Goal: Task Accomplishment & Management: Use online tool/utility

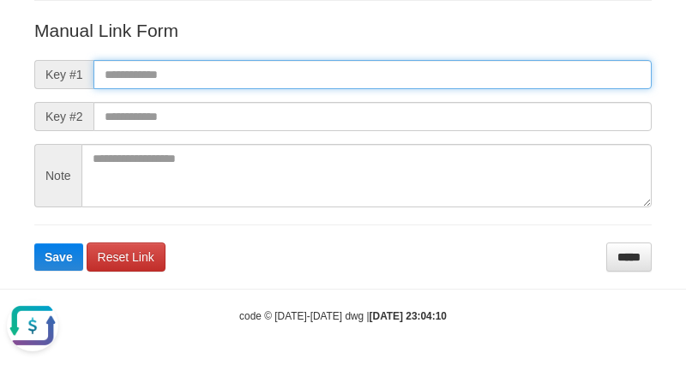
paste input "**********"
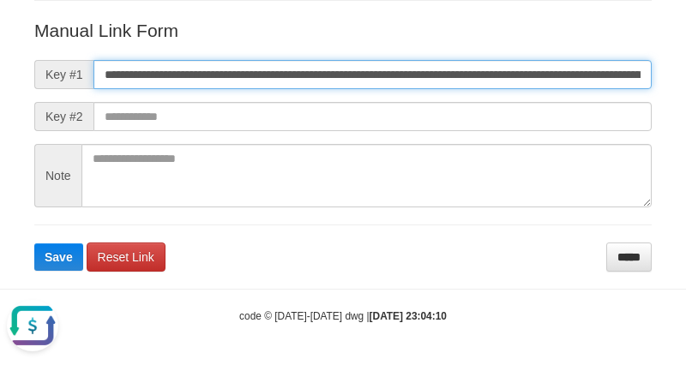
click at [442, 74] on input "**********" at bounding box center [372, 74] width 558 height 29
type input "**********"
click at [34, 243] on button "Save" at bounding box center [58, 256] width 49 height 27
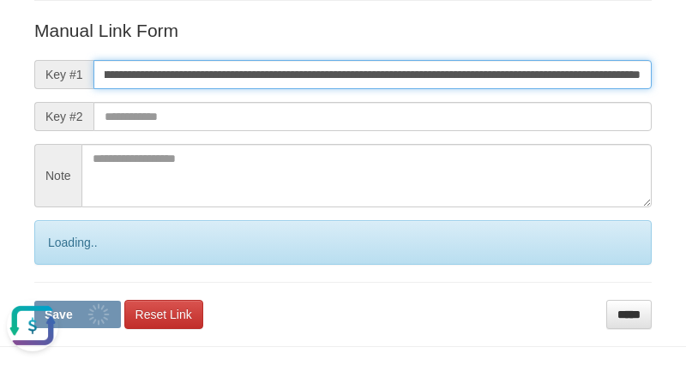
click at [34, 301] on button "Save" at bounding box center [77, 314] width 87 height 27
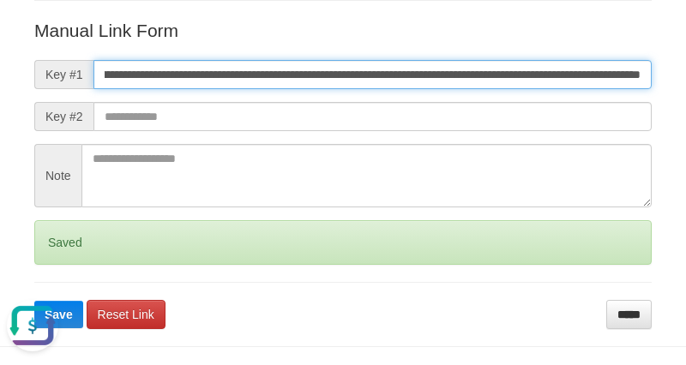
click at [34, 301] on button "Save" at bounding box center [58, 314] width 49 height 27
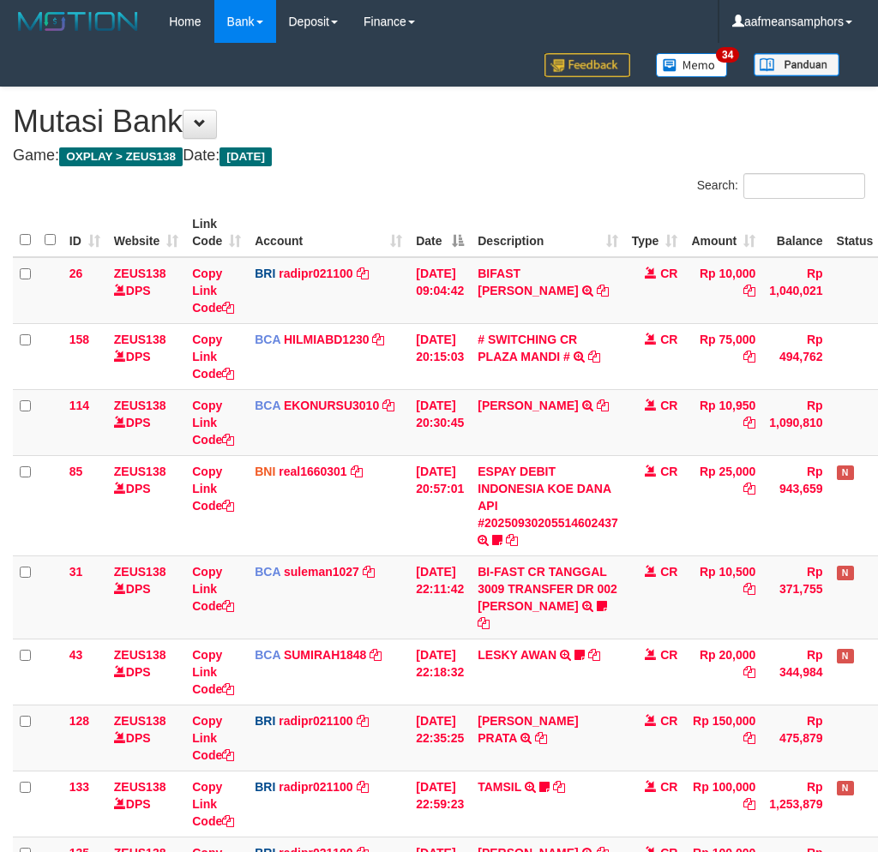
scroll to position [227, 0]
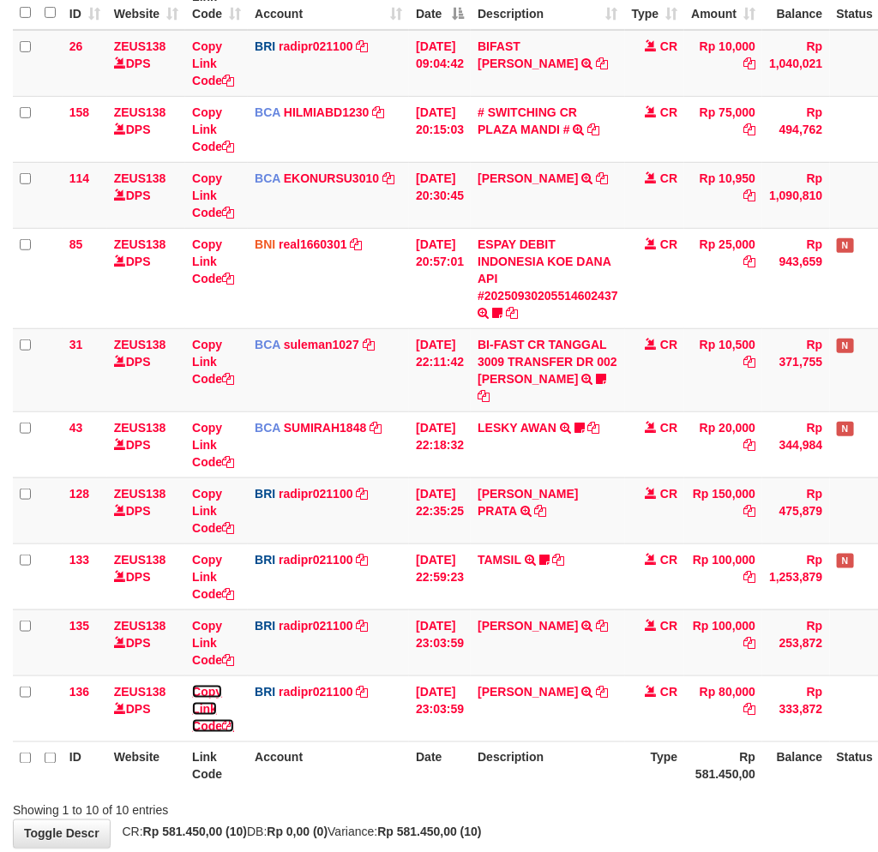
click at [193, 690] on link "Copy Link Code" at bounding box center [213, 709] width 42 height 48
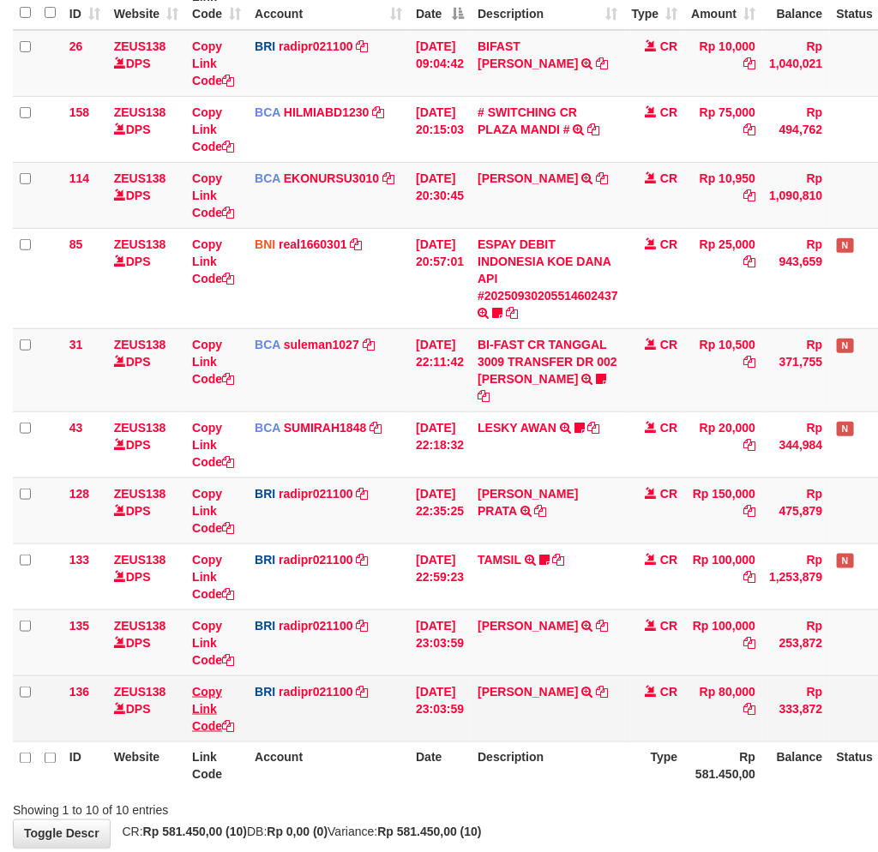
scroll to position [0, 0]
click at [198, 688] on link "Copy Link Code" at bounding box center [213, 709] width 42 height 48
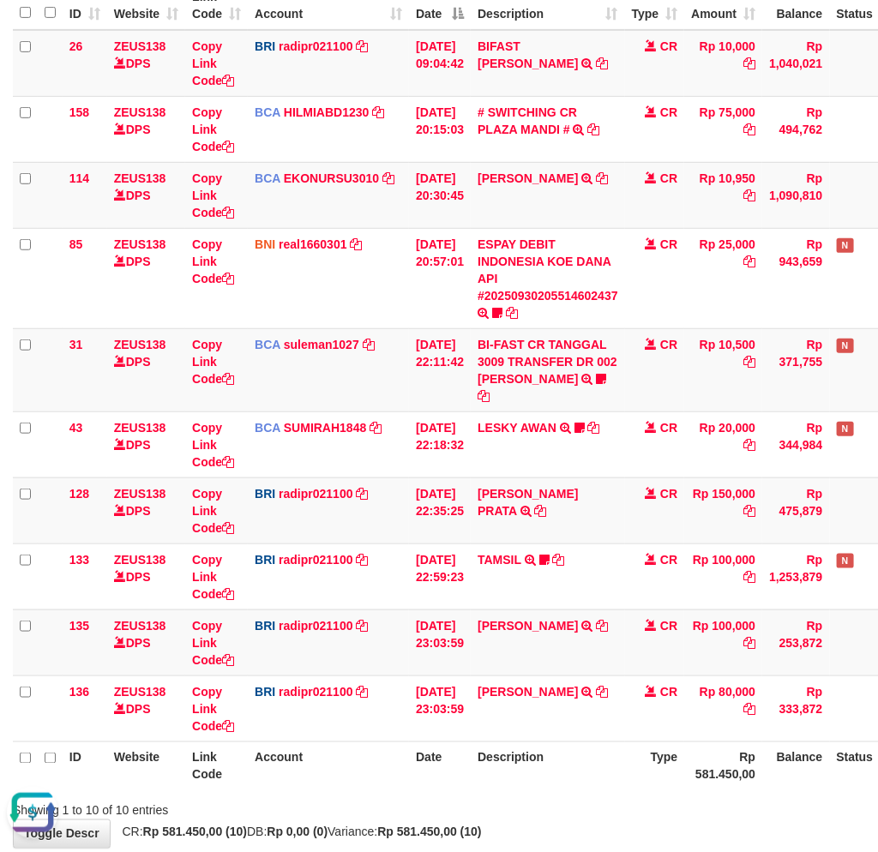
click at [615, 757] on th "Description" at bounding box center [547, 765] width 154 height 49
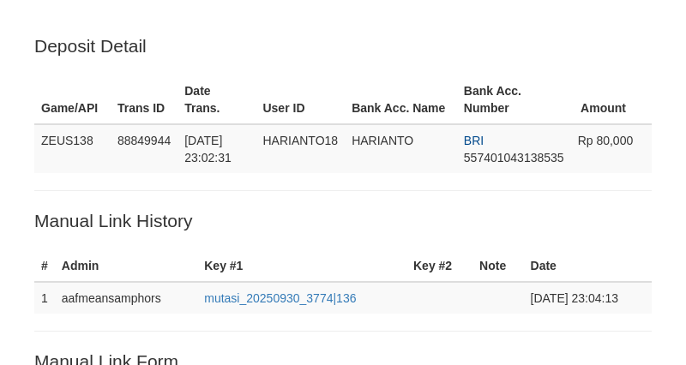
scroll to position [347, 0]
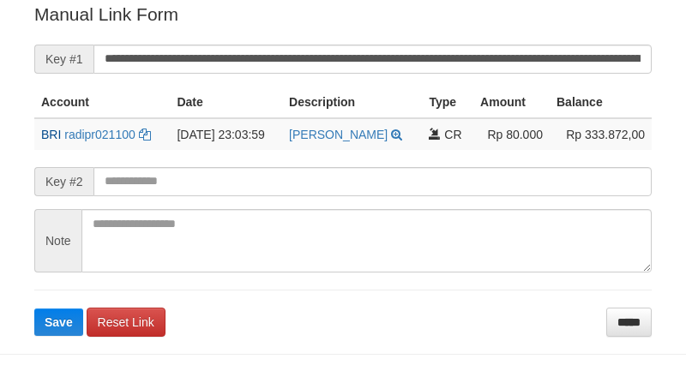
click at [527, 67] on input "**********" at bounding box center [372, 59] width 558 height 29
click at [34, 309] on button "Save" at bounding box center [58, 322] width 49 height 27
drag, startPoint x: 0, startPoint y: 0, endPoint x: 527, endPoint y: 67, distance: 531.3
click at [527, 67] on input "**********" at bounding box center [372, 59] width 558 height 29
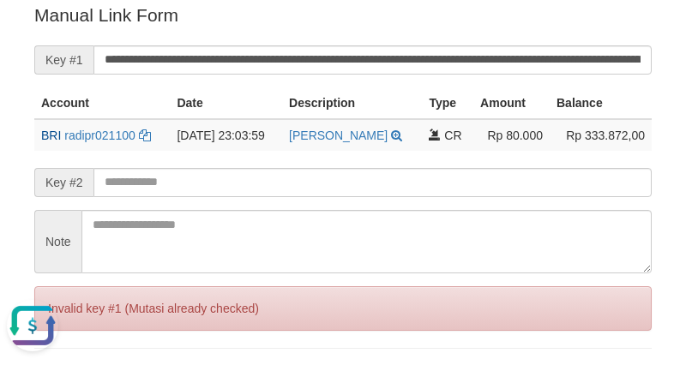
scroll to position [0, 0]
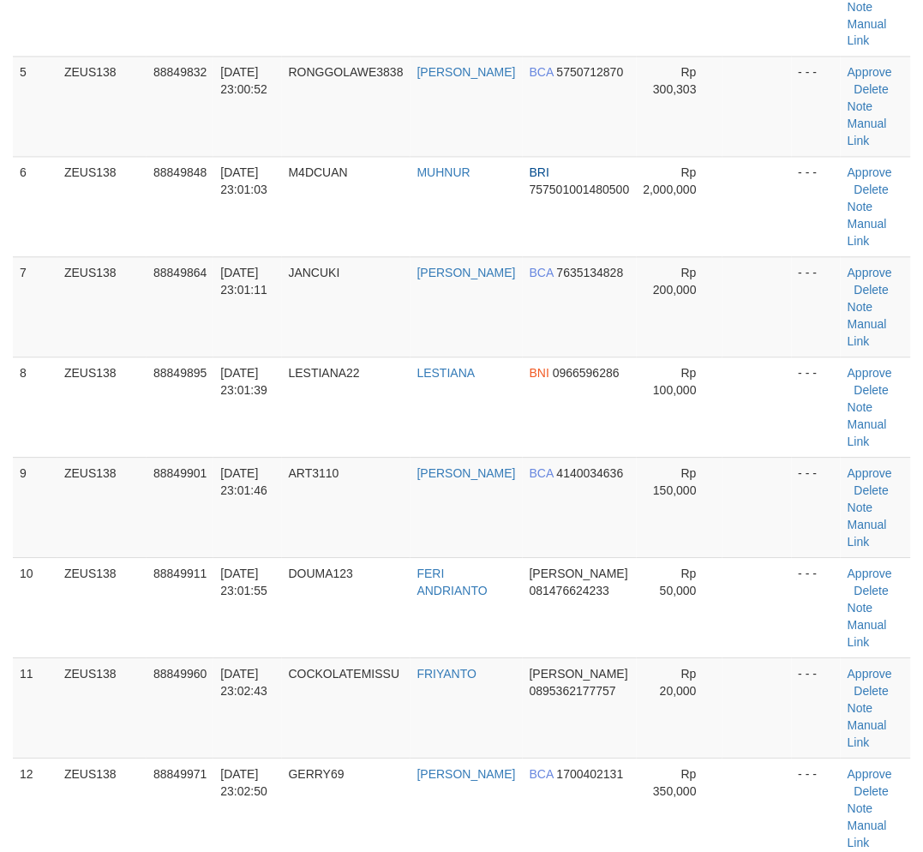
scroll to position [1005, 0]
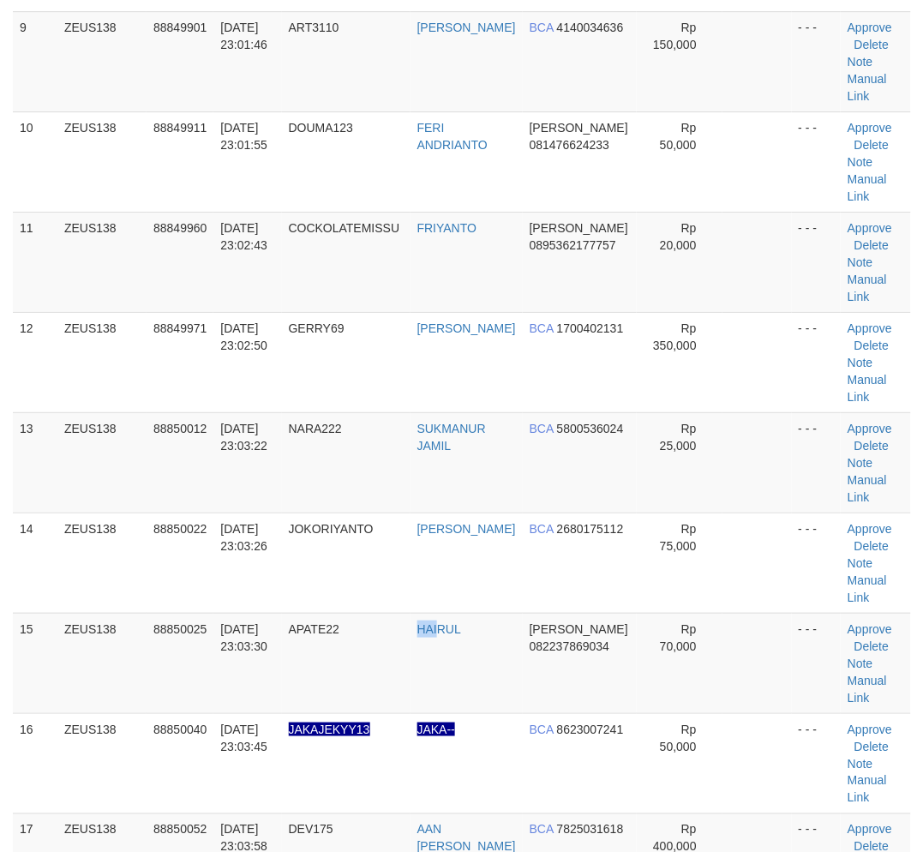
drag, startPoint x: 446, startPoint y: 662, endPoint x: 2, endPoint y: 709, distance: 447.2
click at [410, 663] on td "APATE22" at bounding box center [346, 663] width 129 height 100
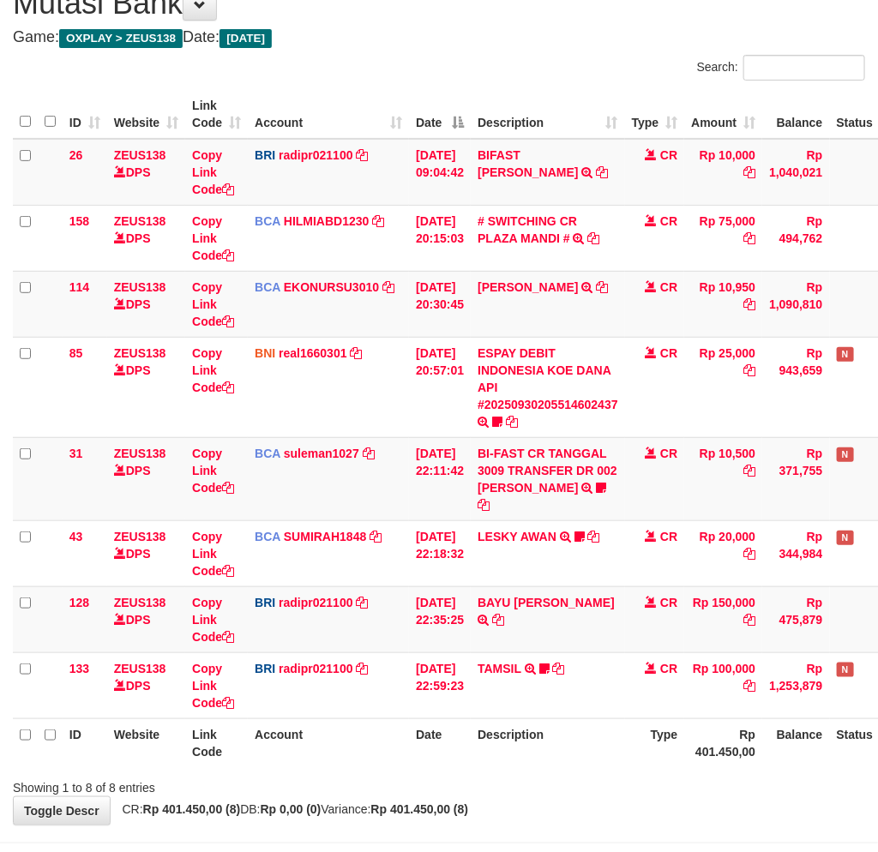
scroll to position [168, 0]
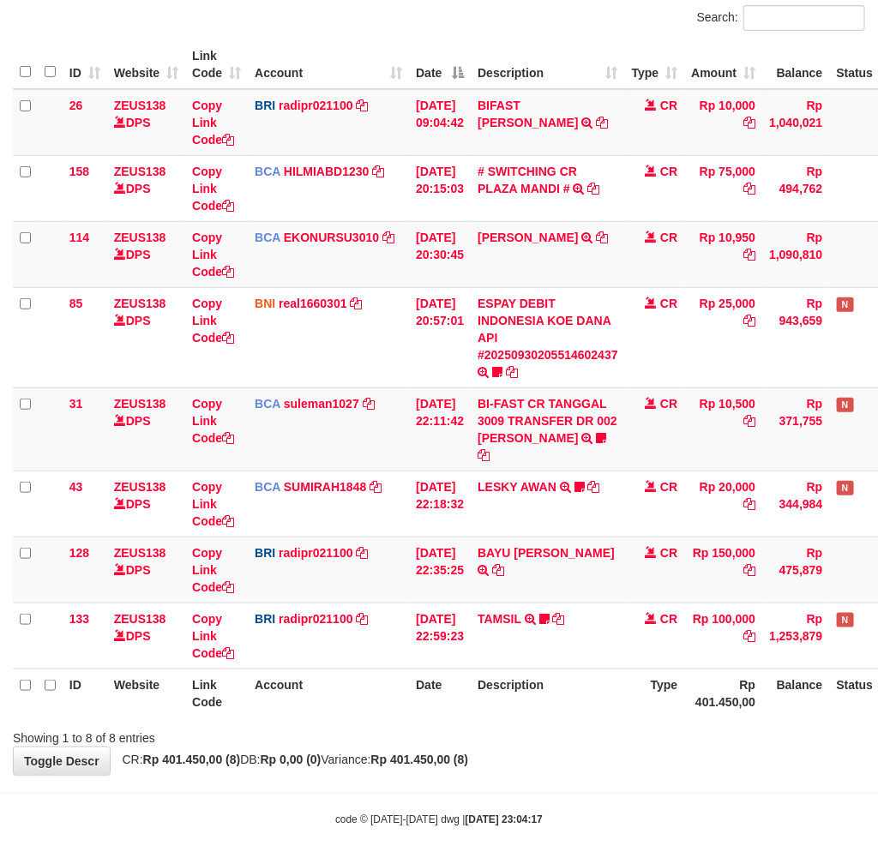
click at [560, 706] on div "Search: ID Website Link Code Account Date Description Type Amount Balance Statu…" at bounding box center [439, 375] width 852 height 741
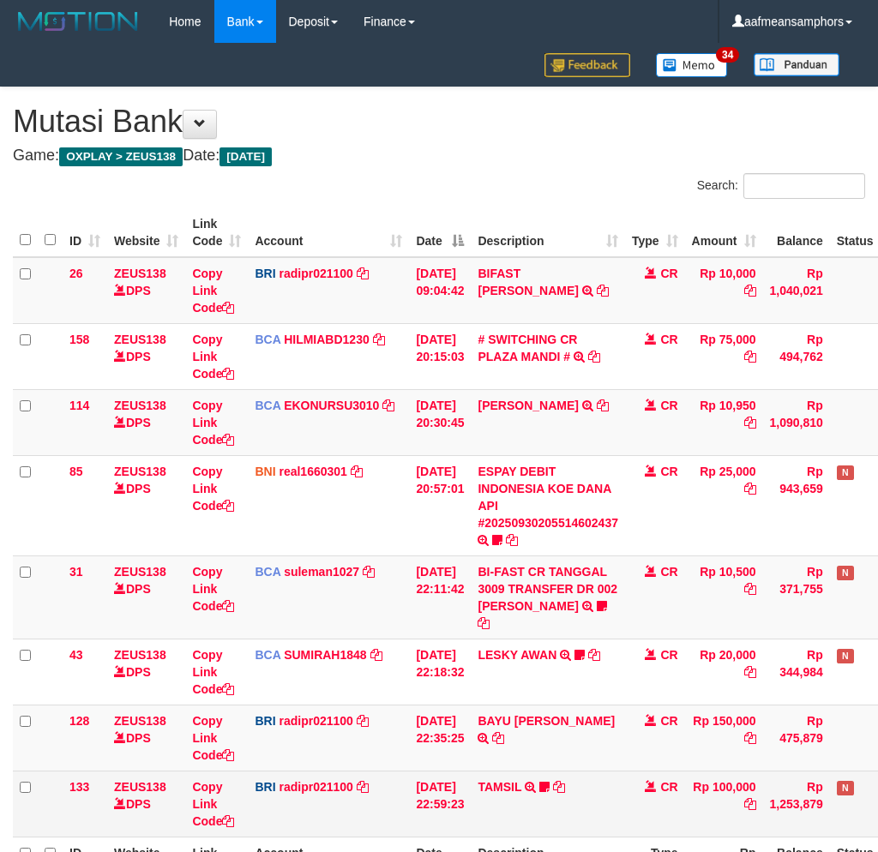
click at [656, 770] on td "CR" at bounding box center [655, 803] width 60 height 66
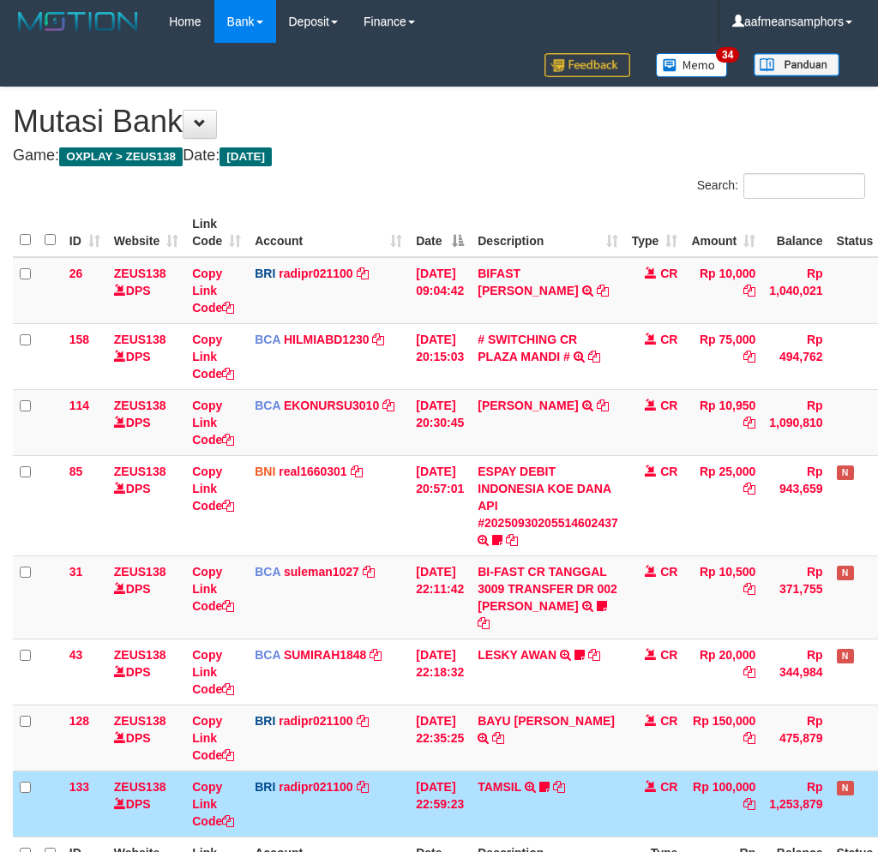
scroll to position [95, 0]
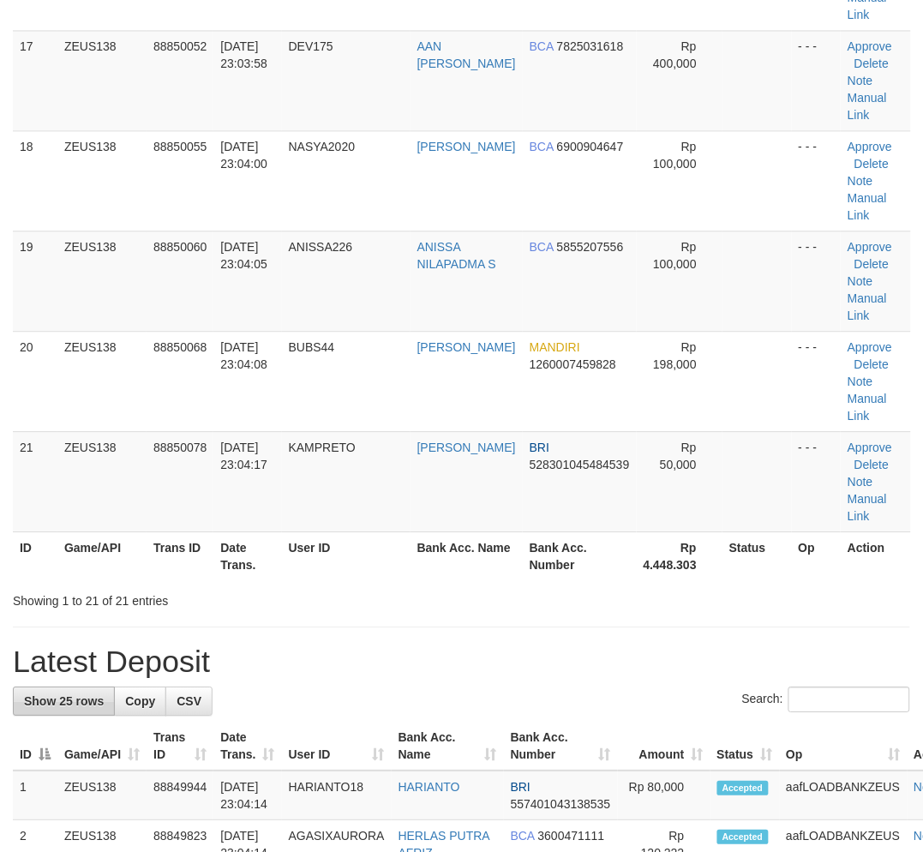
scroll to position [1789, 0]
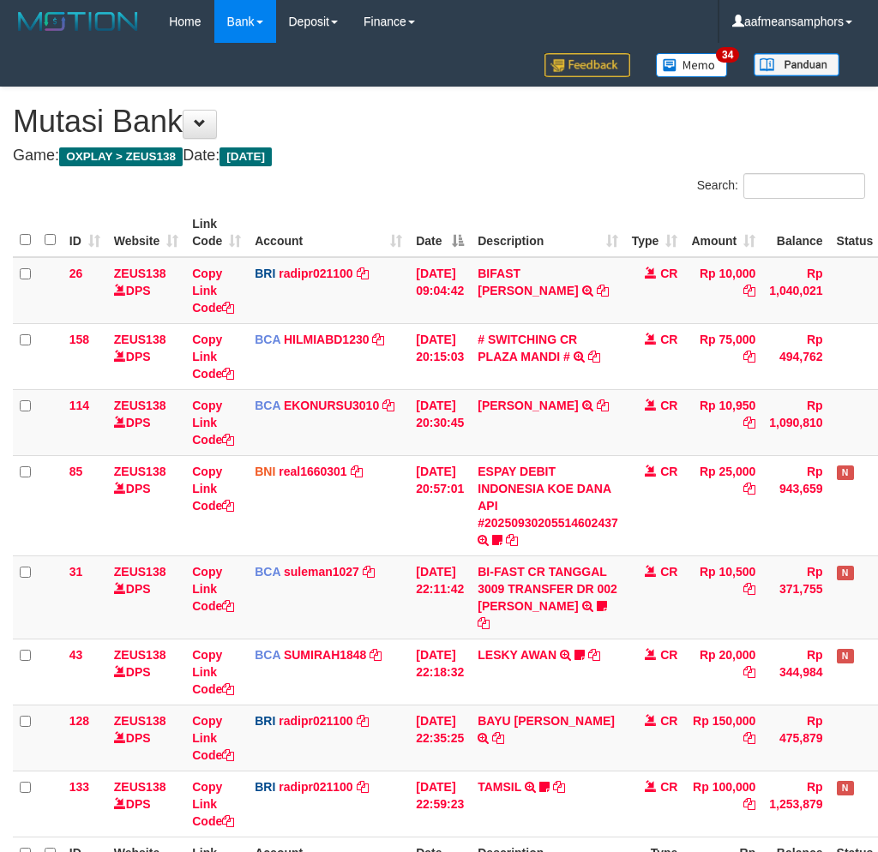
scroll to position [95, 0]
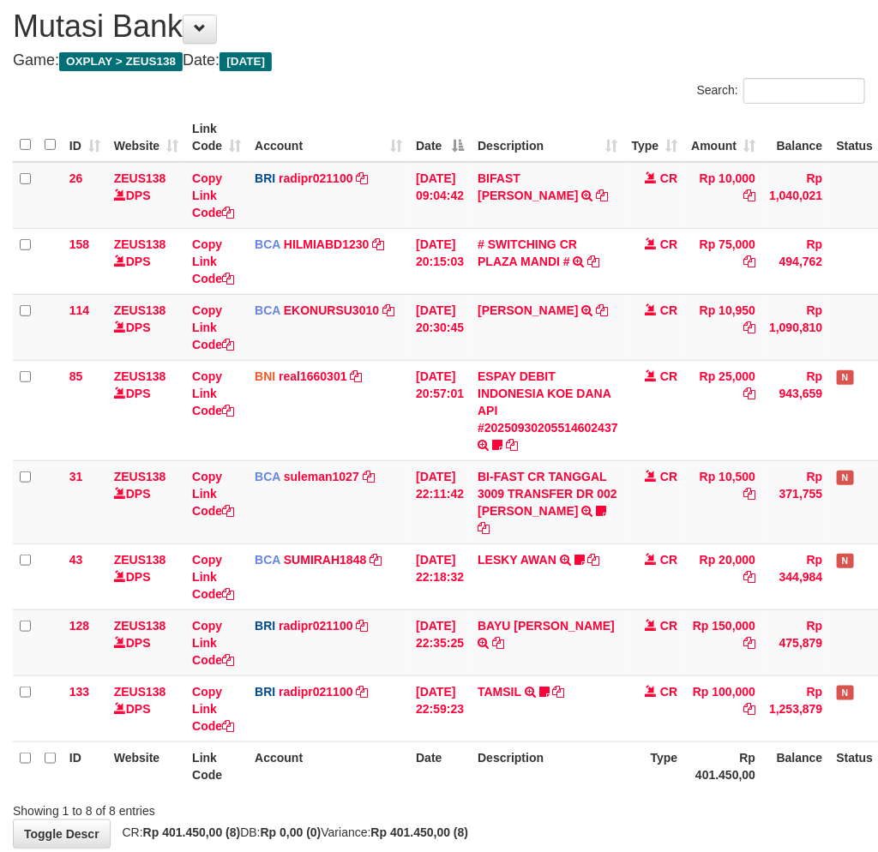
drag, startPoint x: 564, startPoint y: 744, endPoint x: 572, endPoint y: 738, distance: 10.5
click at [562, 744] on th "Description" at bounding box center [547, 765] width 154 height 49
drag, startPoint x: 401, startPoint y: 775, endPoint x: 413, endPoint y: 774, distance: 12.0
click at [400, 775] on div "ID Website Link Code Account Date Description Type Amount Balance Status Action…" at bounding box center [439, 451] width 878 height 687
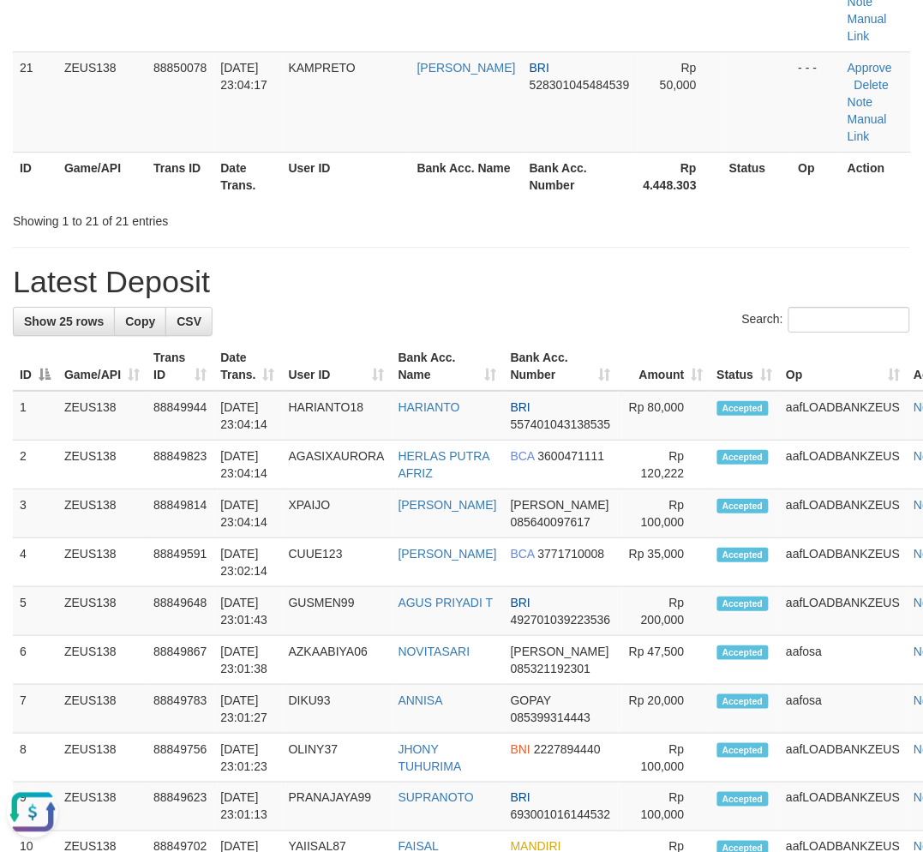
click at [366, 295] on h1 "Latest Deposit" at bounding box center [461, 282] width 897 height 34
click at [357, 294] on h1 "Latest Deposit" at bounding box center [461, 282] width 897 height 34
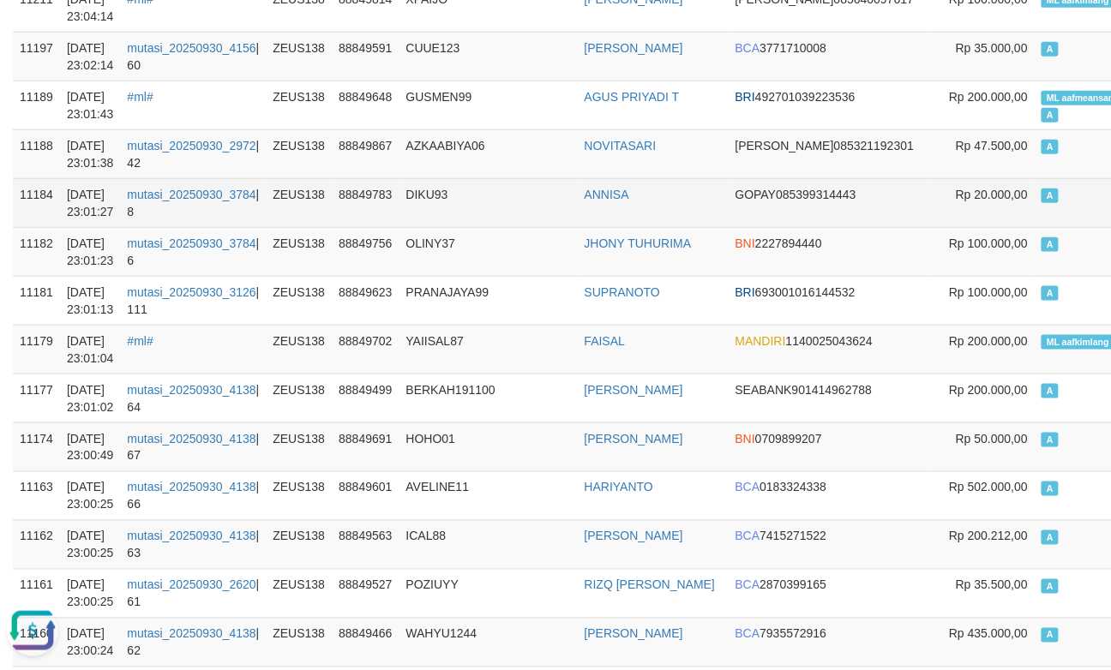
scroll to position [380, 0]
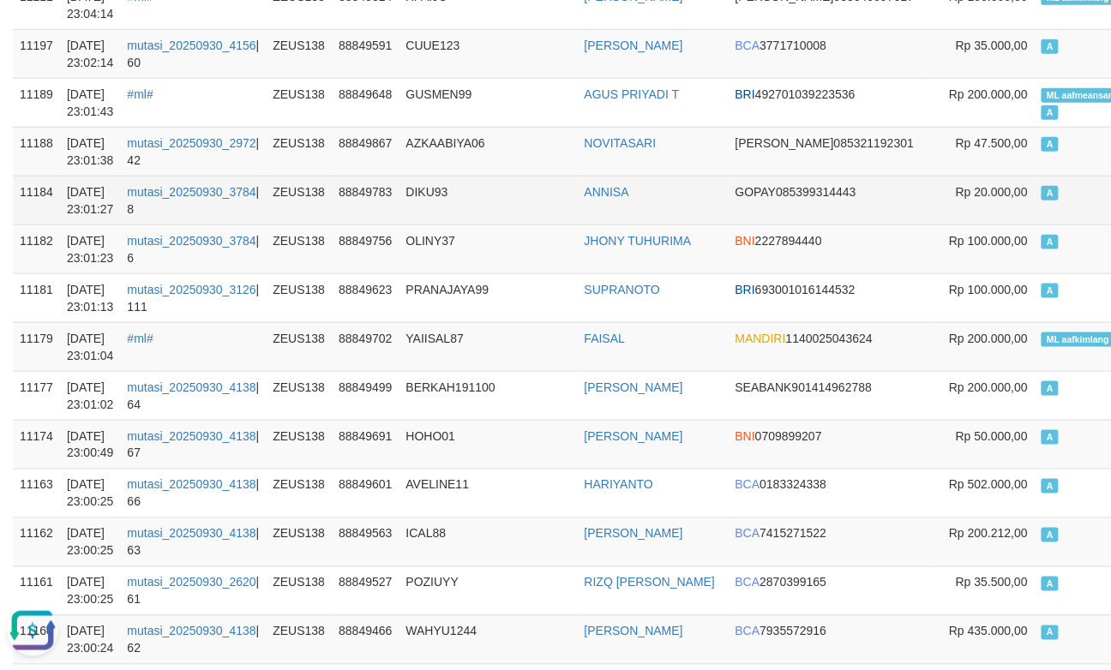
click at [520, 213] on td "DIKU93" at bounding box center [488, 200] width 178 height 49
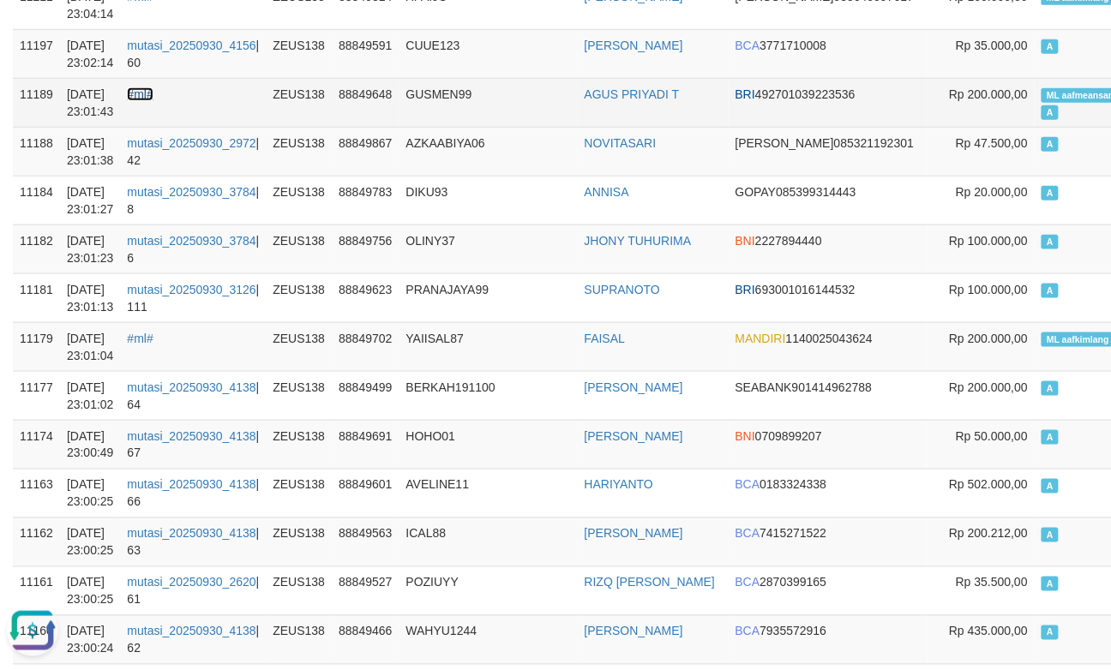
click at [148, 96] on link "#ml#" at bounding box center [140, 94] width 26 height 14
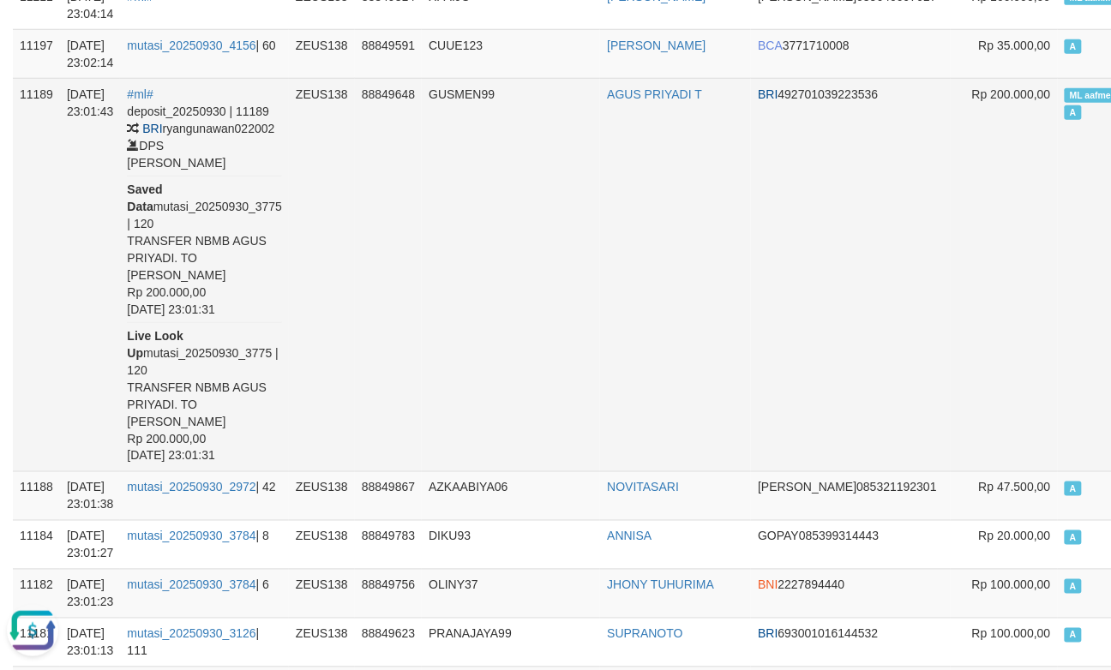
click at [519, 147] on td "GUSMEN99" at bounding box center [511, 274] width 178 height 393
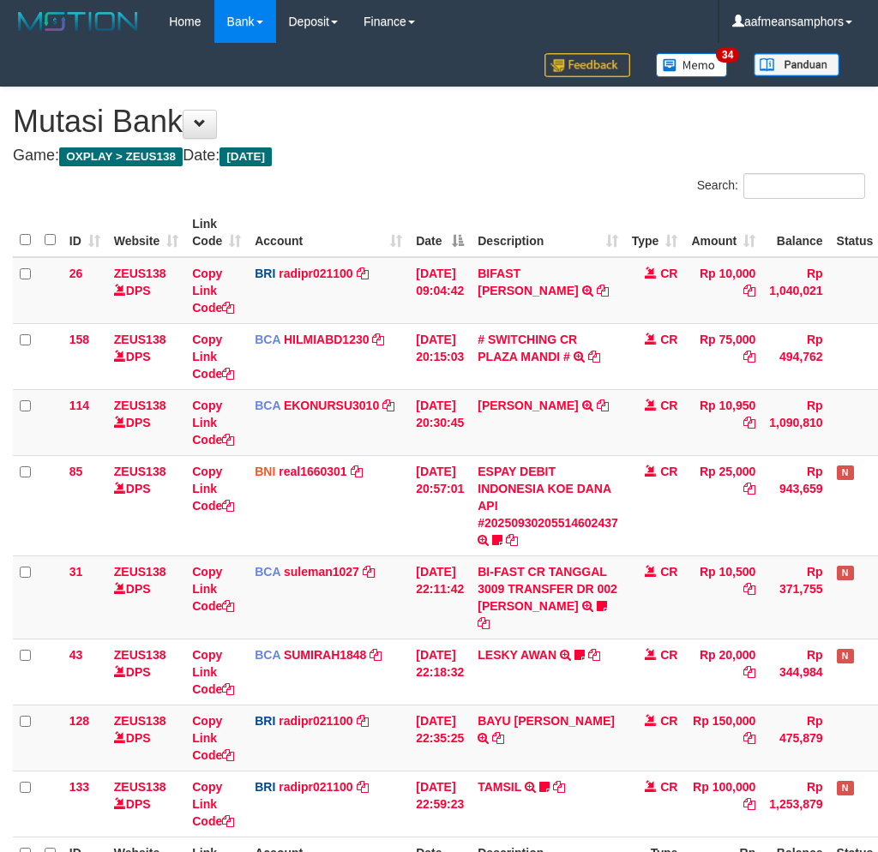
scroll to position [95, 0]
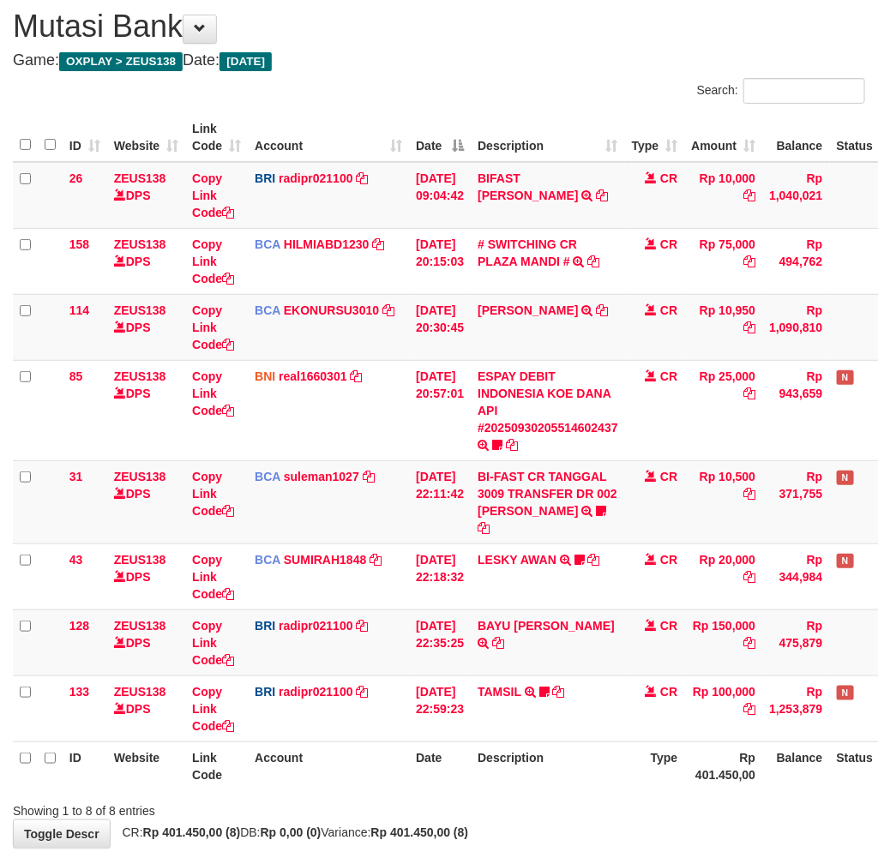
click at [587, 795] on div "Showing 1 to 8 of 8 entries" at bounding box center [439, 807] width 878 height 24
click at [590, 772] on div "ID Website Link Code Account Date Description Type Amount Balance Status Action…" at bounding box center [439, 451] width 878 height 687
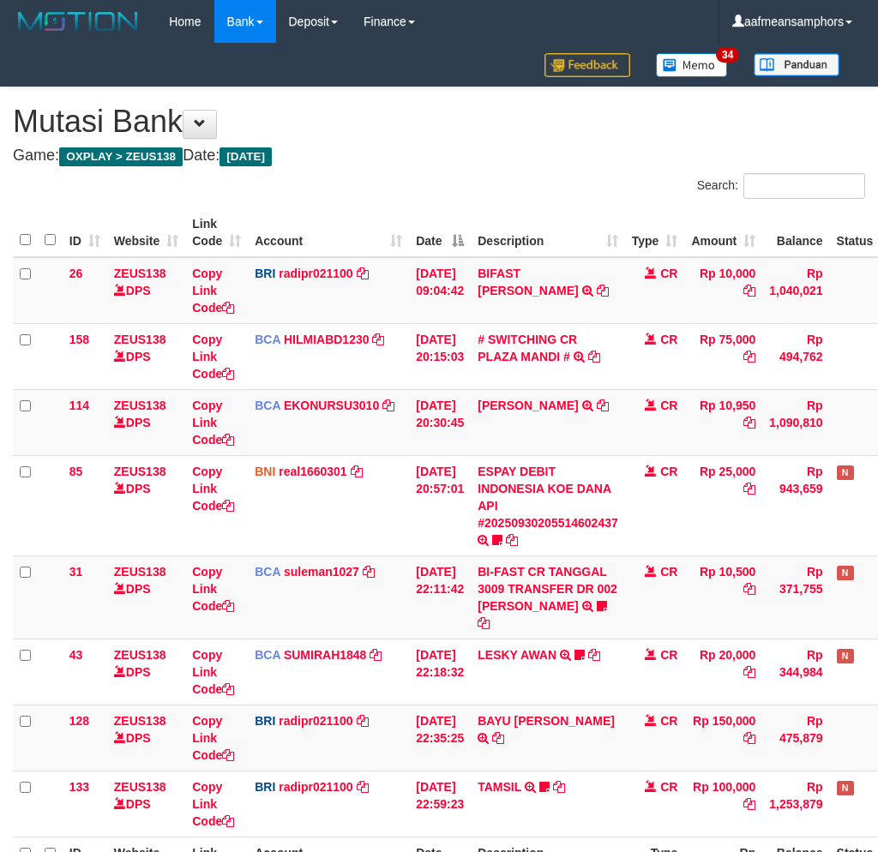
scroll to position [95, 0]
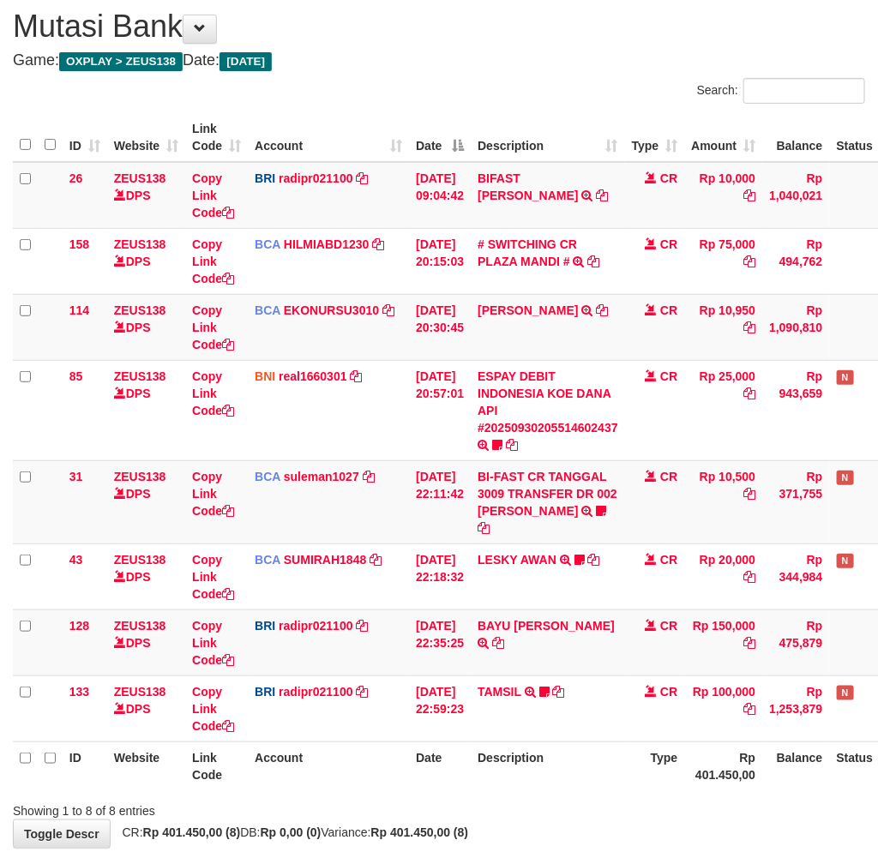
click at [491, 795] on div "Showing 1 to 8 of 8 entries" at bounding box center [439, 807] width 878 height 24
drag, startPoint x: 490, startPoint y: 780, endPoint x: 500, endPoint y: 776, distance: 11.1
click at [494, 795] on div "Showing 1 to 8 of 8 entries" at bounding box center [439, 807] width 878 height 24
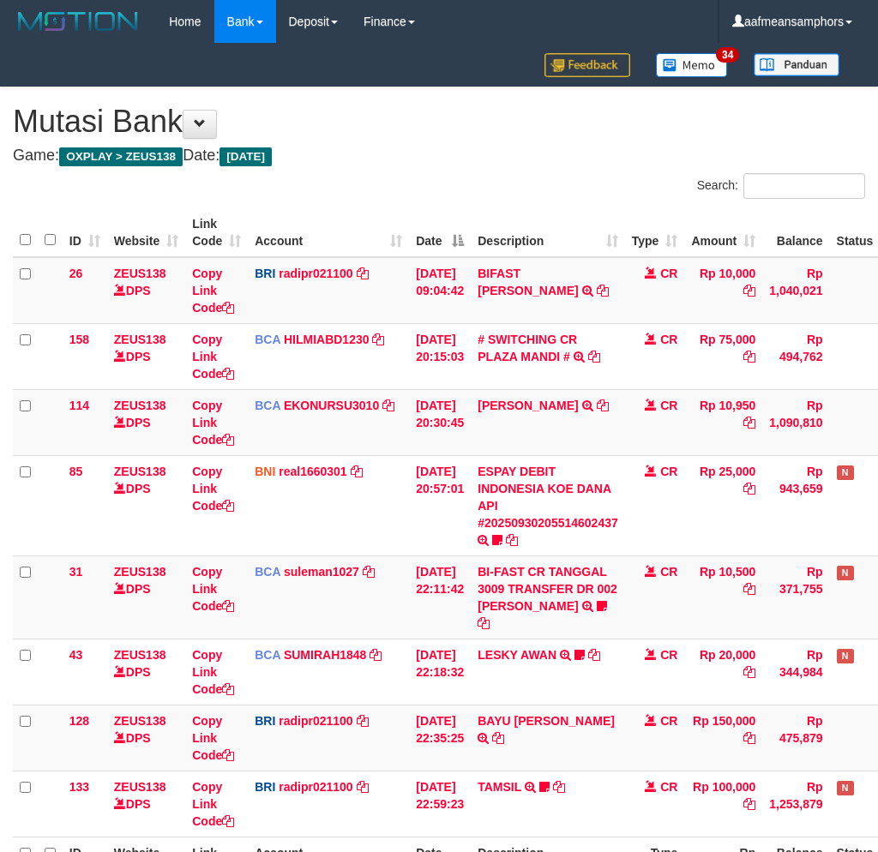
scroll to position [95, 0]
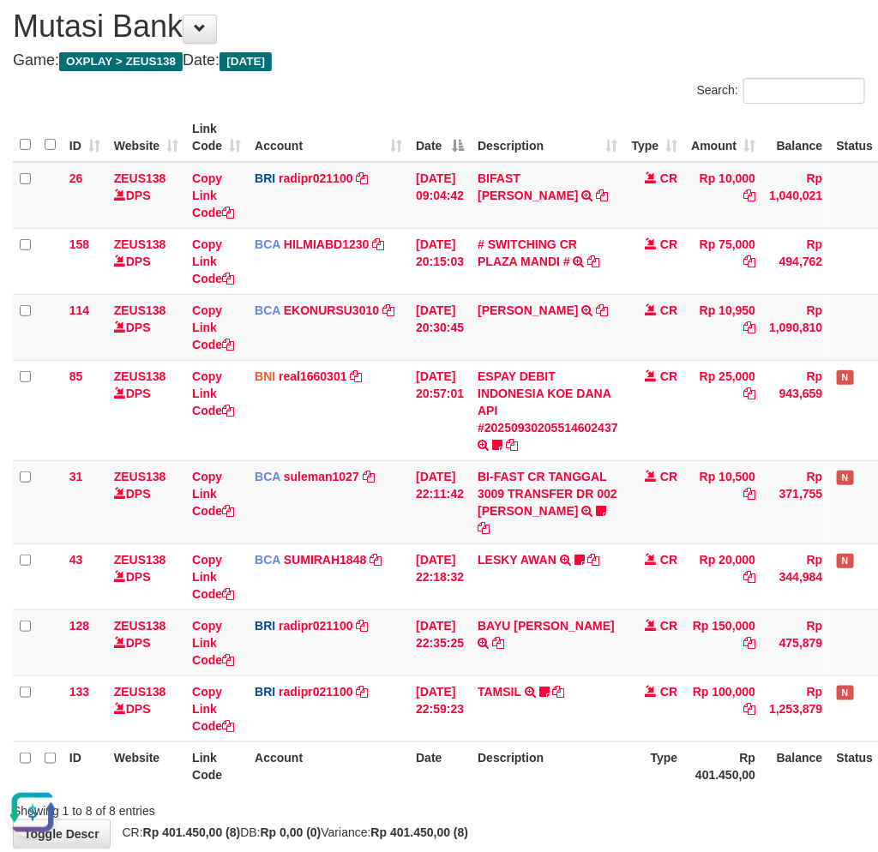
drag, startPoint x: 433, startPoint y: 778, endPoint x: 446, endPoint y: 777, distance: 13.7
click at [439, 795] on div "Showing 1 to 8 of 8 entries" at bounding box center [439, 807] width 878 height 24
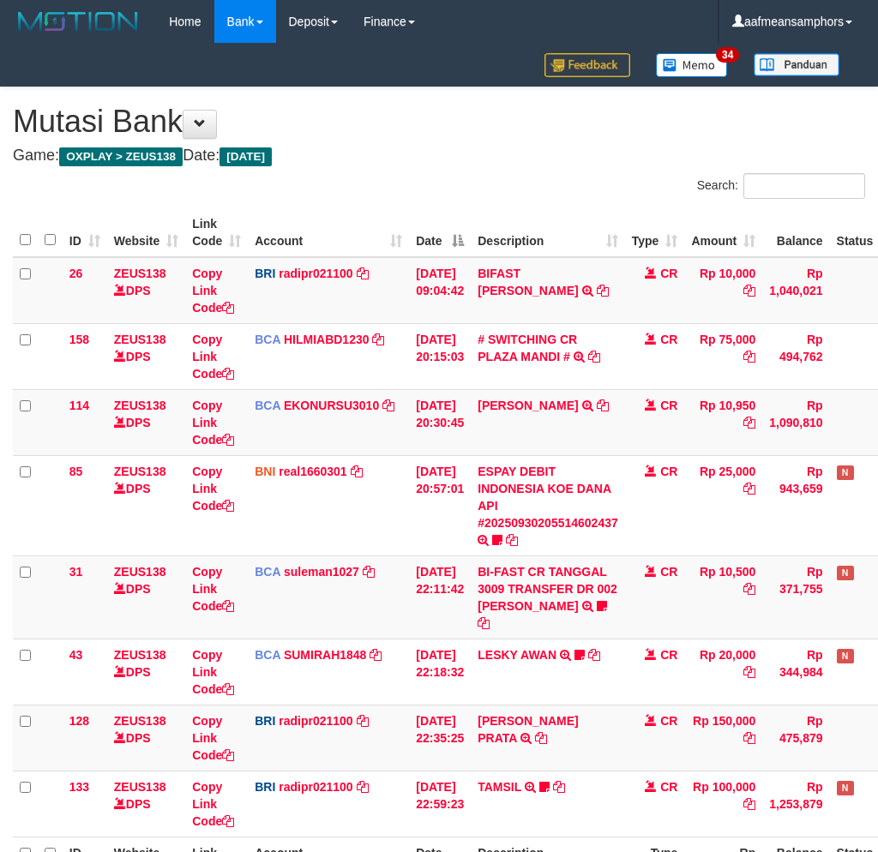
scroll to position [95, 0]
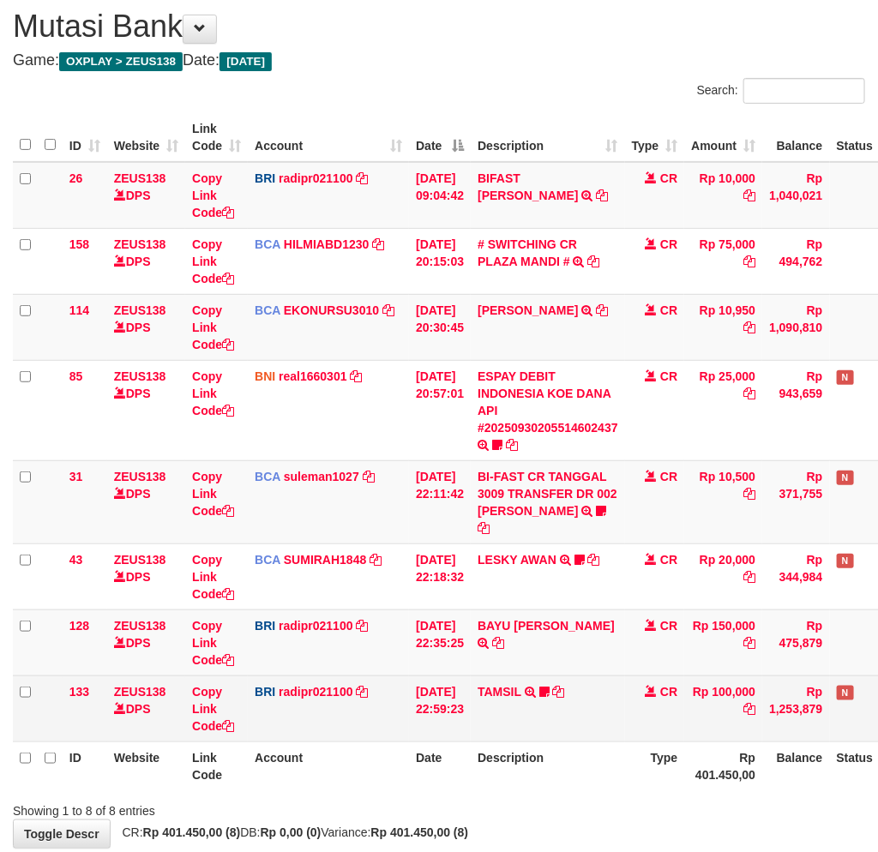
drag, startPoint x: 566, startPoint y: 770, endPoint x: 784, endPoint y: 686, distance: 233.8
click at [589, 764] on th "Description" at bounding box center [547, 765] width 154 height 49
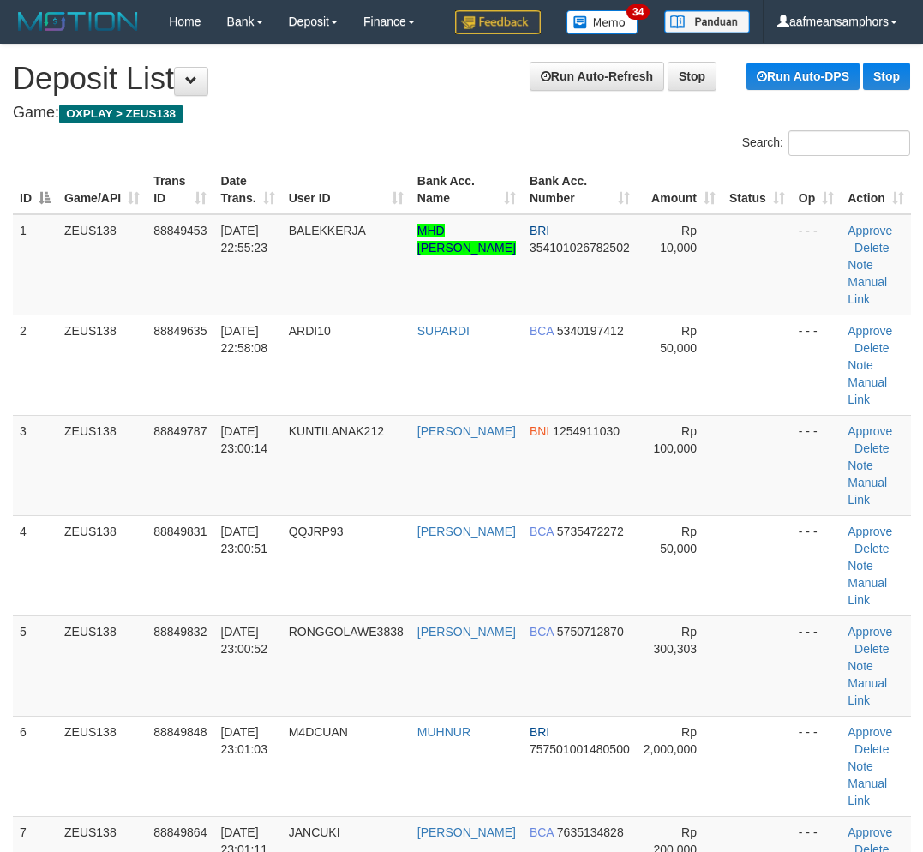
scroll to position [2899, 0]
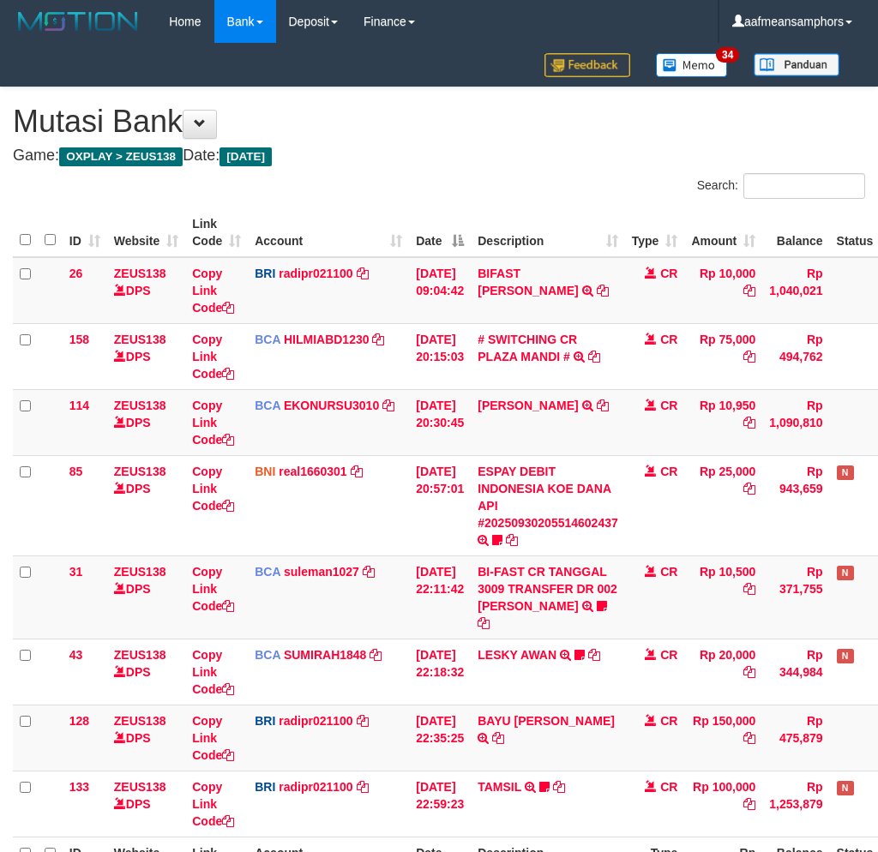
scroll to position [95, 0]
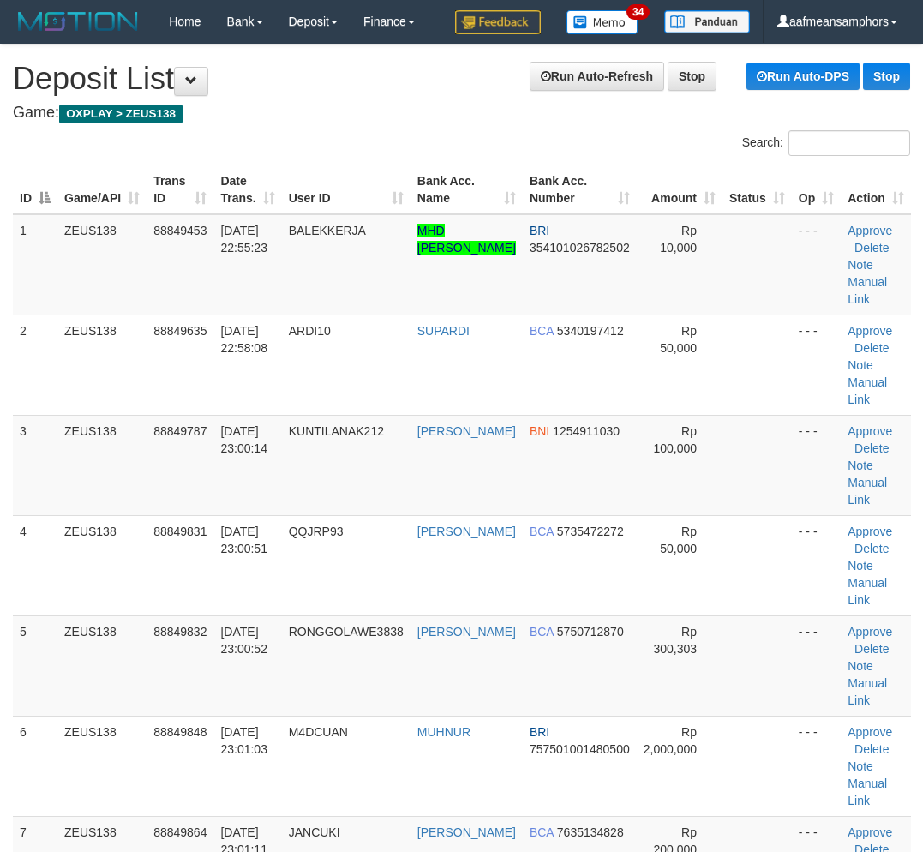
scroll to position [3156, 0]
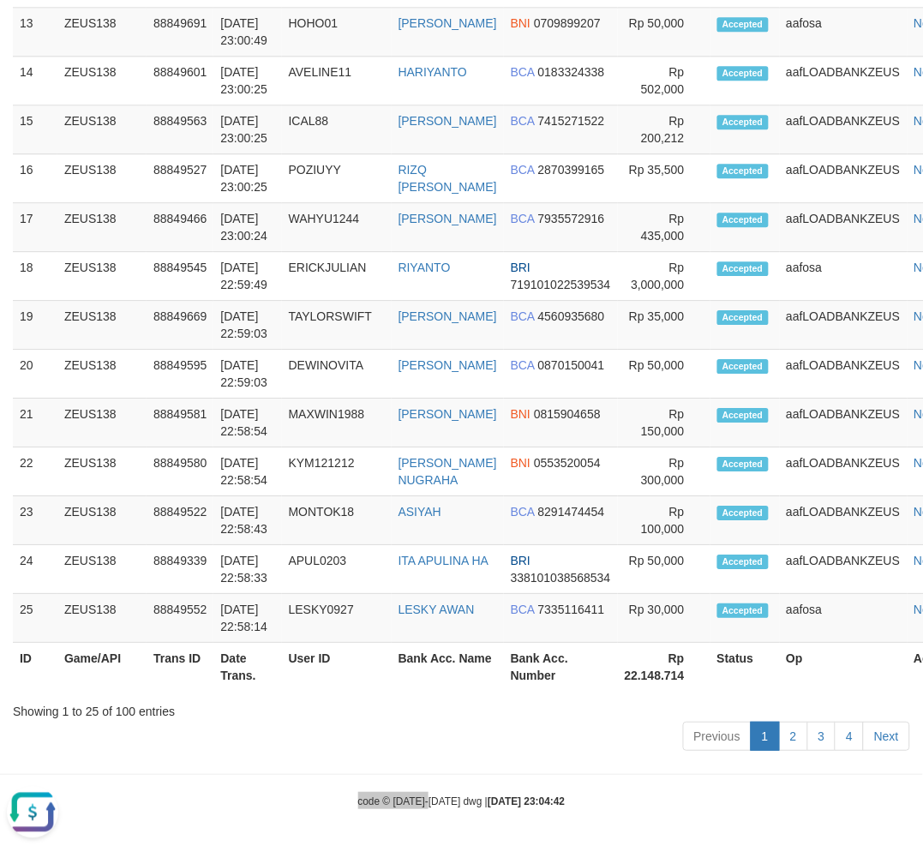
drag, startPoint x: 404, startPoint y: 809, endPoint x: 476, endPoint y: 761, distance: 85.8
click at [440, 807] on div "code © 2012-2018 dwg | 2025/09/30 23:04:42" at bounding box center [461, 800] width 923 height 17
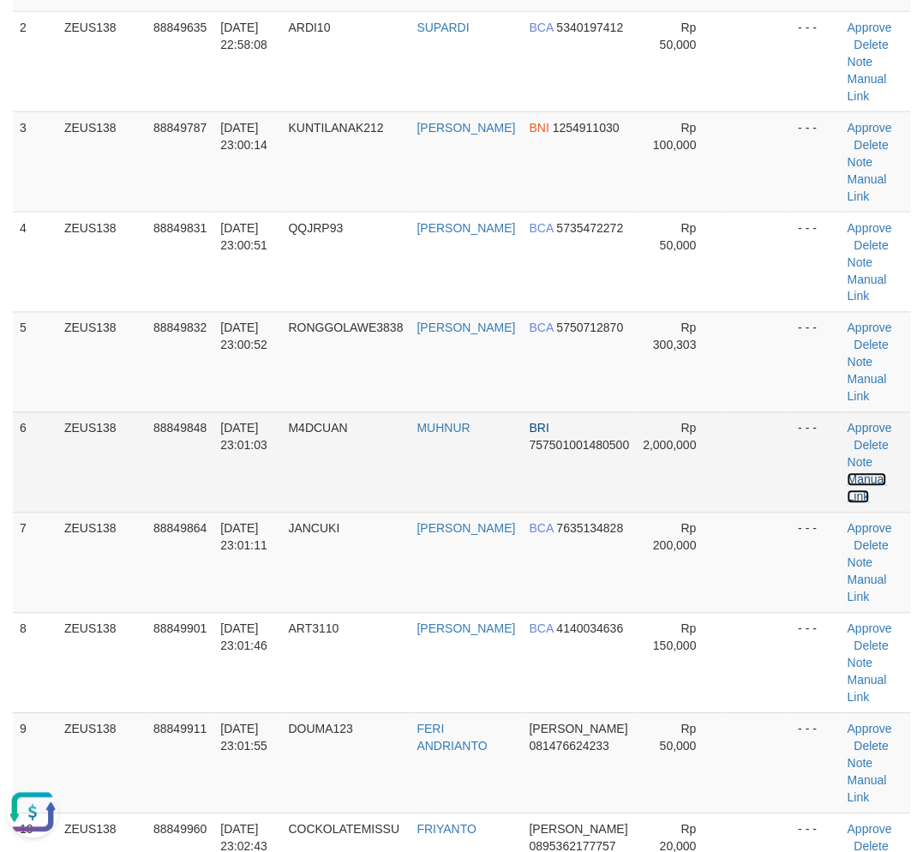
click at [858, 476] on link "Manual Link" at bounding box center [867, 488] width 39 height 31
click at [850, 477] on link "Manual Link" at bounding box center [867, 488] width 39 height 31
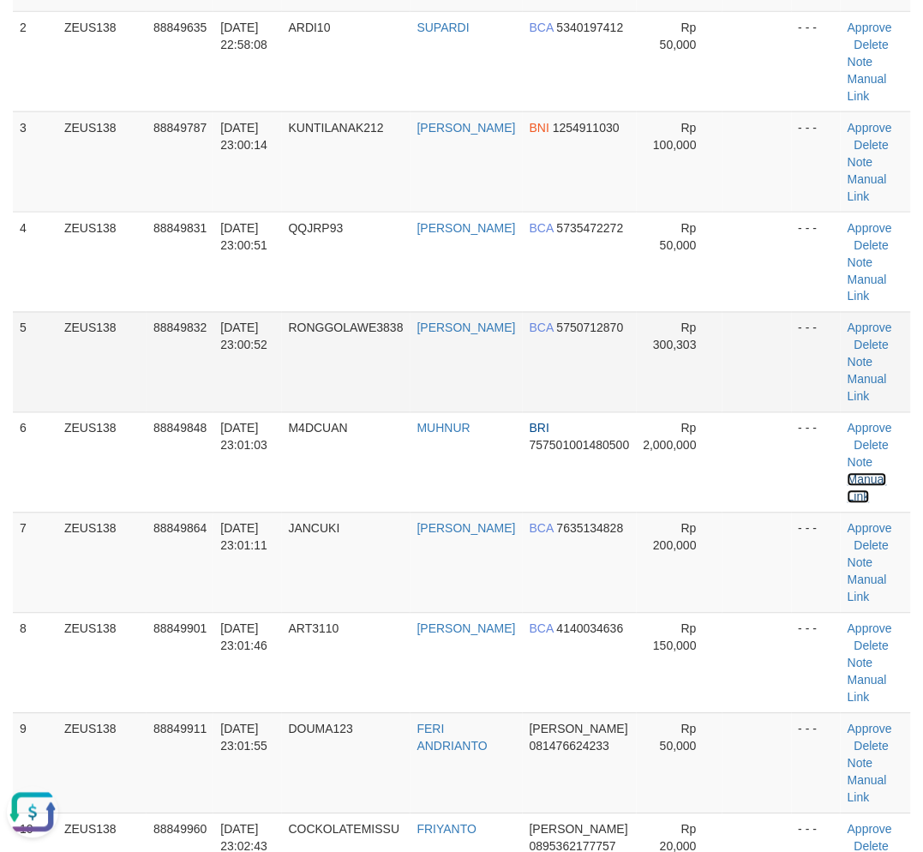
click at [848, 473] on link "Manual Link" at bounding box center [867, 488] width 39 height 31
drag, startPoint x: 309, startPoint y: 714, endPoint x: 5, endPoint y: 707, distance: 303.4
click at [281, 713] on td "30/09/2025 23:01:55" at bounding box center [247, 763] width 68 height 100
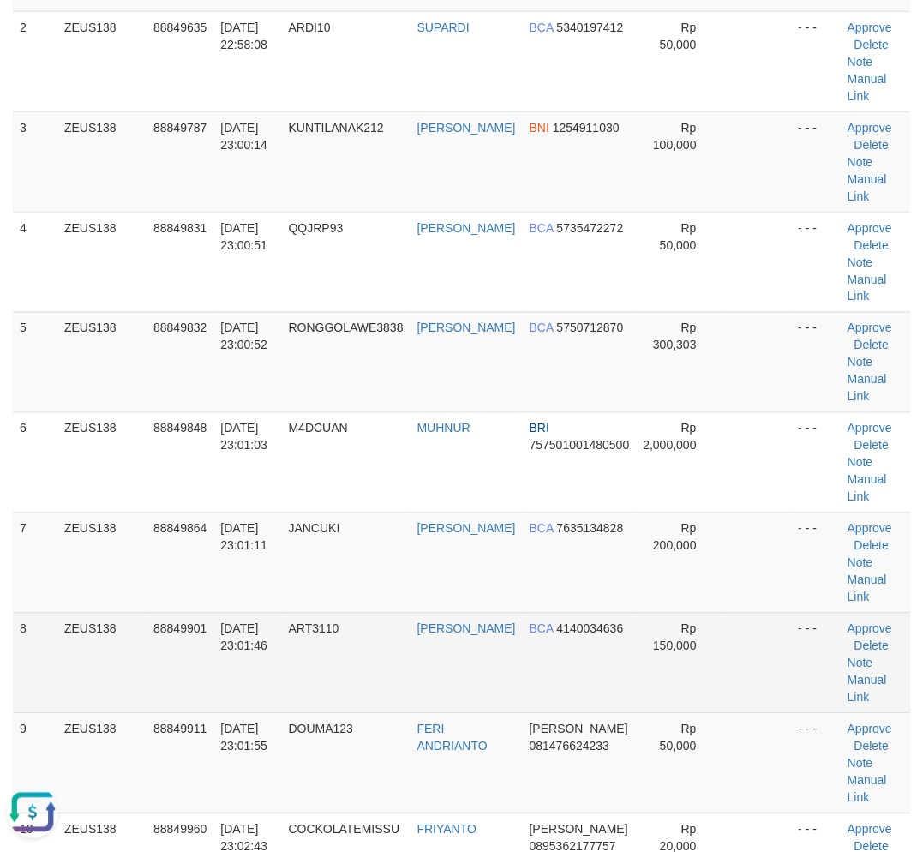
click at [278, 647] on td "30/09/2025 23:01:46" at bounding box center [247, 663] width 68 height 100
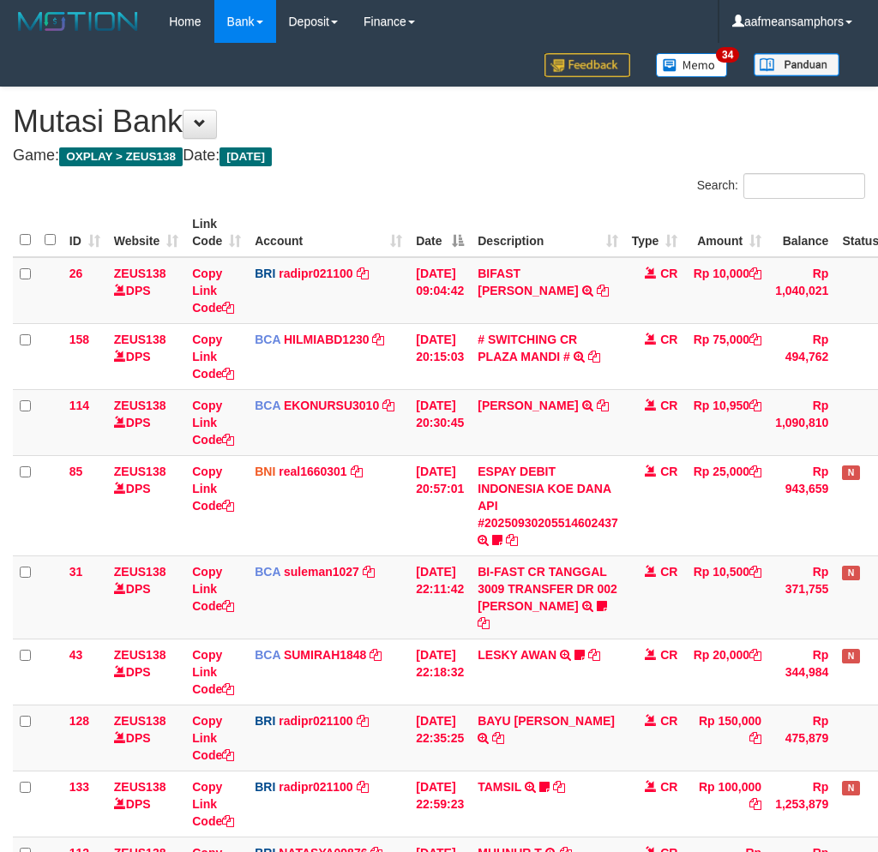
scroll to position [161, 0]
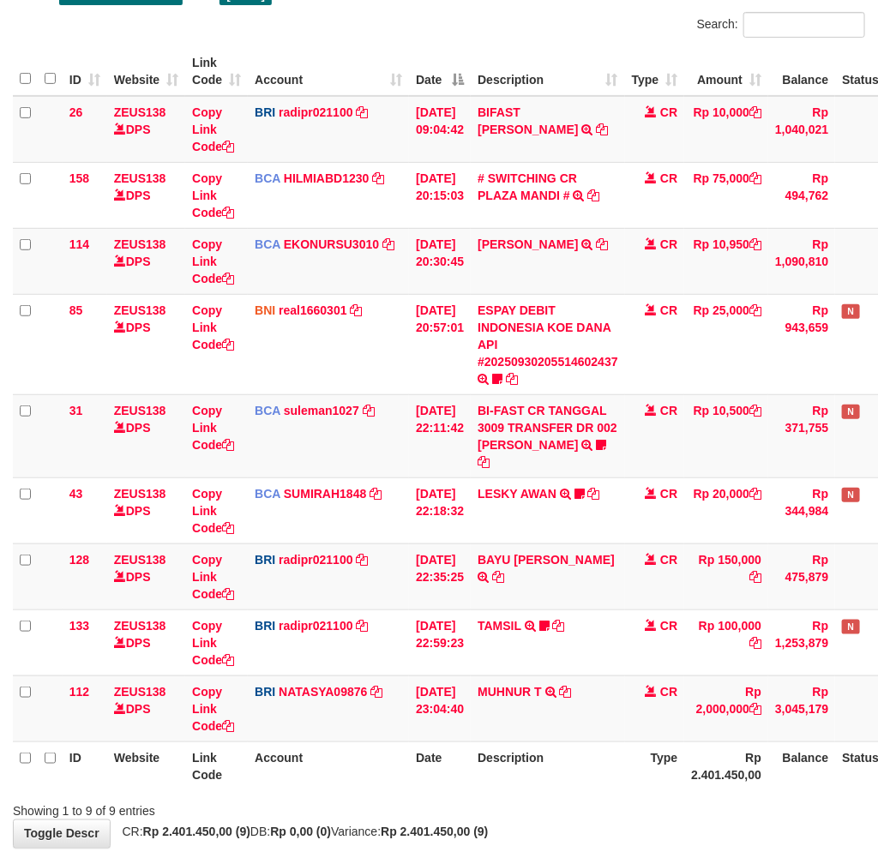
click at [377, 759] on th "Account" at bounding box center [328, 765] width 161 height 49
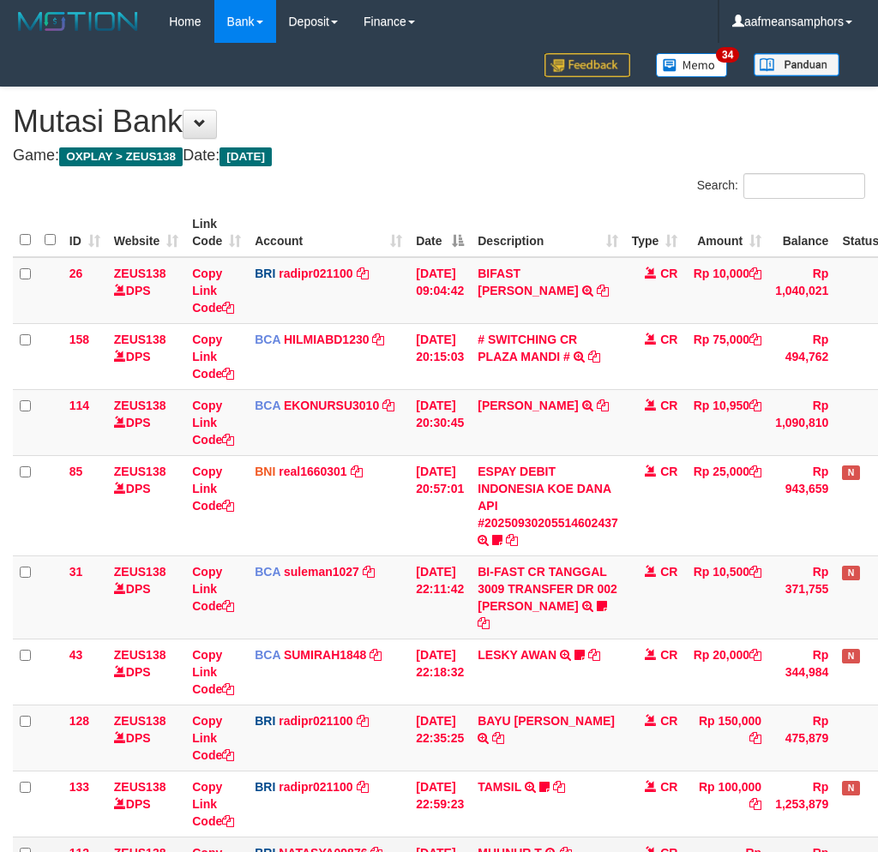
scroll to position [161, 0]
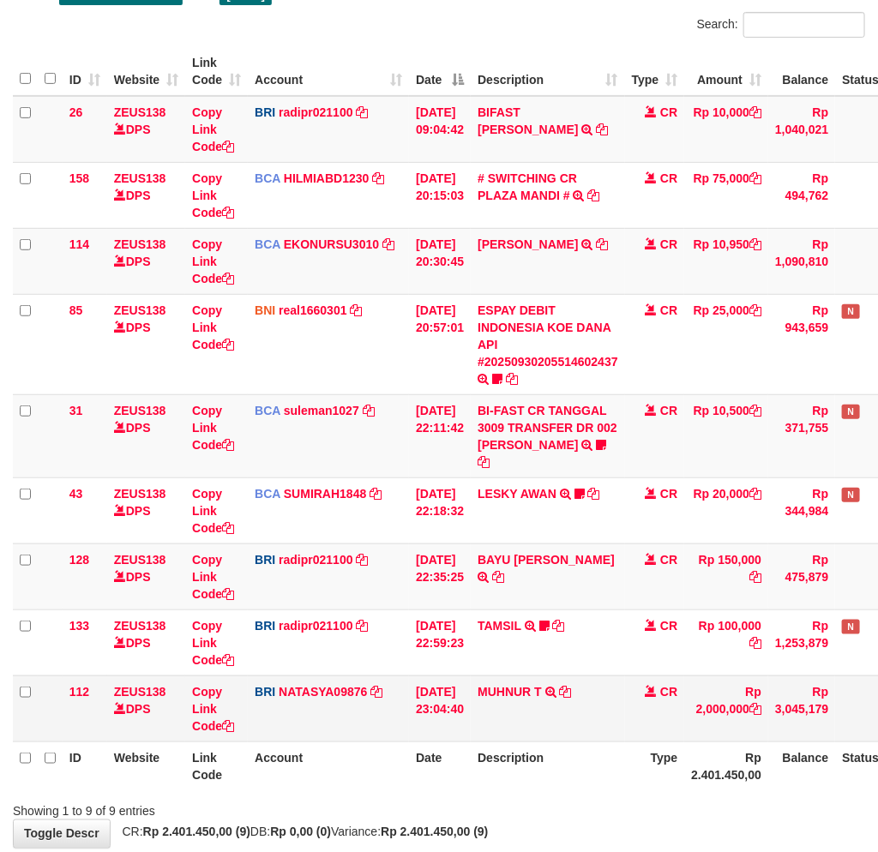
click at [516, 680] on td "MUHNUR T TRANSFER NBMB MUHNUR T TO SITI NURLITA SAPITRI" at bounding box center [547, 708] width 154 height 66
copy link "MUHNUR"
click at [201, 689] on link "Copy Link Code" at bounding box center [213, 709] width 42 height 48
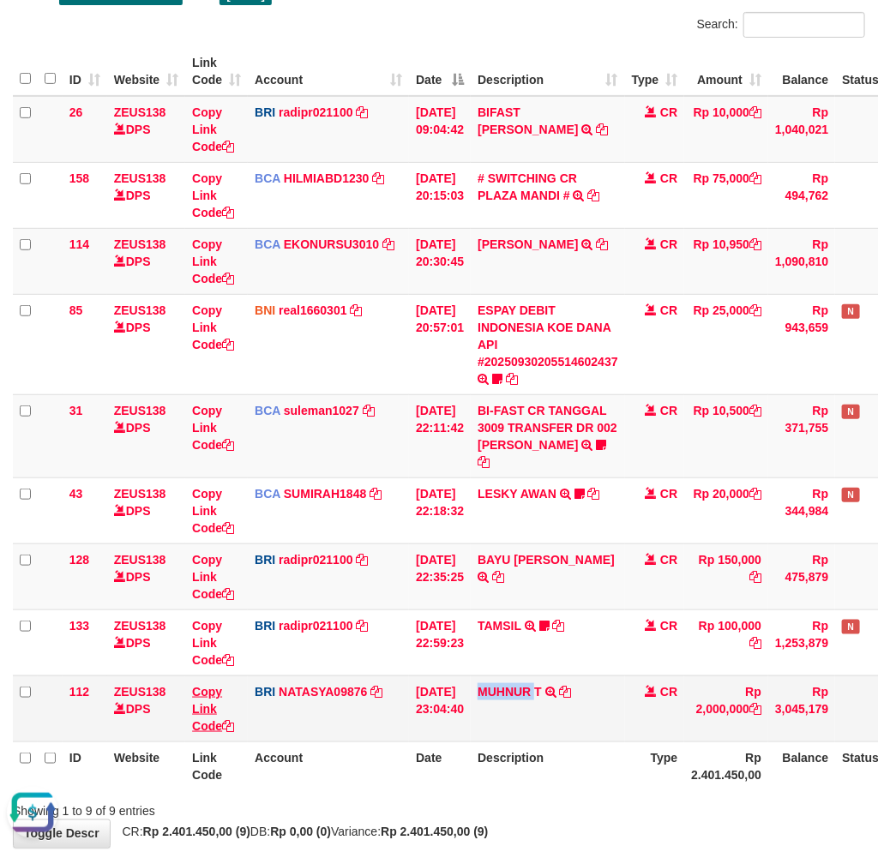
copy link "MUHNUR"
click at [598, 795] on div at bounding box center [622, 795] width 512 height 1
drag, startPoint x: 597, startPoint y: 769, endPoint x: 888, endPoint y: 718, distance: 294.9
click at [600, 764] on th "Description" at bounding box center [547, 765] width 154 height 49
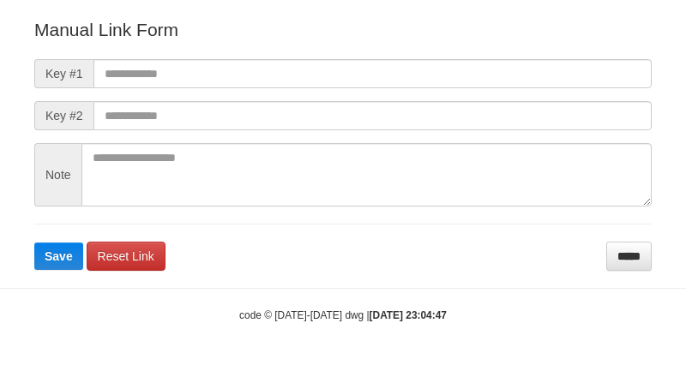
scroll to position [190, 0]
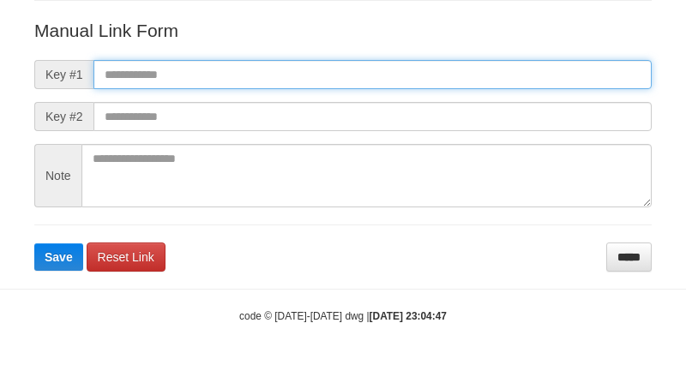
paste input "**********"
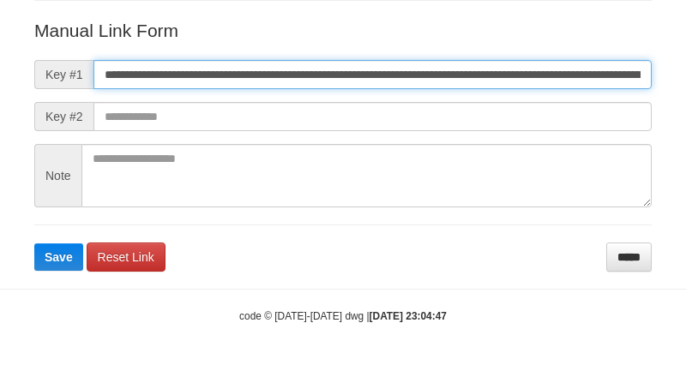
click at [465, 75] on input "**********" at bounding box center [372, 74] width 558 height 29
type input "**********"
click at [34, 243] on button "Save" at bounding box center [58, 256] width 49 height 27
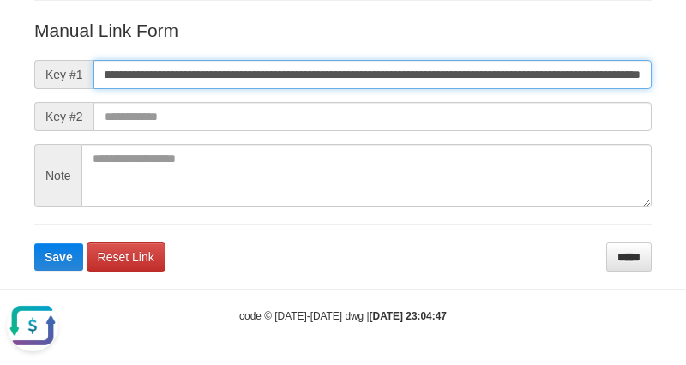
click at [34, 243] on button "Save" at bounding box center [58, 256] width 49 height 27
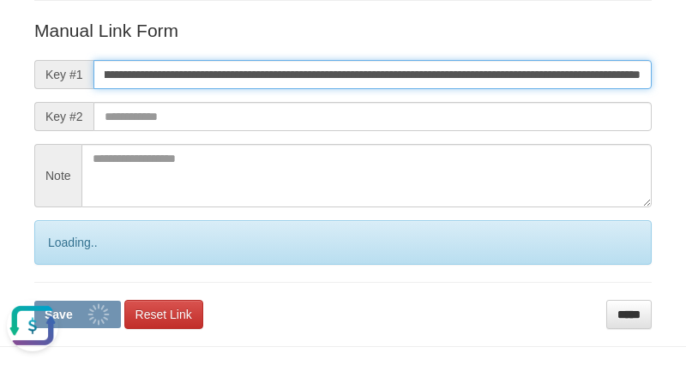
click at [34, 301] on button "Save" at bounding box center [77, 314] width 87 height 27
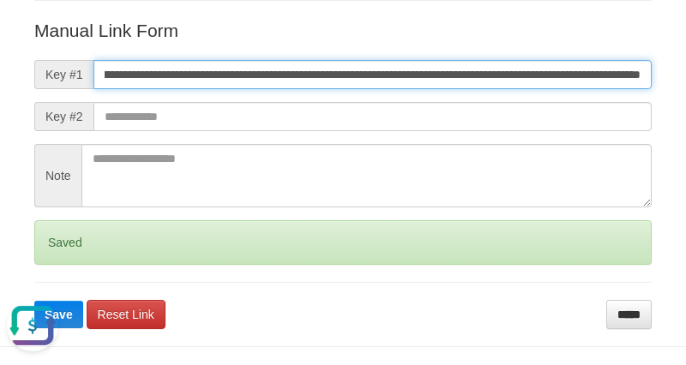
click at [34, 301] on button "Save" at bounding box center [58, 314] width 49 height 27
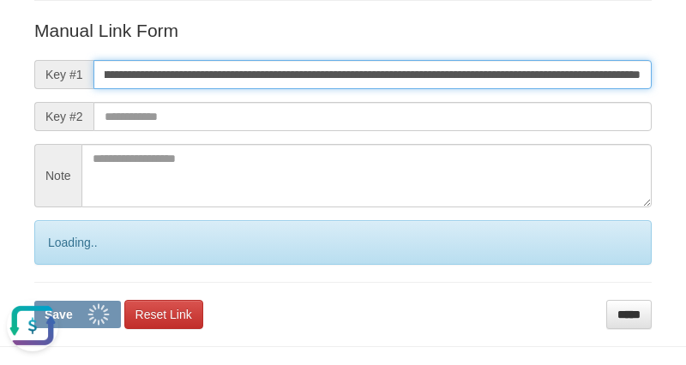
click at [34, 301] on button "Save" at bounding box center [77, 314] width 87 height 27
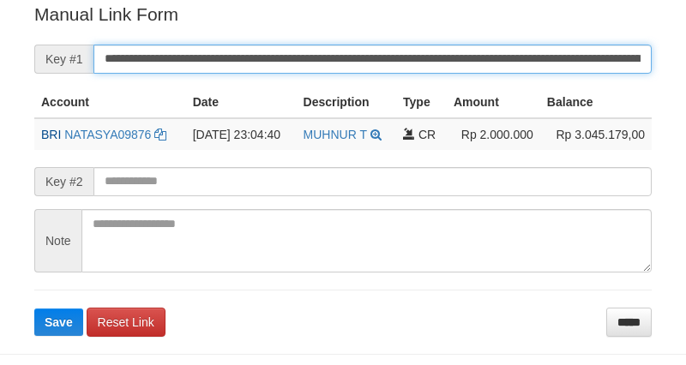
drag, startPoint x: 0, startPoint y: 0, endPoint x: 410, endPoint y: 57, distance: 413.6
click at [410, 57] on input "**********" at bounding box center [372, 59] width 558 height 29
click at [34, 309] on button "Save" at bounding box center [58, 322] width 49 height 27
click at [410, 57] on input "**********" at bounding box center [372, 59] width 558 height 29
click at [34, 309] on button "Save" at bounding box center [58, 322] width 49 height 27
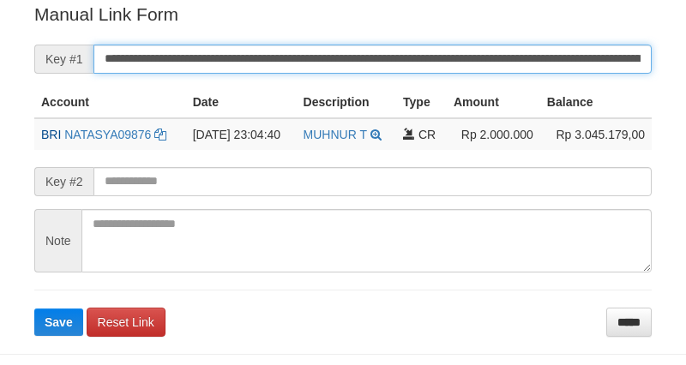
scroll to position [346, 0]
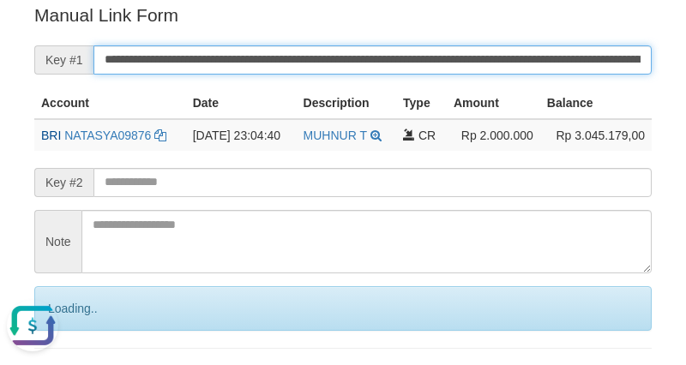
scroll to position [0, 0]
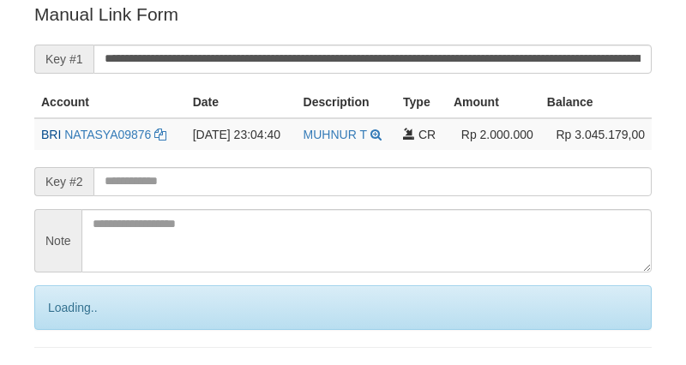
click at [410, 61] on input "**********" at bounding box center [372, 59] width 558 height 29
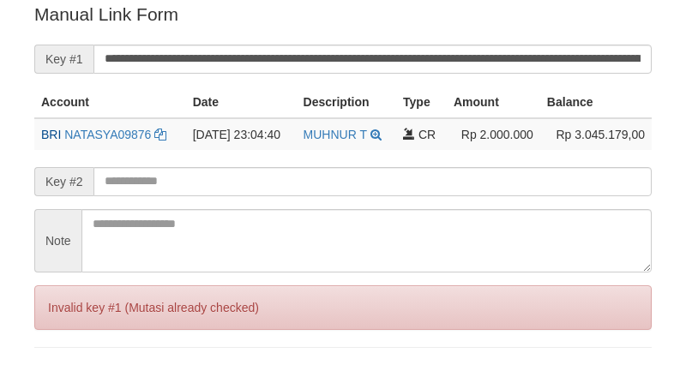
click at [409, 57] on input "**********" at bounding box center [372, 59] width 558 height 29
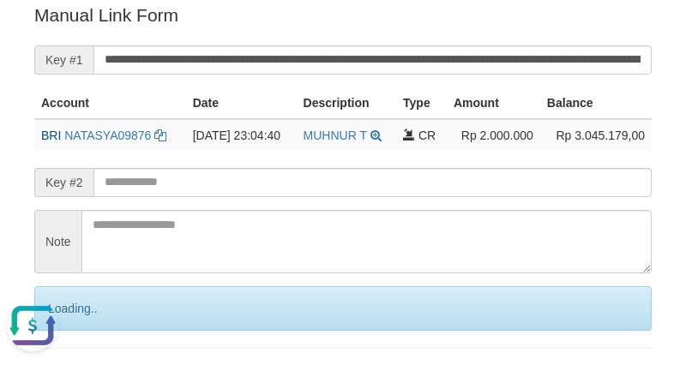
click at [406, 55] on input "**********" at bounding box center [372, 59] width 558 height 29
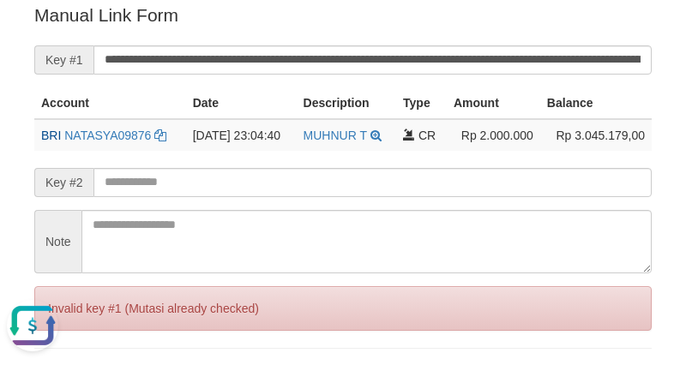
click at [397, 52] on input "**********" at bounding box center [372, 59] width 558 height 29
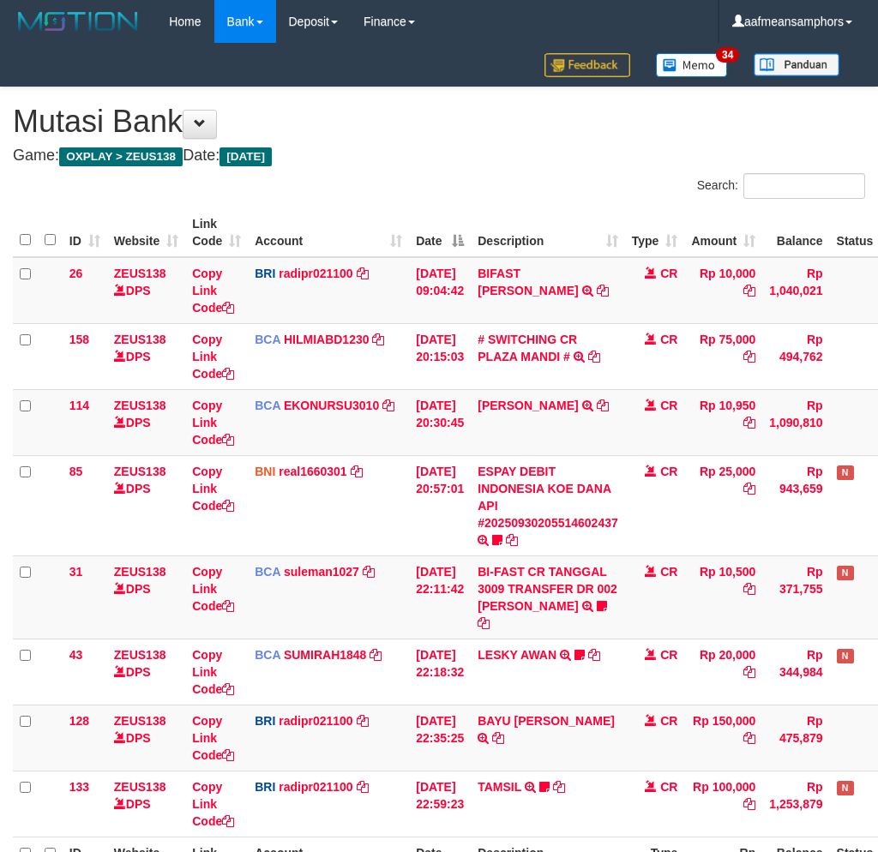
scroll to position [163, 0]
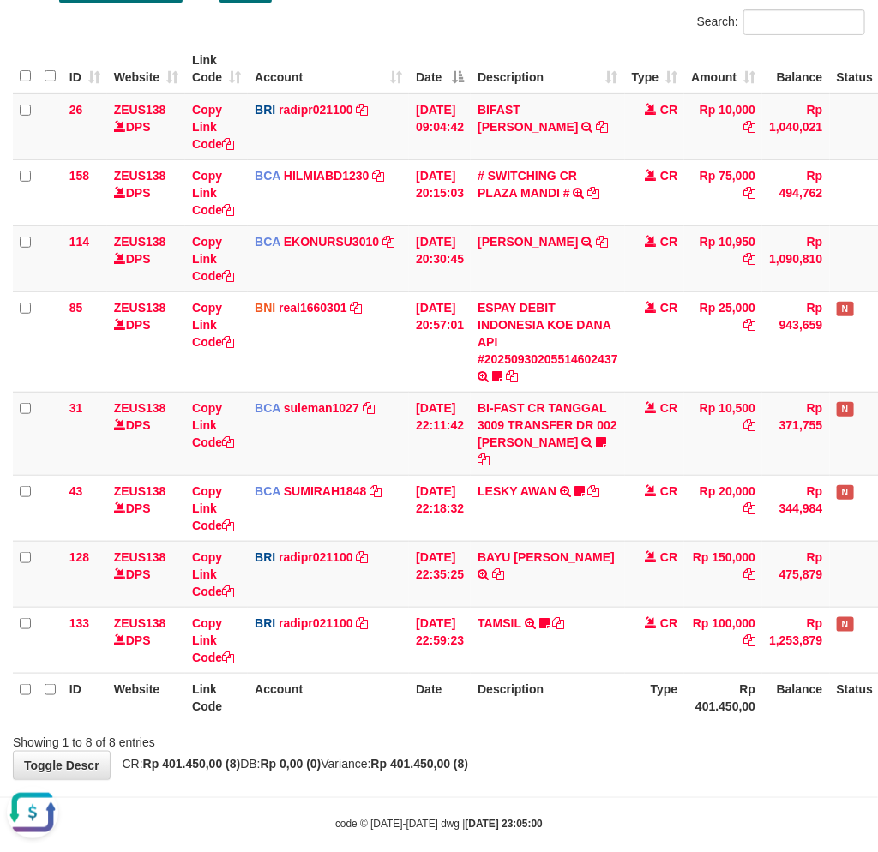
click at [403, 727] on div "Showing 1 to 8 of 8 entries" at bounding box center [439, 739] width 878 height 24
click at [495, 727] on div "Showing 1 to 8 of 8 entries" at bounding box center [439, 739] width 878 height 24
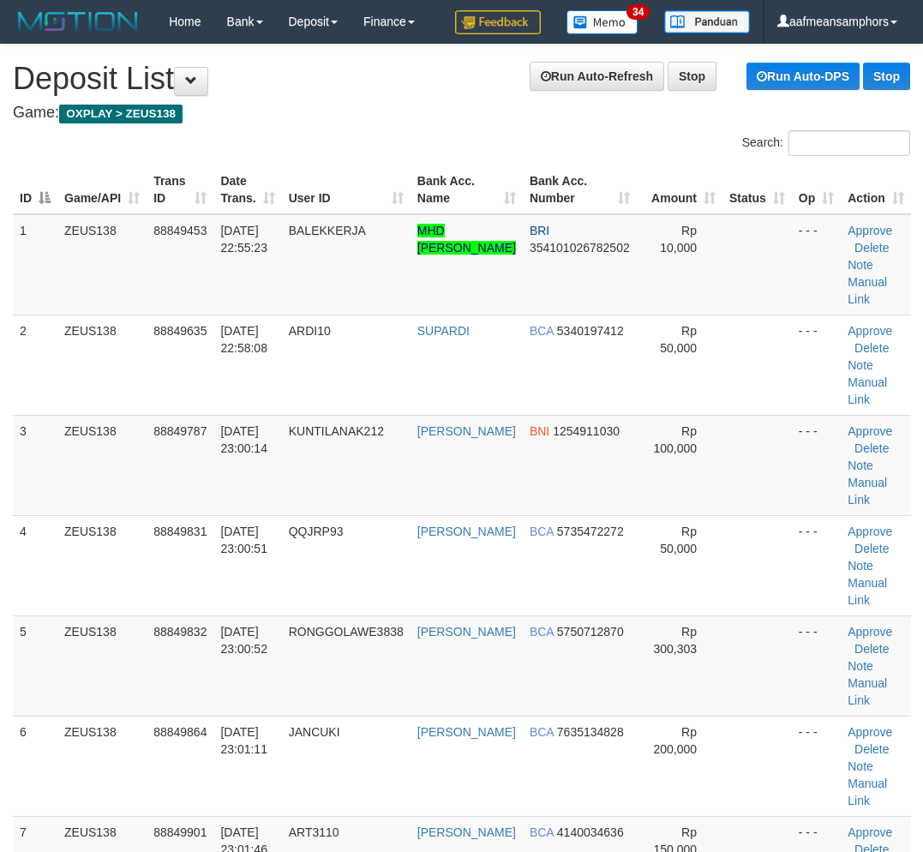
scroll to position [97, 0]
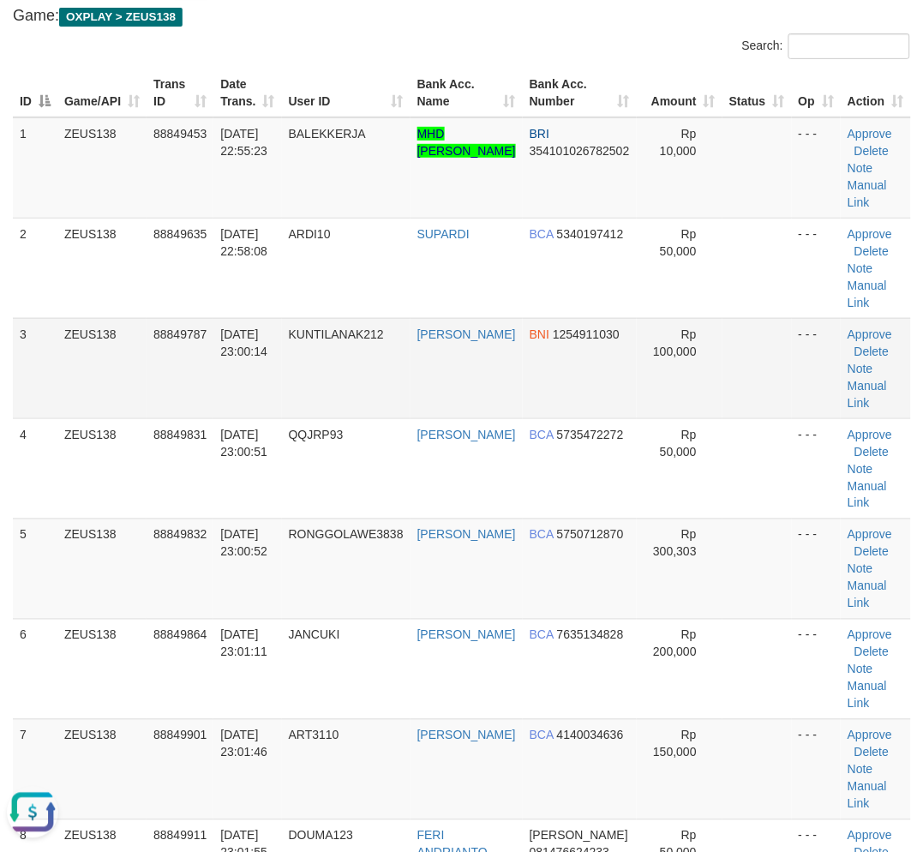
drag, startPoint x: 204, startPoint y: 334, endPoint x: 213, endPoint y: 337, distance: 8.9
click at [213, 337] on td "88849787" at bounding box center [180, 368] width 67 height 100
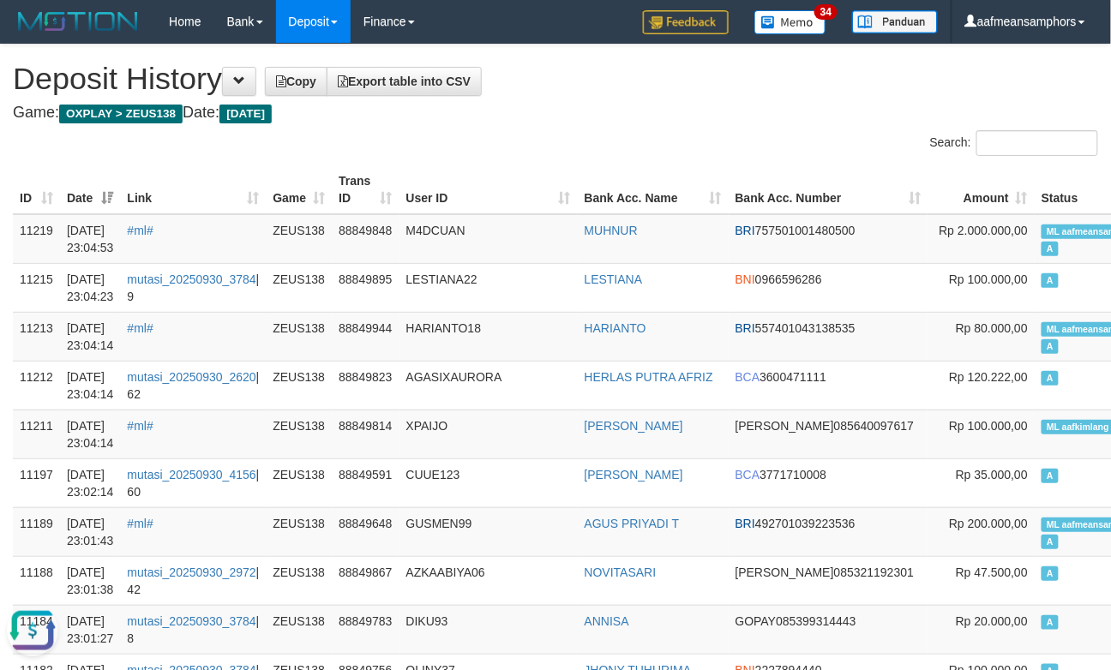
click at [500, 167] on th "User ID" at bounding box center [488, 189] width 178 height 49
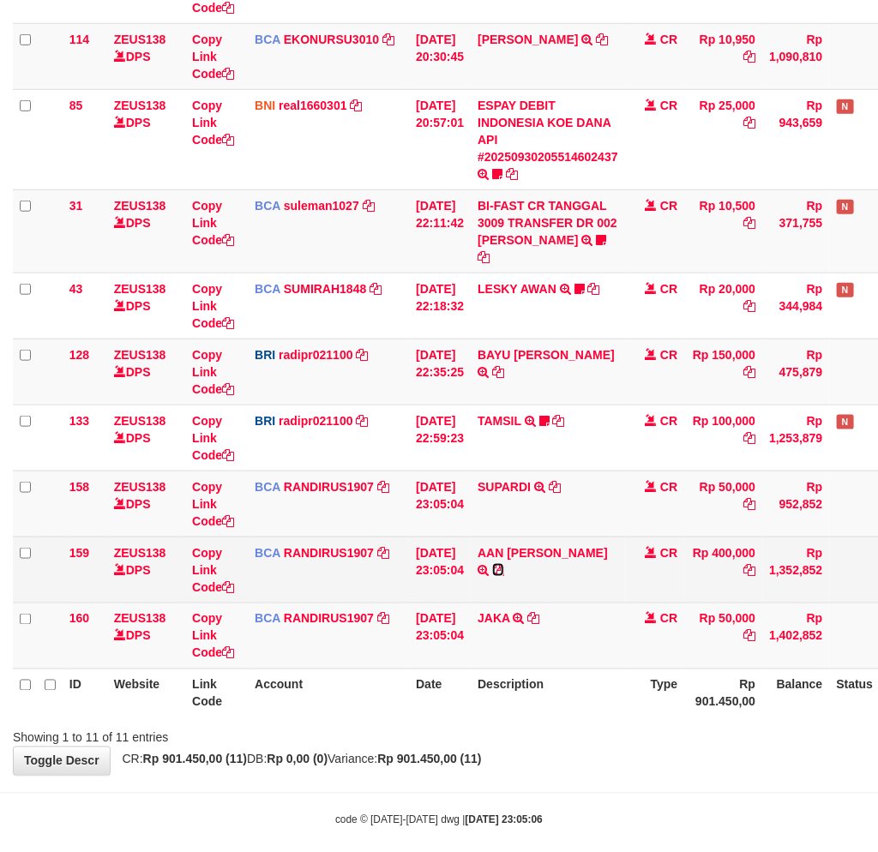
drag, startPoint x: 510, startPoint y: 549, endPoint x: 532, endPoint y: 553, distance: 22.5
click at [504, 564] on icon at bounding box center [498, 570] width 12 height 12
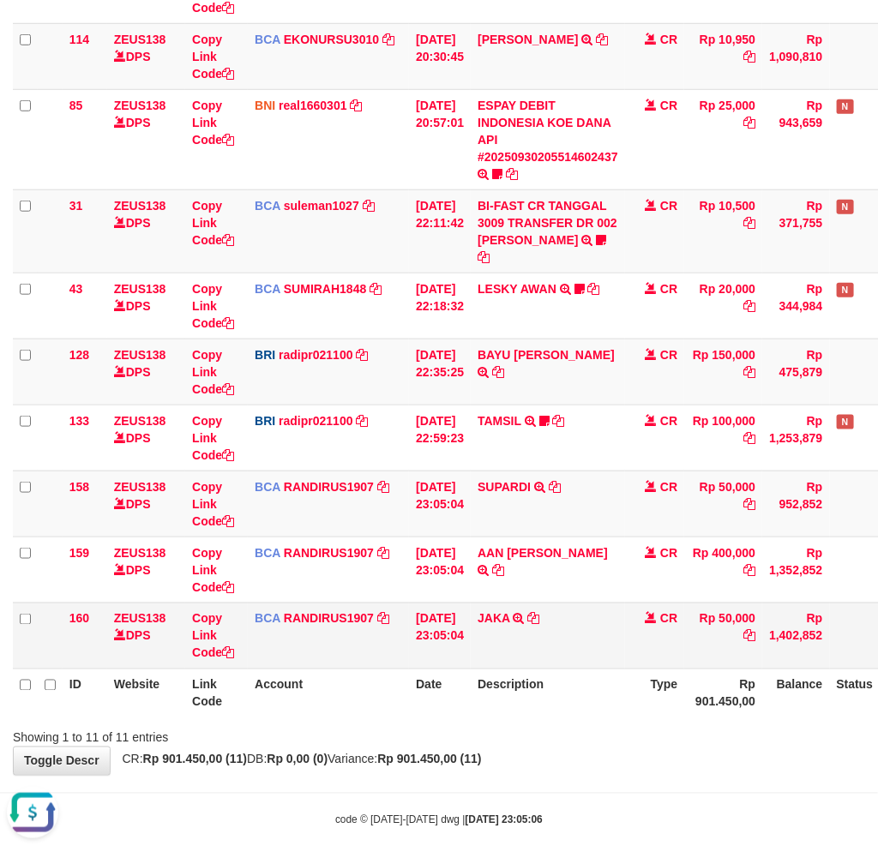
scroll to position [0, 0]
click at [537, 602] on td "JAKA TRSF E-BANKING CR 3009/FTSCY/WS95031 50000.00JAKA" at bounding box center [547, 635] width 154 height 66
click at [540, 613] on icon at bounding box center [534, 619] width 12 height 12
drag, startPoint x: 201, startPoint y: 607, endPoint x: 238, endPoint y: 602, distance: 37.2
click at [201, 607] on td "Copy Link Code" at bounding box center [216, 635] width 63 height 66
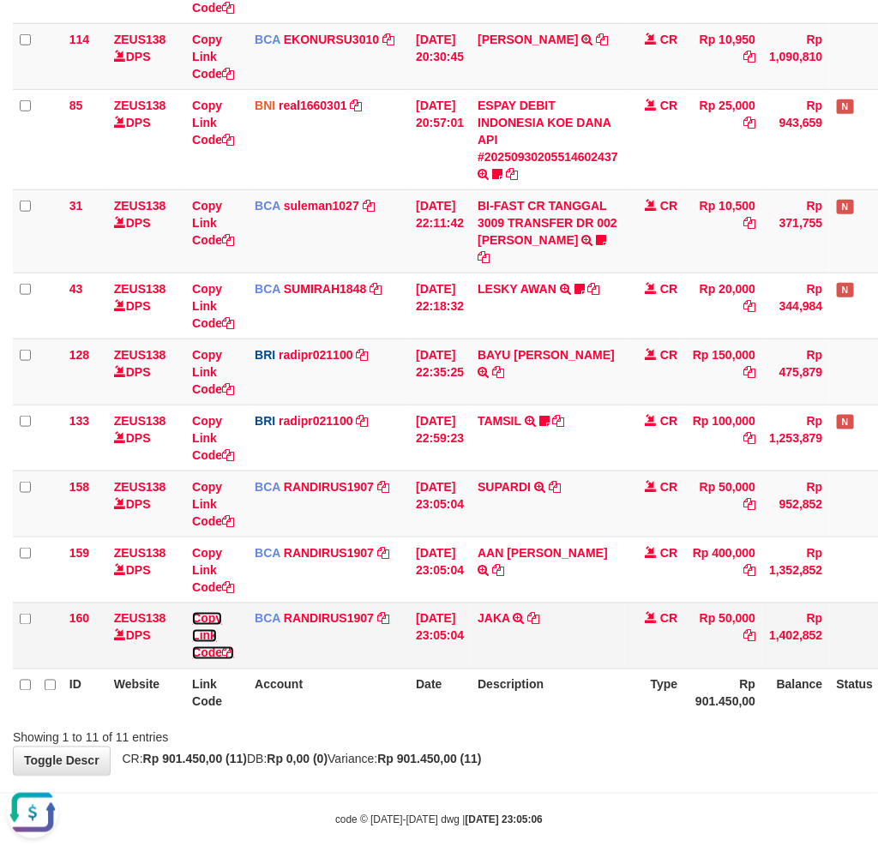
click at [203, 618] on link "Copy Link Code" at bounding box center [213, 636] width 42 height 48
drag, startPoint x: 726, startPoint y: 677, endPoint x: 713, endPoint y: 670, distance: 14.6
click at [725, 677] on th "Rp 901.450,00" at bounding box center [723, 692] width 78 height 49
drag, startPoint x: 713, startPoint y: 670, endPoint x: 885, endPoint y: 660, distance: 172.6
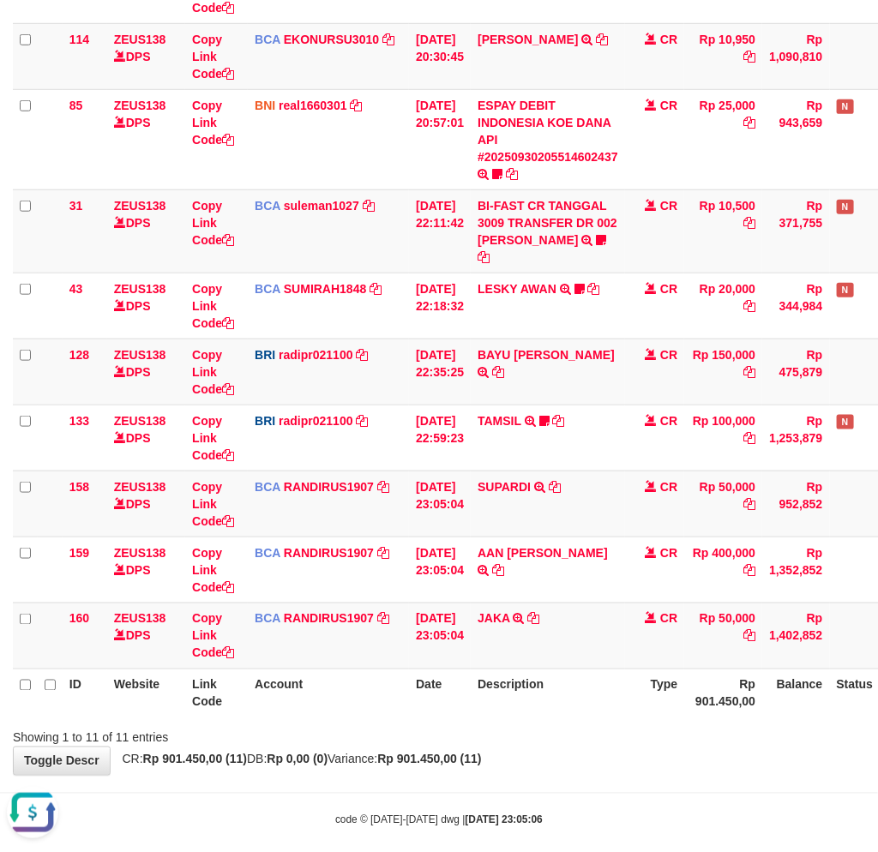
click at [713, 670] on th "Rp 901.450,00" at bounding box center [723, 692] width 78 height 49
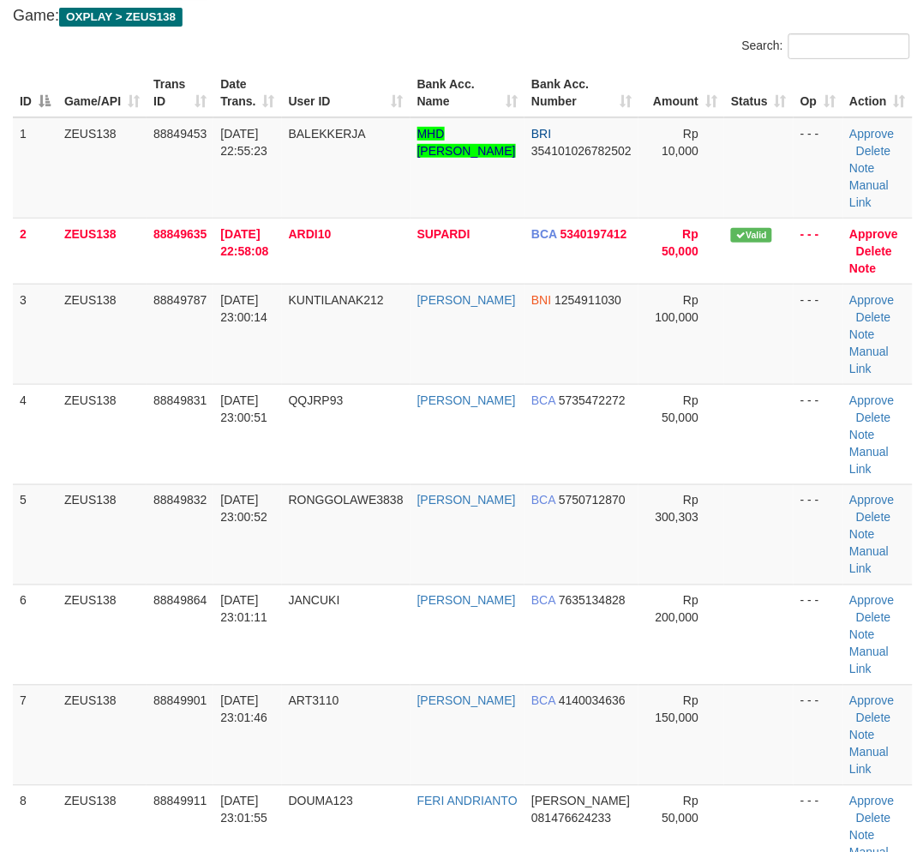
drag, startPoint x: 437, startPoint y: 656, endPoint x: 5, endPoint y: 632, distance: 432.6
click at [398, 656] on tr "6 ZEUS138 88849864 30/09/2025 23:01:11 JANCUKI ADITYA MUHAMMAD DA BCA 763513482…" at bounding box center [463, 634] width 900 height 100
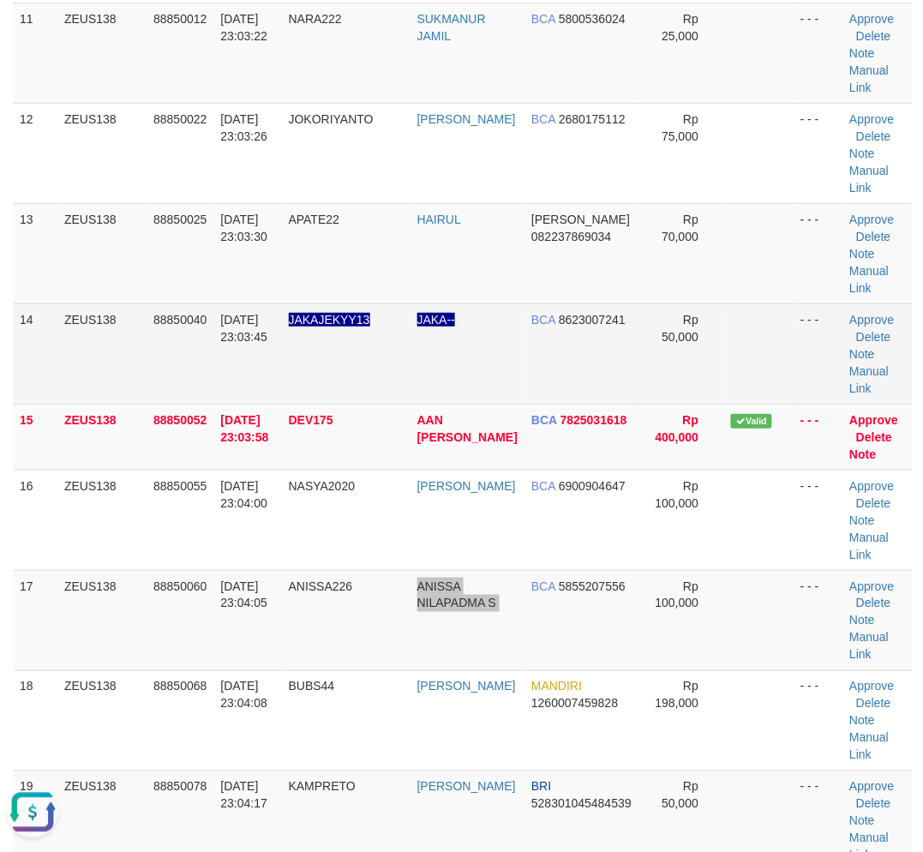
drag, startPoint x: 482, startPoint y: 656, endPoint x: 698, endPoint y: 341, distance: 381.7
click at [566, 603] on tr "17 ZEUS138 88850060 30/09/2025 23:04:05 ANISSA226 ANISSA NILAPADMA S BCA 585520…" at bounding box center [463, 620] width 900 height 100
drag, startPoint x: 850, startPoint y: 363, endPoint x: 734, endPoint y: 386, distance: 118.2
click at [850, 364] on link "Manual Link" at bounding box center [869, 379] width 39 height 31
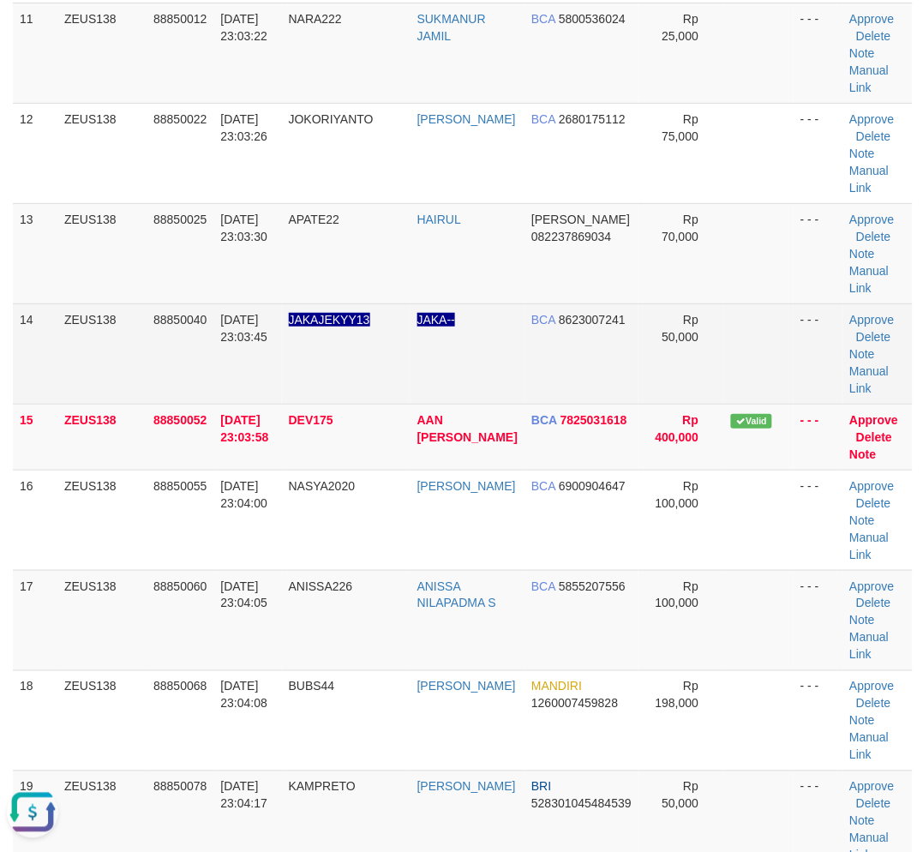
drag, startPoint x: 872, startPoint y: 369, endPoint x: 748, endPoint y: 384, distance: 125.1
click at [872, 369] on link "Manual Link" at bounding box center [869, 379] width 39 height 31
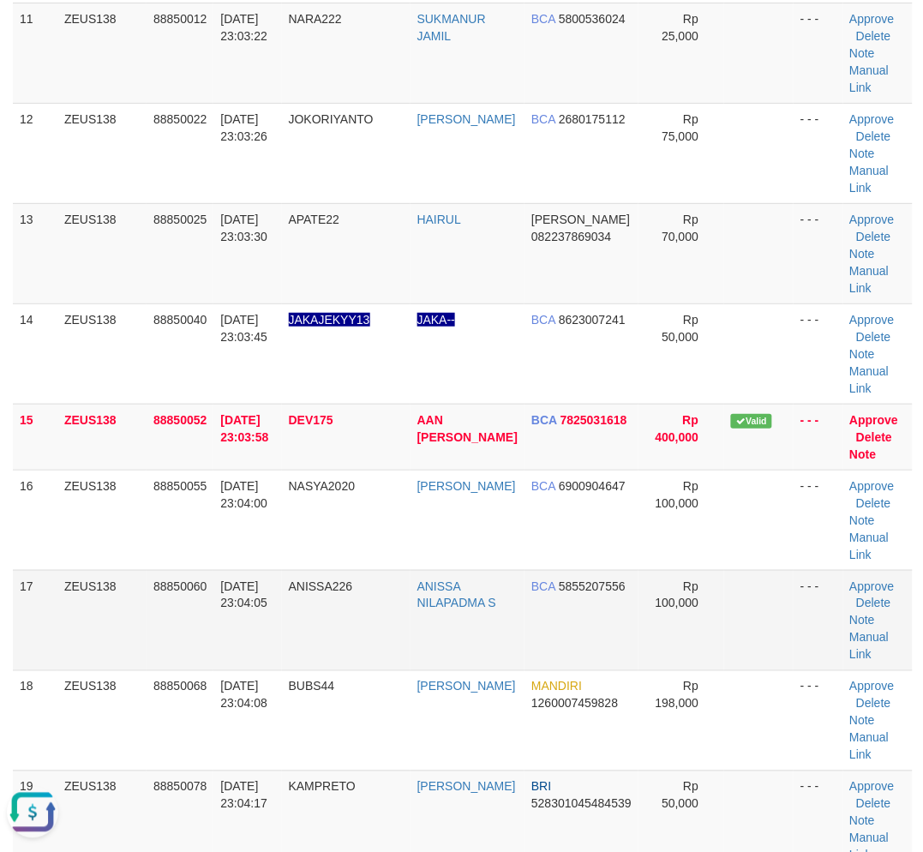
drag, startPoint x: 321, startPoint y: 673, endPoint x: 290, endPoint y: 663, distance: 32.3
click at [321, 672] on td "BUBS44" at bounding box center [346, 720] width 129 height 100
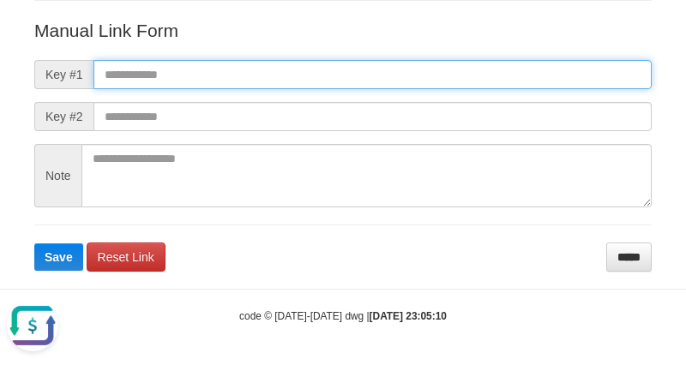
click at [524, 79] on input "text" at bounding box center [372, 74] width 558 height 29
paste input "**********"
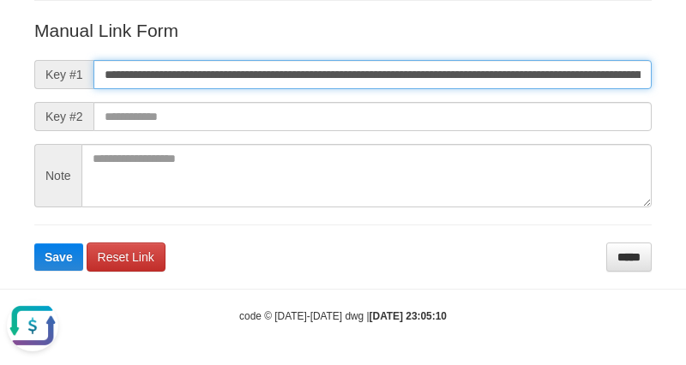
scroll to position [0, 1207]
type input "**********"
click at [34, 243] on button "Save" at bounding box center [58, 256] width 49 height 27
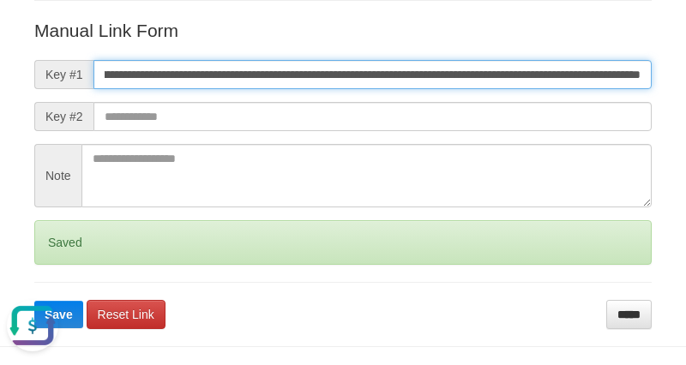
click at [34, 301] on button "Save" at bounding box center [58, 314] width 49 height 27
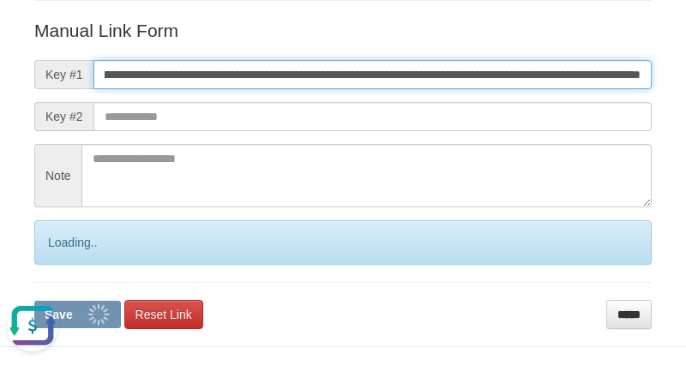
click at [34, 301] on button "Save" at bounding box center [77, 314] width 87 height 27
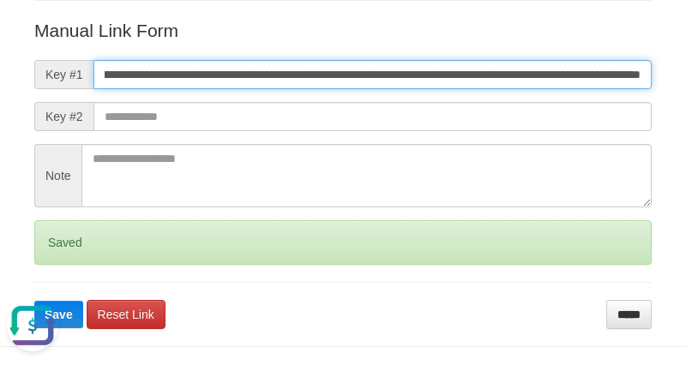
click at [34, 301] on button "Save" at bounding box center [58, 314] width 49 height 27
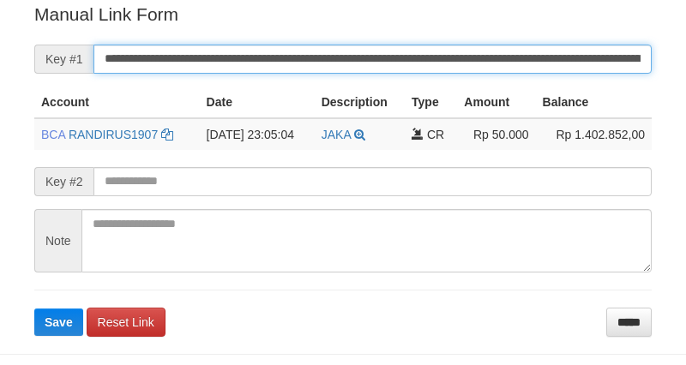
click at [478, 63] on input "**********" at bounding box center [372, 59] width 558 height 29
click at [34, 309] on button "Save" at bounding box center [58, 322] width 49 height 27
click at [478, 63] on input "**********" at bounding box center [372, 59] width 558 height 29
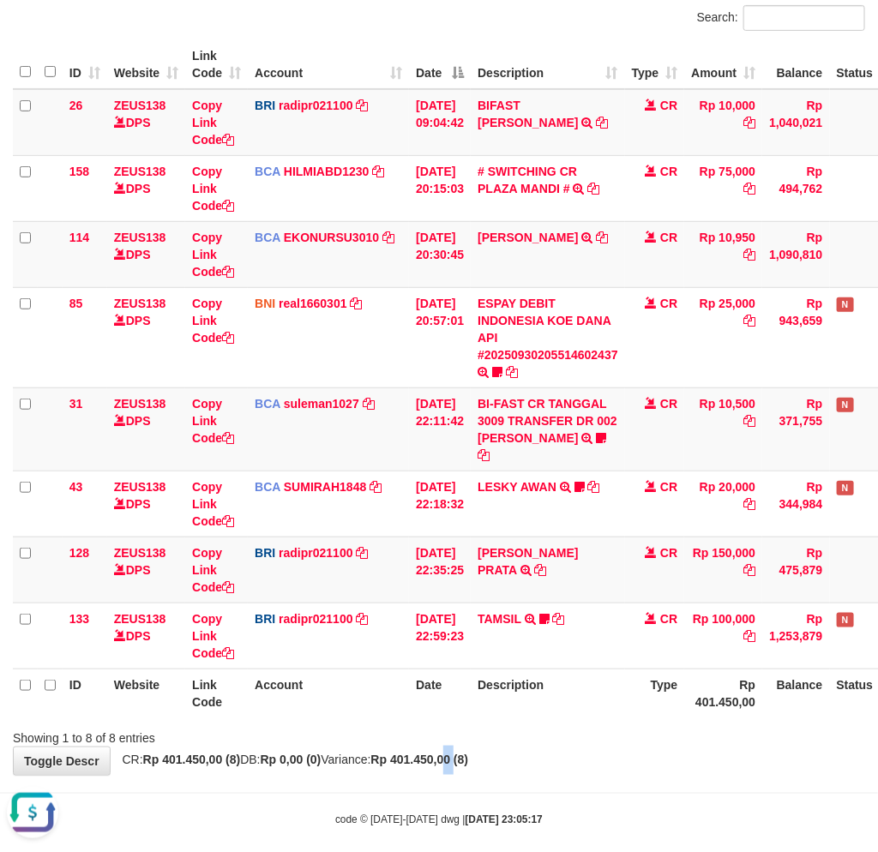
drag, startPoint x: 484, startPoint y: 750, endPoint x: 886, endPoint y: 729, distance: 402.4
click at [494, 744] on div "**********" at bounding box center [439, 346] width 878 height 855
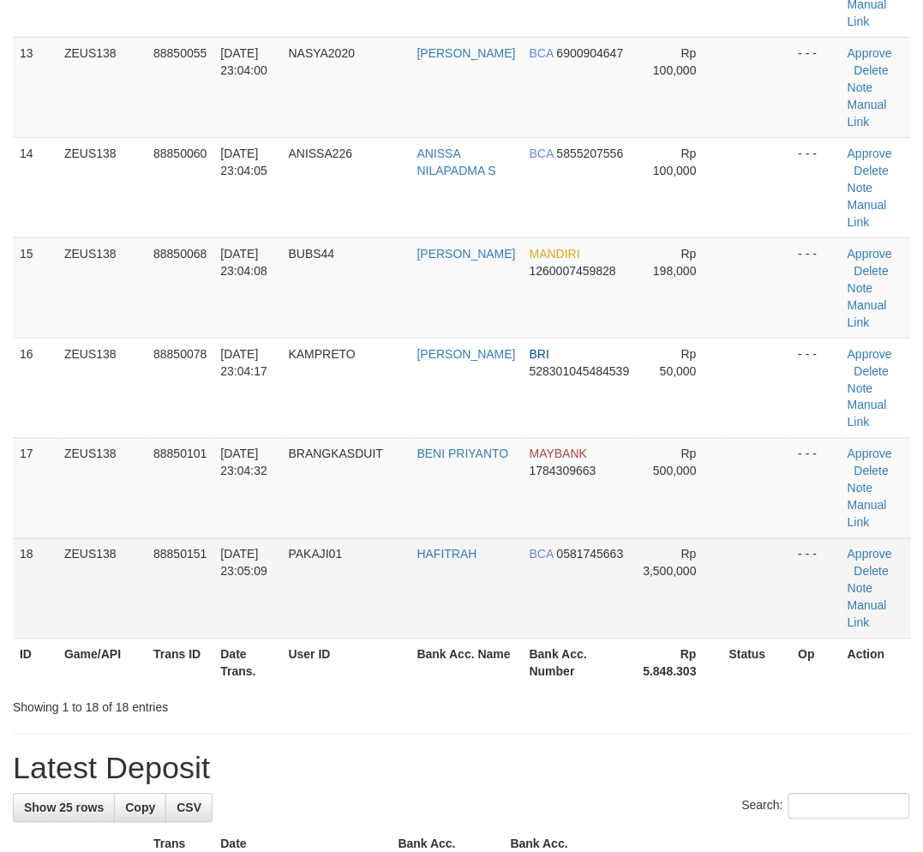
scroll to position [1180, 0]
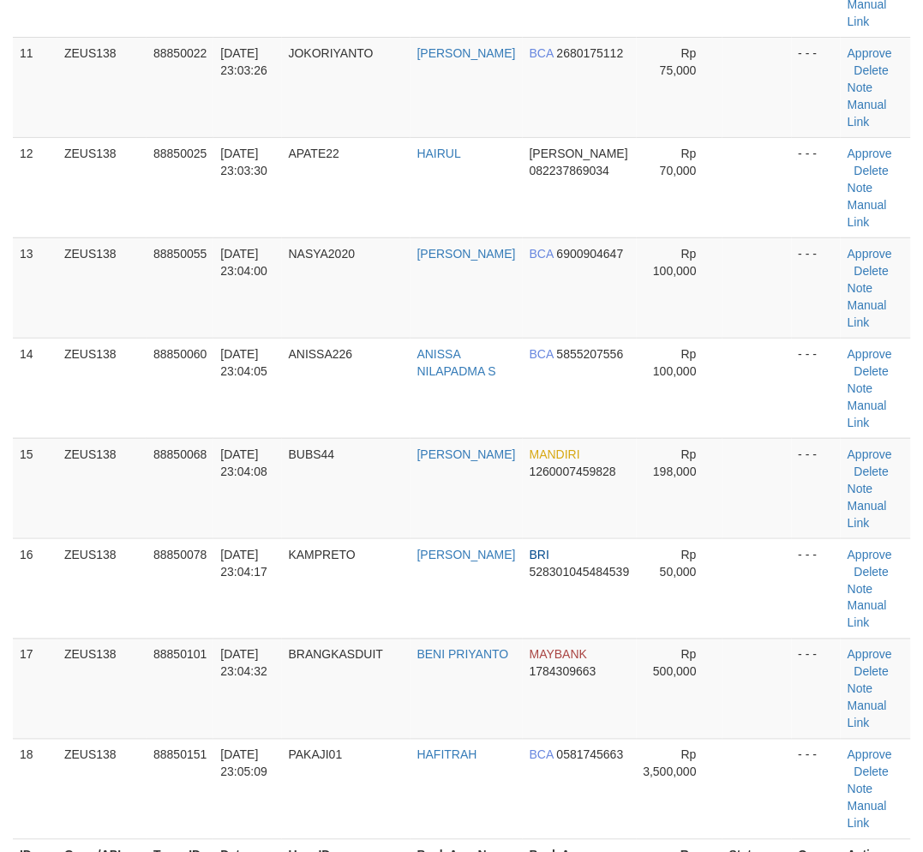
drag, startPoint x: 246, startPoint y: 800, endPoint x: 0, endPoint y: 776, distance: 247.1
click at [249, 797] on td "[DATE] 23:05:09" at bounding box center [247, 789] width 68 height 100
click at [270, 728] on td "[DATE] 23:04:32" at bounding box center [247, 688] width 68 height 100
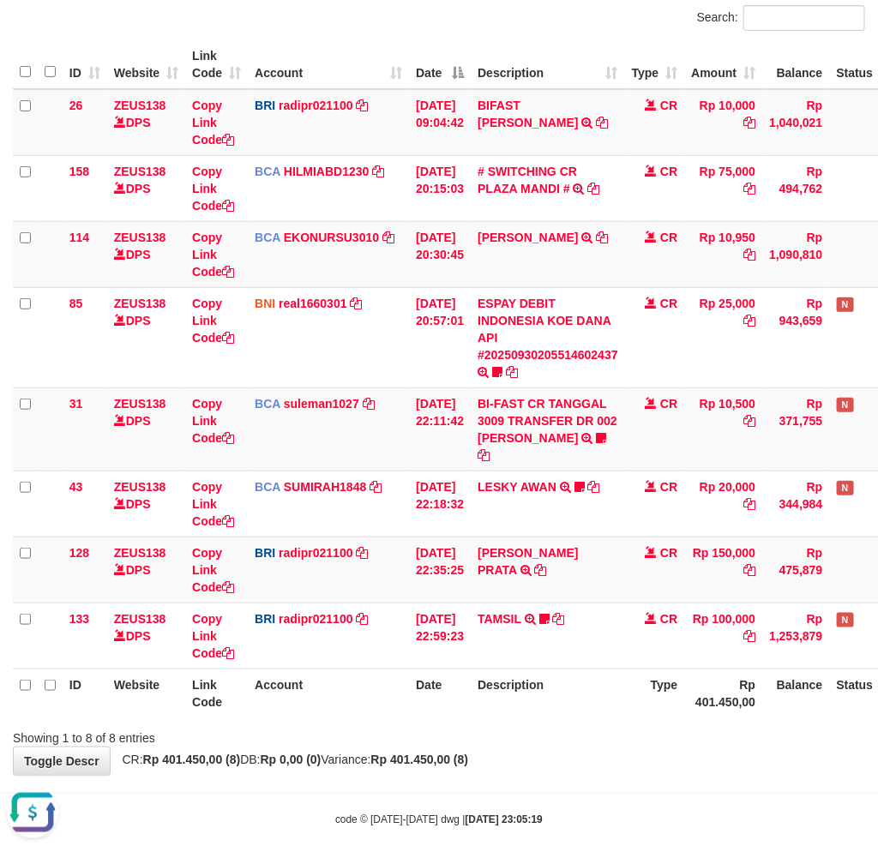
click at [434, 722] on div "Showing 1 to 8 of 8 entries" at bounding box center [439, 734] width 878 height 24
click at [470, 695] on th "Date" at bounding box center [440, 692] width 62 height 49
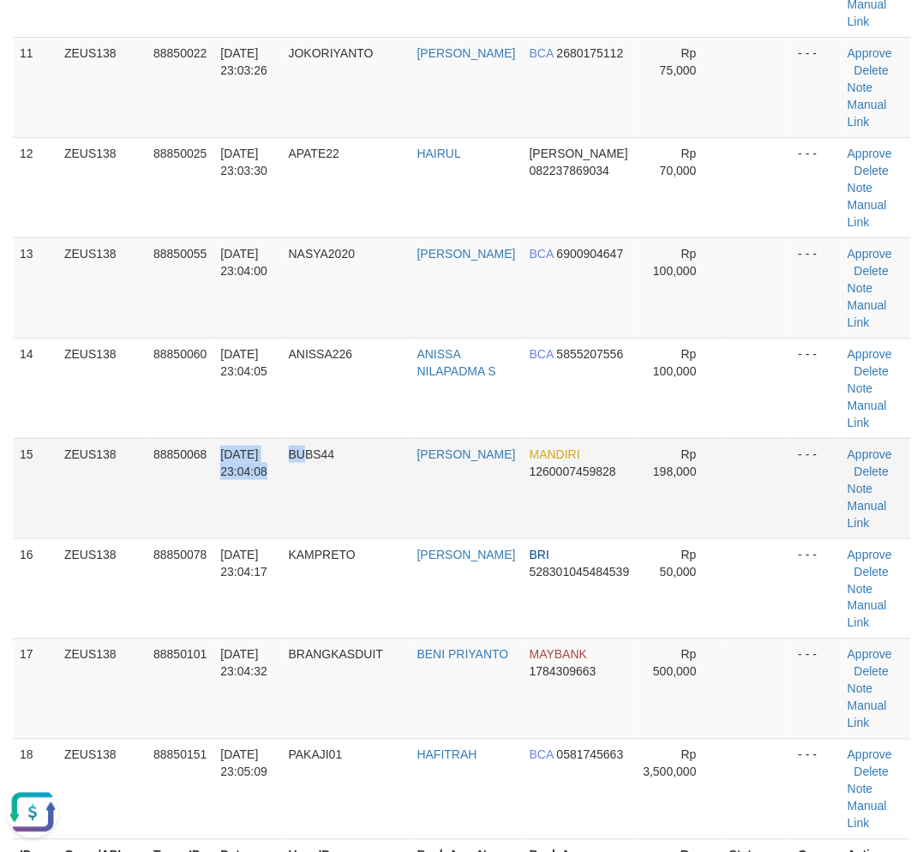
drag, startPoint x: 301, startPoint y: 448, endPoint x: 310, endPoint y: 448, distance: 9.4
click at [310, 448] on tr "15 ZEUS138 88850068 [DATE] 23:04:08 BUBS44 [PERSON_NAME] MANDIRI 1260007459828 …" at bounding box center [462, 488] width 898 height 100
click at [319, 448] on span "BUBS44" at bounding box center [312, 454] width 46 height 14
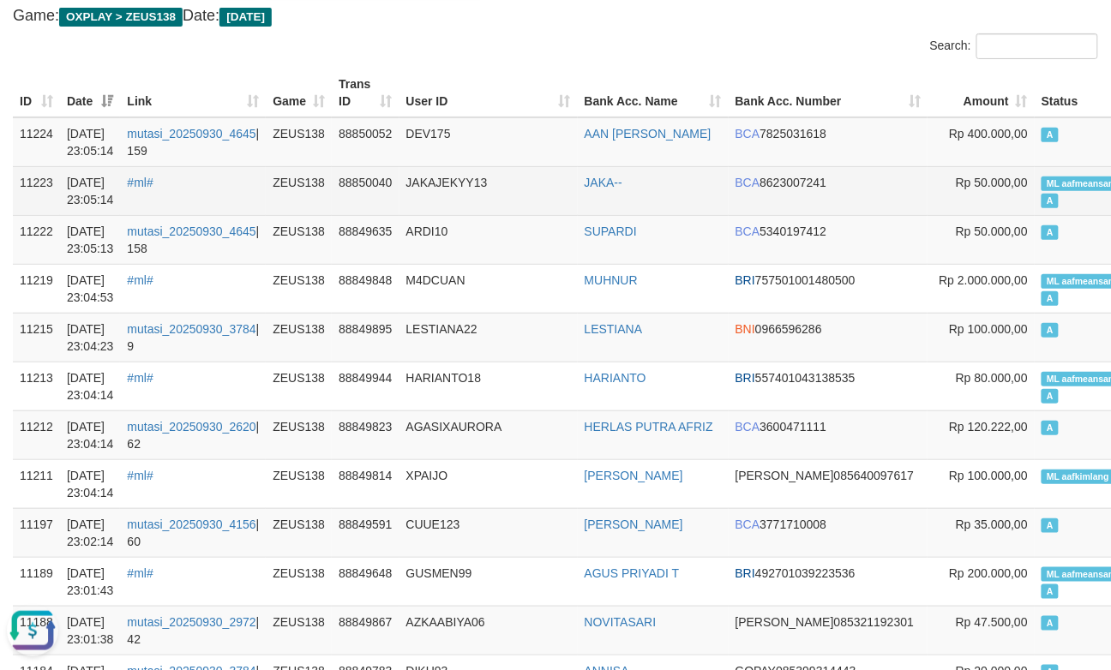
scroll to position [190, 0]
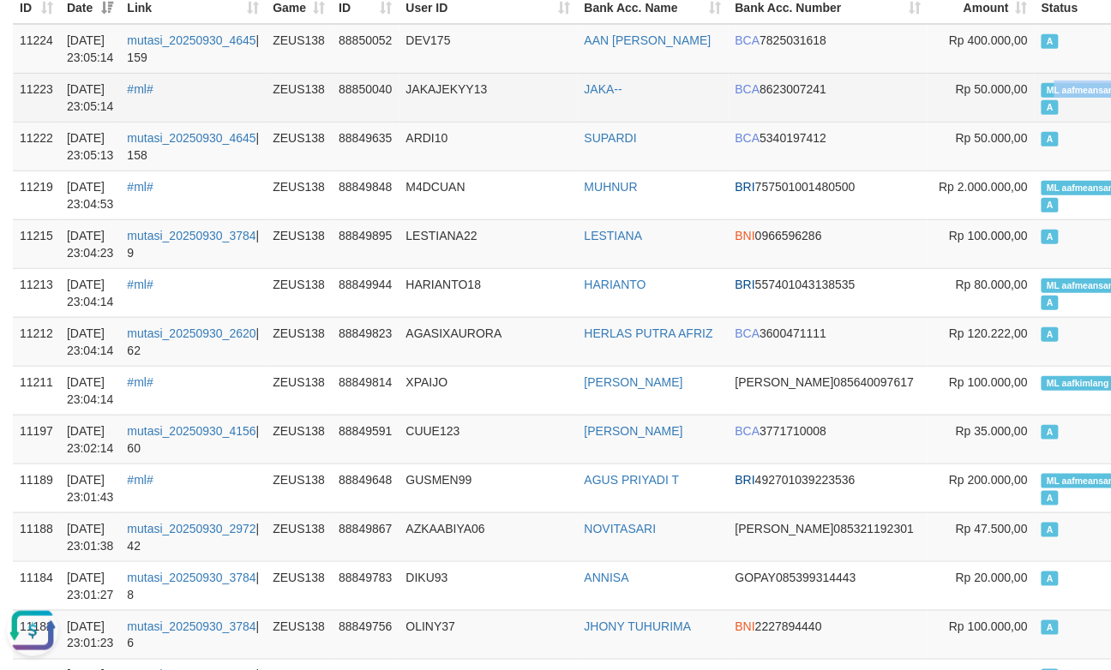
copy span "L aafmeansampho"
drag, startPoint x: 975, startPoint y: 88, endPoint x: 1056, endPoint y: 91, distance: 80.6
click at [1056, 91] on span "ML aafmeansamphors" at bounding box center [1093, 90] width 105 height 15
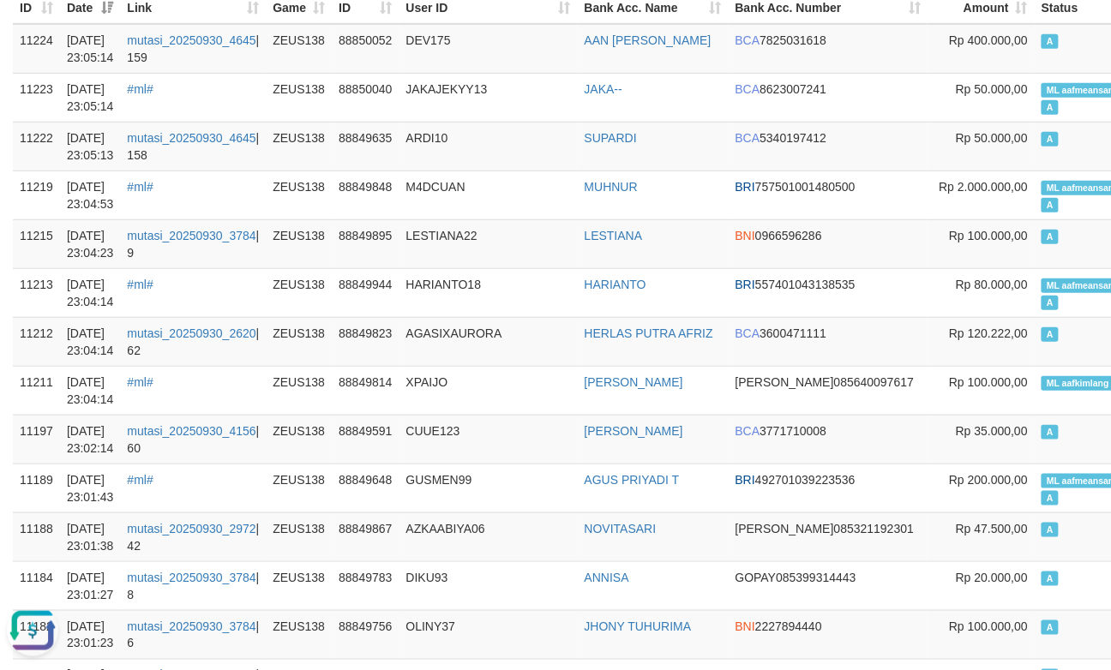
click at [439, 15] on th "User ID" at bounding box center [488, -1] width 178 height 49
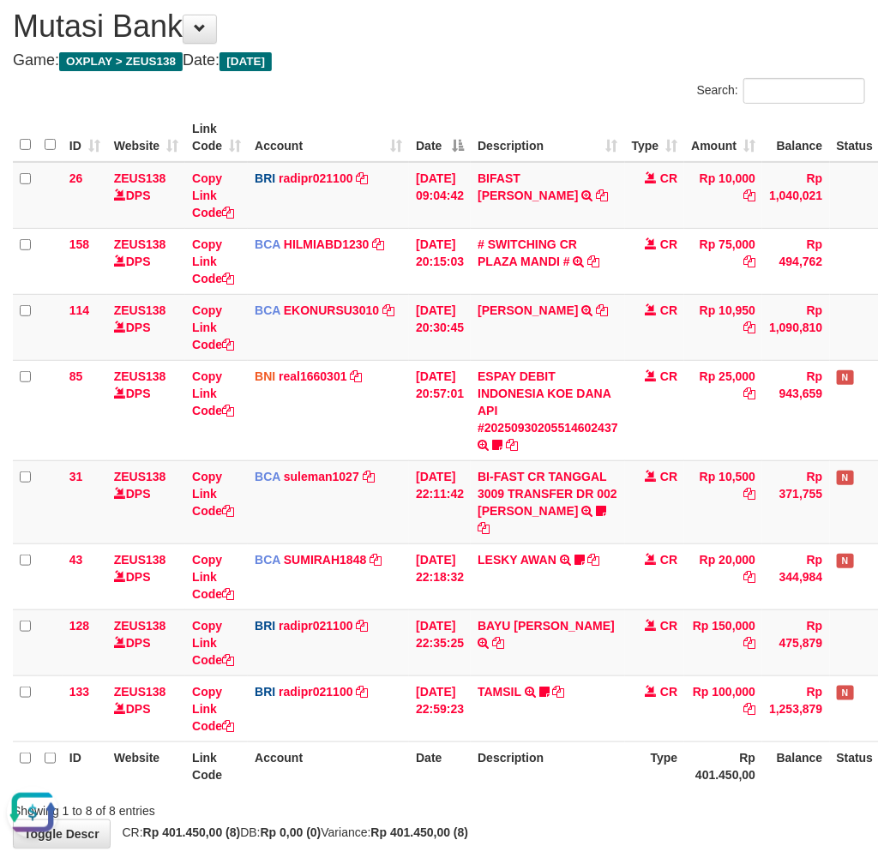
click at [480, 741] on tr "ID Website Link Code Account Date Description Type Rp 401.450,00 Balance Status…" at bounding box center [481, 765] width 937 height 49
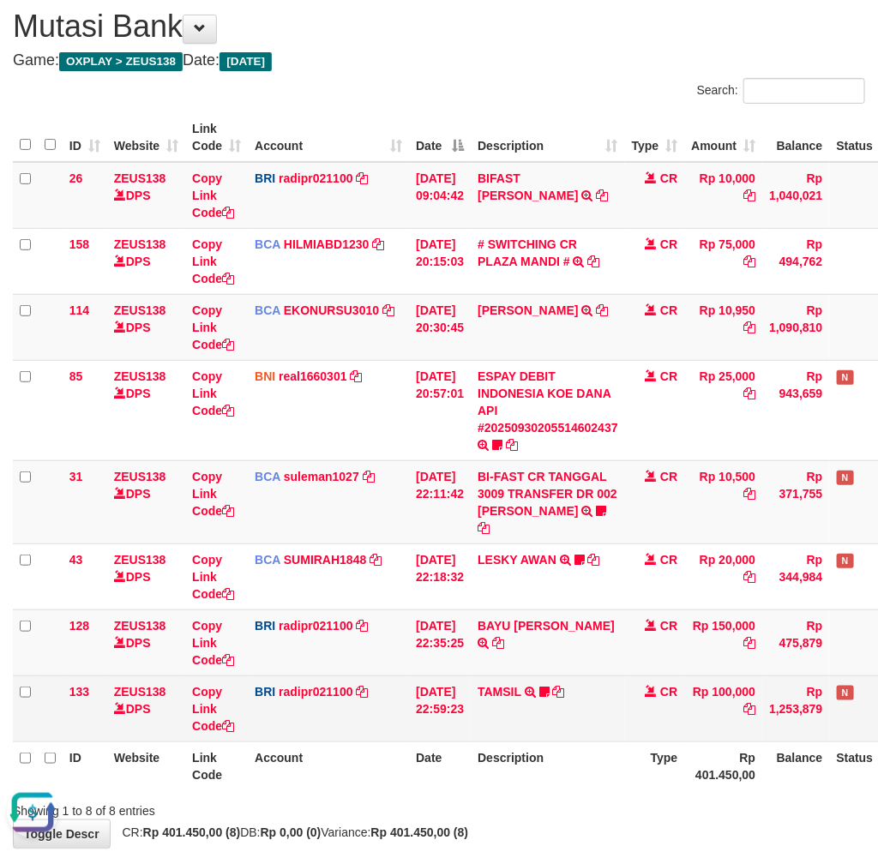
click at [404, 675] on td "BRI radipr021100 DPS REYNALDI ADI PRATAMA mutasi_20250930_3774 | 133 mutasi_202…" at bounding box center [328, 708] width 161 height 66
click at [518, 685] on link "TAMSIL" at bounding box center [499, 692] width 44 height 14
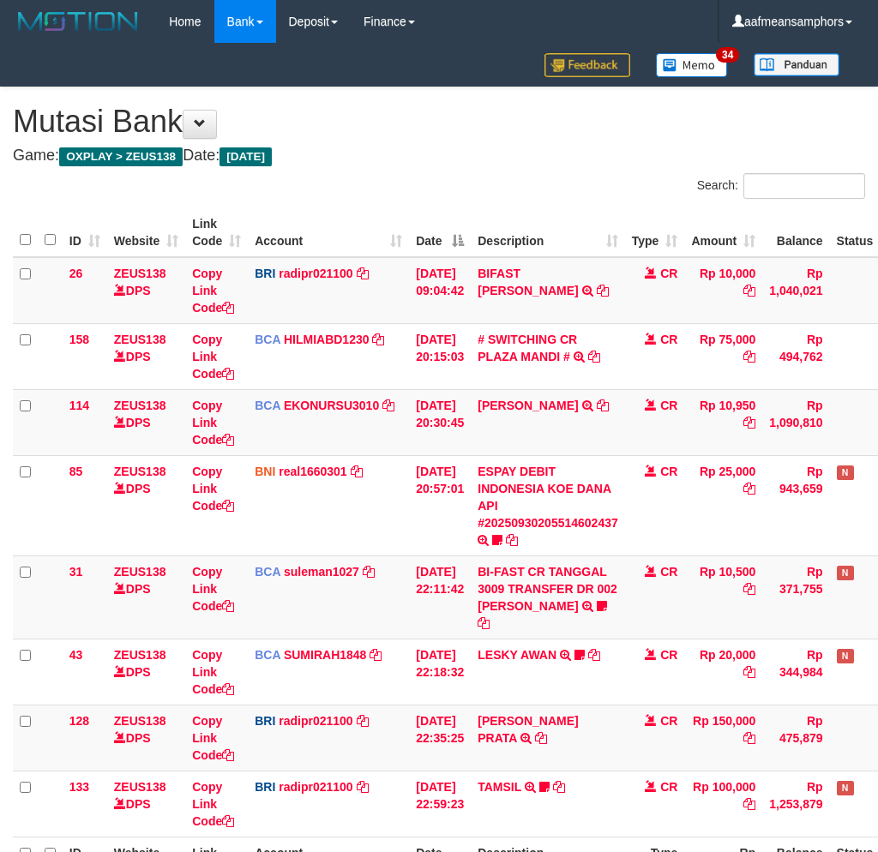
scroll to position [95, 0]
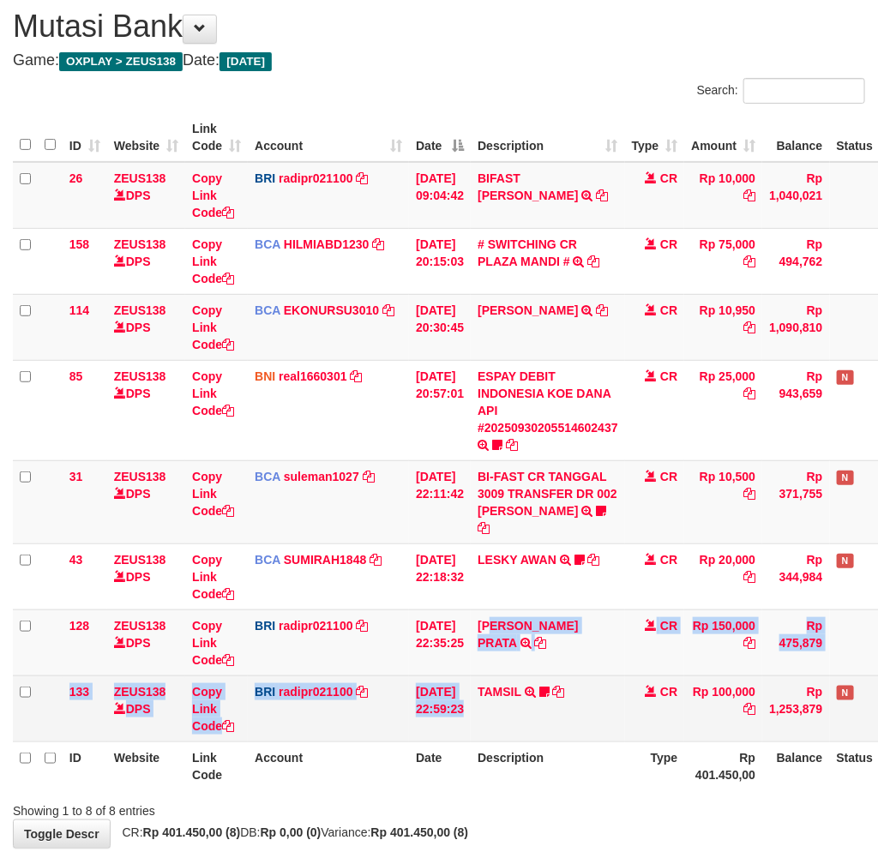
click at [491, 657] on tbody "26 ZEUS138 DPS Copy Link Code BRI radipr021100 DPS REYNALDI ADI PRATAMA mutasi_…" at bounding box center [481, 452] width 937 height 580
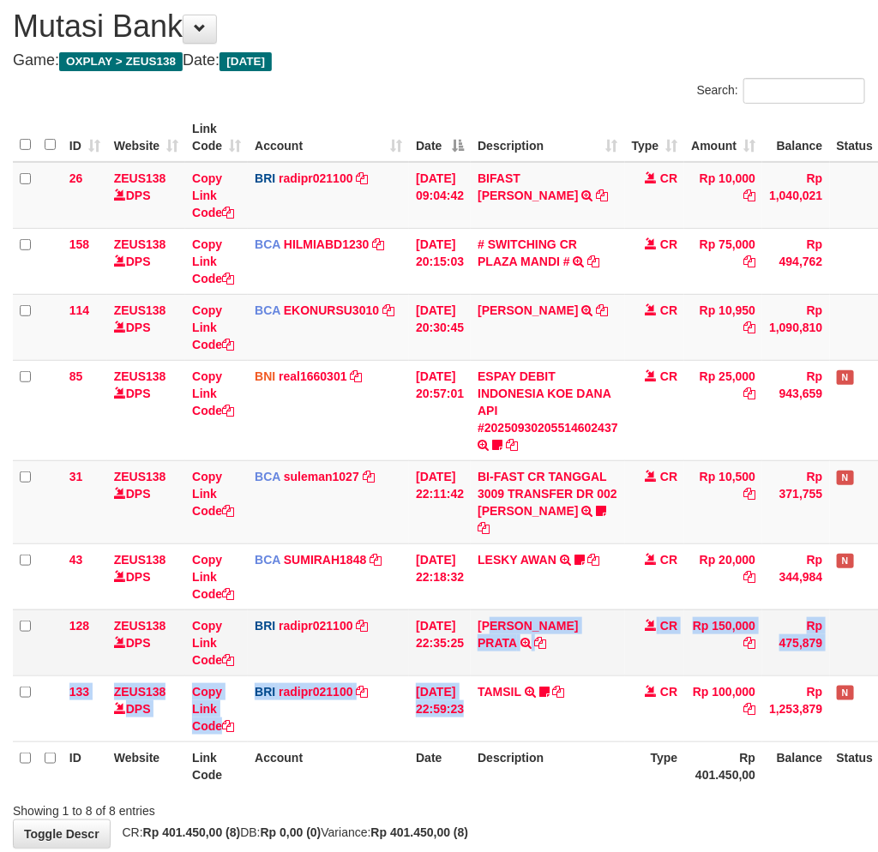
drag, startPoint x: 554, startPoint y: 640, endPoint x: 629, endPoint y: 620, distance: 77.1
click at [554, 640] on td "BAYU AJI PRATA TRANSFER NBMB BAYU AJI PRATA TO REYNALDI ADI PRATAMA" at bounding box center [547, 642] width 154 height 66
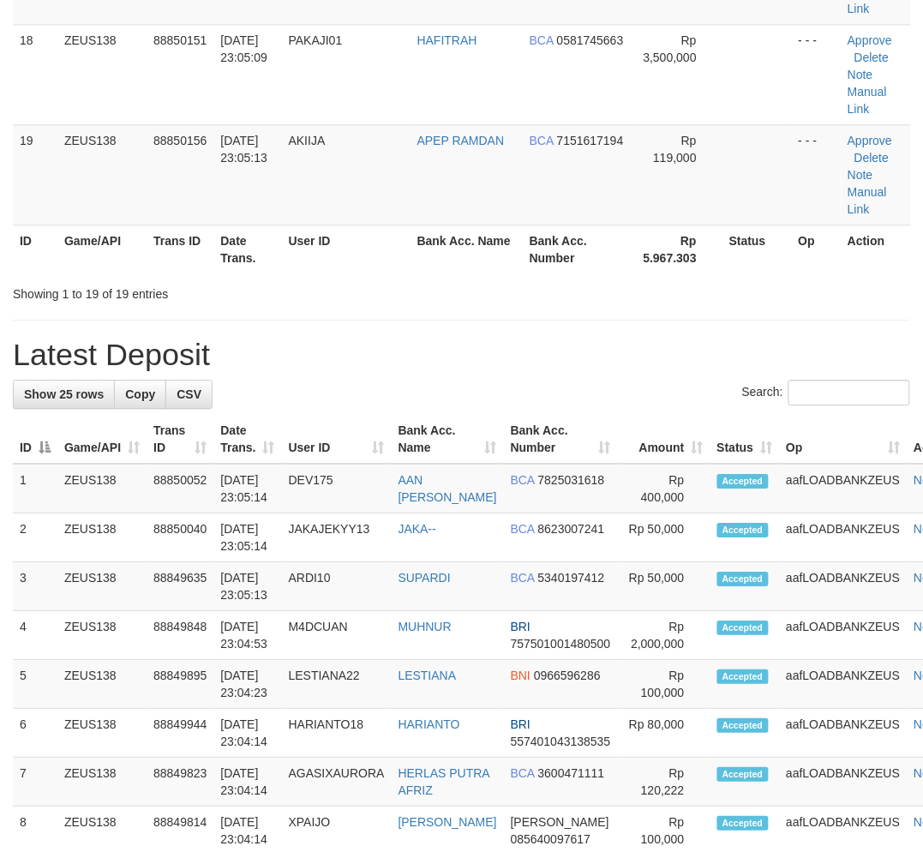
scroll to position [1180, 0]
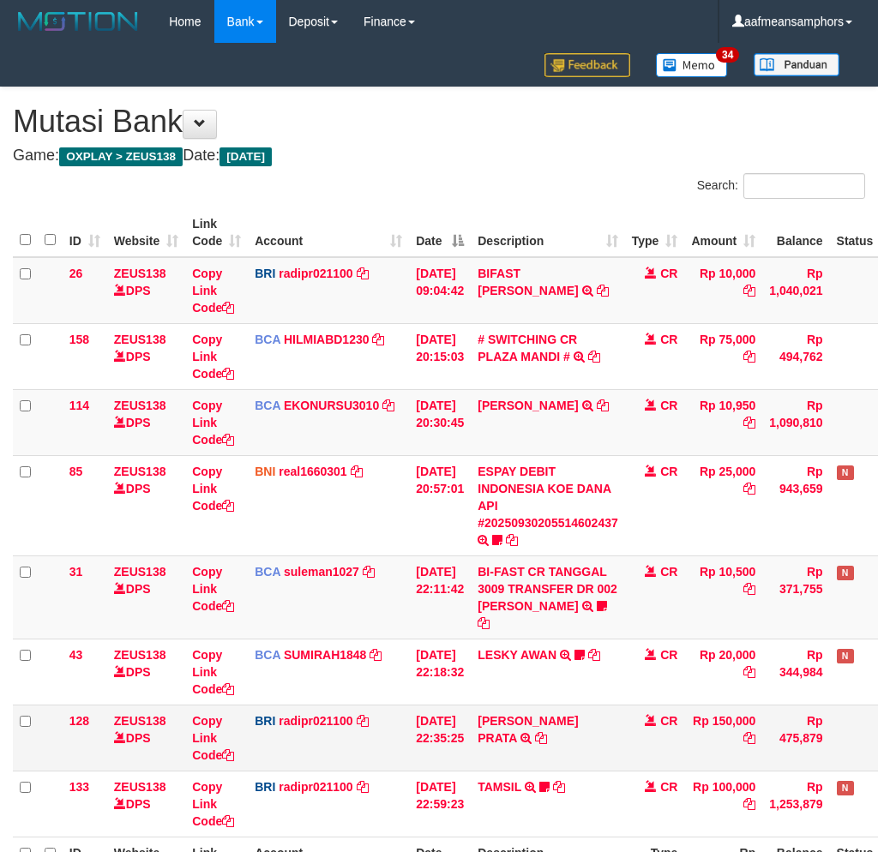
scroll to position [95, 0]
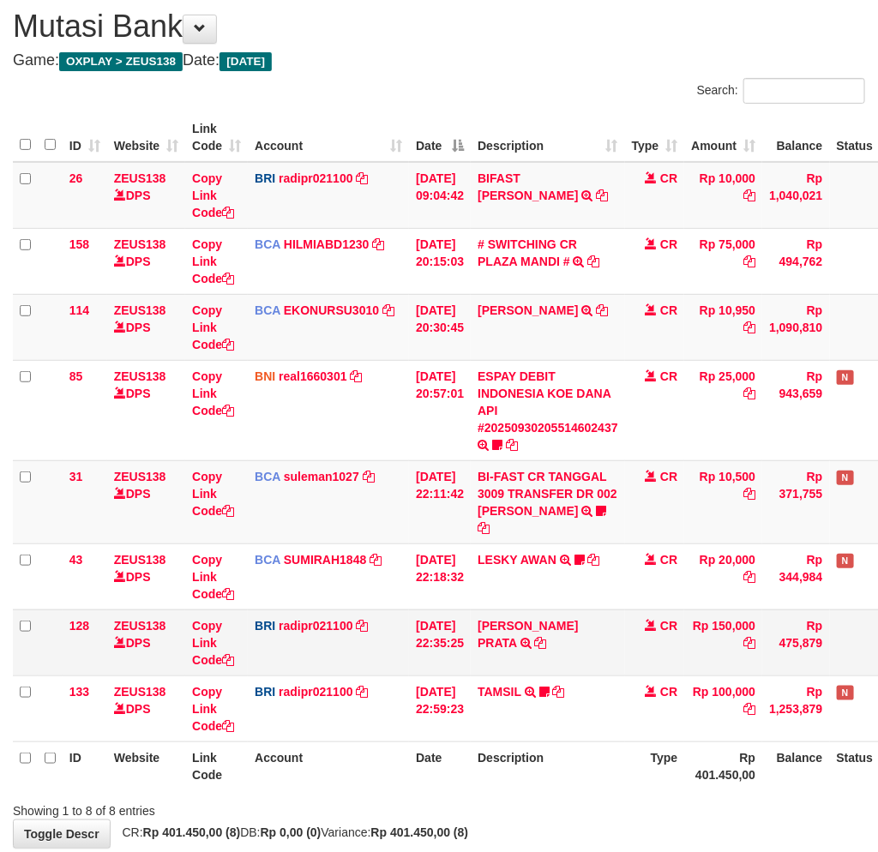
click at [501, 623] on td "[PERSON_NAME] PRATA TRANSFER NBMB [PERSON_NAME] PRATA TO [PERSON_NAME]" at bounding box center [547, 642] width 154 height 66
click at [501, 623] on td "BAYU AJI PRATA TRANSFER NBMB BAYU AJI PRATA TO REYNALDI ADI PRATAMA" at bounding box center [547, 642] width 154 height 66
copy link "BAYU"
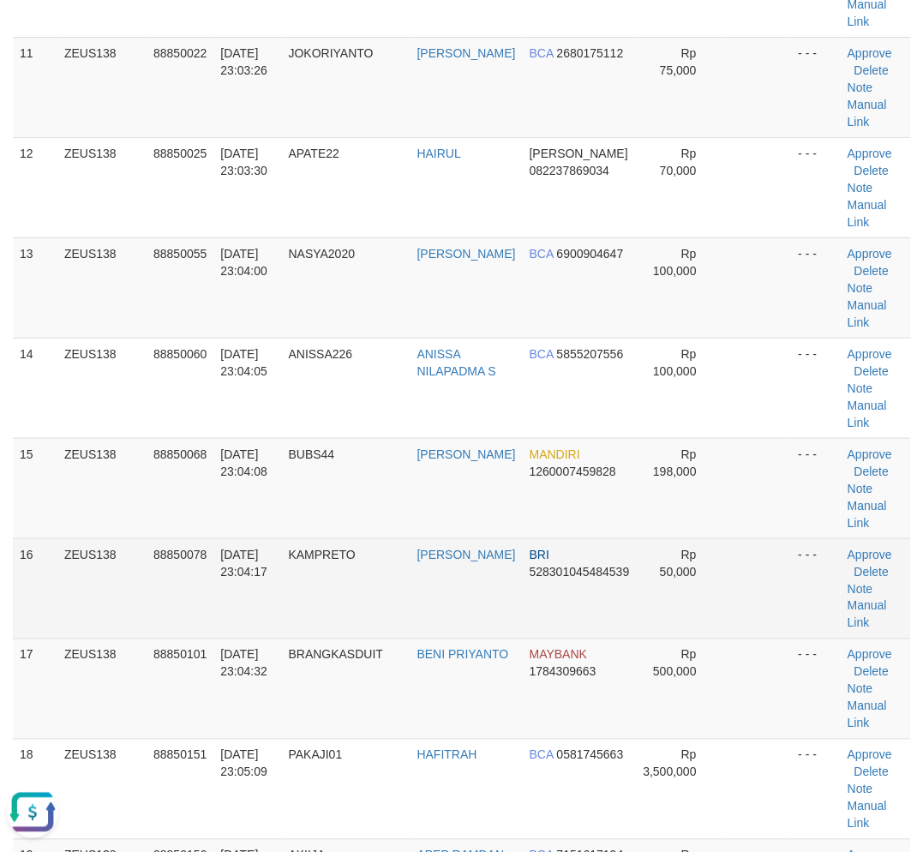
click at [515, 586] on tr "16 ZEUS138 88850078 30/09/2025 23:04:17 KAMPRETO YOGI ISMAIL BRI 52830104548453…" at bounding box center [462, 588] width 898 height 100
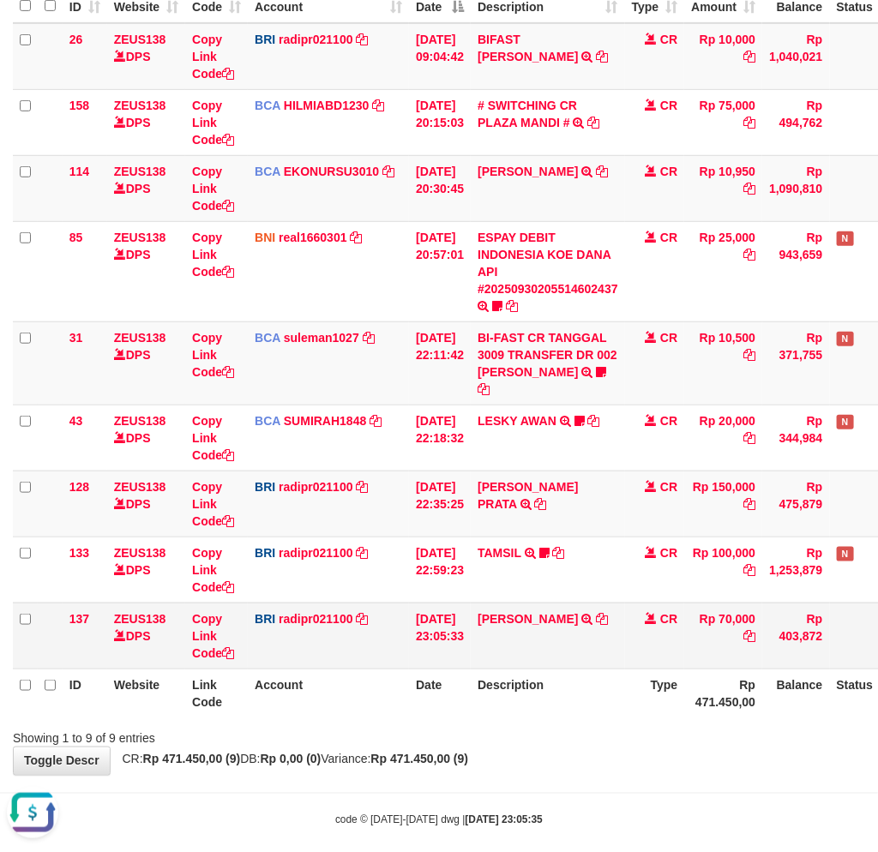
click at [541, 602] on td "DANA HAIRUL TRANSFER NBMB DANA HAIRUL TO [PERSON_NAME]" at bounding box center [547, 635] width 154 height 66
copy td "HAIRUL"
click at [202, 612] on link "Copy Link Code" at bounding box center [213, 636] width 42 height 48
copy td "HAIRUL"
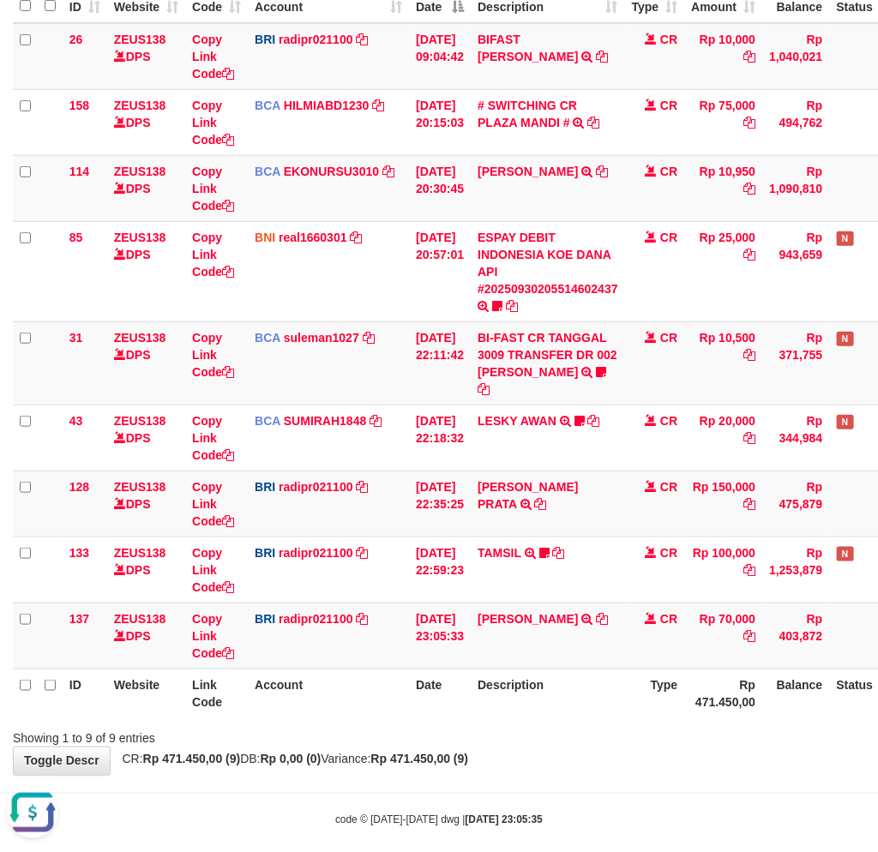
scroll to position [255, 0]
click at [602, 688] on th "Description" at bounding box center [547, 692] width 154 height 49
drag, startPoint x: 602, startPoint y: 688, endPoint x: 891, endPoint y: 695, distance: 288.9
click at [603, 688] on th "Description" at bounding box center [547, 692] width 154 height 49
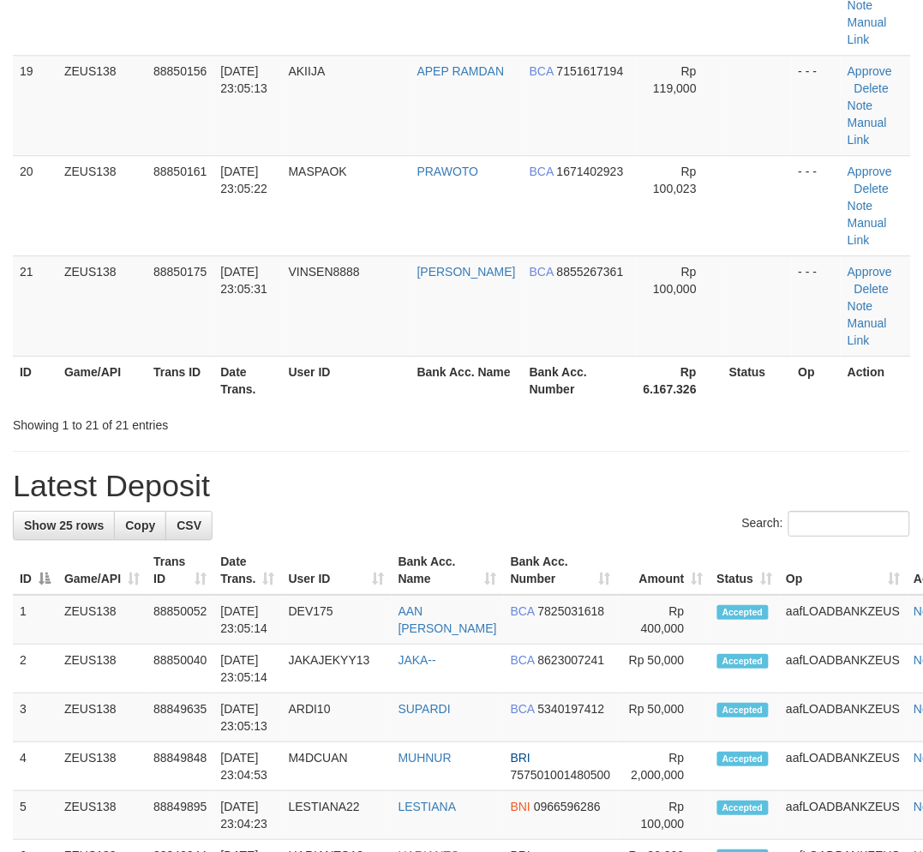
scroll to position [1180, 0]
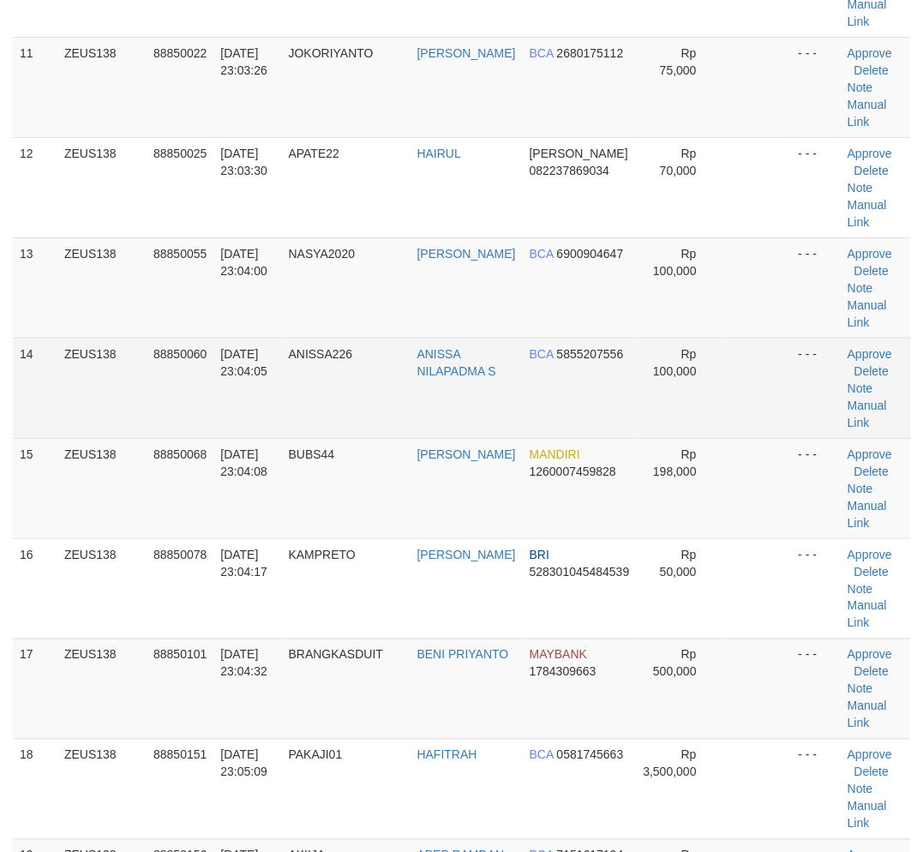
drag, startPoint x: 357, startPoint y: 656, endPoint x: 592, endPoint y: 355, distance: 382.1
click at [459, 626] on tbody "1 ZEUS138 88849453 30/09/2025 22:55:23 BALEKKERJA MHD KHOIRUDDIN DAULAY BRI 354…" at bounding box center [462, 87] width 898 height 2106
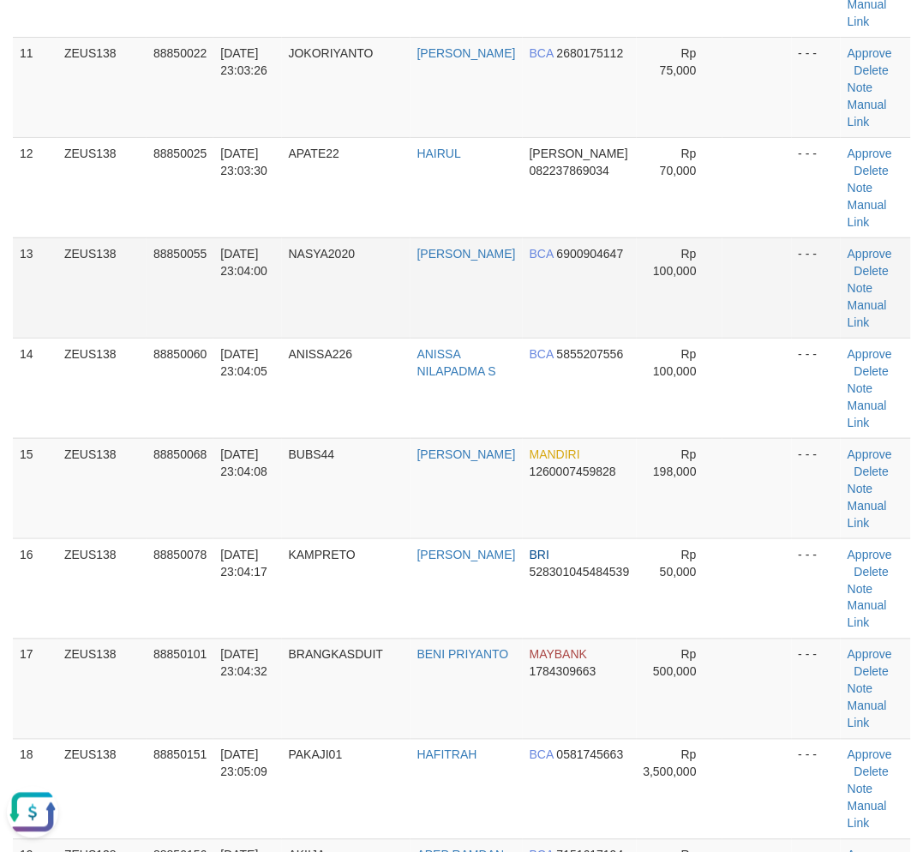
scroll to position [0, 0]
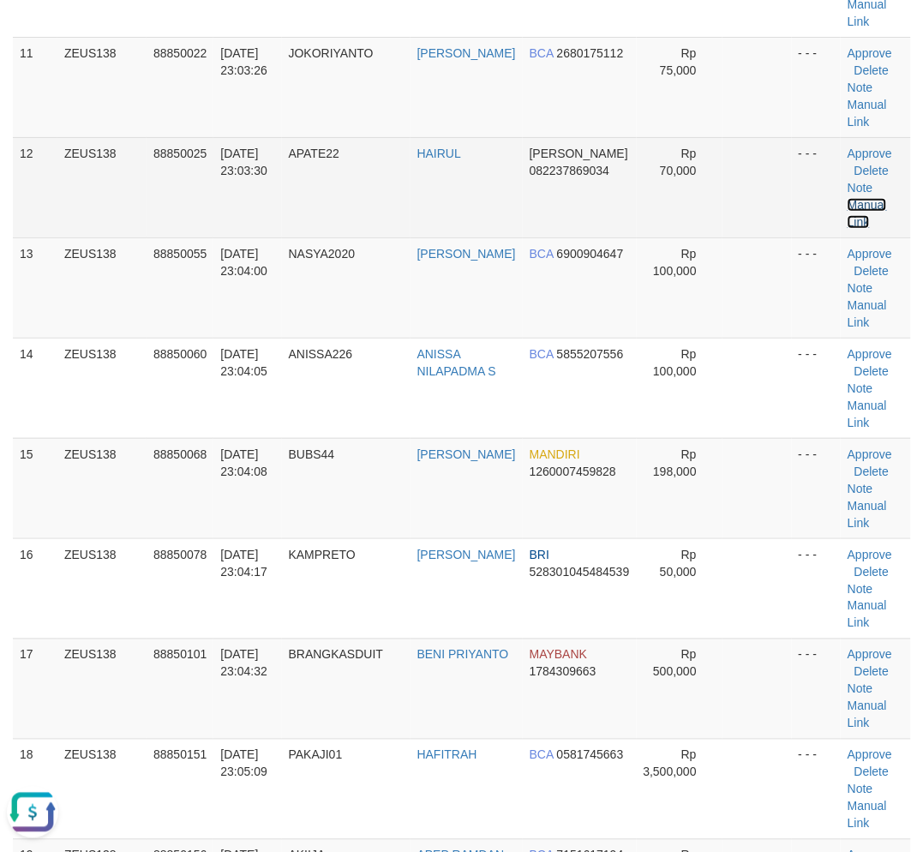
click at [851, 198] on link "Manual Link" at bounding box center [867, 213] width 39 height 31
click at [875, 193] on td "Approve Delete Note Manual Link" at bounding box center [876, 187] width 70 height 100
click at [860, 203] on link "Manual Link" at bounding box center [867, 213] width 39 height 31
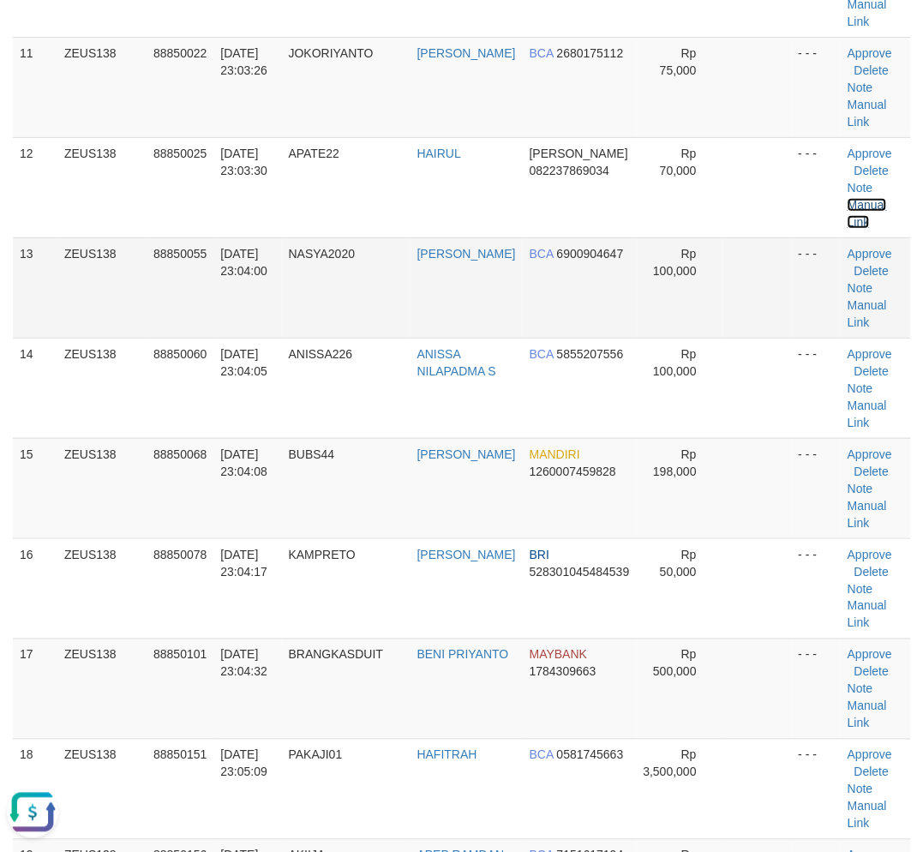
click at [848, 198] on link "Manual Link" at bounding box center [867, 213] width 39 height 31
drag, startPoint x: 331, startPoint y: 709, endPoint x: 6, endPoint y: 683, distance: 325.8
click at [309, 706] on td "BRANGKASDUIT" at bounding box center [346, 688] width 129 height 100
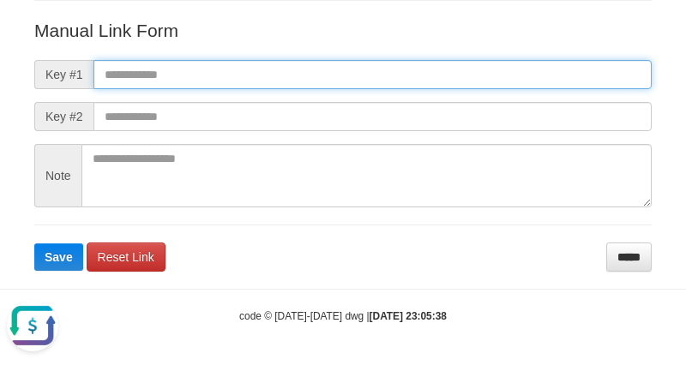
paste input "**********"
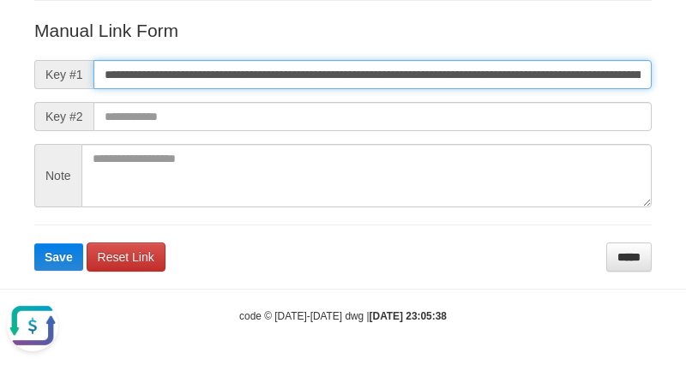
click at [452, 71] on input "**********" at bounding box center [372, 74] width 558 height 29
type input "**********"
click at [34, 243] on button "Save" at bounding box center [58, 256] width 49 height 27
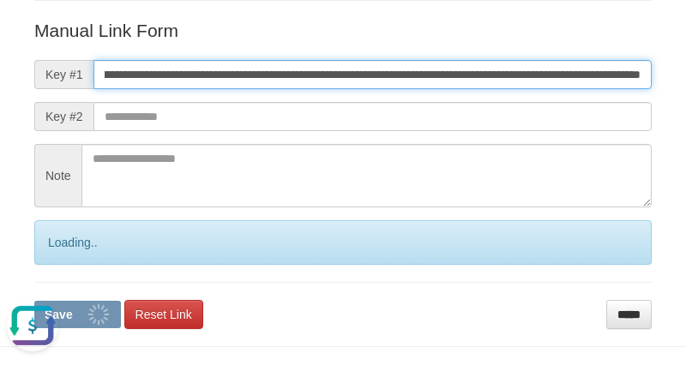
click at [34, 301] on button "Save" at bounding box center [77, 314] width 87 height 27
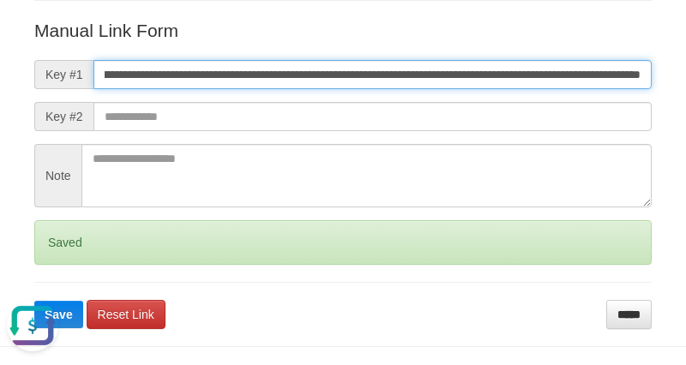
click at [34, 301] on button "Save" at bounding box center [58, 314] width 49 height 27
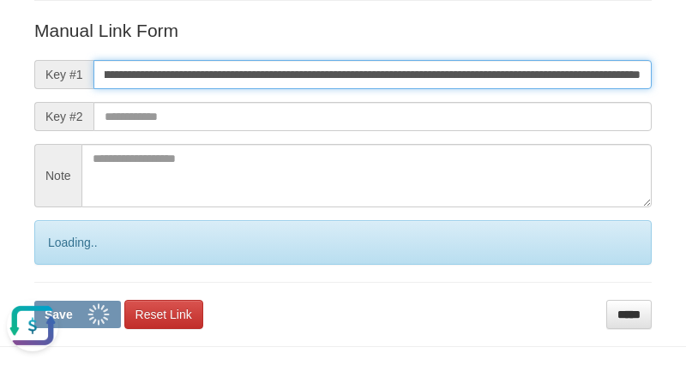
click at [34, 301] on button "Save" at bounding box center [77, 314] width 87 height 27
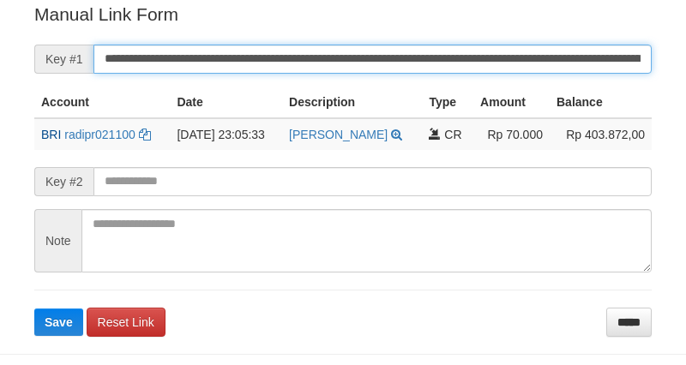
click at [392, 57] on input "**********" at bounding box center [372, 59] width 558 height 29
click at [34, 309] on button "Save" at bounding box center [58, 322] width 49 height 27
click at [392, 57] on input "**********" at bounding box center [372, 59] width 558 height 29
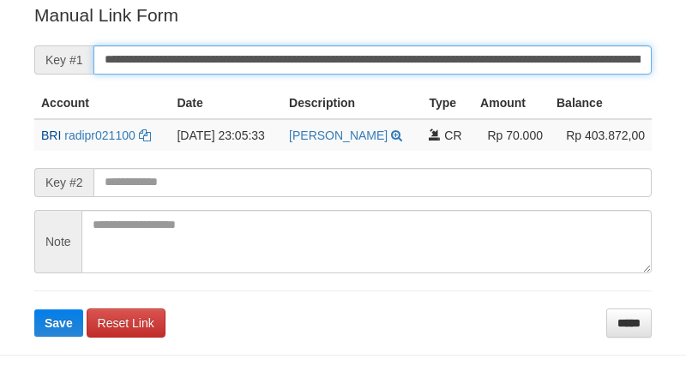
click at [34, 309] on button "Save" at bounding box center [58, 322] width 49 height 27
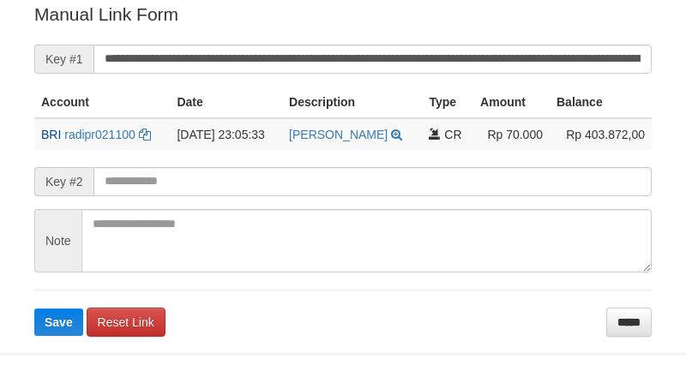
click at [421, 47] on input "**********" at bounding box center [372, 59] width 558 height 29
click at [34, 309] on button "Save" at bounding box center [58, 322] width 49 height 27
click at [421, 47] on input "**********" at bounding box center [372, 59] width 558 height 29
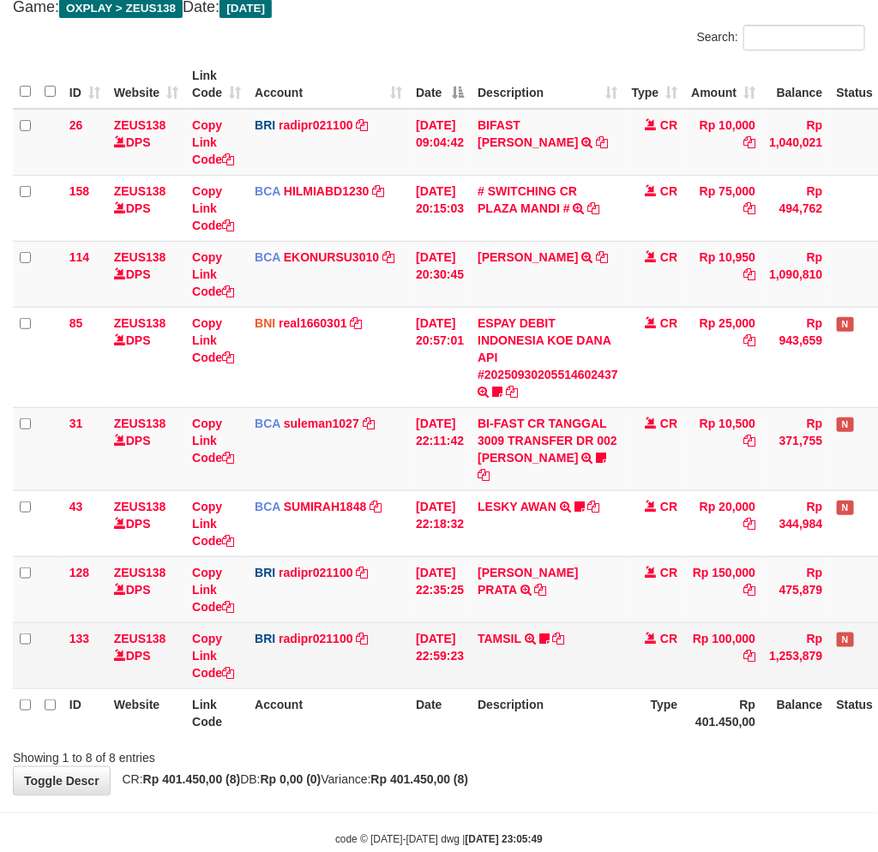
scroll to position [168, 0]
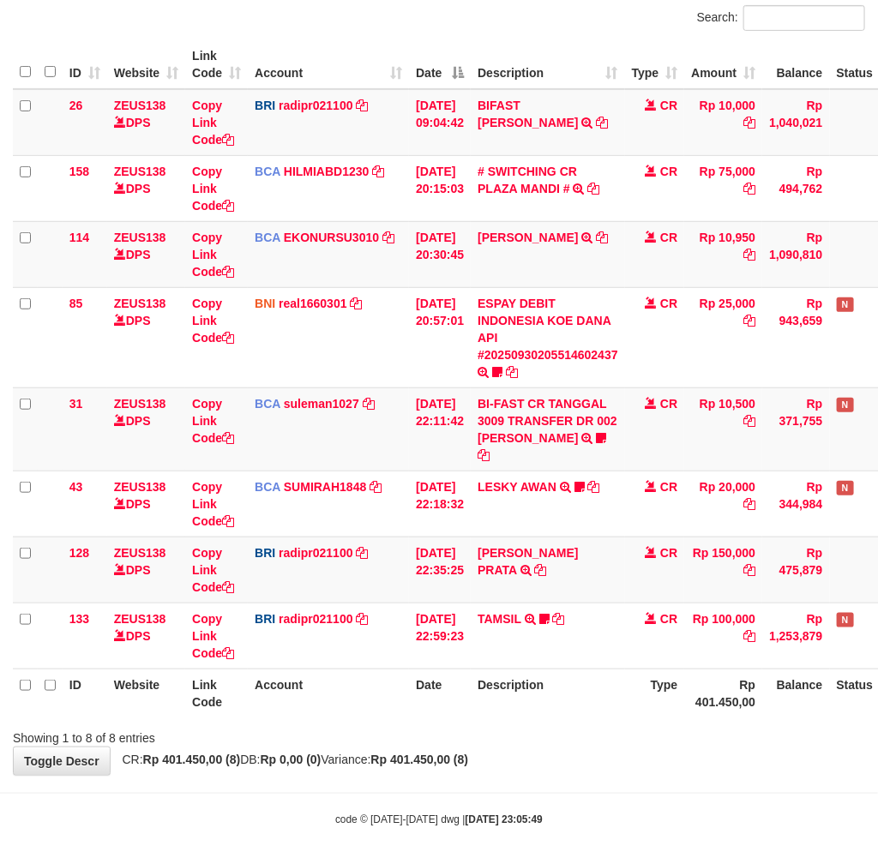
click at [606, 731] on div "**********" at bounding box center [439, 346] width 878 height 855
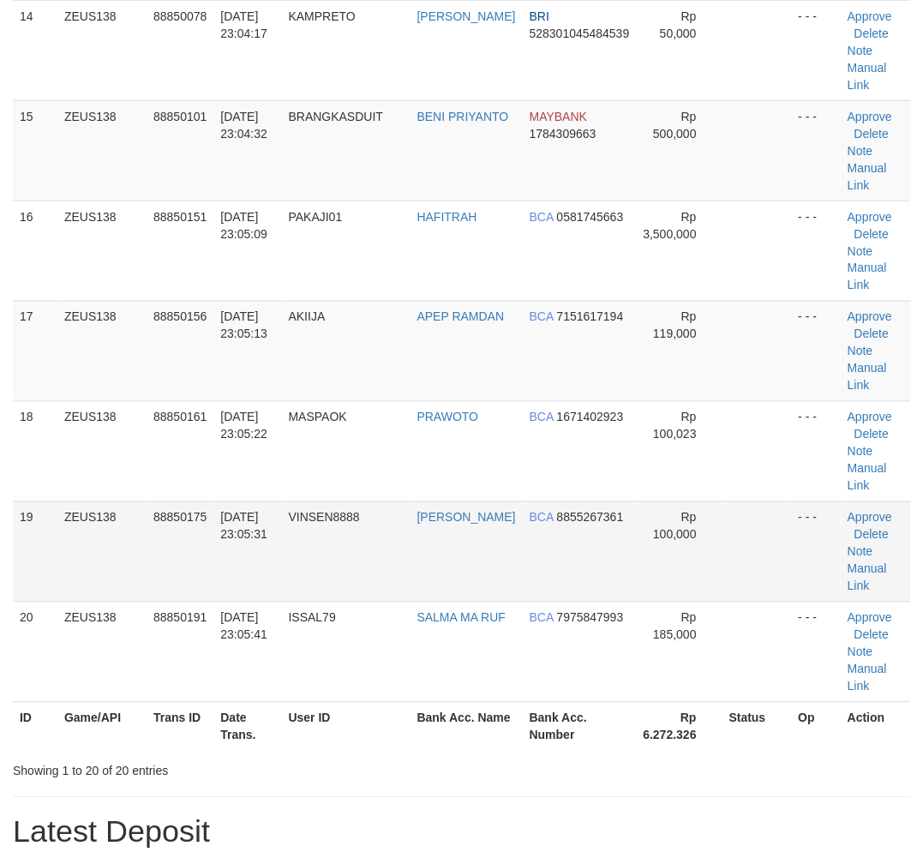
scroll to position [1369, 0]
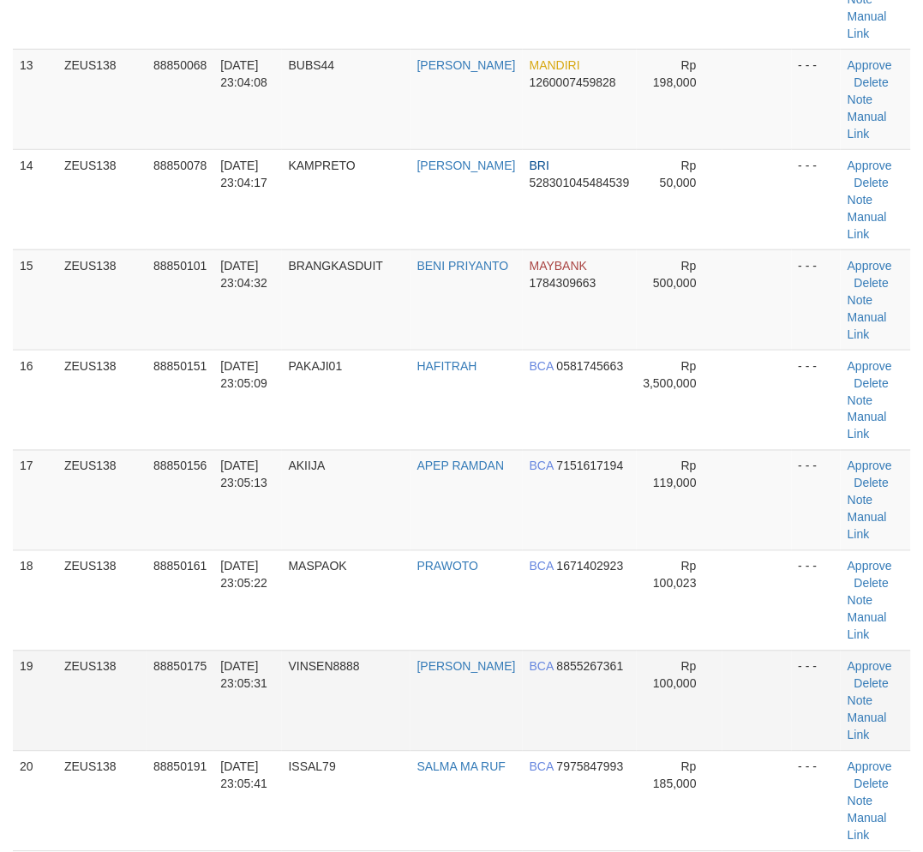
click at [346, 673] on td "VINSEN8888" at bounding box center [346, 700] width 129 height 100
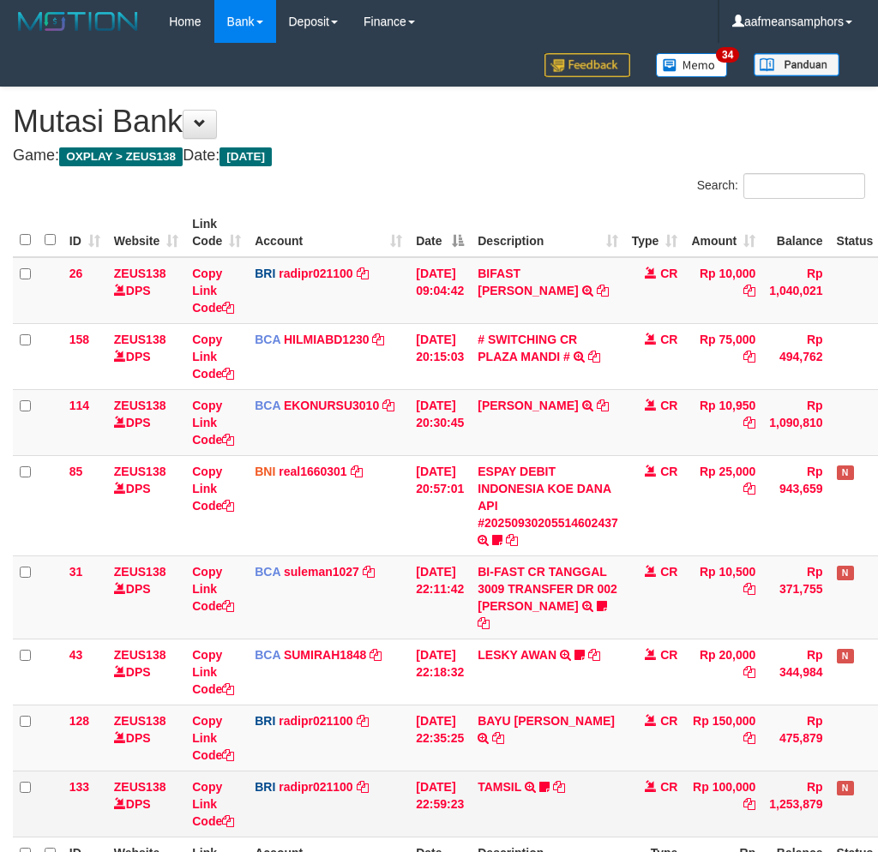
click at [579, 770] on td "TAMSIL TRANSFER NBMB TAMSIL TO REYNALDI ADI PRATAMA Fatta029" at bounding box center [547, 803] width 154 height 66
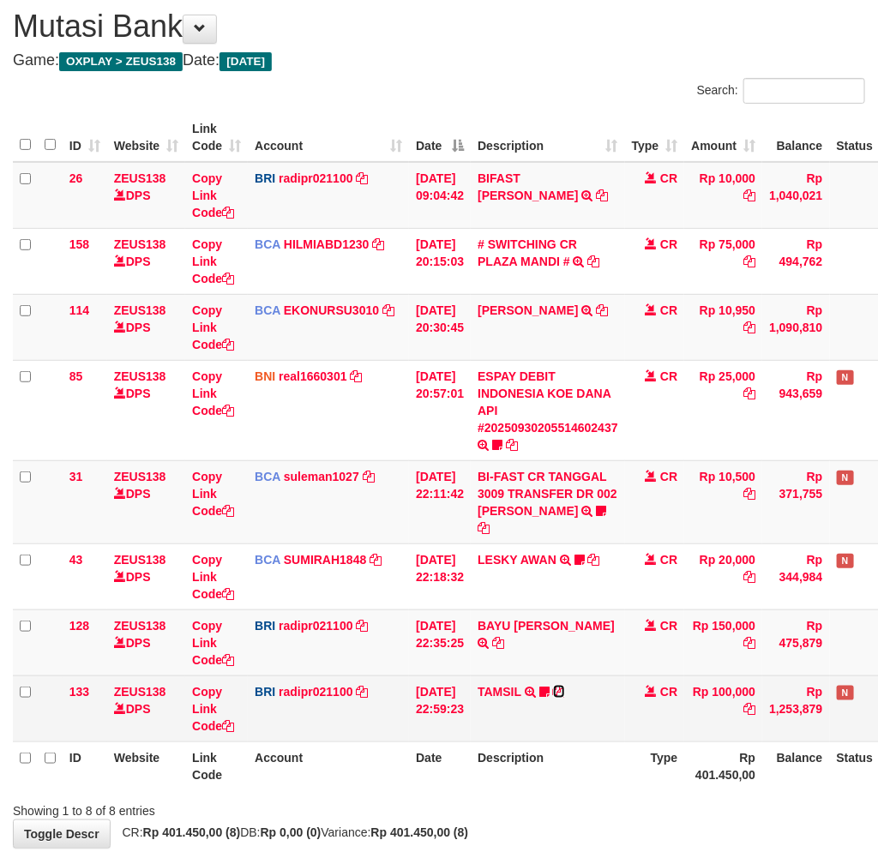
click at [565, 686] on icon at bounding box center [559, 692] width 12 height 12
drag, startPoint x: 716, startPoint y: 656, endPoint x: 705, endPoint y: 656, distance: 11.1
click at [705, 675] on td "Rp 100,000" at bounding box center [723, 708] width 78 height 66
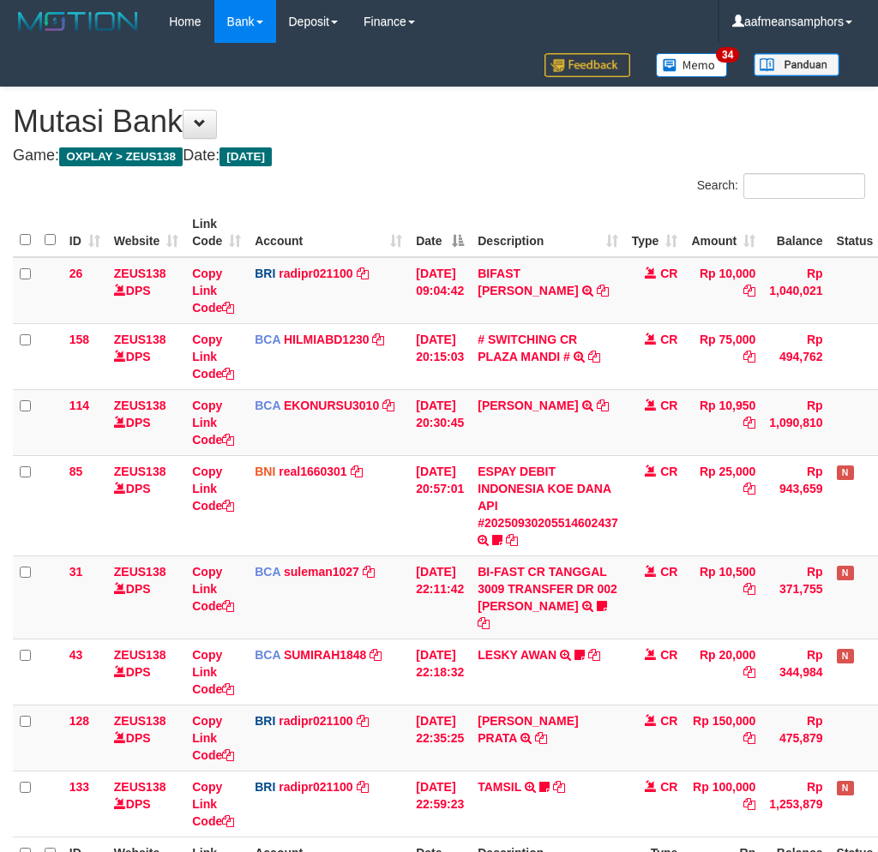
scroll to position [95, 0]
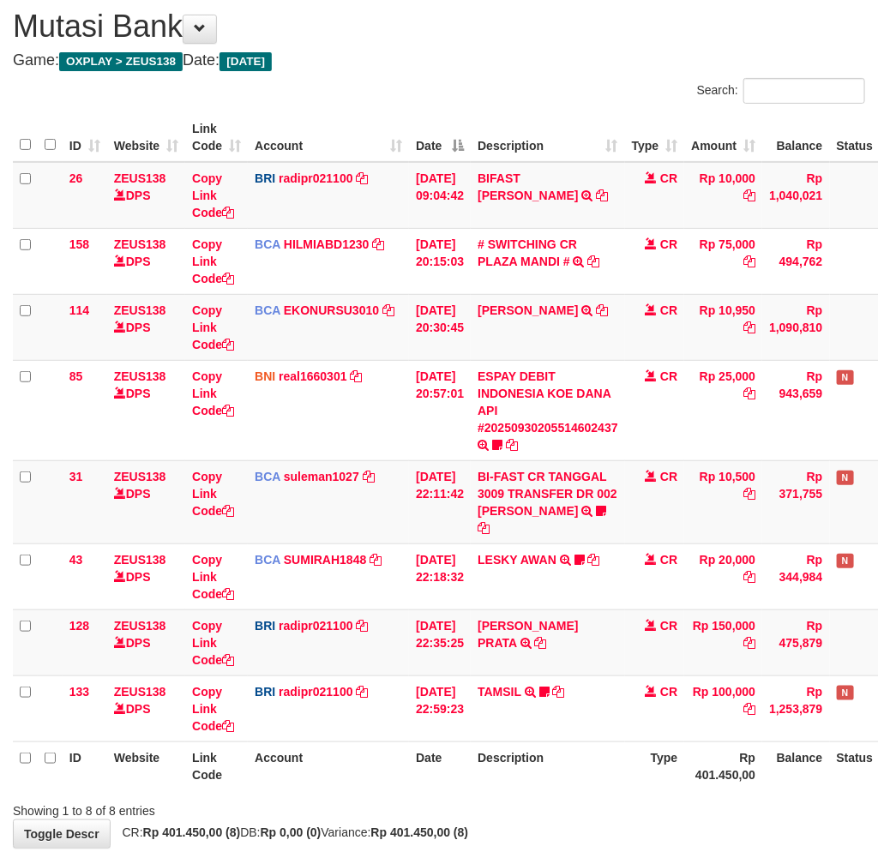
click at [520, 766] on th "Description" at bounding box center [547, 765] width 154 height 49
click at [536, 746] on th "Description" at bounding box center [547, 765] width 154 height 49
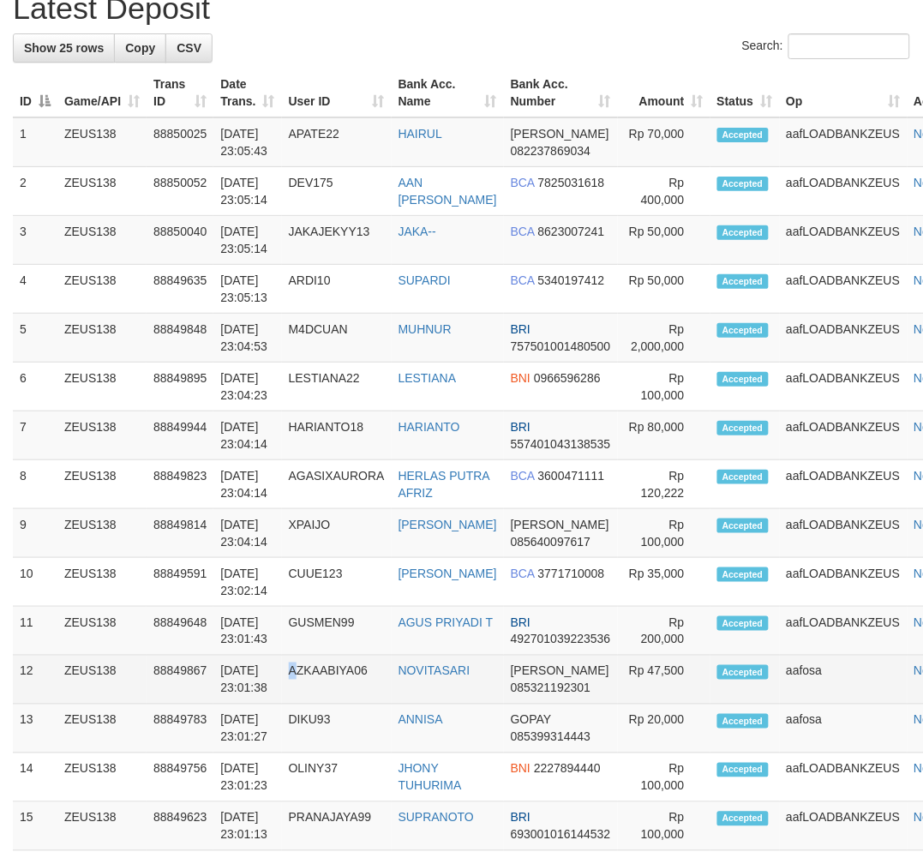
click at [304, 657] on td "AZKAABIYA06" at bounding box center [337, 680] width 110 height 49
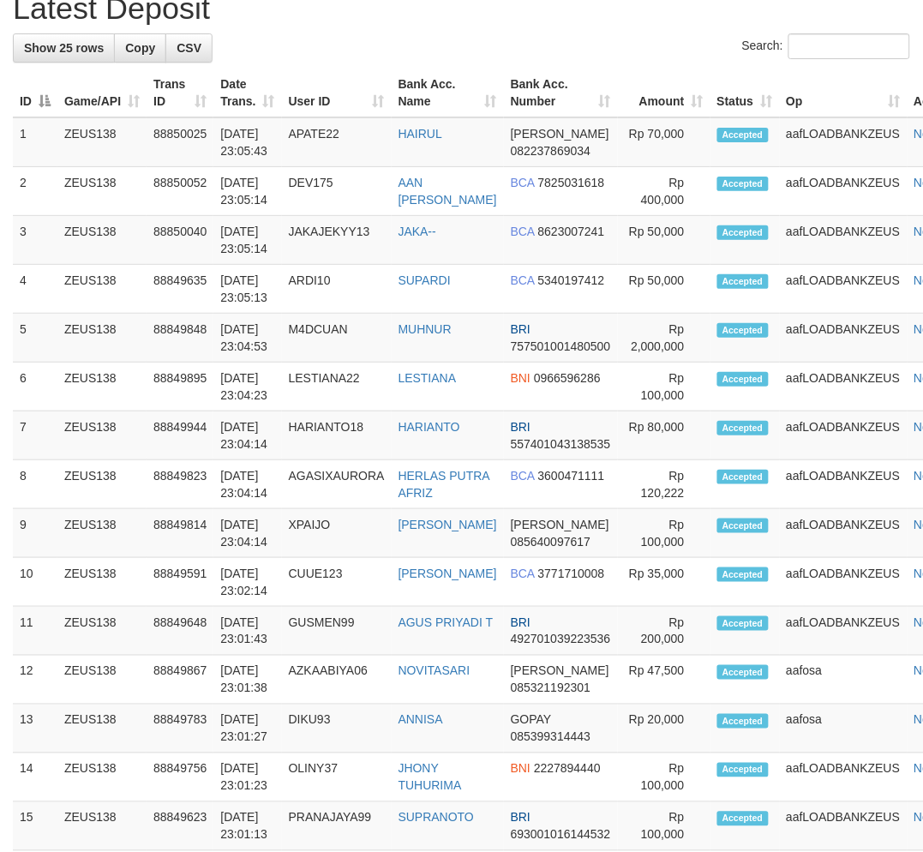
scroll to position [1866, 0]
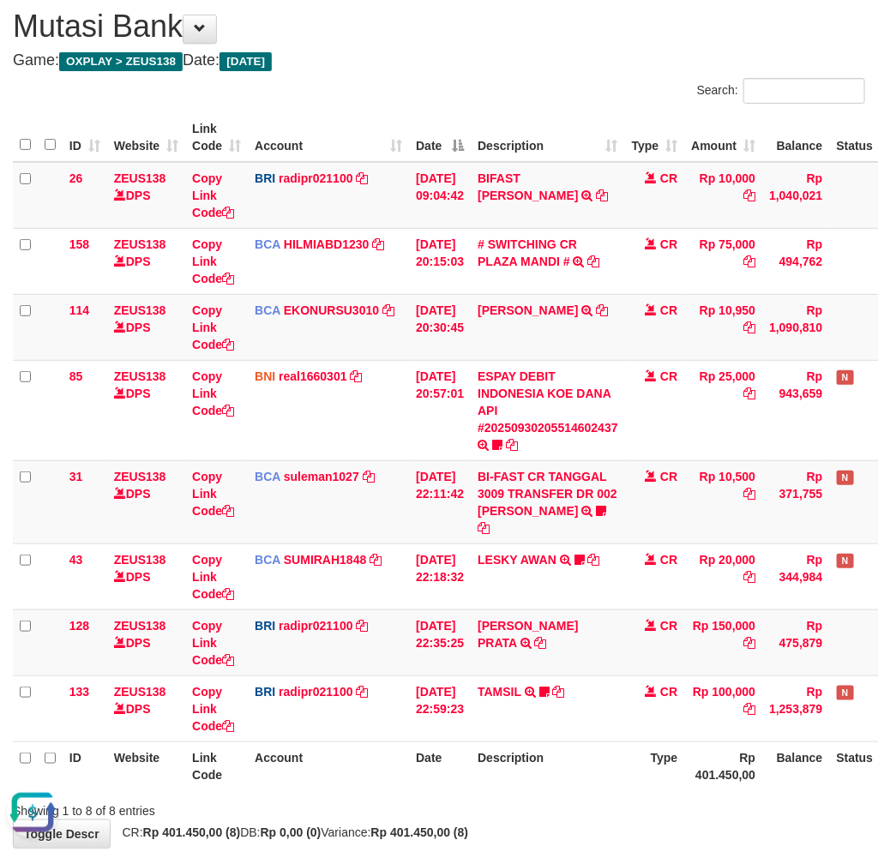
click at [421, 746] on th "Date" at bounding box center [440, 765] width 62 height 49
click at [465, 741] on th "Date" at bounding box center [440, 765] width 62 height 49
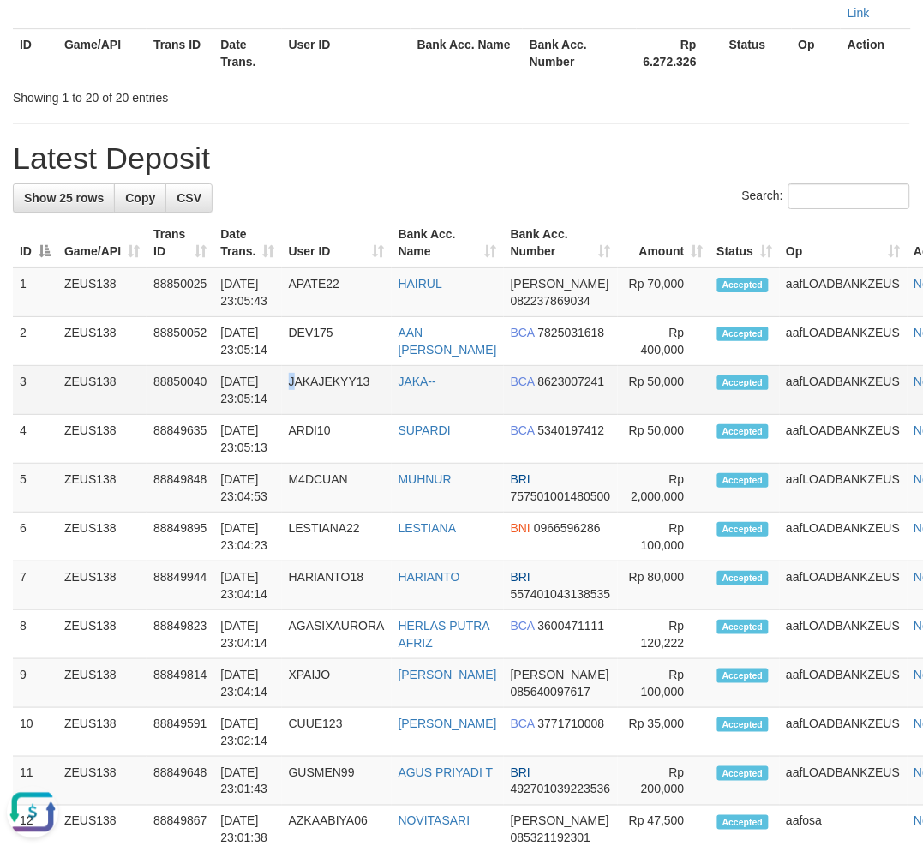
drag, startPoint x: 295, startPoint y: 367, endPoint x: 303, endPoint y: 368, distance: 8.7
click at [303, 368] on td "JAKAJEKYY13" at bounding box center [337, 390] width 110 height 49
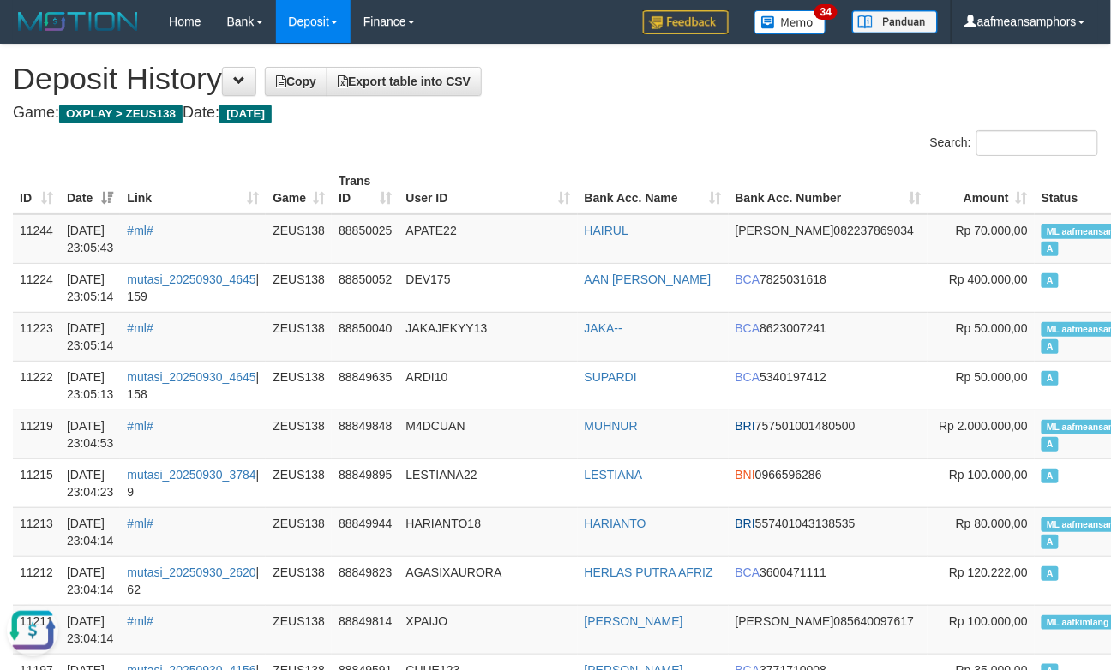
click at [620, 117] on h4 "Game: OXPLAY > ZEUS138 Date: Today" at bounding box center [555, 113] width 1085 height 17
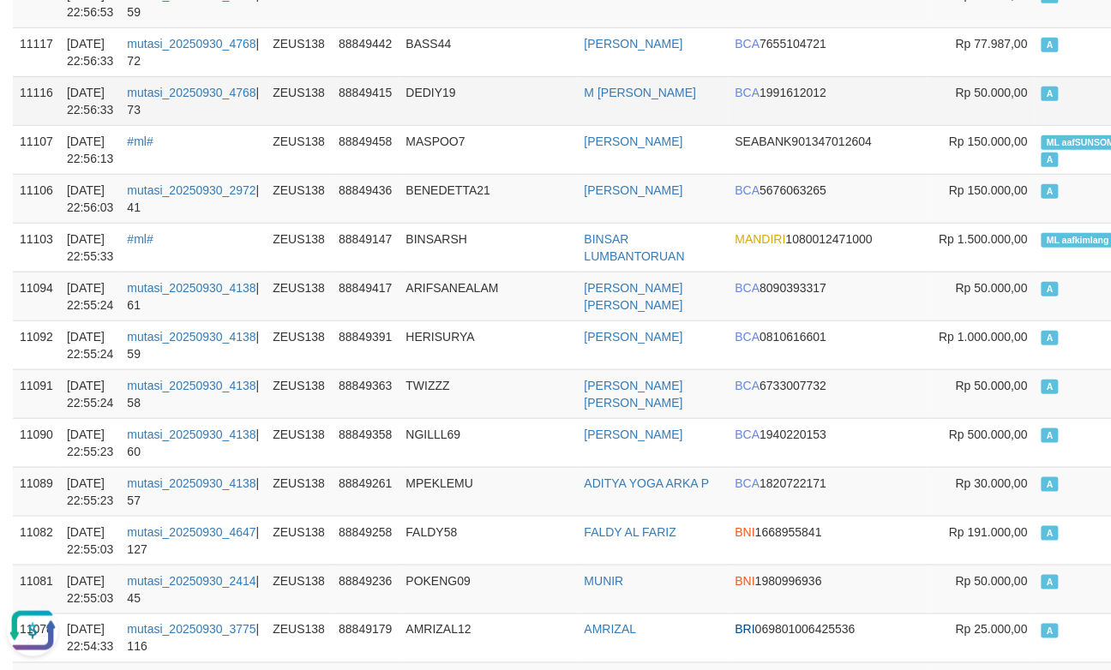
scroll to position [1904, 0]
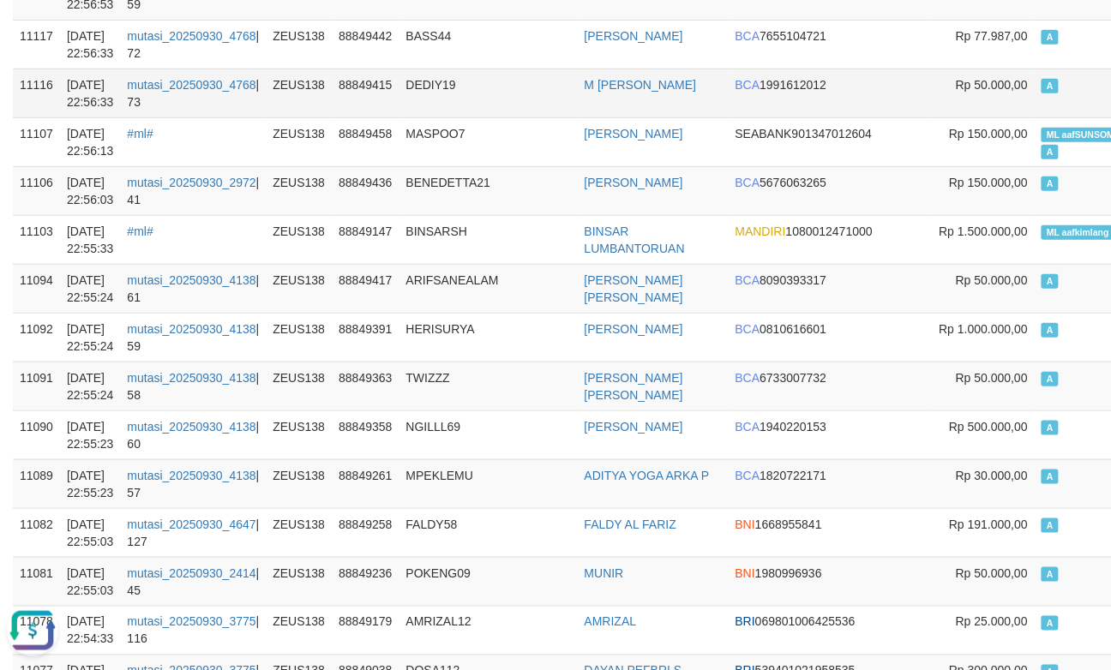
click at [449, 75] on td "DEDIY19" at bounding box center [488, 93] width 178 height 49
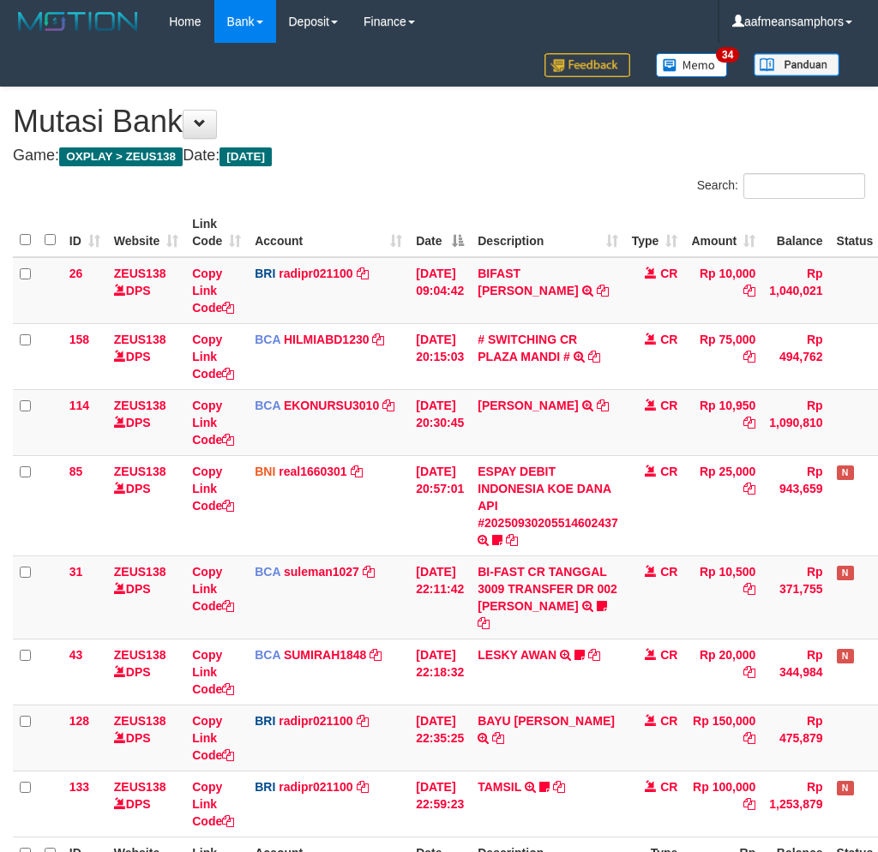
scroll to position [95, 0]
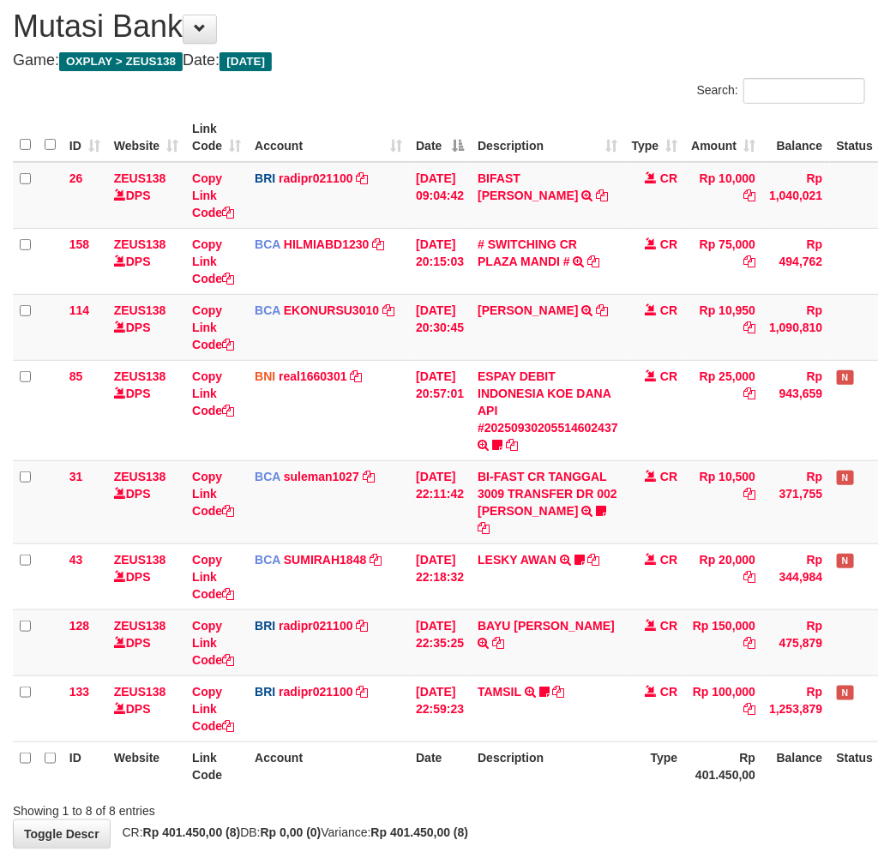
click at [405, 741] on tr "ID Website Link Code Account Date Description Type Rp 401.450,00 Balance Status…" at bounding box center [481, 765] width 937 height 49
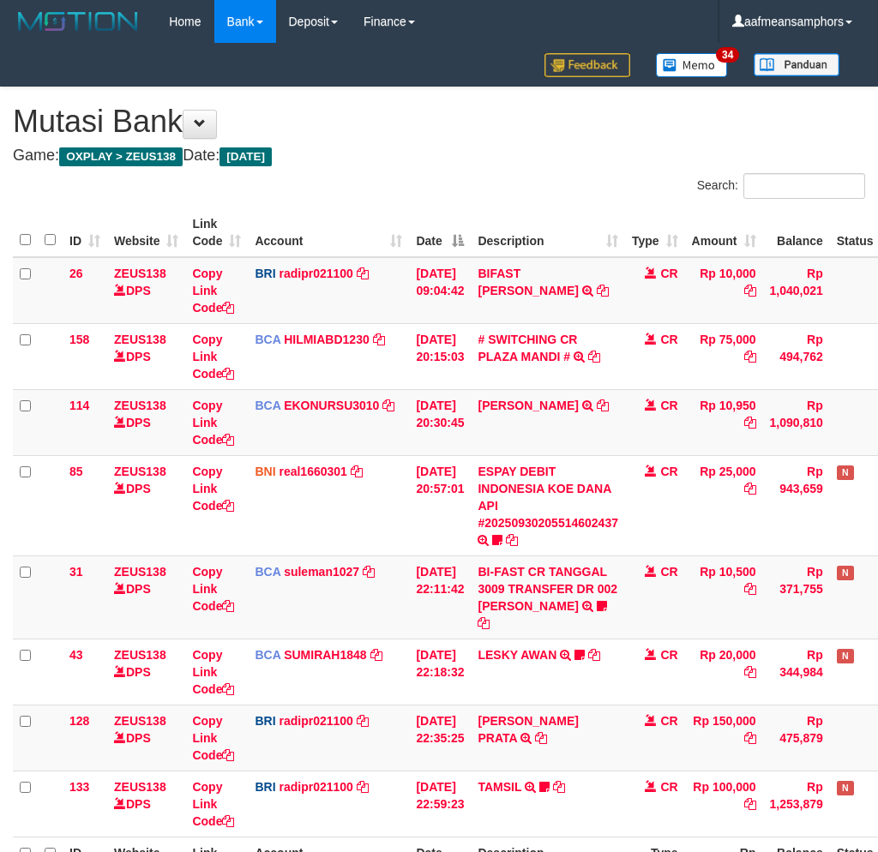
scroll to position [95, 0]
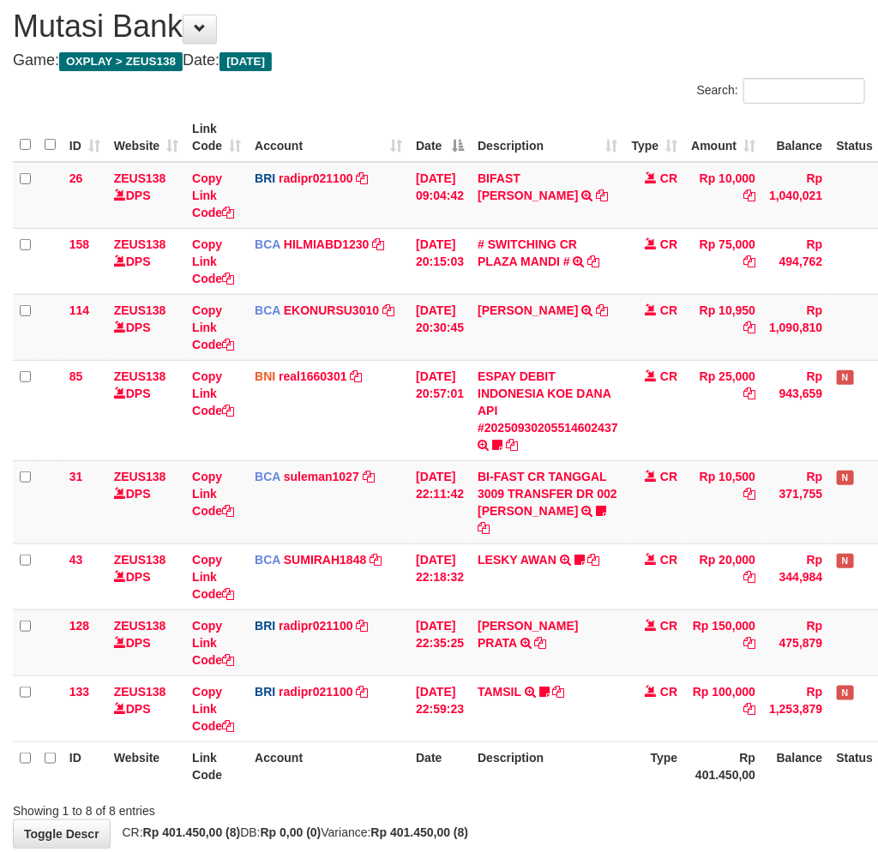
click at [540, 756] on th "Description" at bounding box center [547, 765] width 154 height 49
click at [521, 744] on th "Description" at bounding box center [547, 765] width 154 height 49
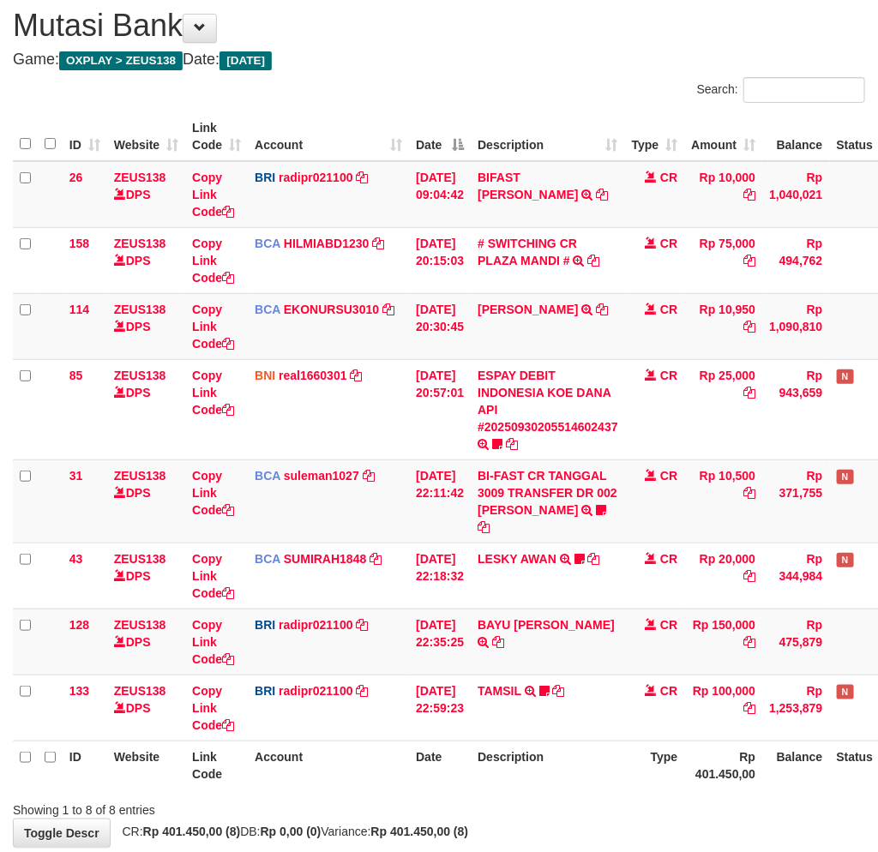
scroll to position [95, 0]
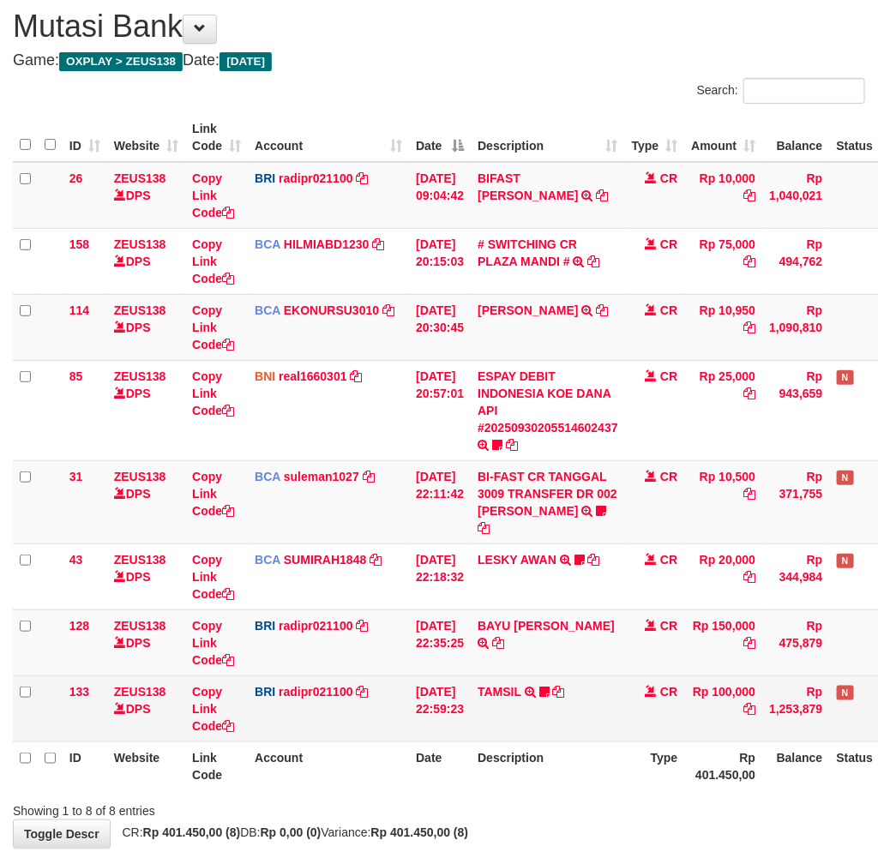
click at [568, 711] on td "TAMSIL TRANSFER NBMB TAMSIL TO REYNALDI ADI PRATAMA Fatta029" at bounding box center [547, 708] width 154 height 66
click at [567, 712] on td "TAMSIL TRANSFER NBMB TAMSIL TO REYNALDI ADI PRATAMA Fatta029" at bounding box center [547, 708] width 154 height 66
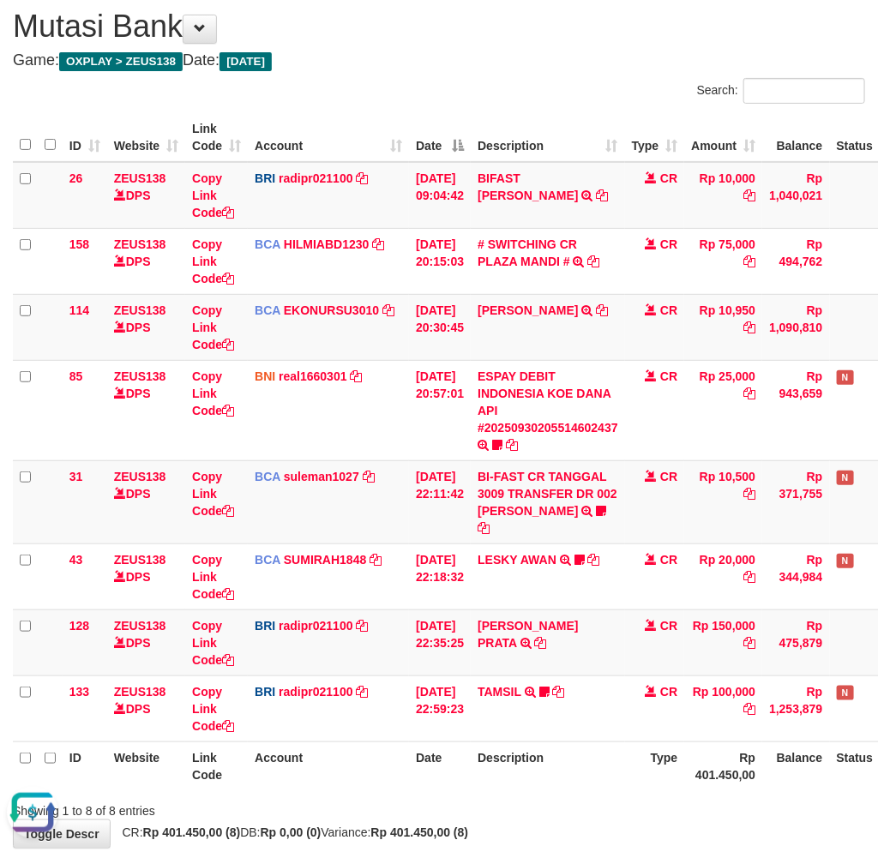
click at [577, 741] on th "Description" at bounding box center [547, 765] width 154 height 49
click at [591, 741] on th "Description" at bounding box center [547, 765] width 154 height 49
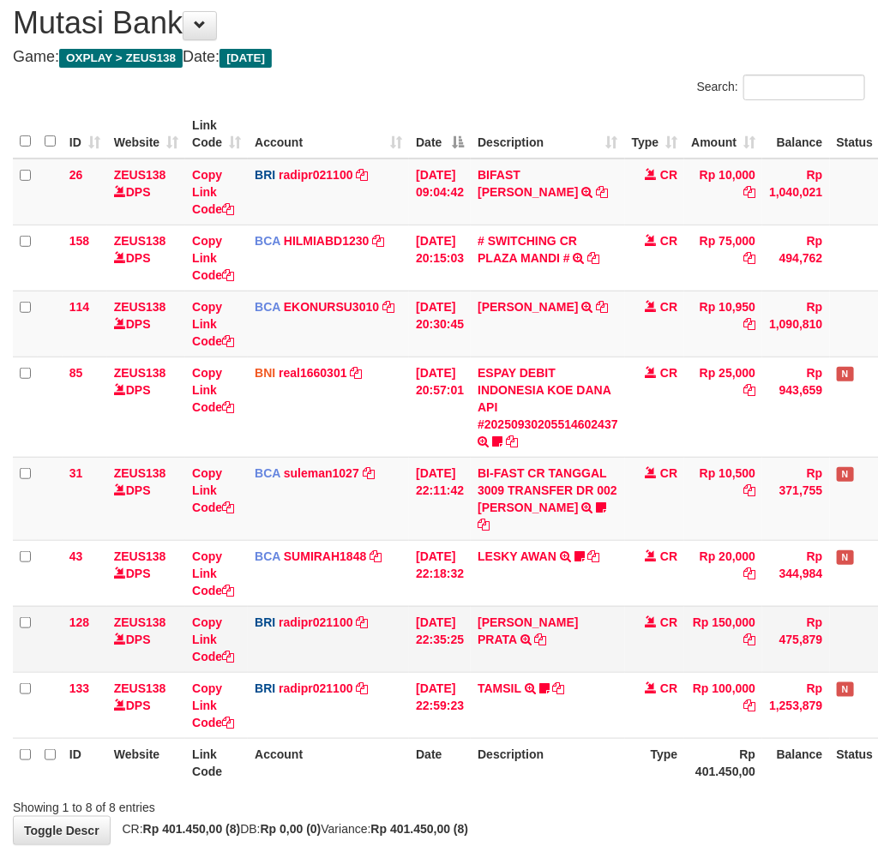
scroll to position [168, 0]
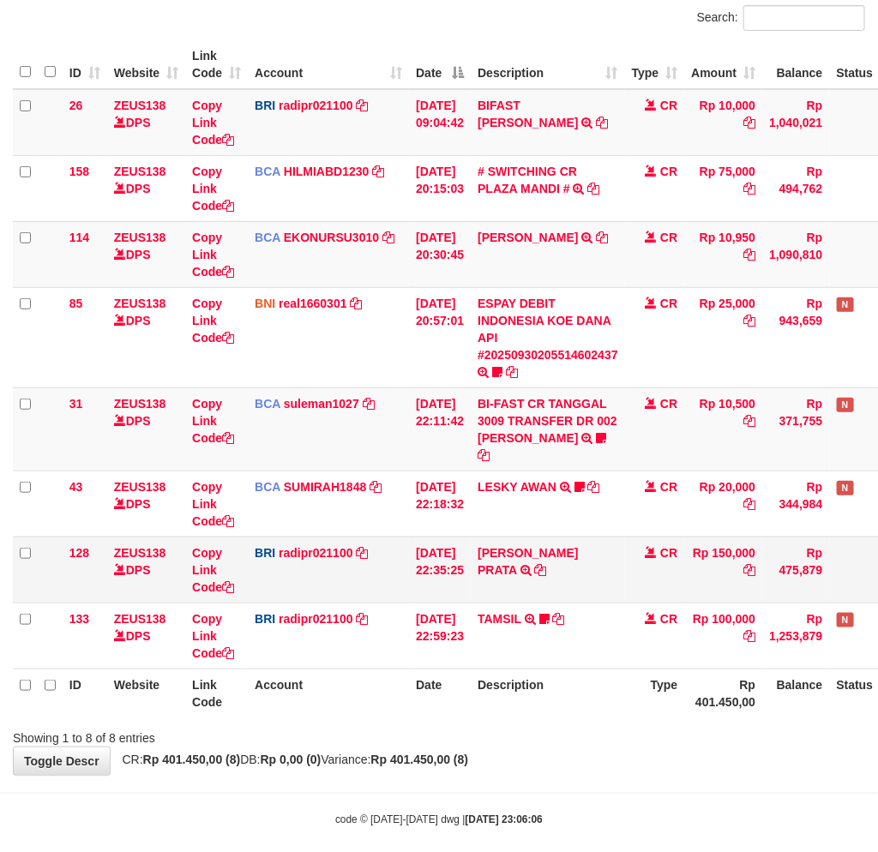
click at [503, 543] on td "[PERSON_NAME] PRATA TRANSFER NBMB [PERSON_NAME] PRATA TO [PERSON_NAME]" at bounding box center [547, 569] width 154 height 66
copy link "BAYU"
click at [578, 728] on div "**********" at bounding box center [439, 346] width 878 height 855
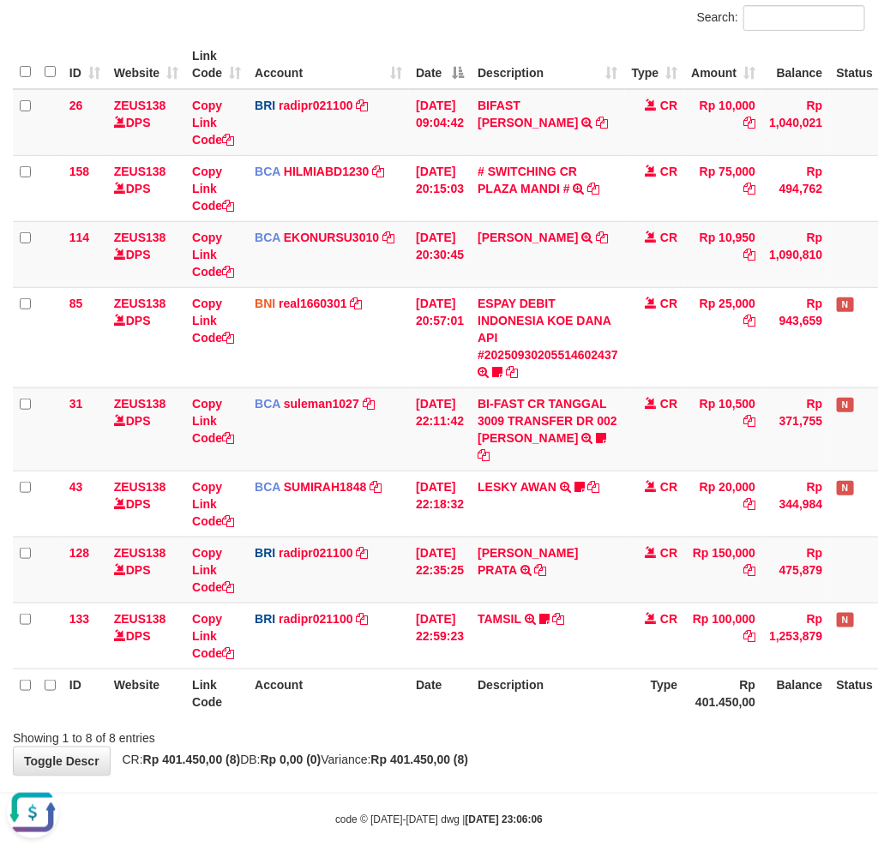
click at [608, 722] on div "Showing 1 to 8 of 8 entries" at bounding box center [439, 734] width 878 height 24
click at [609, 722] on div "Showing 1 to 8 of 8 entries" at bounding box center [439, 734] width 878 height 24
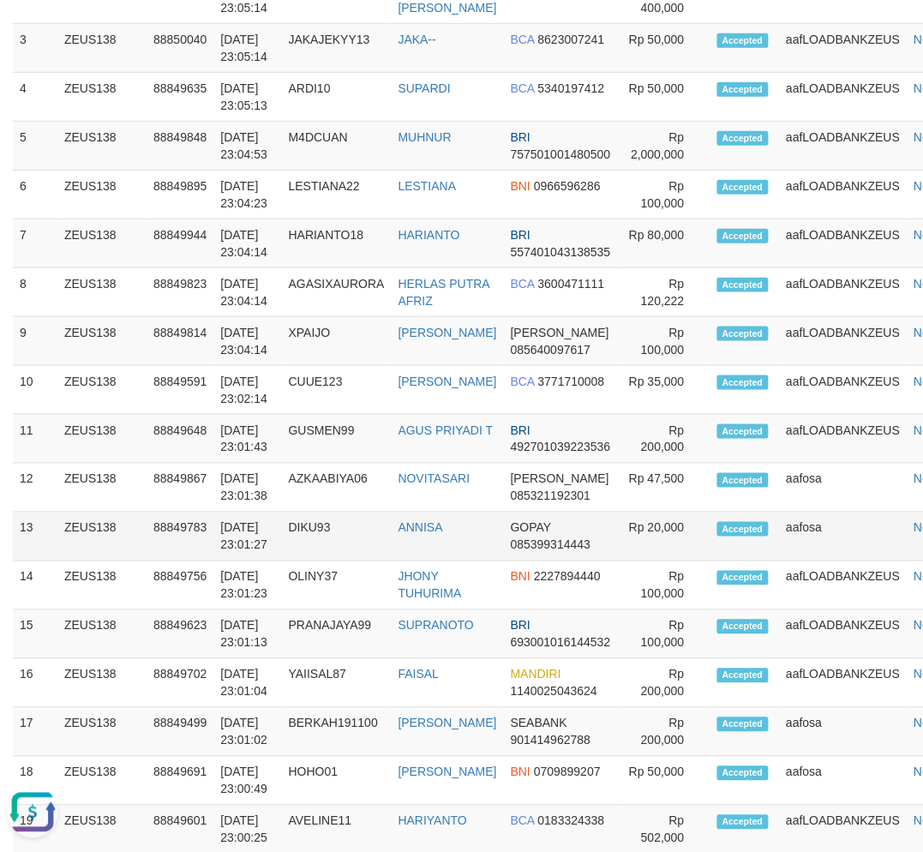
drag, startPoint x: 326, startPoint y: 640, endPoint x: 418, endPoint y: 533, distance: 141.6
click at [339, 630] on tr "15 ZEUS138 88849623 30/09/2025 23:01:13 PRANAJAYA99 SUPRANOTO BRI 6930010161445…" at bounding box center [495, 634] width 964 height 49
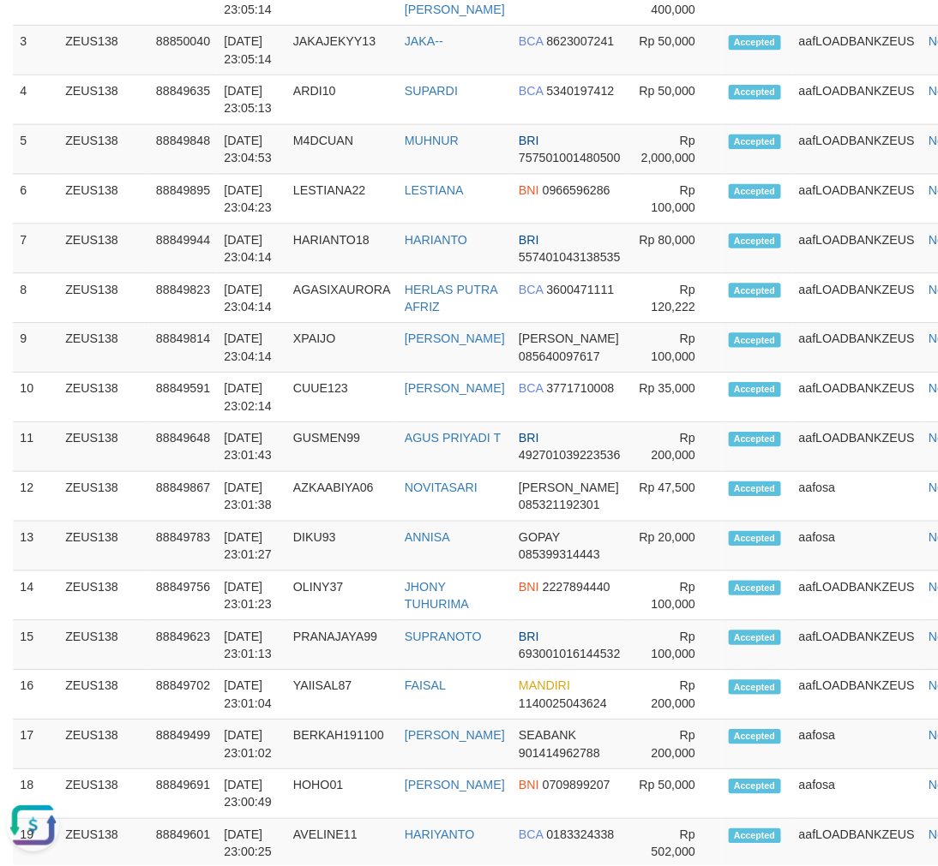
scroll to position [1214, 0]
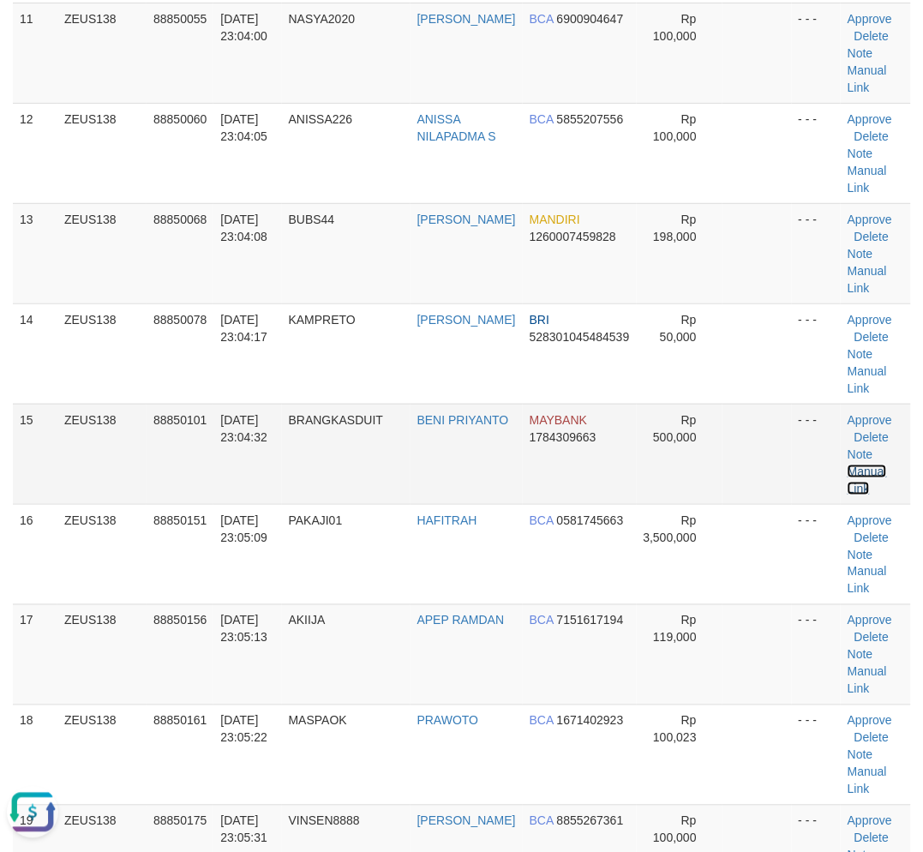
click at [863, 471] on link "Manual Link" at bounding box center [867, 479] width 39 height 31
click at [848, 447] on link "Note" at bounding box center [861, 454] width 26 height 14
click at [867, 457] on link "Note" at bounding box center [861, 454] width 26 height 14
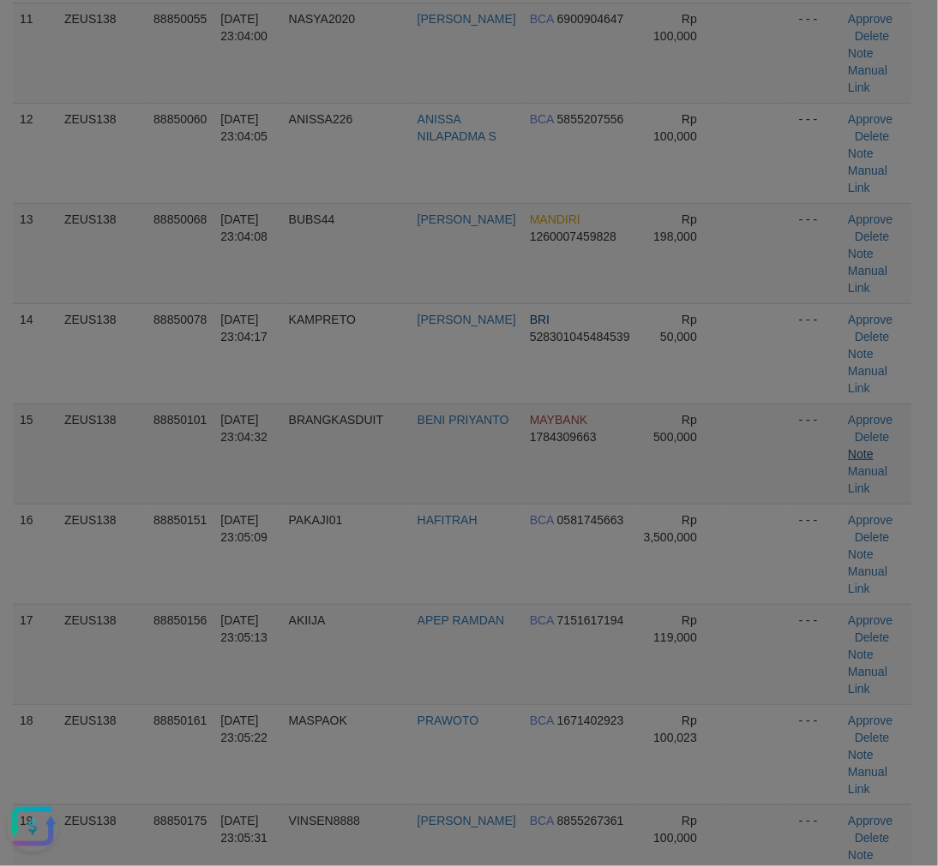
click at [866, 458] on body "Toggle navigation Home Bank Account List Load By Website Group [OXPLAY] ZEUS138…" at bounding box center [469, 731] width 938 height 3890
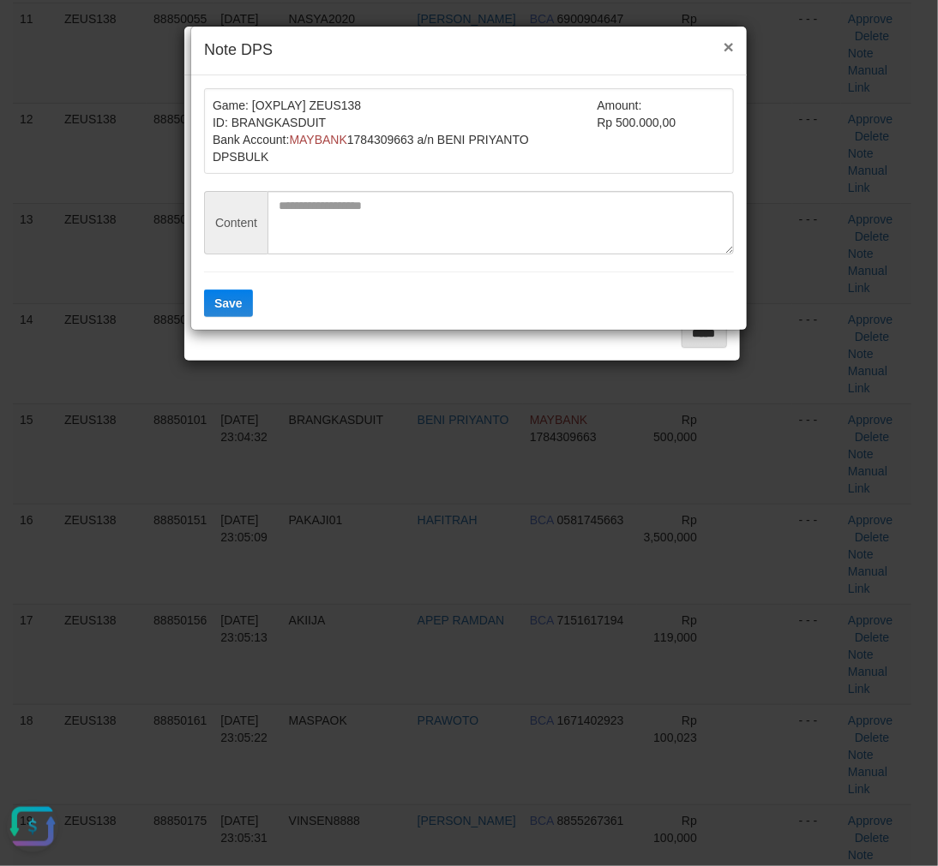
click at [732, 46] on button "×" at bounding box center [728, 47] width 10 height 18
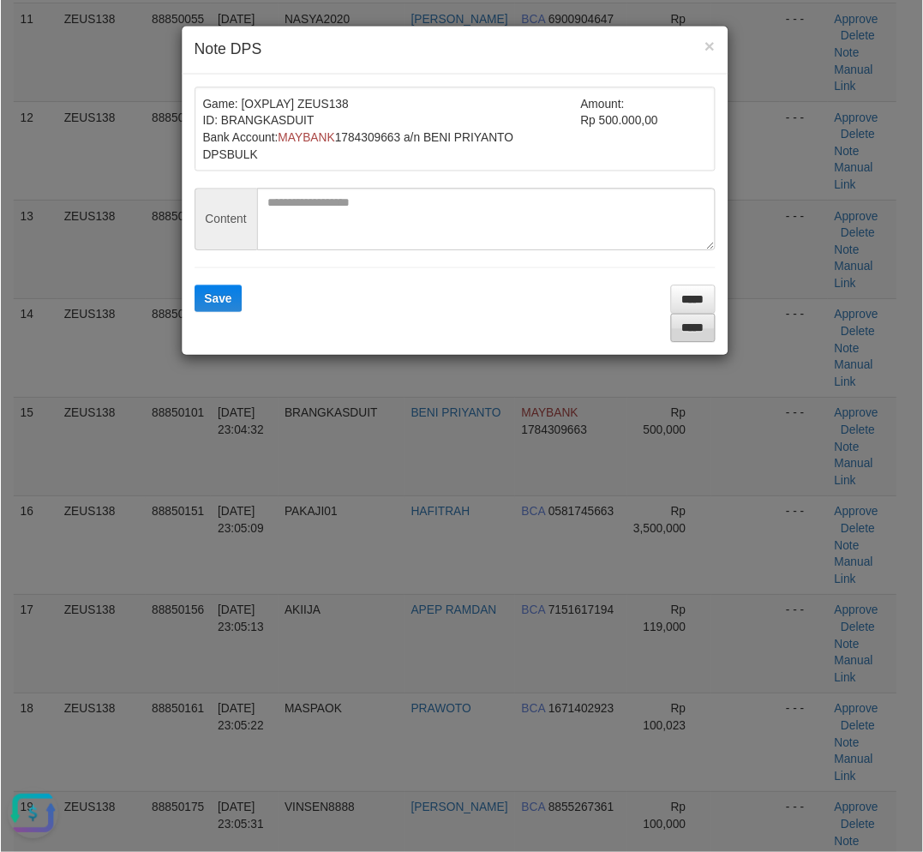
scroll to position [1274, 0]
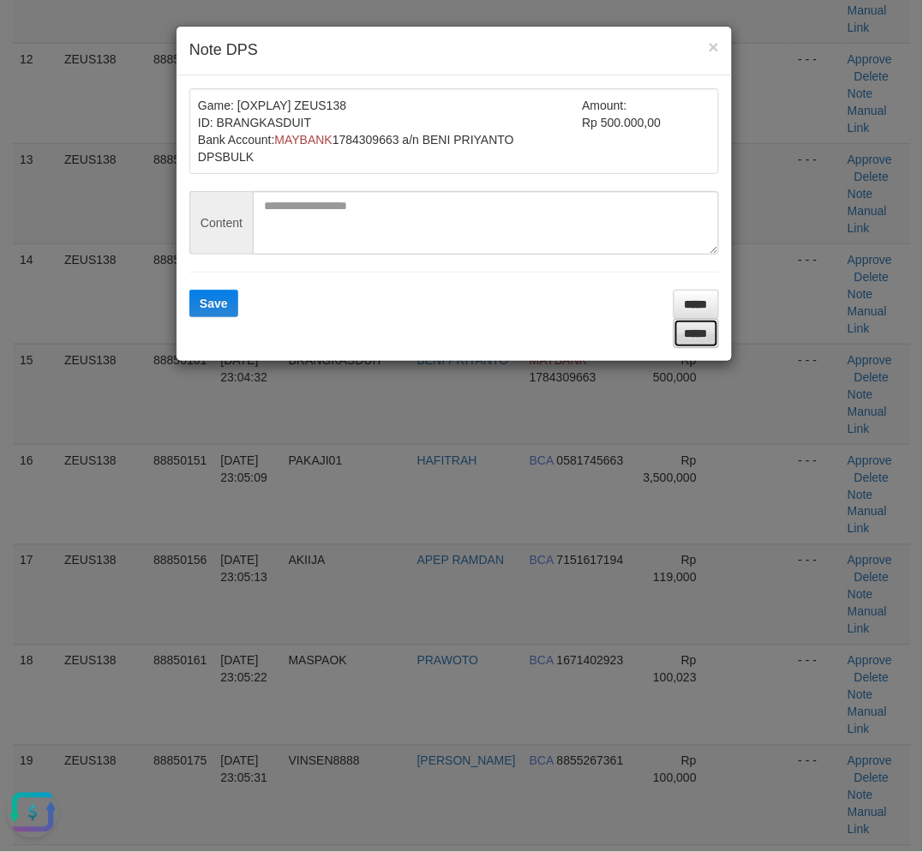
click at [699, 332] on input "*****" at bounding box center [696, 333] width 45 height 29
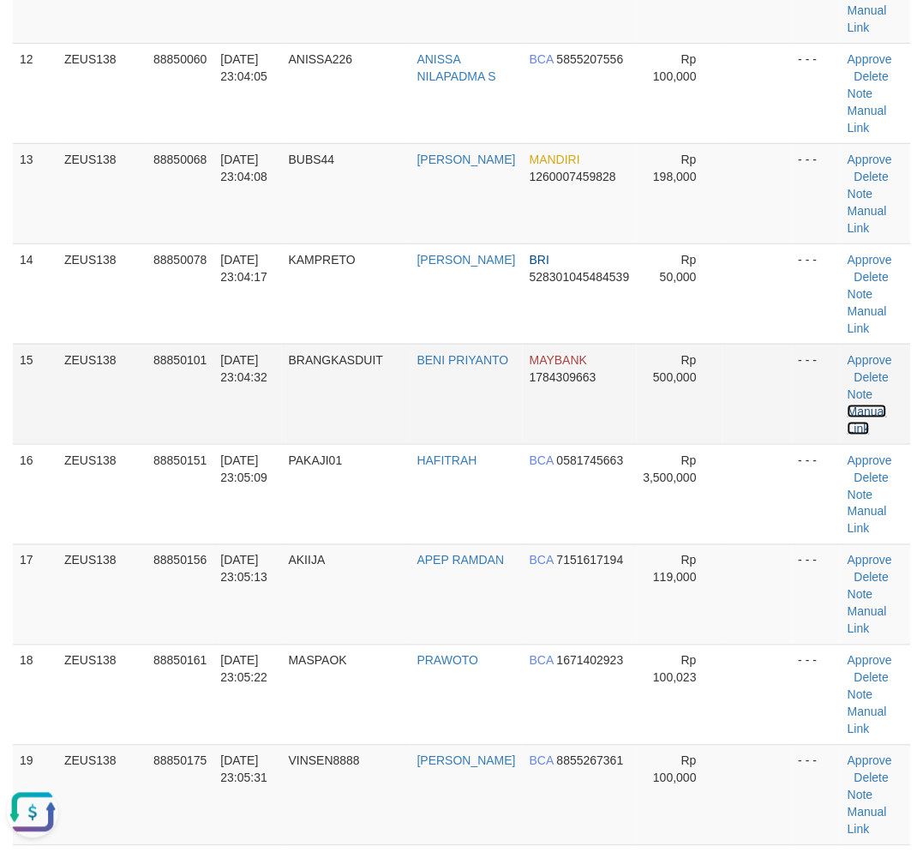
click at [849, 404] on link "Manual Link" at bounding box center [867, 419] width 39 height 31
drag, startPoint x: 300, startPoint y: 731, endPoint x: 1, endPoint y: 690, distance: 301.9
click at [301, 730] on tr "18 ZEUS138 88850161 30/09/2025 23:05:22 MASPAOK PRAWOTO BCA 1671402923 Rp 100,0…" at bounding box center [462, 694] width 898 height 100
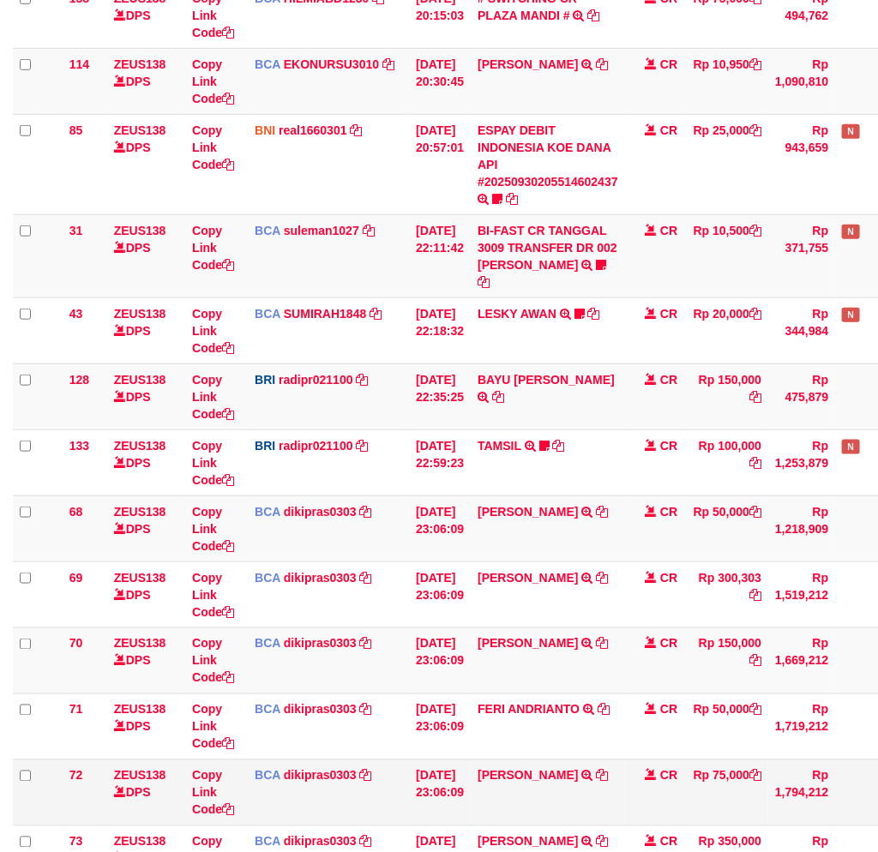
scroll to position [549, 0]
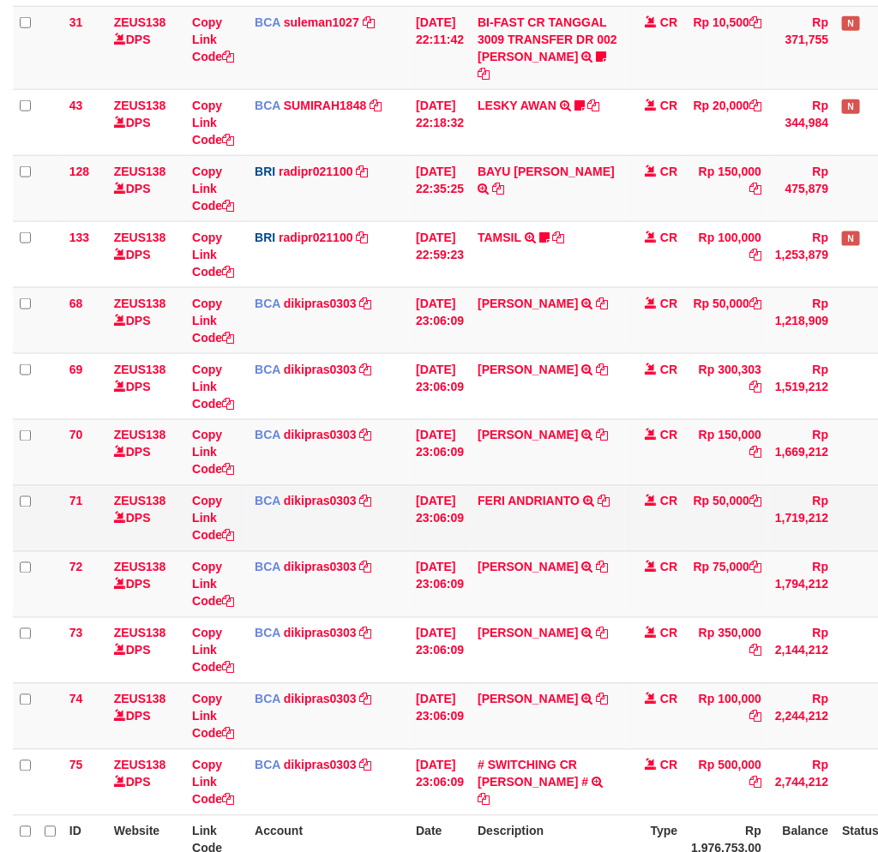
click at [625, 529] on td "FERI ANDRIANTO TRSF E-BANKING CR 3009/FTSCY/WS95271 50000.00FERI ANDRIANTO" at bounding box center [547, 518] width 154 height 66
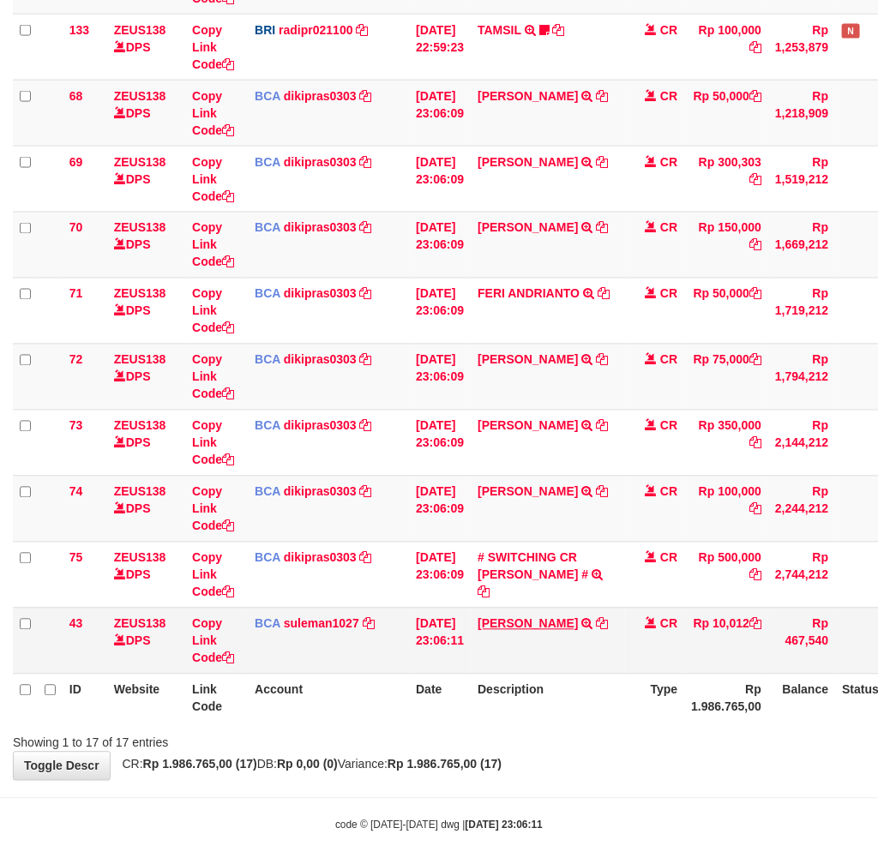
scroll to position [763, 0]
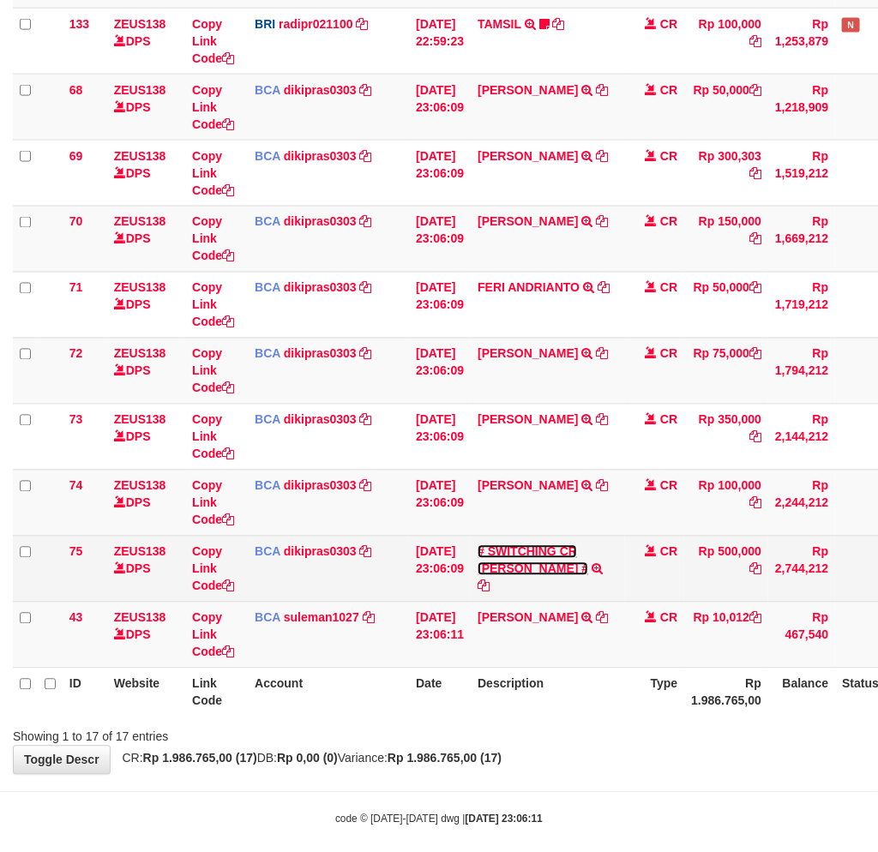
click at [514, 554] on link "# SWITCHING CR [PERSON_NAME] #" at bounding box center [532, 560] width 111 height 31
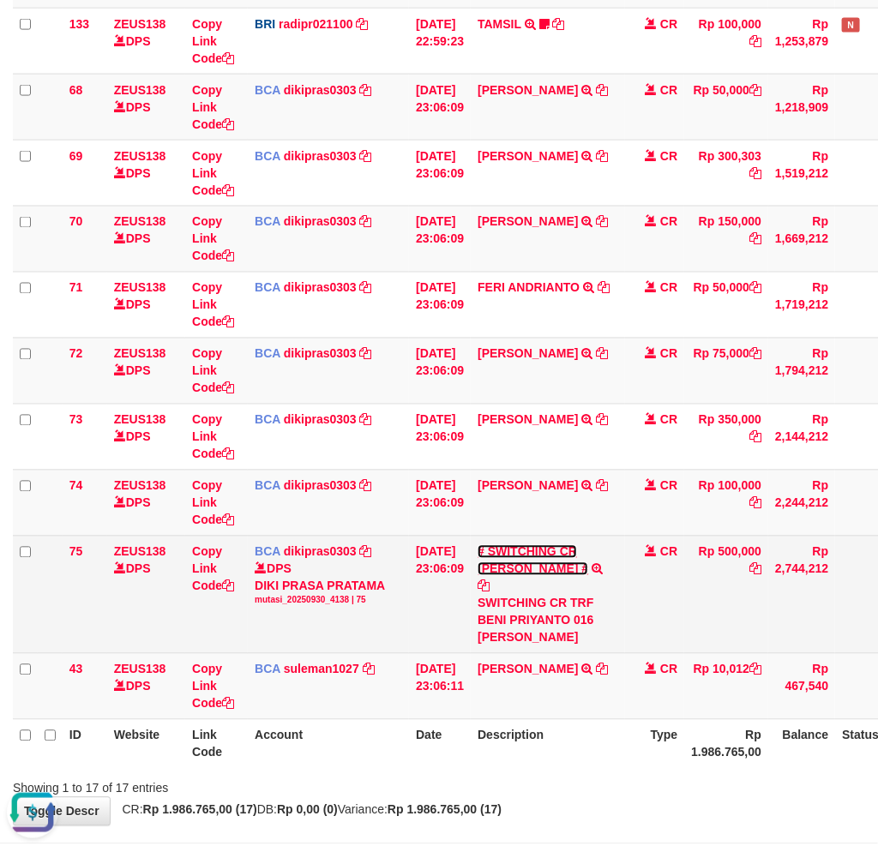
scroll to position [0, 0]
drag, startPoint x: 493, startPoint y: 584, endPoint x: 572, endPoint y: 581, distance: 79.8
click at [572, 595] on div "SWITCHING CR TRF BENI PRIYANTO 016 [PERSON_NAME]" at bounding box center [547, 620] width 141 height 51
copy div "[PERSON_NAME]"
click at [194, 545] on link "Copy Link Code" at bounding box center [213, 569] width 42 height 48
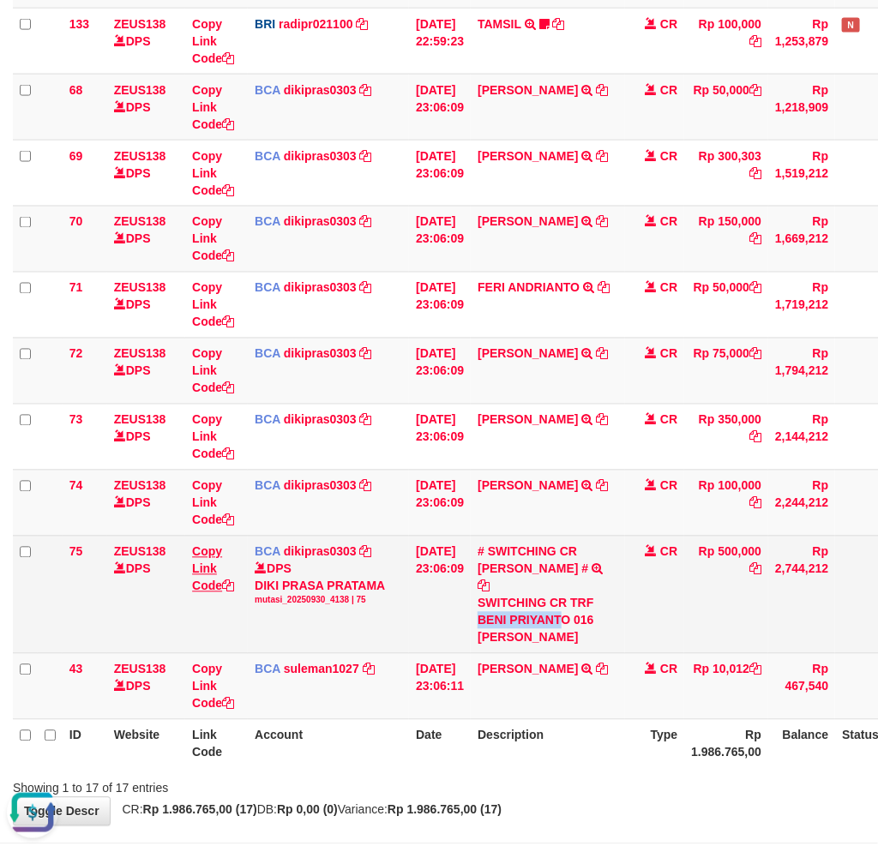
copy div "[PERSON_NAME]"
click at [197, 551] on link "Copy Link Code" at bounding box center [213, 569] width 42 height 48
click at [195, 551] on link "Copy Link Code" at bounding box center [213, 569] width 42 height 48
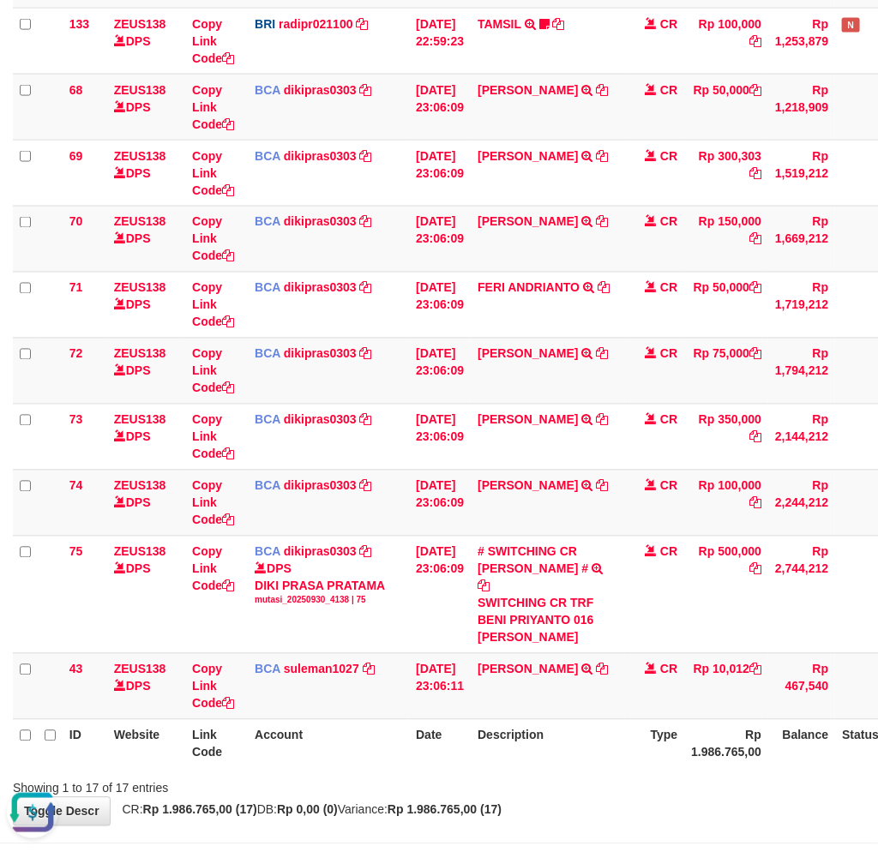
click at [617, 735] on div "ID Website Link Code Account Date Description Type Amount Balance Status Action…" at bounding box center [439, 106] width 878 height 1333
click at [614, 719] on th "Description" at bounding box center [547, 743] width 154 height 49
click at [611, 719] on th "Description" at bounding box center [547, 743] width 154 height 49
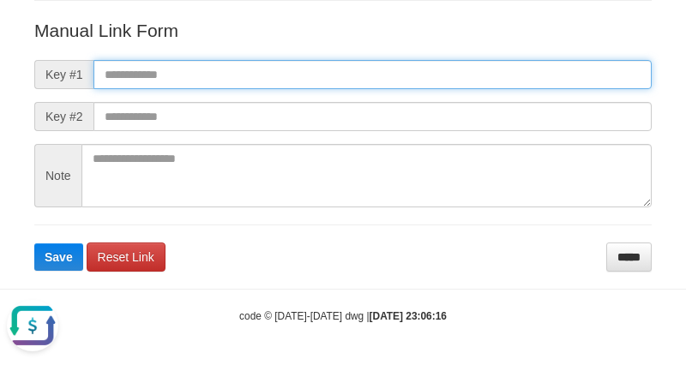
paste input "**********"
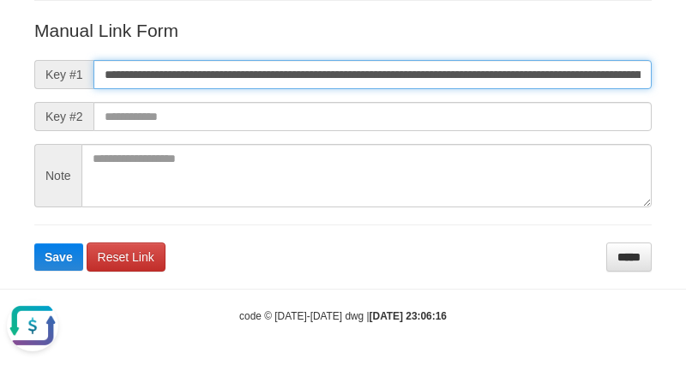
click at [434, 72] on input "**********" at bounding box center [372, 74] width 558 height 29
type input "**********"
click at [34, 243] on button "Save" at bounding box center [58, 256] width 49 height 27
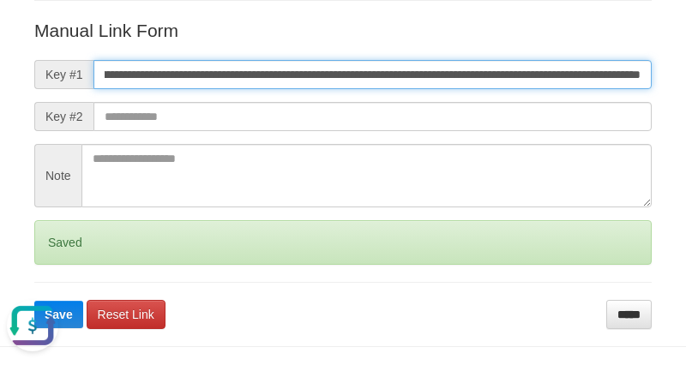
click at [34, 301] on button "Save" at bounding box center [58, 314] width 49 height 27
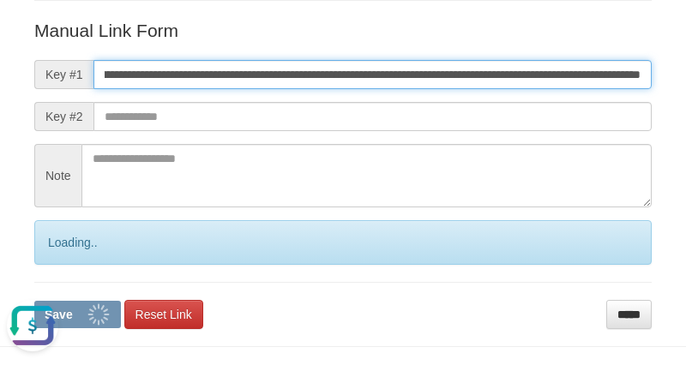
click at [34, 301] on button "Save" at bounding box center [77, 314] width 87 height 27
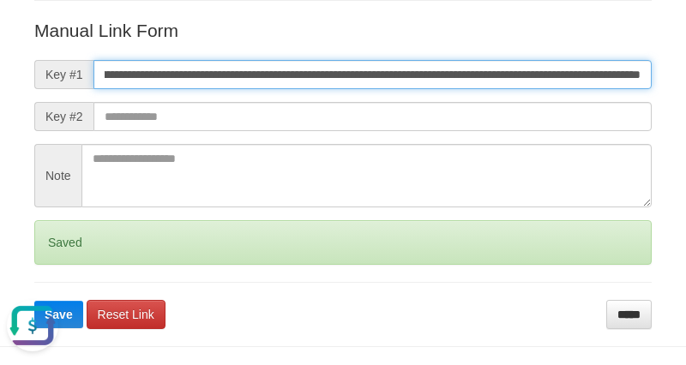
click at [34, 301] on button "Save" at bounding box center [58, 314] width 49 height 27
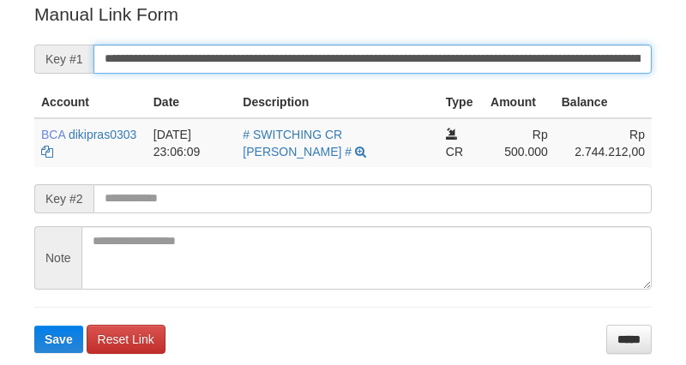
drag, startPoint x: 0, startPoint y: 0, endPoint x: 508, endPoint y: 47, distance: 510.4
click at [508, 47] on input "**********" at bounding box center [372, 59] width 558 height 29
click at [34, 326] on button "Save" at bounding box center [58, 339] width 49 height 27
click at [508, 47] on input "**********" at bounding box center [372, 59] width 558 height 29
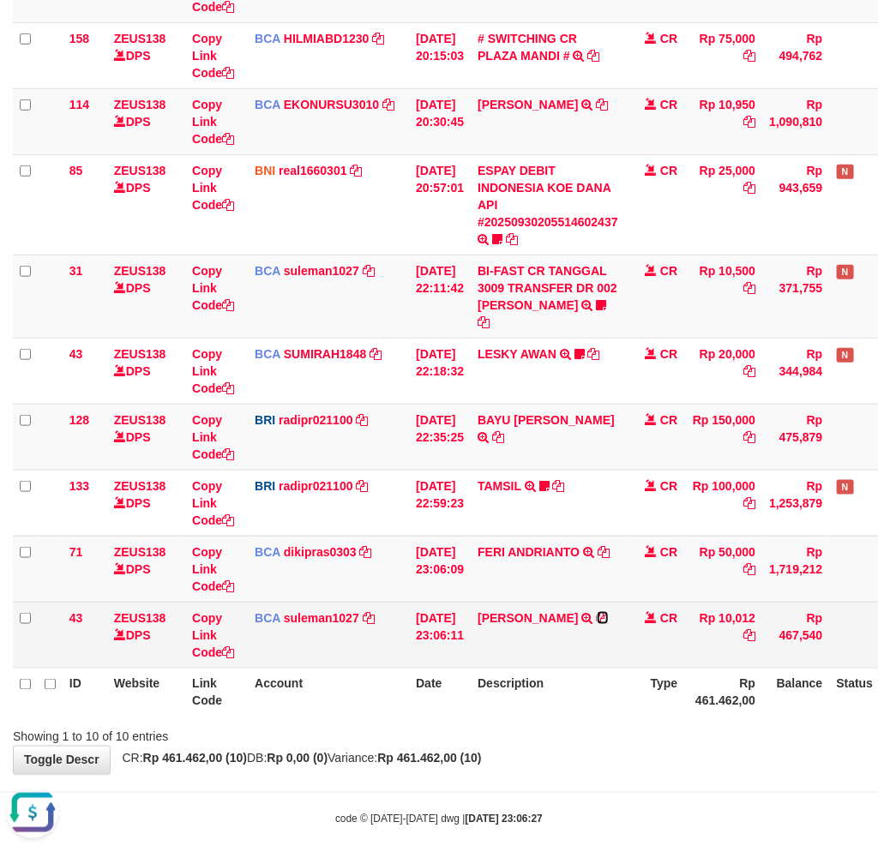
click at [596, 620] on icon at bounding box center [602, 618] width 12 height 12
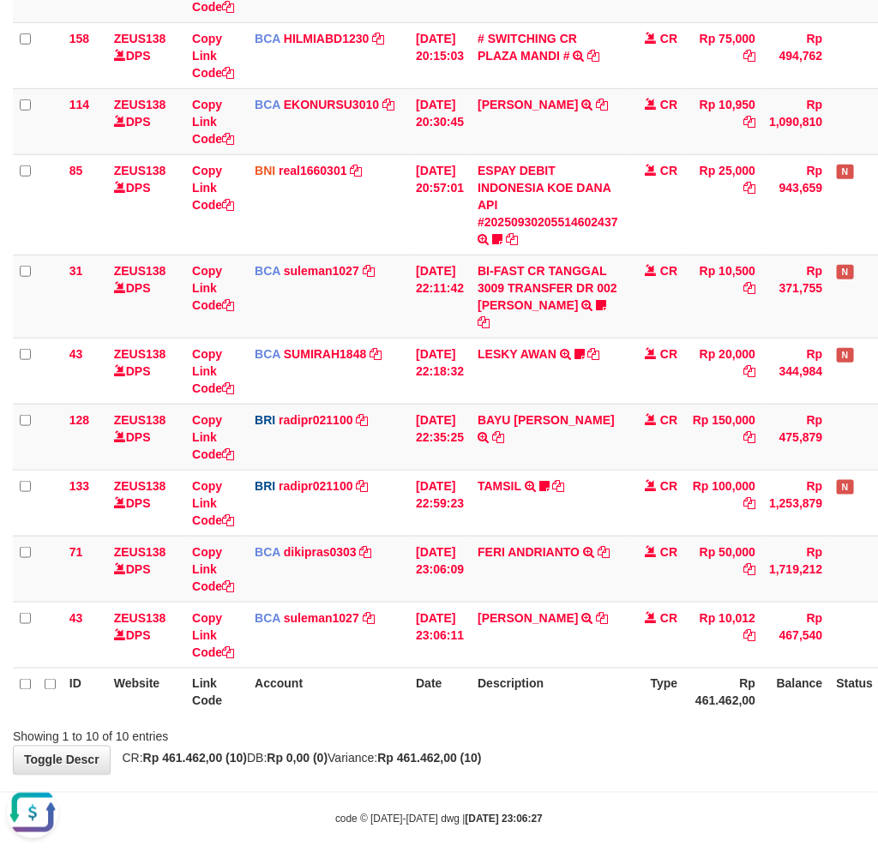
click at [454, 777] on body "Toggle navigation Home Bank Account List Load By Website Group [OXPLAY] ZEUS138…" at bounding box center [439, 284] width 878 height 1171
click at [589, 740] on div "**********" at bounding box center [439, 280] width 878 height 987
click at [597, 733] on div "**********" at bounding box center [439, 280] width 878 height 987
click at [614, 732] on div "**********" at bounding box center [439, 280] width 878 height 987
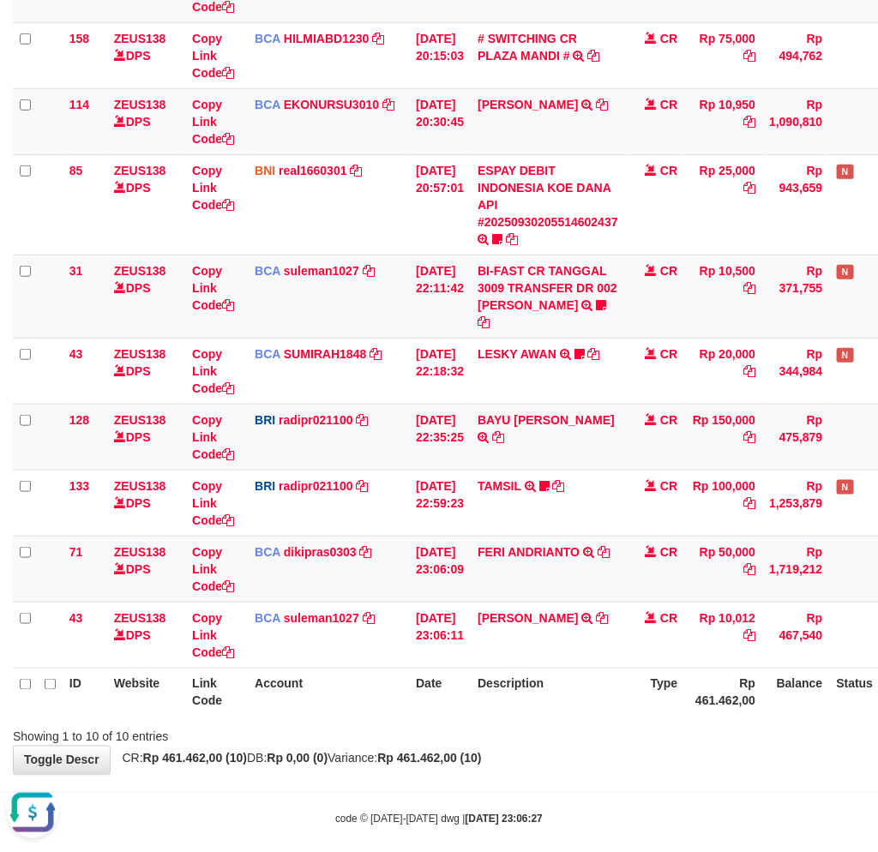
drag, startPoint x: 614, startPoint y: 732, endPoint x: 635, endPoint y: 726, distance: 21.4
click at [617, 733] on div "**********" at bounding box center [439, 280] width 878 height 987
click at [624, 728] on div "**********" at bounding box center [439, 280] width 878 height 987
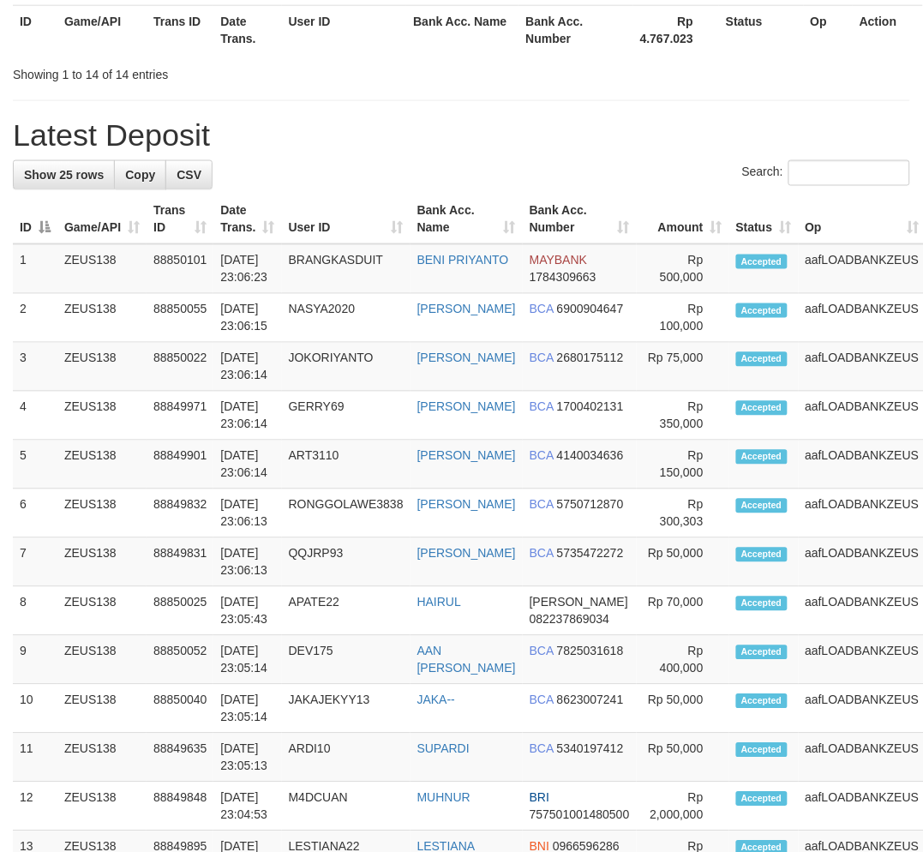
scroll to position [1291, 0]
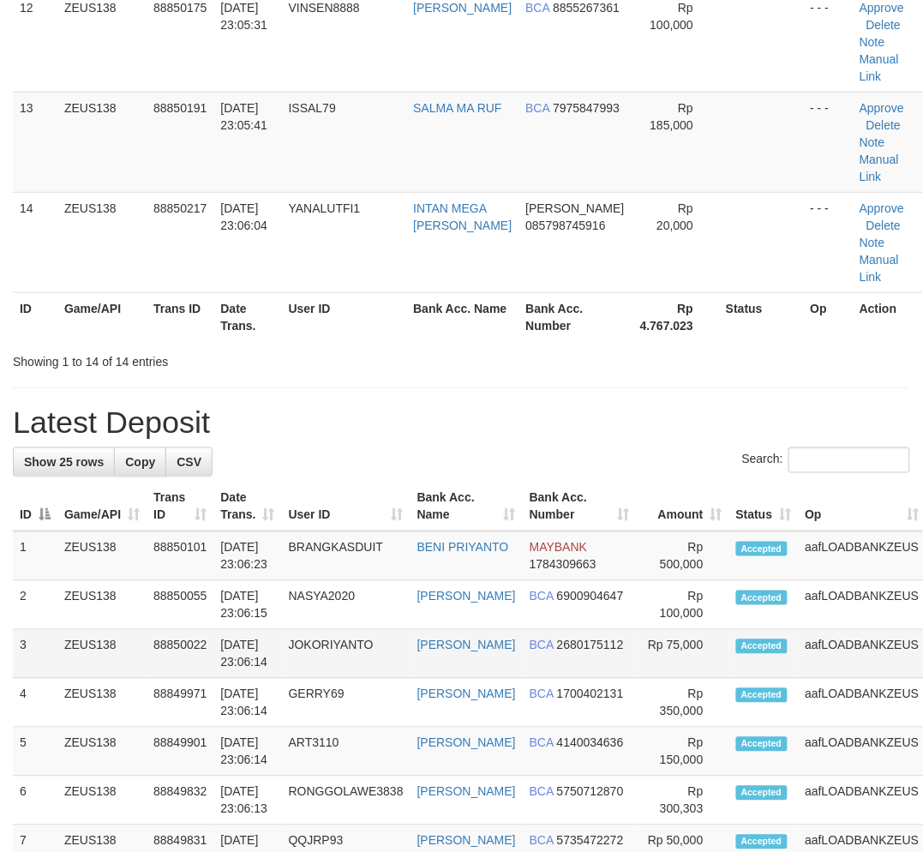
drag, startPoint x: 485, startPoint y: 707, endPoint x: 493, endPoint y: 674, distance: 33.5
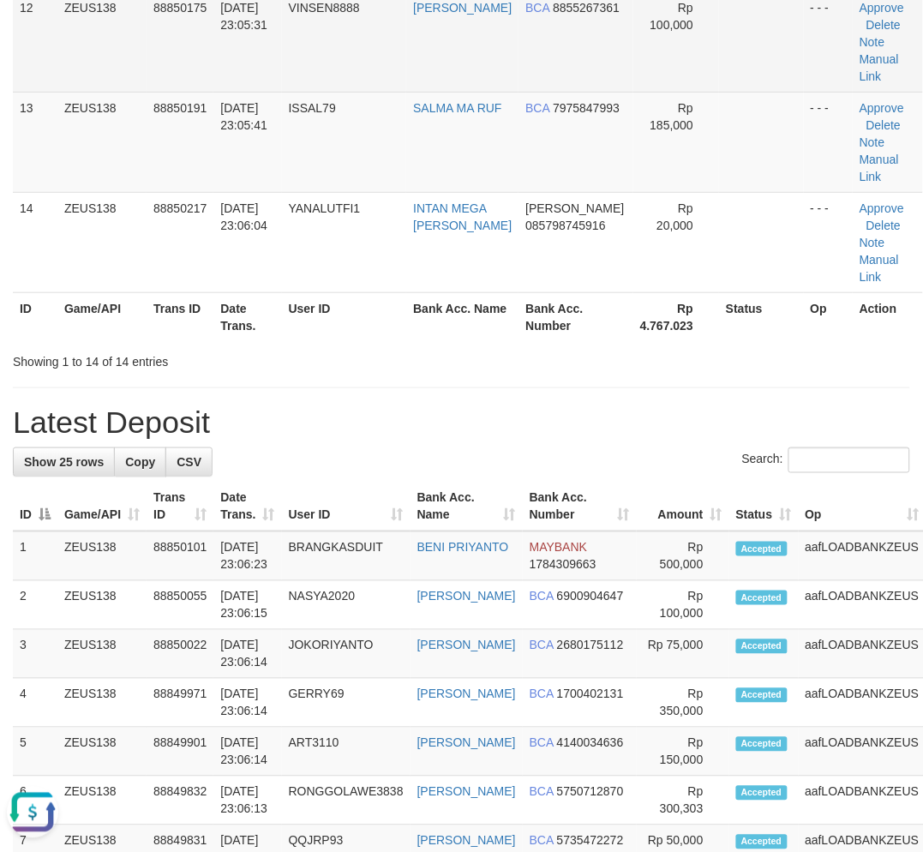
scroll to position [0, 0]
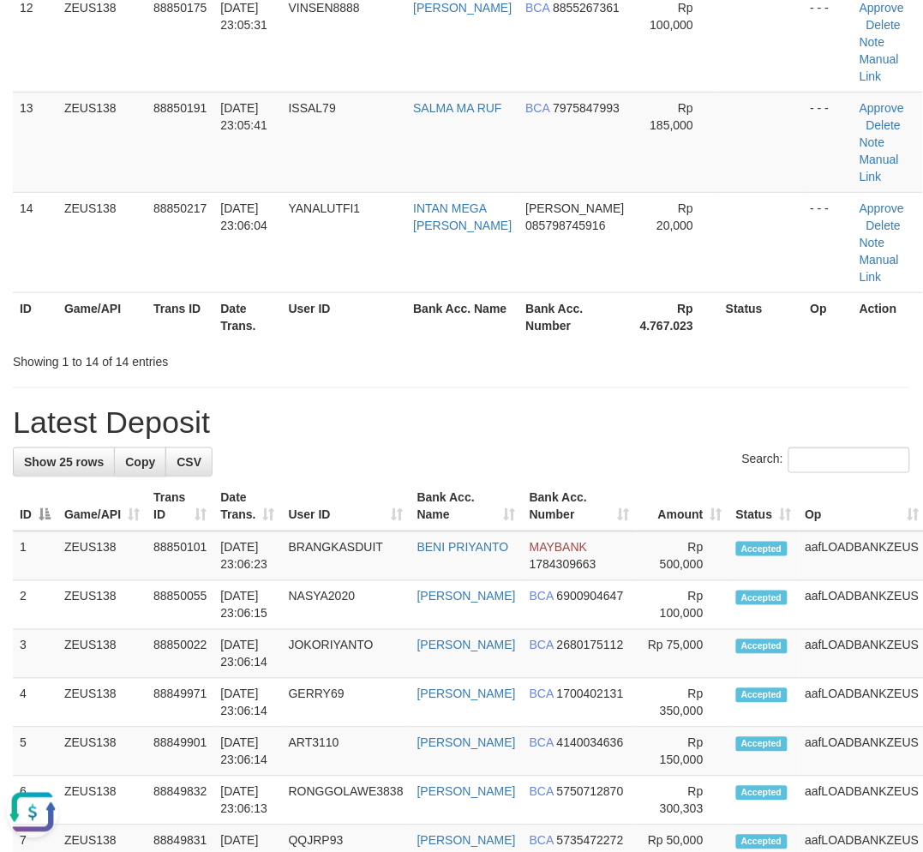
click at [339, 476] on div "Search:" at bounding box center [461, 462] width 897 height 30
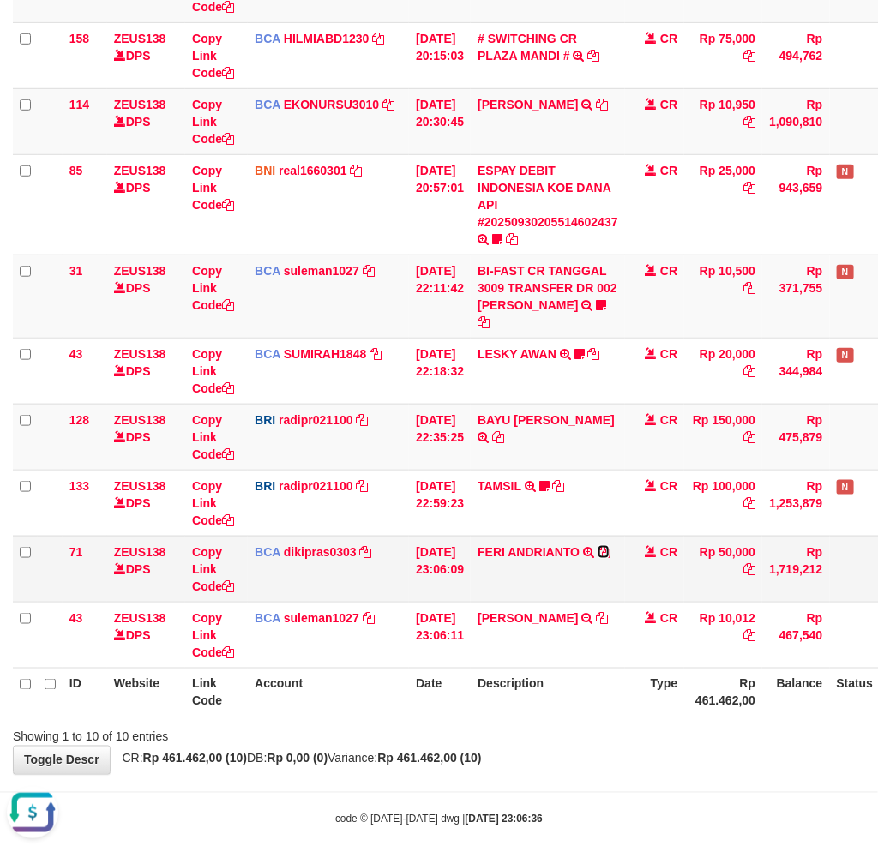
click at [609, 546] on icon at bounding box center [603, 552] width 12 height 12
click at [550, 757] on body "Toggle navigation Home Bank Account List Load By Website Group [OXPLAY] ZEUS138…" at bounding box center [439, 284] width 878 height 1171
click at [553, 757] on body "Toggle navigation Home Bank Account List Load By Website Group [OXPLAY] ZEUS138…" at bounding box center [439, 284] width 878 height 1171
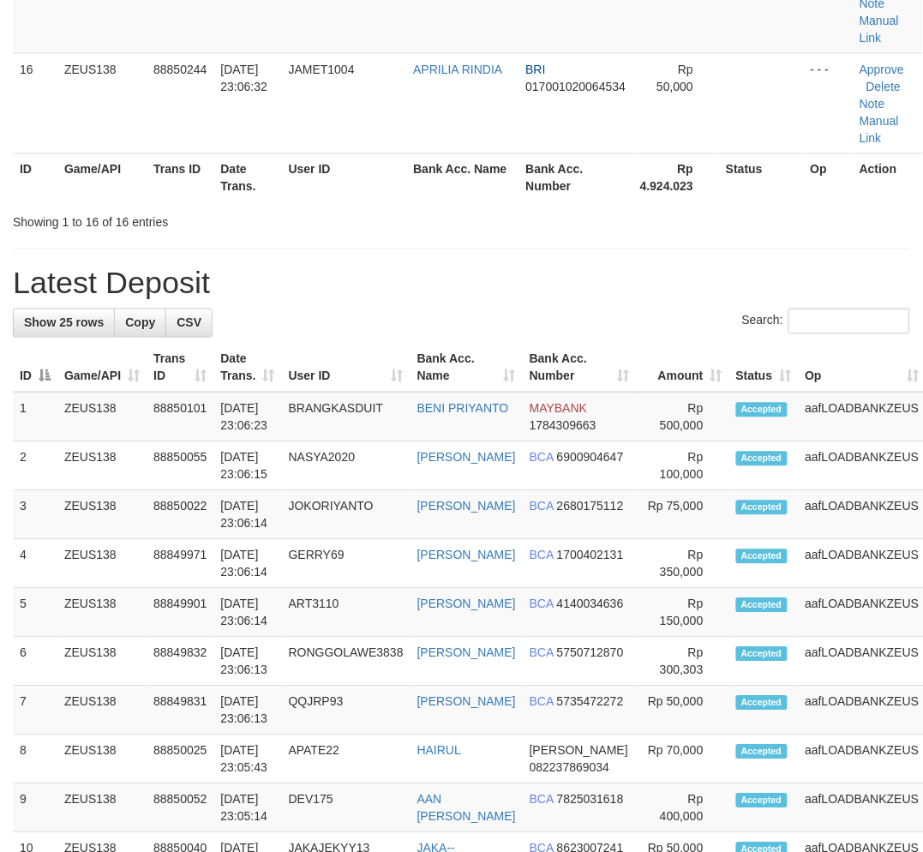
scroll to position [1309, 0]
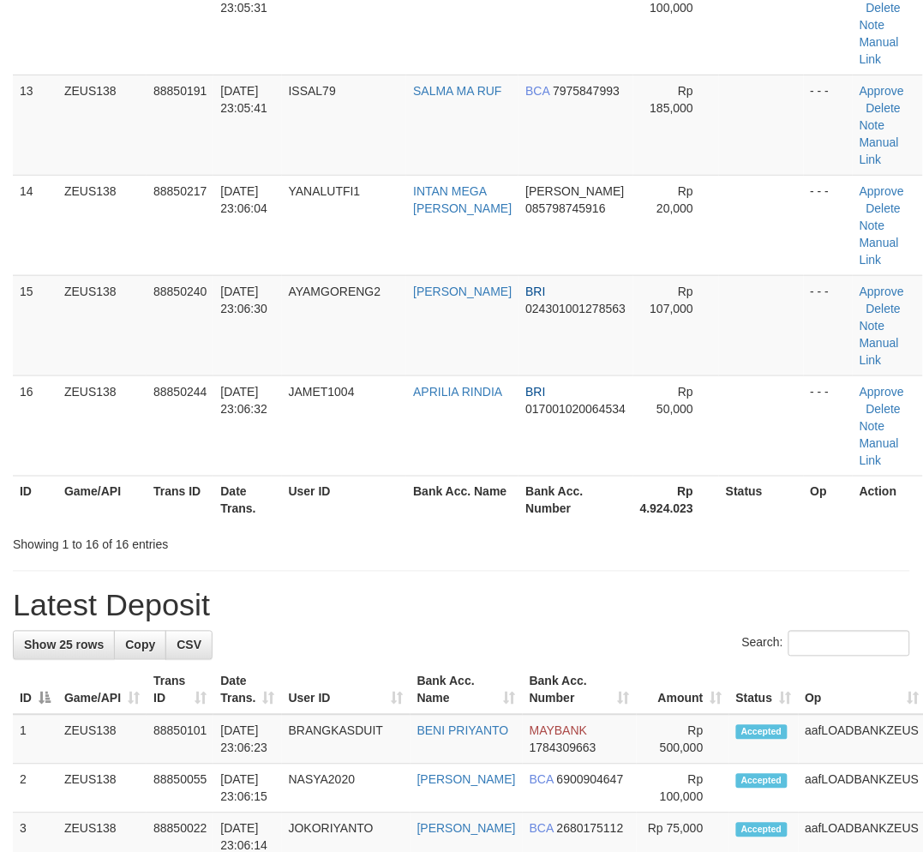
click at [591, 639] on div "**********" at bounding box center [461, 393] width 923 height 3315
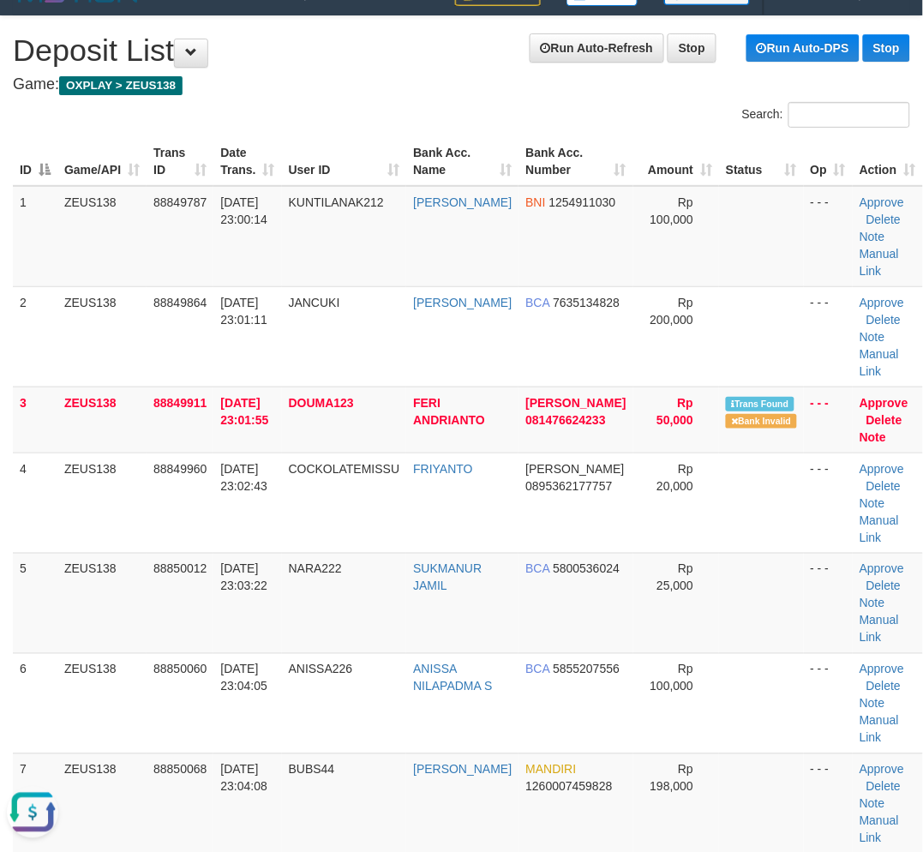
click at [345, 186] on th "User ID" at bounding box center [344, 161] width 125 height 49
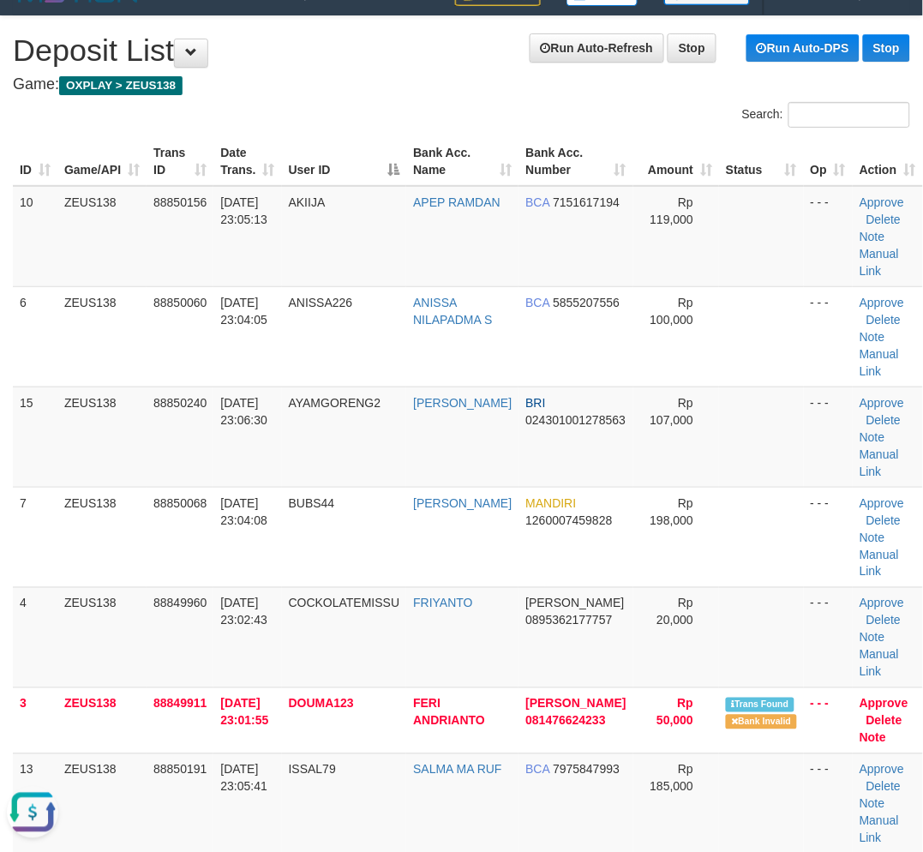
click at [345, 186] on th "User ID" at bounding box center [344, 161] width 125 height 49
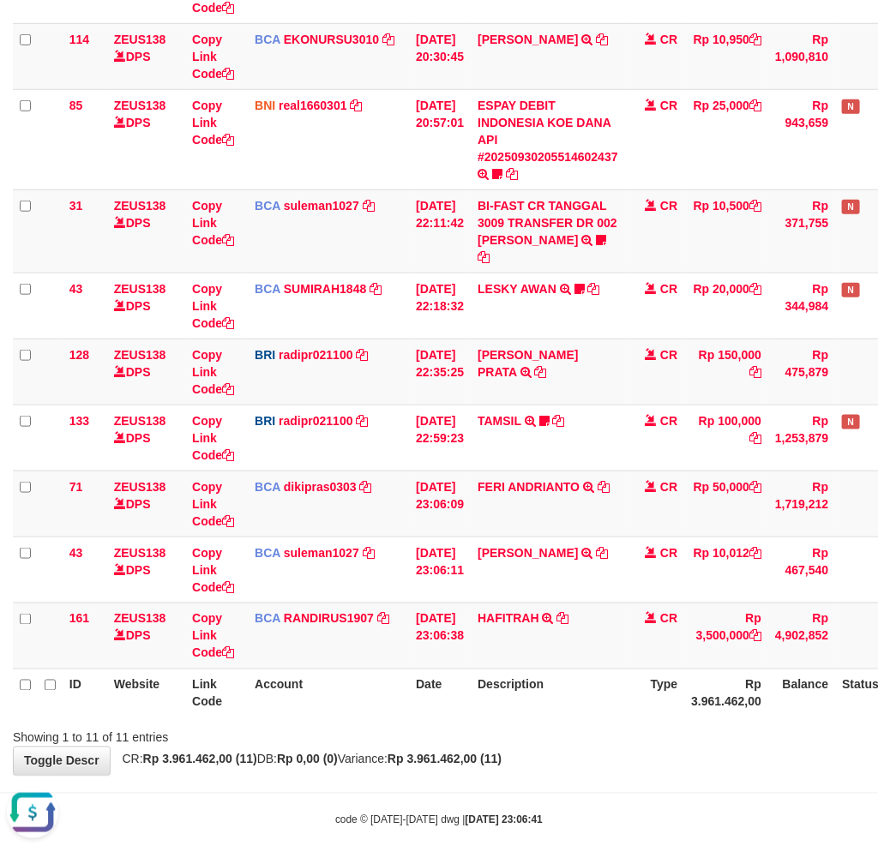
click at [427, 751] on div "**********" at bounding box center [439, 247] width 878 height 1053
click at [500, 722] on div "Showing 1 to 11 of 11 entries" at bounding box center [439, 734] width 878 height 24
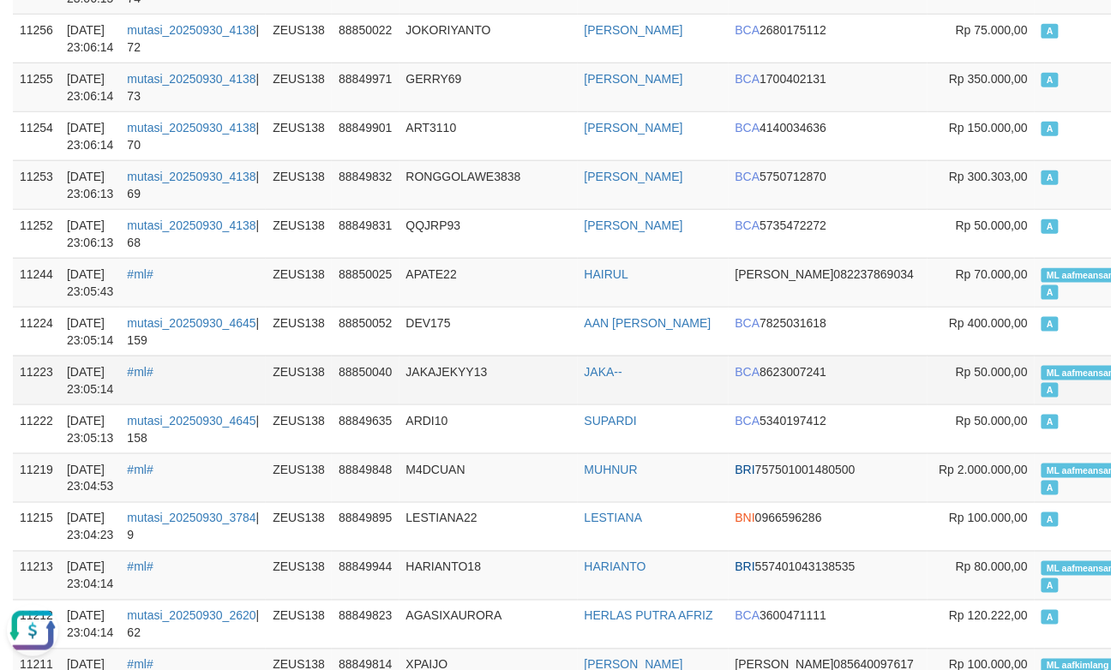
scroll to position [476, 0]
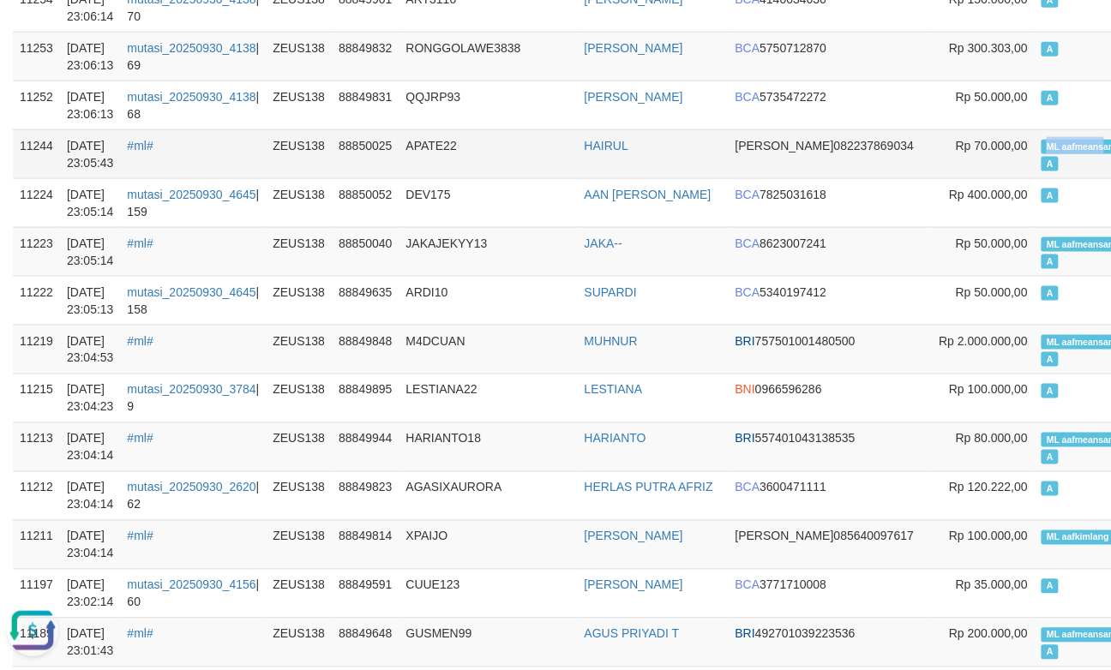
copy span "ML aafmeans"
drag, startPoint x: 963, startPoint y: 137, endPoint x: 1029, endPoint y: 140, distance: 66.0
click at [1034, 140] on td "ML aafmeansamphors A" at bounding box center [1097, 153] width 126 height 49
drag, startPoint x: 441, startPoint y: 247, endPoint x: 451, endPoint y: 249, distance: 9.8
click at [438, 247] on td "JAKAJEKYY13" at bounding box center [488, 251] width 178 height 49
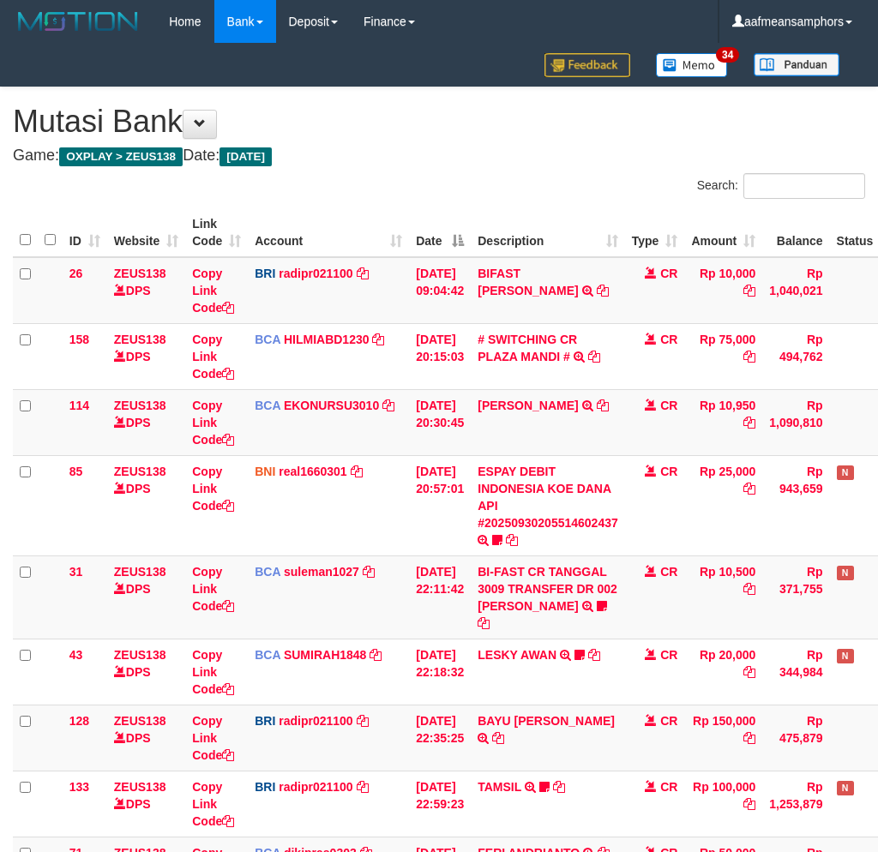
scroll to position [242, 0]
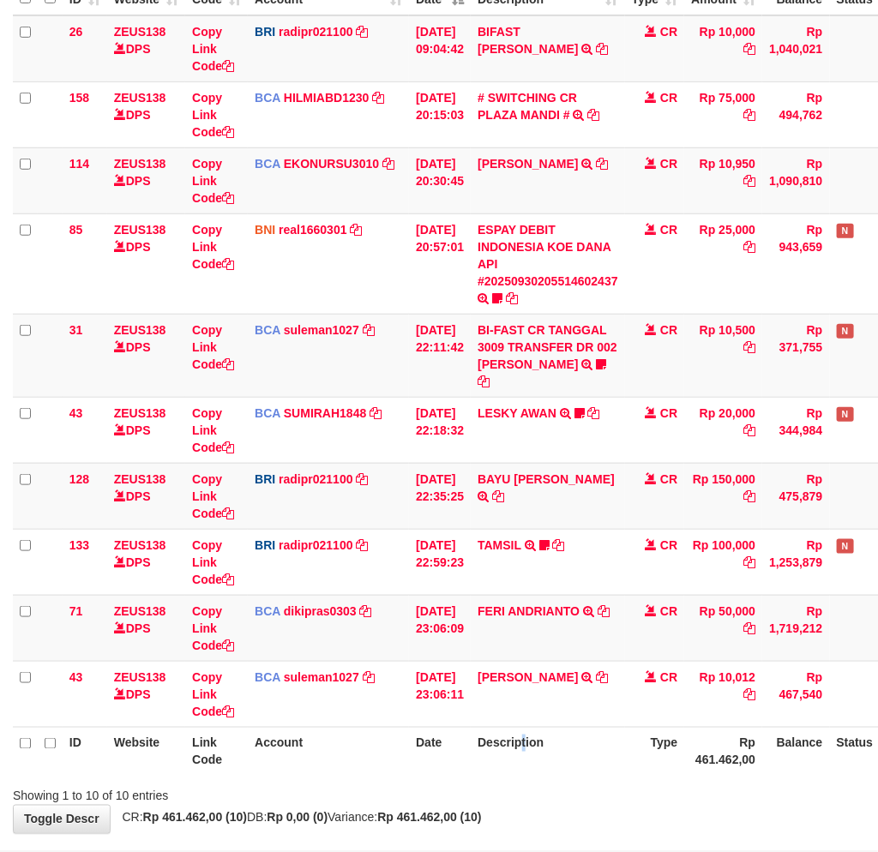
click at [532, 734] on th "Description" at bounding box center [547, 751] width 154 height 49
click at [440, 781] on div "Showing 1 to 10 of 10 entries" at bounding box center [439, 793] width 878 height 24
click at [499, 781] on div "Showing 1 to 10 of 10 entries" at bounding box center [439, 793] width 878 height 24
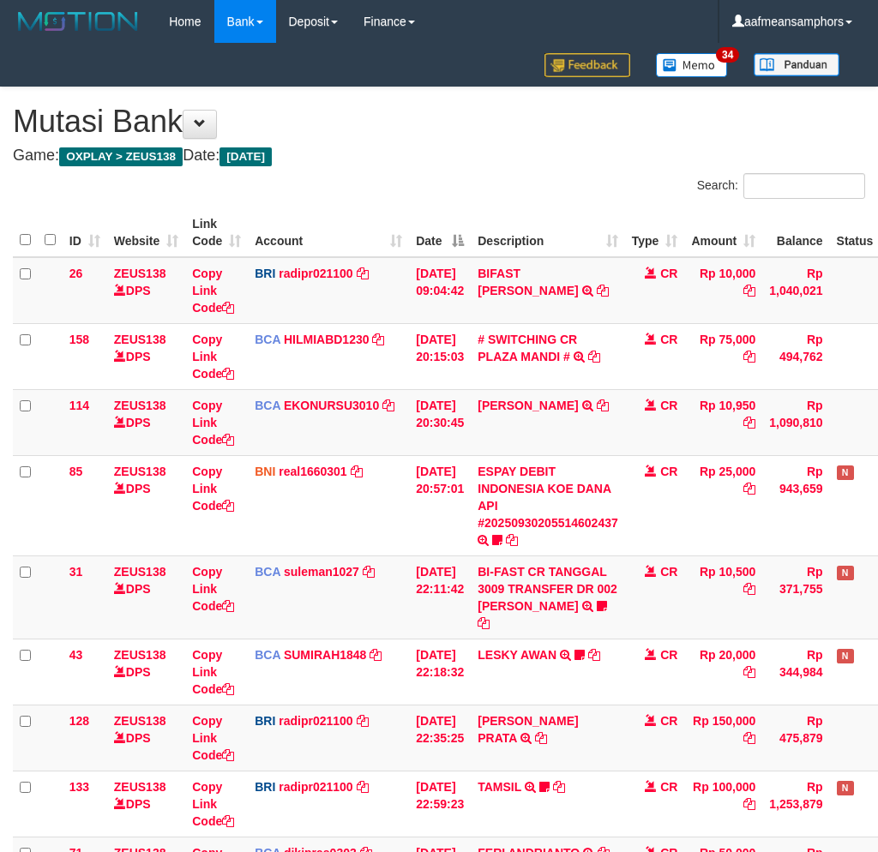
scroll to position [242, 0]
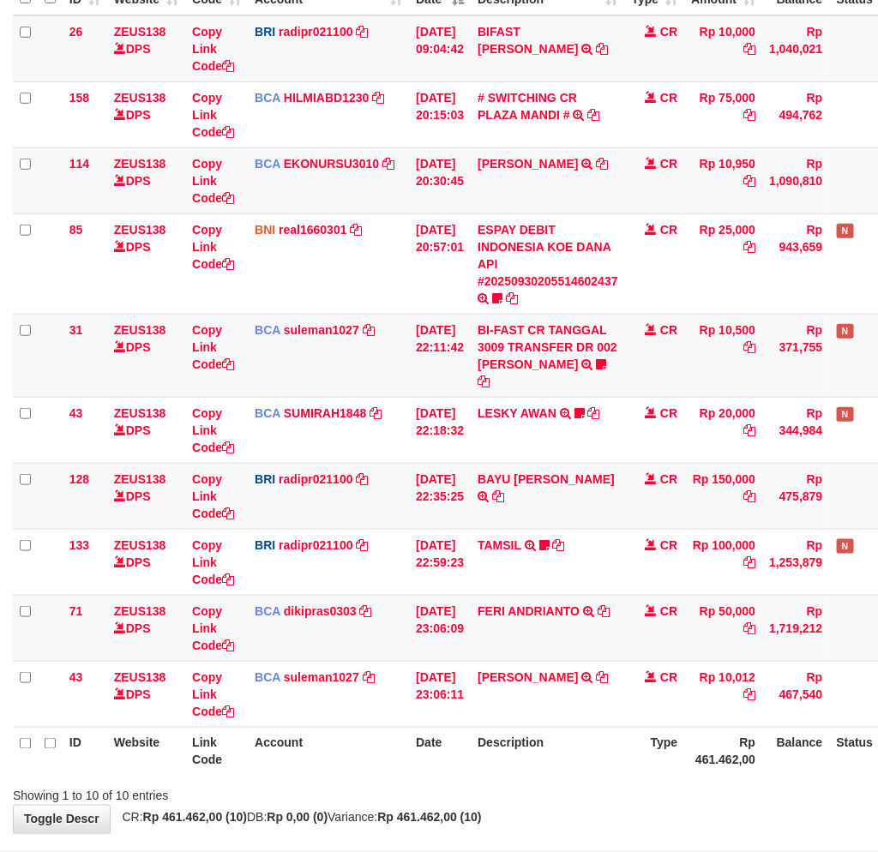
drag, startPoint x: 608, startPoint y: 725, endPoint x: 598, endPoint y: 723, distance: 10.4
click at [602, 727] on th "Description" at bounding box center [547, 751] width 154 height 49
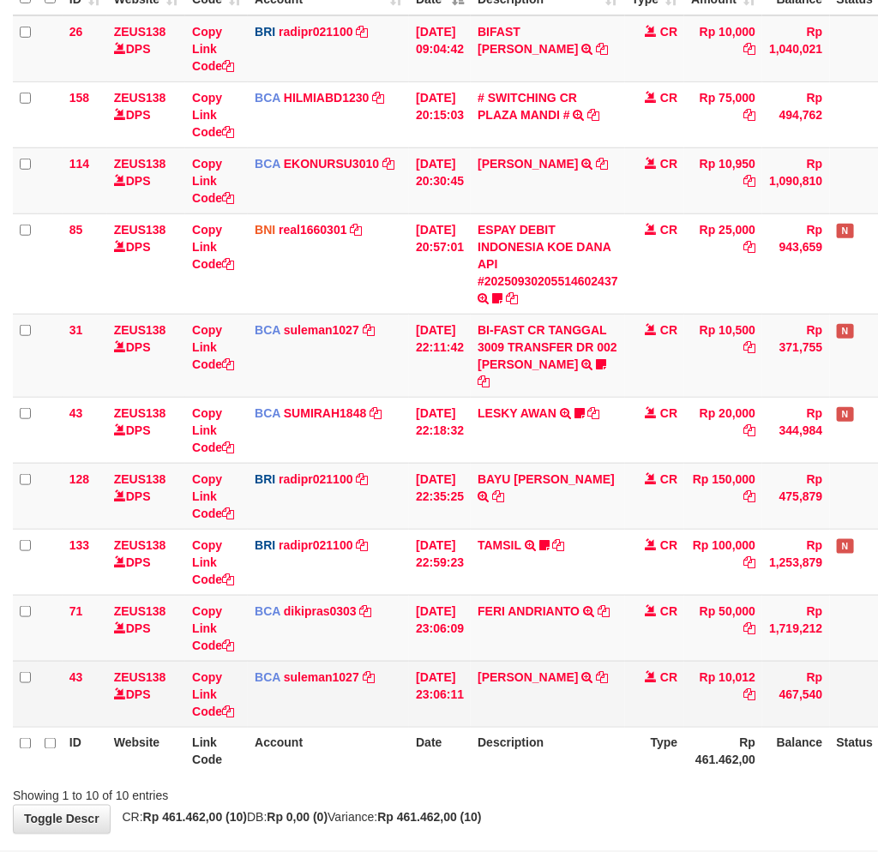
drag, startPoint x: 571, startPoint y: 686, endPoint x: 888, endPoint y: 689, distance: 317.1
click at [581, 689] on td "[PERSON_NAME] TRSF E-BANKING CR 3009/FTSCY/WS95031 10012.00[PERSON_NAME]" at bounding box center [547, 694] width 154 height 66
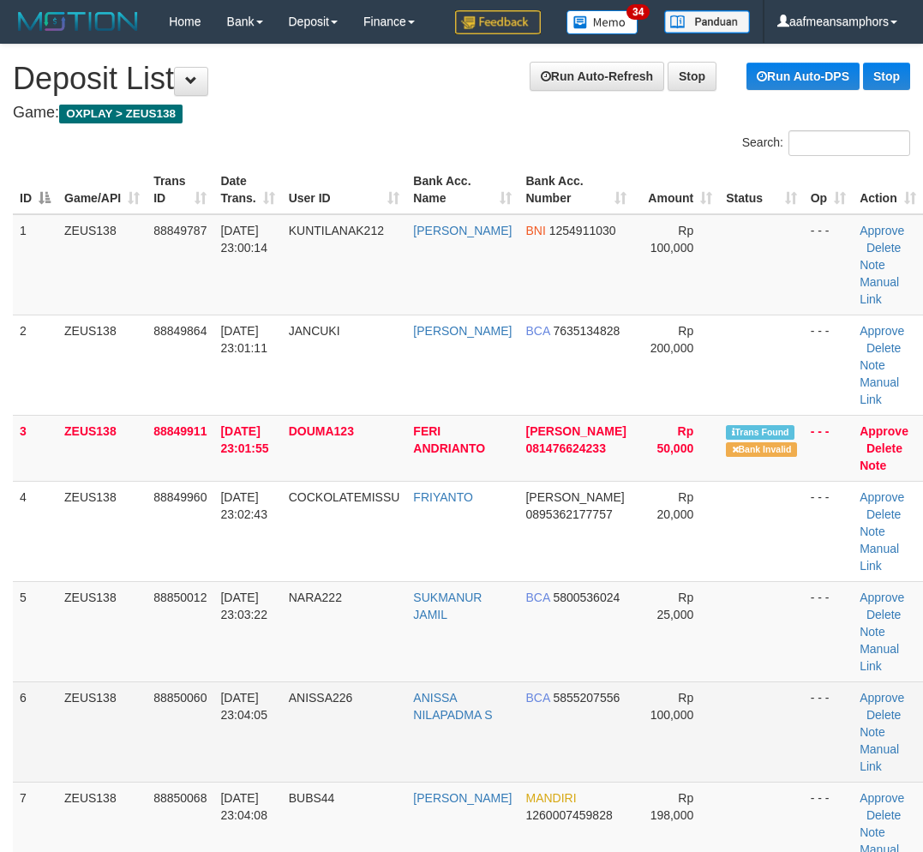
scroll to position [28, 0]
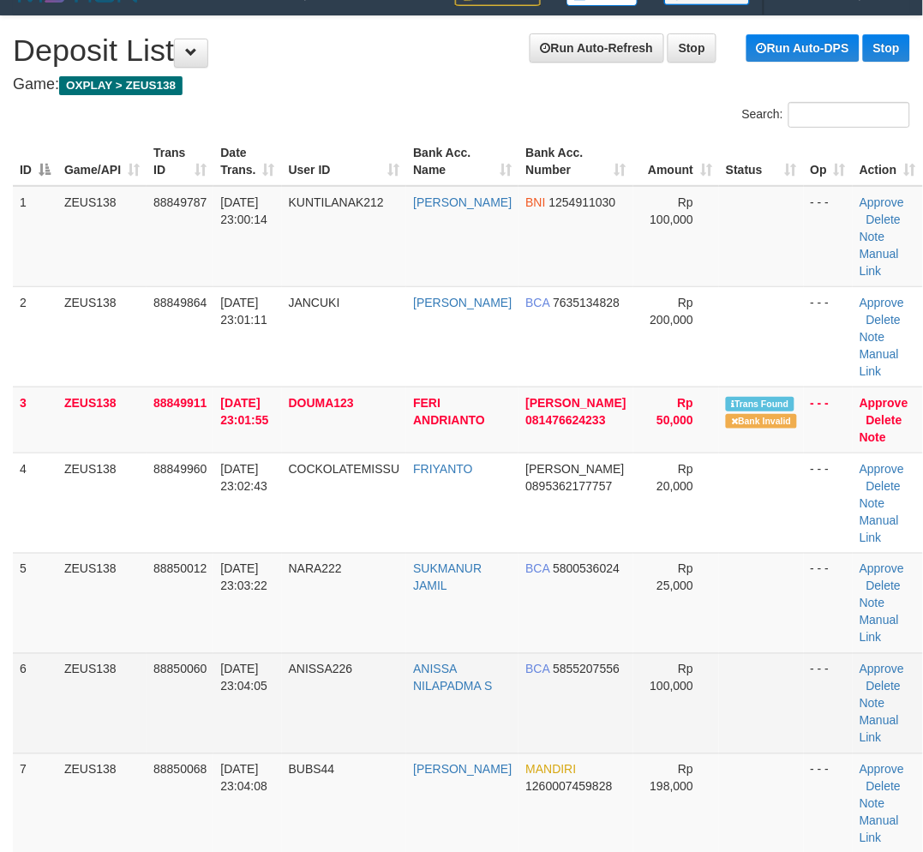
click at [374, 689] on td "ANISSA226" at bounding box center [344, 703] width 125 height 100
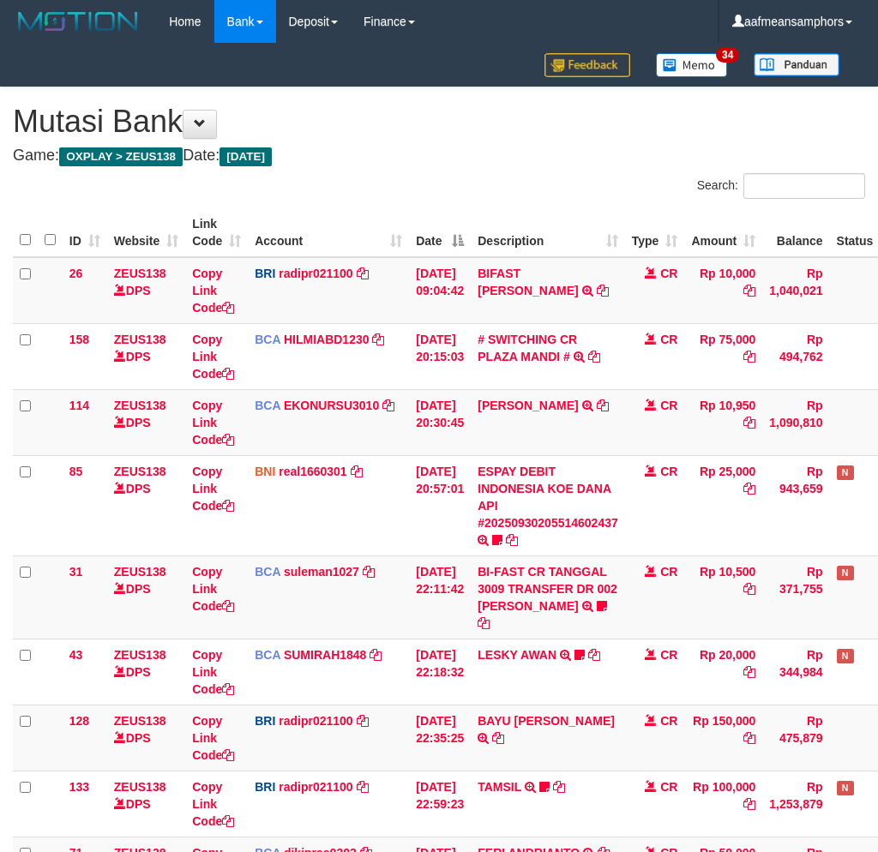
scroll to position [242, 0]
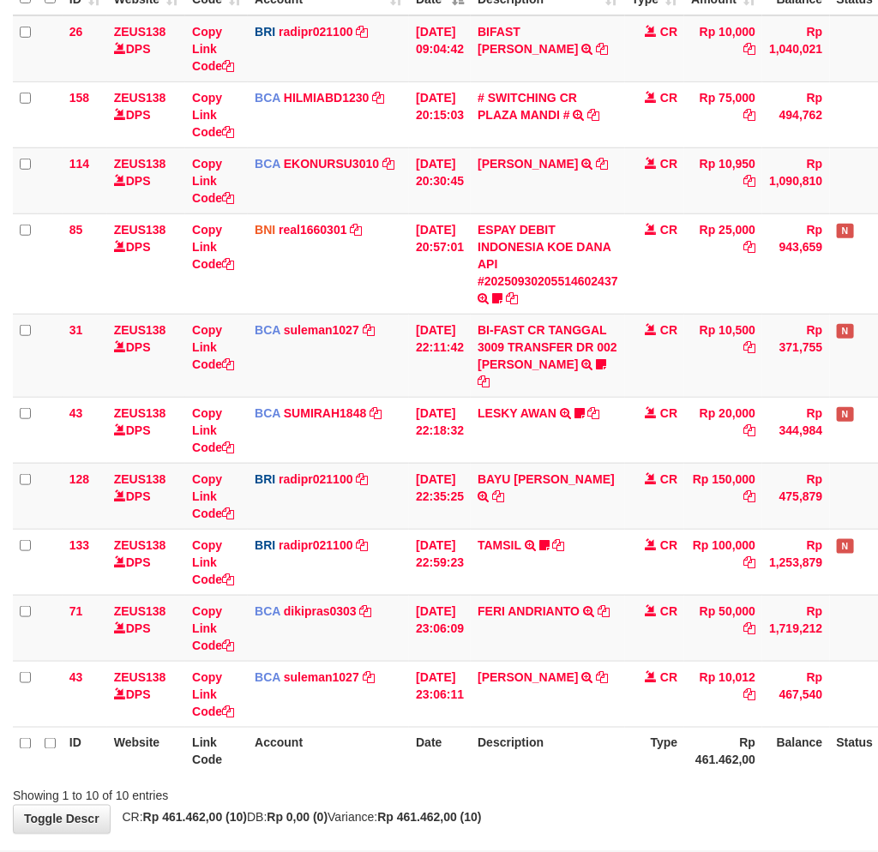
drag, startPoint x: 662, startPoint y: 807, endPoint x: 687, endPoint y: 800, distance: 25.8
click at [662, 807] on div "**********" at bounding box center [439, 339] width 878 height 987
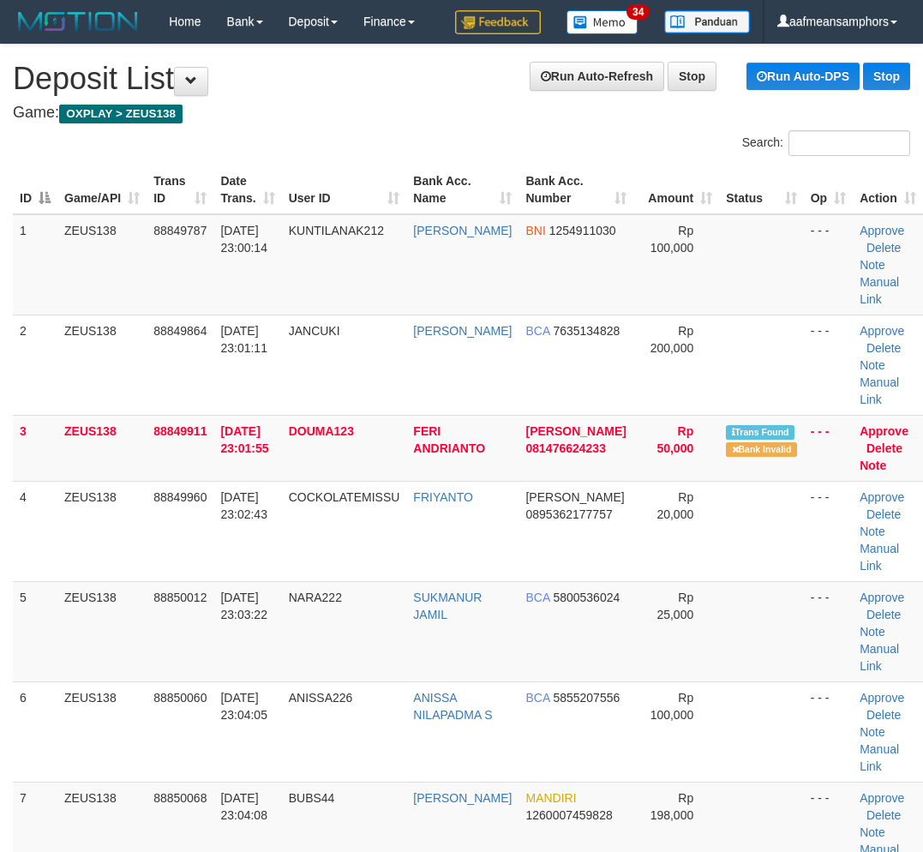
click at [392, 699] on td "ANISSA226" at bounding box center [344, 731] width 125 height 100
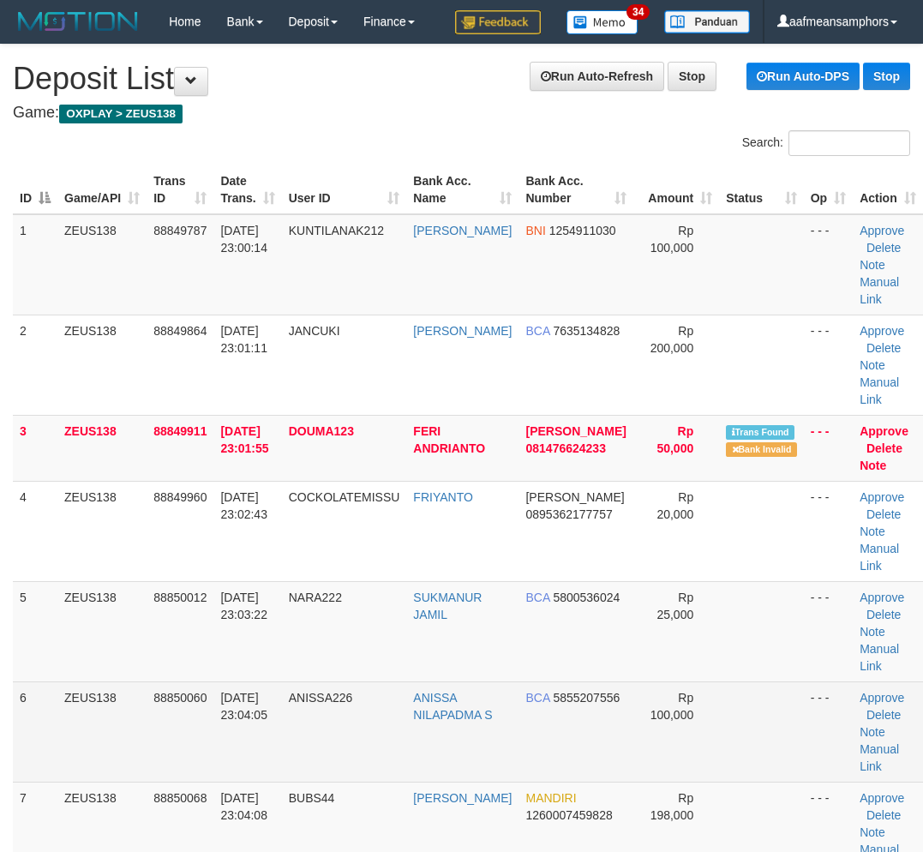
scroll to position [28, 0]
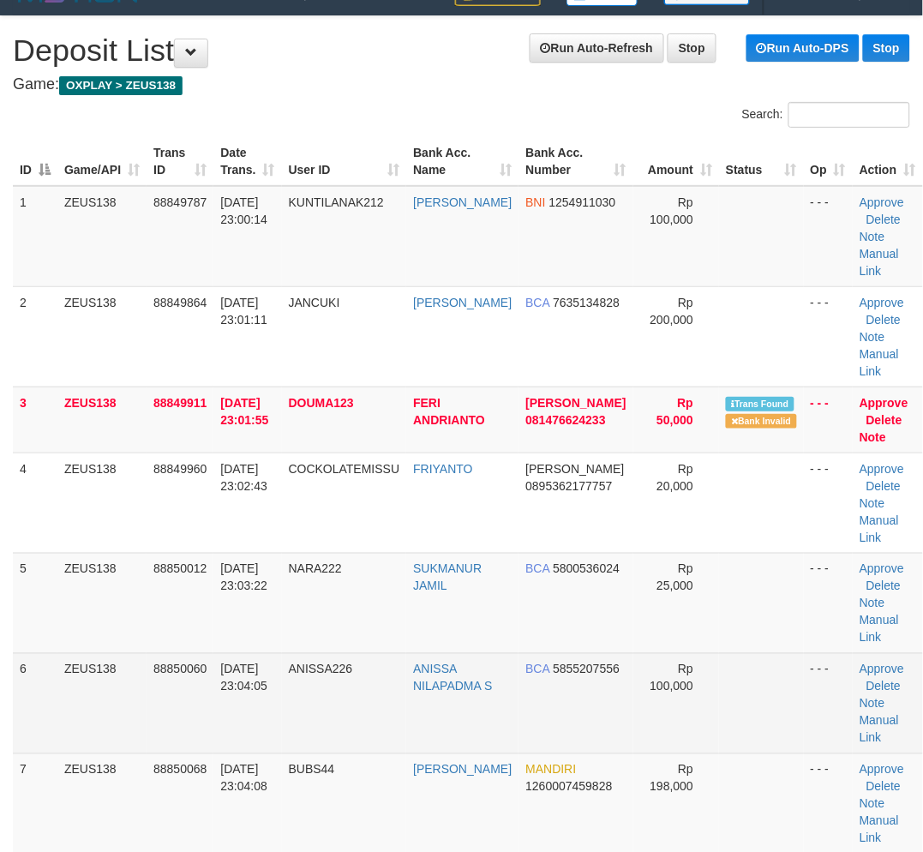
click at [377, 723] on td "ANISSA226" at bounding box center [344, 703] width 125 height 100
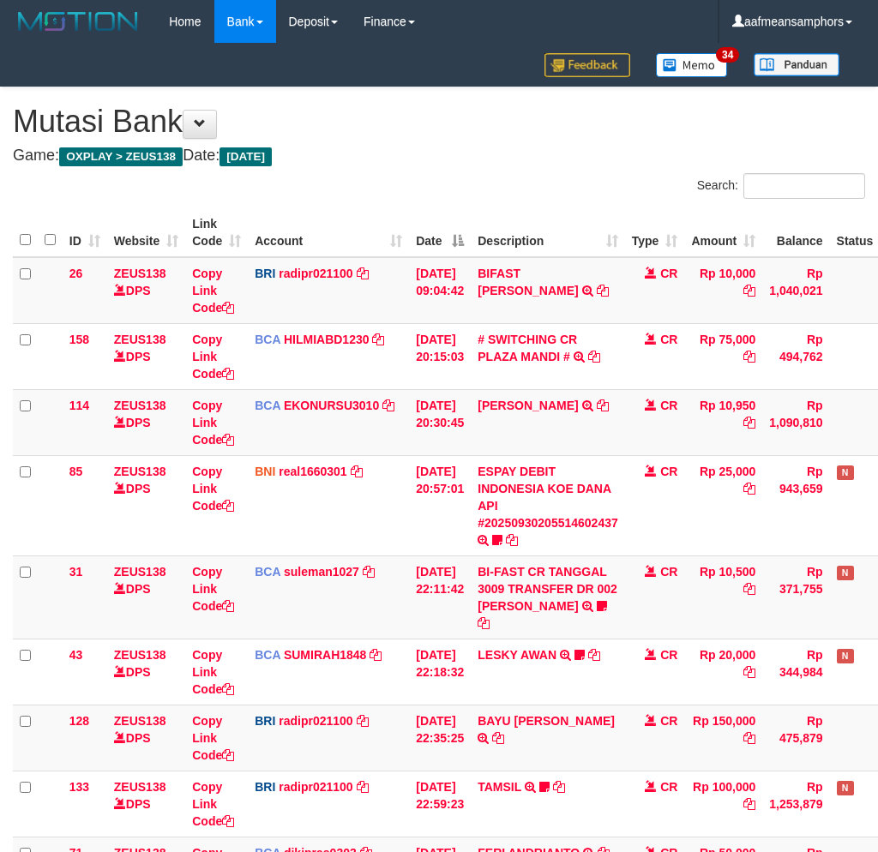
scroll to position [242, 0]
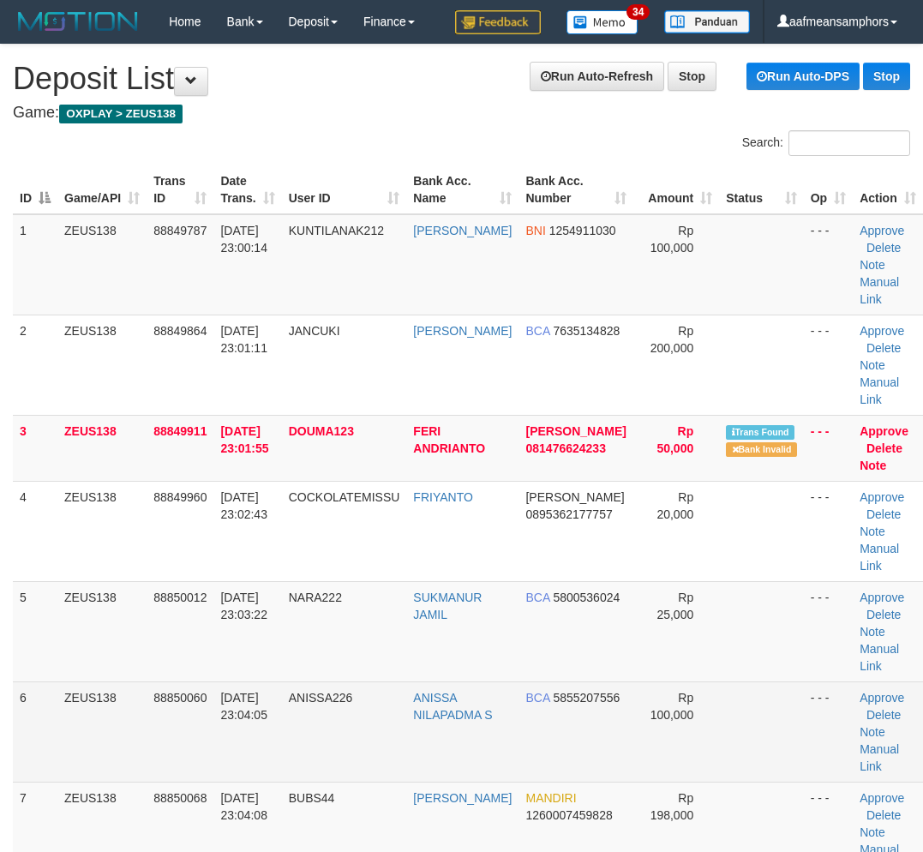
scroll to position [28, 0]
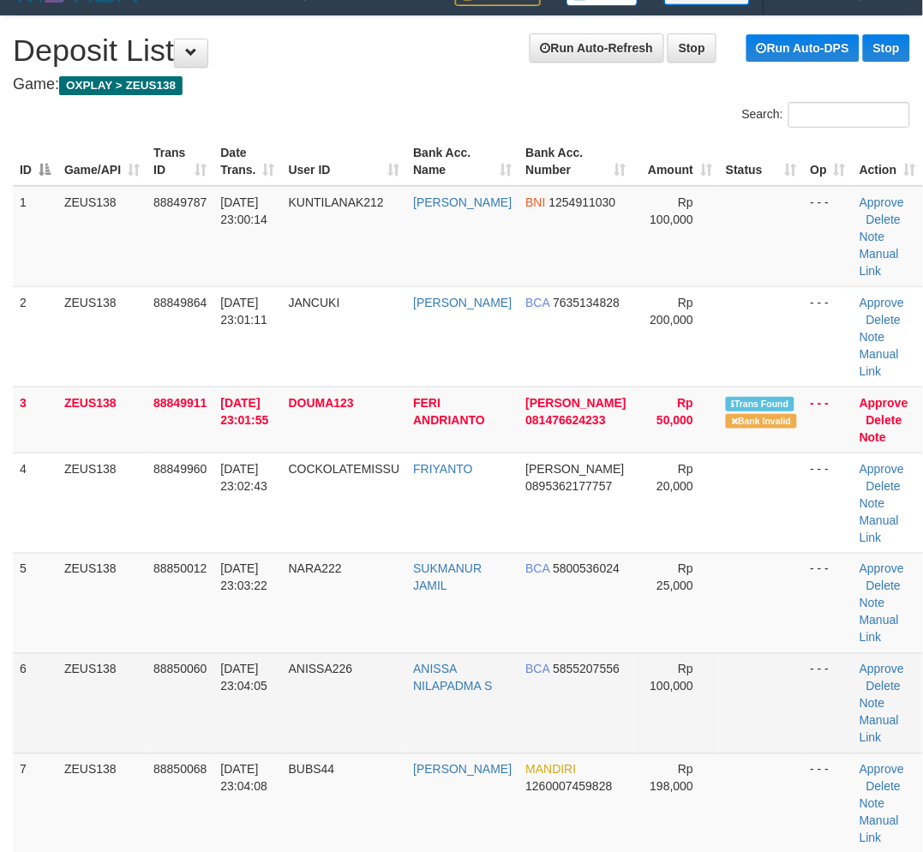
click at [407, 699] on td "ANISSA226" at bounding box center [344, 703] width 125 height 100
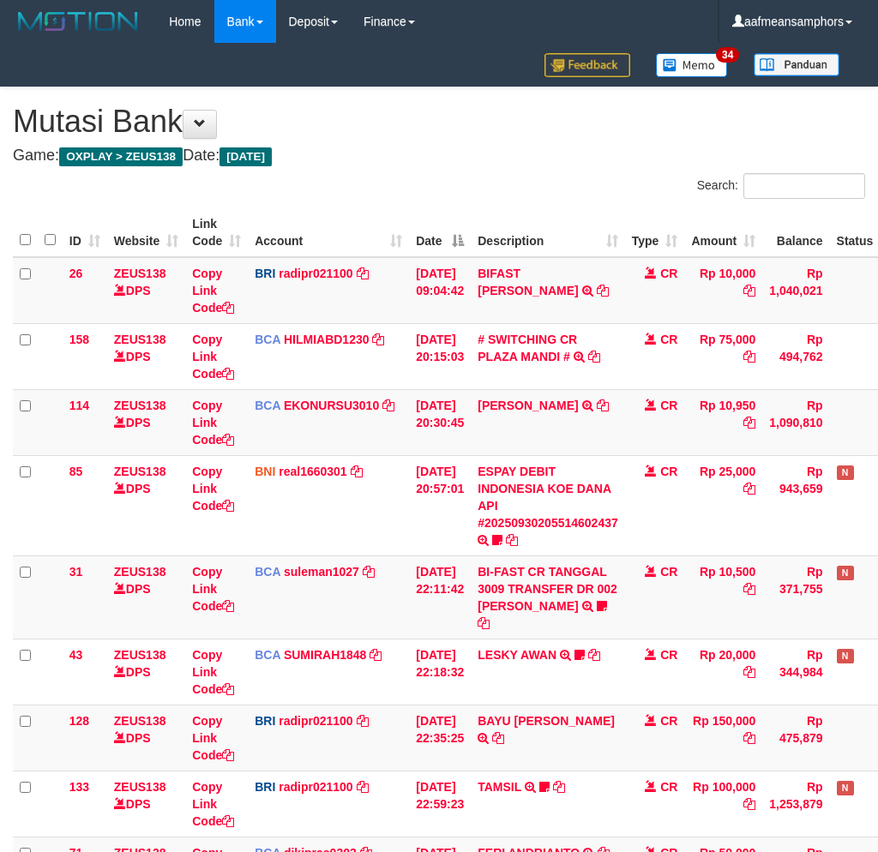
scroll to position [242, 0]
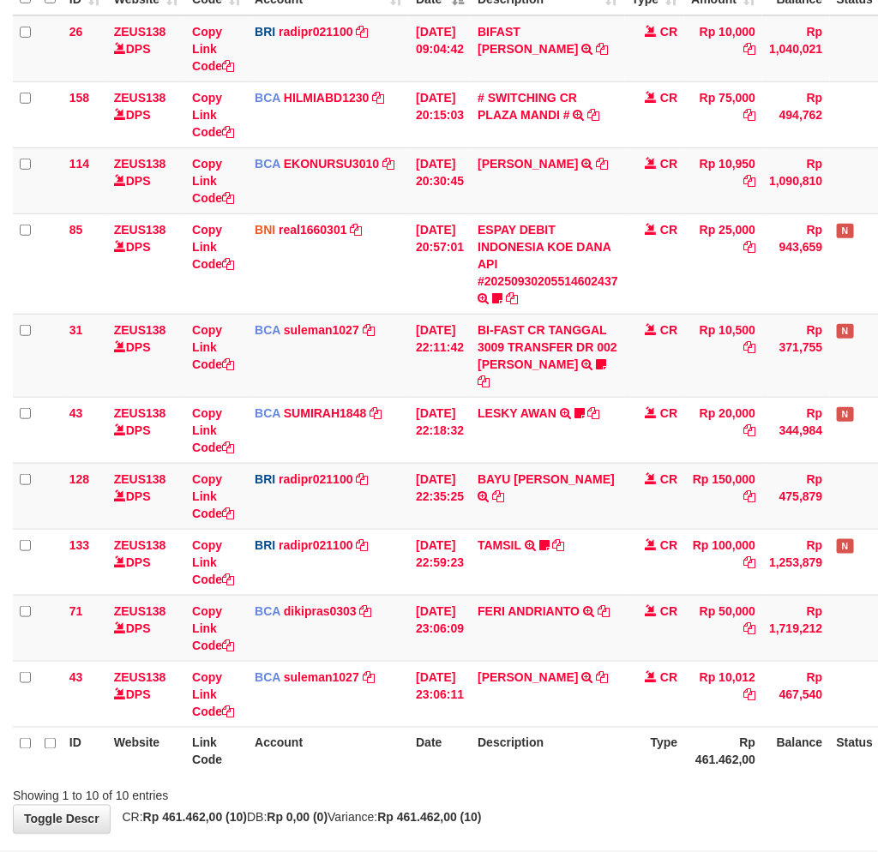
drag, startPoint x: 544, startPoint y: 777, endPoint x: 751, endPoint y: 722, distance: 213.7
click at [546, 781] on div "Showing 1 to 10 of 10 entries" at bounding box center [439, 793] width 878 height 24
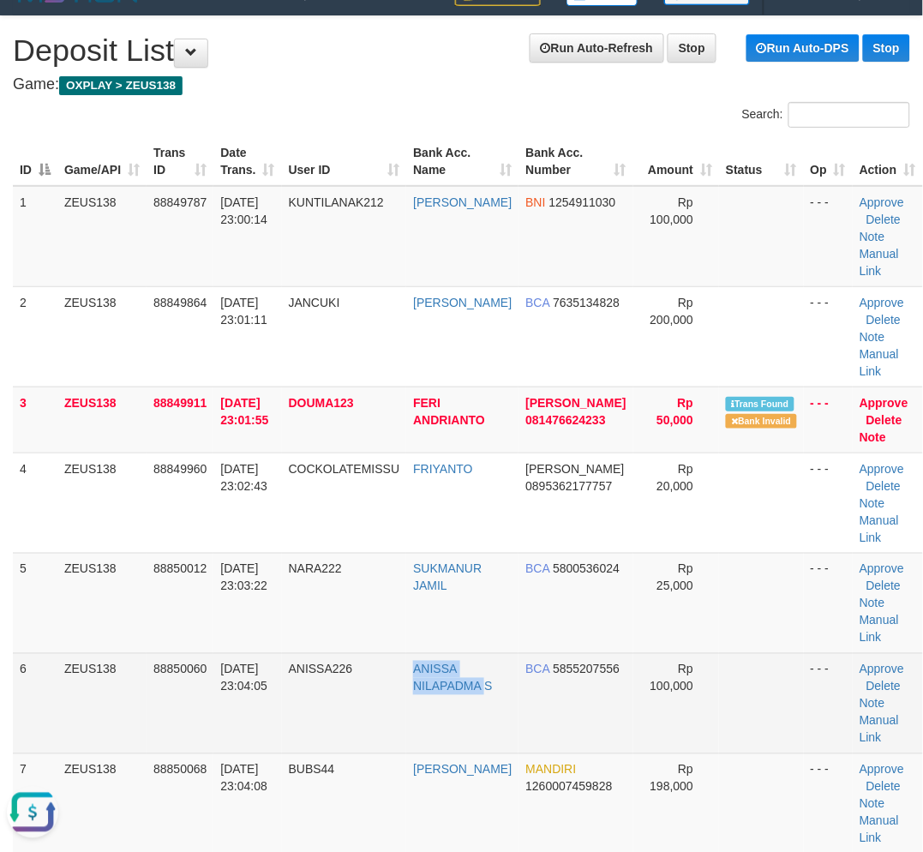
click at [415, 740] on tr "6 ZEUS138 88850060 30/09/2025 23:04:05 ANISSA226 ANISSA NILAPADMA S BCA 5855207…" at bounding box center [468, 703] width 910 height 100
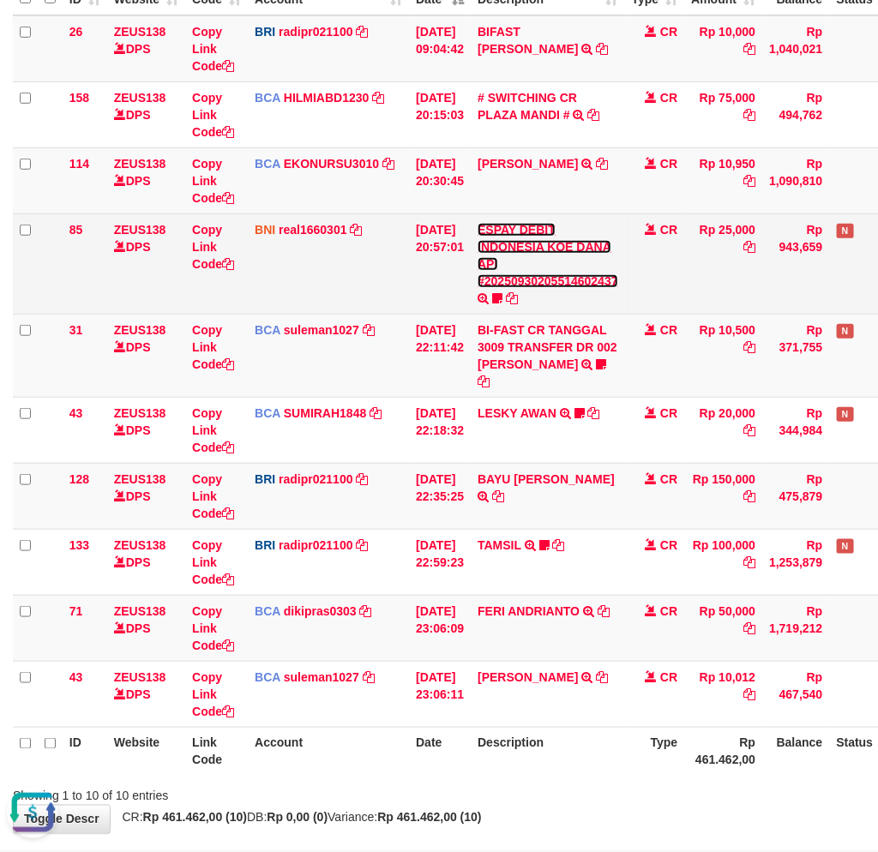
drag, startPoint x: 557, startPoint y: 277, endPoint x: 542, endPoint y: 318, distance: 43.6
click at [557, 277] on link "ESPAY DEBIT INDONESIA KOE DANA API #20250930205514602437" at bounding box center [547, 255] width 141 height 65
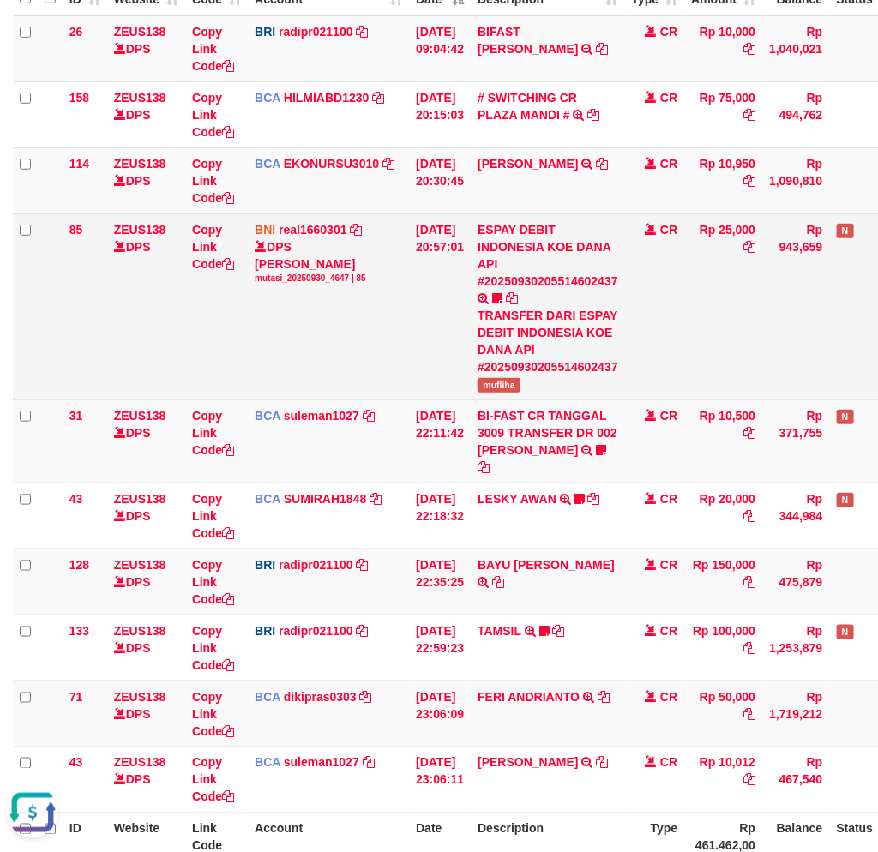
click at [502, 395] on td "ESPAY DEBIT INDONESIA KOE DANA API #20250930205514602437 TRANSFER DARI ESPAY DE…" at bounding box center [547, 306] width 154 height 186
copy span "mufliha"
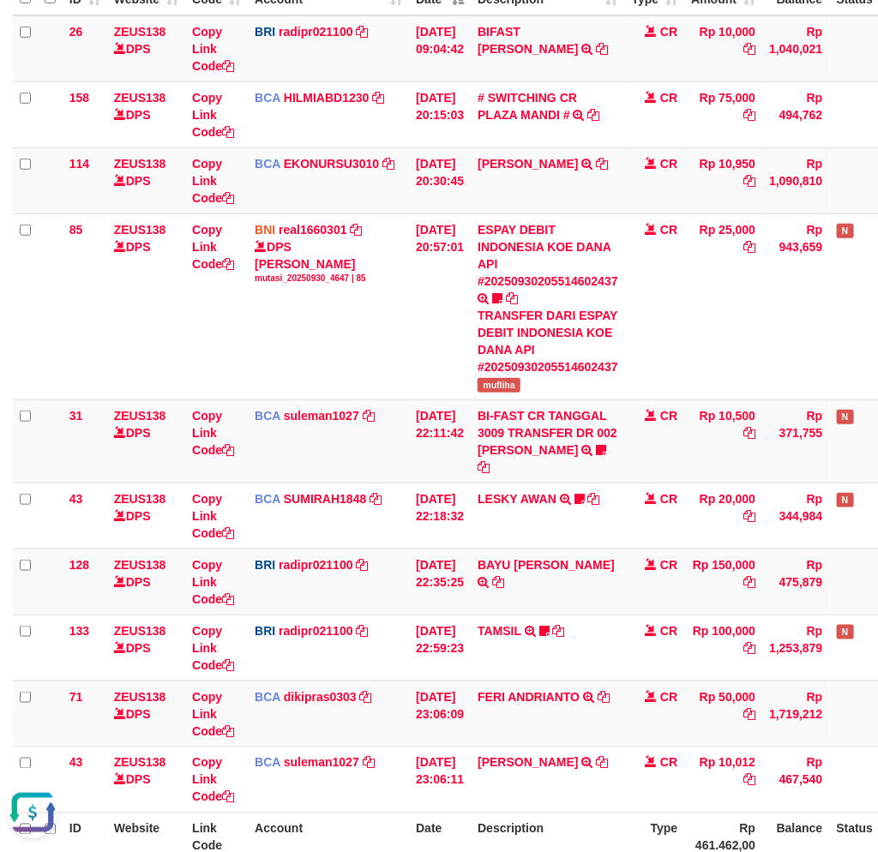
click at [594, 815] on th "Description" at bounding box center [547, 836] width 154 height 49
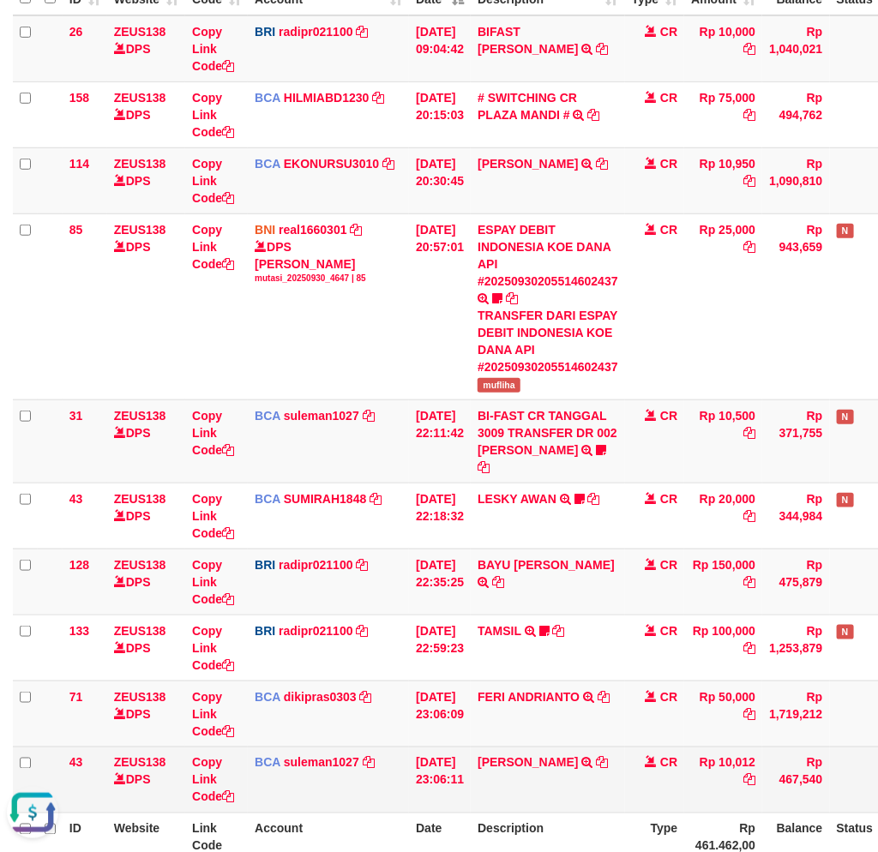
click at [596, 812] on th "Description" at bounding box center [547, 836] width 154 height 49
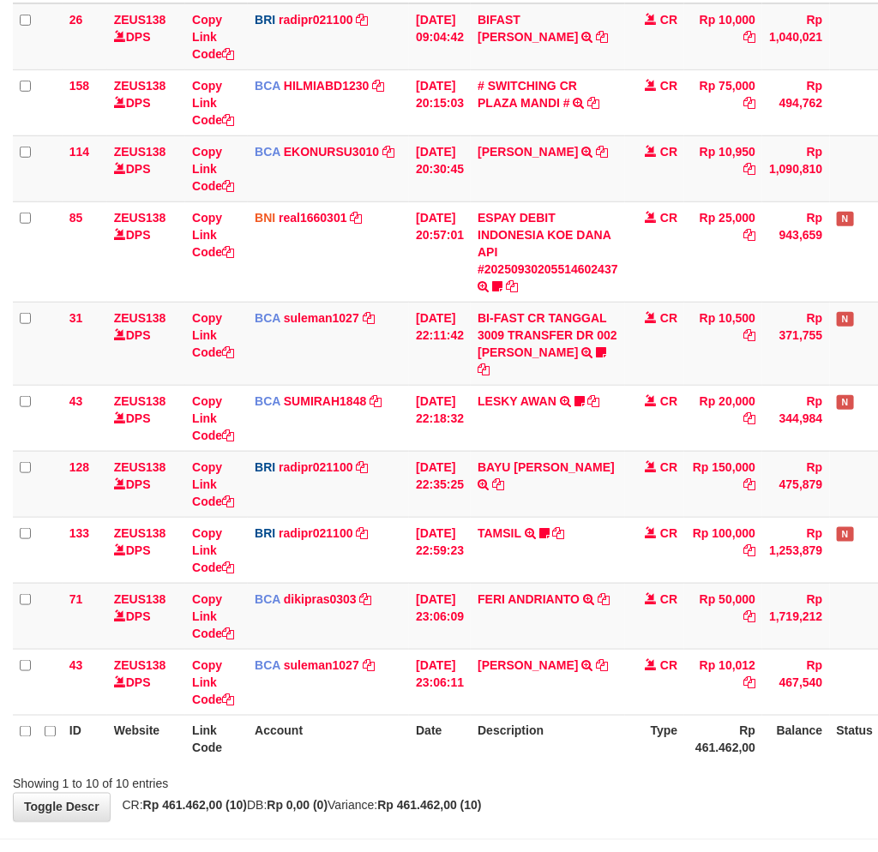
scroll to position [301, 0]
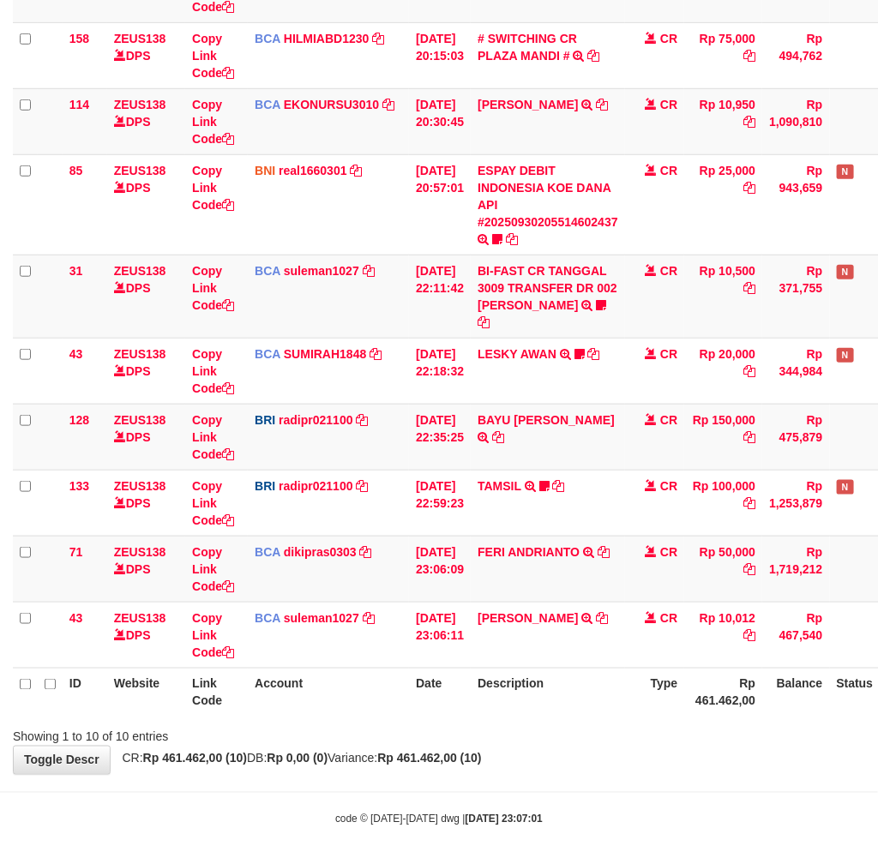
click at [560, 726] on div "Showing 1 to 10 of 10 entries" at bounding box center [439, 734] width 878 height 24
click at [586, 723] on div "Showing 1 to 10 of 10 entries" at bounding box center [439, 734] width 878 height 24
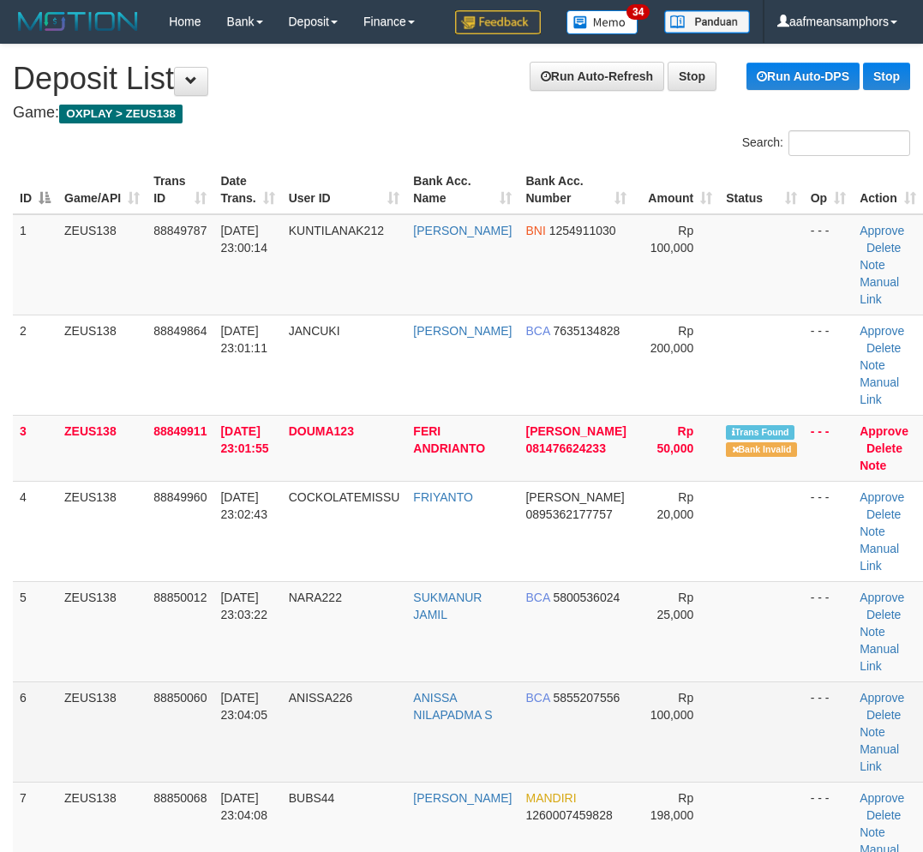
scroll to position [28, 0]
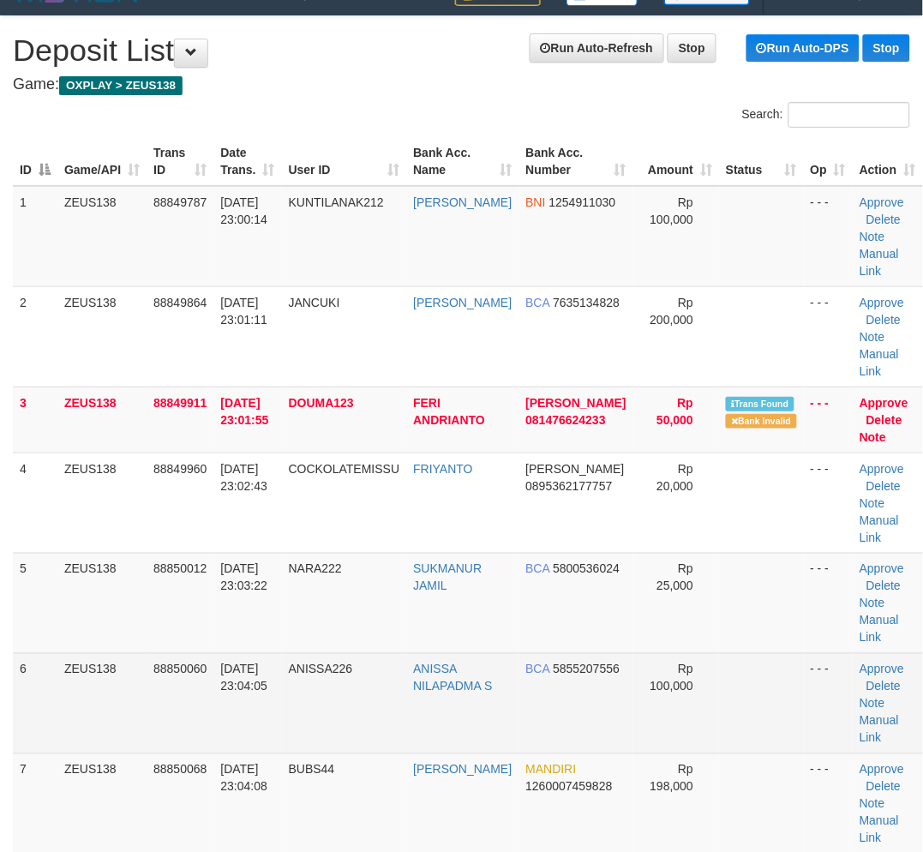
click at [321, 671] on td "ANISSA226" at bounding box center [344, 703] width 125 height 100
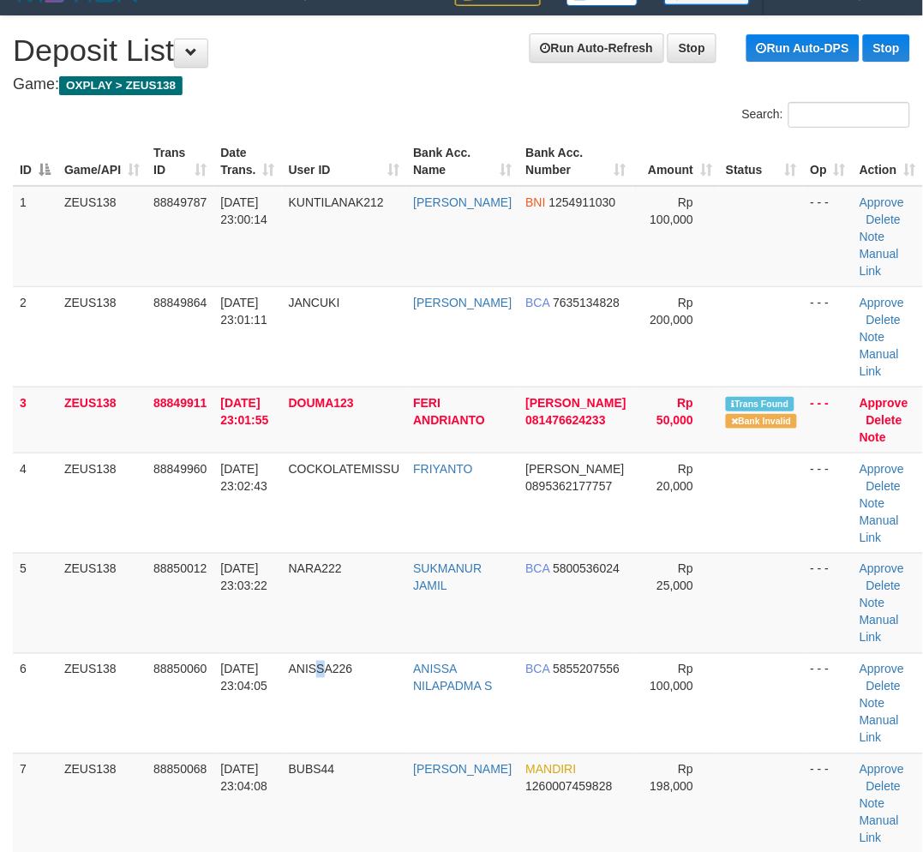
click at [312, 677] on td "ANISSA226" at bounding box center [344, 703] width 125 height 100
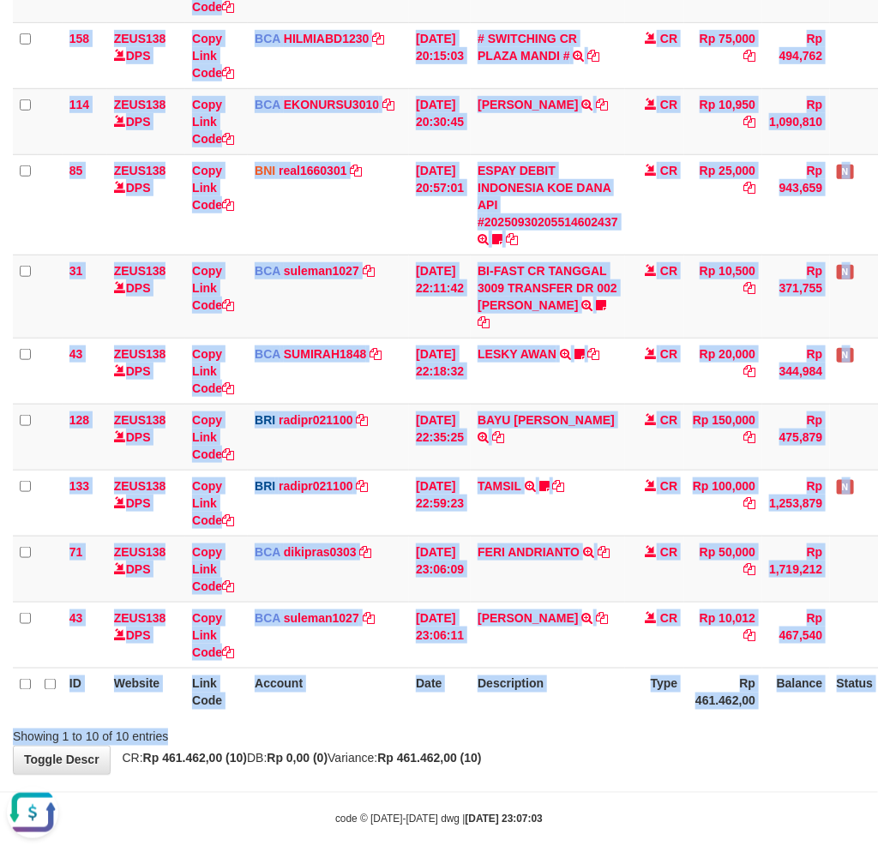
drag, startPoint x: 524, startPoint y: 717, endPoint x: 656, endPoint y: 704, distance: 131.8
click at [540, 717] on div "Search: ID Website Link Code Account Date Description Type Amount Balance Statu…" at bounding box center [439, 308] width 852 height 873
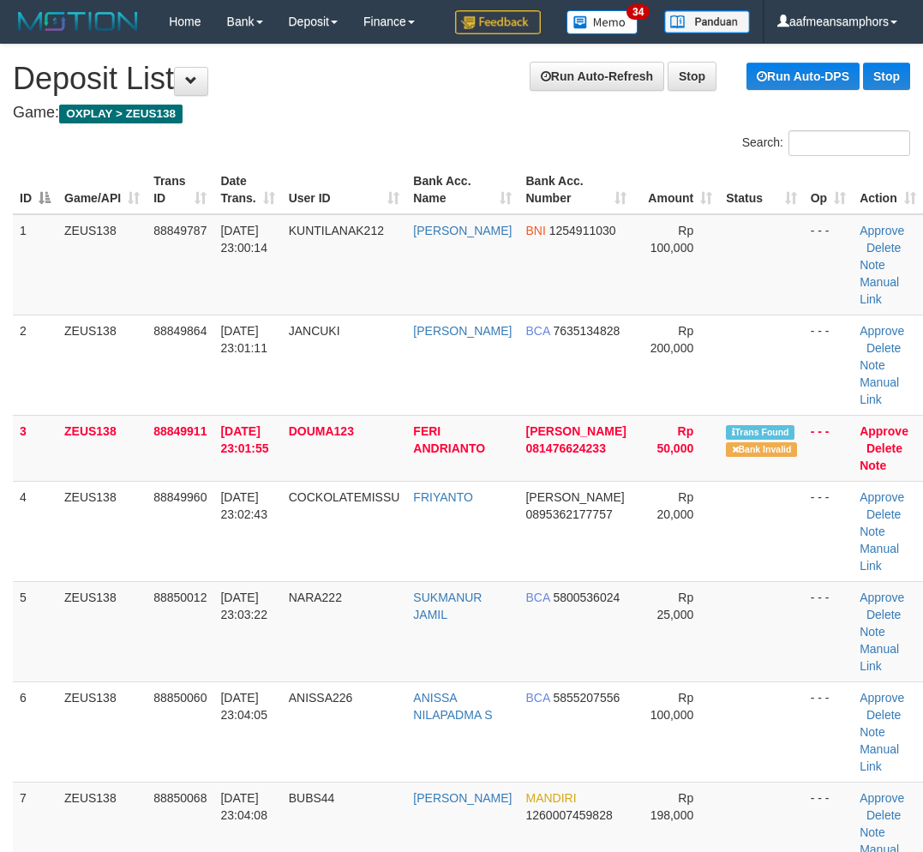
scroll to position [28, 0]
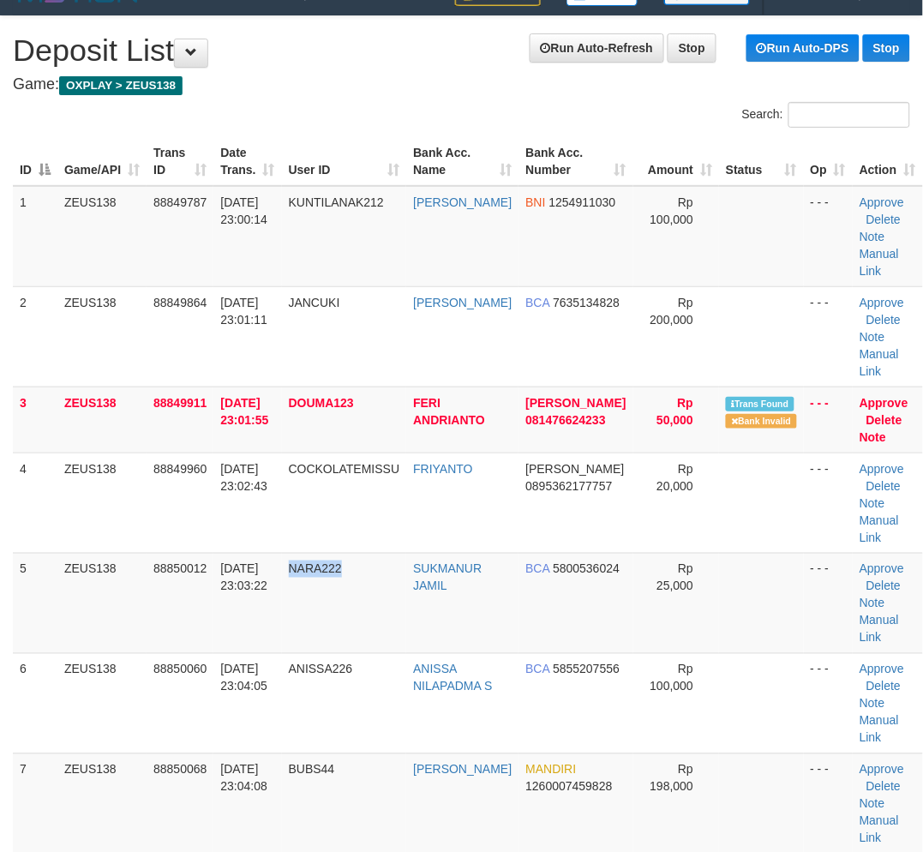
drag, startPoint x: 352, startPoint y: 667, endPoint x: 5, endPoint y: 714, distance: 350.3
click at [350, 653] on tr "5 ZEUS138 88850012 30/09/2025 23:03:22 NARA222 SUKMANUR JAMIL BCA 5800536024 Rp…" at bounding box center [468, 603] width 910 height 100
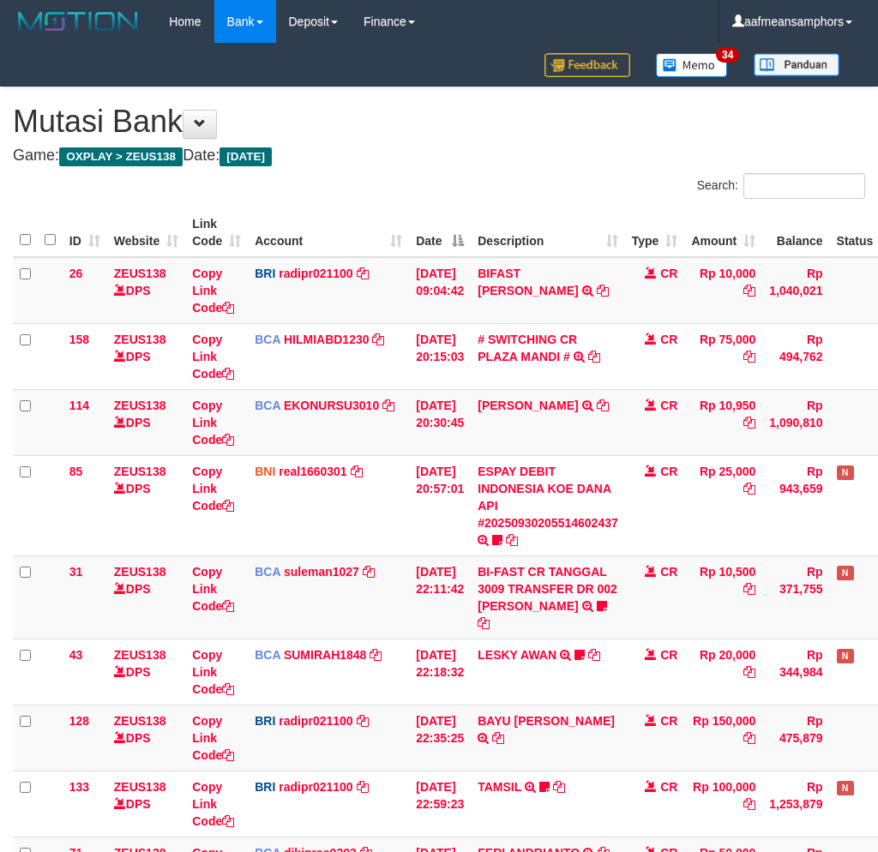
scroll to position [266, 0]
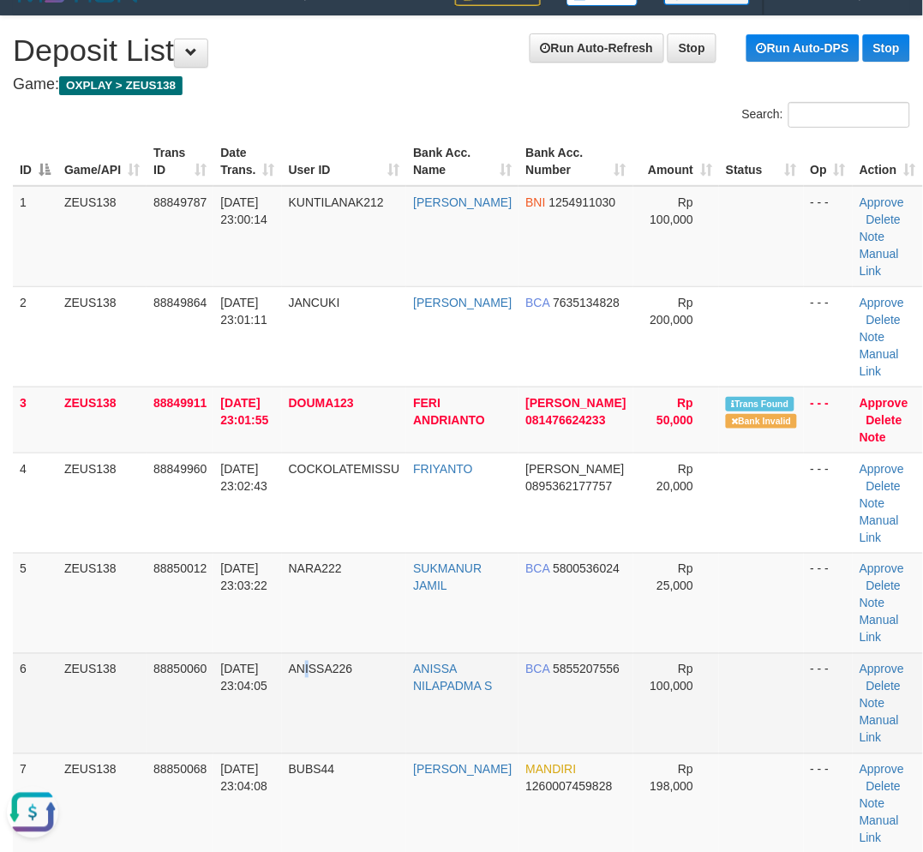
click at [309, 729] on td "ANISSA226" at bounding box center [344, 703] width 125 height 100
drag, startPoint x: 309, startPoint y: 729, endPoint x: 107, endPoint y: 706, distance: 202.7
click at [305, 729] on td "ANISSA226" at bounding box center [344, 703] width 125 height 100
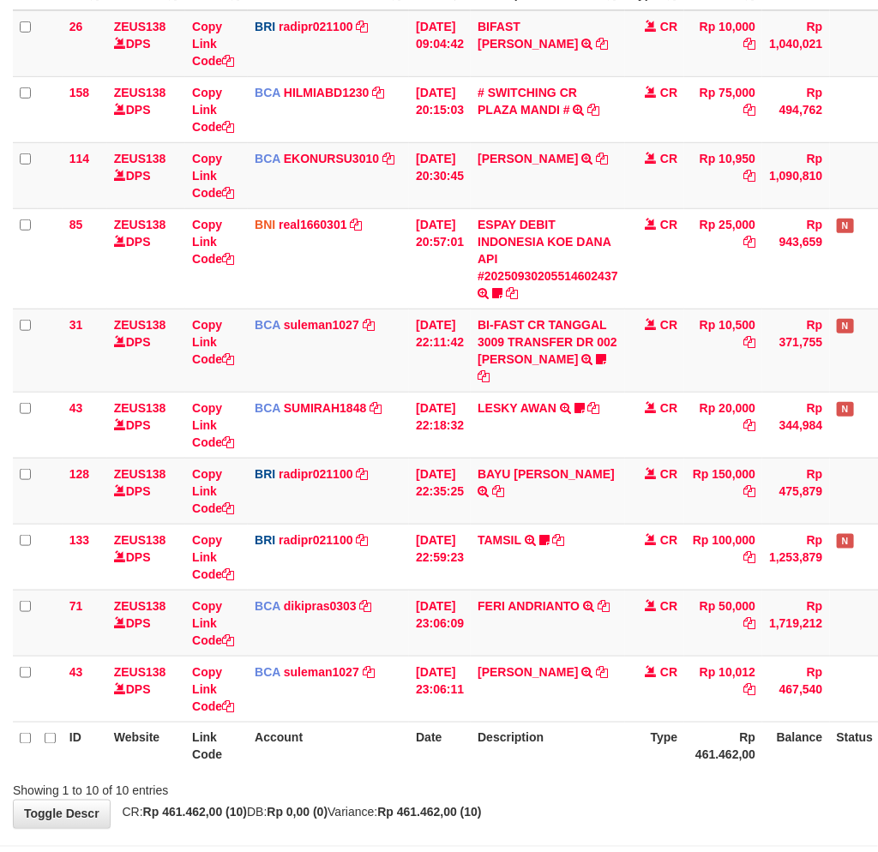
scroll to position [266, 0]
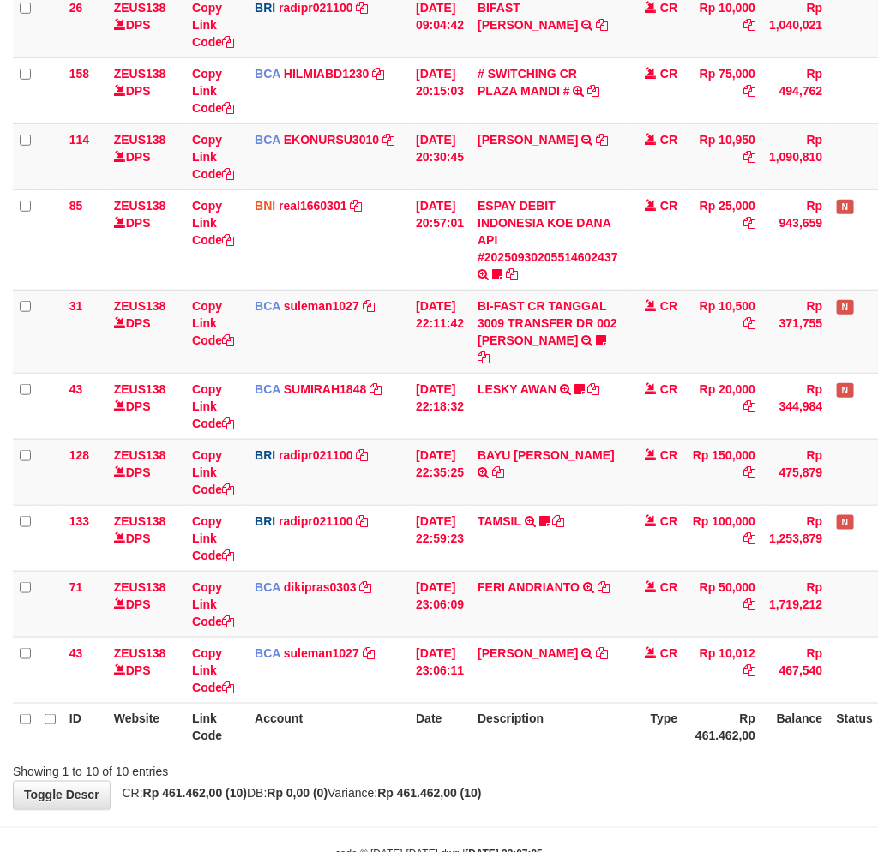
click at [535, 757] on div "Showing 1 to 10 of 10 entries" at bounding box center [439, 769] width 878 height 24
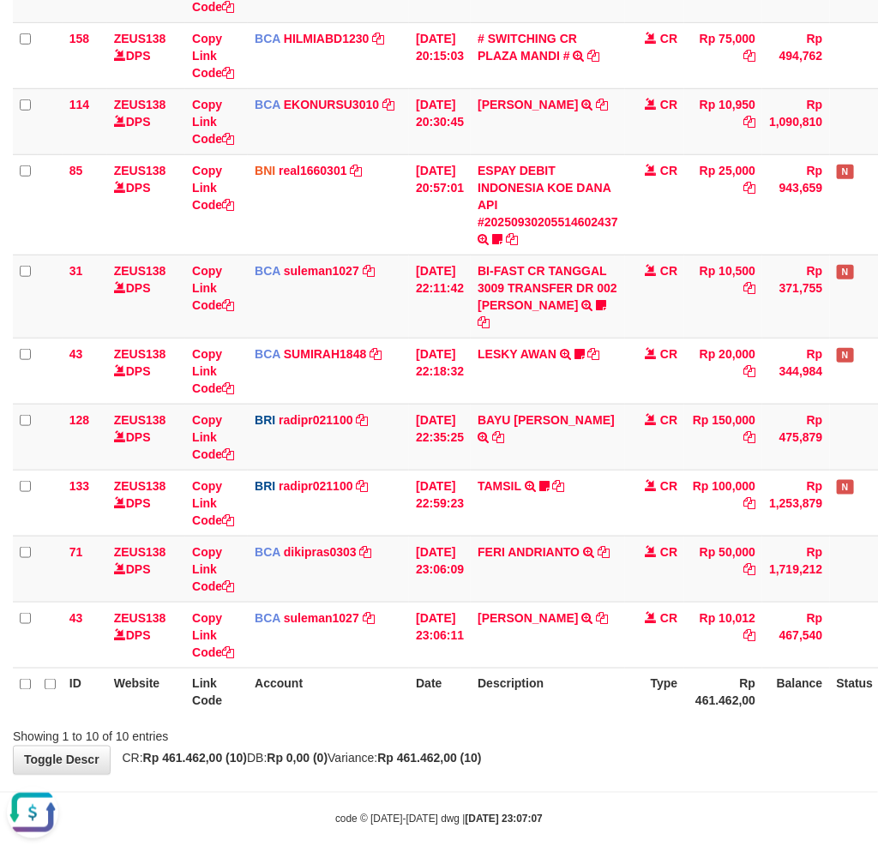
drag, startPoint x: 477, startPoint y: 705, endPoint x: 526, endPoint y: 687, distance: 52.1
click at [469, 722] on div "Showing 1 to 10 of 10 entries" at bounding box center [439, 734] width 878 height 24
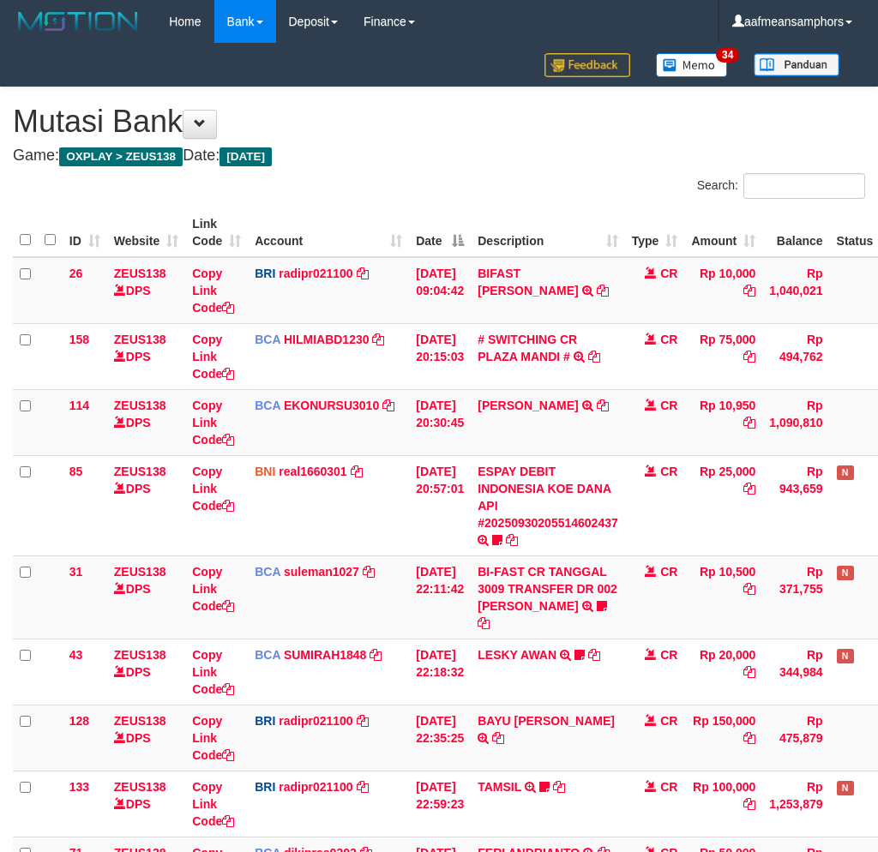
drag, startPoint x: 0, startPoint y: 0, endPoint x: 614, endPoint y: 680, distance: 916.2
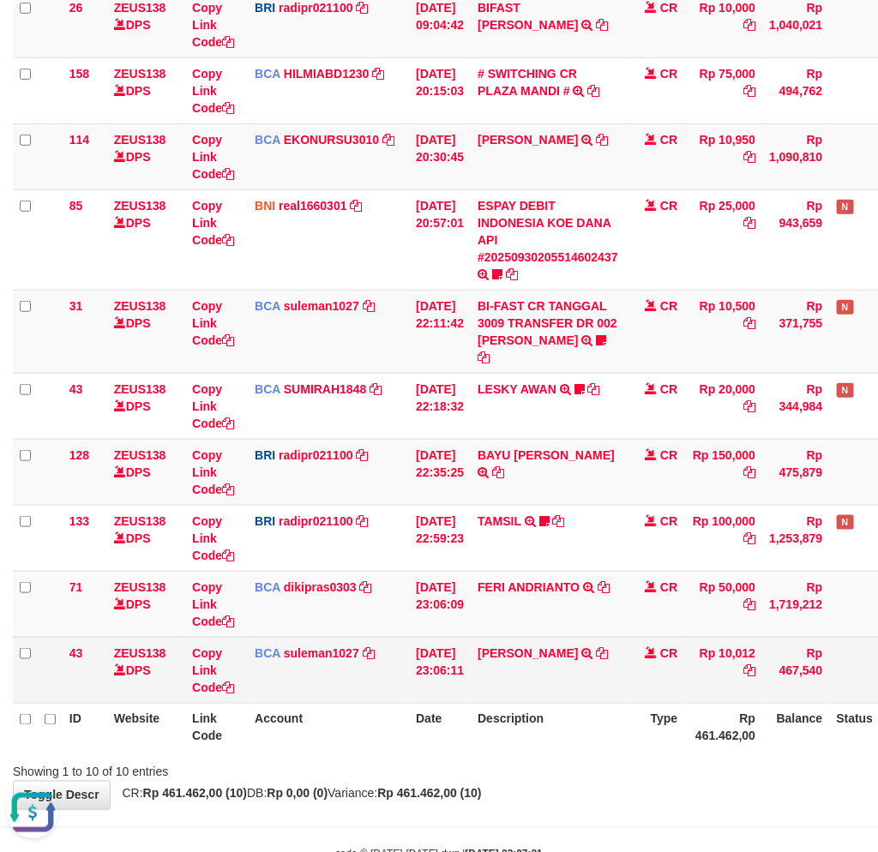
click at [523, 669] on td "RAMA DARMAWAN TRSF E-BANKING CR 3009/FTSCY/WS95031 10012.00RAMA DARMAWAN" at bounding box center [547, 670] width 154 height 66
drag, startPoint x: 587, startPoint y: 666, endPoint x: 576, endPoint y: 670, distance: 11.9
click at [580, 667] on td "RAMA DARMAWAN TRSF E-BANKING CR 3009/FTSCY/WS95031 10012.00RAMA DARMAWAN" at bounding box center [547, 670] width 154 height 66
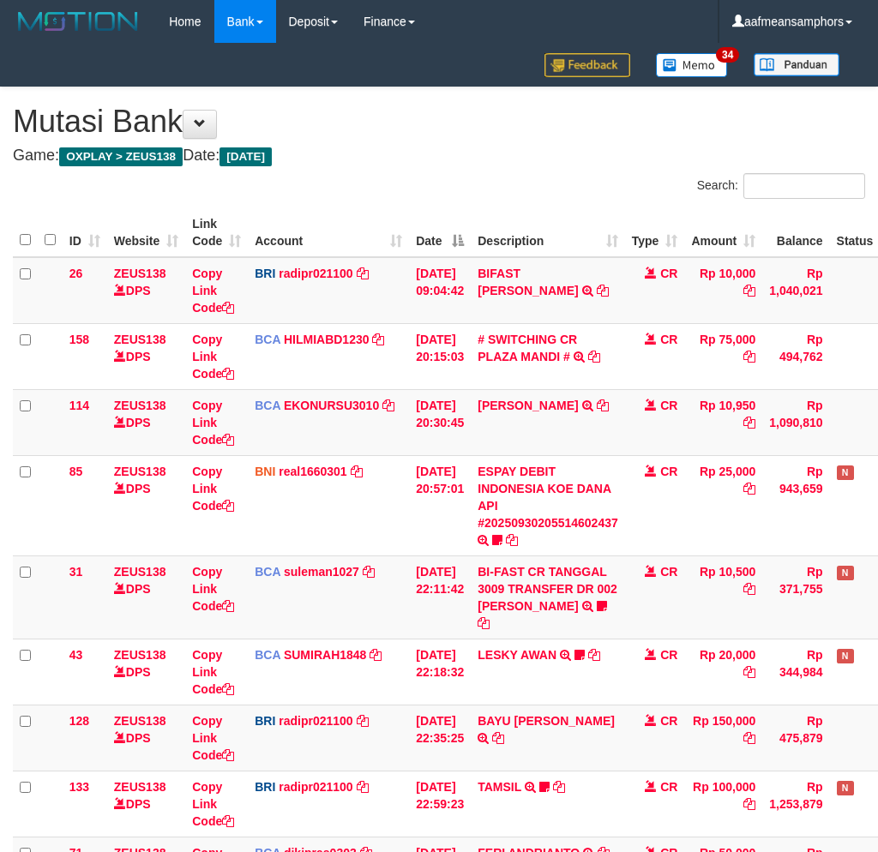
scroll to position [266, 0]
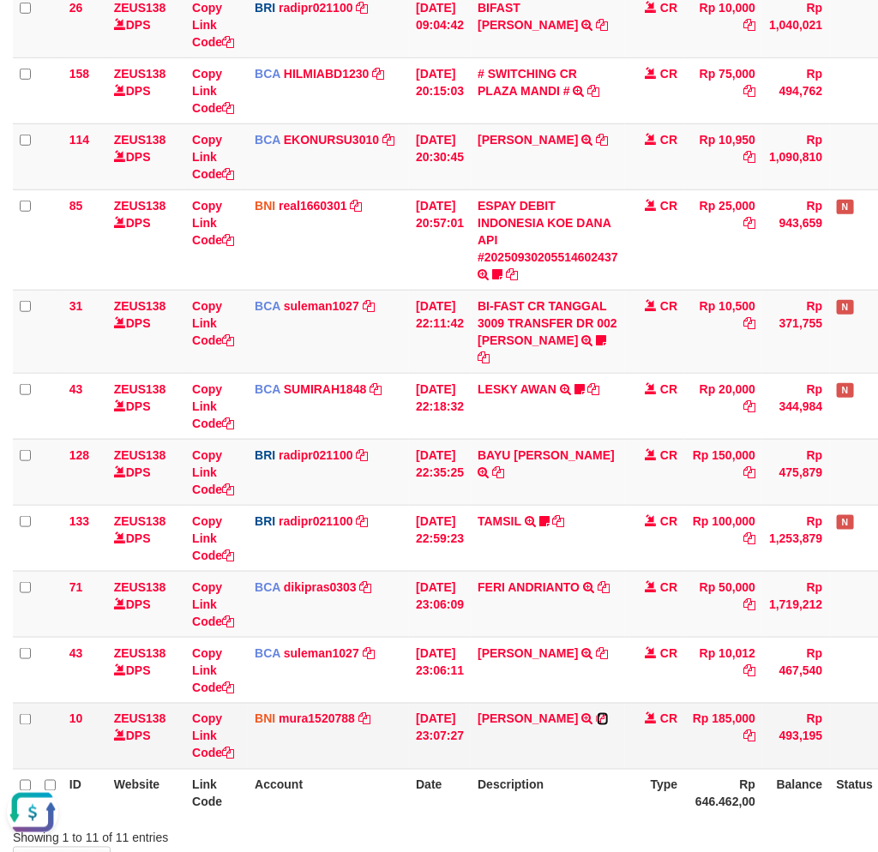
click at [596, 713] on icon at bounding box center [602, 719] width 12 height 12
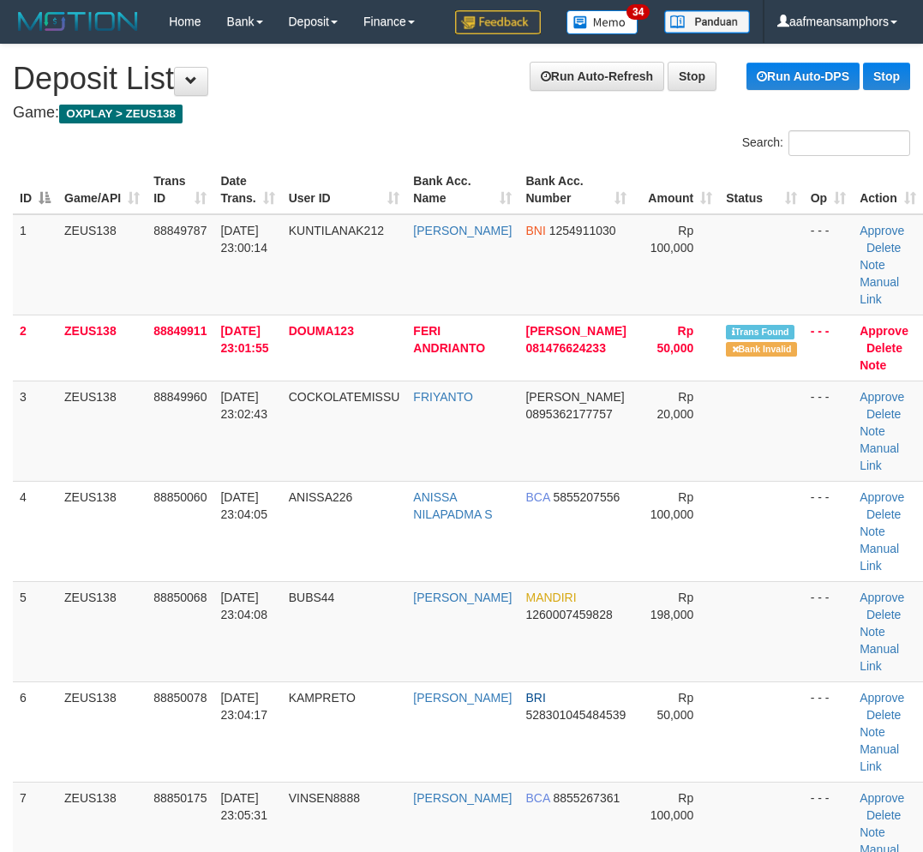
scroll to position [28, 0]
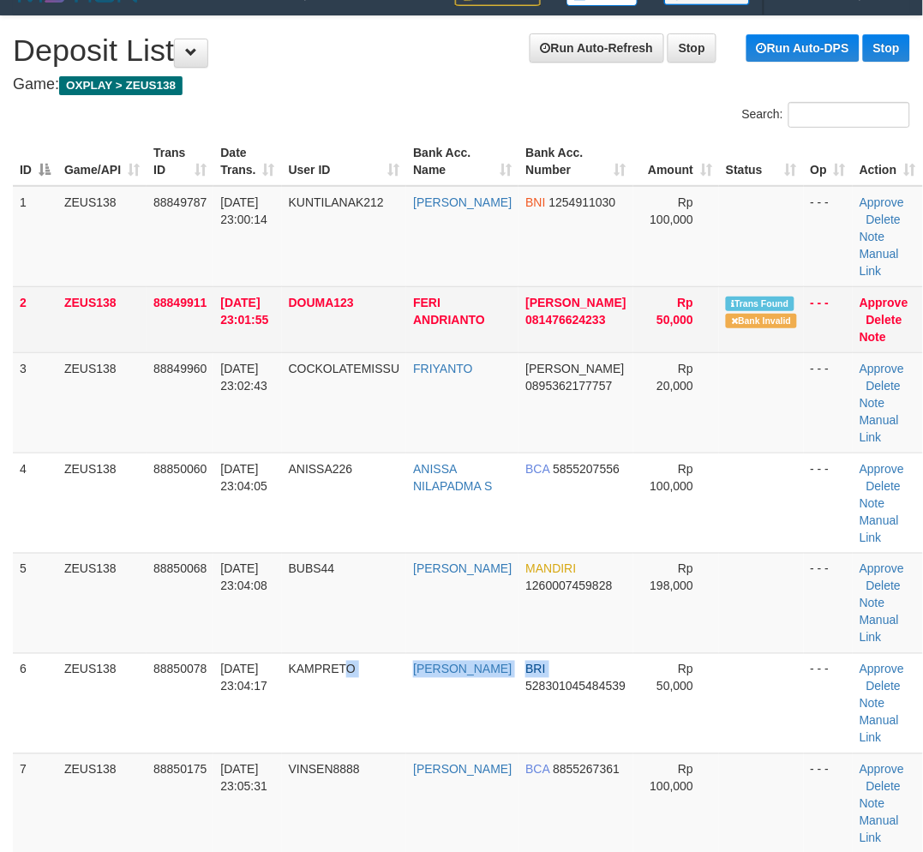
drag, startPoint x: 508, startPoint y: 737, endPoint x: 602, endPoint y: 343, distance: 405.1
click at [524, 712] on tr "6 ZEUS138 88850078 [DATE] 23:04:17 [GEOGRAPHIC_DATA] [PERSON_NAME] BRI 52830104…" at bounding box center [468, 703] width 910 height 100
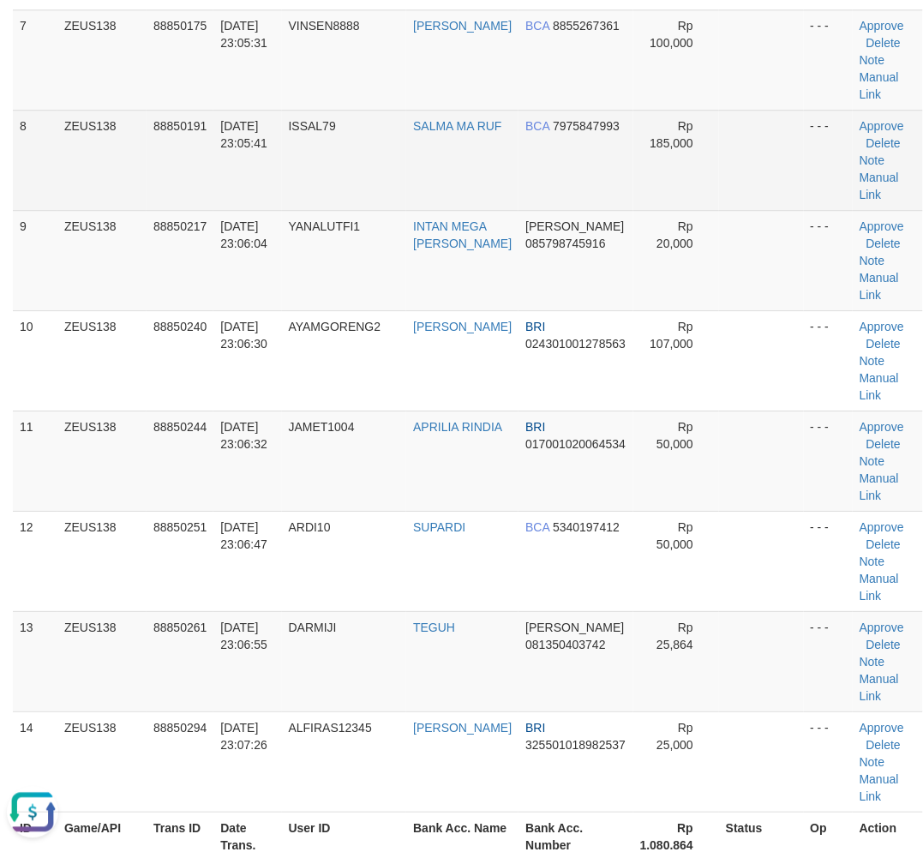
scroll to position [773, 0]
click at [860, 194] on link "Manual Link" at bounding box center [879, 185] width 39 height 31
click at [860, 193] on link "Manual Link" at bounding box center [879, 185] width 39 height 31
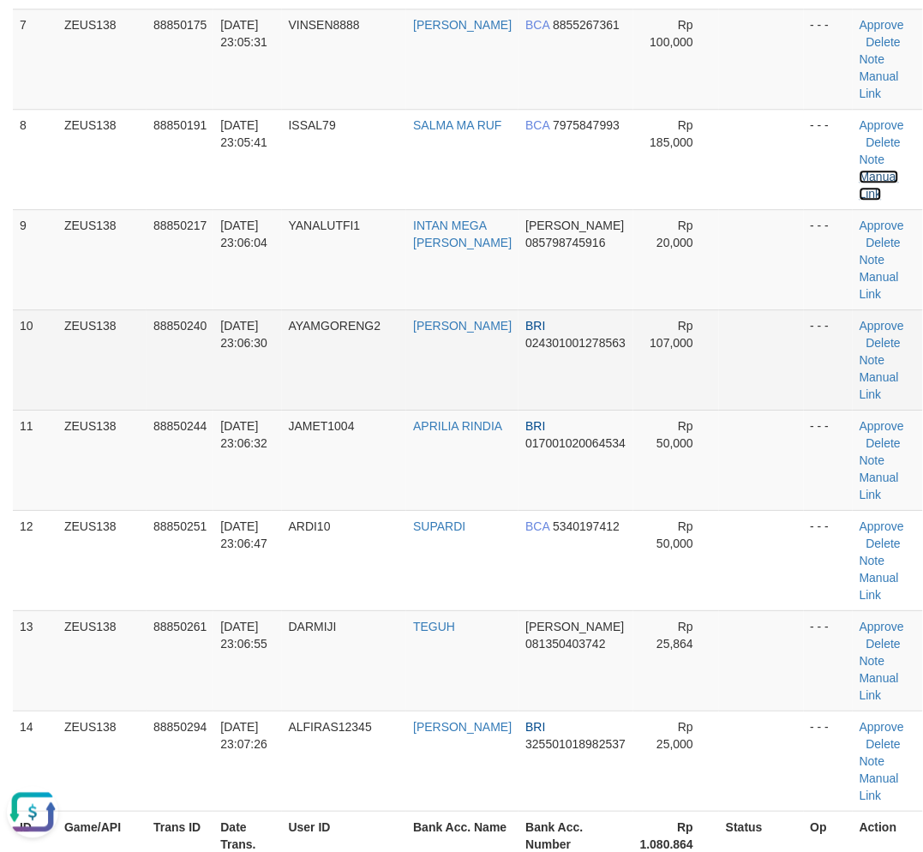
click at [860, 170] on link "Manual Link" at bounding box center [879, 185] width 39 height 31
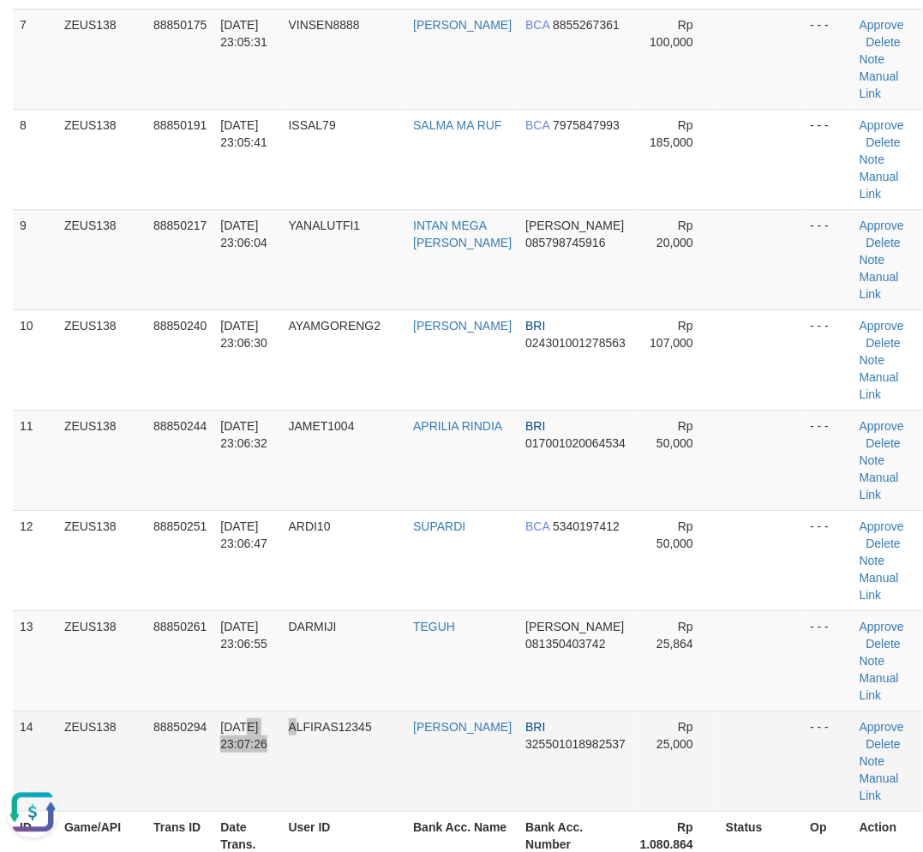
click at [301, 741] on tr "14 ZEUS138 88850294 30/09/2025 23:07:26 ALFIRAS12345 AGUNG WICAKSON BRI 3255010…" at bounding box center [468, 760] width 910 height 100
click at [252, 741] on span "30/09/2025 23:07:26" at bounding box center [243, 735] width 47 height 31
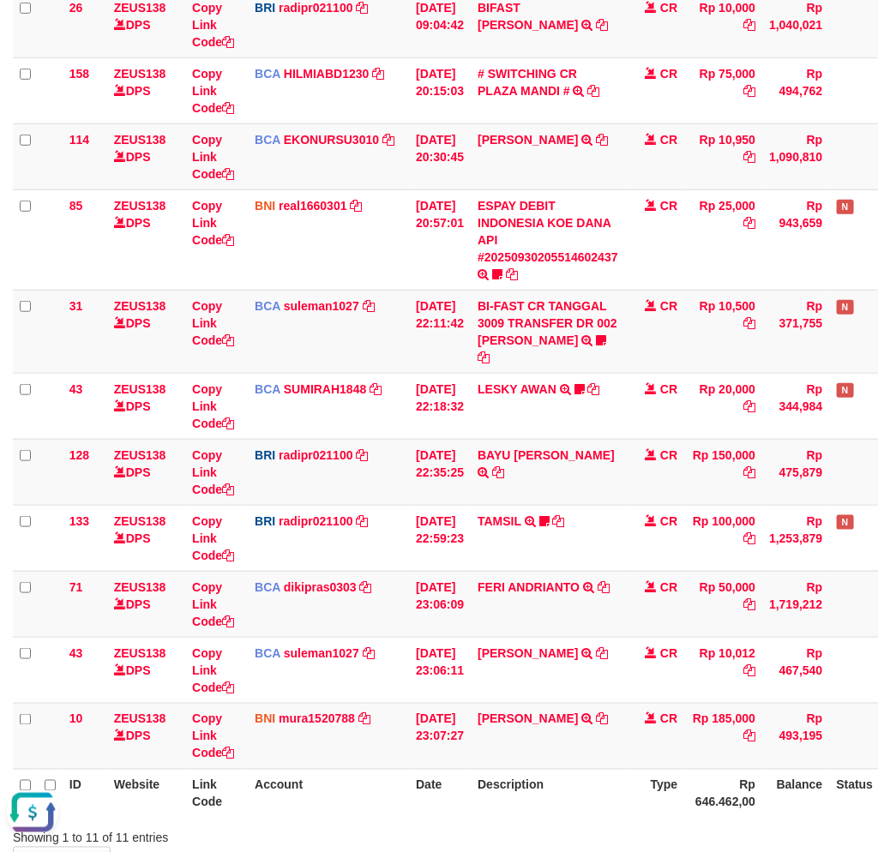
click at [559, 793] on th "Description" at bounding box center [547, 793] width 154 height 49
click at [203, 709] on td "Copy Link Code" at bounding box center [216, 736] width 63 height 66
click at [203, 714] on link "Copy Link Code" at bounding box center [213, 736] width 42 height 48
click at [619, 769] on th "Description" at bounding box center [547, 793] width 154 height 49
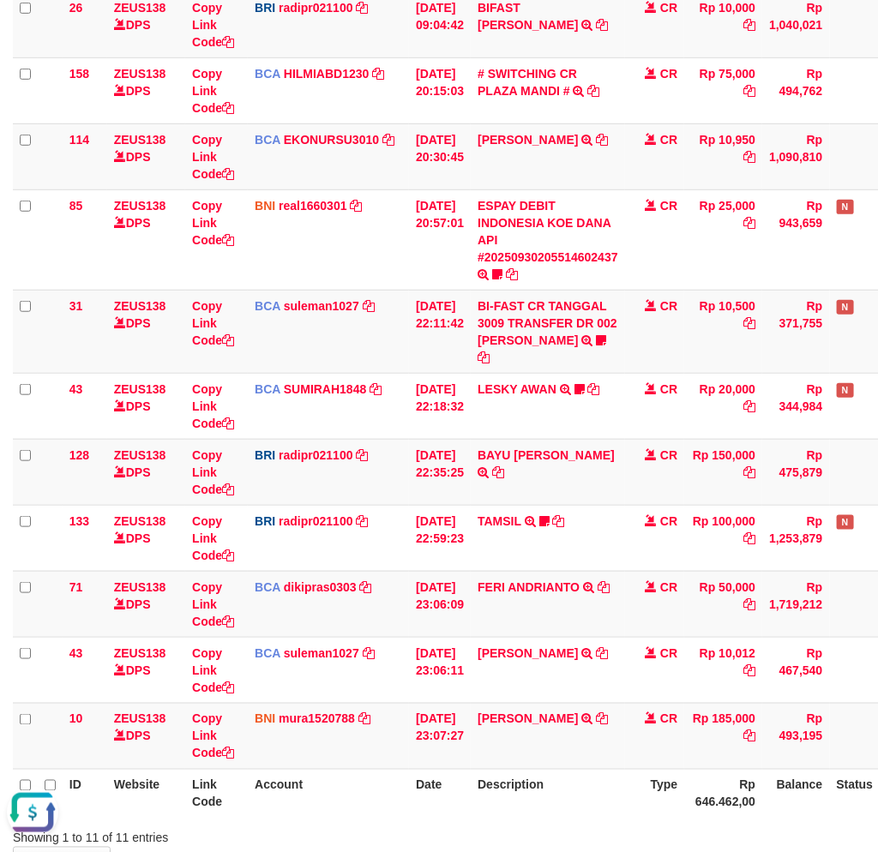
click at [614, 769] on th "Description" at bounding box center [547, 793] width 154 height 49
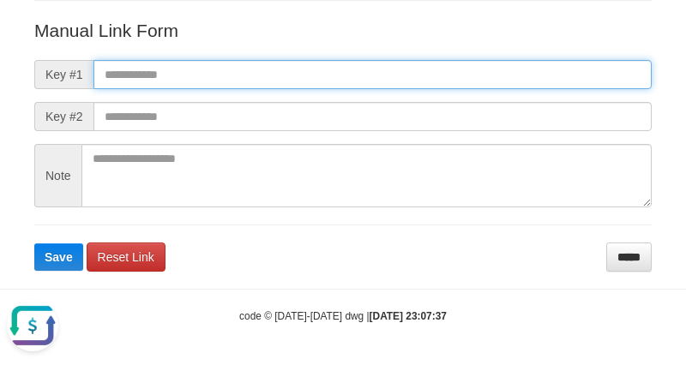
paste input "**********"
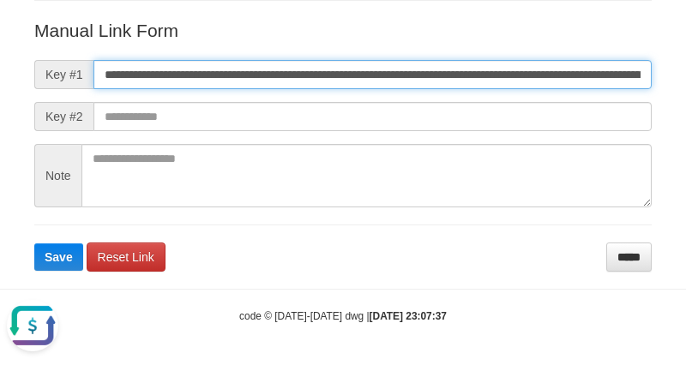
click at [442, 79] on input "**********" at bounding box center [372, 74] width 558 height 29
type input "**********"
click at [34, 243] on button "Save" at bounding box center [58, 256] width 49 height 27
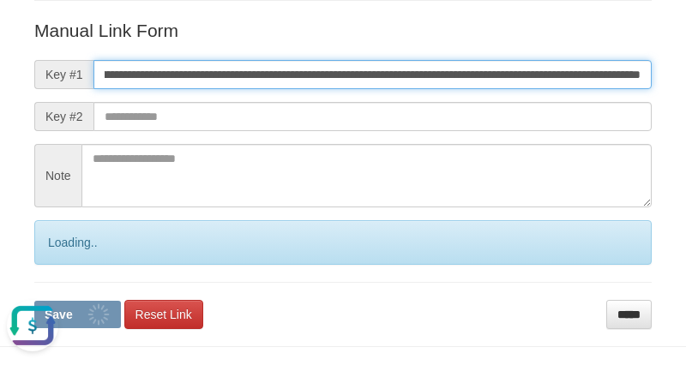
click at [34, 301] on button "Save" at bounding box center [77, 314] width 87 height 27
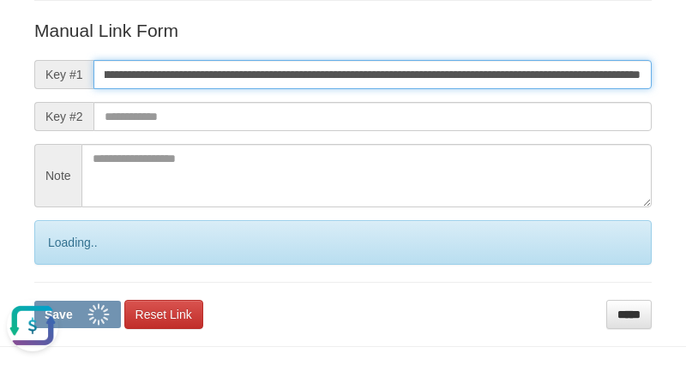
click at [34, 301] on button "Save" at bounding box center [77, 314] width 87 height 27
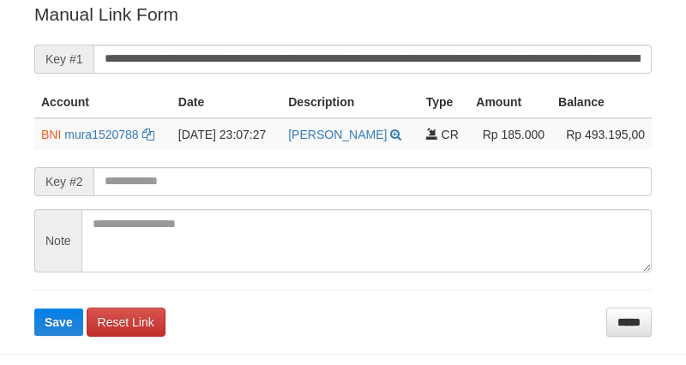
click at [434, 66] on input "**********" at bounding box center [372, 59] width 558 height 29
click at [34, 309] on button "Save" at bounding box center [58, 322] width 49 height 27
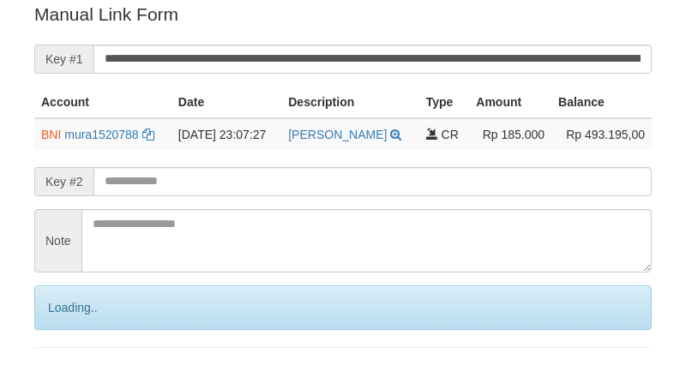
click at [434, 66] on input "**********" at bounding box center [372, 59] width 558 height 29
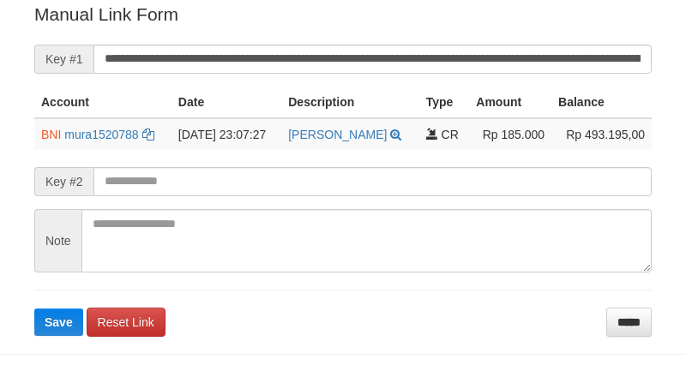
click at [400, 52] on input "**********" at bounding box center [372, 59] width 558 height 29
click at [34, 309] on button "Save" at bounding box center [58, 322] width 49 height 27
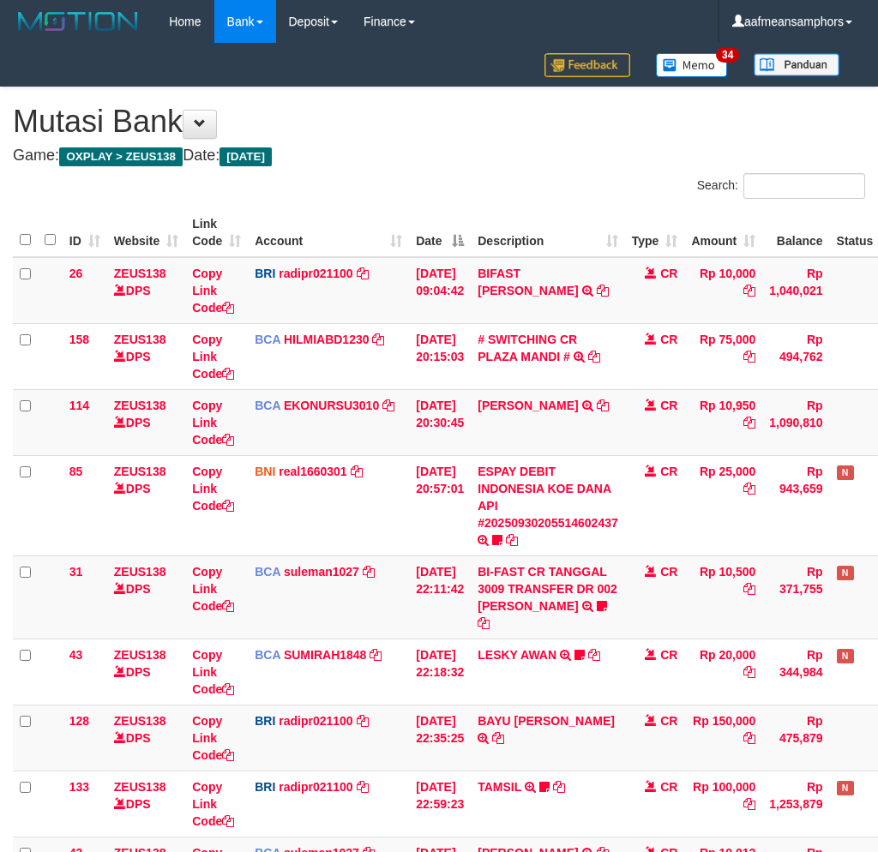
scroll to position [176, 0]
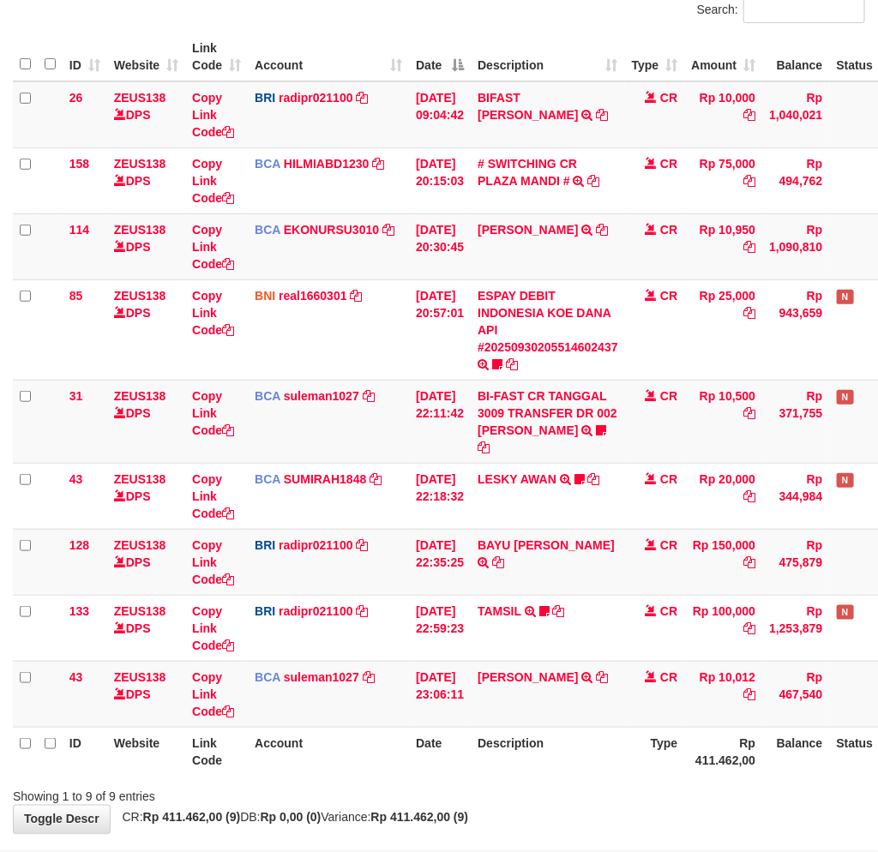
click at [608, 738] on th "Description" at bounding box center [547, 751] width 154 height 49
click at [611, 755] on th "Description" at bounding box center [547, 751] width 154 height 49
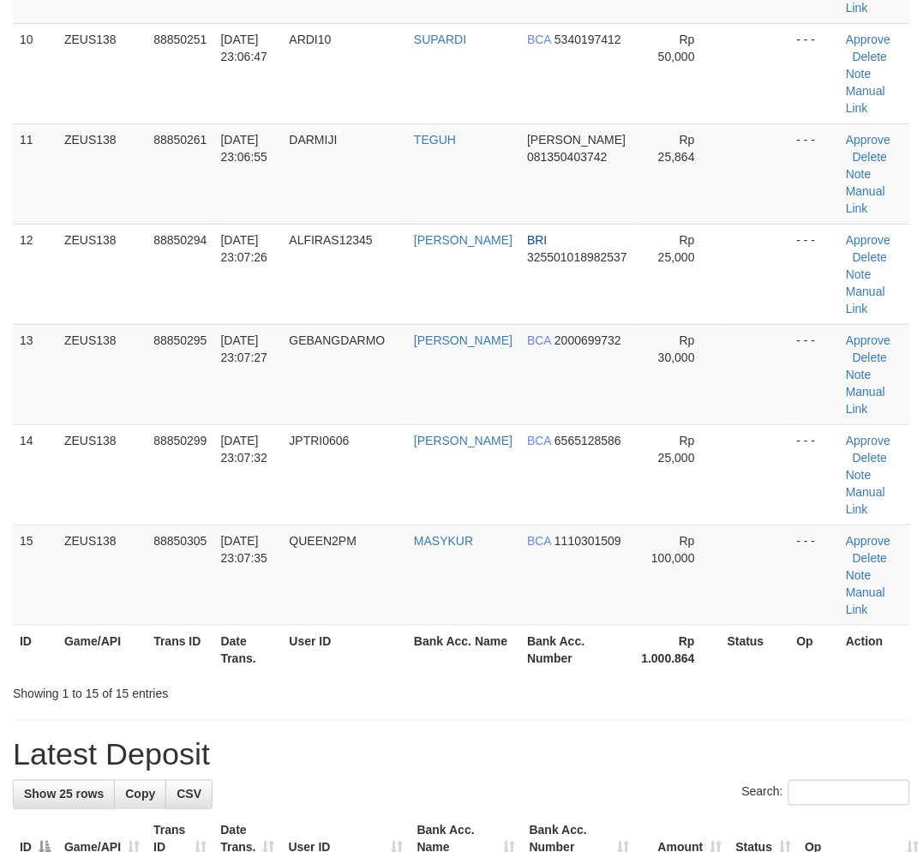
click at [464, 712] on div "**********" at bounding box center [461, 575] width 923 height 3249
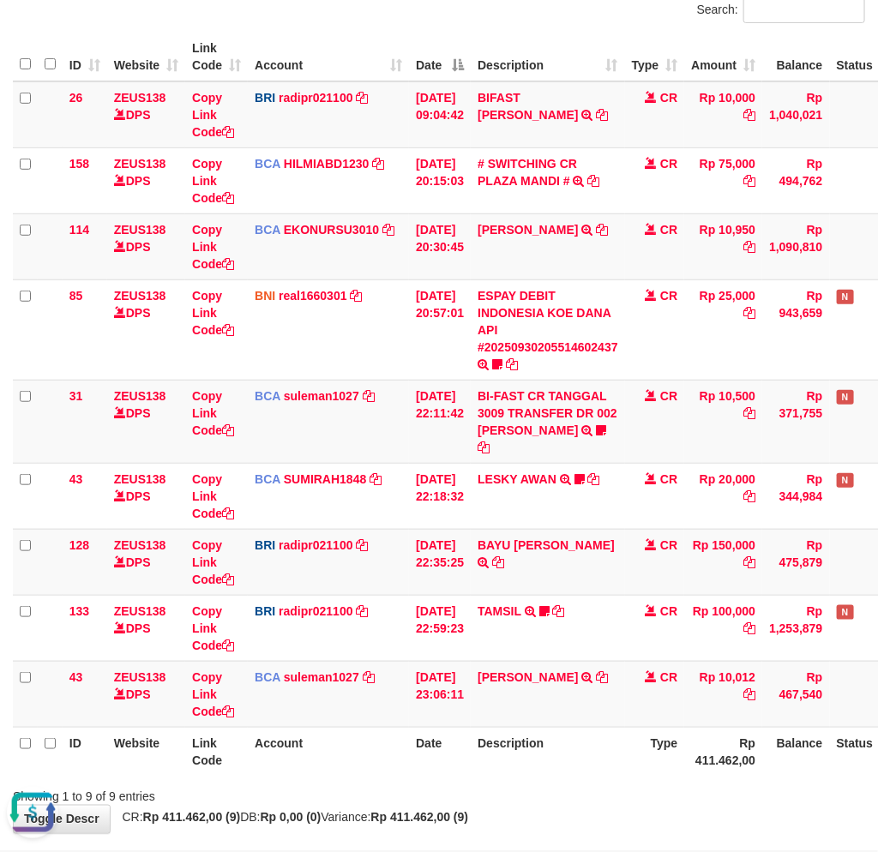
click at [474, 781] on div "Showing 1 to 9 of 9 entries" at bounding box center [439, 793] width 878 height 24
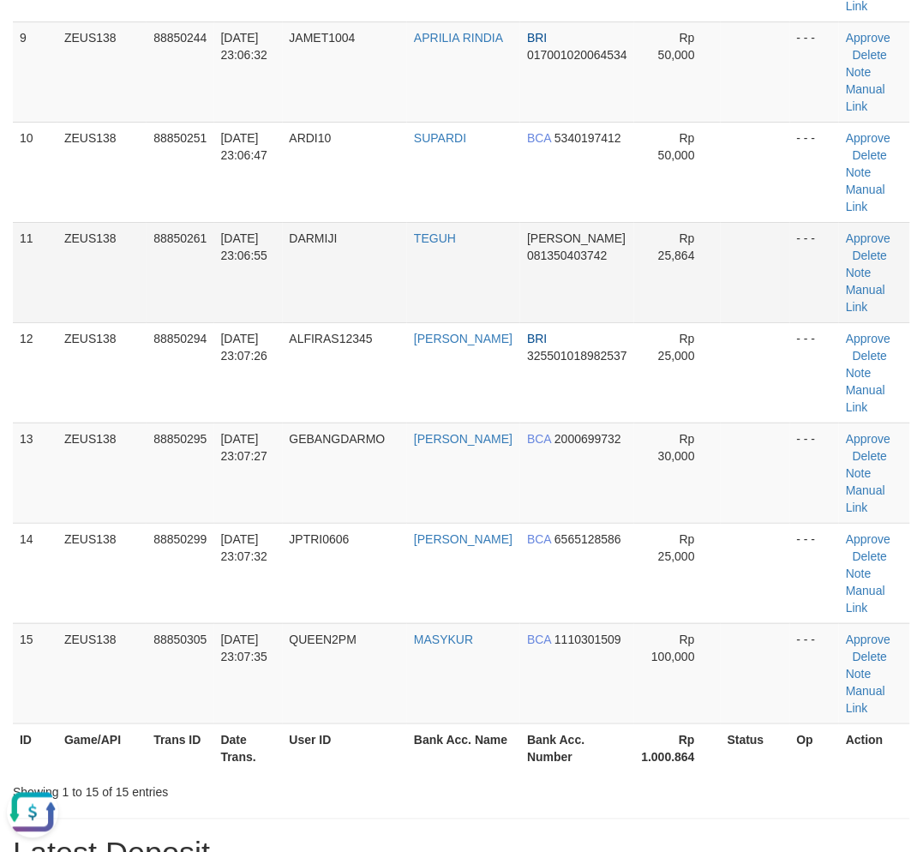
drag, startPoint x: 345, startPoint y: 210, endPoint x: 337, endPoint y: 228, distance: 19.9
click at [345, 210] on td "ARDI10" at bounding box center [345, 172] width 125 height 100
click at [343, 231] on td "DARMIJI" at bounding box center [345, 272] width 125 height 100
drag, startPoint x: 343, startPoint y: 231, endPoint x: 302, endPoint y: 251, distance: 45.6
click at [338, 231] on span "DARMIJI" at bounding box center [314, 238] width 48 height 14
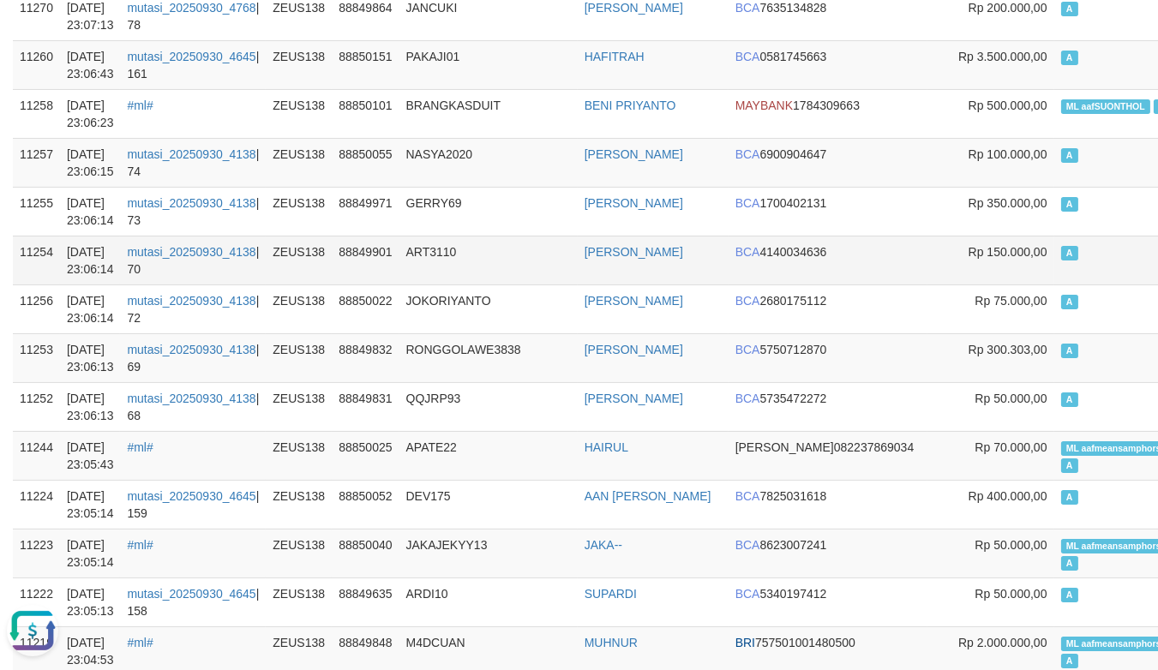
scroll to position [476, 0]
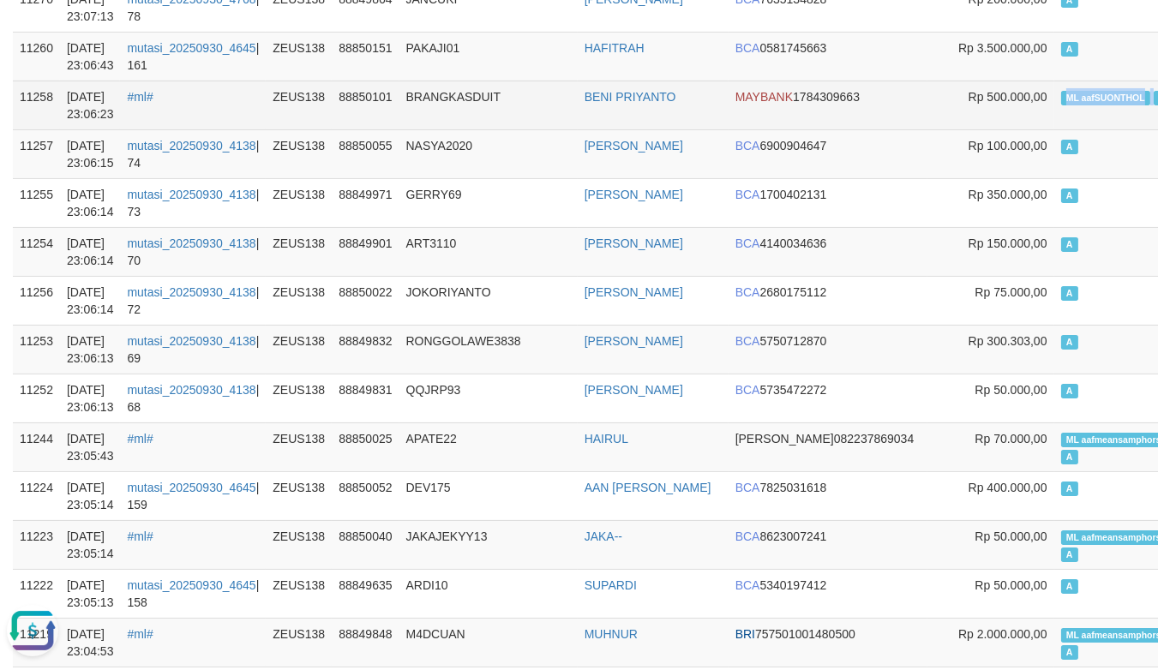
drag, startPoint x: 974, startPoint y: 101, endPoint x: 1066, endPoint y: 101, distance: 92.6
click at [1066, 101] on td "ML aafSUONTHOL A" at bounding box center [1117, 105] width 126 height 49
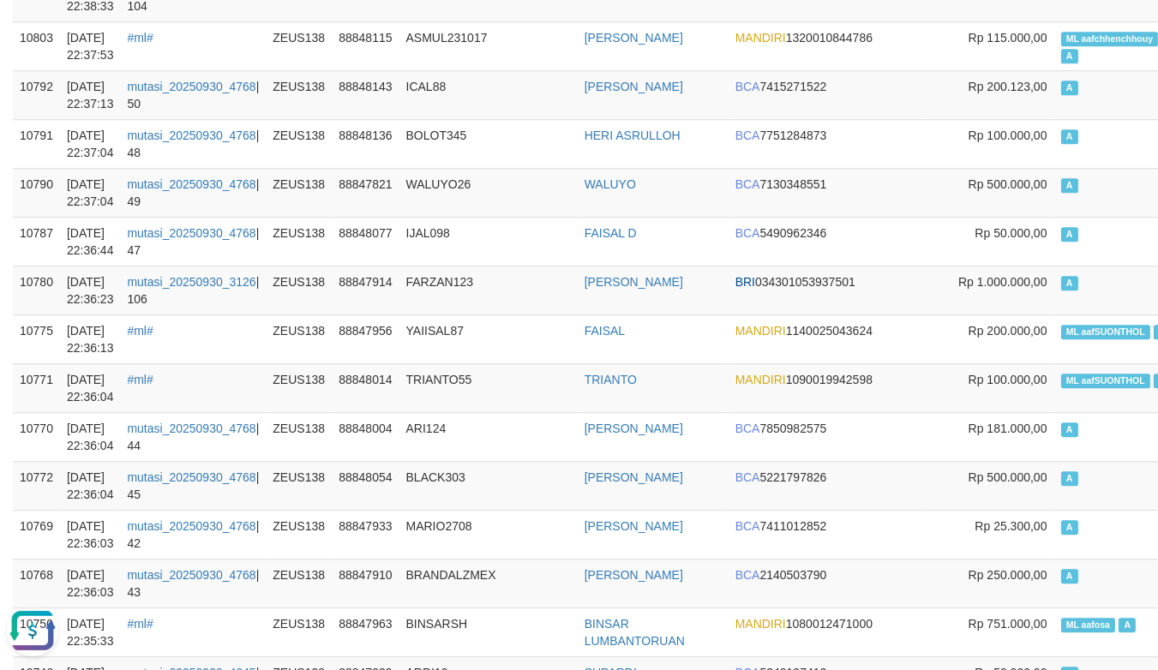
scroll to position [0, 0]
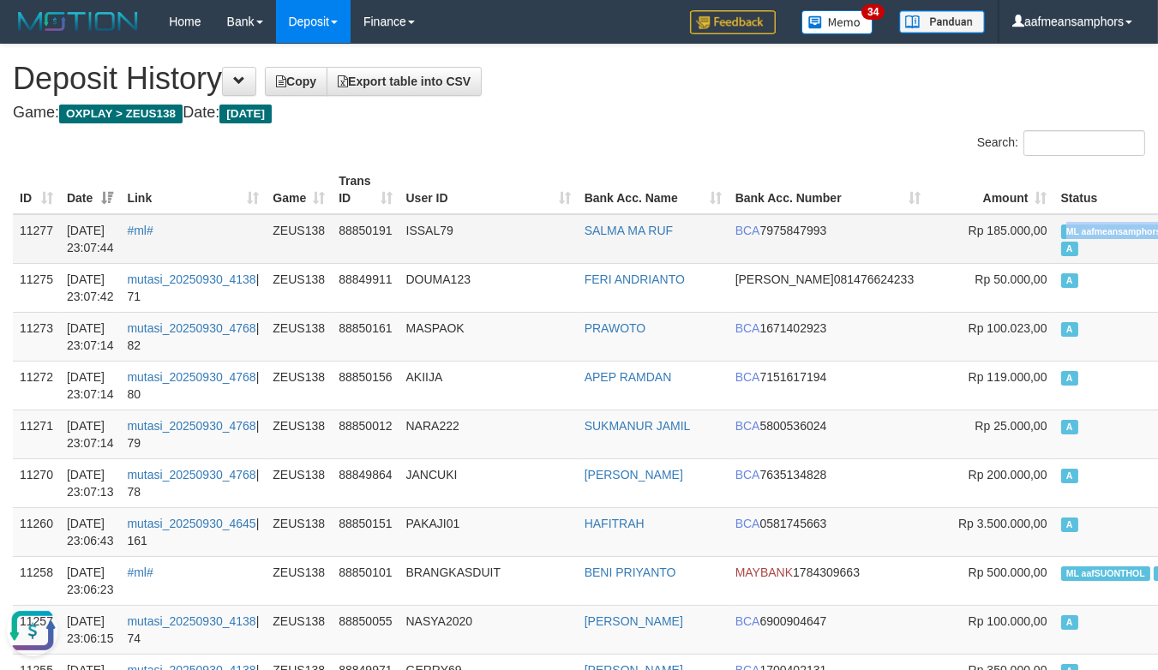
copy span "ML aafmeansamphors"
drag, startPoint x: 969, startPoint y: 229, endPoint x: 1067, endPoint y: 228, distance: 97.7
click at [1067, 228] on span "ML aafmeansamphors" at bounding box center [1113, 232] width 105 height 15
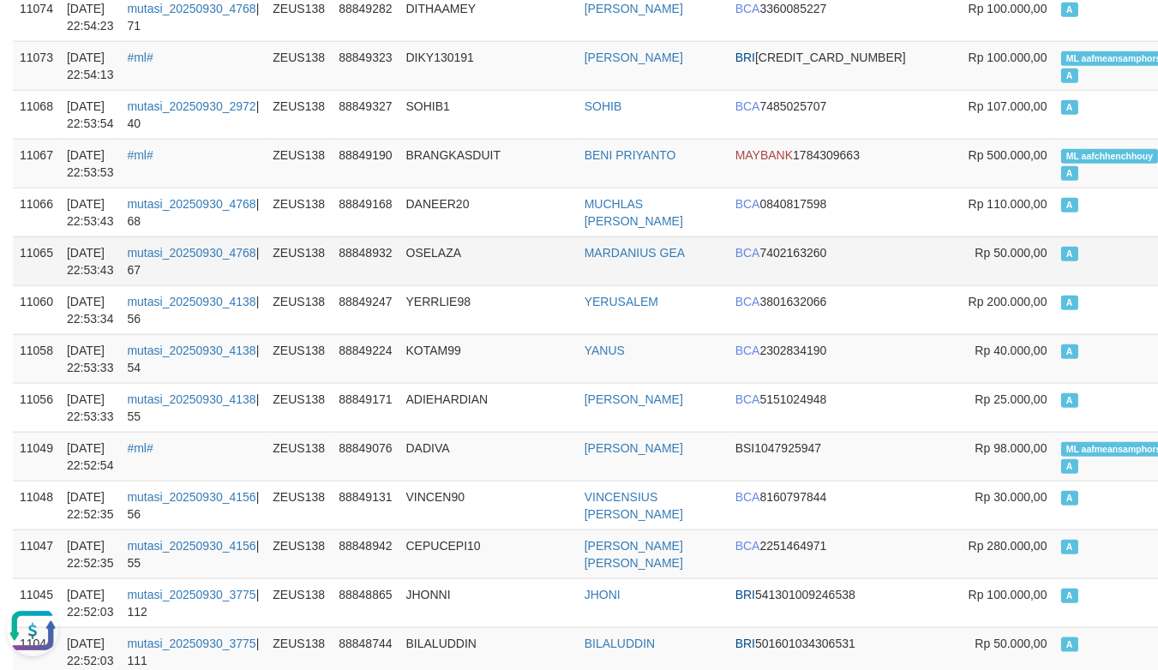
scroll to position [3332, 0]
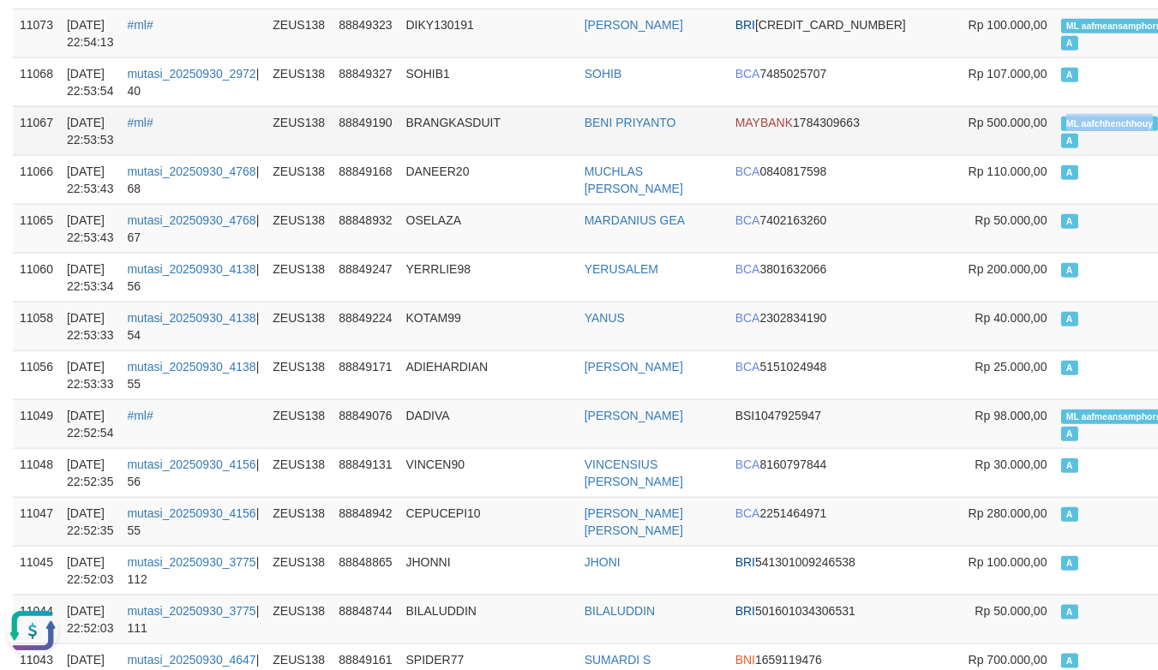
copy span "ML aafchhenchhouy"
drag, startPoint x: 972, startPoint y: 120, endPoint x: 1061, endPoint y: 124, distance: 89.2
click at [1061, 124] on span "ML aafchhenchhouy" at bounding box center [1110, 124] width 98 height 15
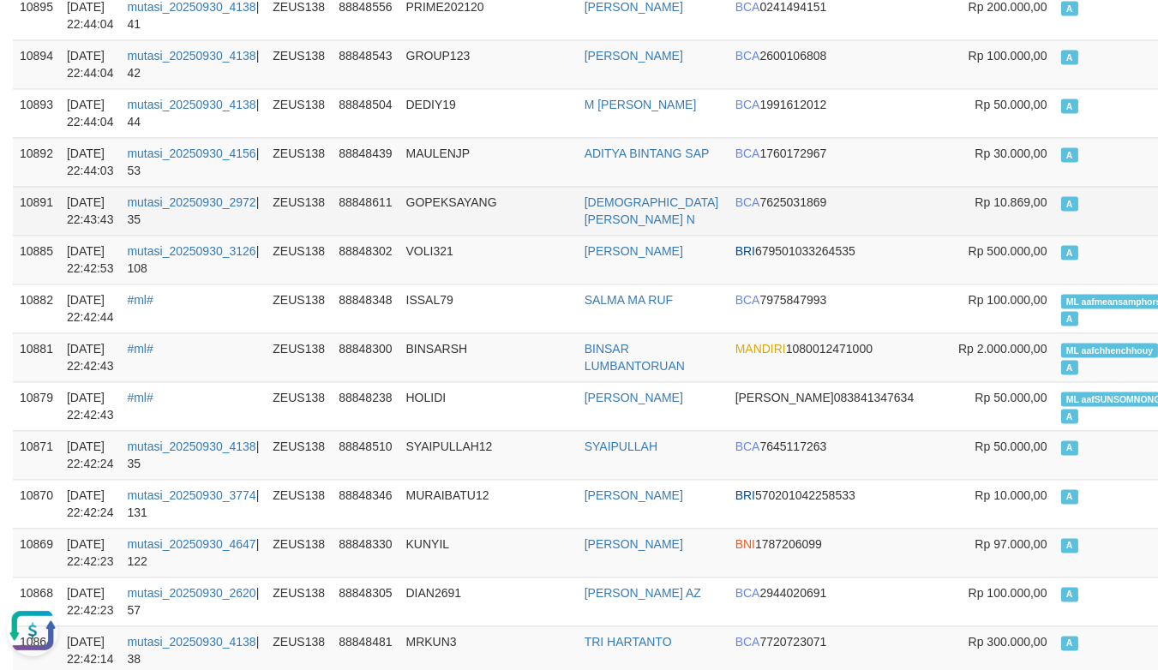
drag, startPoint x: 377, startPoint y: 219, endPoint x: 386, endPoint y: 219, distance: 9.5
click at [380, 219] on td "88848611" at bounding box center [365, 210] width 67 height 49
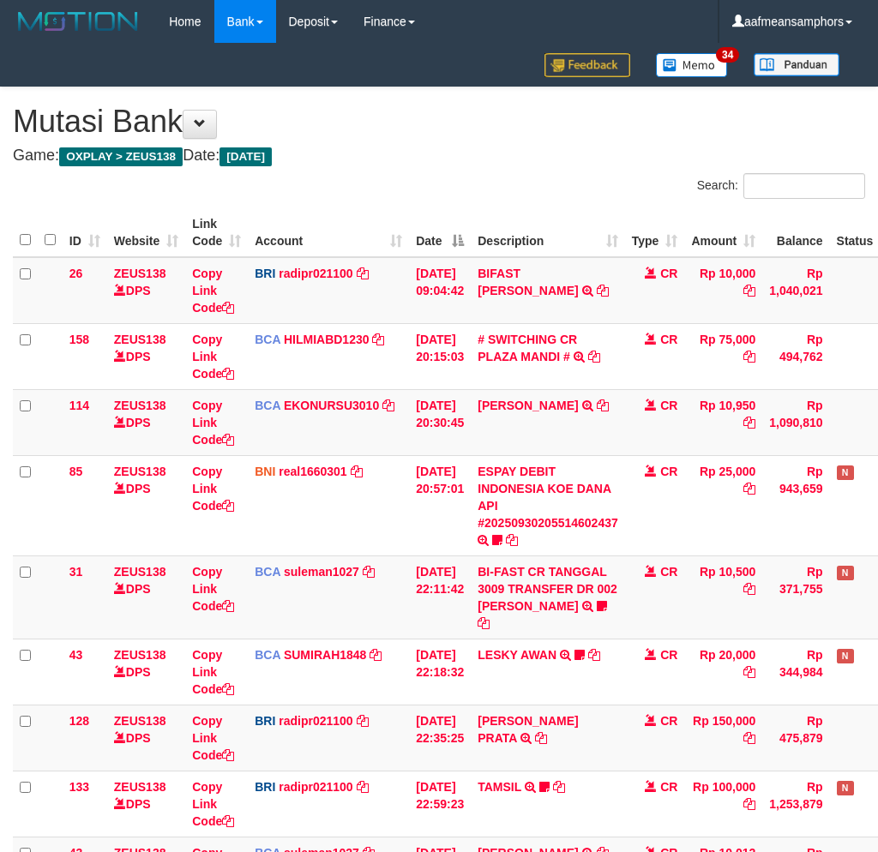
scroll to position [176, 0]
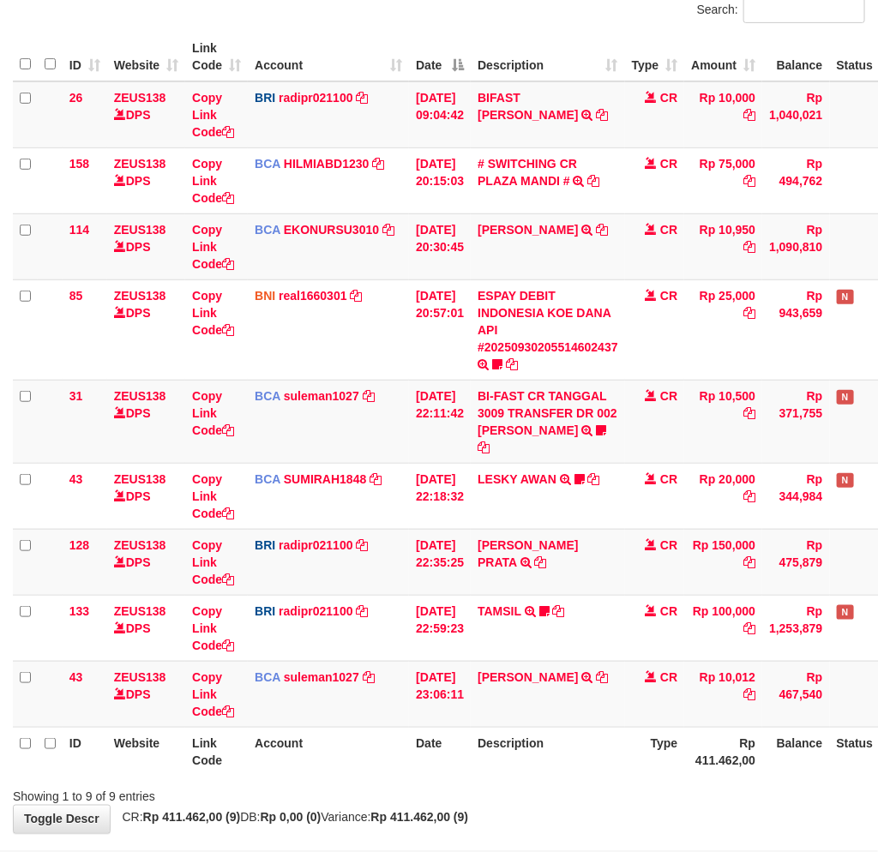
click at [581, 781] on div "Showing 1 to 9 of 9 entries" at bounding box center [439, 793] width 878 height 24
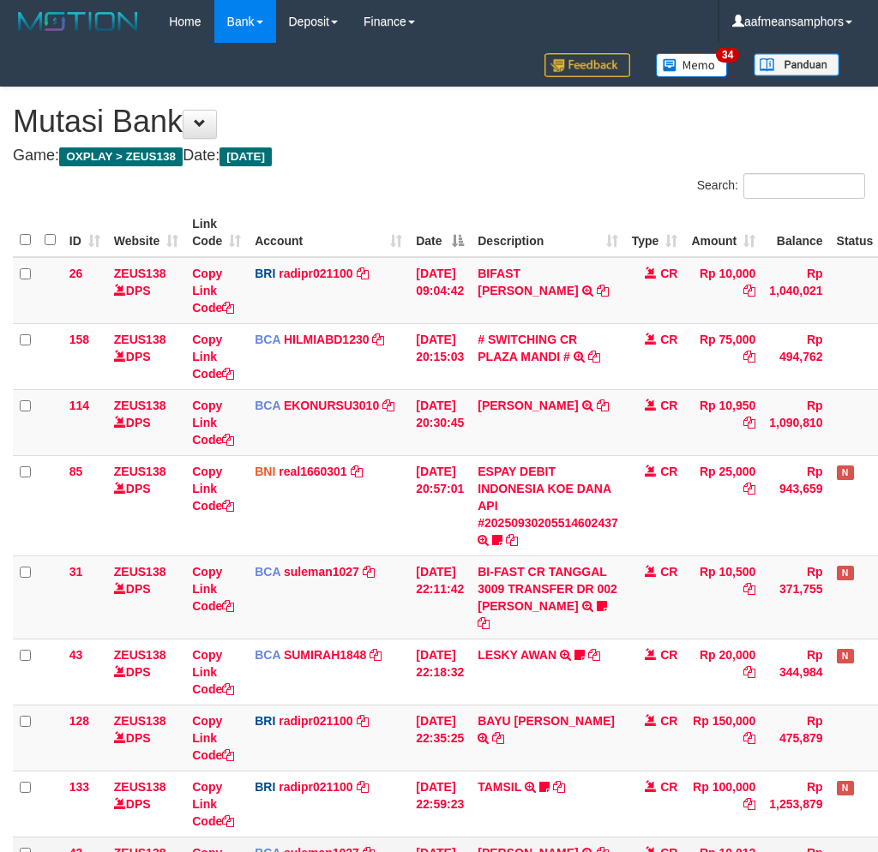
scroll to position [176, 0]
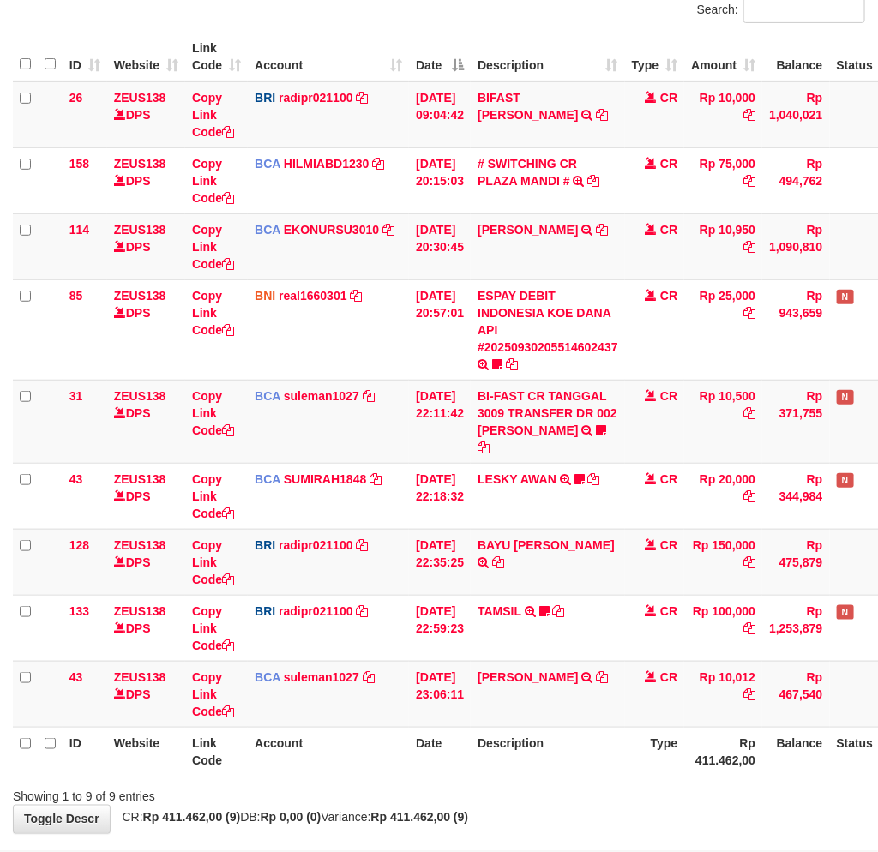
drag, startPoint x: 521, startPoint y: 780, endPoint x: 546, endPoint y: 778, distance: 24.9
click at [521, 781] on div "Showing 1 to 9 of 9 entries" at bounding box center [439, 793] width 878 height 24
click at [564, 781] on div "Showing 1 to 9 of 9 entries" at bounding box center [439, 793] width 878 height 24
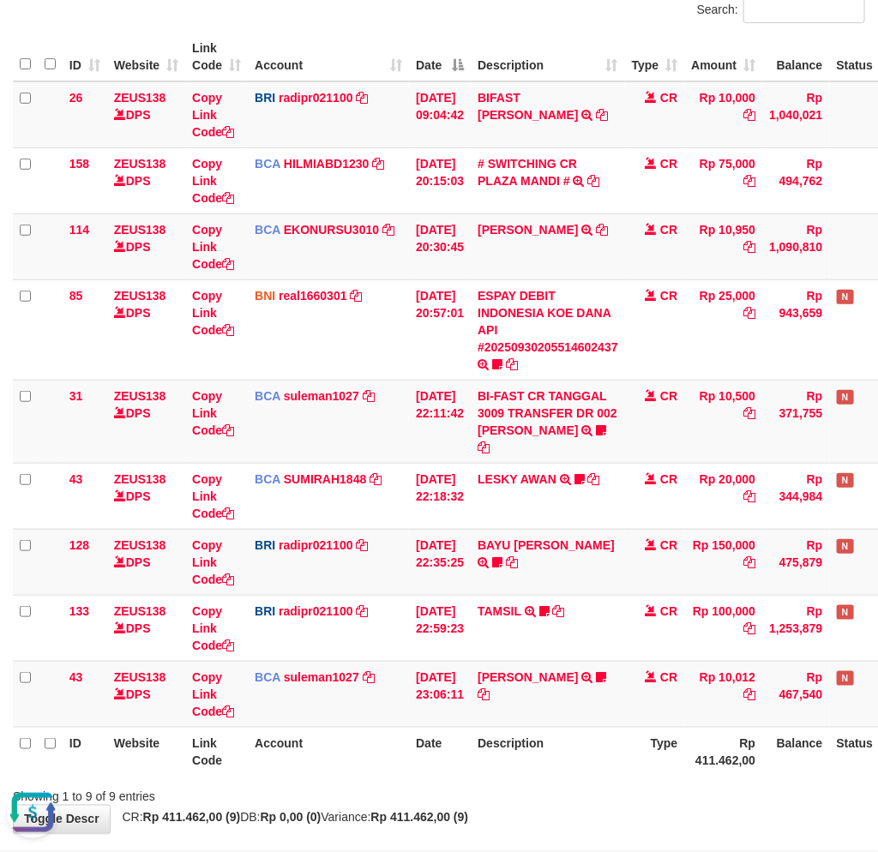
click at [603, 824] on body "Toggle navigation Home Bank Account List Load By Website Group [OXPLAY] ZEUS138…" at bounding box center [439, 376] width 878 height 1105
click at [628, 782] on div "Showing 1 to 9 of 9 entries" at bounding box center [439, 793] width 878 height 24
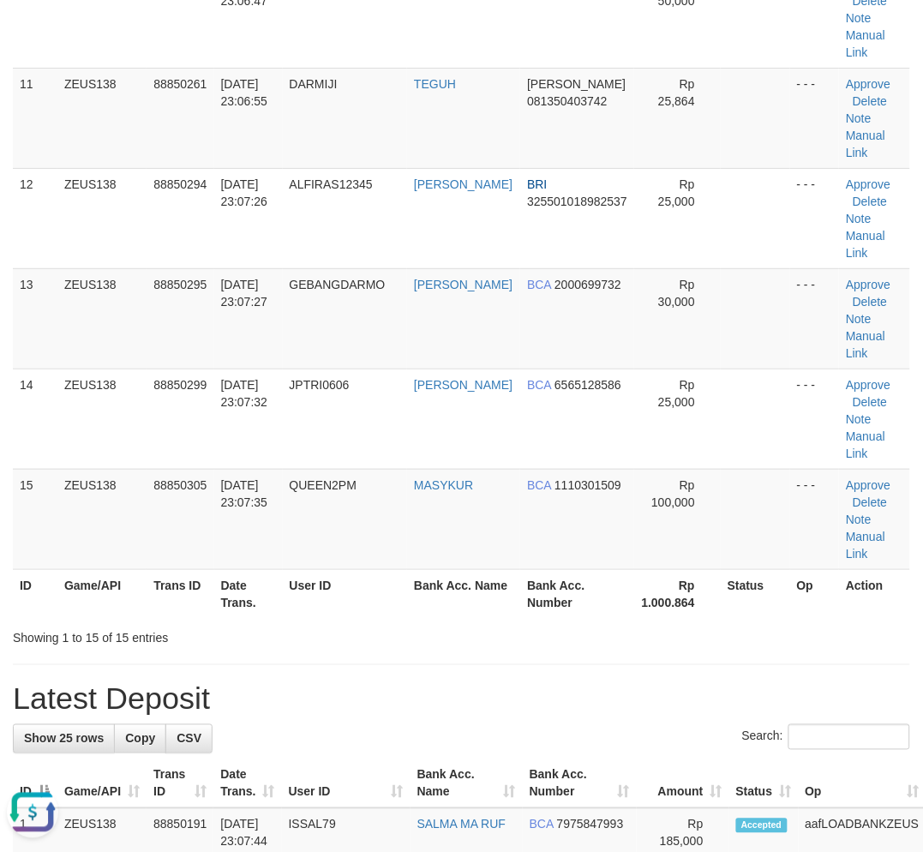
click at [343, 667] on div "**********" at bounding box center [461, 519] width 923 height 3249
click at [465, 671] on div "**********" at bounding box center [461, 519] width 923 height 3249
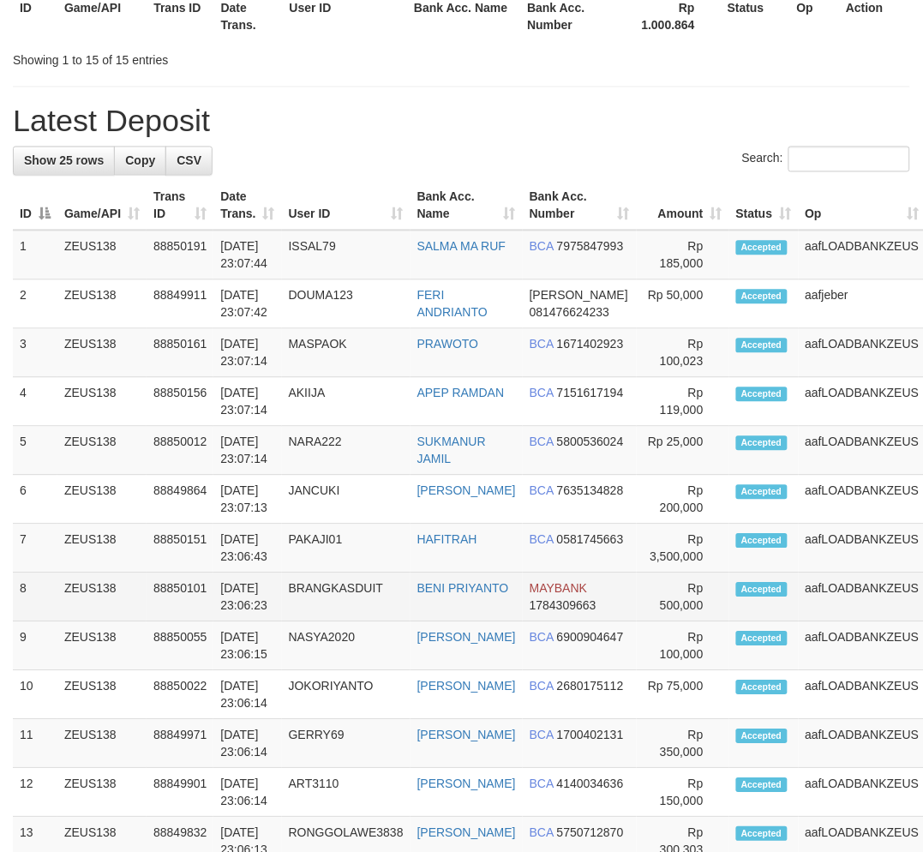
drag, startPoint x: 0, startPoint y: 0, endPoint x: 314, endPoint y: 608, distance: 684.5
click at [309, 608] on td "BRANGKASDUIT" at bounding box center [346, 597] width 129 height 49
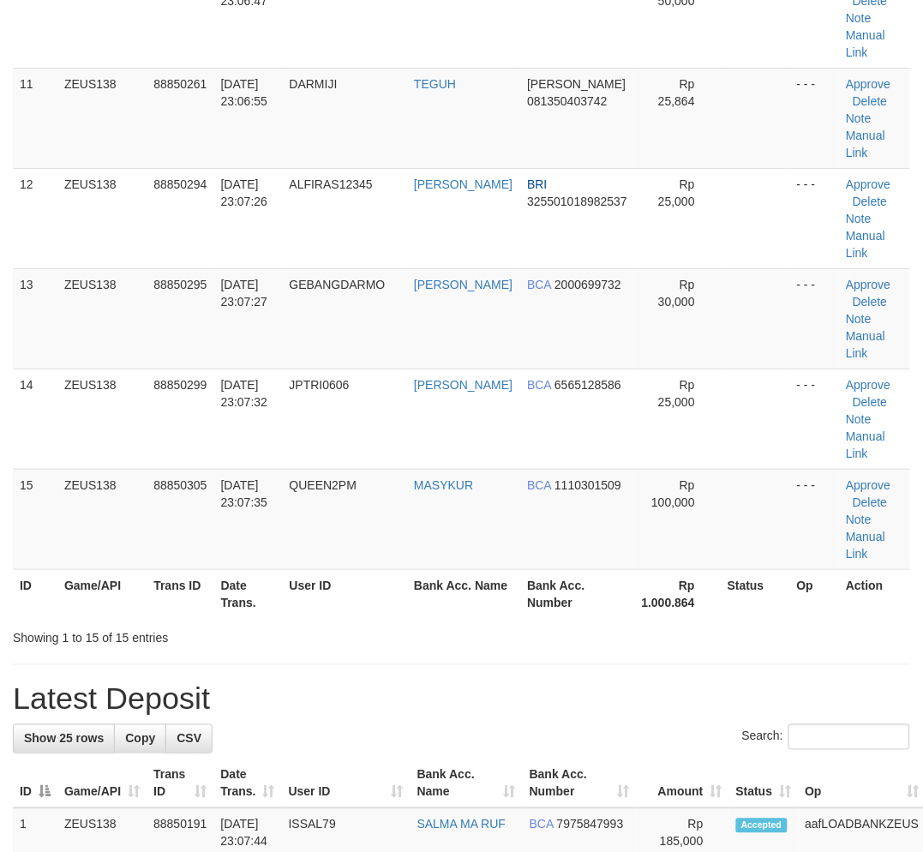
scroll to position [1337, 0]
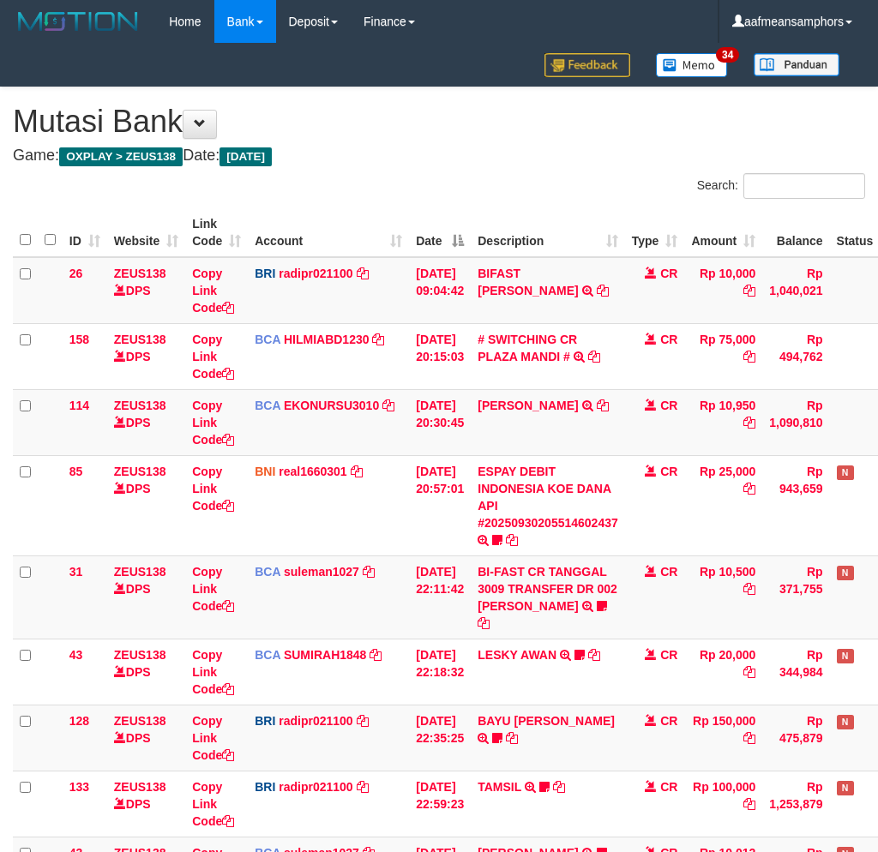
scroll to position [176, 0]
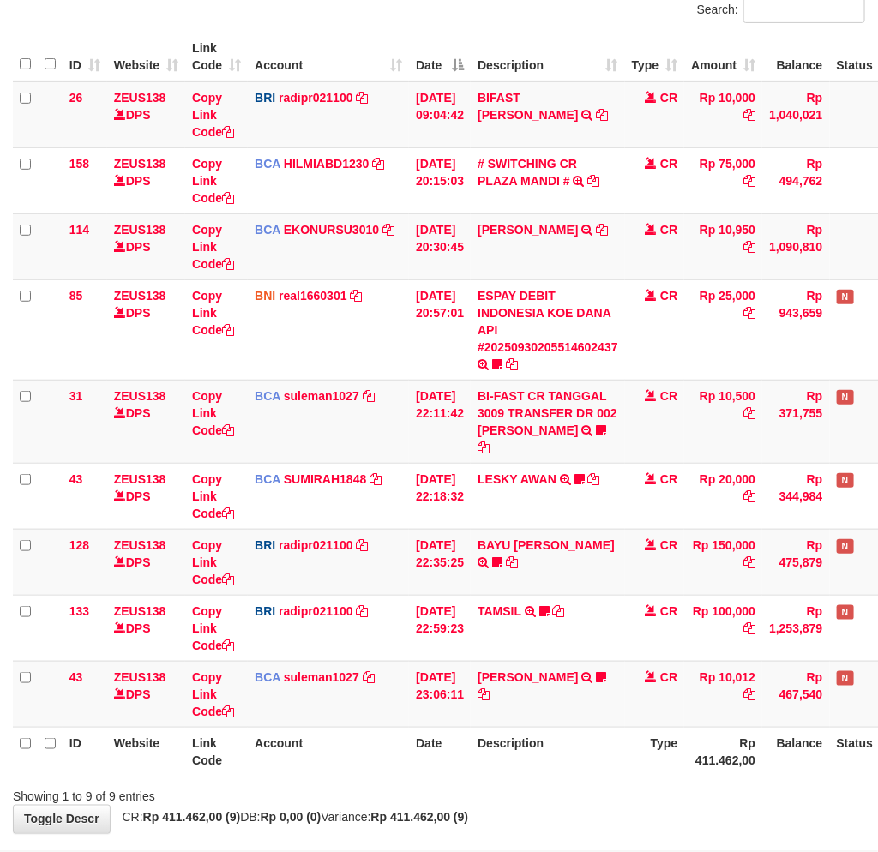
click at [597, 733] on th "Description" at bounding box center [547, 751] width 154 height 49
click at [600, 733] on th "Description" at bounding box center [547, 751] width 154 height 49
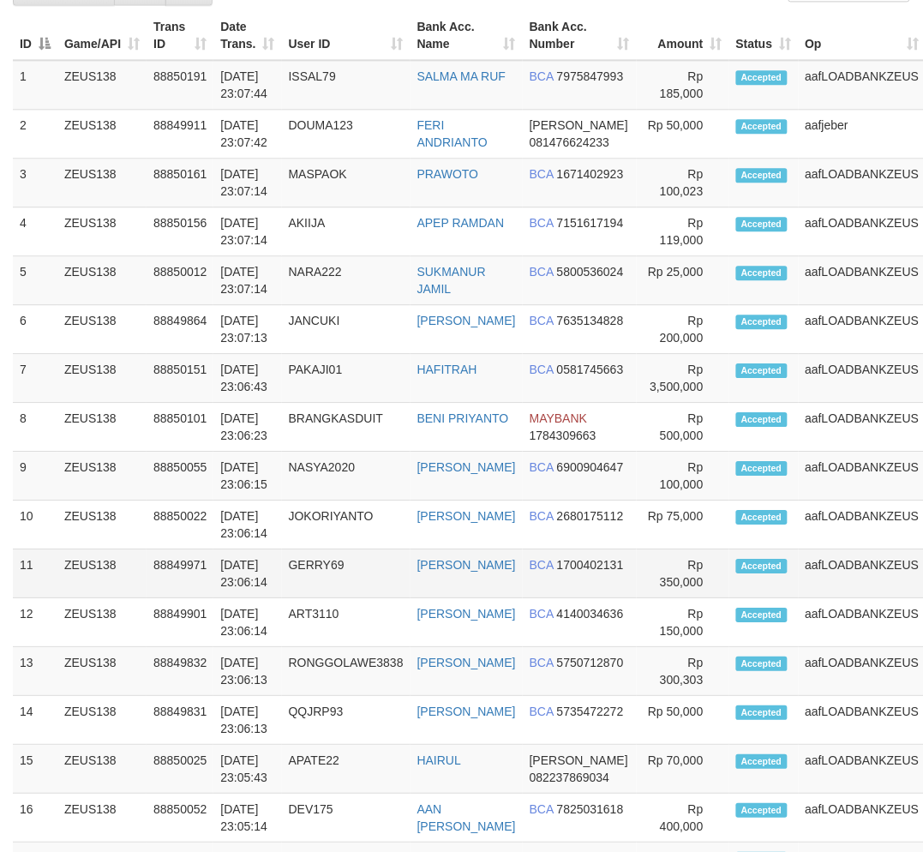
click at [383, 598] on td "GERRY69" at bounding box center [346, 573] width 129 height 49
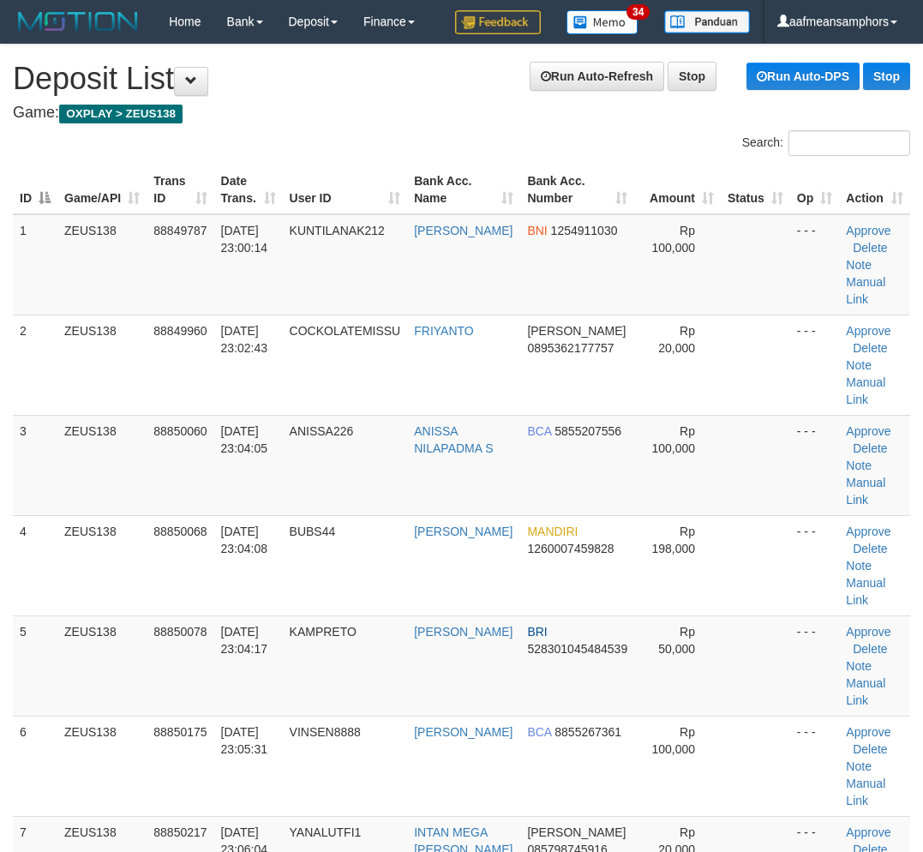
scroll to position [2120, 0]
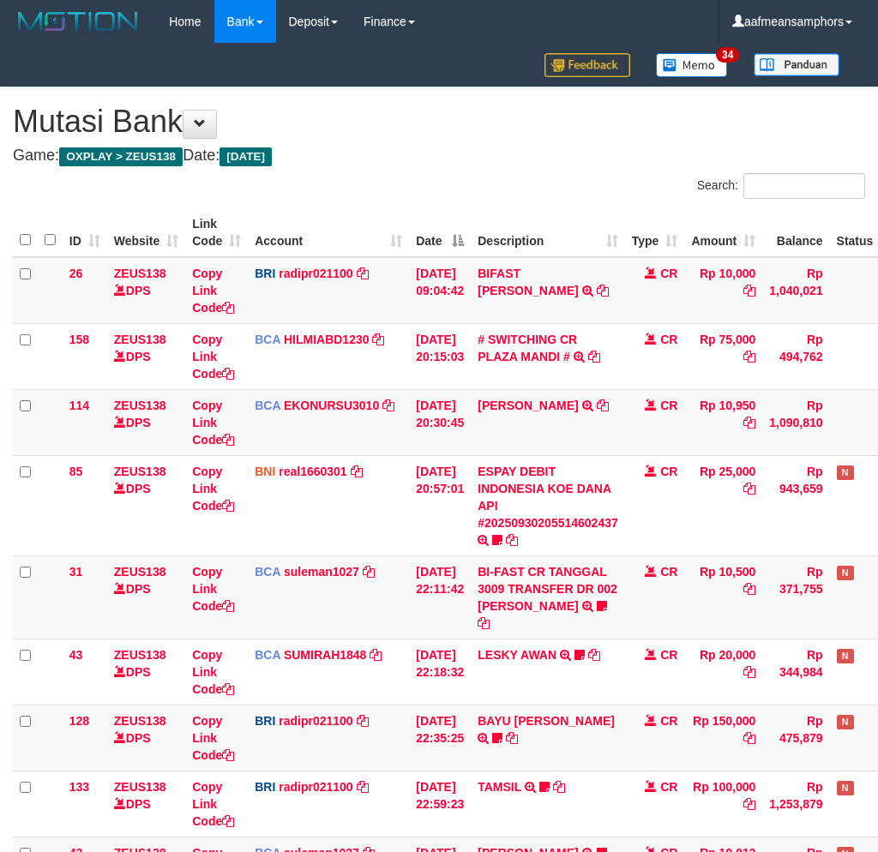
scroll to position [176, 0]
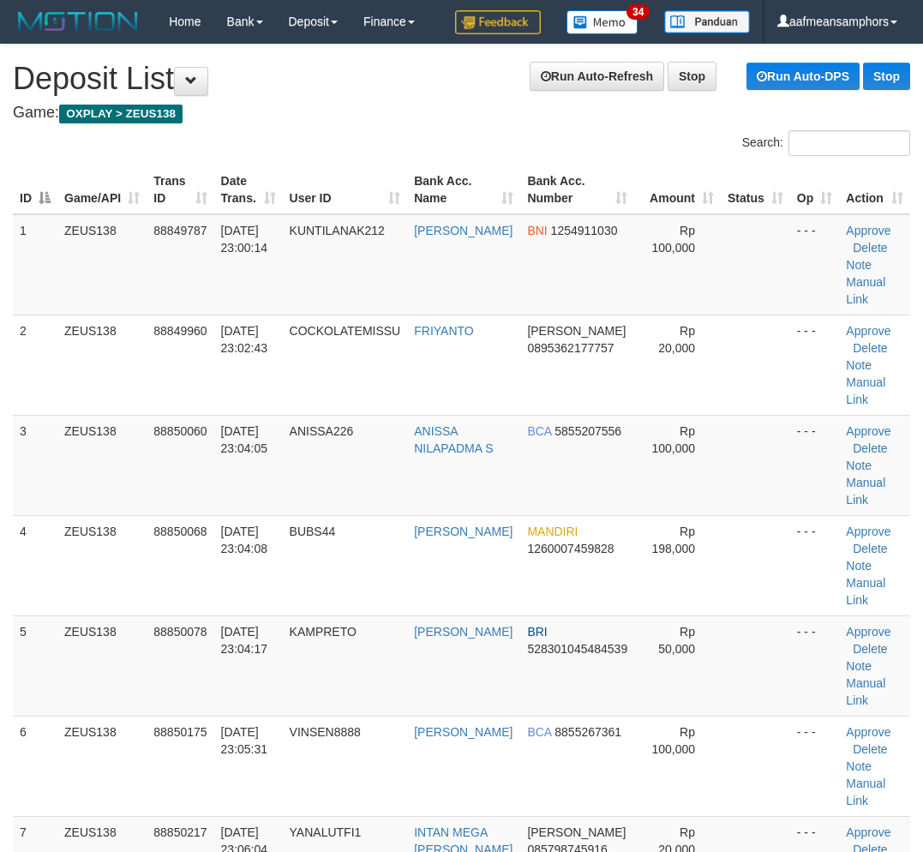
scroll to position [2623, 0]
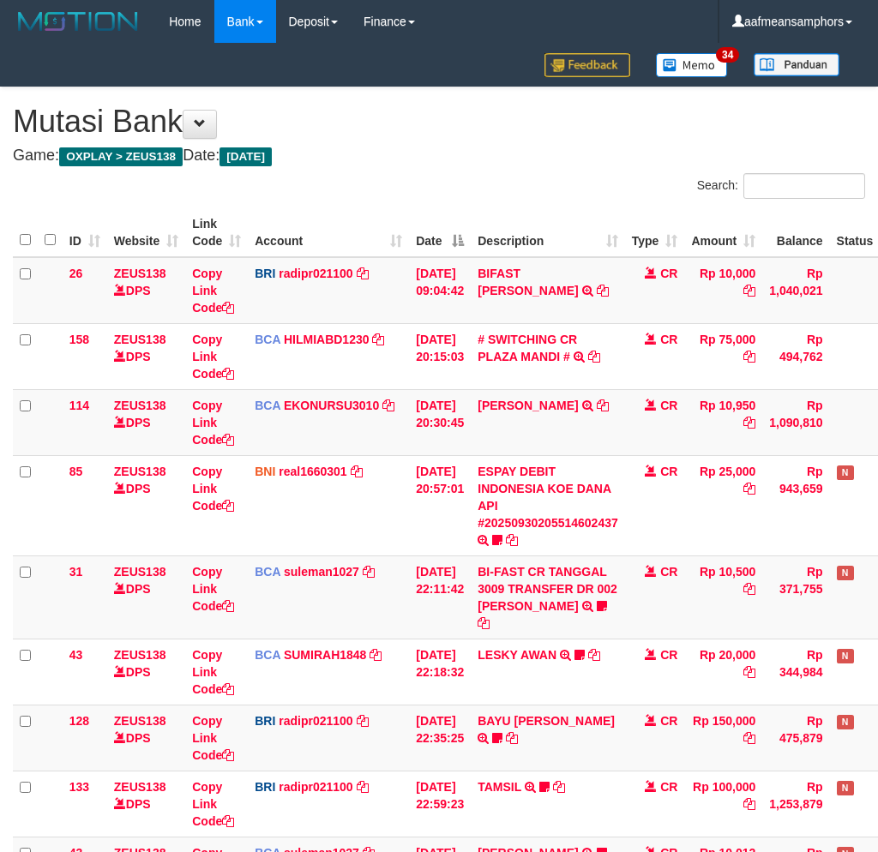
scroll to position [176, 0]
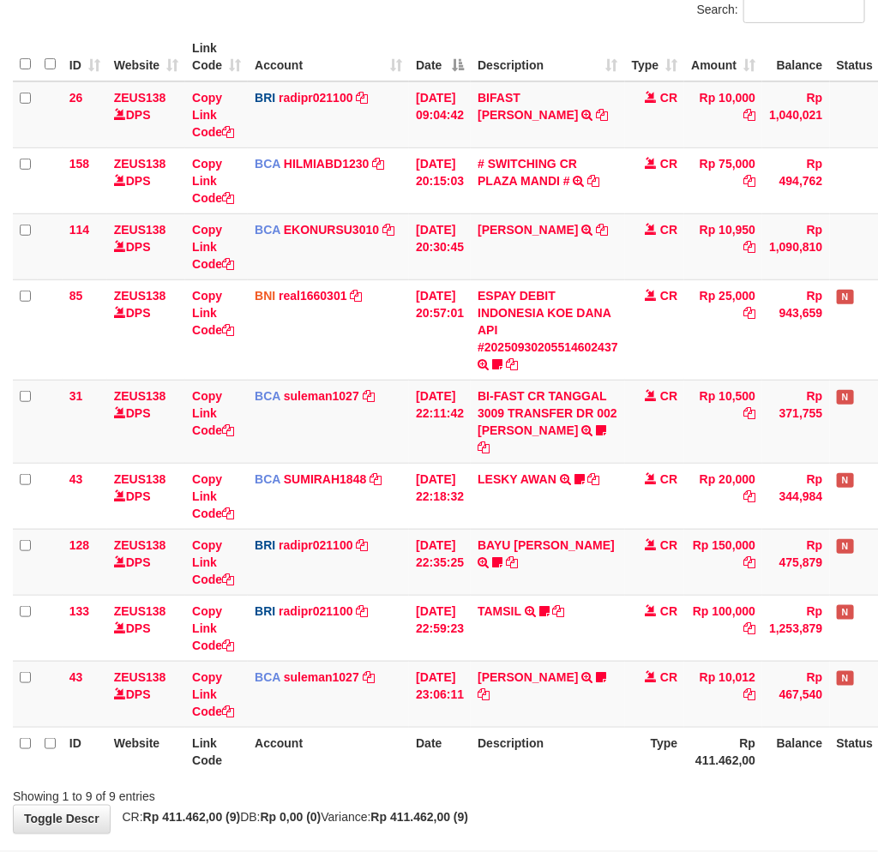
click at [562, 781] on div "Showing 1 to 9 of 9 entries" at bounding box center [439, 793] width 878 height 24
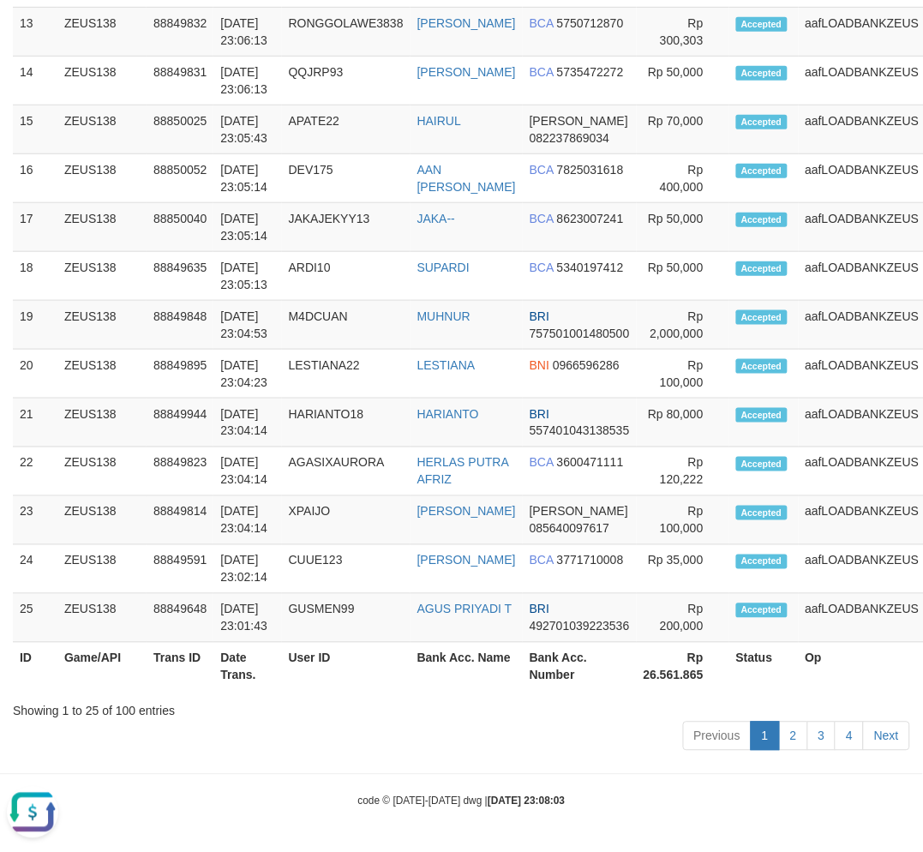
click at [494, 731] on div "Previous 1 2 3 4 Next" at bounding box center [461, 738] width 897 height 37
drag, startPoint x: 504, startPoint y: 730, endPoint x: 353, endPoint y: 735, distance: 150.9
click at [502, 730] on div "Previous 1 2 3 4 Next" at bounding box center [461, 738] width 897 height 37
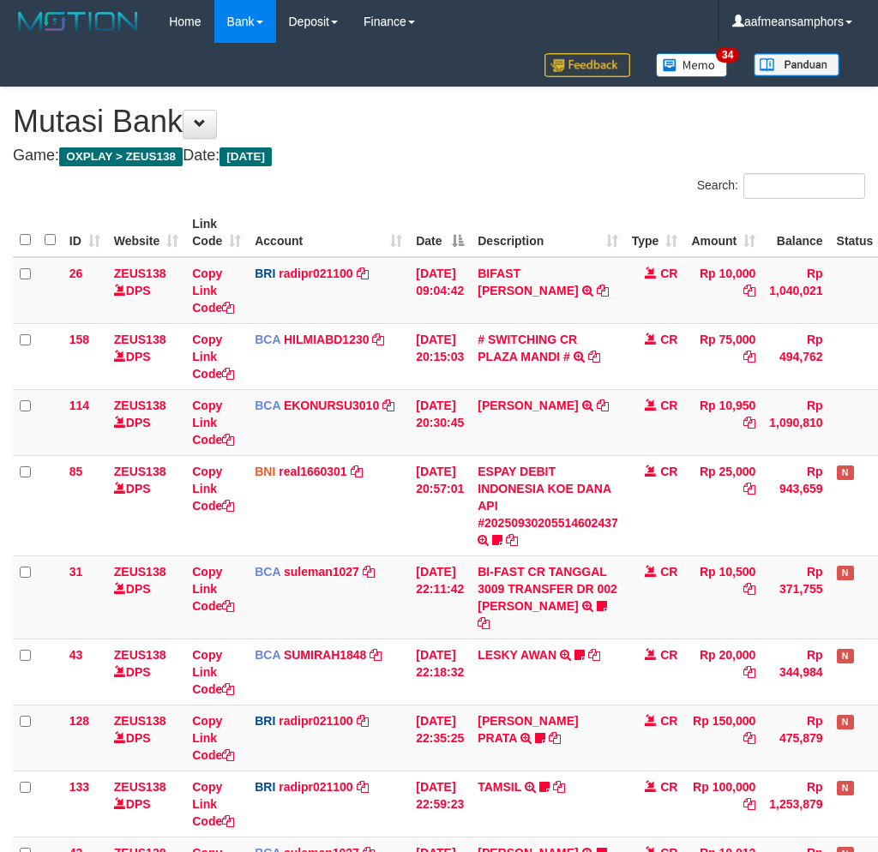
scroll to position [176, 0]
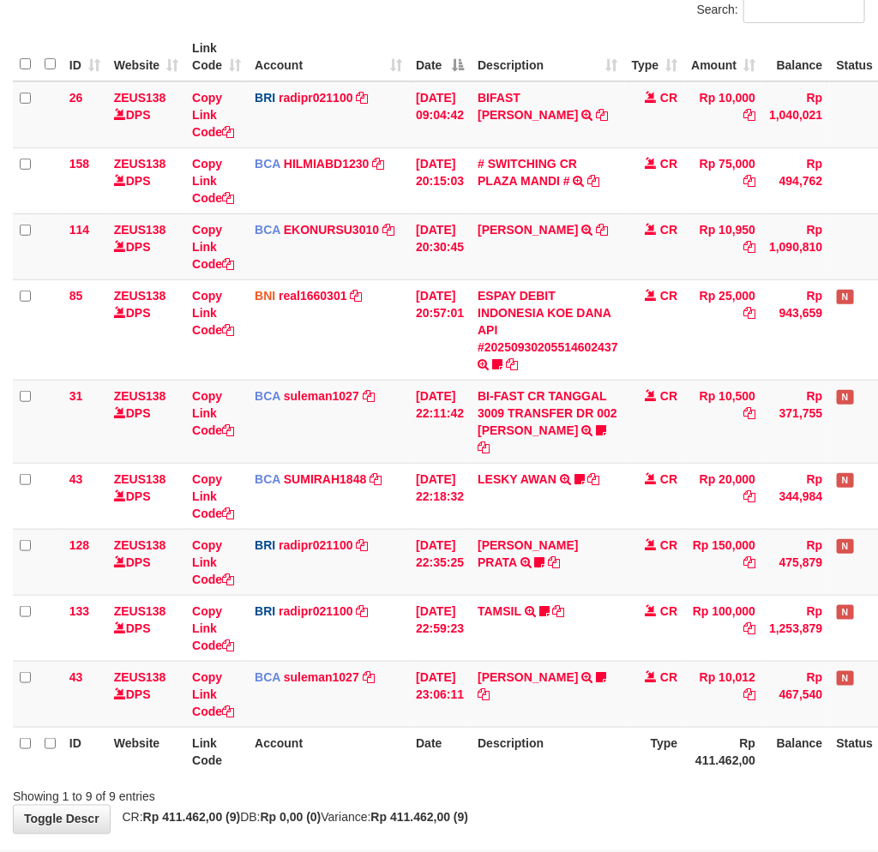
click at [540, 789] on div "**********" at bounding box center [439, 372] width 878 height 921
click at [580, 781] on div "Showing 1 to 9 of 9 entries" at bounding box center [439, 793] width 878 height 24
click at [382, 661] on tr "43 ZEUS138 DPS Copy Link Code BCA suleman1027 DPS SULEMAN mutasi_20250930_2972 …" at bounding box center [481, 694] width 937 height 66
click at [439, 661] on td "[DATE] 23:06:11" at bounding box center [440, 694] width 62 height 66
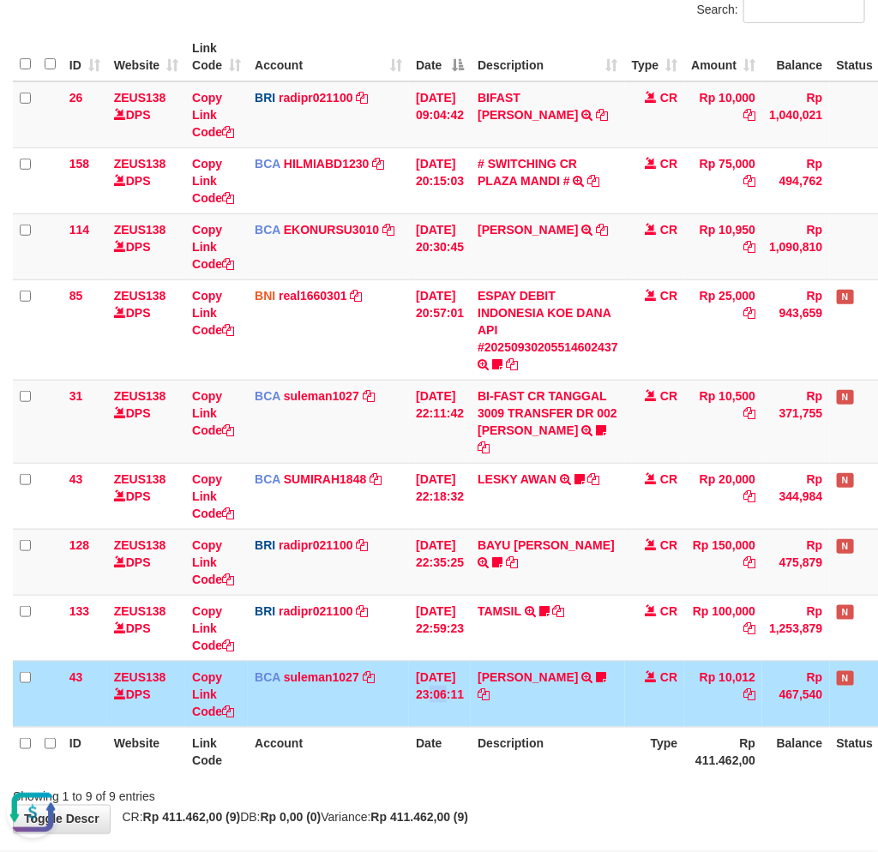
click at [444, 661] on td "30/09/2025 23:06:11" at bounding box center [440, 694] width 62 height 66
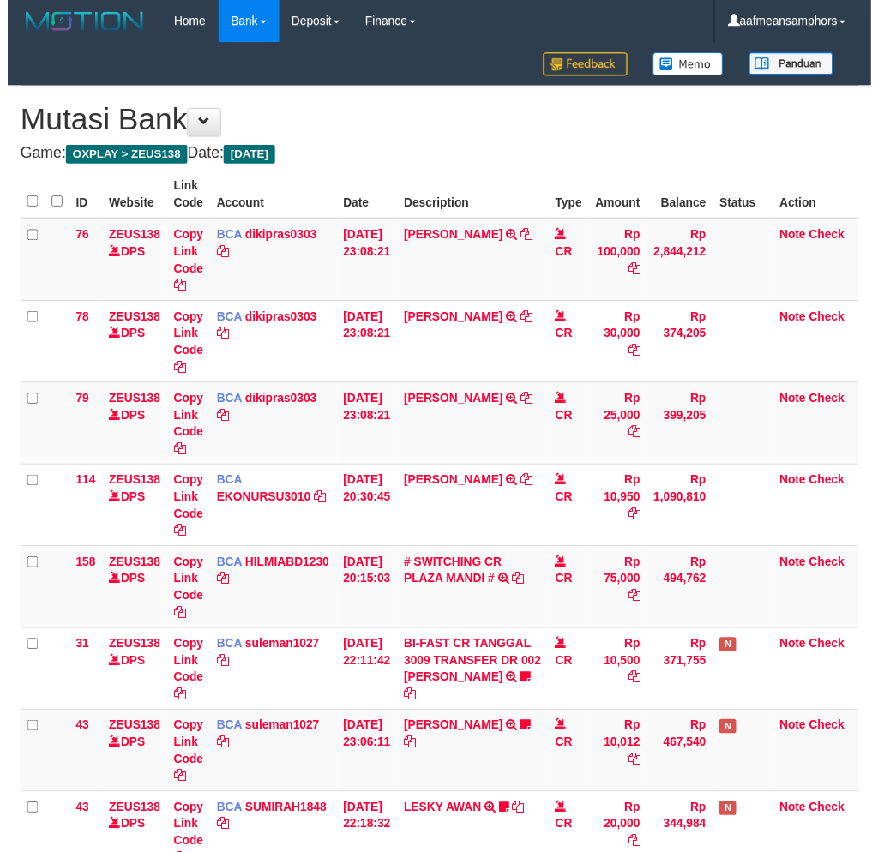
scroll to position [440, 0]
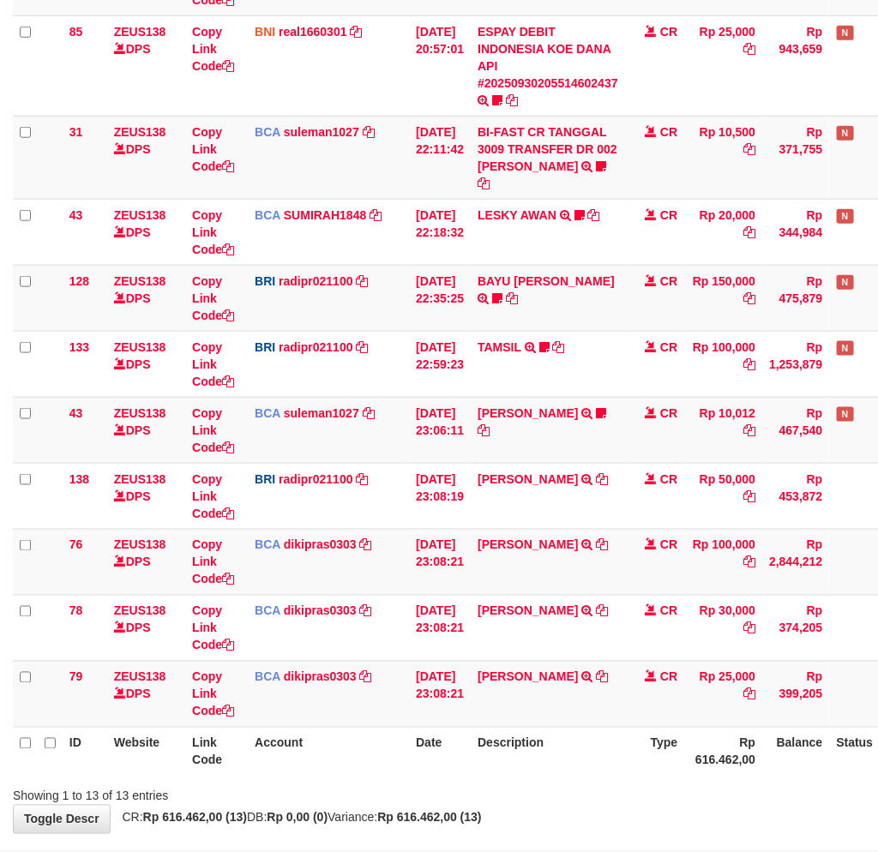
click at [610, 727] on tr "ID Website Link Code Account Date Description Type Rp 616.462,00 Balance Status…" at bounding box center [481, 751] width 937 height 49
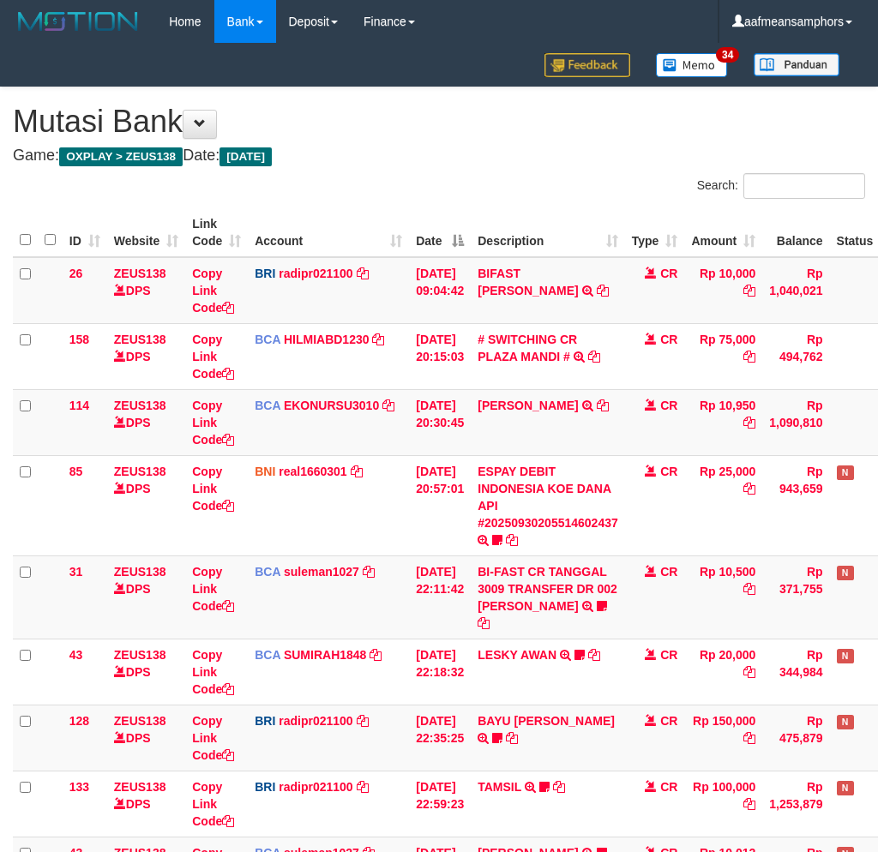
scroll to position [440, 0]
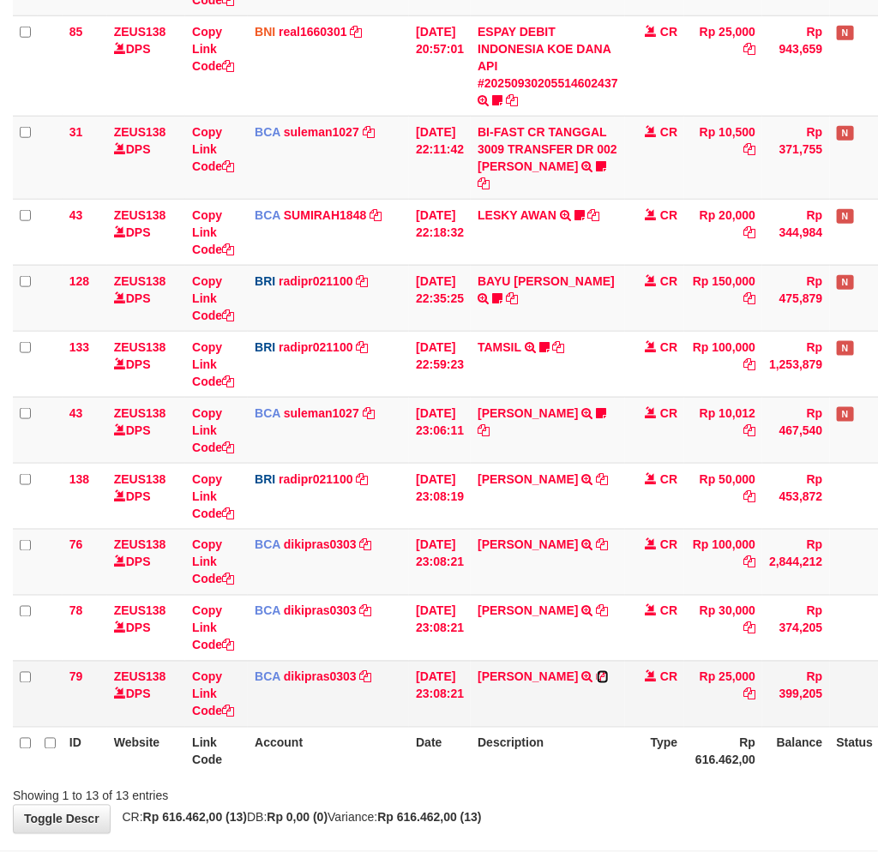
drag, startPoint x: 587, startPoint y: 657, endPoint x: 660, endPoint y: 683, distance: 77.2
click at [596, 671] on icon at bounding box center [602, 677] width 12 height 12
click at [552, 670] on link "[PERSON_NAME]" at bounding box center [527, 677] width 100 height 14
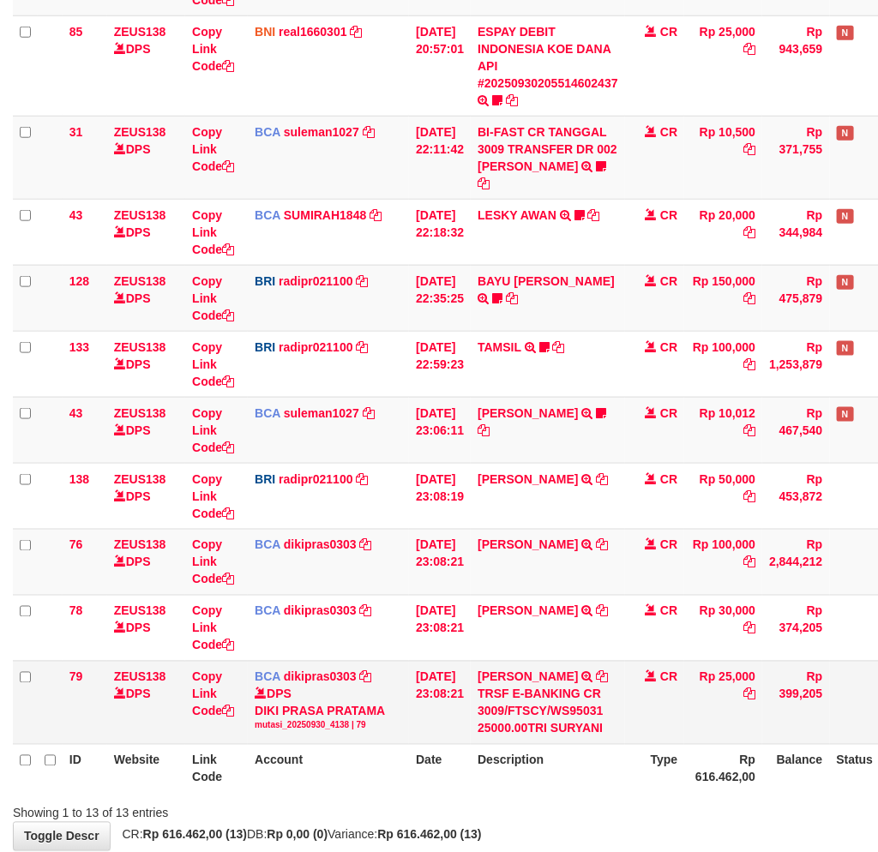
click at [569, 661] on td "TRI SURYANI TRSF E-BANKING CR 3009/FTSCY/WS95031 25000.00TRI SURYANI" at bounding box center [547, 702] width 154 height 83
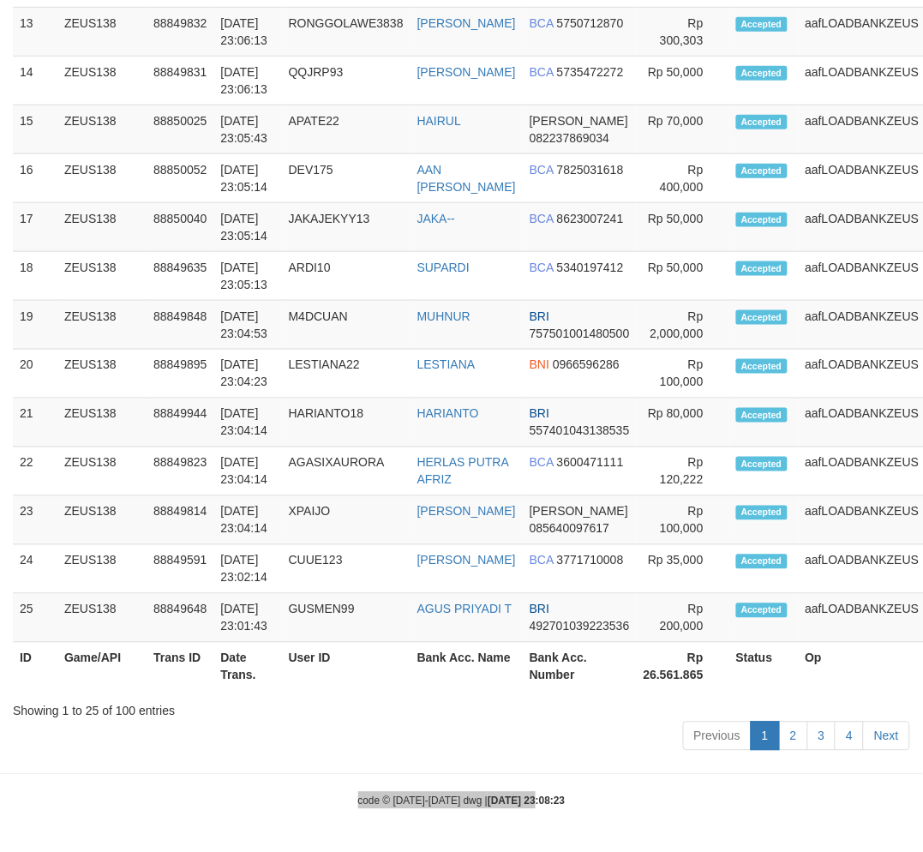
drag, startPoint x: 514, startPoint y: 834, endPoint x: 532, endPoint y: 802, distance: 36.5
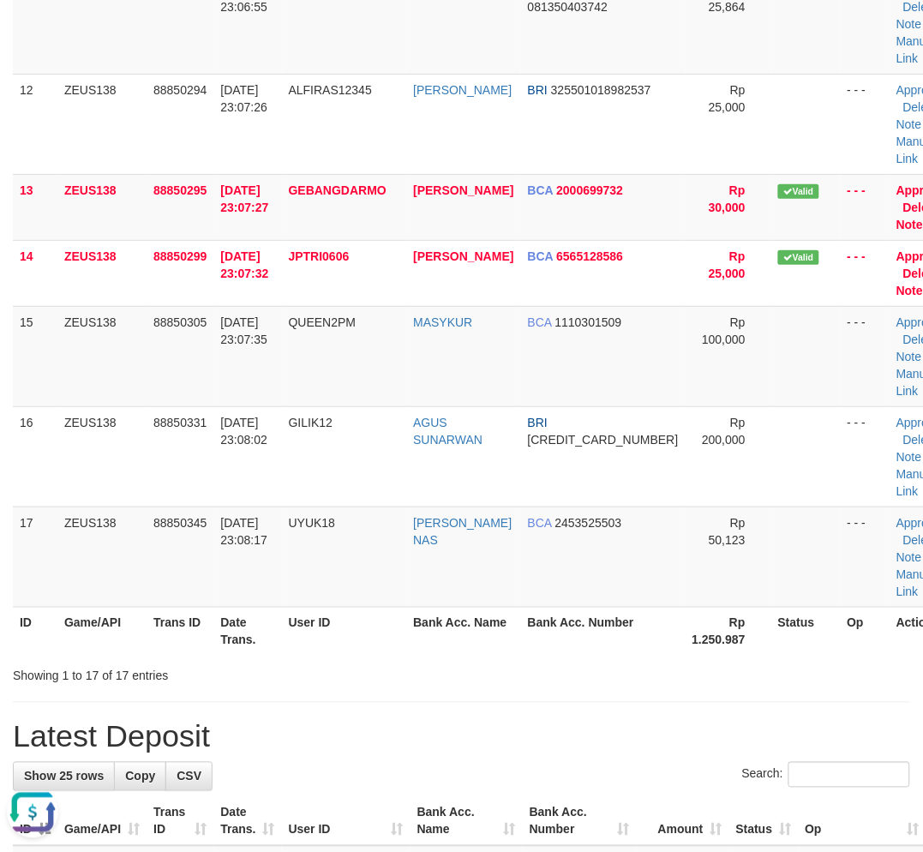
drag, startPoint x: 471, startPoint y: 701, endPoint x: 2, endPoint y: 664, distance: 471.1
click at [452, 697] on div "**********" at bounding box center [461, 526] width 923 height 3312
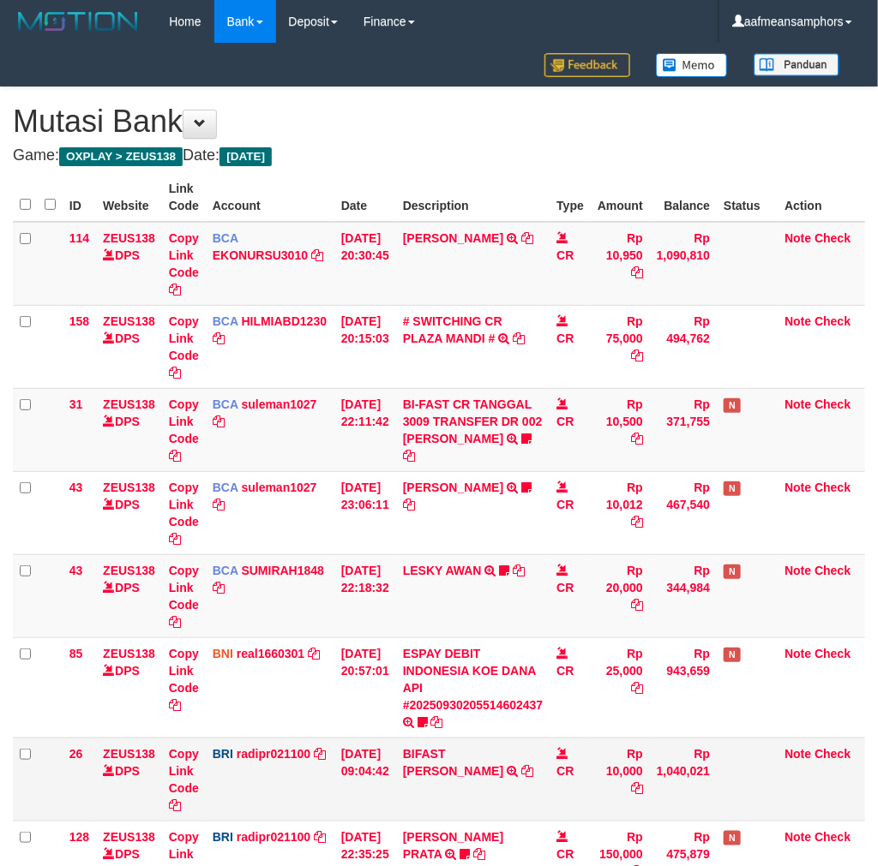
click at [535, 761] on td "BIFAST ERIKA S PAUN TRANSFER NBMB BIFAST ERIKA S PAUN TO REYNALDI ADI PRATAMA" at bounding box center [473, 779] width 154 height 83
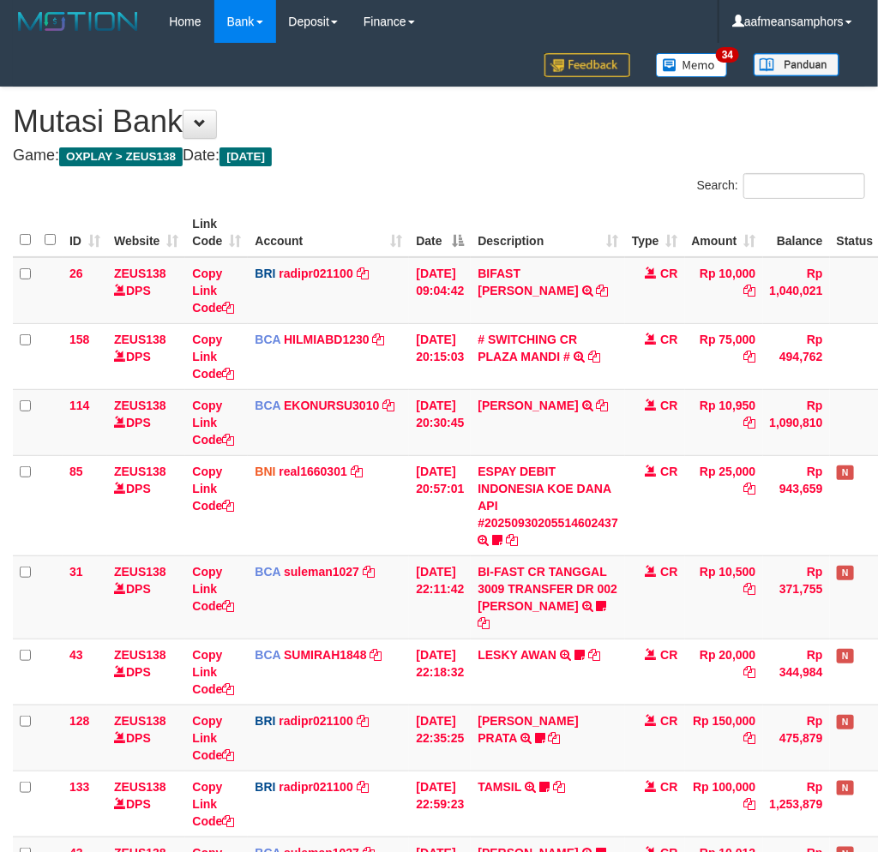
drag, startPoint x: 531, startPoint y: 748, endPoint x: 879, endPoint y: 697, distance: 351.7
click at [532, 743] on td "BAYU AJI PRATA TRANSFER NBMB BAYU AJI PRATA TO REYNALDI ADI PRATAMA https://prn…" at bounding box center [547, 737] width 154 height 66
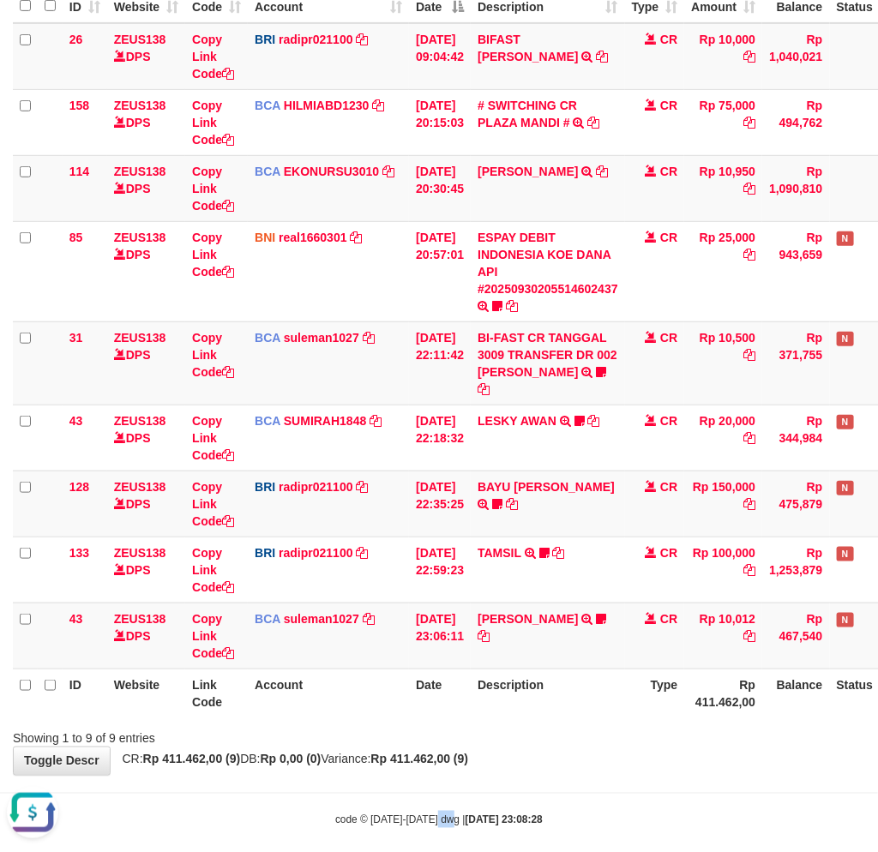
drag, startPoint x: 447, startPoint y: 786, endPoint x: 485, endPoint y: 751, distance: 51.5
click at [447, 780] on body "Toggle navigation Home Bank Account List Load By Website Group [OXPLAY] ZEUS138…" at bounding box center [439, 318] width 878 height 1105
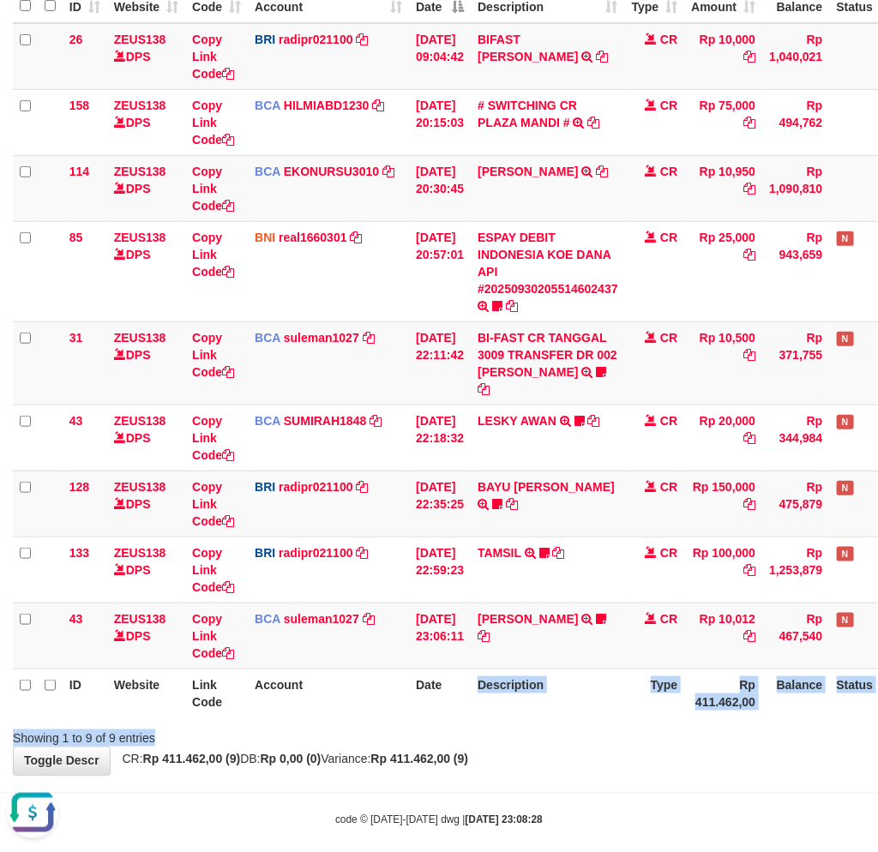
click at [446, 704] on div "Search: ID Website Link Code Account Date Description Type Amount Balance Statu…" at bounding box center [439, 342] width 852 height 807
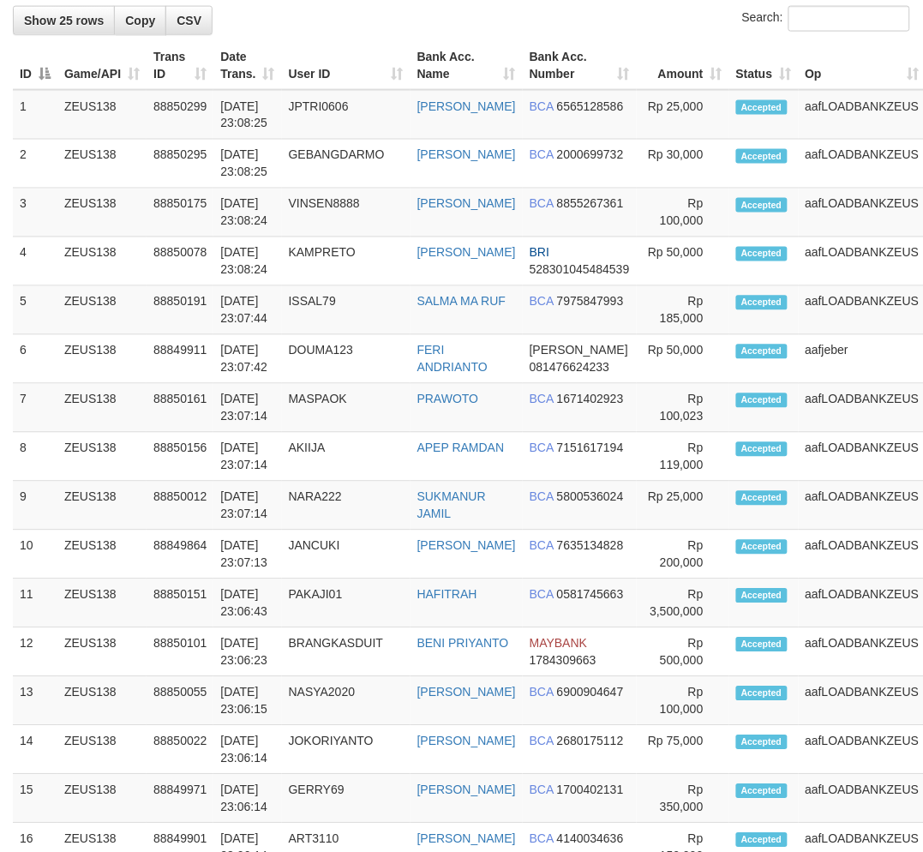
scroll to position [1363, 0]
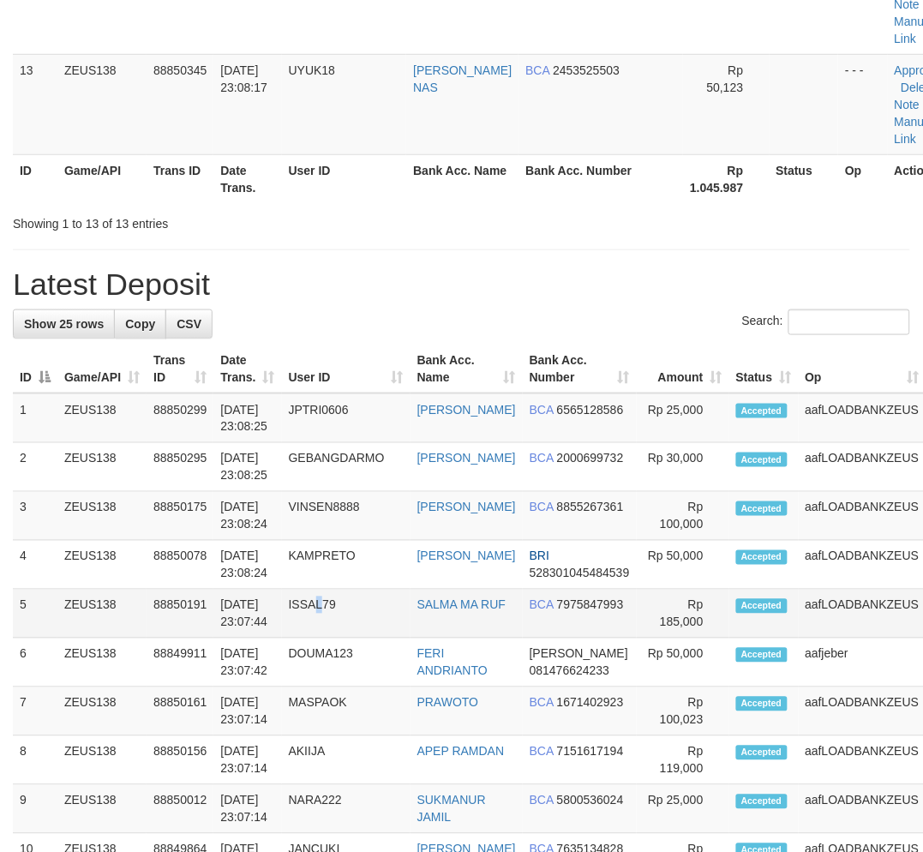
drag, startPoint x: 328, startPoint y: 644, endPoint x: 318, endPoint y: 648, distance: 11.1
click at [318, 638] on td "ISSAL79" at bounding box center [346, 614] width 129 height 49
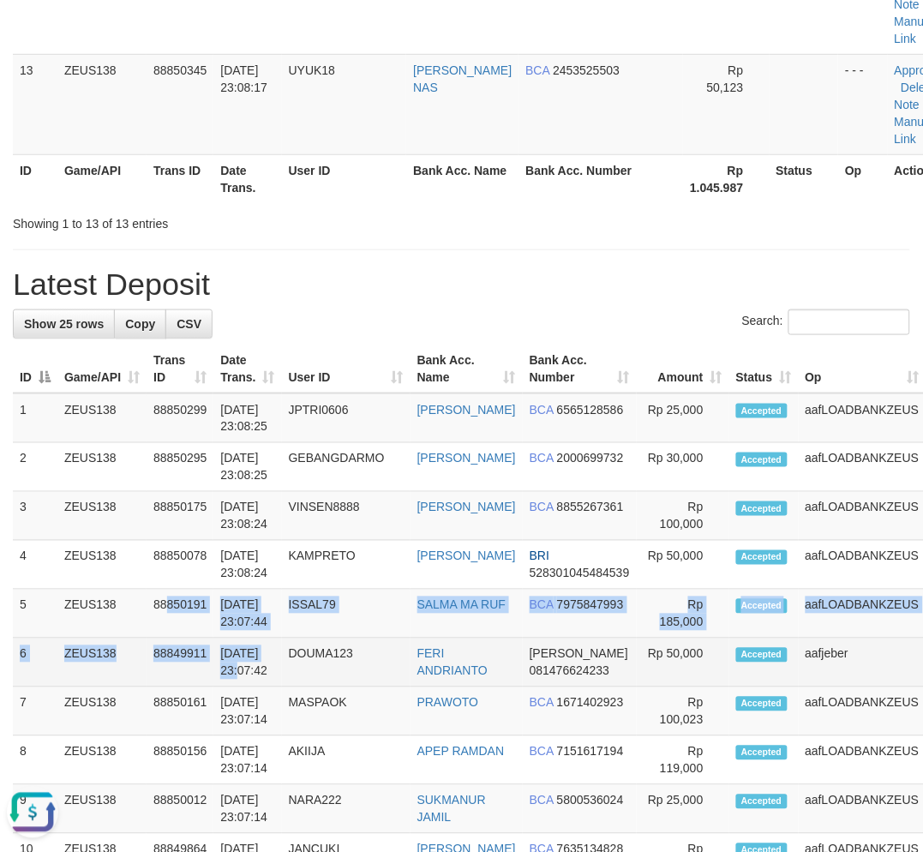
scroll to position [0, 0]
drag, startPoint x: 285, startPoint y: 655, endPoint x: 5, endPoint y: 651, distance: 280.3
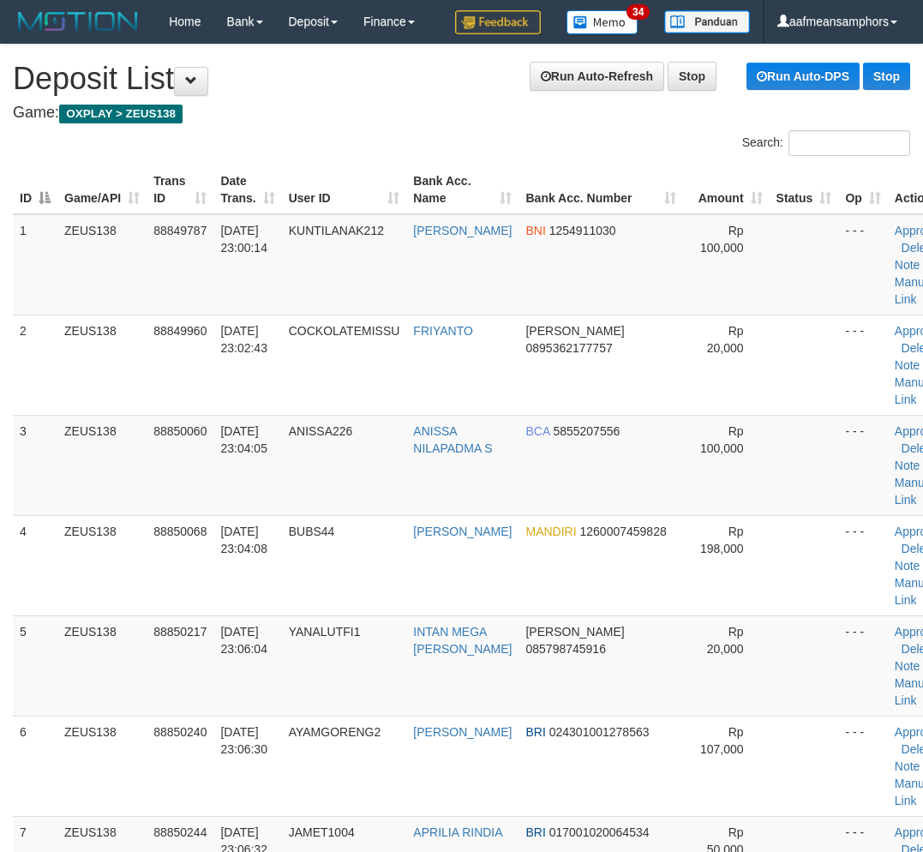
scroll to position [1855, 0]
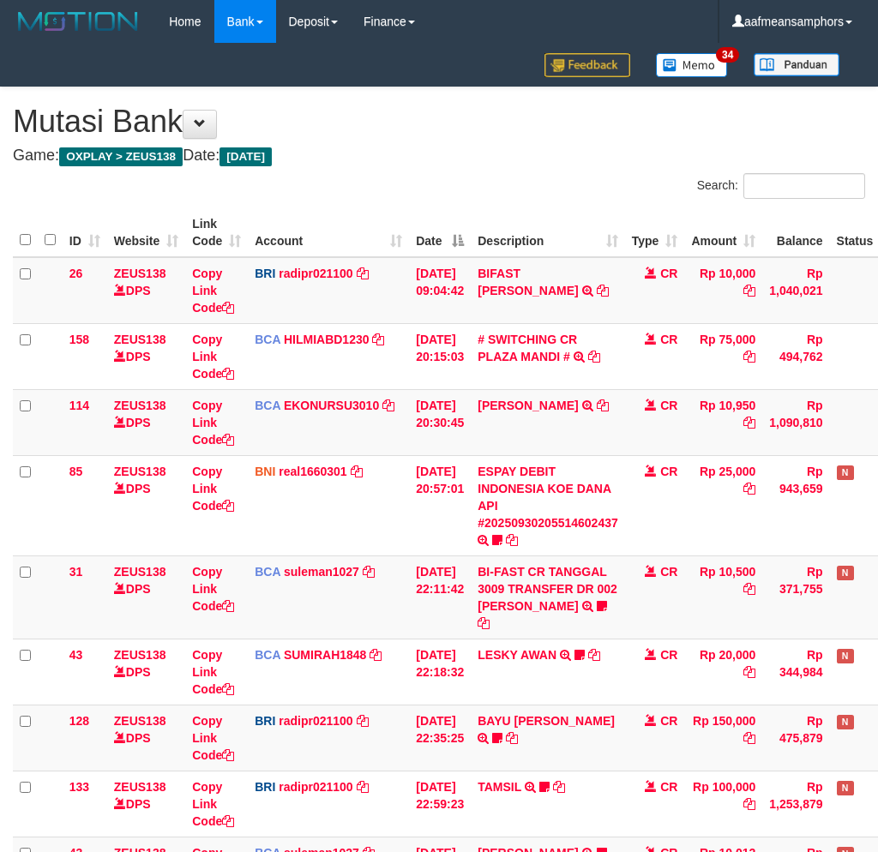
scroll to position [110, 0]
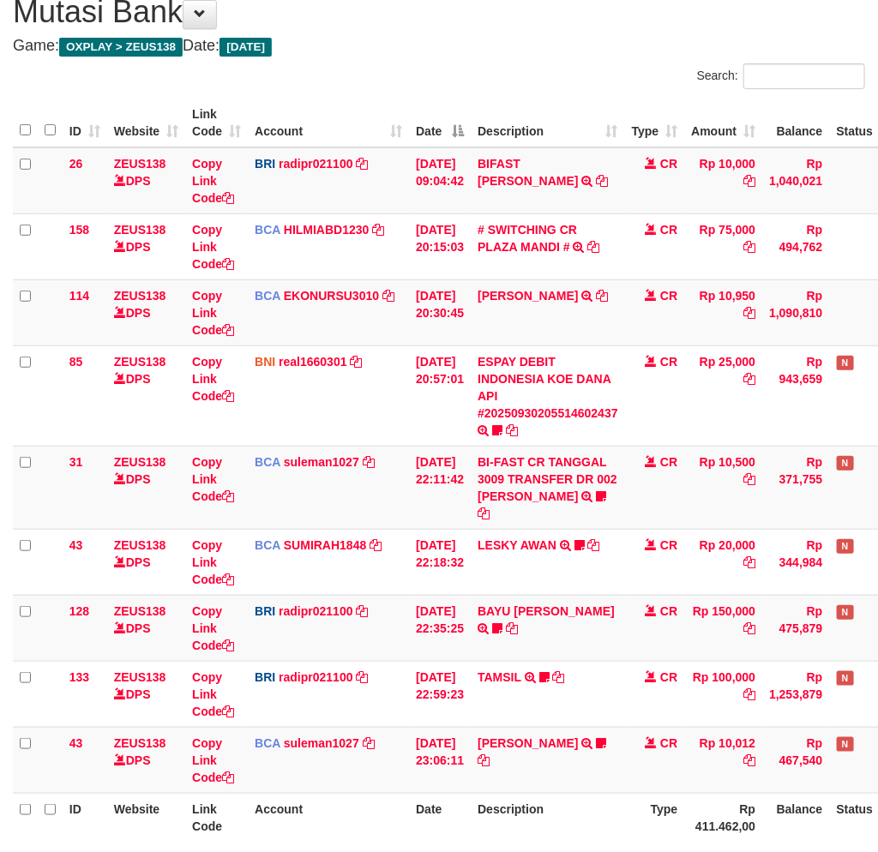
click at [677, 736] on span "CR" at bounding box center [668, 743] width 17 height 14
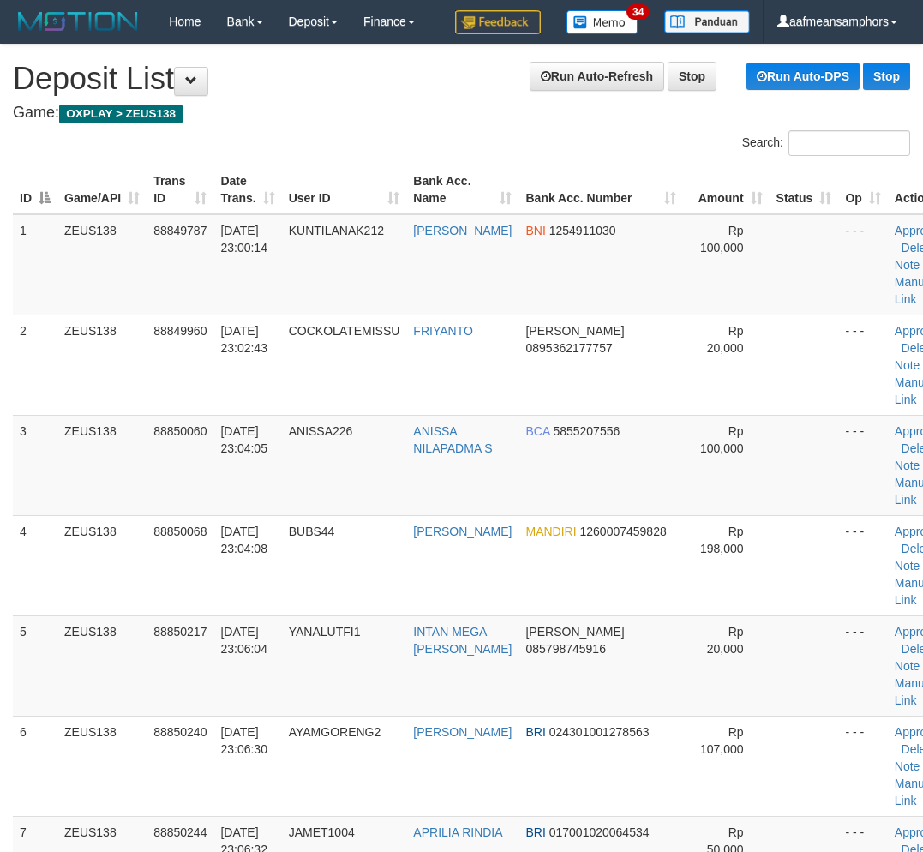
scroll to position [2348, 0]
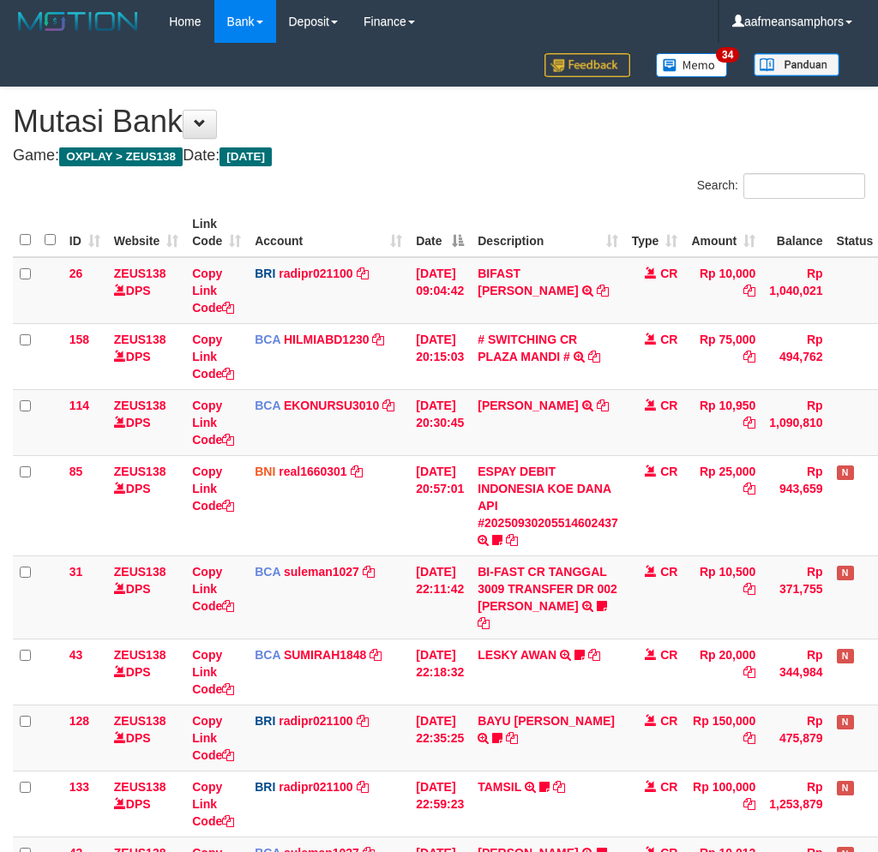
scroll to position [234, 0]
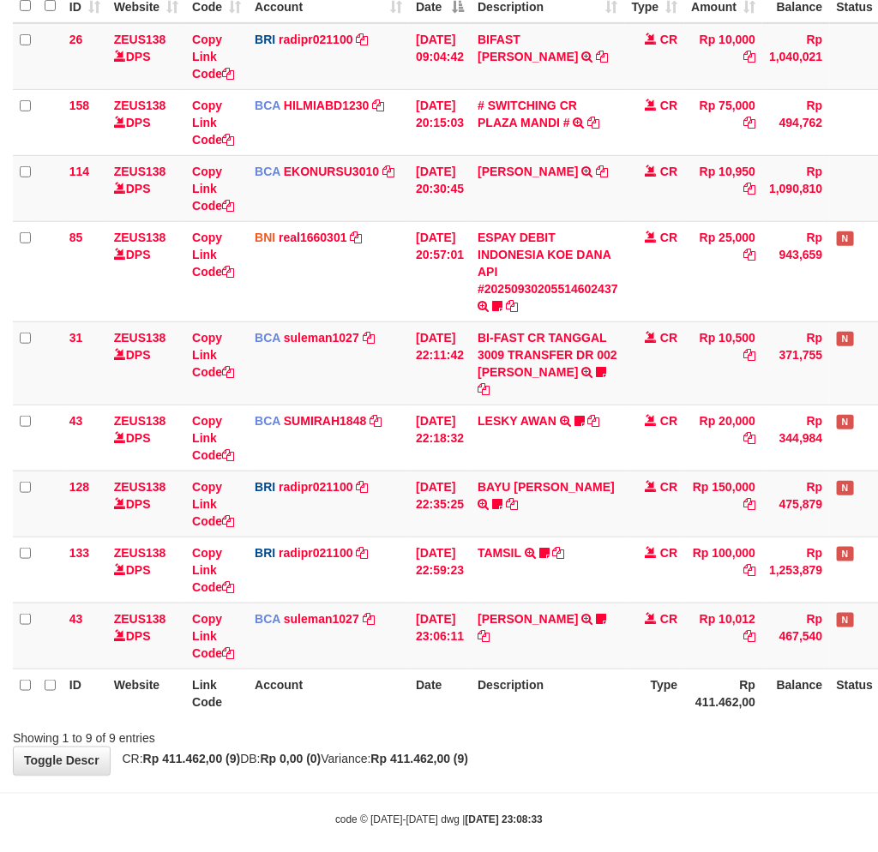
click at [570, 698] on th "Description" at bounding box center [547, 692] width 154 height 49
click at [549, 722] on div at bounding box center [622, 722] width 512 height 1
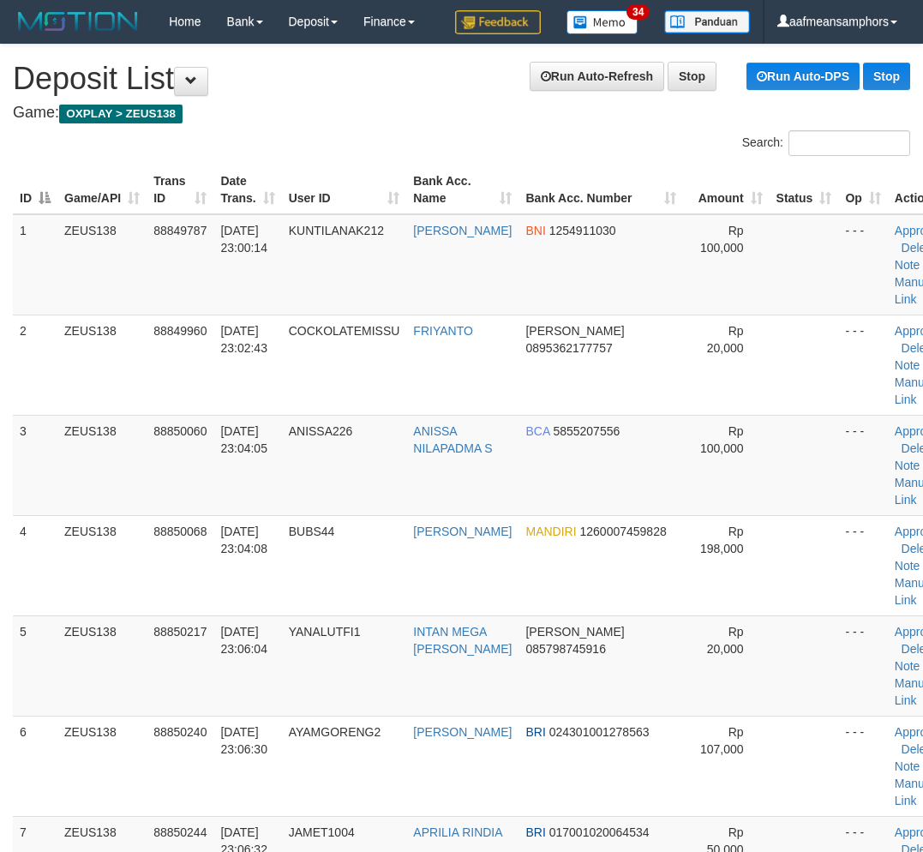
scroll to position [2456, 0]
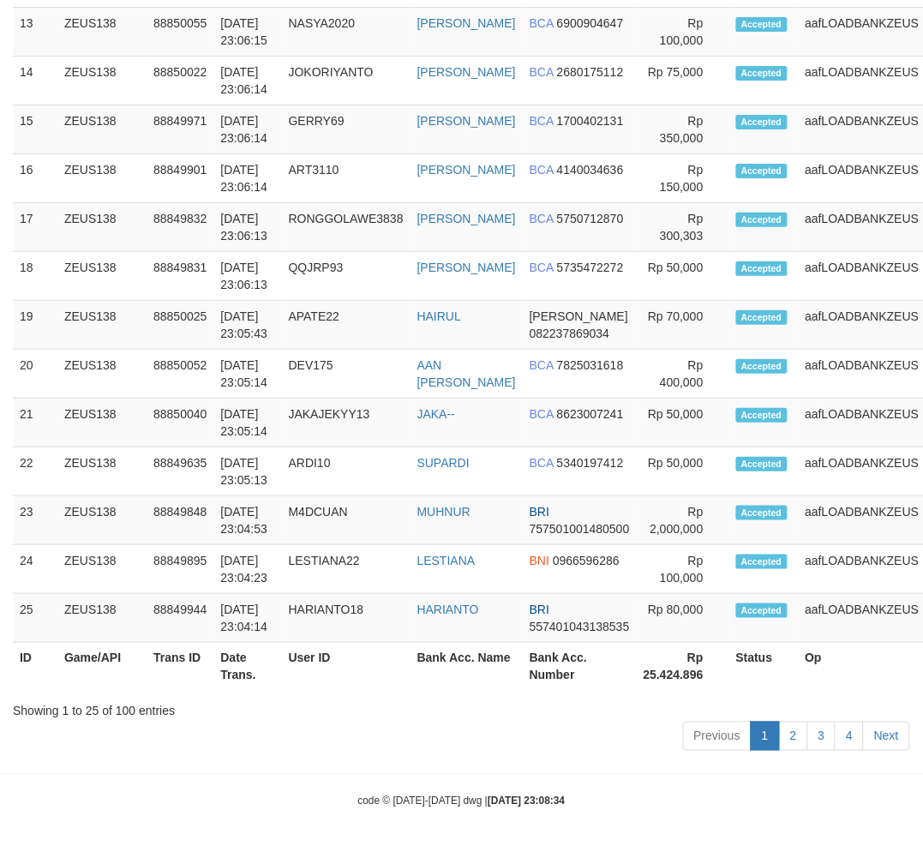
click at [418, 665] on tr "ID Game/API Trans ID Date Trans. User ID Bank Acc. Name Bank Acc. Number Rp 25.…" at bounding box center [504, 667] width 983 height 49
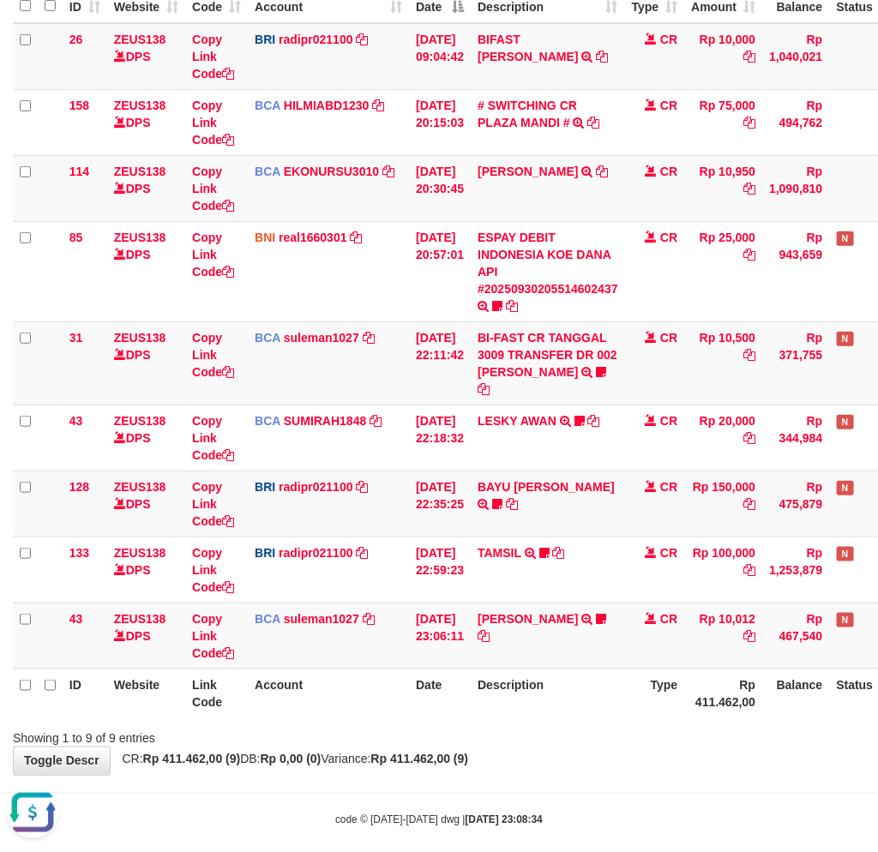
click at [577, 700] on div "ID Website Link Code Account Date Description Type Amount Balance Status Action…" at bounding box center [439, 345] width 878 height 753
click at [641, 698] on th "Type" at bounding box center [655, 692] width 60 height 49
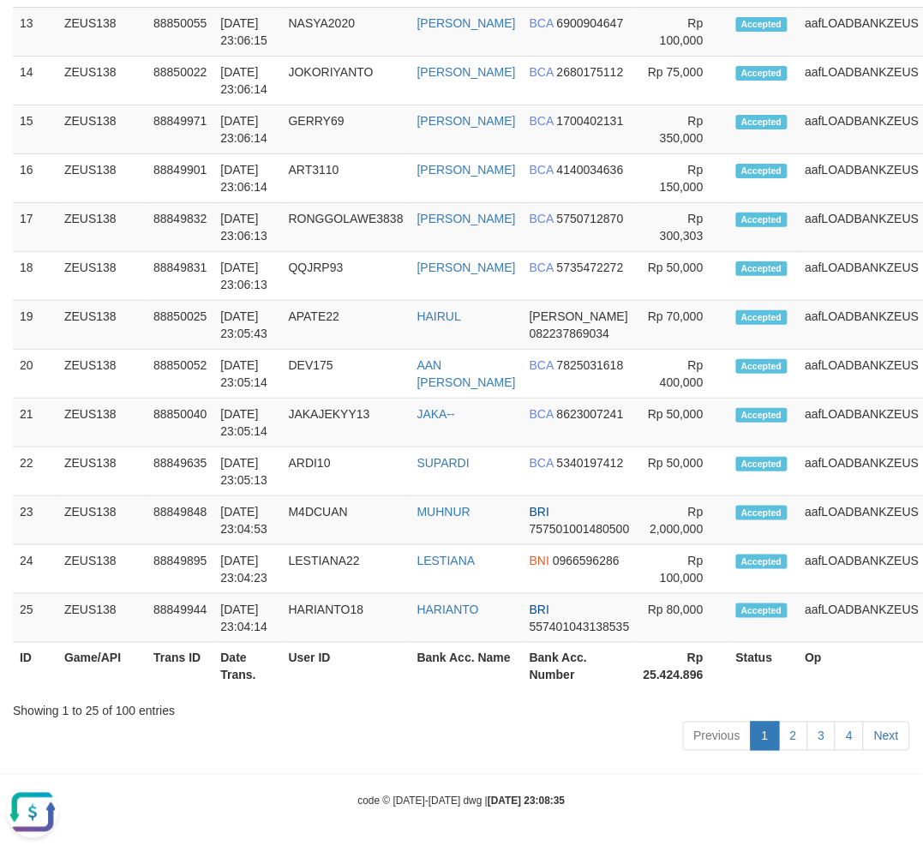
click at [440, 704] on div "Showing 1 to 25 of 100 entries" at bounding box center [461, 708] width 897 height 24
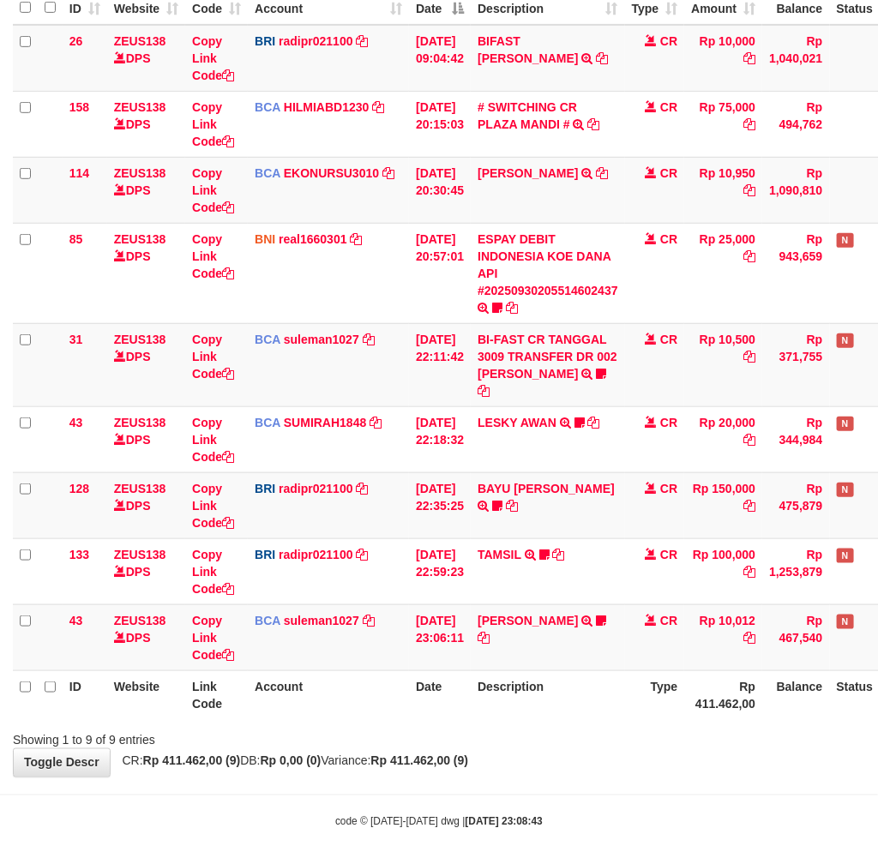
scroll to position [234, 0]
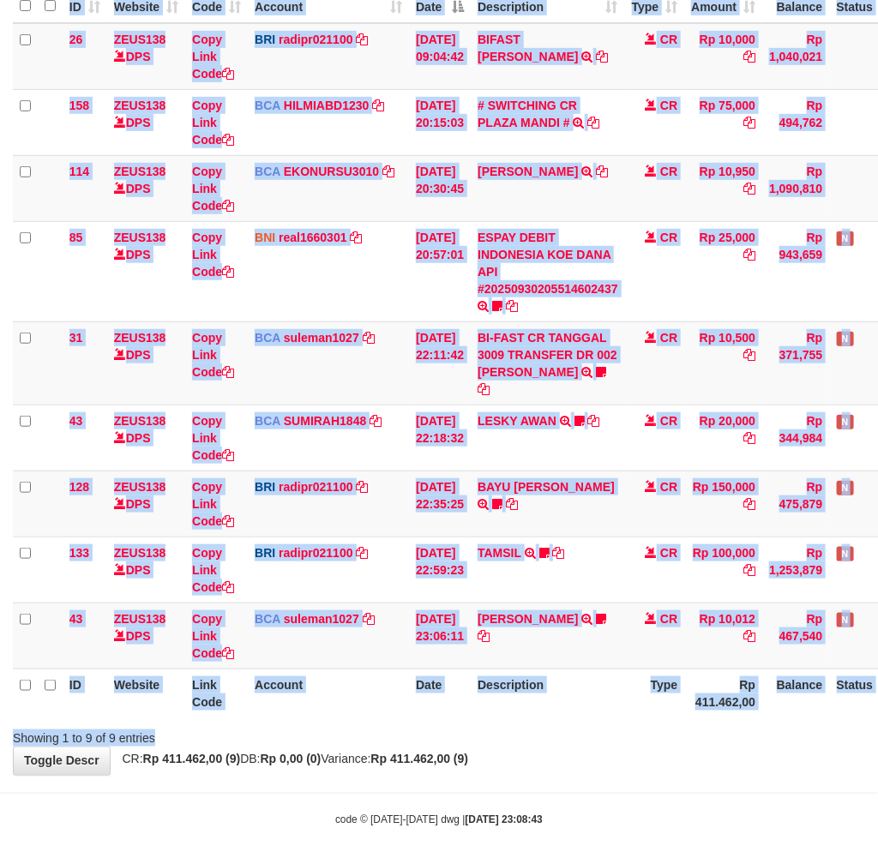
drag, startPoint x: 668, startPoint y: 706, endPoint x: 684, endPoint y: 711, distance: 16.3
click at [664, 708] on div "Search: ID Website Link Code Account Date Description Type Amount Balance Statu…" at bounding box center [439, 342] width 852 height 807
click at [677, 722] on div "Showing 1 to 9 of 9 entries" at bounding box center [439, 734] width 878 height 24
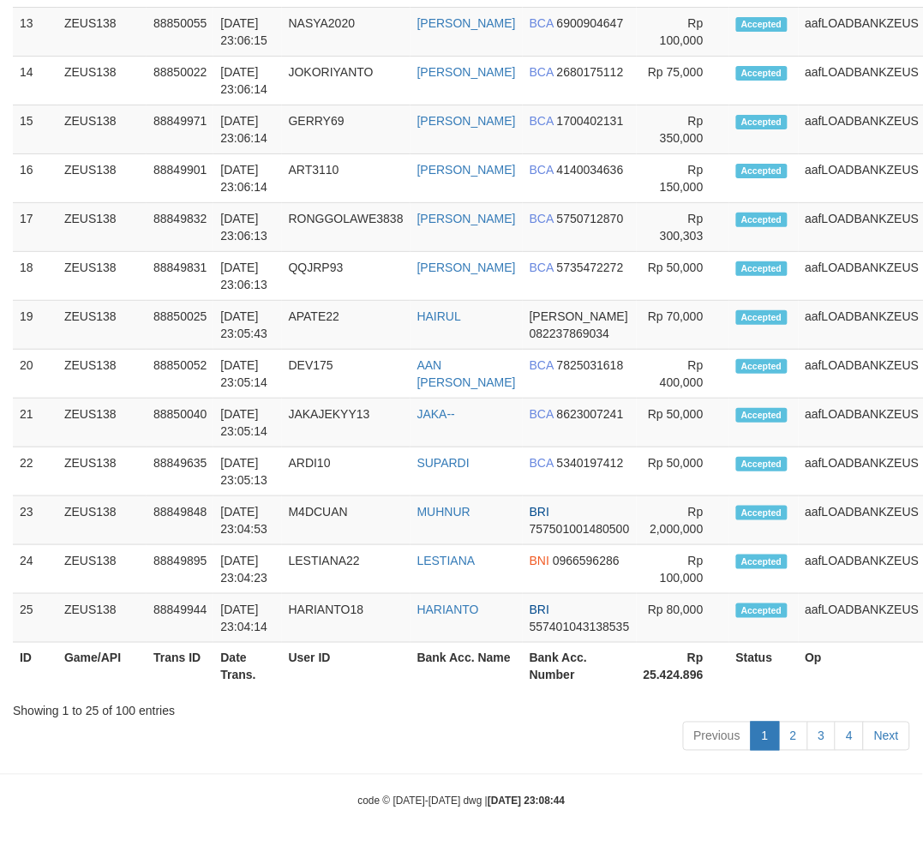
scroll to position [2456, 0]
click at [300, 623] on td "HARIANTO18" at bounding box center [346, 618] width 129 height 49
drag, startPoint x: 300, startPoint y: 623, endPoint x: 201, endPoint y: 624, distance: 99.4
click at [300, 623] on td "HARIANTO18" at bounding box center [346, 618] width 129 height 49
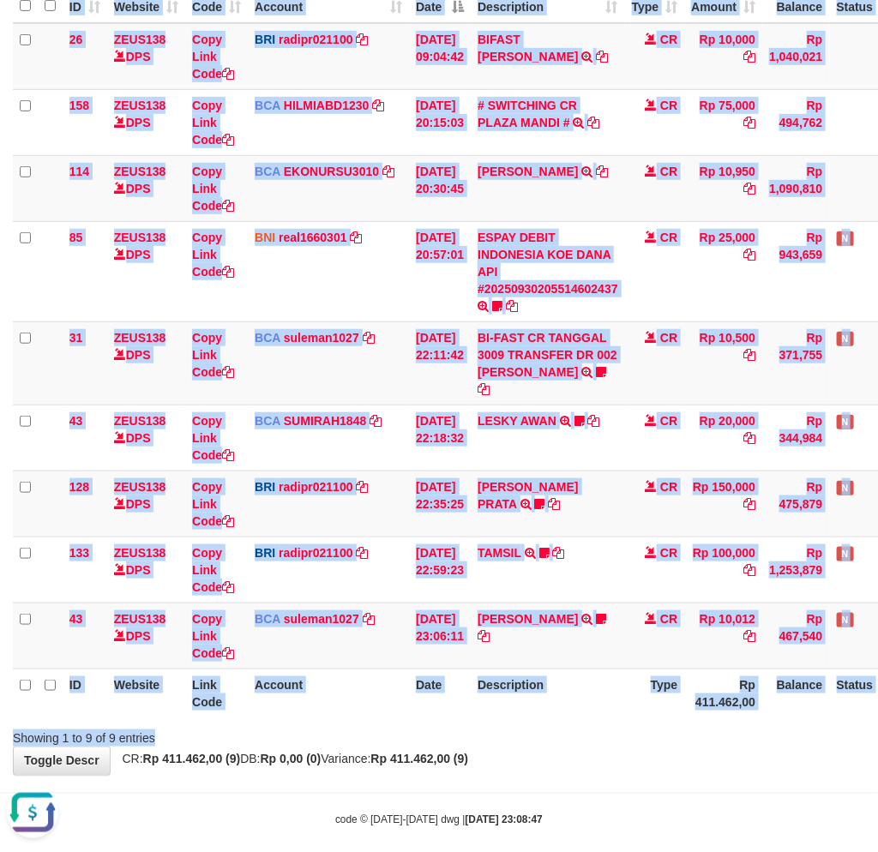
drag, startPoint x: 521, startPoint y: 703, endPoint x: 611, endPoint y: 703, distance: 90.0
click at [528, 710] on div "Search: ID Website Link Code Account Date Description Type Amount Balance Statu…" at bounding box center [439, 342] width 852 height 807
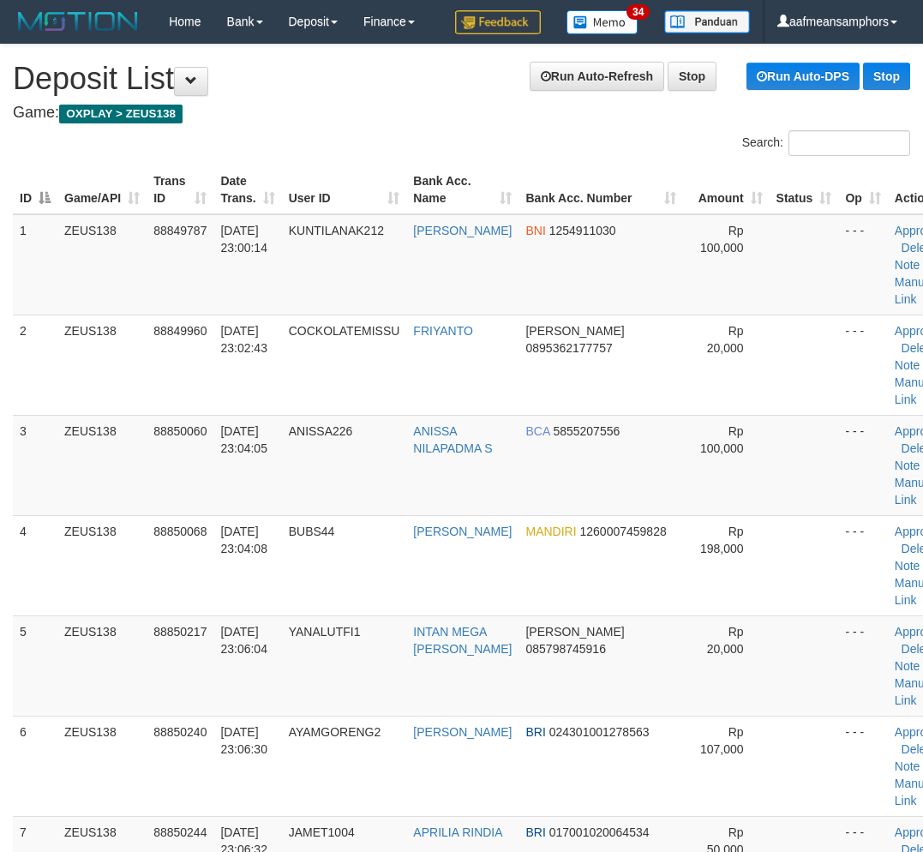
scroll to position [2557, 0]
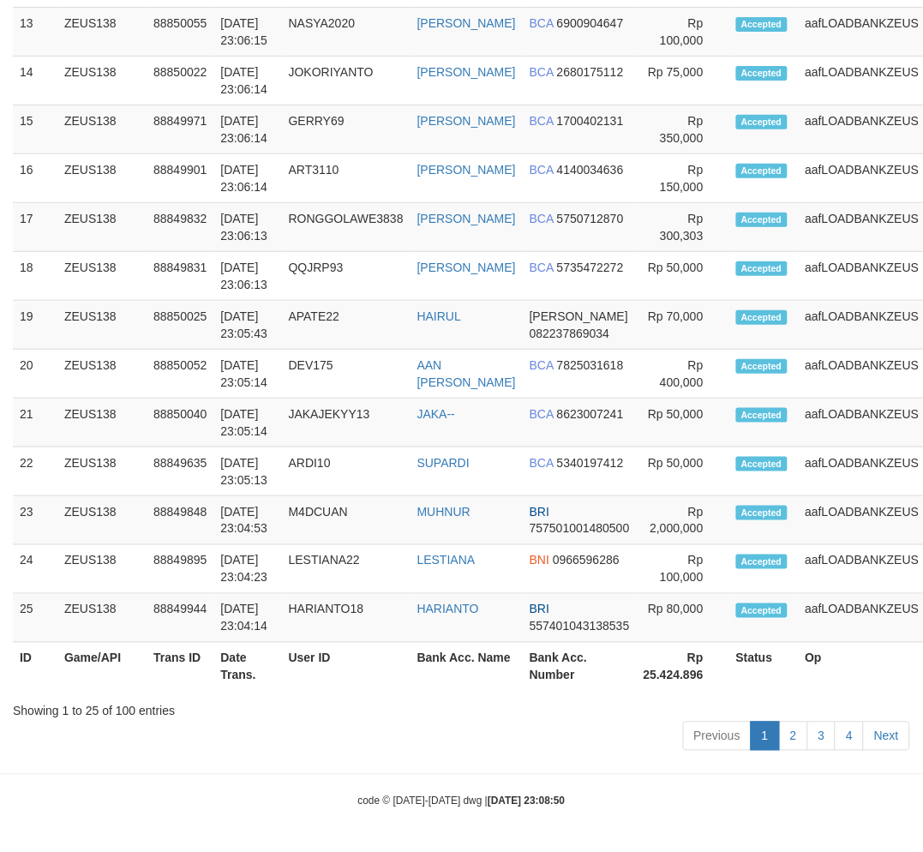
drag, startPoint x: 229, startPoint y: 730, endPoint x: 70, endPoint y: 723, distance: 158.7
click at [234, 731] on div "Previous 1 2 3 4 Next" at bounding box center [461, 738] width 897 height 37
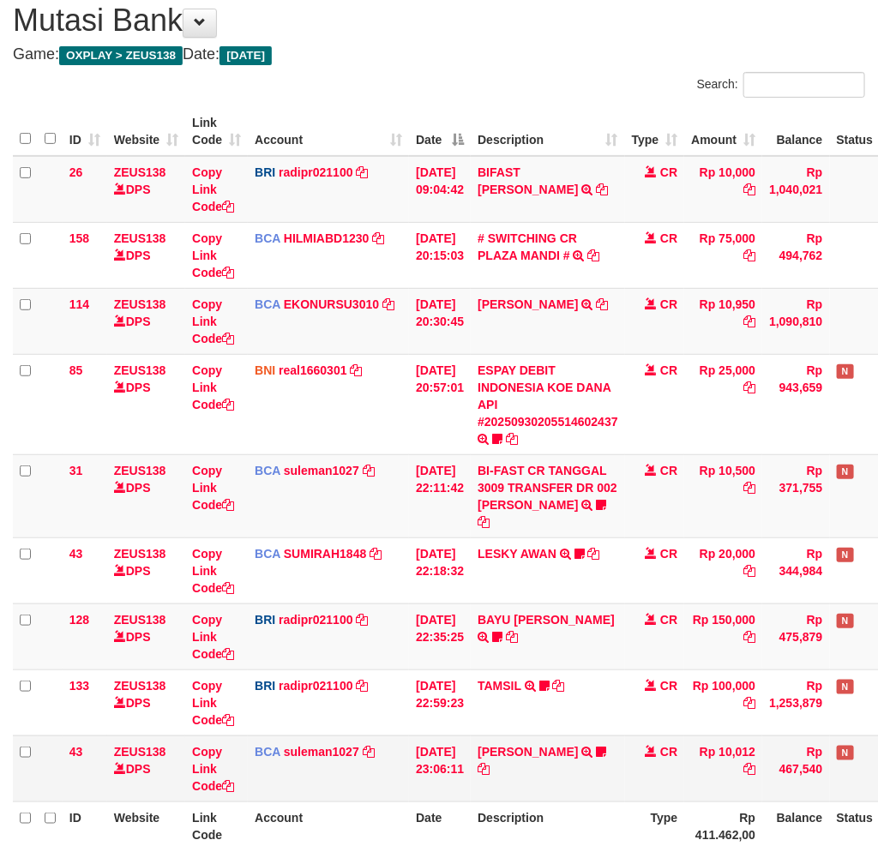
scroll to position [108, 0]
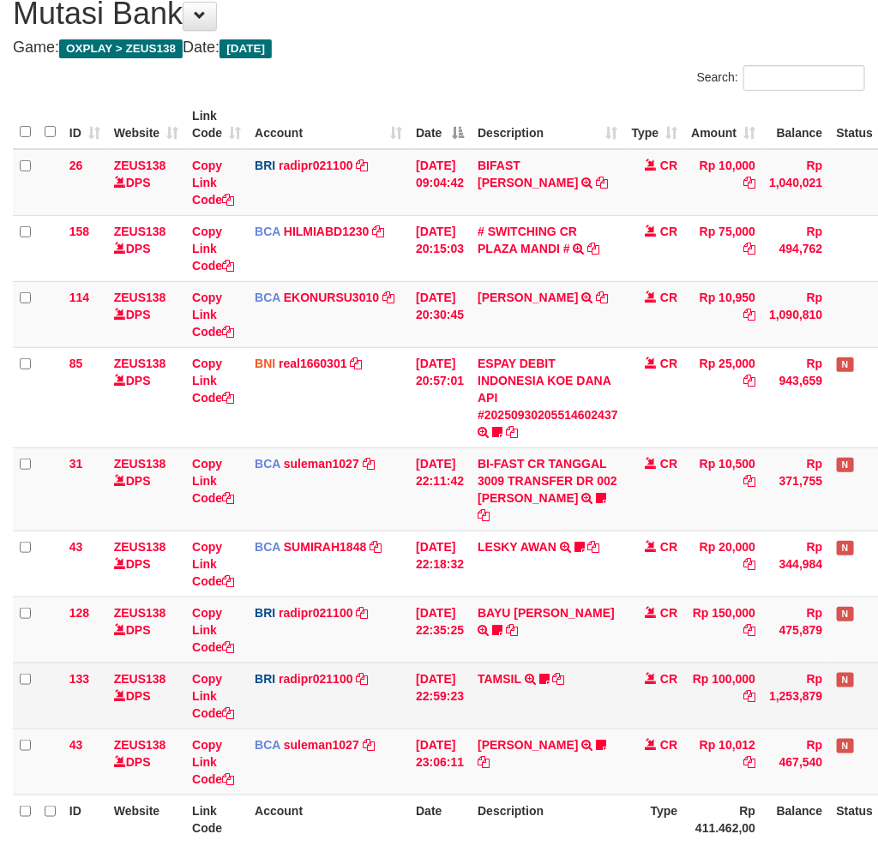
click at [470, 698] on td "30/09/2025 22:59:23" at bounding box center [440, 695] width 62 height 66
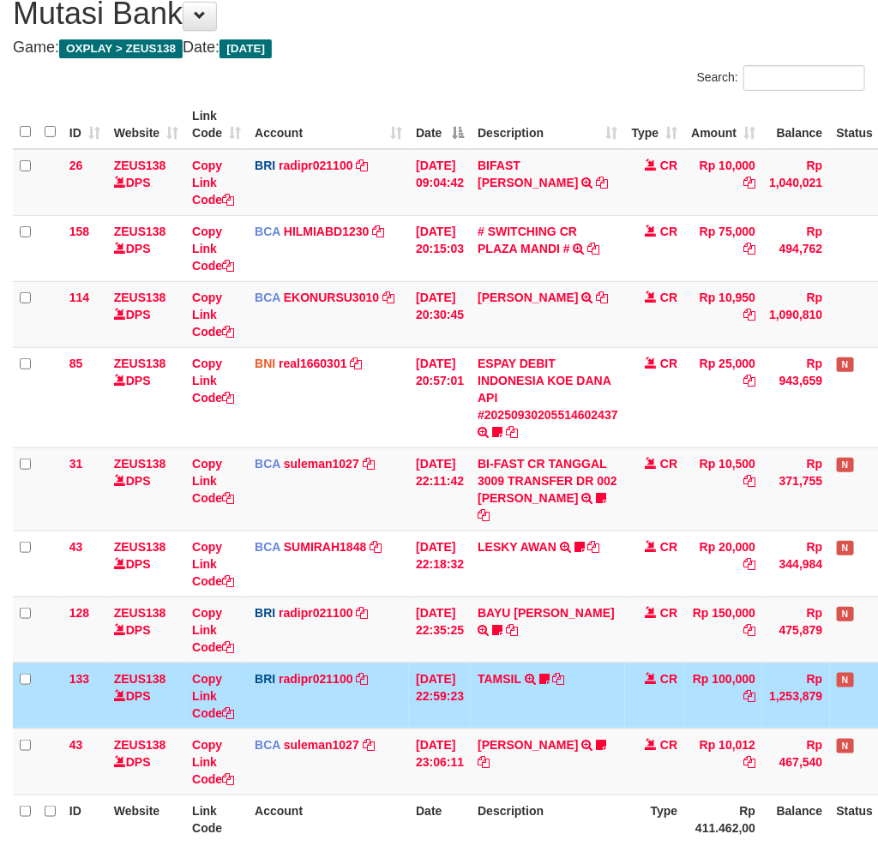
drag, startPoint x: 698, startPoint y: 700, endPoint x: 886, endPoint y: 698, distance: 188.5
click at [698, 700] on td "Rp 100,000" at bounding box center [723, 695] width 78 height 66
drag, startPoint x: 303, startPoint y: 795, endPoint x: 291, endPoint y: 791, distance: 11.9
click at [297, 797] on th "Account" at bounding box center [328, 818] width 161 height 49
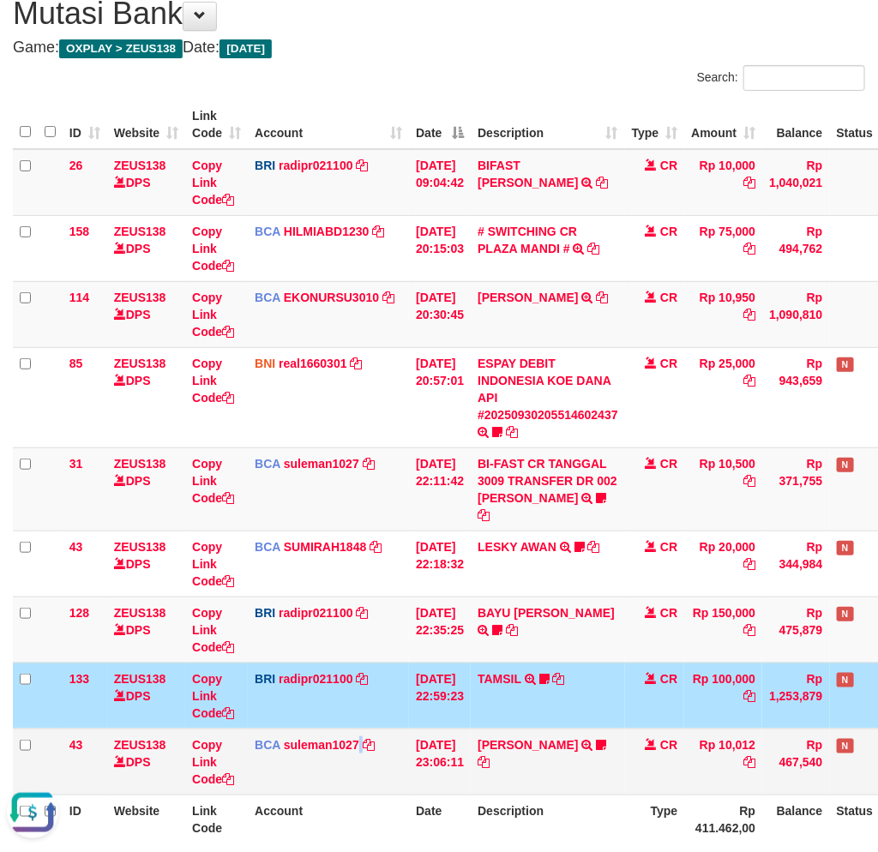
click at [358, 758] on td "BCA suleman1027 DPS SULEMAN mutasi_20250930_2972 | 43 mutasi_20250930_2972 | 43" at bounding box center [328, 761] width 161 height 66
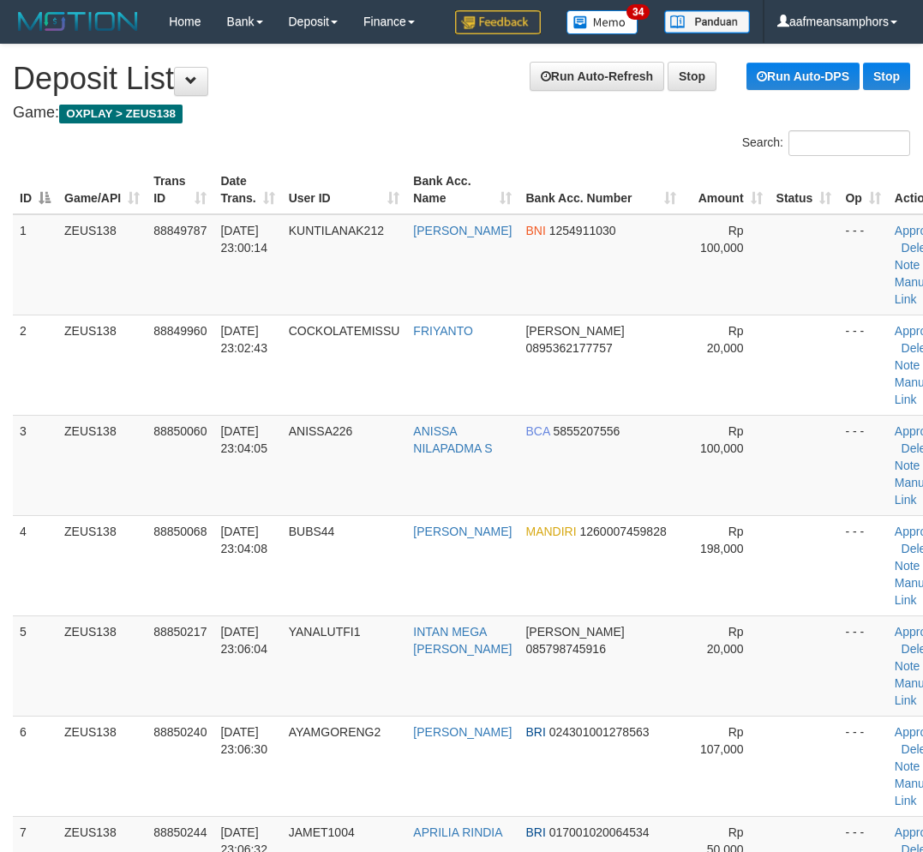
scroll to position [2557, 0]
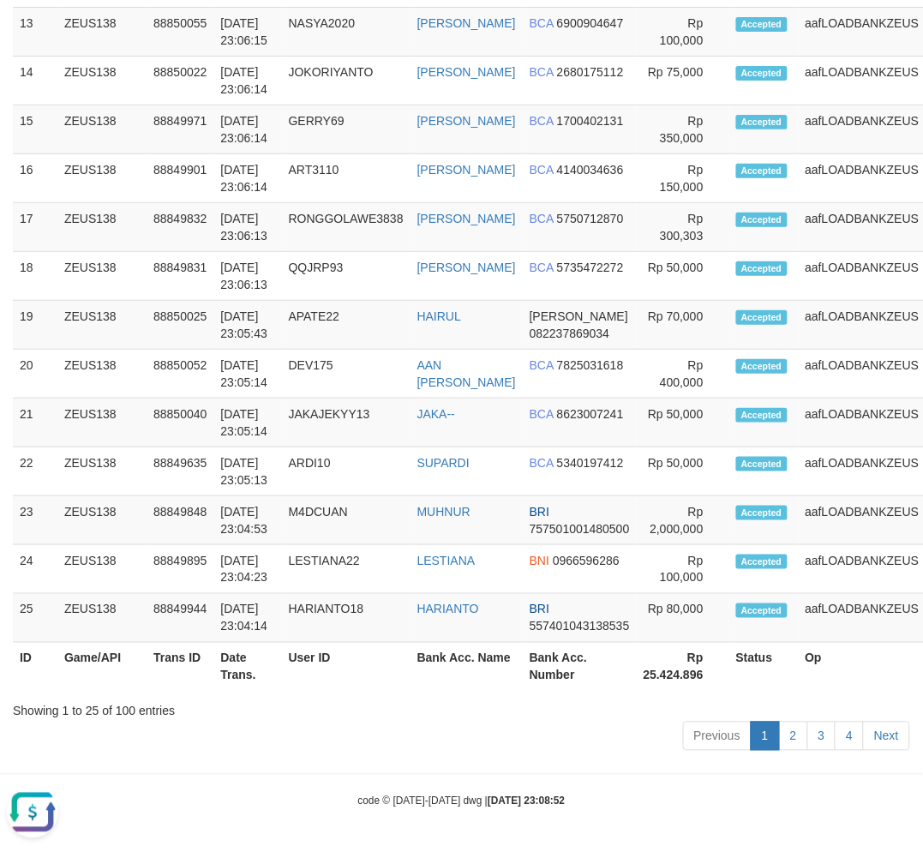
click at [464, 709] on div "Showing 1 to 25 of 100 entries" at bounding box center [461, 708] width 897 height 24
drag, startPoint x: 302, startPoint y: 707, endPoint x: 238, endPoint y: 708, distance: 63.4
click at [294, 707] on div "Showing 1 to 25 of 100 entries" at bounding box center [461, 708] width 897 height 24
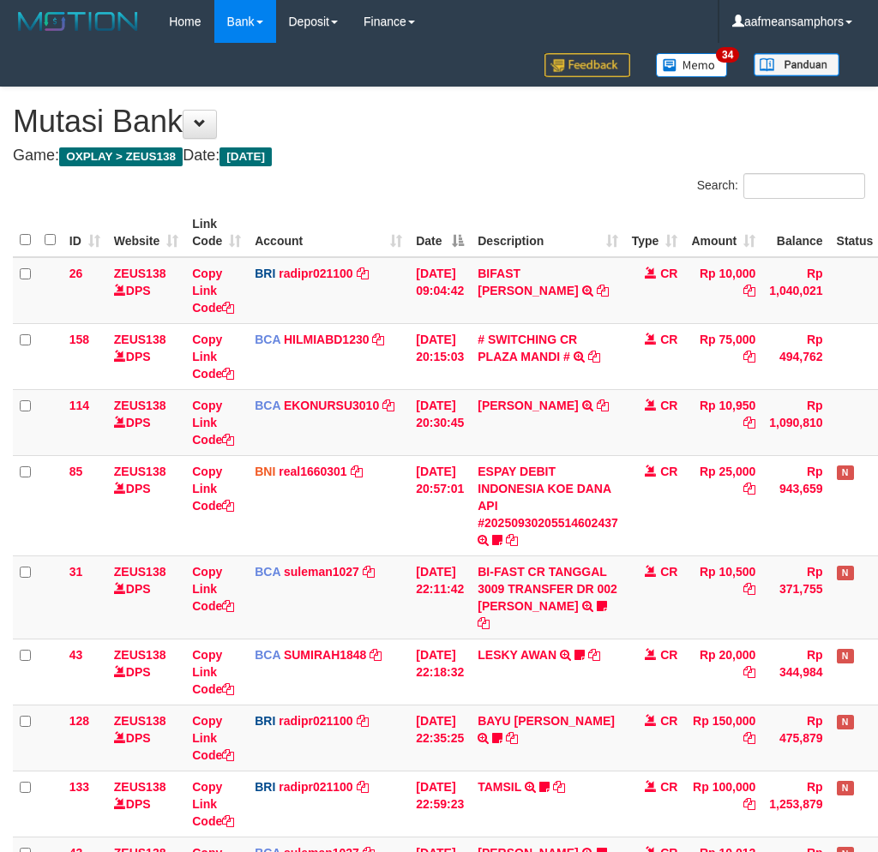
scroll to position [110, 0]
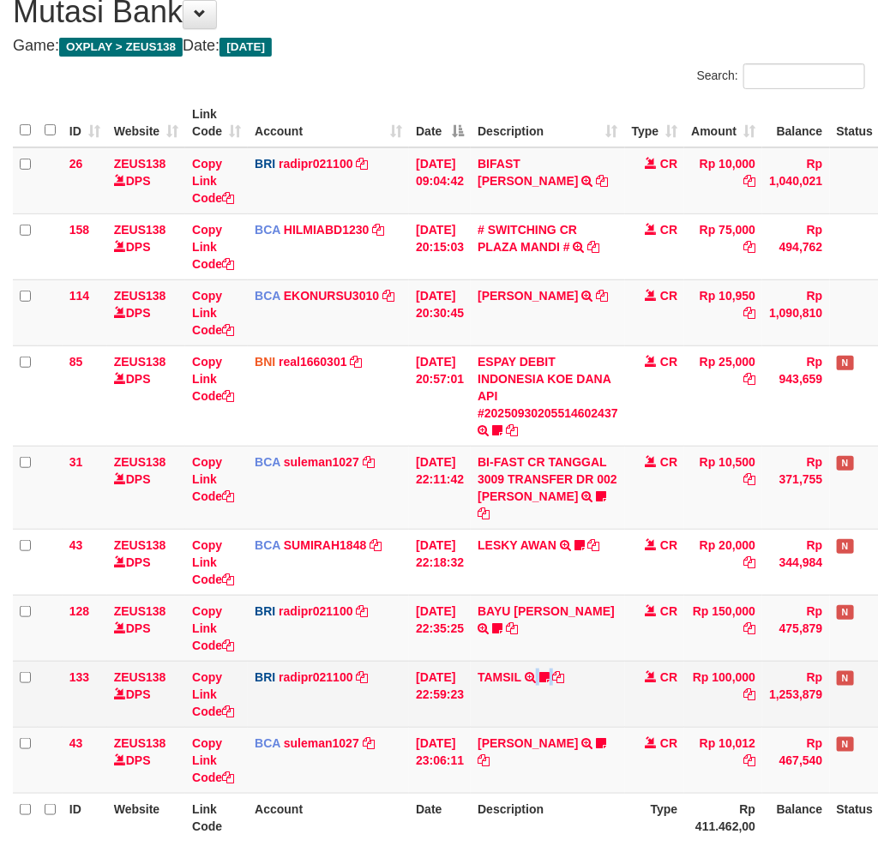
click at [521, 666] on td "TAMSIL TRANSFER NBMB TAMSIL TO REYNALDI ADI PRATAMA Fatta029" at bounding box center [547, 694] width 154 height 66
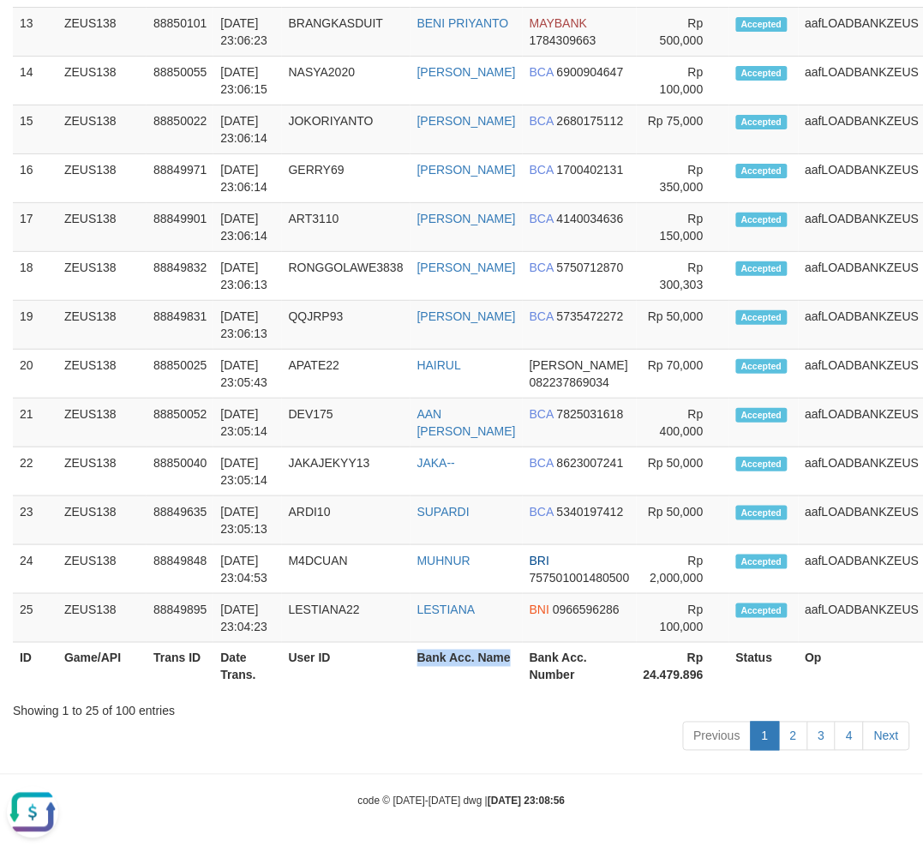
drag, startPoint x: 422, startPoint y: 674, endPoint x: 0, endPoint y: 669, distance: 422.5
click at [464, 680] on tr "ID Game/API Trans ID Date Trans. User ID Bank Acc. Name Bank Acc. Number Rp 24.…" at bounding box center [504, 667] width 983 height 49
click at [498, 665] on th "Bank Acc. Name" at bounding box center [466, 667] width 112 height 49
click at [538, 669] on th "Bank Acc. Number" at bounding box center [580, 667] width 114 height 49
click at [397, 660] on th "User ID" at bounding box center [346, 667] width 129 height 49
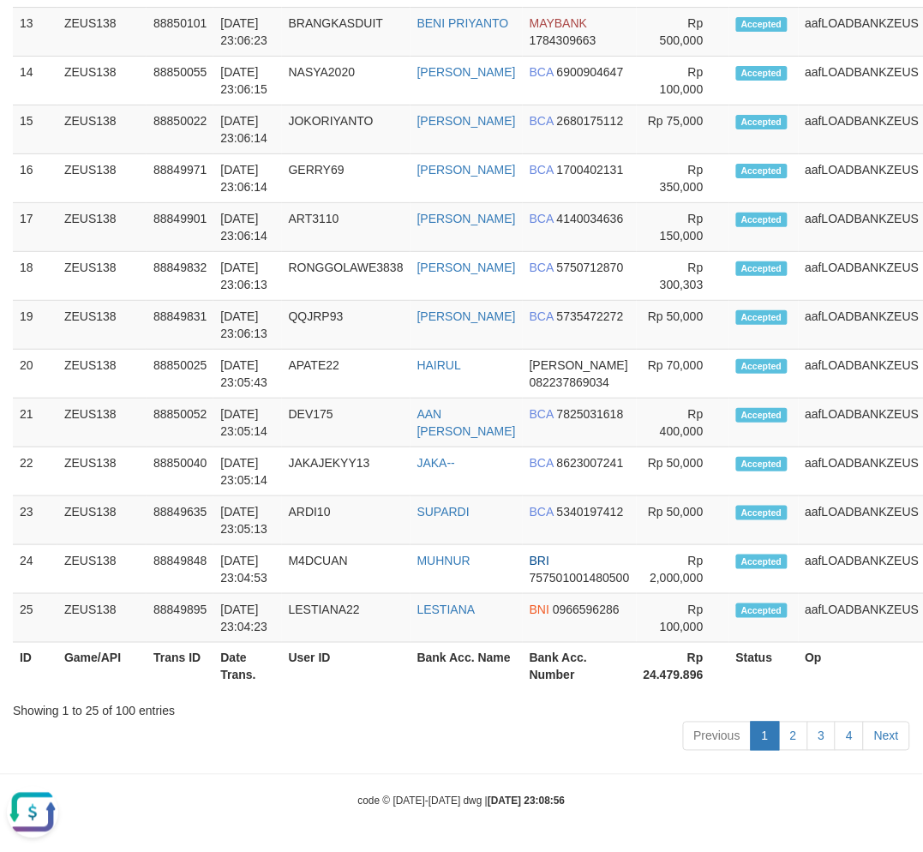
click at [358, 657] on th "User ID" at bounding box center [346, 667] width 129 height 49
drag, startPoint x: 413, startPoint y: 679, endPoint x: 1, endPoint y: 681, distance: 412.2
click at [410, 680] on th "User ID" at bounding box center [346, 667] width 129 height 49
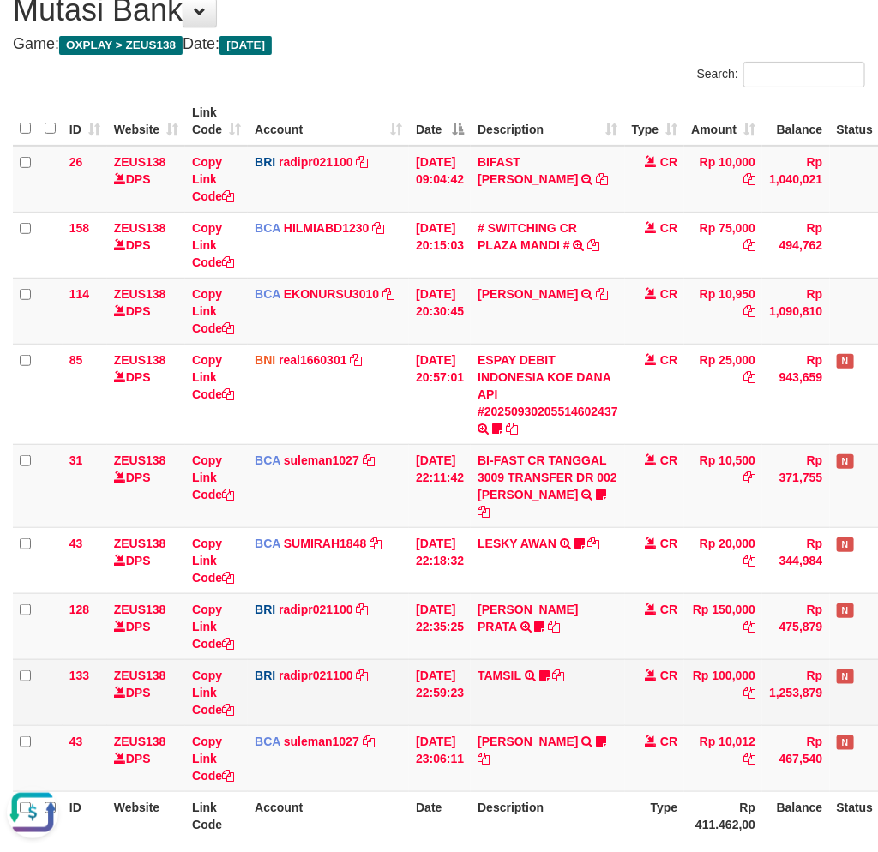
click at [580, 689] on td "TAMSIL TRANSFER NBMB TAMSIL TO REYNALDI ADI PRATAMA Fatta029" at bounding box center [547, 692] width 154 height 66
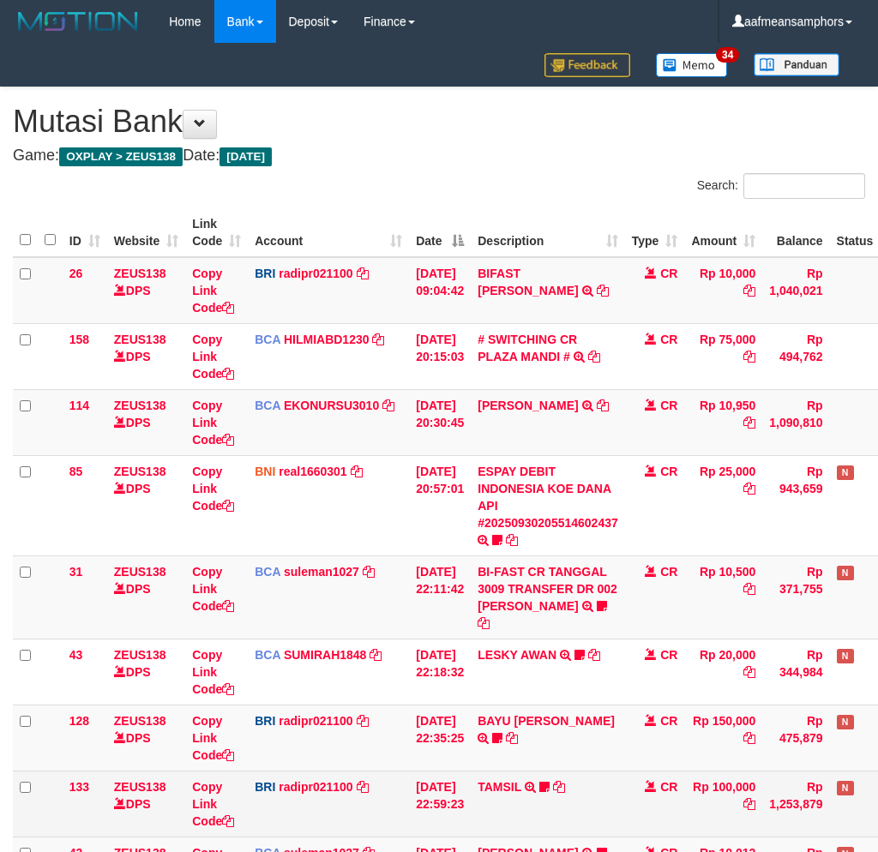
scroll to position [112, 0]
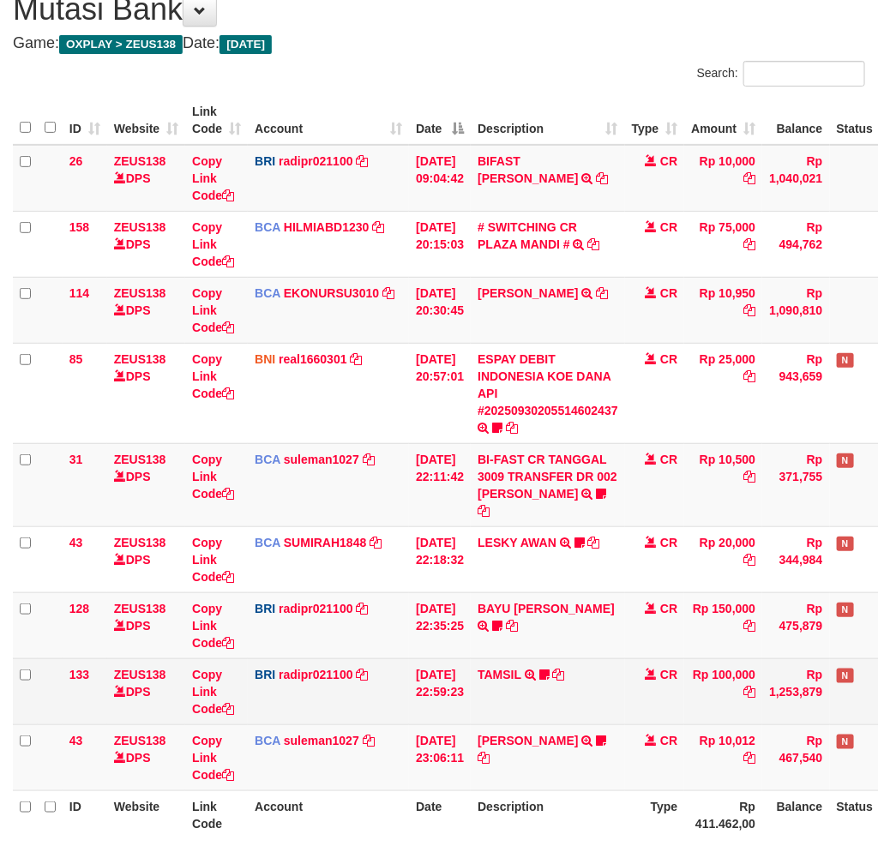
click at [578, 658] on td "TAMSIL TRANSFER NBMB TAMSIL TO REYNALDI ADI PRATAMA Fatta029" at bounding box center [547, 691] width 154 height 66
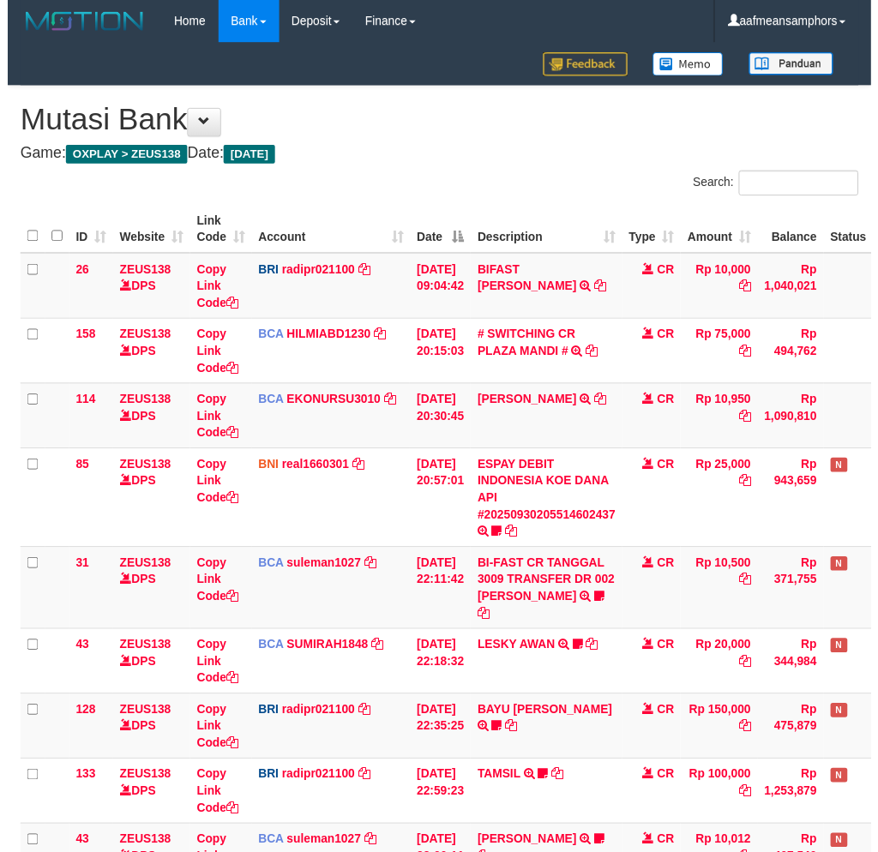
scroll to position [113, 0]
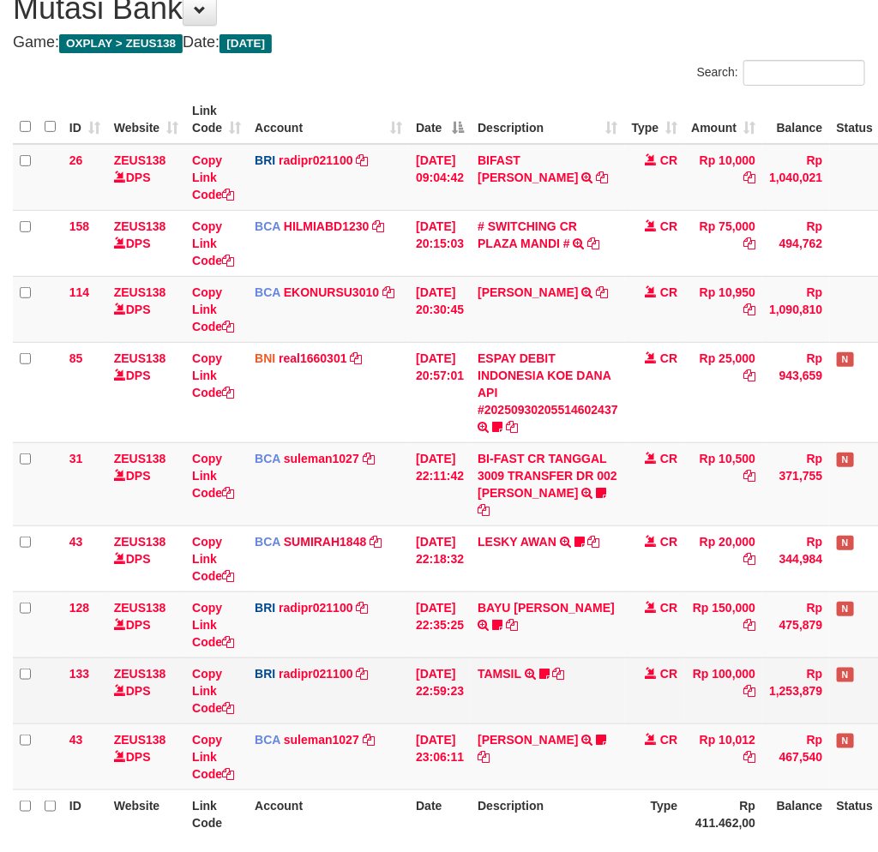
click at [614, 657] on td "TAMSIL TRANSFER NBMB TAMSIL TO REYNALDI ADI PRATAMA Fatta029" at bounding box center [547, 690] width 154 height 66
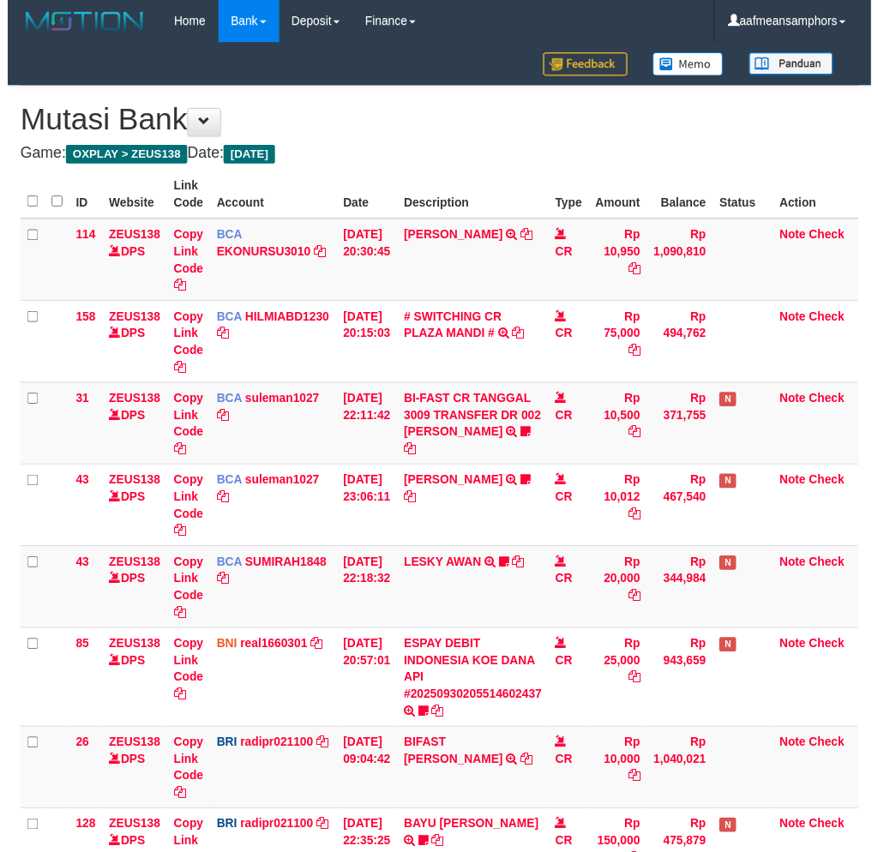
scroll to position [115, 0]
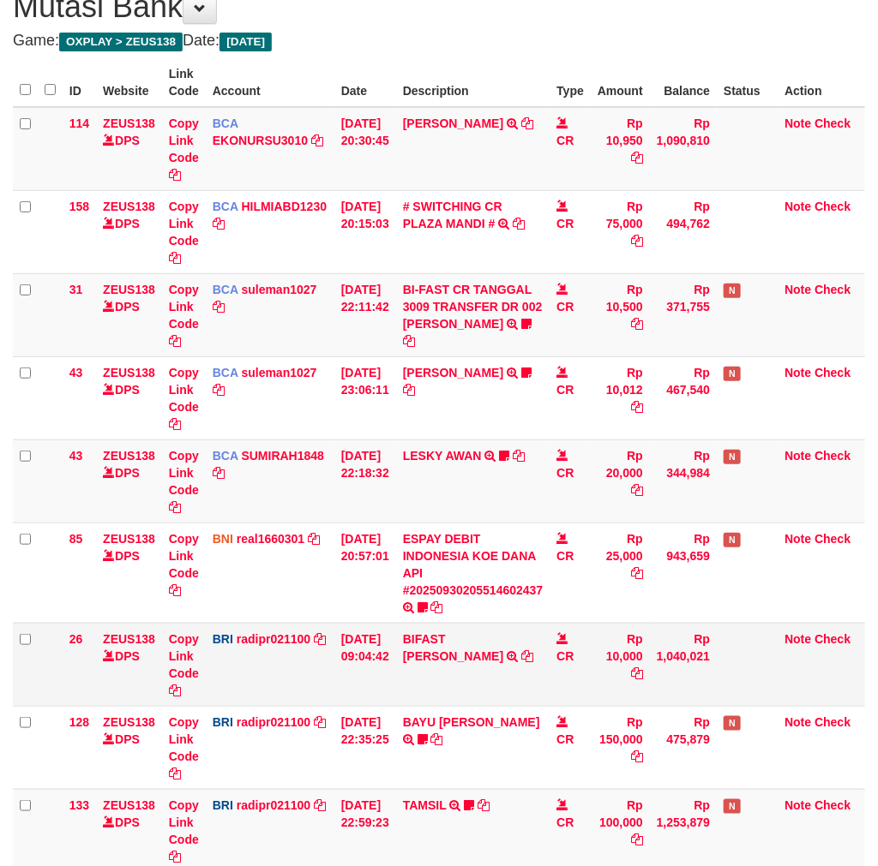
click at [434, 680] on td "BIFAST ERIKA S PAUN TRANSFER NBMB BIFAST ERIKA S PAUN TO REYNALDI ADI PRATAMA" at bounding box center [473, 664] width 154 height 83
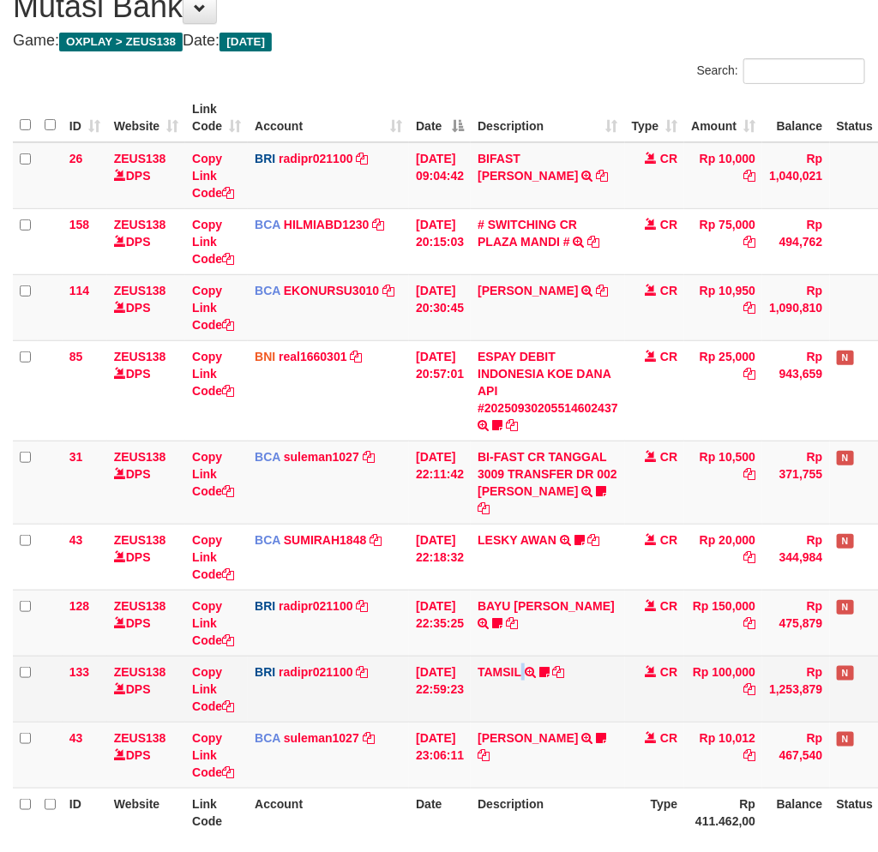
drag, startPoint x: 537, startPoint y: 678, endPoint x: 554, endPoint y: 680, distance: 17.2
click at [536, 679] on td "TAMSIL TRANSFER NBMB TAMSIL TO REYNALDI ADI PRATAMA Fatta029" at bounding box center [547, 689] width 154 height 66
click at [557, 681] on td "TAMSIL TRANSFER NBMB TAMSIL TO REYNALDI ADI PRATAMA Fatta029" at bounding box center [547, 689] width 154 height 66
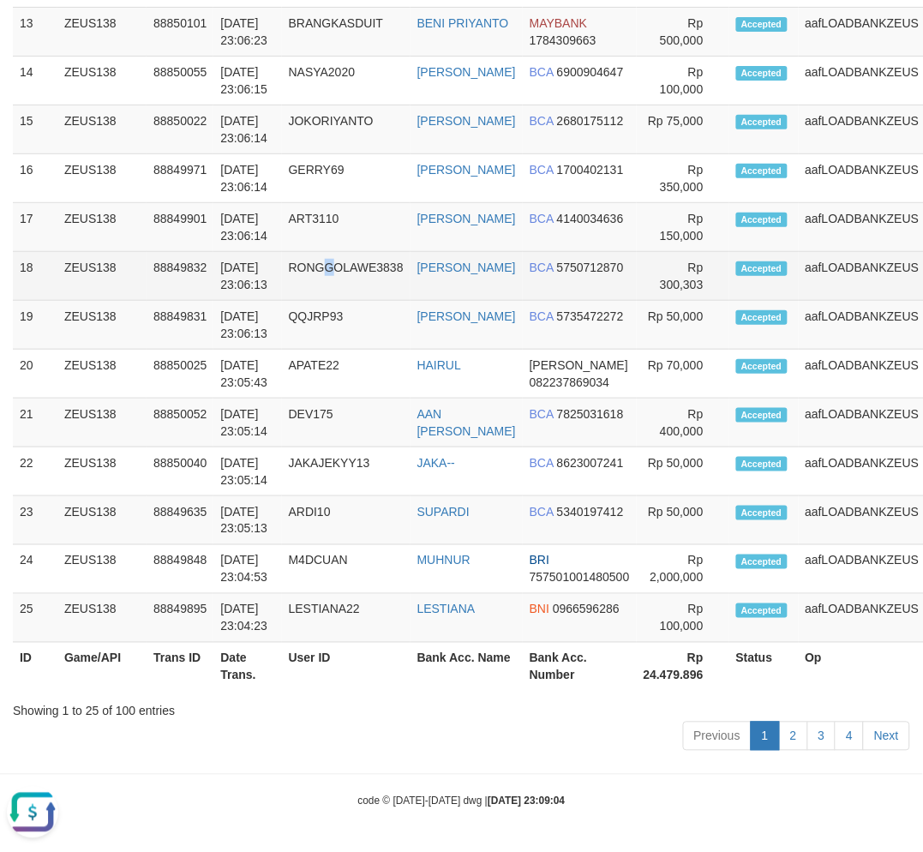
drag, startPoint x: 334, startPoint y: 217, endPoint x: 327, endPoint y: 227, distance: 12.4
click at [337, 252] on td "RONGGOLAWE3838" at bounding box center [346, 276] width 129 height 49
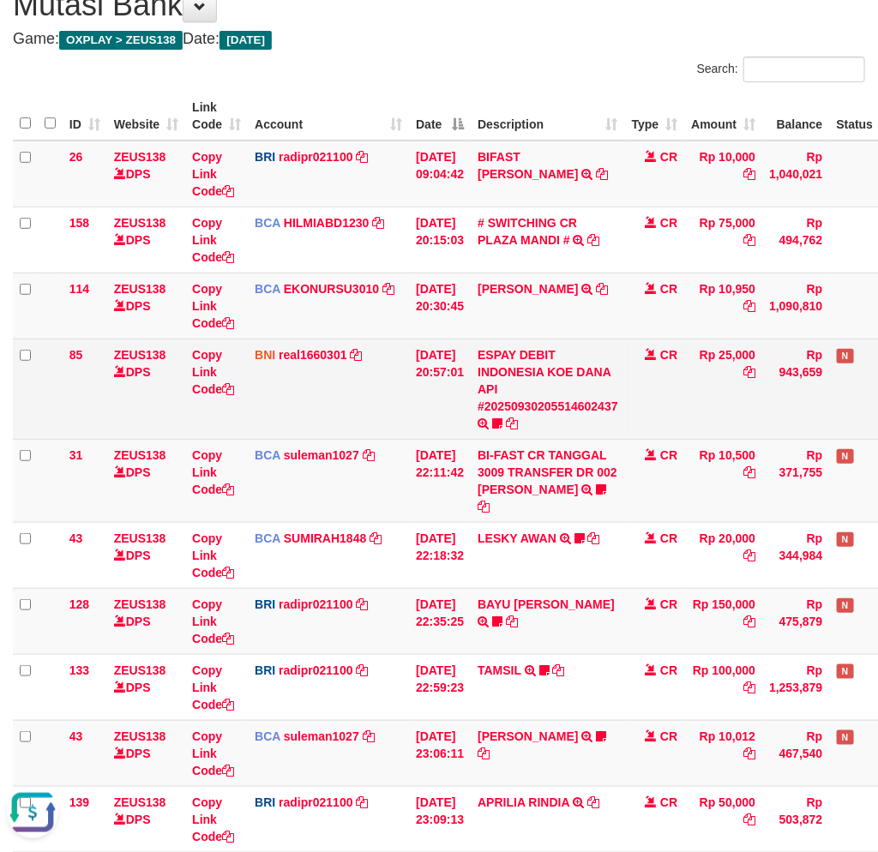
drag, startPoint x: 332, startPoint y: 657, endPoint x: 748, endPoint y: 395, distance: 492.2
click at [348, 654] on td "BRI radipr021100 DPS REYNALDI ADI PRATAMA mutasi_20250930_3774 | 133 mutasi_202…" at bounding box center [328, 687] width 161 height 66
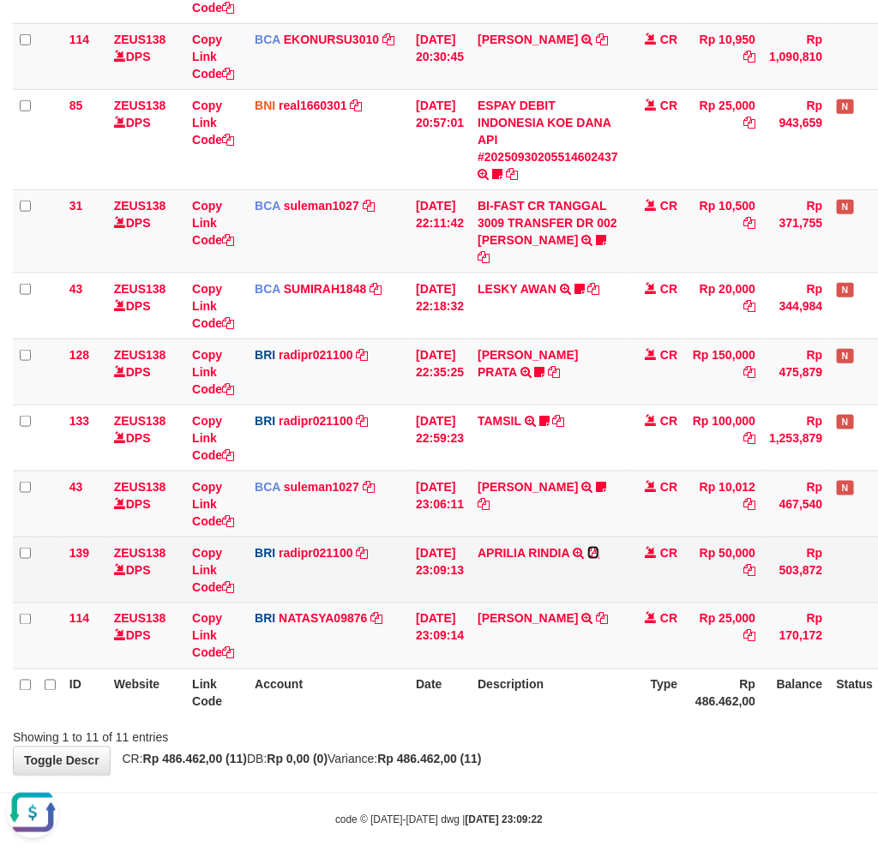
click at [599, 547] on icon at bounding box center [593, 553] width 12 height 12
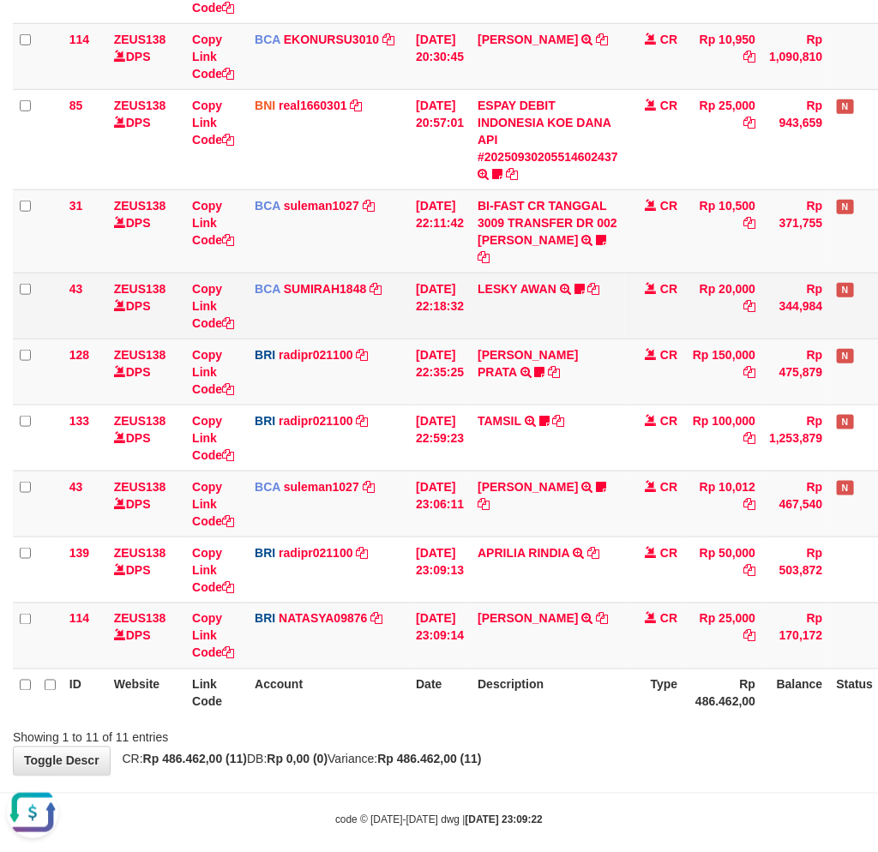
click at [567, 311] on td "LESKY AWAN TRSF E-BANKING CR 3009/FTSCY/WS95031 20000.00LESKY AWAN LESKY0927" at bounding box center [547, 306] width 154 height 66
click at [572, 309] on td "LESKY AWAN TRSF E-BANKING CR 3009/FTSCY/WS95031 20000.00LESKY AWAN LESKY0927" at bounding box center [547, 306] width 154 height 66
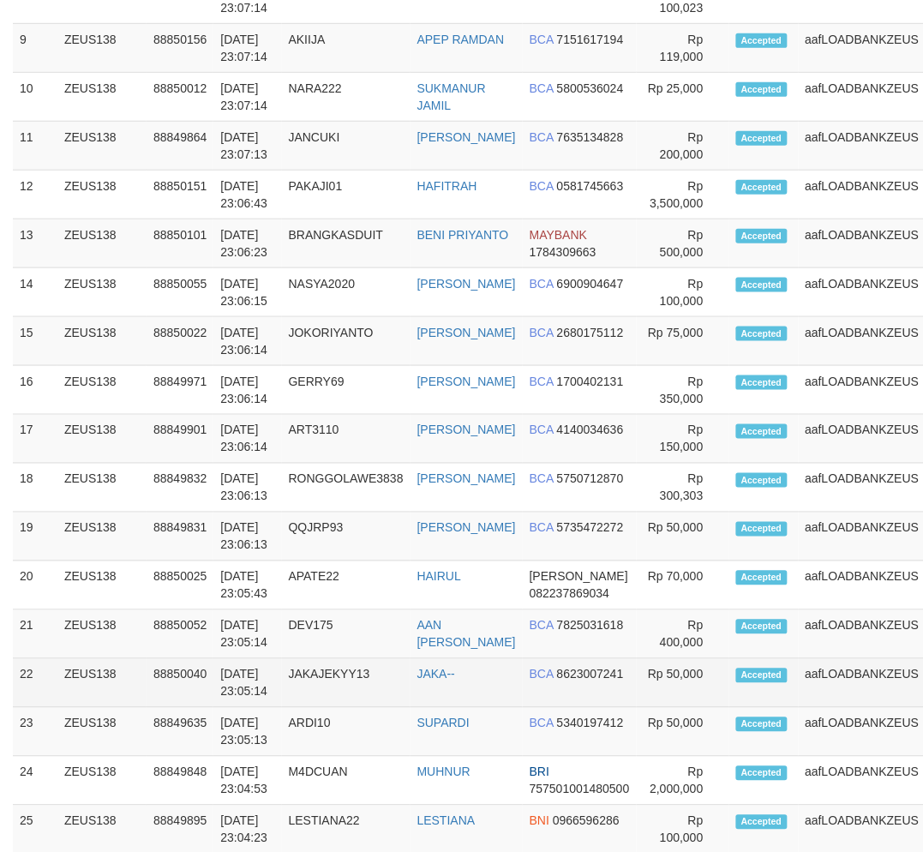
drag, startPoint x: 472, startPoint y: 800, endPoint x: 460, endPoint y: 704, distance: 96.7
click at [473, 800] on tbody "1 ZEUS138 88850251 30/09/2025 23:08:53 ARDI10 SUPARDI BCA 5340197412 Rp 50,000 2" at bounding box center [504, 243] width 983 height 1222
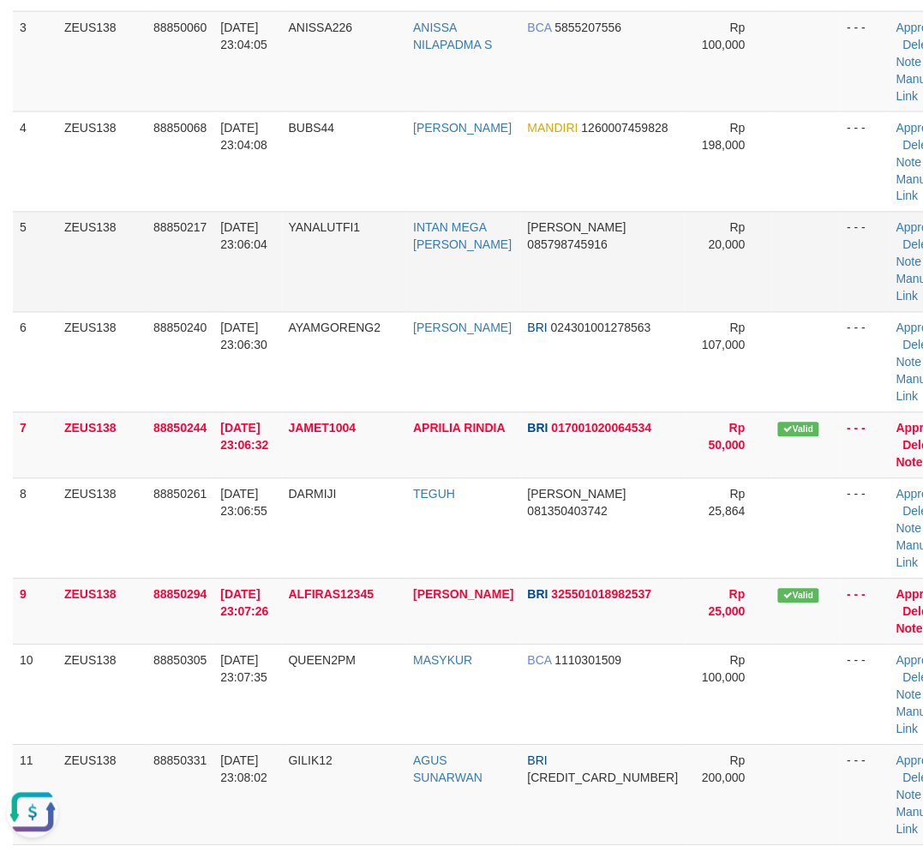
click at [326, 277] on td "YANALUTFI1" at bounding box center [344, 262] width 125 height 100
click at [326, 276] on td "YANALUTFI1" at bounding box center [344, 262] width 125 height 100
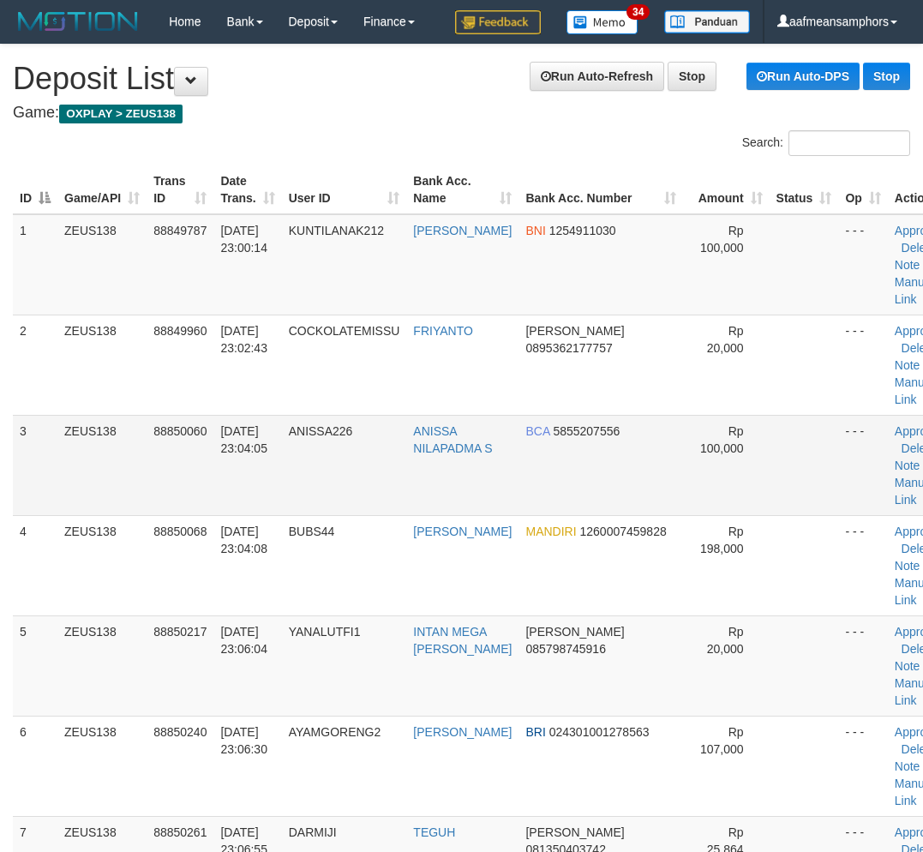
click at [403, 415] on td "ANISSA226" at bounding box center [344, 465] width 125 height 100
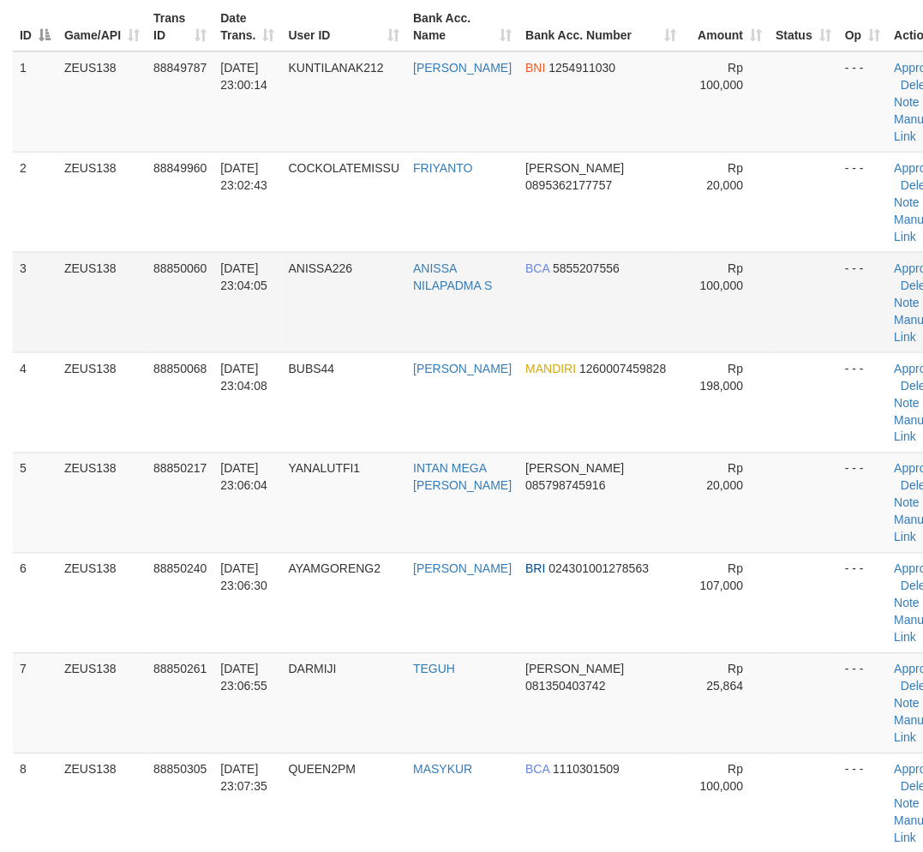
click at [404, 338] on td "ANISSA226" at bounding box center [344, 302] width 125 height 100
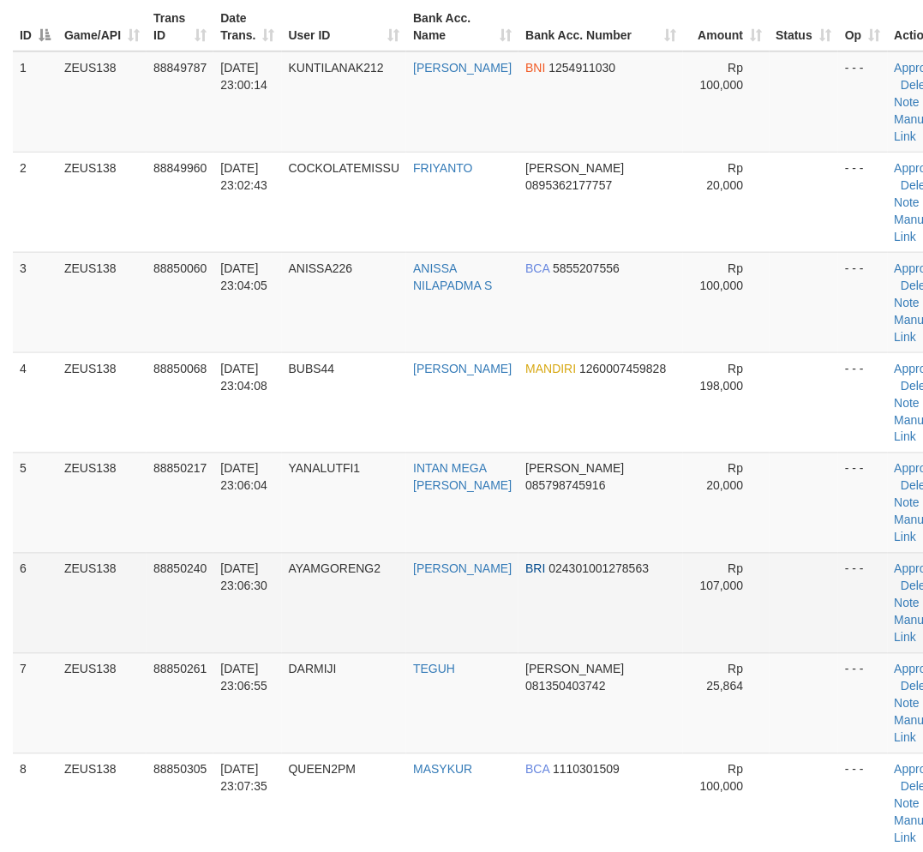
scroll to position [404, 0]
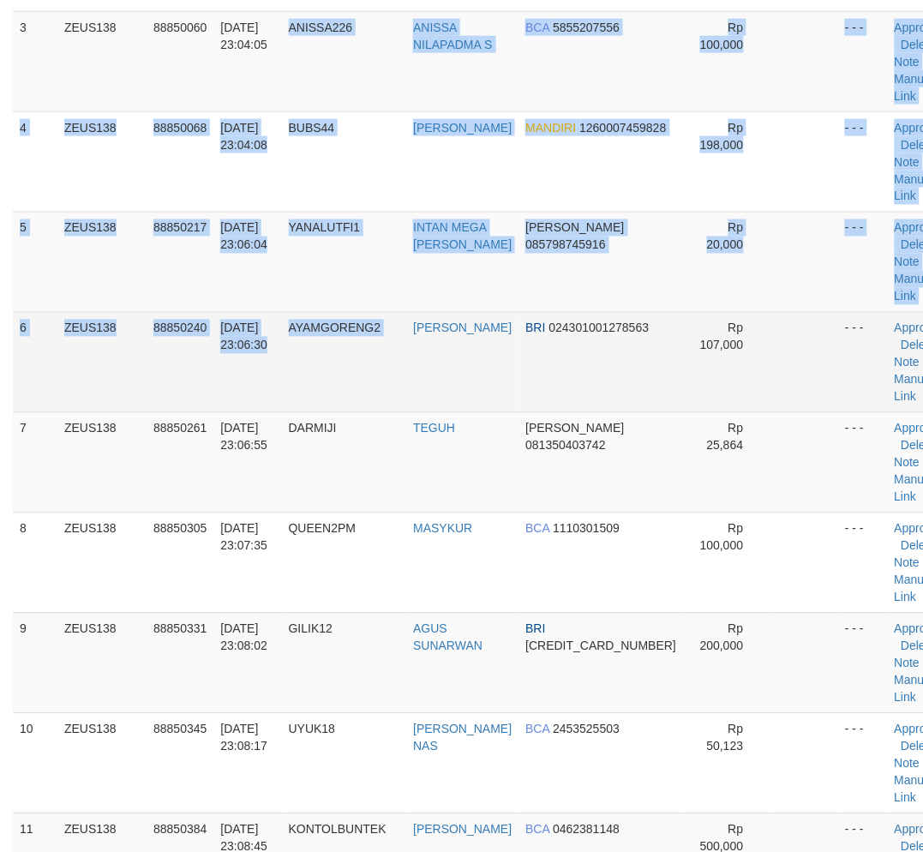
drag, startPoint x: 404, startPoint y: 338, endPoint x: 345, endPoint y: 356, distance: 62.6
click at [410, 339] on tbody "1 ZEUS138 88849787 30/09/2025 23:00:14 KUNTILANAK212 JOSUA NABABAN BNI 12549110…" at bounding box center [485, 663] width 944 height 1705
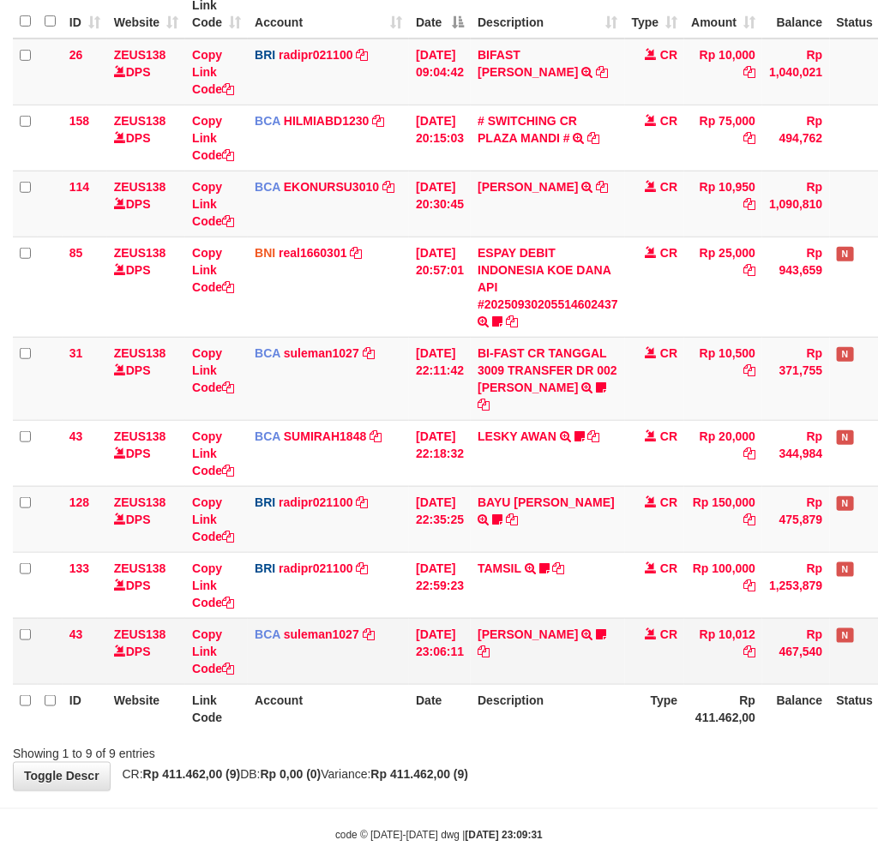
scroll to position [234, 0]
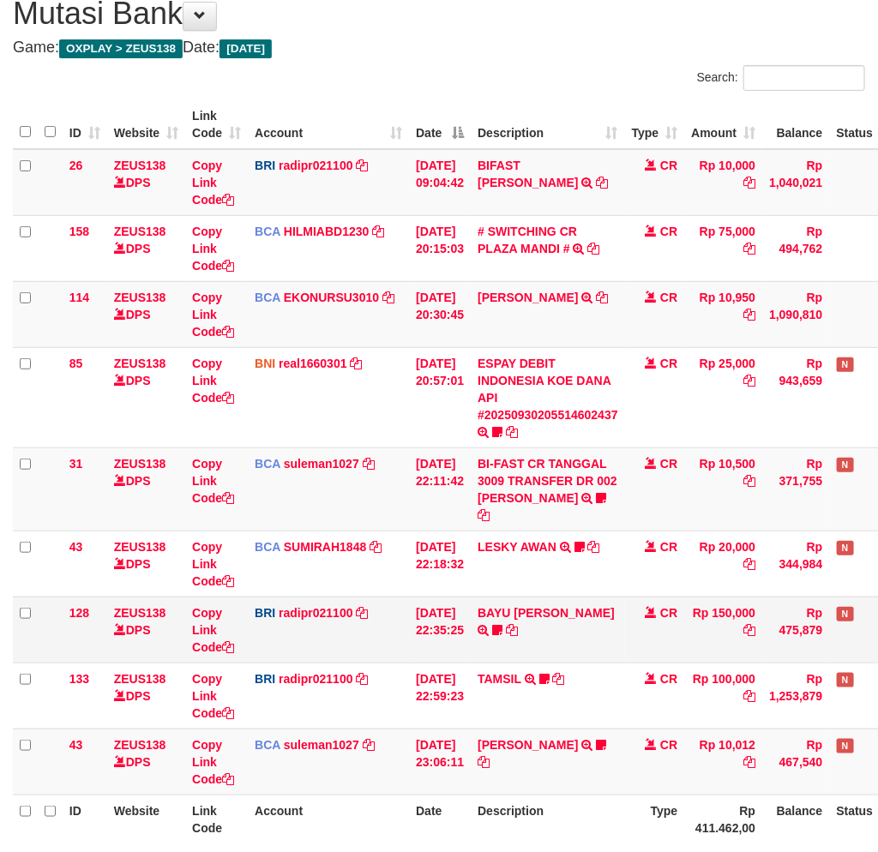
scroll to position [234, 0]
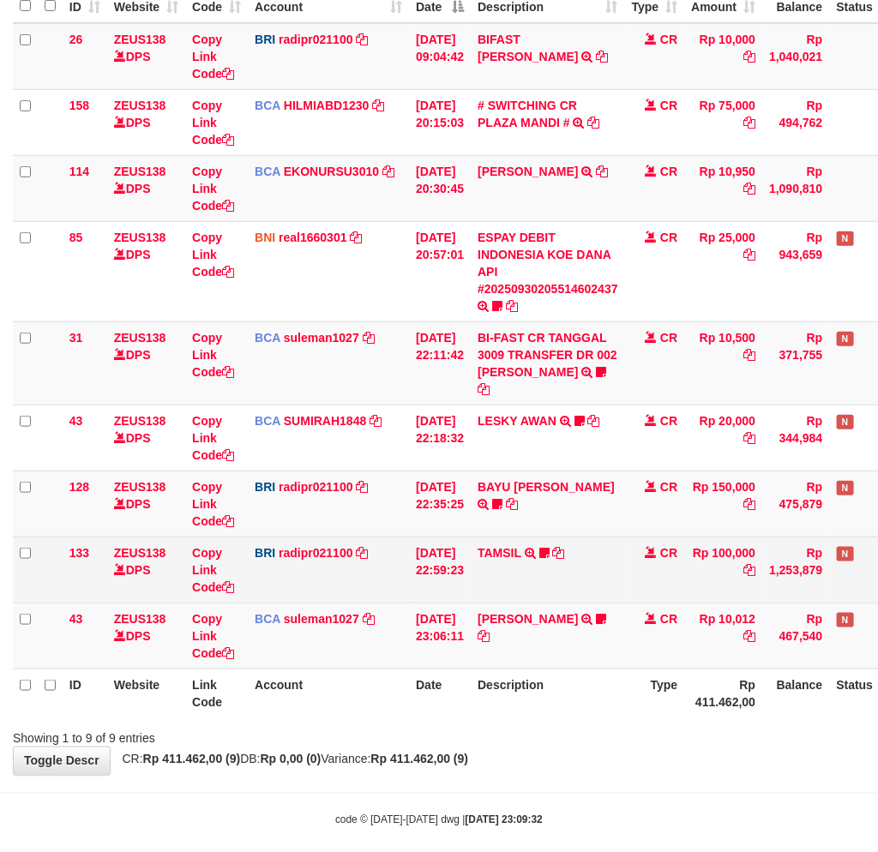
drag, startPoint x: 592, startPoint y: 583, endPoint x: 681, endPoint y: 572, distance: 89.7
click at [577, 578] on td "TAMSIL TRANSFER NBMB TAMSIL TO REYNALDI ADI PRATAMA Fatta029" at bounding box center [547, 569] width 154 height 66
click at [675, 568] on td "CR" at bounding box center [655, 569] width 60 height 66
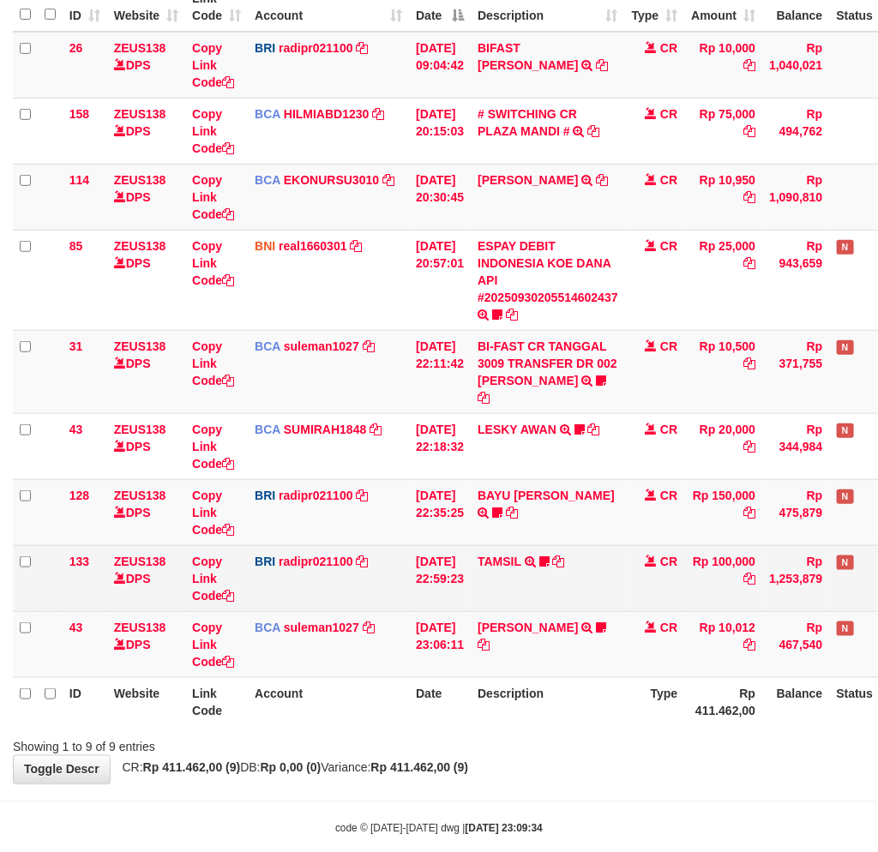
scroll to position [234, 0]
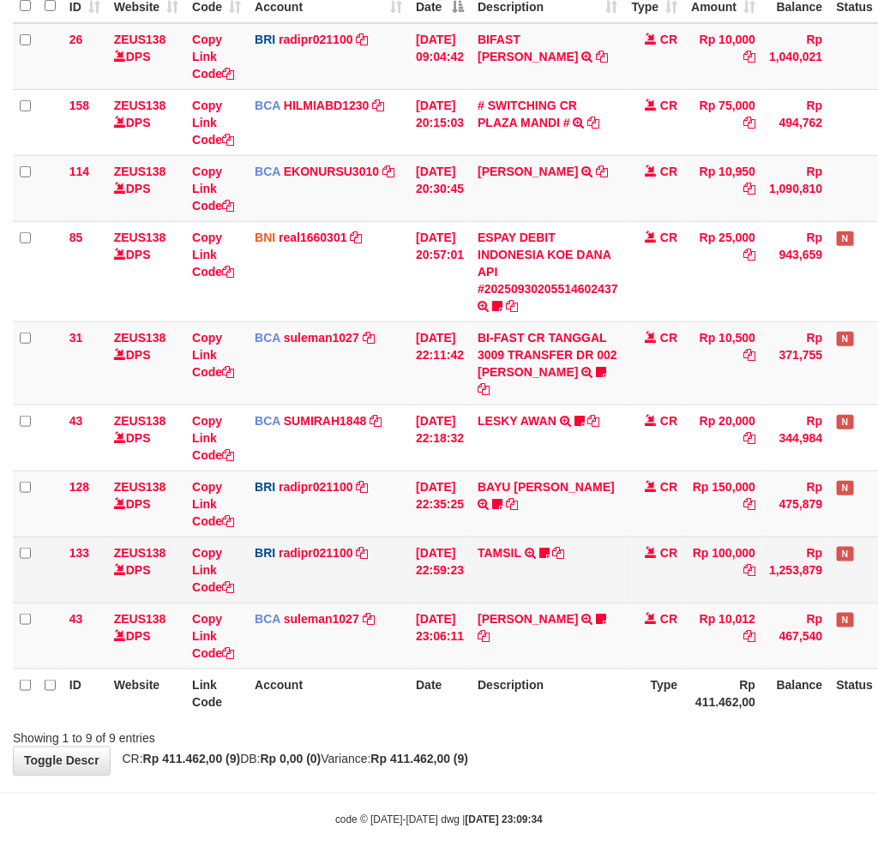
click at [585, 578] on td "TAMSIL TRANSFER NBMB TAMSIL TO REYNALDI ADI PRATAMA Fatta029" at bounding box center [547, 569] width 154 height 66
click at [585, 570] on td "TAMSIL TRANSFER NBMB TAMSIL TO REYNALDI ADI PRATAMA Fatta029" at bounding box center [547, 569] width 154 height 66
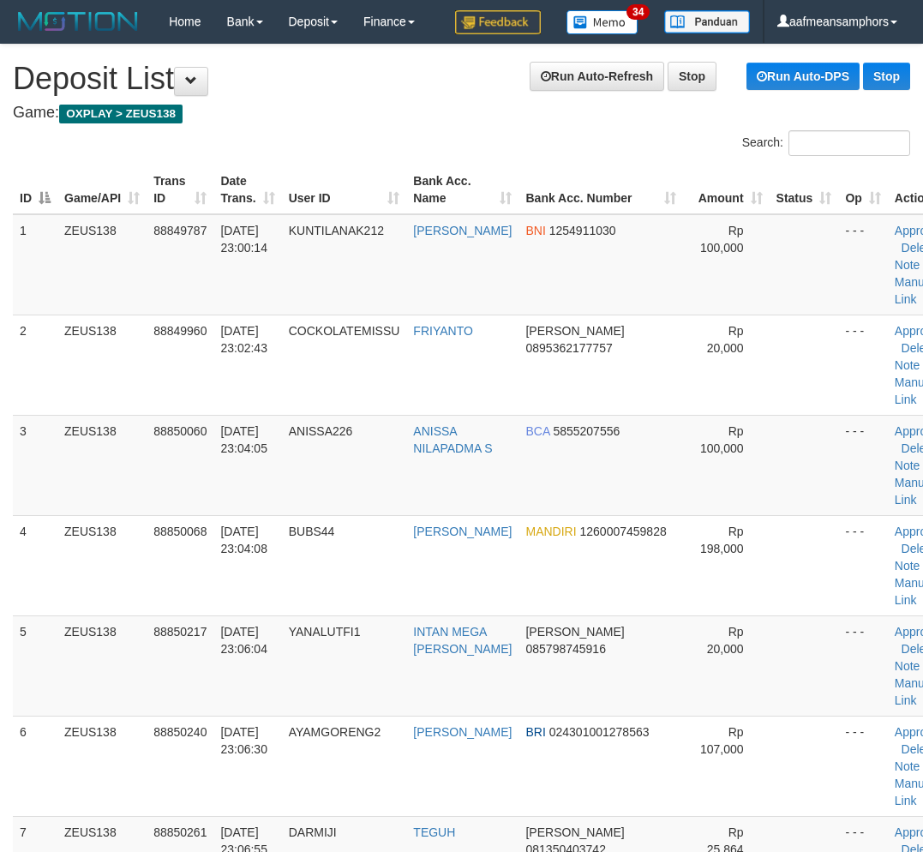
scroll to position [404, 0]
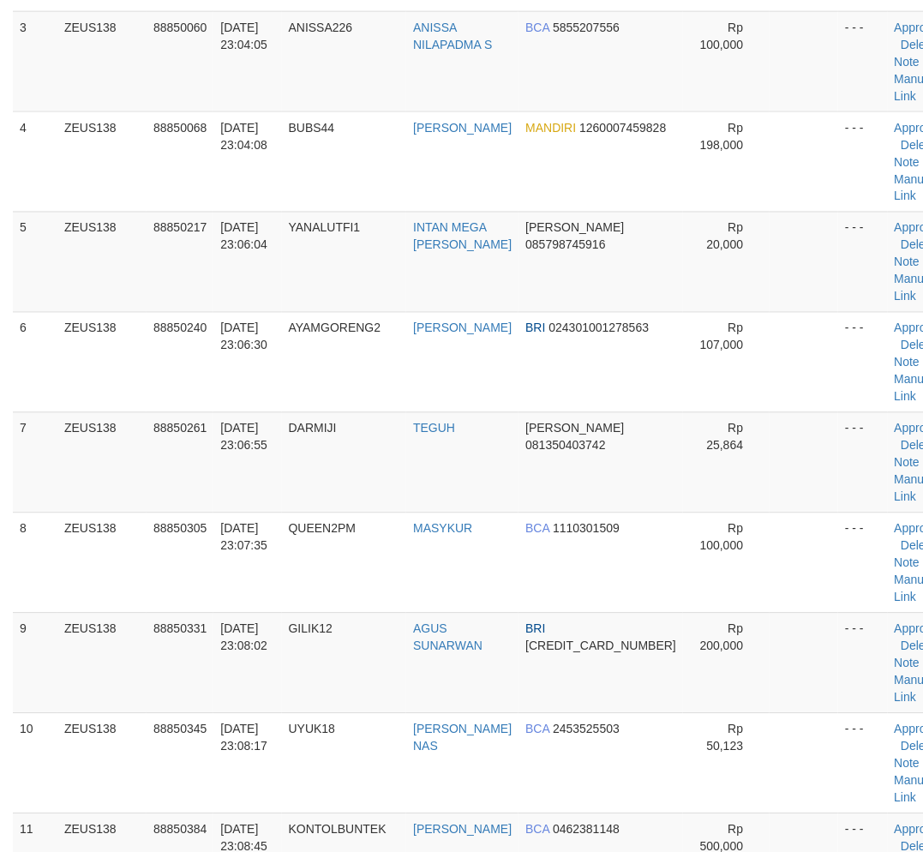
drag, startPoint x: 0, startPoint y: 0, endPoint x: 4, endPoint y: 662, distance: 661.6
click at [363, 583] on td "QUEEN2PM" at bounding box center [344, 562] width 125 height 100
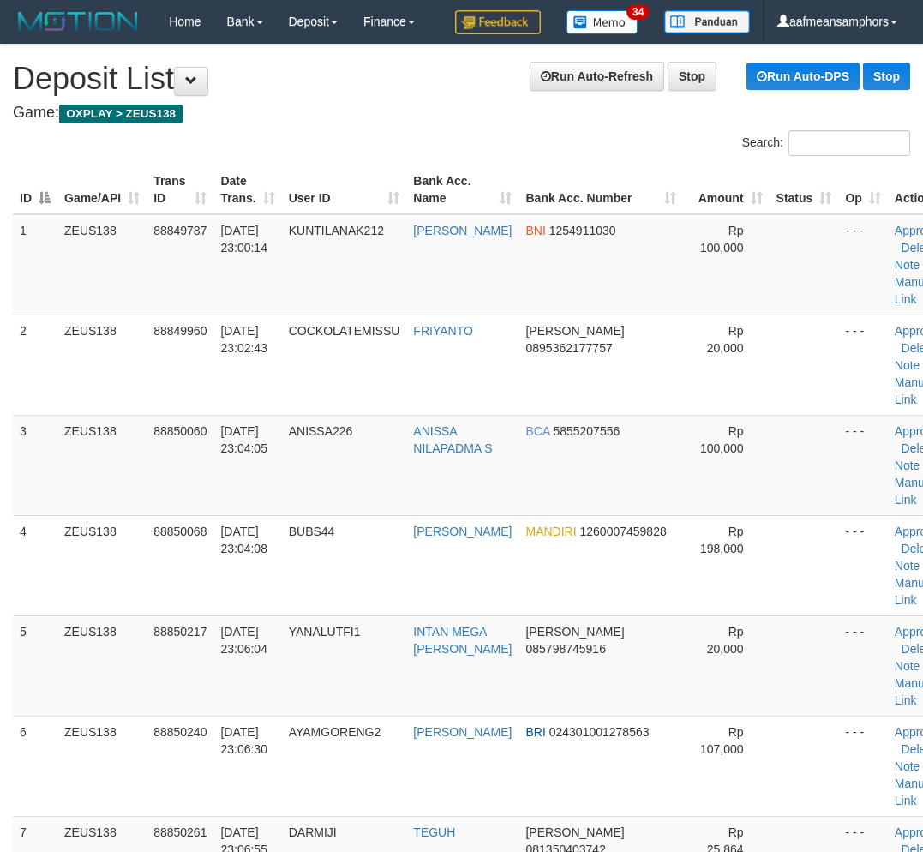
scroll to position [404, 0]
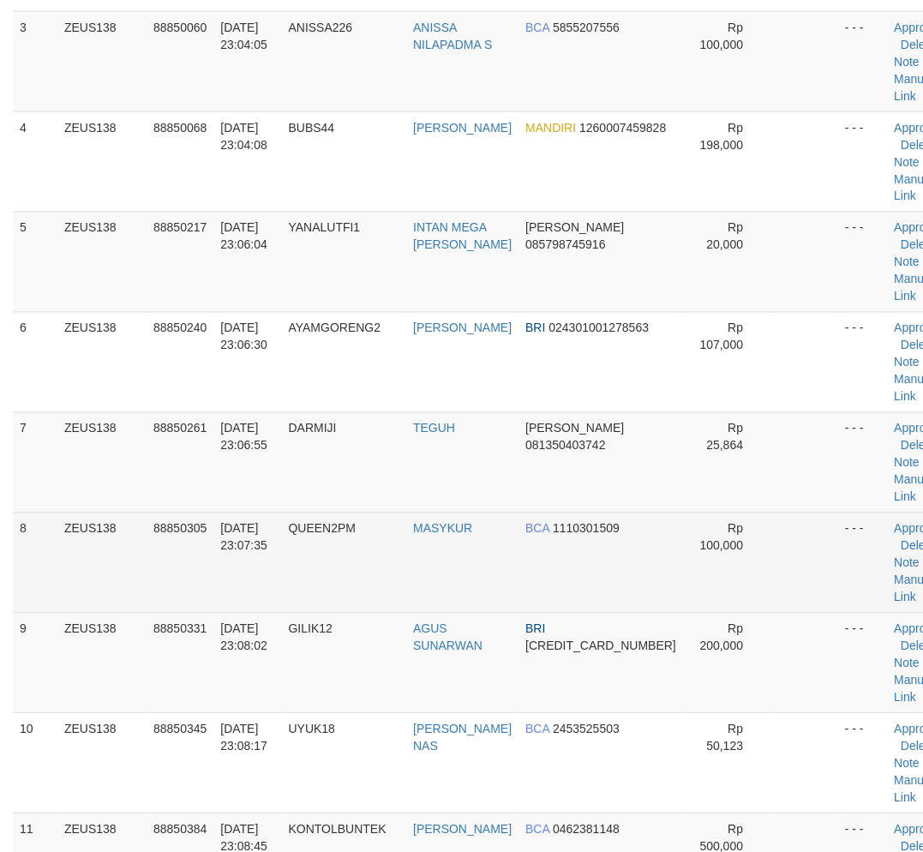
click at [404, 604] on td "QUEEN2PM" at bounding box center [344, 562] width 125 height 100
drag, startPoint x: 404, startPoint y: 604, endPoint x: 377, endPoint y: 604, distance: 26.6
click at [407, 604] on td "QUEEN2PM" at bounding box center [344, 562] width 125 height 100
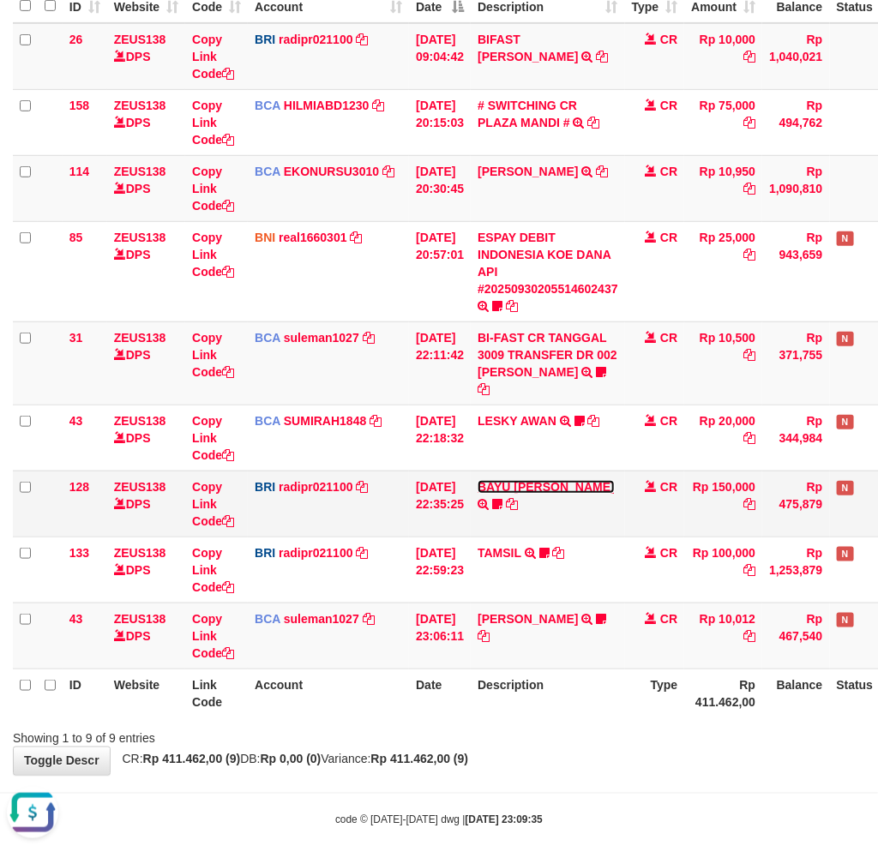
drag, startPoint x: 524, startPoint y: 461, endPoint x: 524, endPoint y: 483, distance: 22.3
click at [524, 480] on link "BAYU [PERSON_NAME]" at bounding box center [545, 487] width 137 height 14
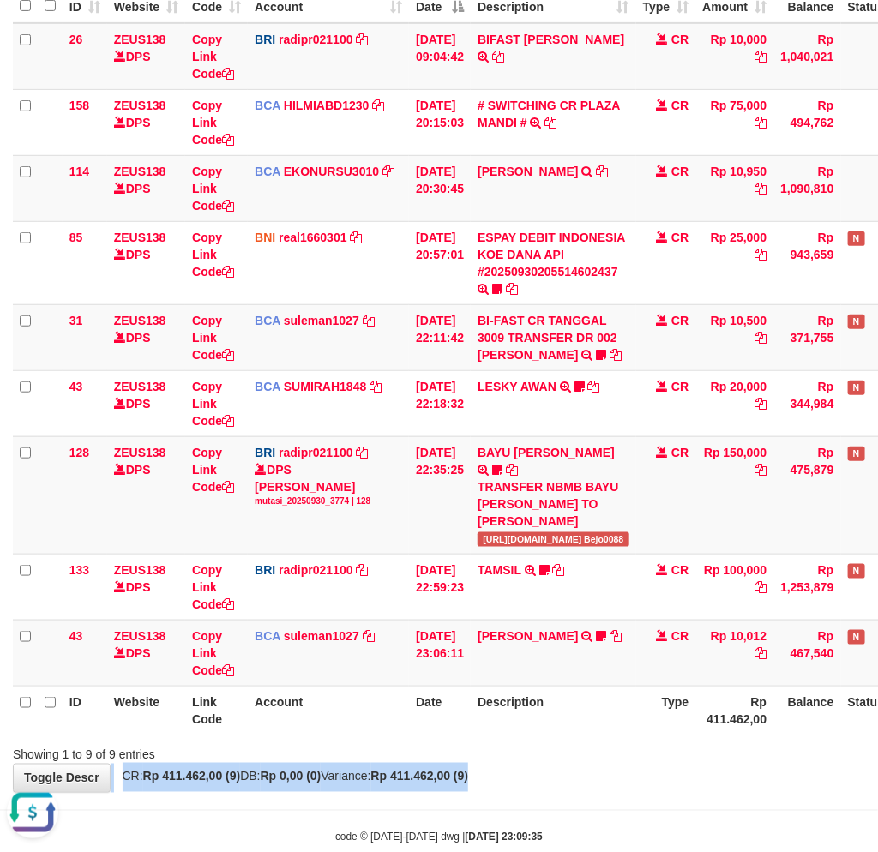
click at [619, 750] on div "**********" at bounding box center [439, 322] width 878 height 938
click at [617, 747] on div "**********" at bounding box center [439, 322] width 878 height 938
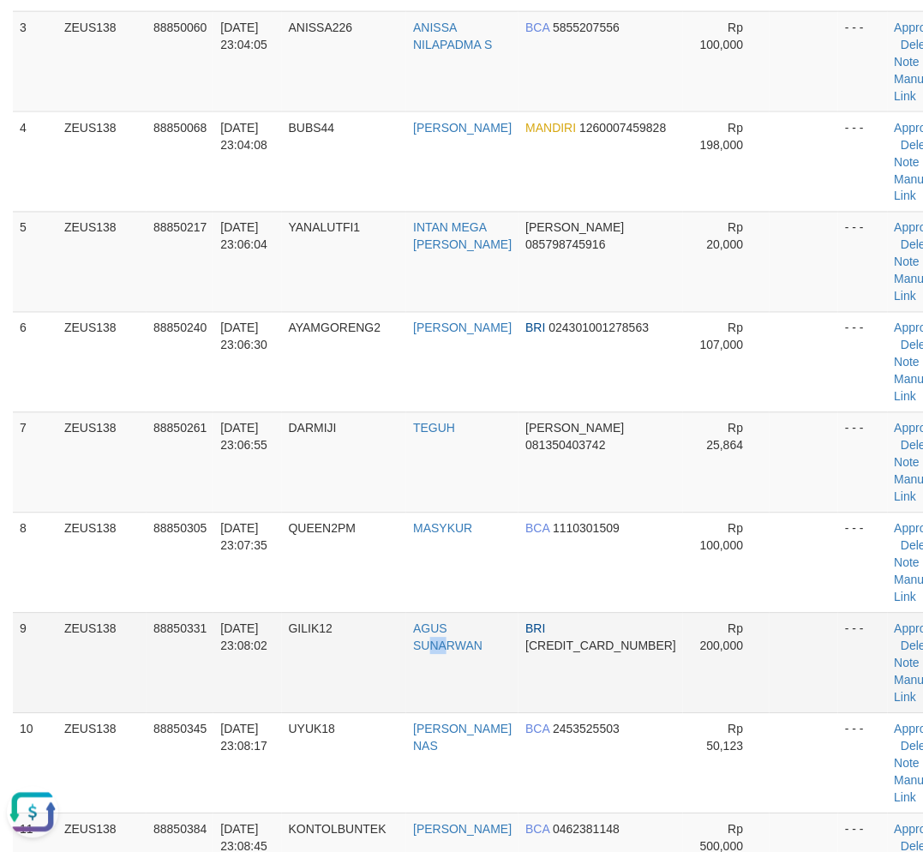
drag, startPoint x: 451, startPoint y: 669, endPoint x: 276, endPoint y: 682, distance: 175.3
click at [454, 669] on td "AGUS SUNARWAN" at bounding box center [462, 663] width 112 height 100
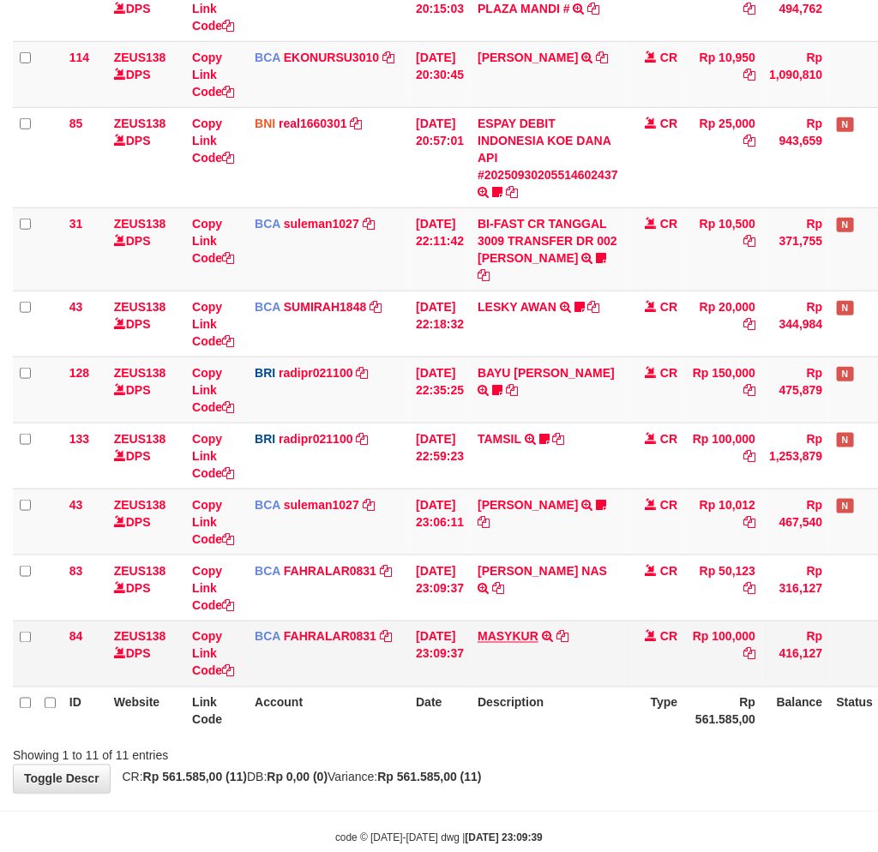
scroll to position [366, 0]
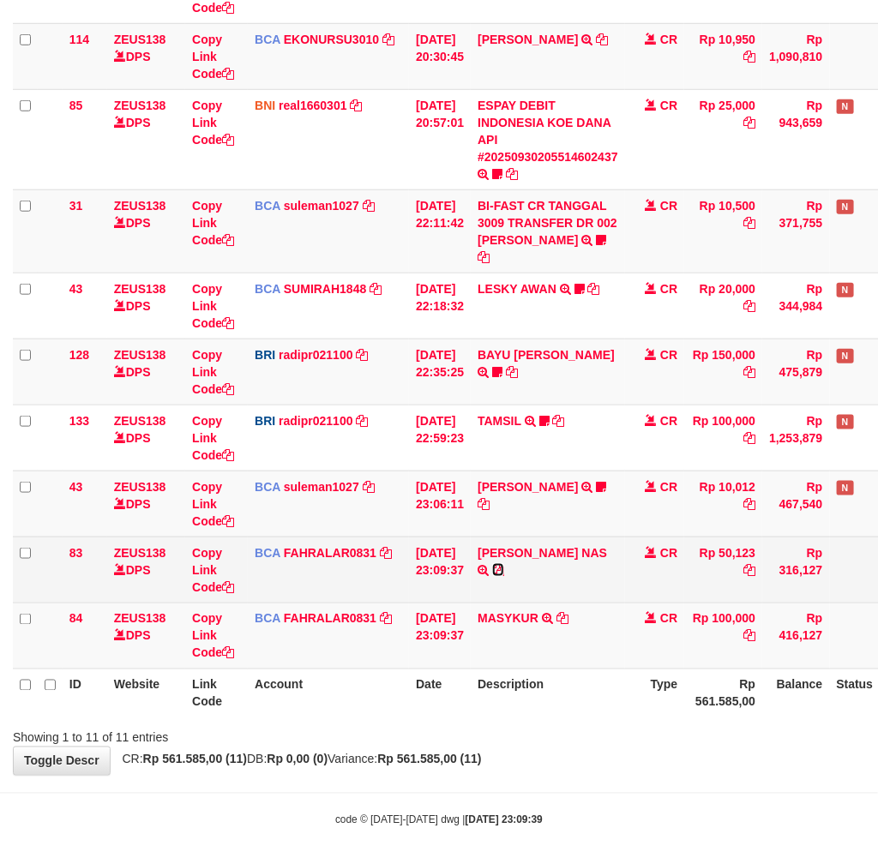
drag, startPoint x: 542, startPoint y: 551, endPoint x: 567, endPoint y: 555, distance: 26.1
click at [504, 564] on icon at bounding box center [498, 570] width 12 height 12
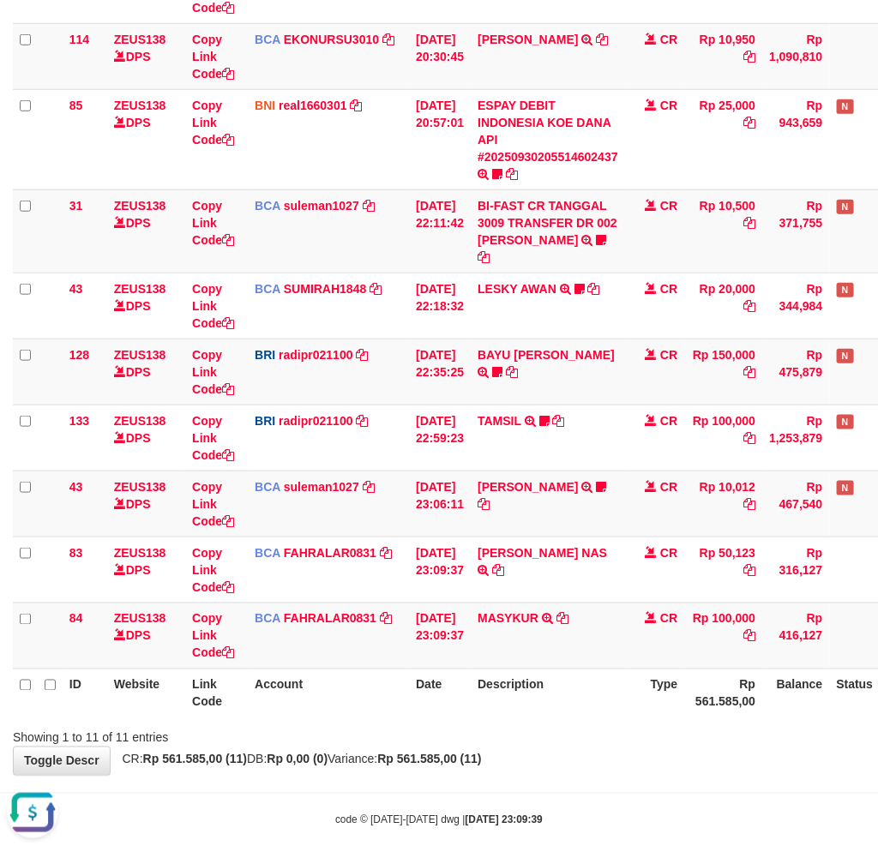
scroll to position [0, 0]
click at [595, 731] on div "**********" at bounding box center [439, 247] width 878 height 1053
click at [610, 737] on div "**********" at bounding box center [439, 247] width 878 height 1053
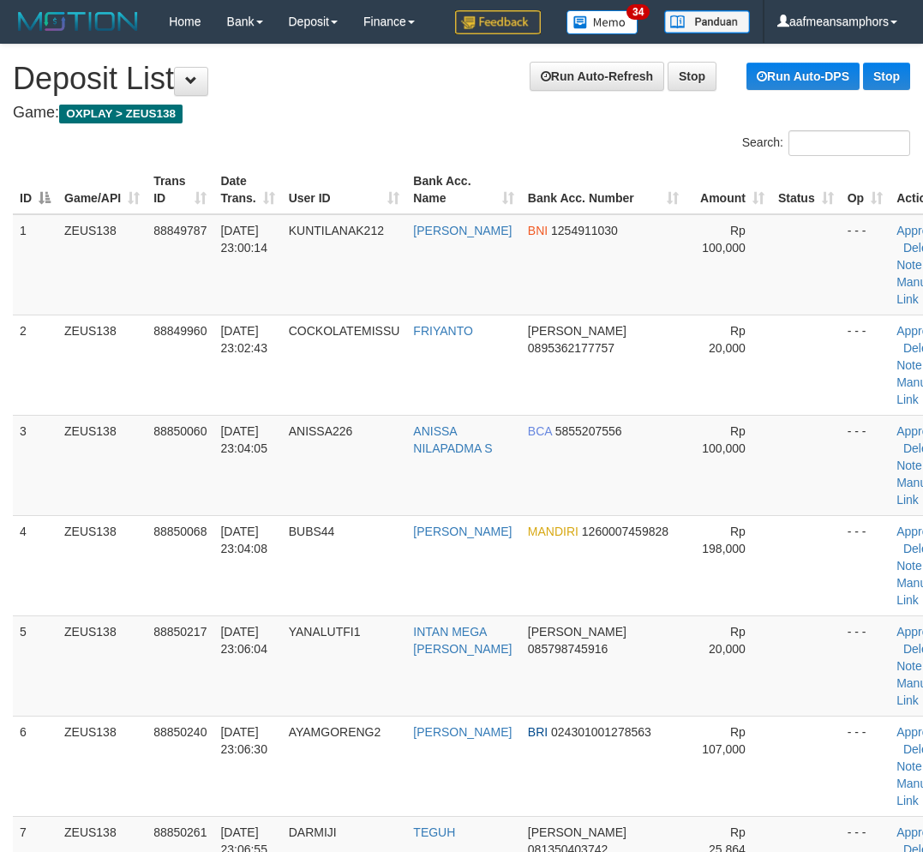
scroll to position [404, 0]
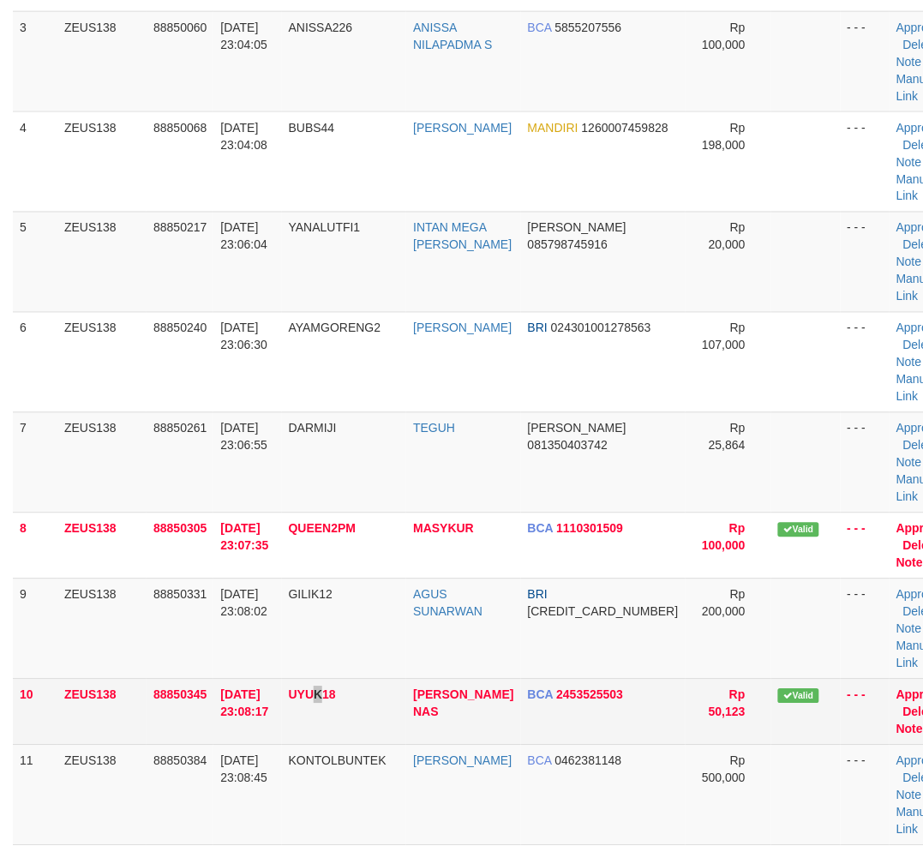
click at [327, 716] on td "UYUK18" at bounding box center [344, 712] width 125 height 66
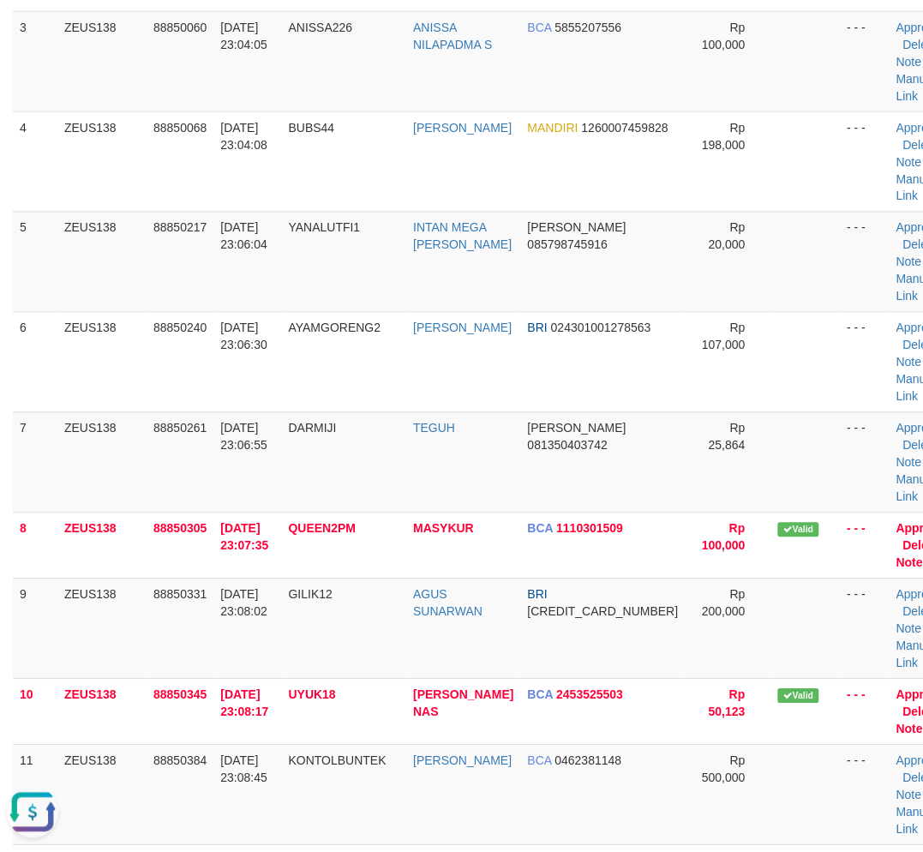
scroll to position [0, 0]
drag, startPoint x: 198, startPoint y: 772, endPoint x: 211, endPoint y: 772, distance: 12.9
click at [211, 772] on td "88850384" at bounding box center [180, 795] width 67 height 100
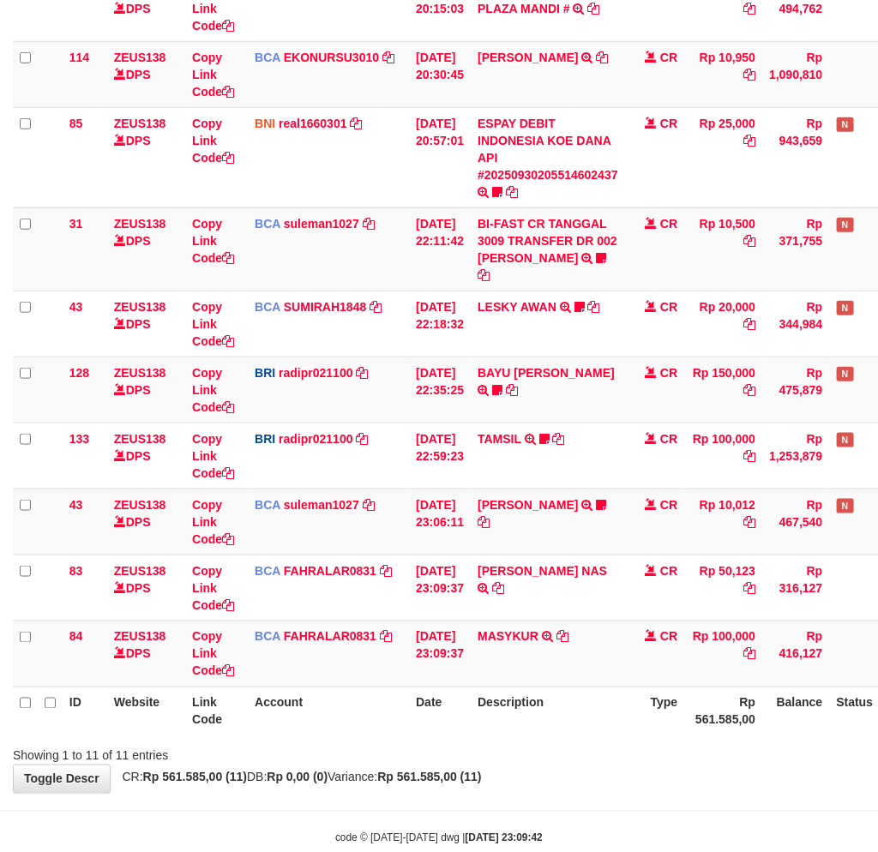
scroll to position [366, 0]
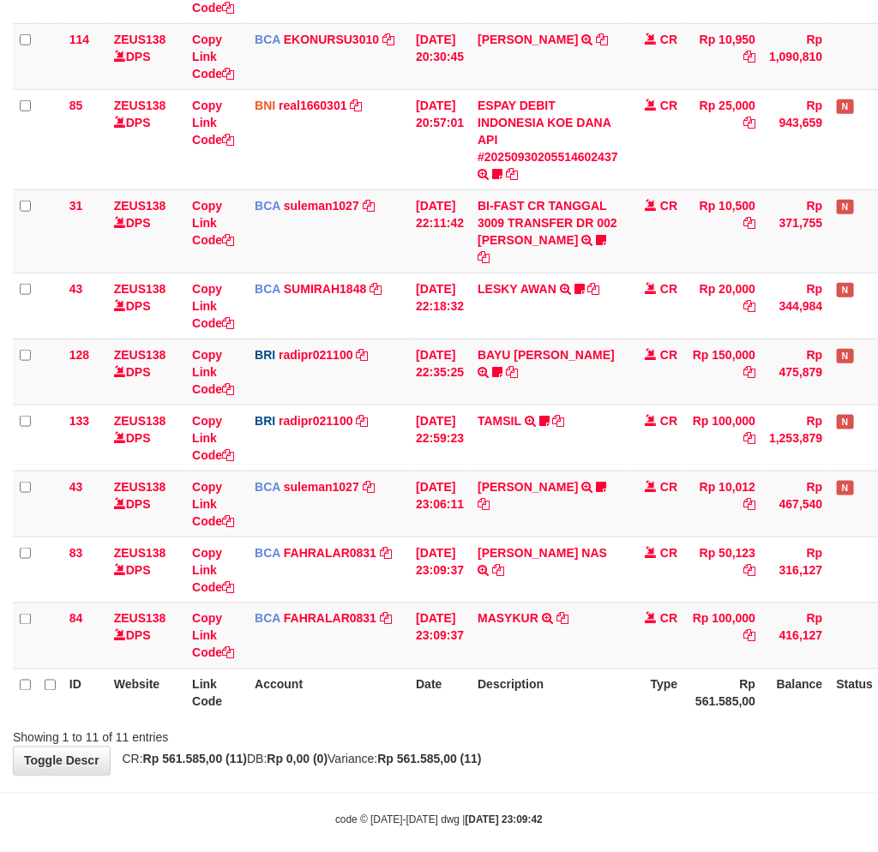
click at [613, 730] on div "**********" at bounding box center [439, 247] width 878 height 1053
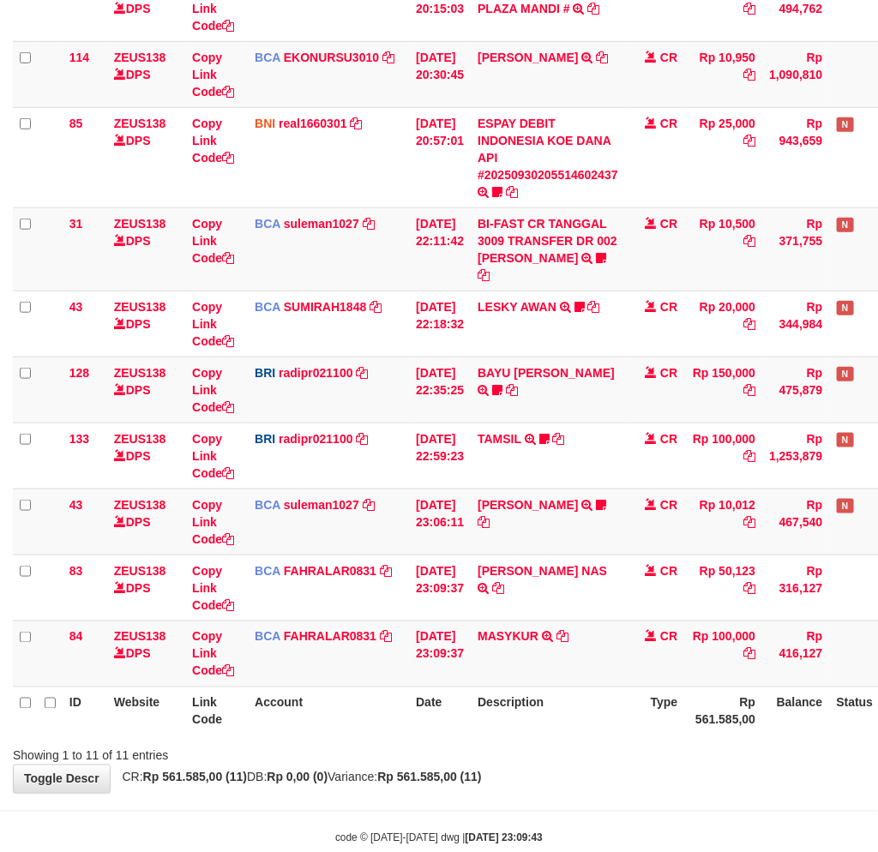
scroll to position [366, 0]
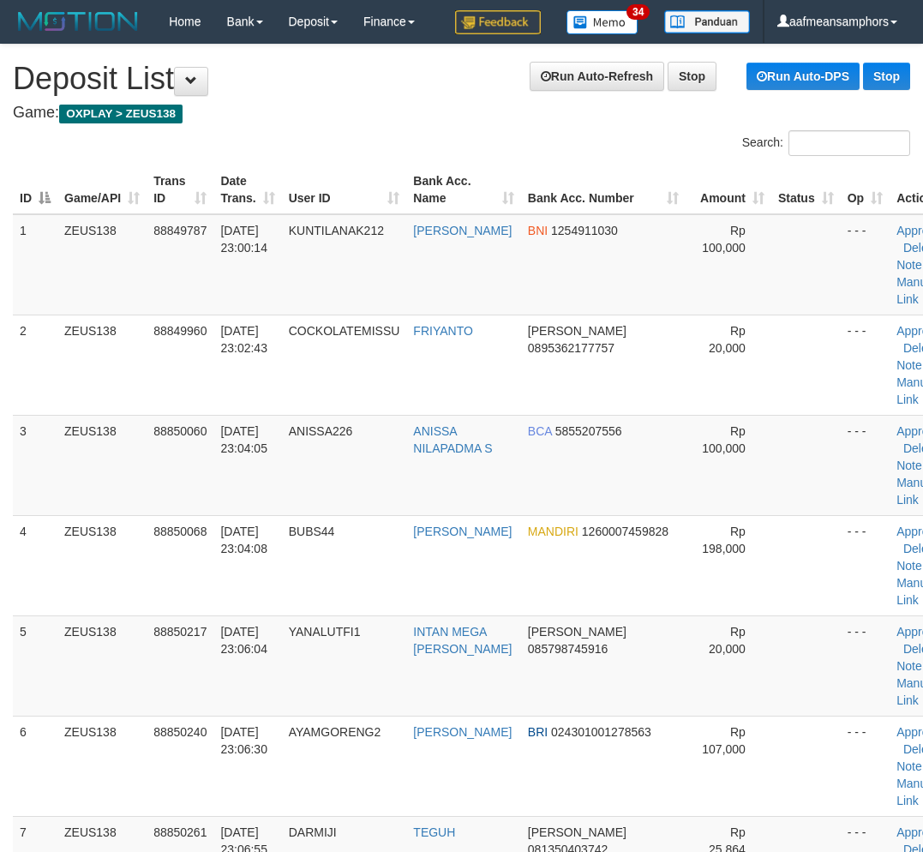
scroll to position [231, 0]
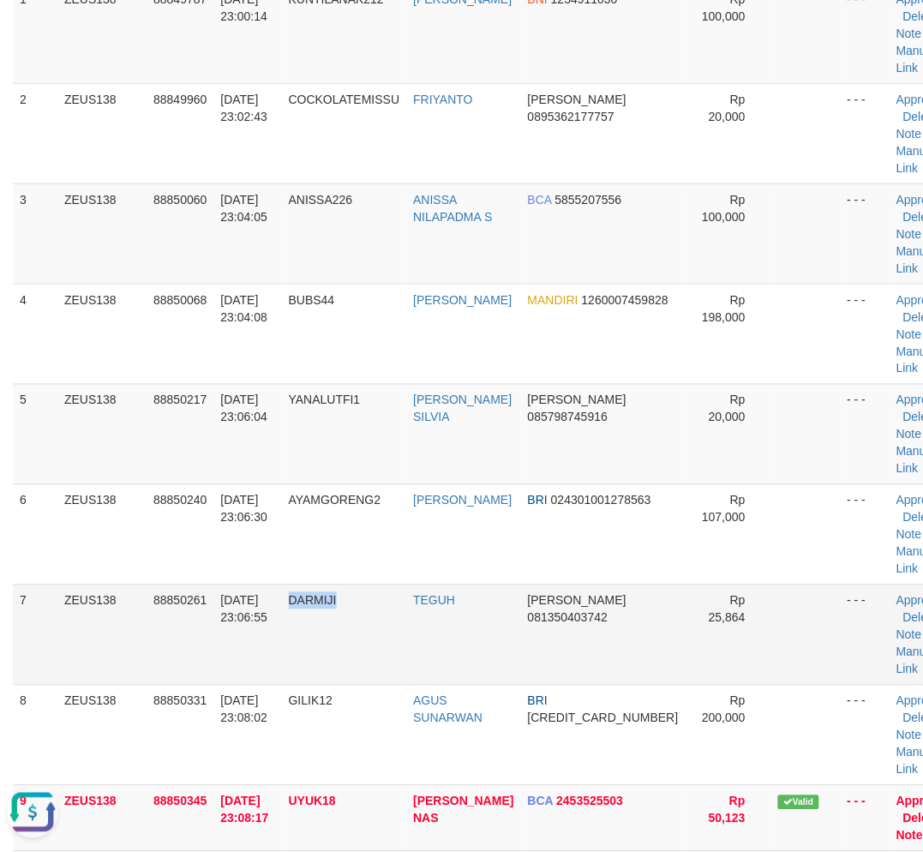
click at [372, 639] on tr "7 ZEUS138 88850261 30/09/2025 23:06:55 DARMIJI TEGUH DANA 081350403742 Rp 25,86…" at bounding box center [486, 634] width 947 height 100
click at [261, 667] on td "30/09/2025 23:06:55" at bounding box center [247, 634] width 68 height 100
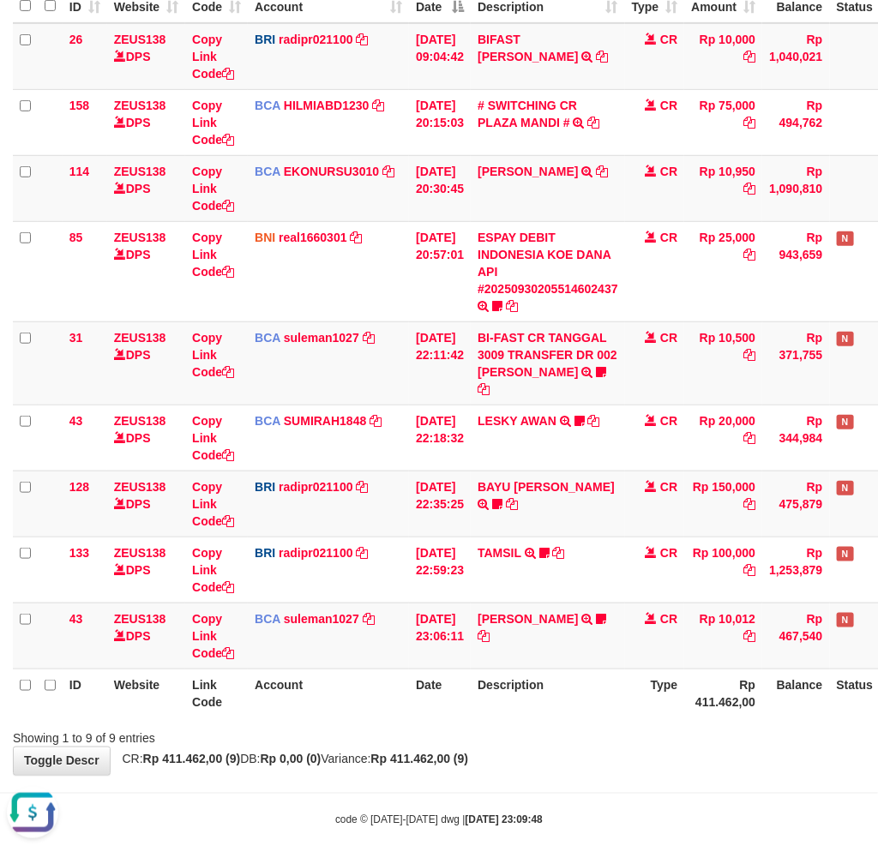
drag, startPoint x: 584, startPoint y: 655, endPoint x: 888, endPoint y: 632, distance: 304.2
click at [591, 668] on th "Description" at bounding box center [547, 692] width 154 height 49
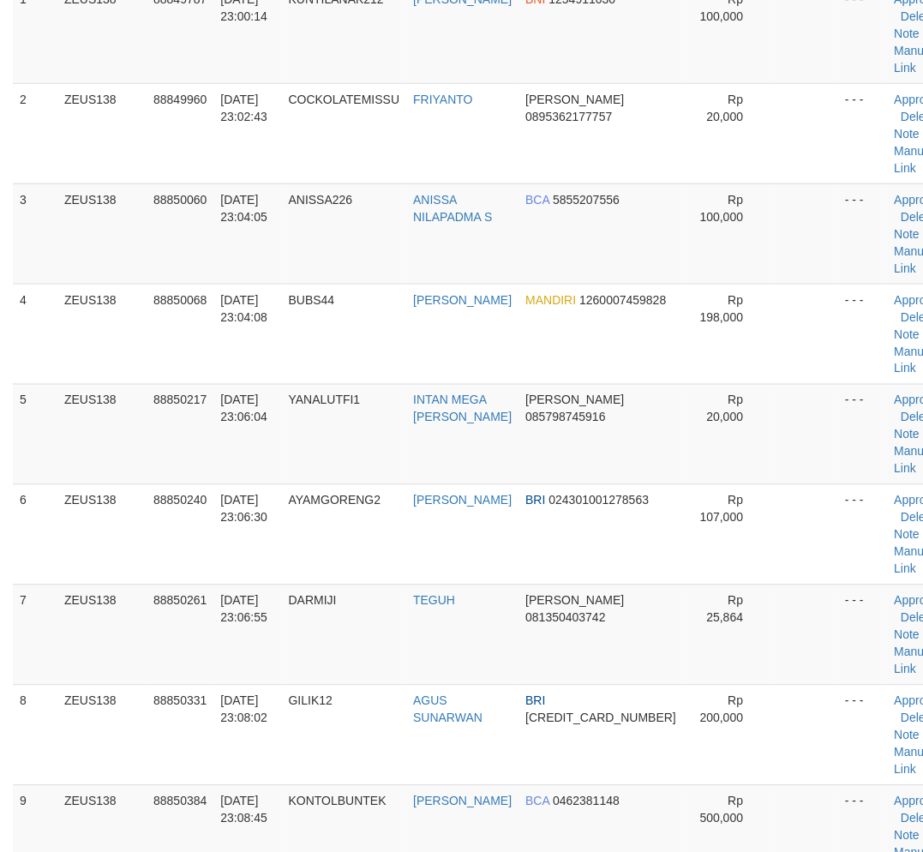
scroll to position [231, 0]
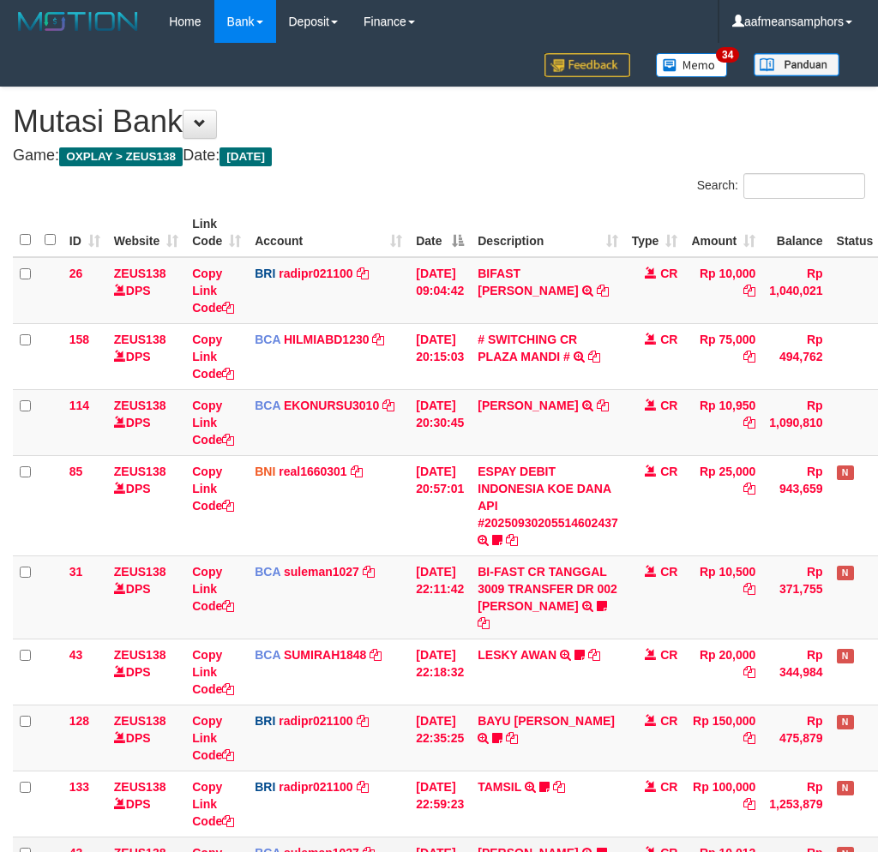
scroll to position [108, 0]
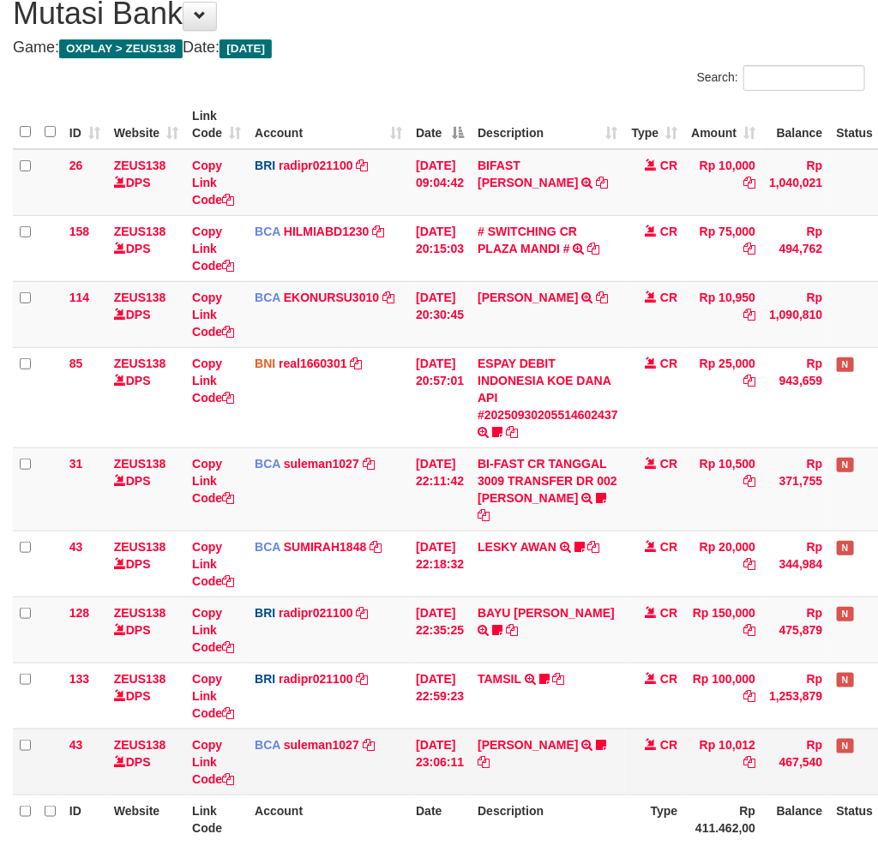
click at [535, 758] on td "[PERSON_NAME] TRSF E-BANKING CR 3009/FTSCY/WS95031 10012.00[PERSON_NAME] drmwnr…" at bounding box center [547, 761] width 154 height 66
click at [646, 759] on td "CR" at bounding box center [655, 761] width 60 height 66
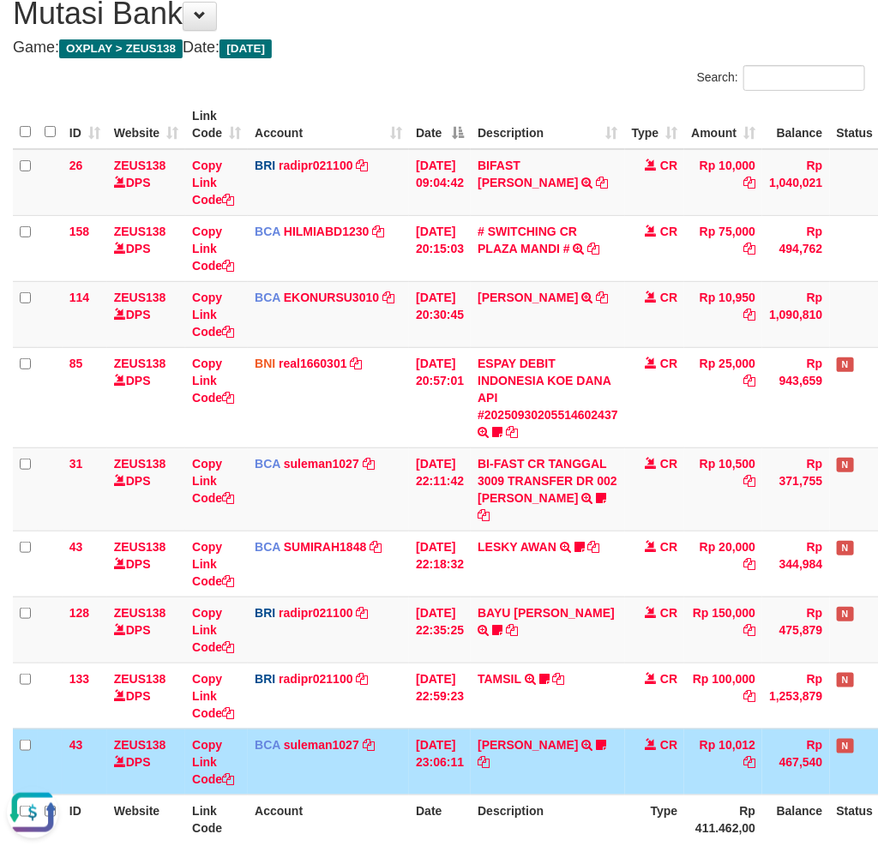
click at [607, 755] on td "RAMA DARMAWAN TRSF E-BANKING CR 3009/FTSCY/WS95031 10012.00RAMA DARMAWAN drmwnr…" at bounding box center [547, 761] width 154 height 66
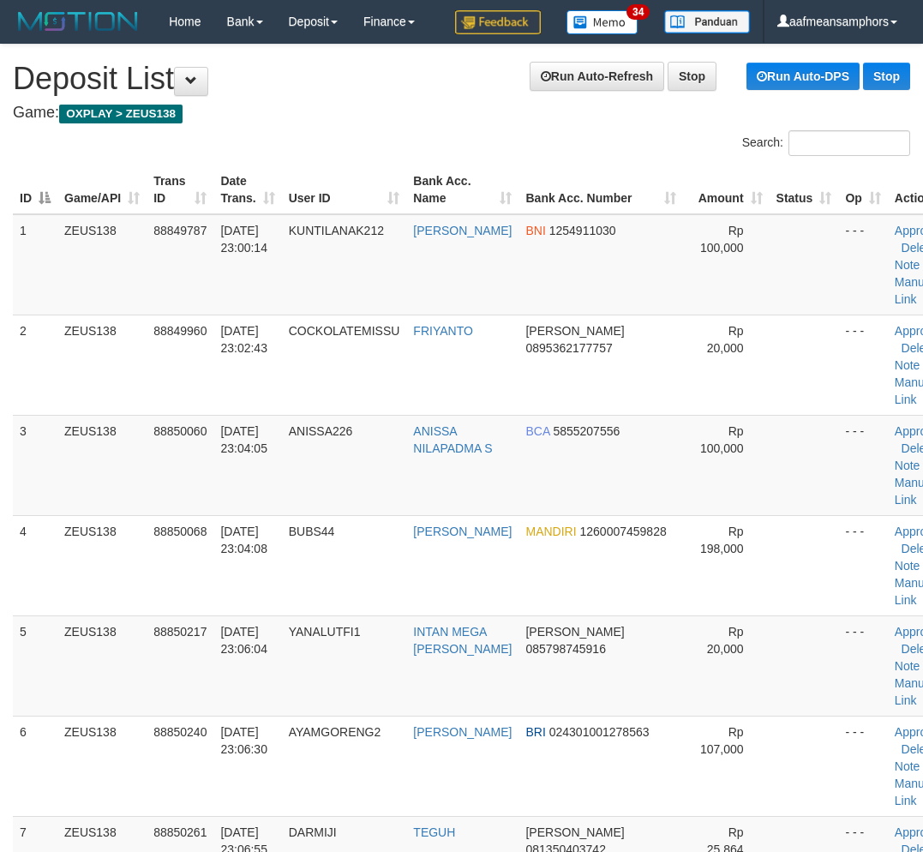
scroll to position [231, 0]
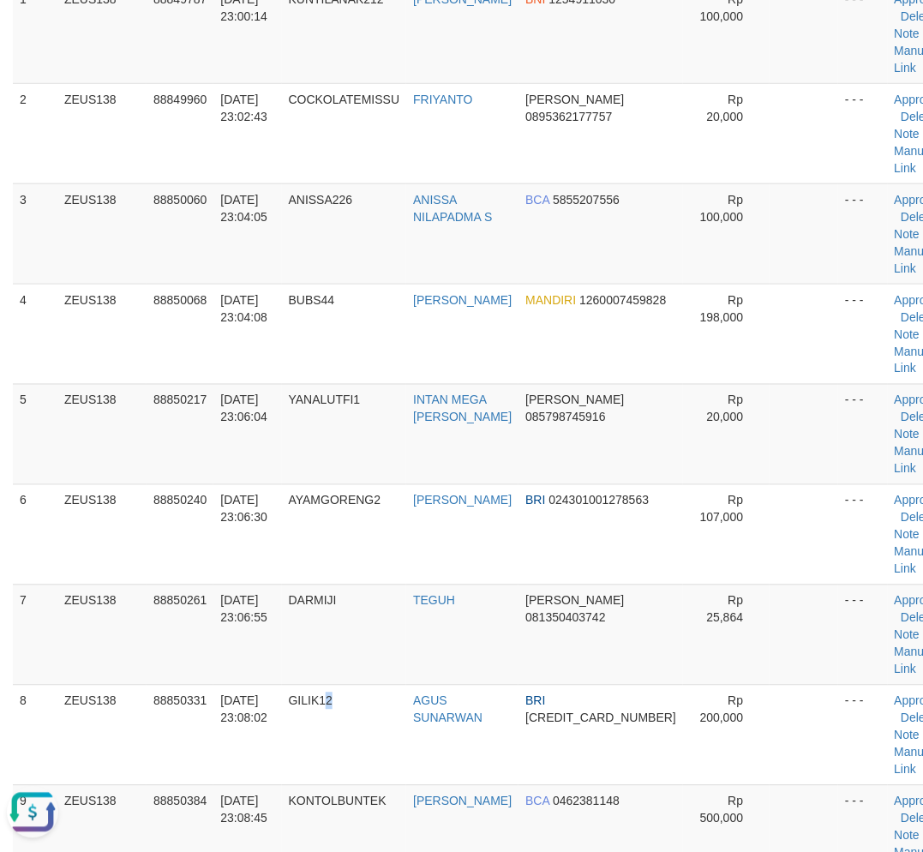
drag, startPoint x: 399, startPoint y: 746, endPoint x: 7, endPoint y: 738, distance: 392.6
click at [396, 744] on td "GILIK12" at bounding box center [344, 735] width 125 height 100
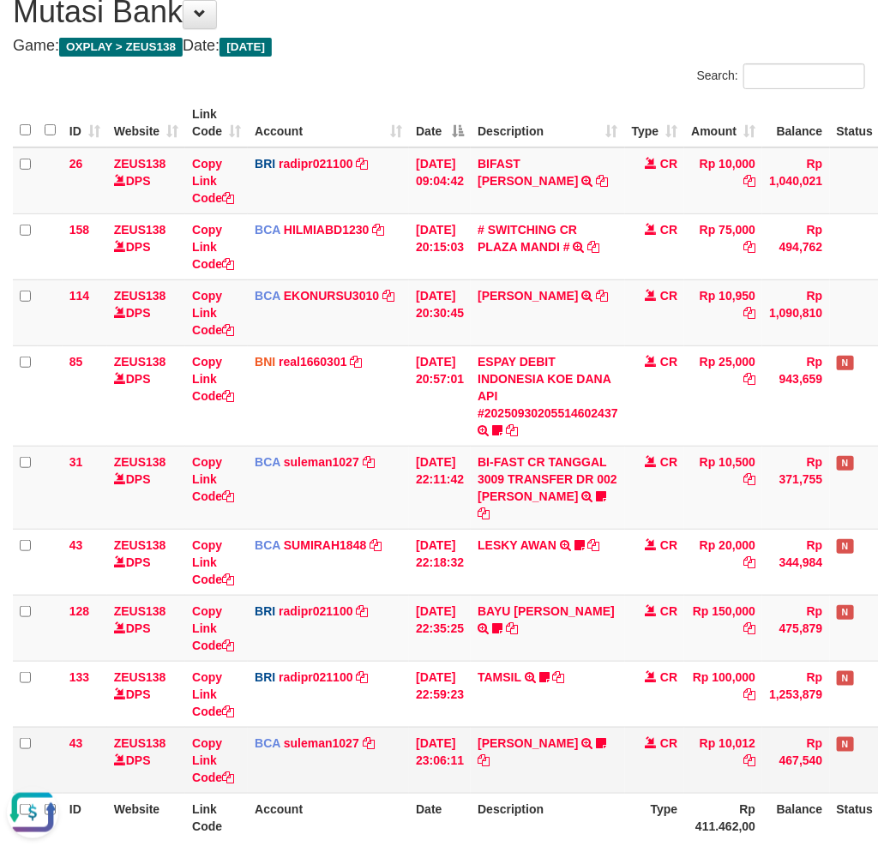
click at [519, 741] on td "RAMA DARMAWAN TRSF E-BANKING CR 3009/FTSCY/WS95031 10012.00RAMA DARMAWAN drmwnr…" at bounding box center [547, 760] width 154 height 66
click at [554, 736] on link "[PERSON_NAME]" at bounding box center [527, 743] width 100 height 14
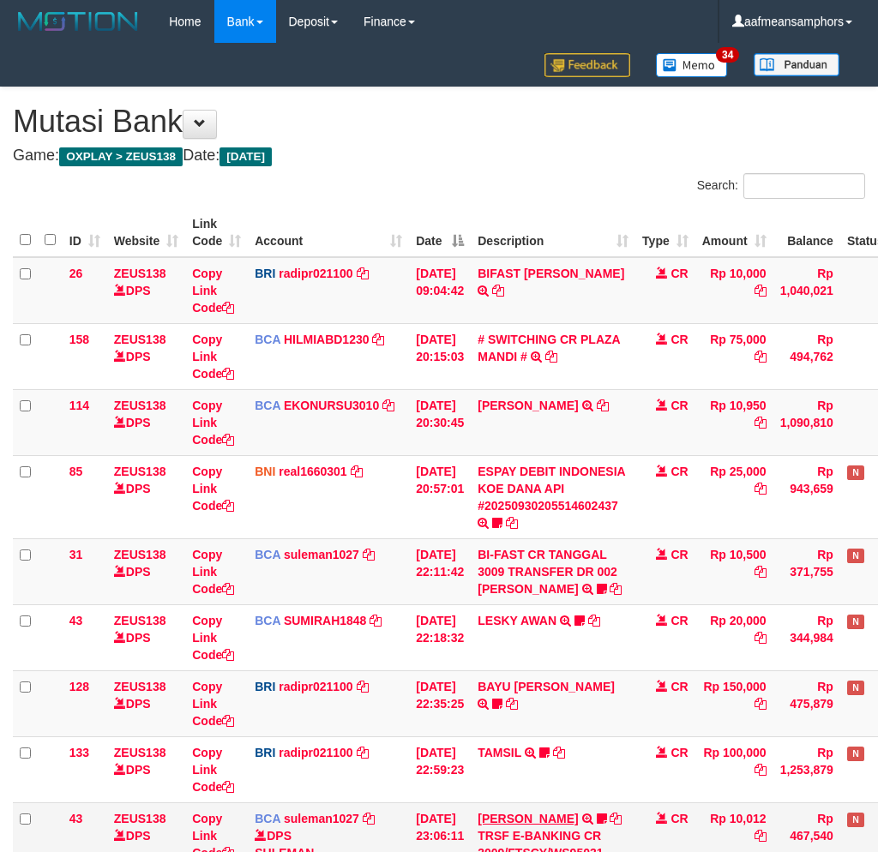
scroll to position [111, 0]
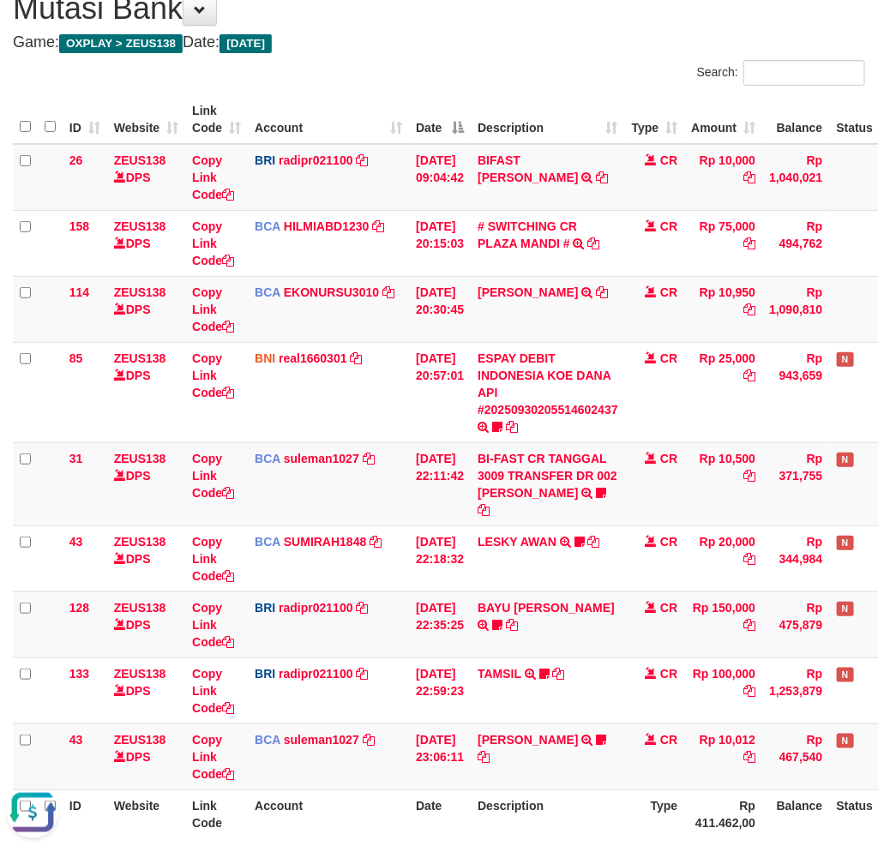
click at [597, 789] on th "Description" at bounding box center [547, 813] width 154 height 49
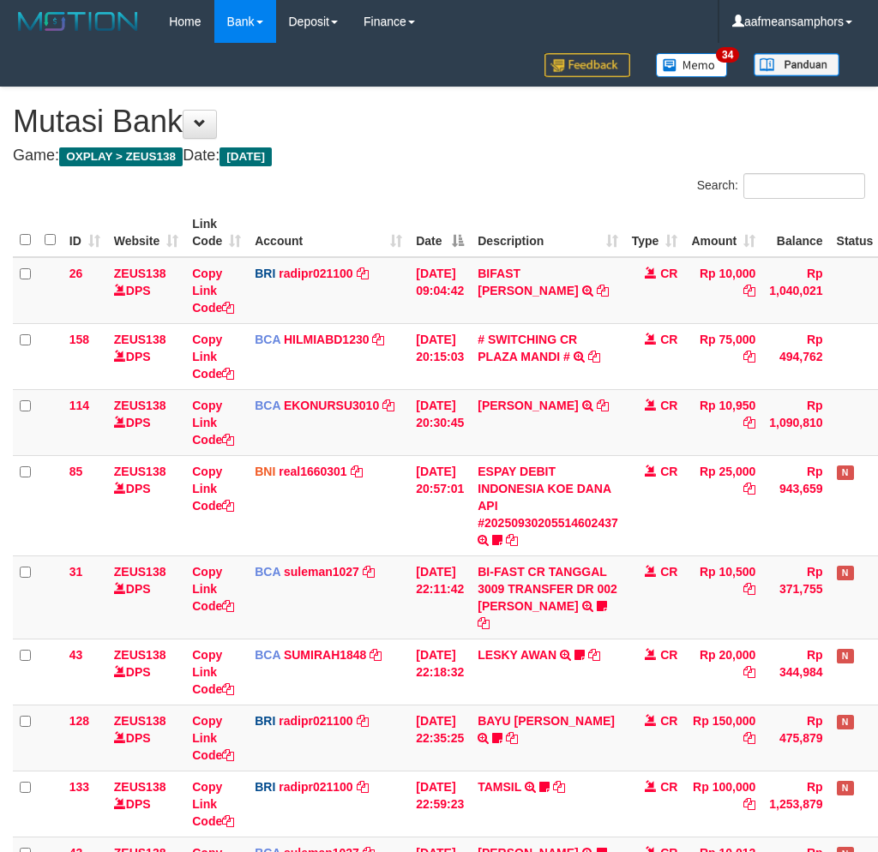
scroll to position [114, 0]
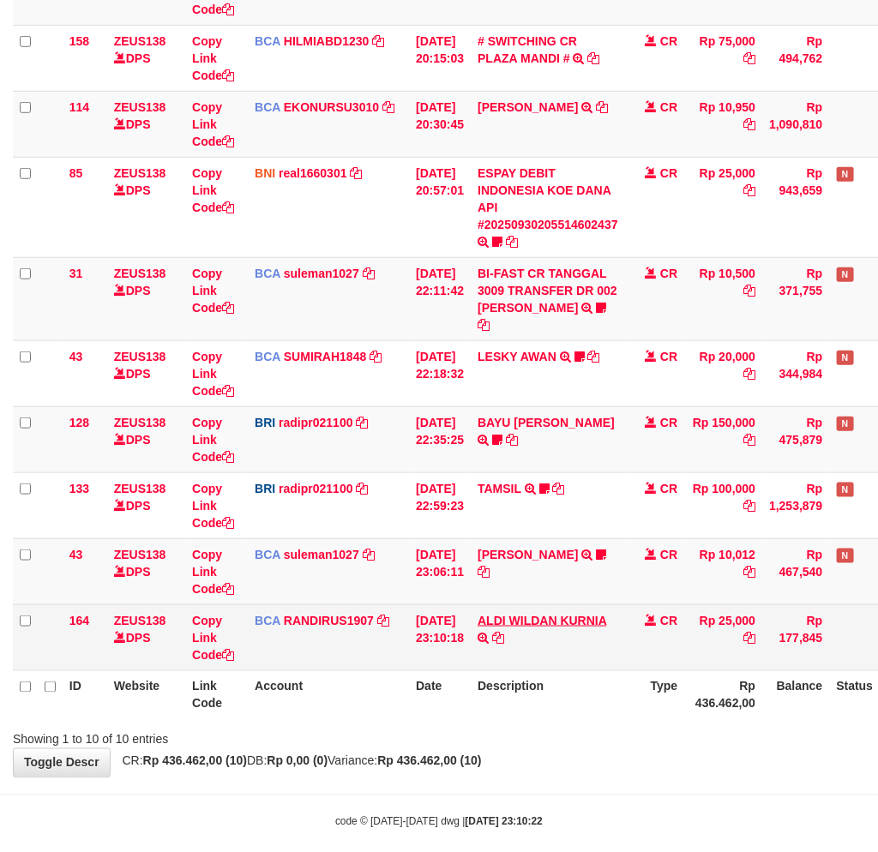
scroll to position [301, 0]
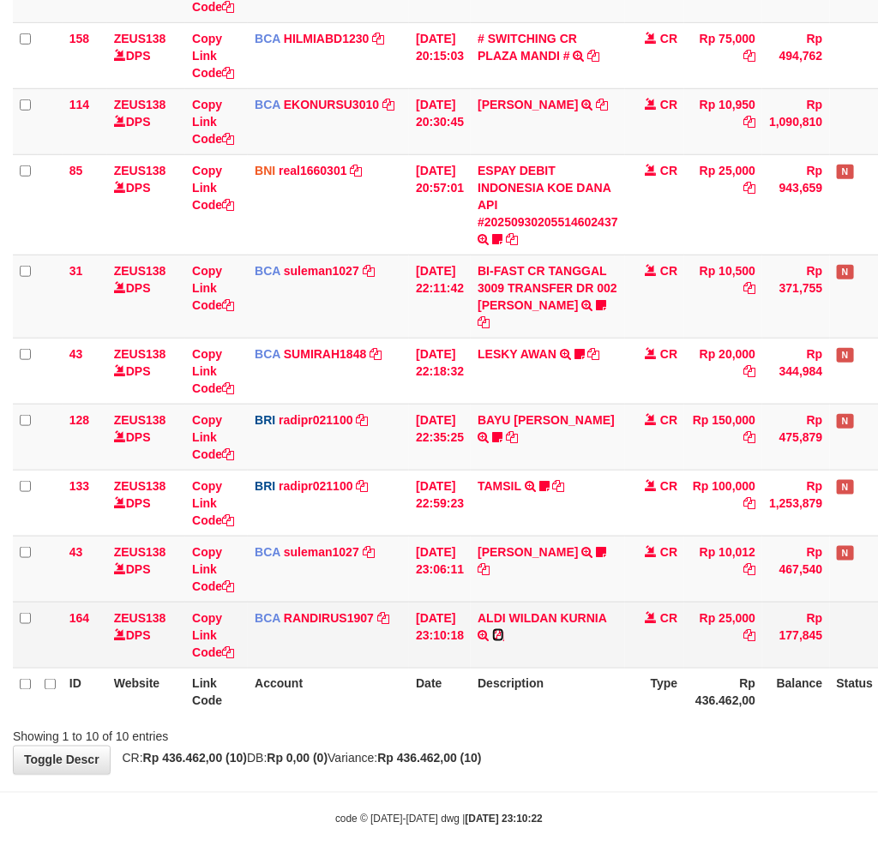
click at [504, 629] on icon at bounding box center [498, 635] width 12 height 12
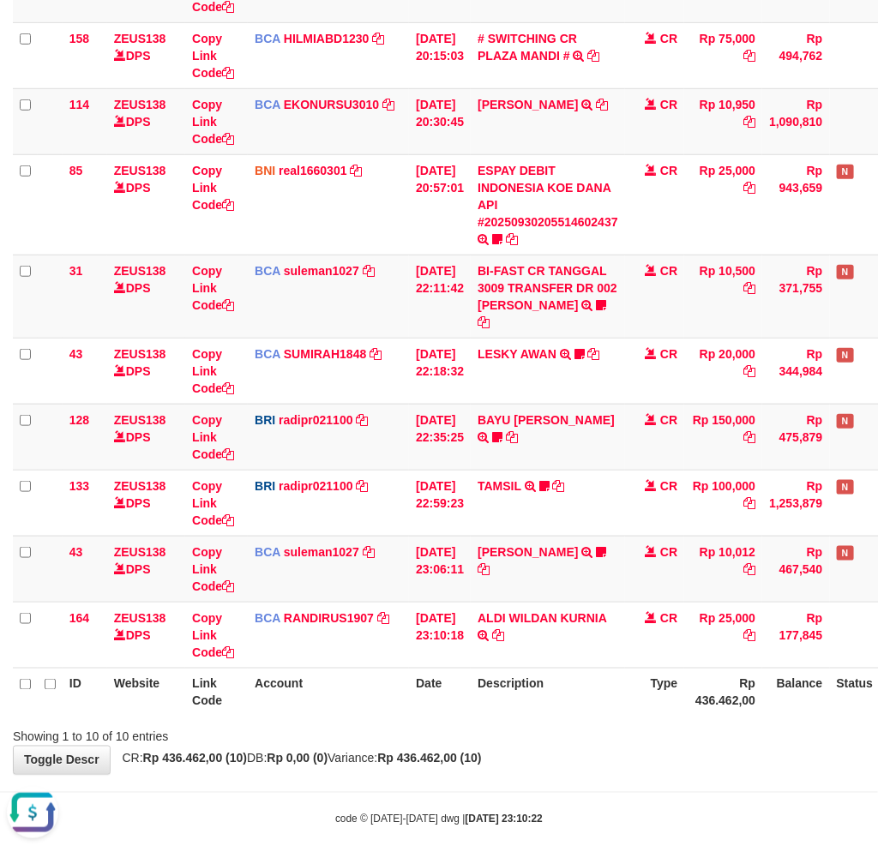
scroll to position [0, 0]
click at [562, 772] on body "Toggle navigation Home Bank Account List Load By Website Group [OXPLAY] ZEUS138…" at bounding box center [439, 284] width 878 height 1171
click at [550, 758] on body "Toggle navigation Home Bank Account List Load By Website Group [OXPLAY] ZEUS138…" at bounding box center [439, 284] width 878 height 1171
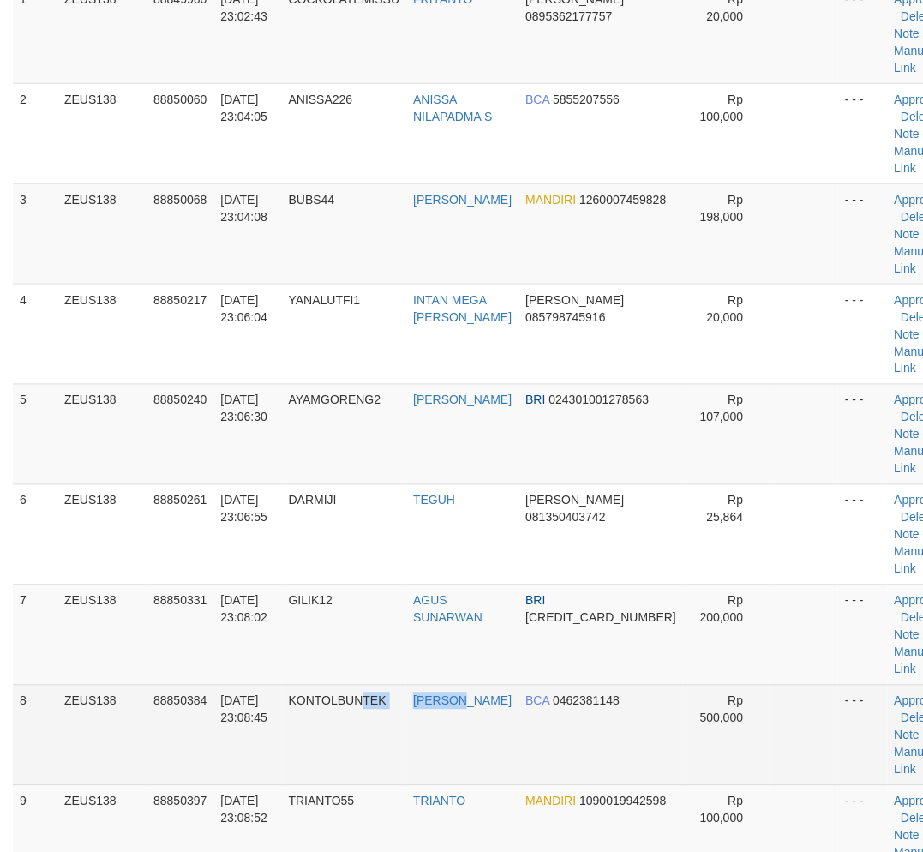
click at [464, 716] on tr "8 ZEUS138 88850384 30/09/2025 23:08:45 KONTOLBUNTEK ARIS SETIAWAN BCA 046238114…" at bounding box center [485, 735] width 944 height 100
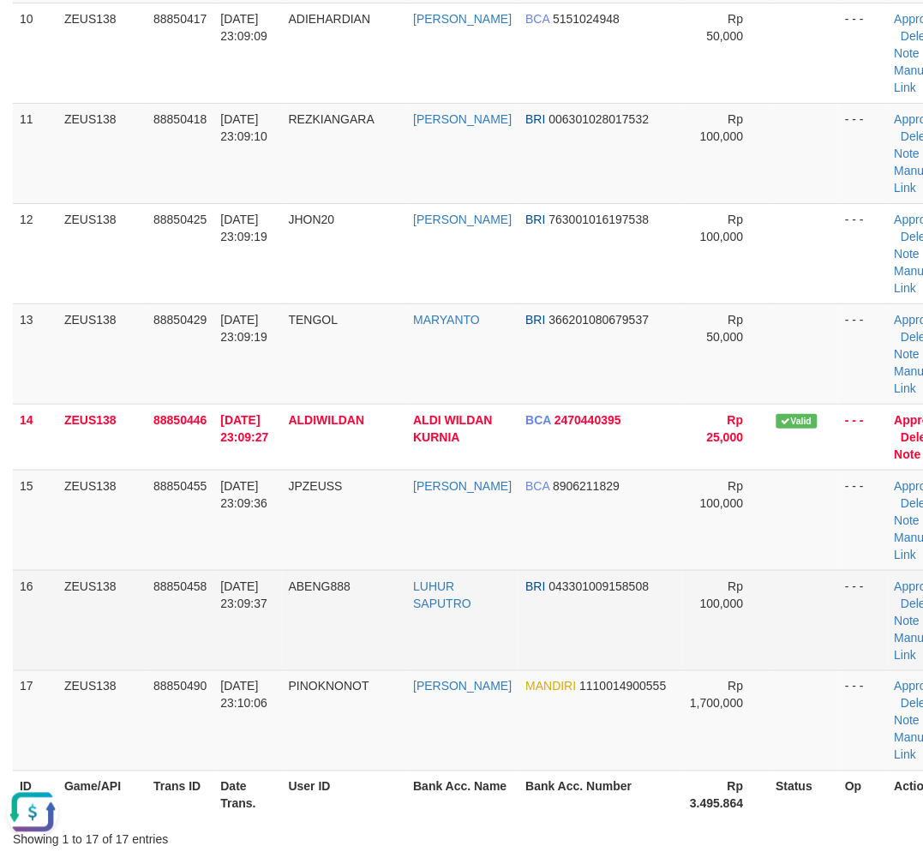
drag, startPoint x: 386, startPoint y: 658, endPoint x: 189, endPoint y: 655, distance: 196.3
click at [395, 660] on td "ABENG888" at bounding box center [344, 620] width 125 height 100
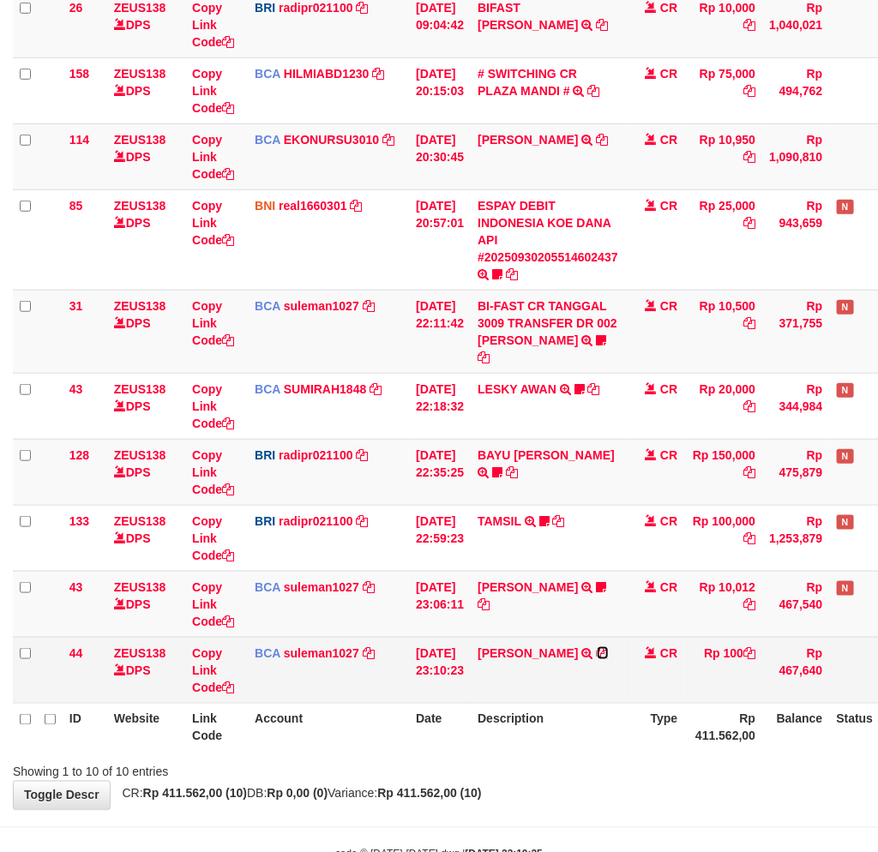
click at [596, 647] on icon at bounding box center [602, 653] width 12 height 12
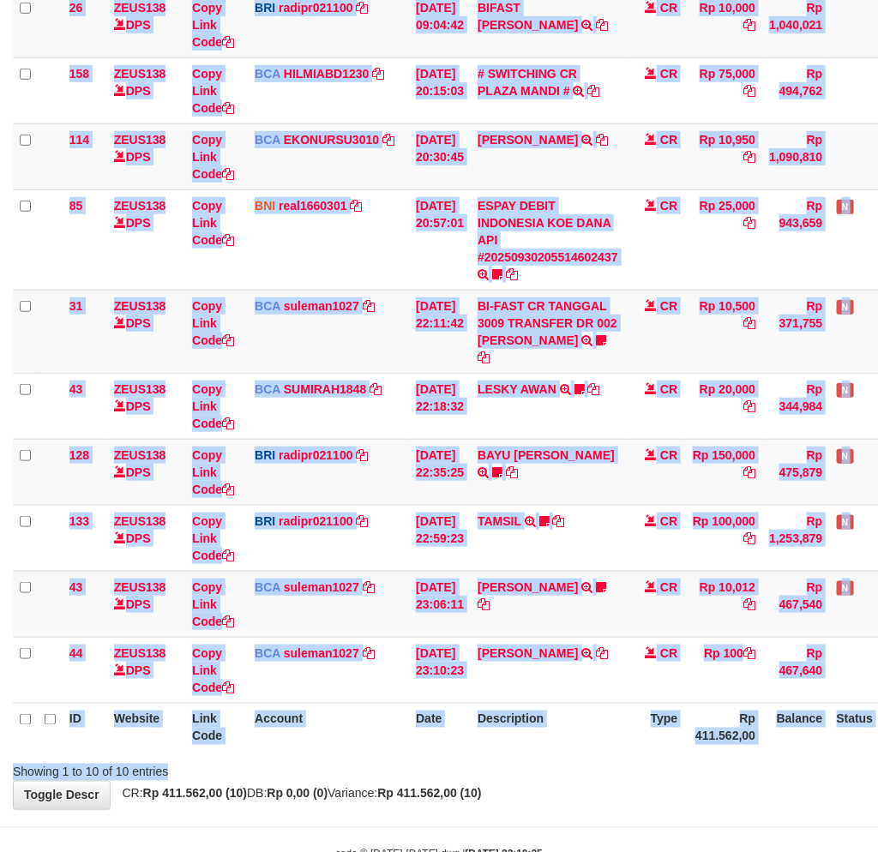
click at [598, 746] on div "Search: ID Website Link Code Account Date Description Type Amount Balance Statu…" at bounding box center [439, 343] width 852 height 873
click at [620, 757] on div at bounding box center [622, 757] width 512 height 1
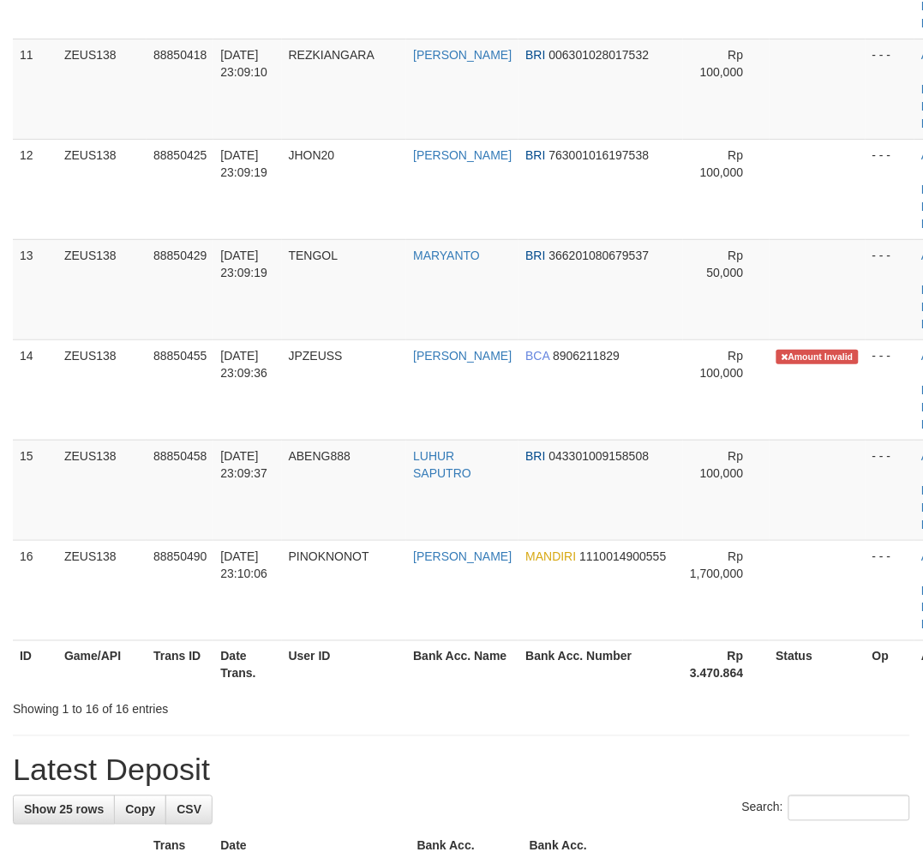
scroll to position [1114, 0]
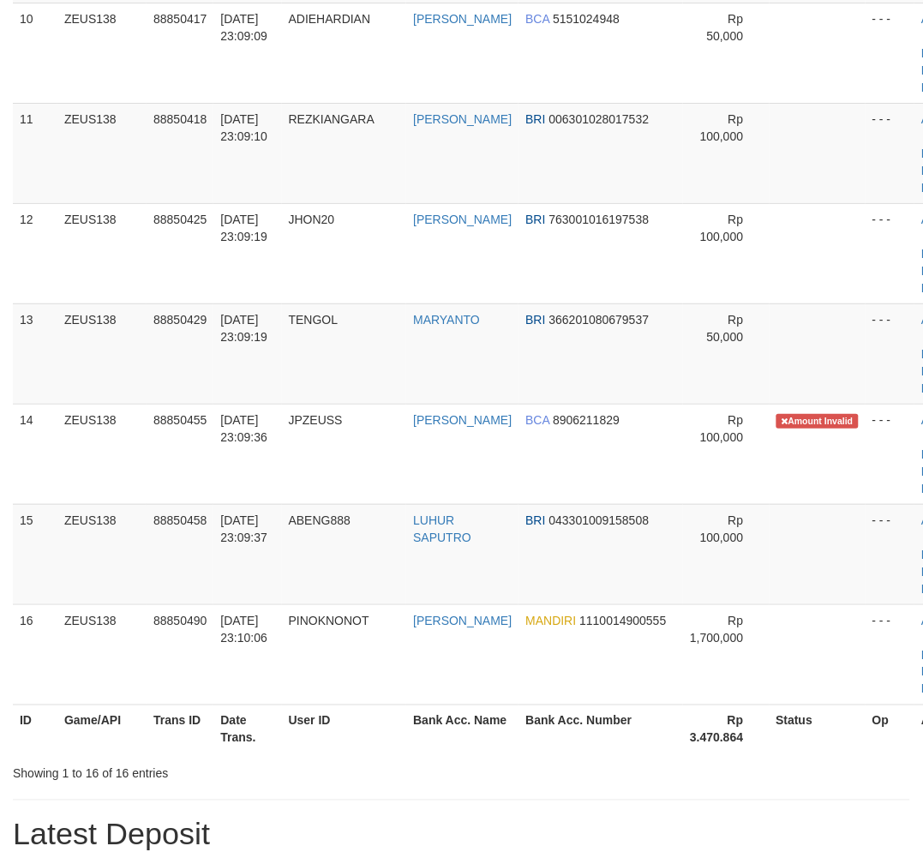
drag, startPoint x: 406, startPoint y: 756, endPoint x: 326, endPoint y: 752, distance: 80.7
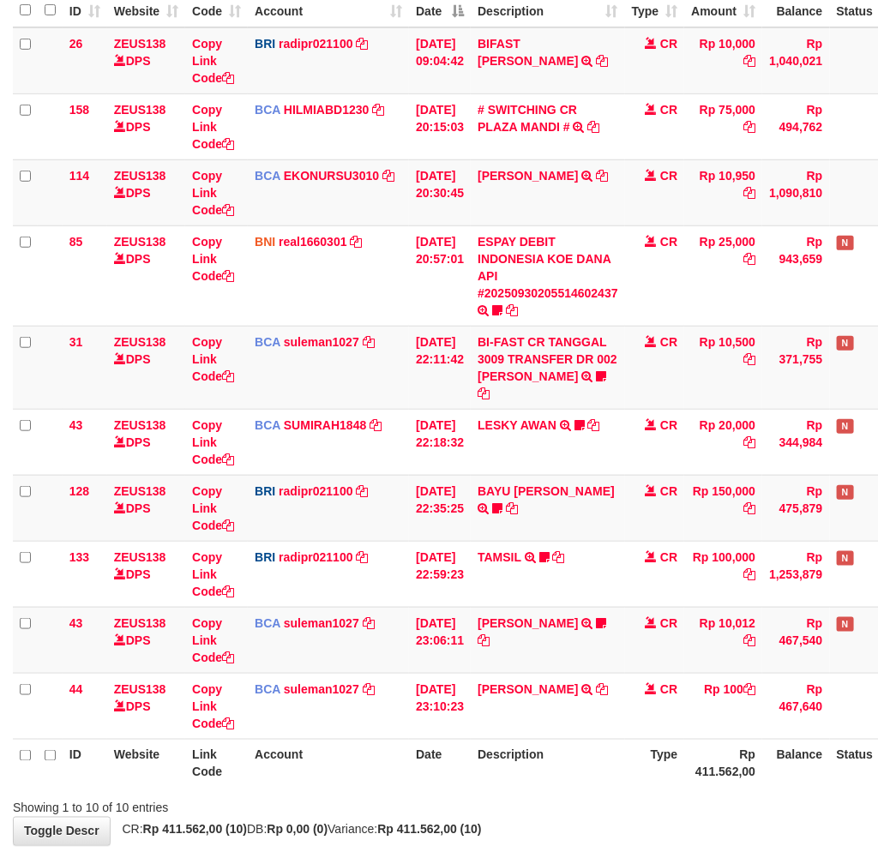
scroll to position [266, 0]
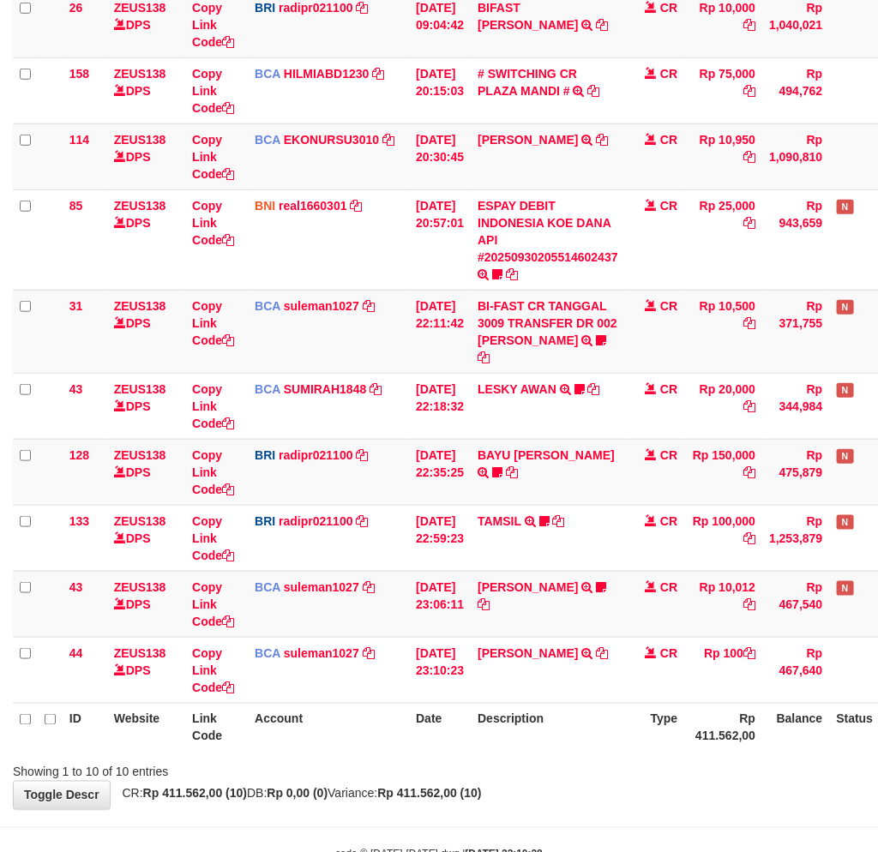
drag, startPoint x: 0, startPoint y: 0, endPoint x: 656, endPoint y: 758, distance: 1001.8
click at [621, 739] on div "Search: ID Website Link Code Account Date Description Type Amount Balance Statu…" at bounding box center [439, 343] width 852 height 873
click at [604, 757] on div "Showing 1 to 10 of 10 entries" at bounding box center [439, 769] width 878 height 24
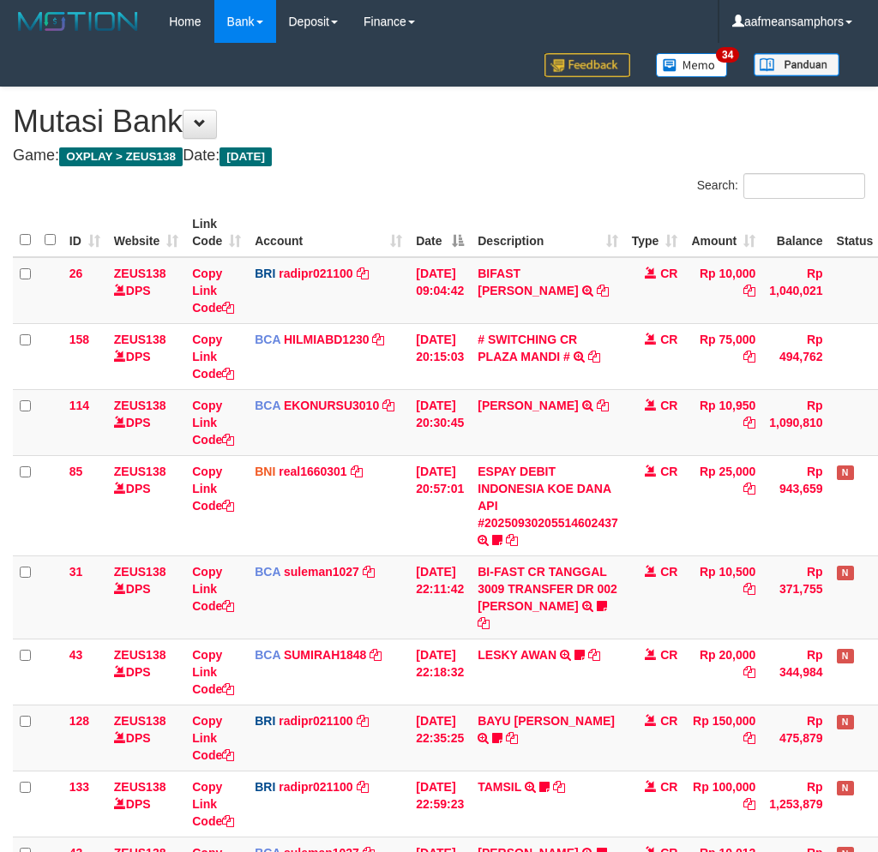
scroll to position [230, 0]
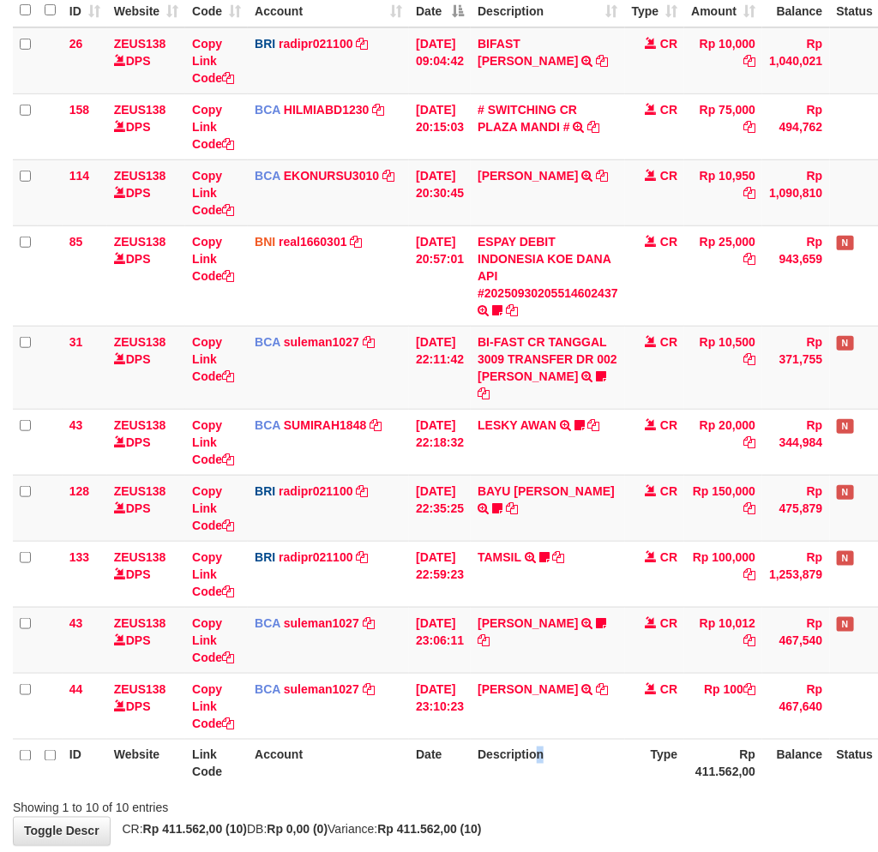
click at [558, 739] on th "Description" at bounding box center [547, 763] width 154 height 49
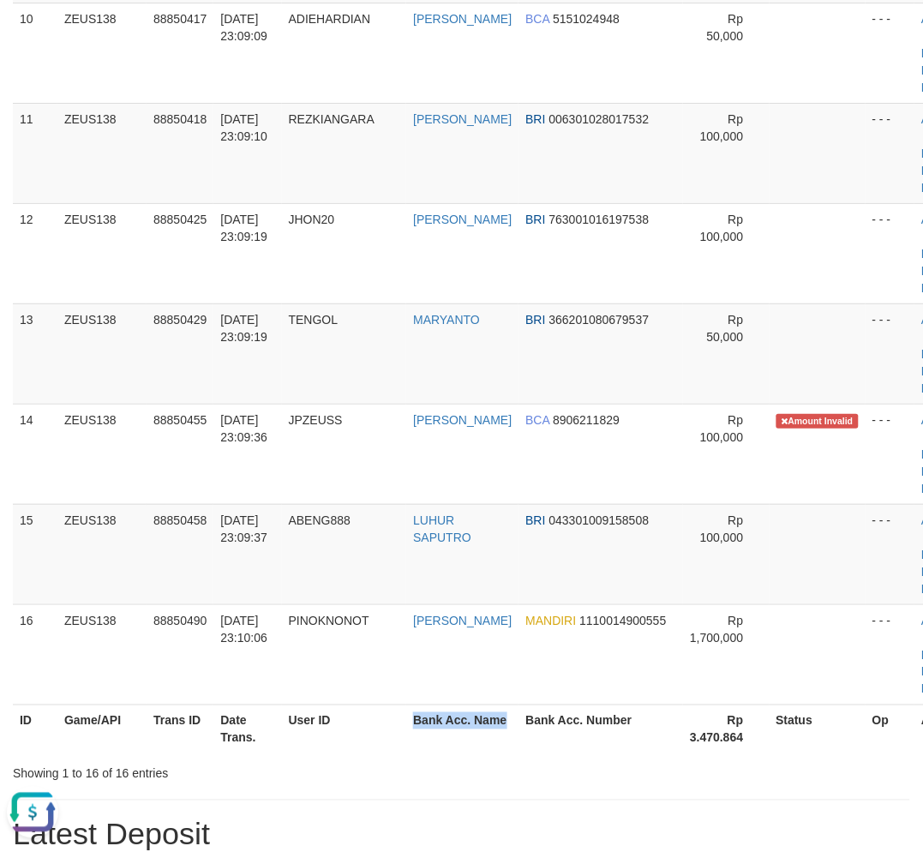
drag, startPoint x: 490, startPoint y: 746, endPoint x: 279, endPoint y: 741, distance: 210.9
click at [475, 746] on tr "ID Game/API Trans ID Date Trans. User ID Bank Acc. Name Bank Acc. Number Rp 3.4…" at bounding box center [499, 728] width 972 height 49
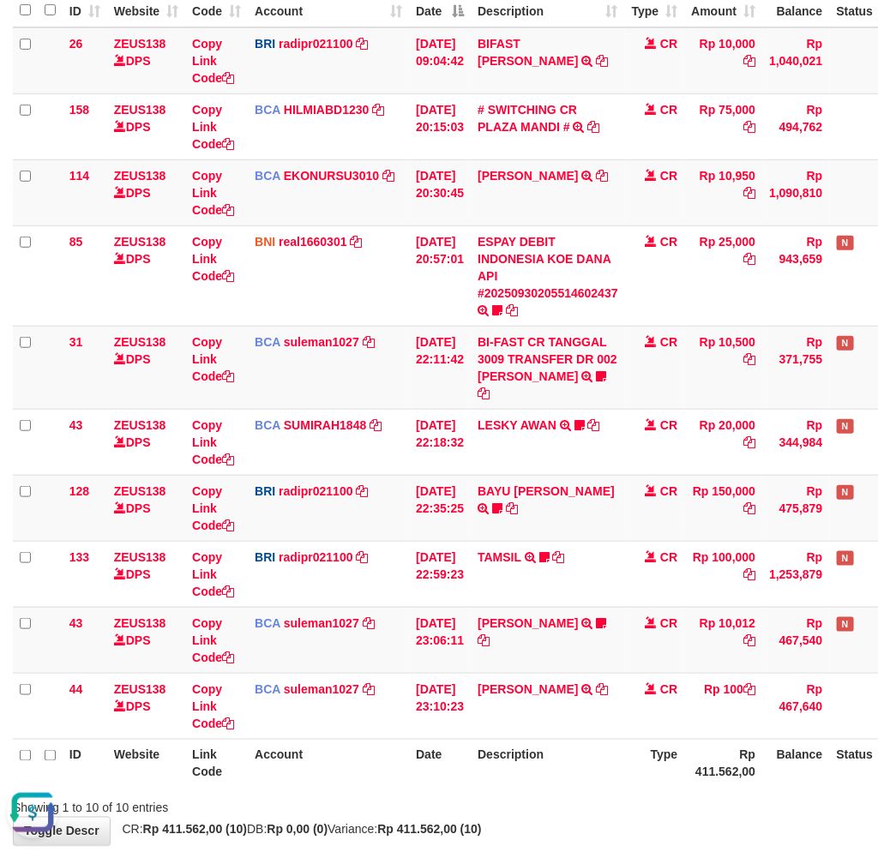
click at [541, 793] on div "Showing 1 to 10 of 10 entries" at bounding box center [439, 805] width 878 height 24
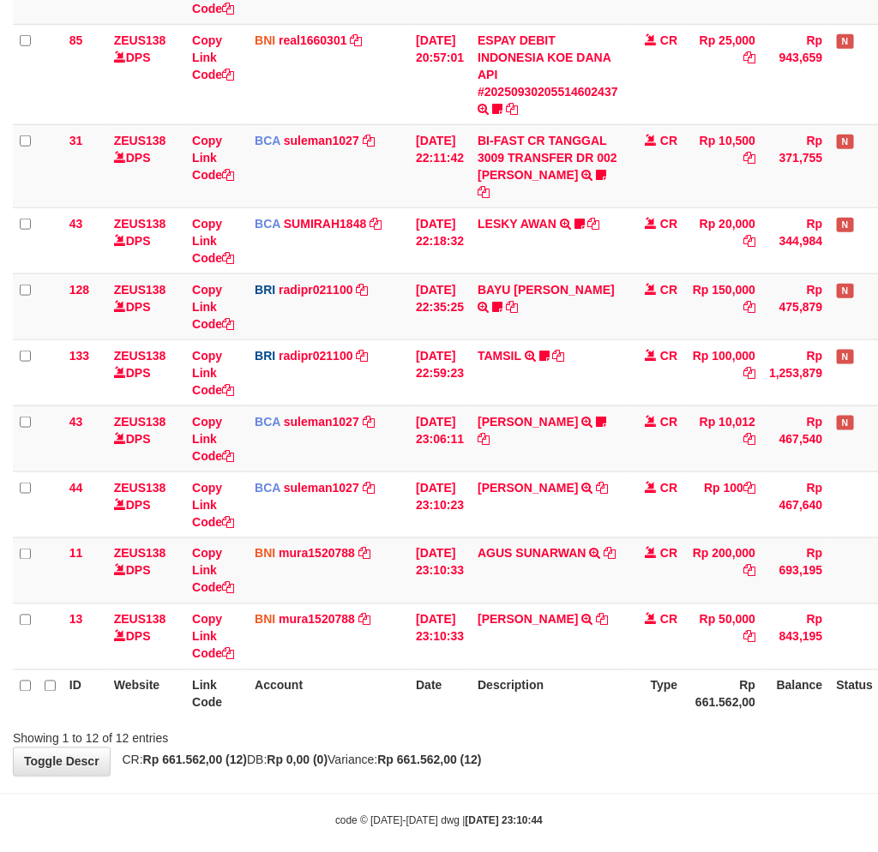
scroll to position [432, 0]
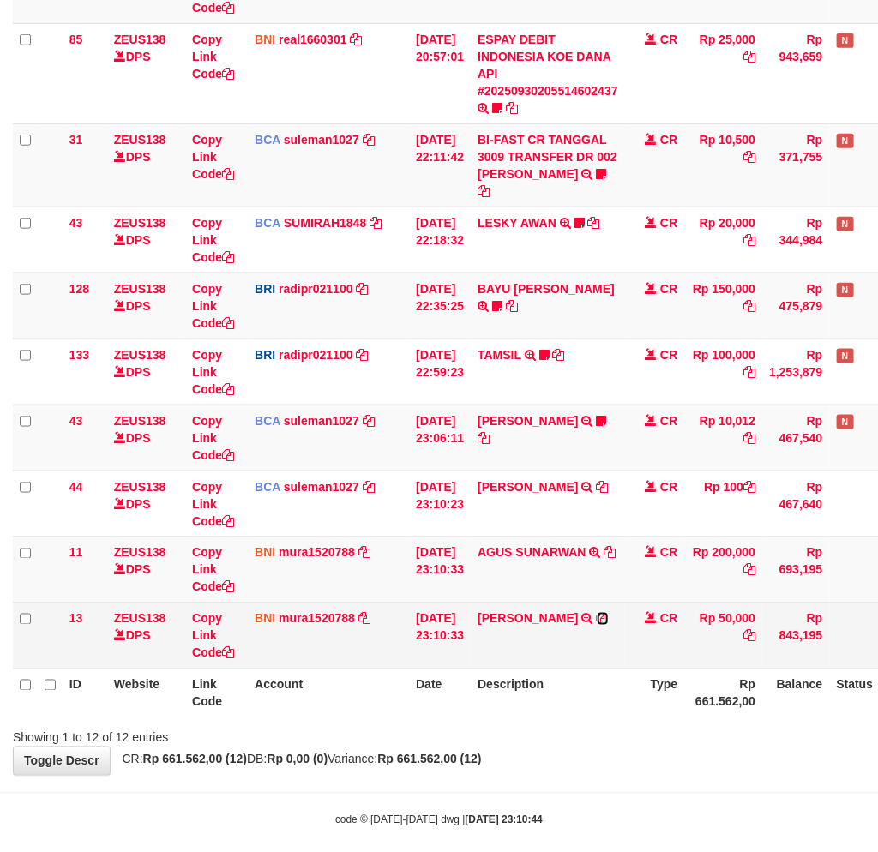
click at [596, 620] on icon at bounding box center [602, 619] width 12 height 12
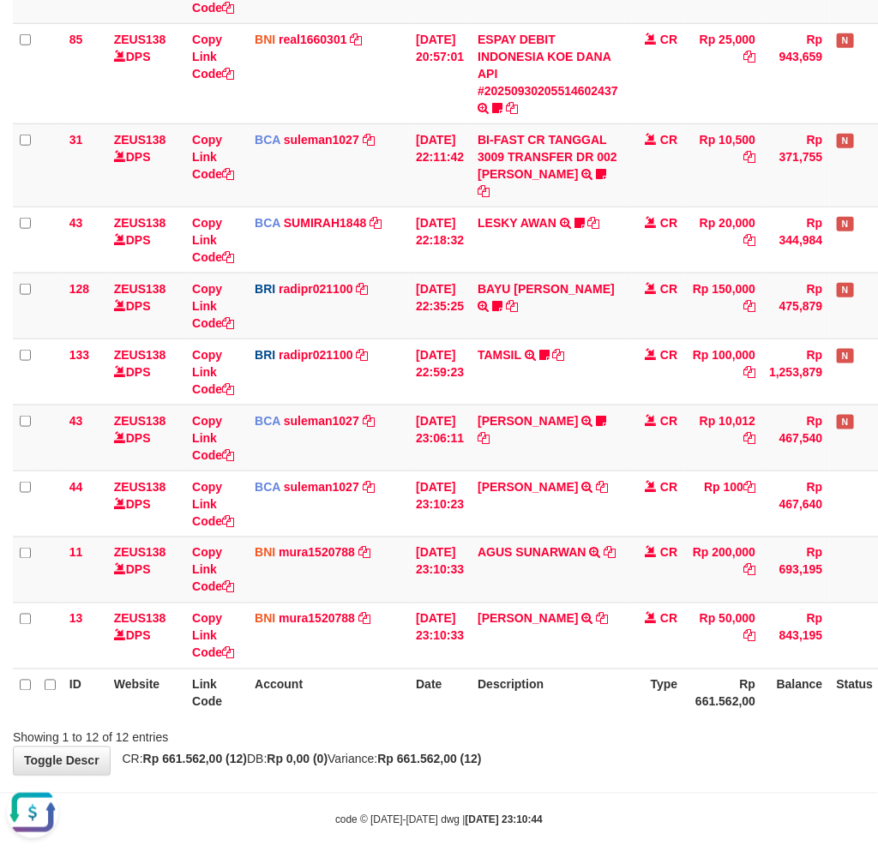
scroll to position [0, 0]
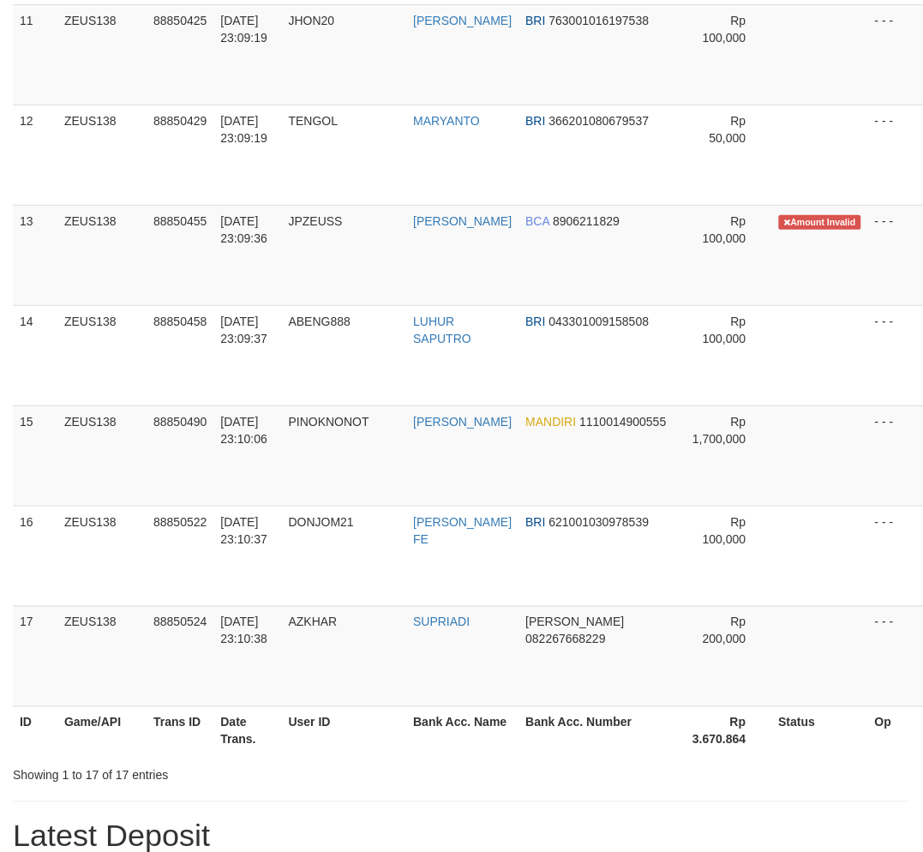
scroll to position [1114, 0]
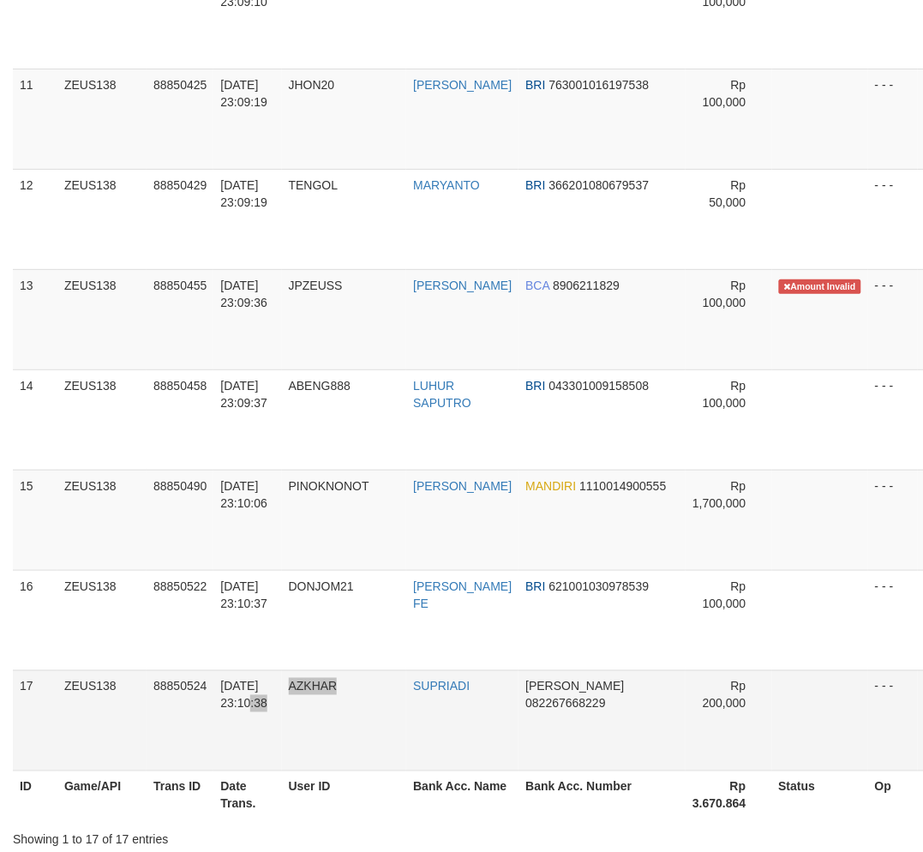
click at [403, 731] on tr "17 ZEUS138 88850524 30/09/2025 23:10:38 AZKHAR SUPRIADI DANA 082267668229 Rp 20…" at bounding box center [500, 720] width 974 height 100
drag, startPoint x: 249, startPoint y: 483, endPoint x: 267, endPoint y: 485, distance: 18.9
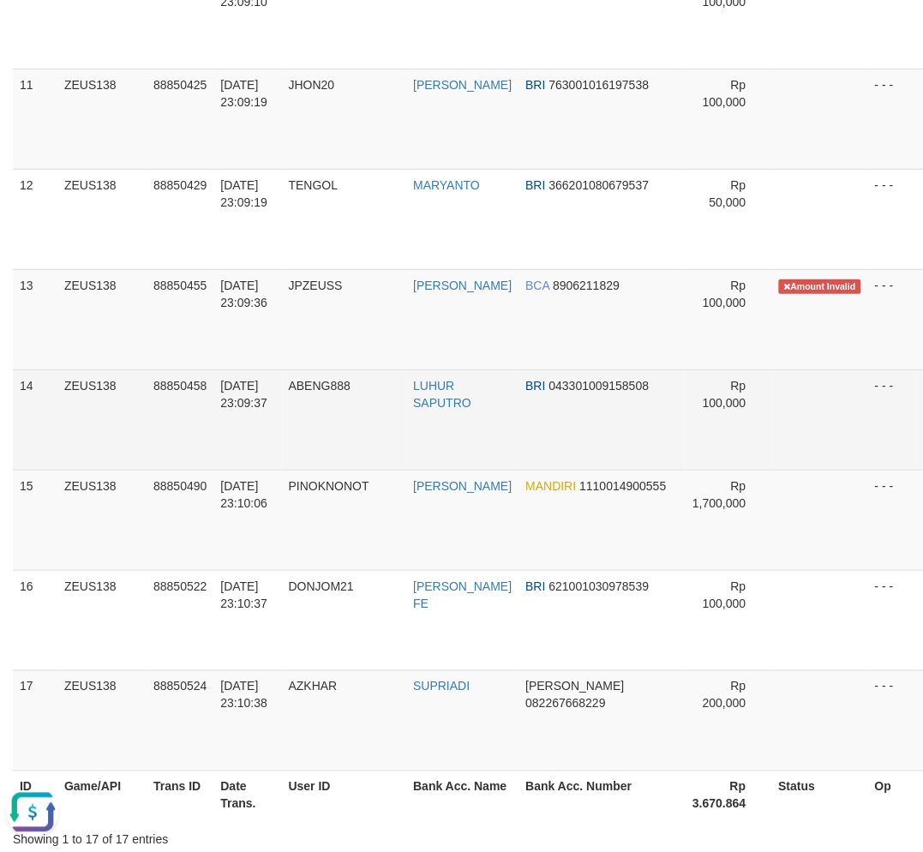
click at [280, 470] on td "[DATE] 23:10:06" at bounding box center [247, 520] width 68 height 100
click at [280, 465] on td "[DATE] 23:09:37" at bounding box center [247, 419] width 68 height 100
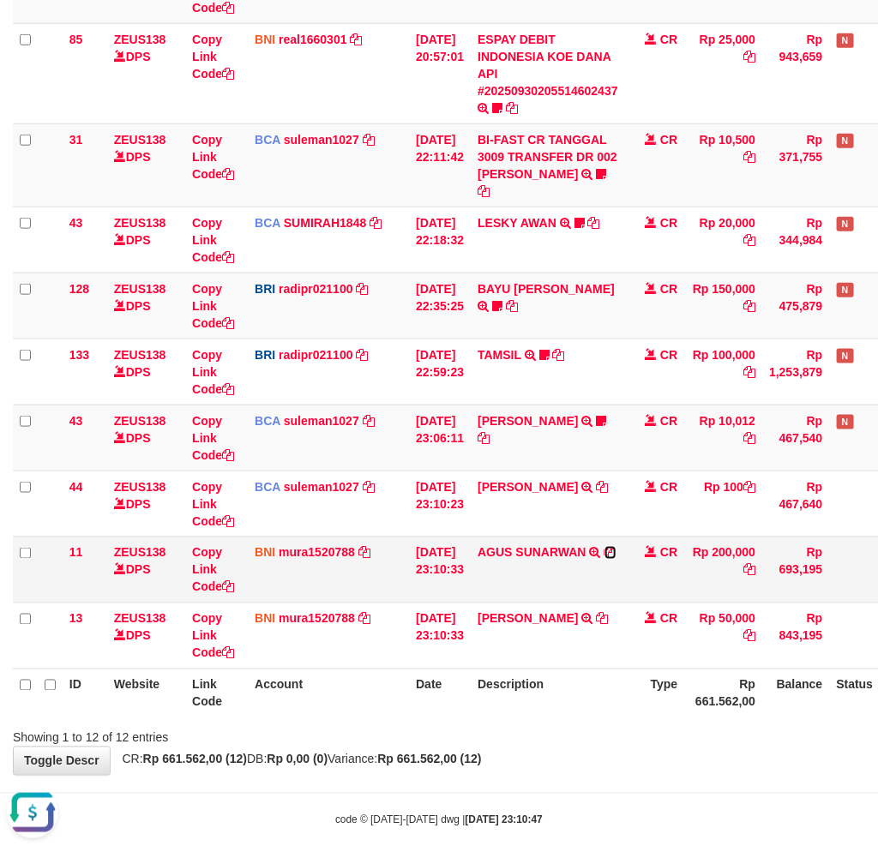
click at [616, 547] on icon at bounding box center [610, 553] width 12 height 12
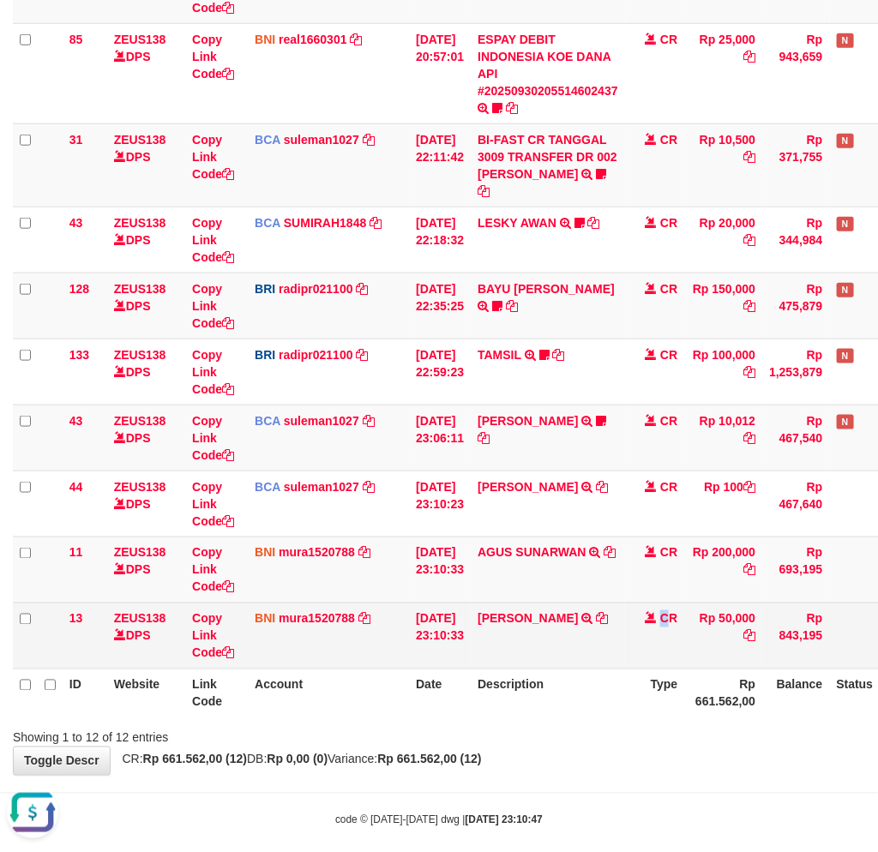
click at [673, 627] on td "CR" at bounding box center [655, 635] width 60 height 66
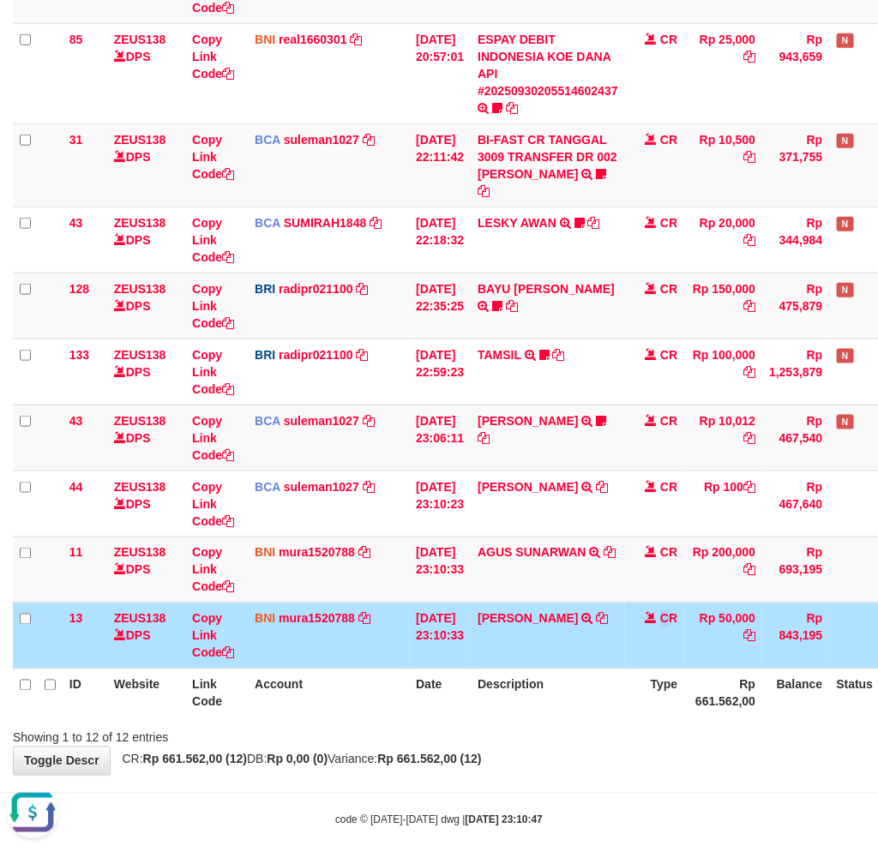
click at [644, 612] on td "CR" at bounding box center [655, 635] width 60 height 66
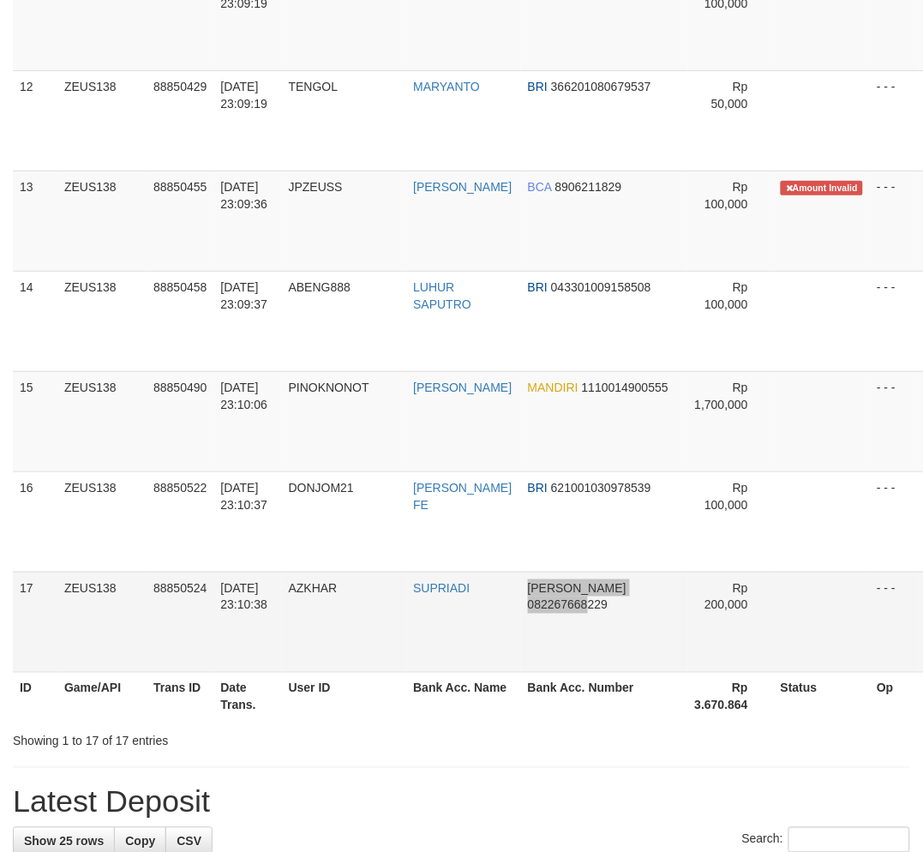
click at [587, 612] on tr "17 ZEUS138 88850524 [DATE] 23:10:38 AZKHAR [PERSON_NAME] 082267668229 Rp 200,00…" at bounding box center [501, 622] width 976 height 100
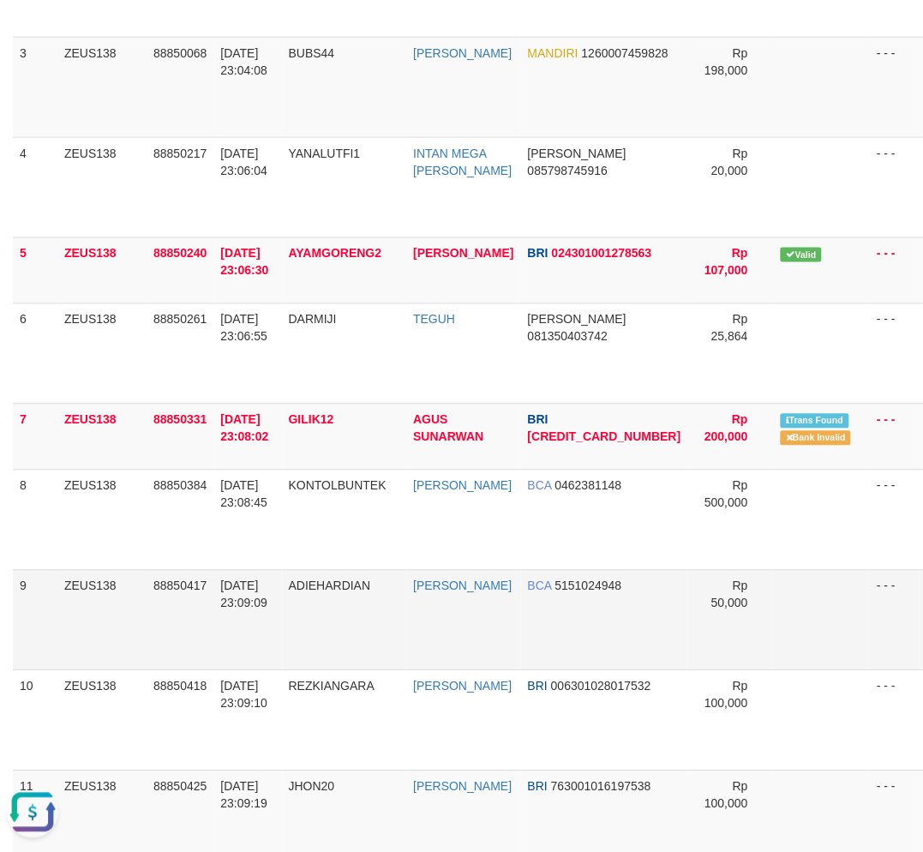
drag, startPoint x: 420, startPoint y: 581, endPoint x: 176, endPoint y: 602, distance: 245.2
click at [421, 581] on tr "9 ZEUS138 88850417 [DATE] 23:09:09 ADIEHARDIAN [PERSON_NAME] BCA 5151024948 Rp …" at bounding box center [501, 620] width 976 height 100
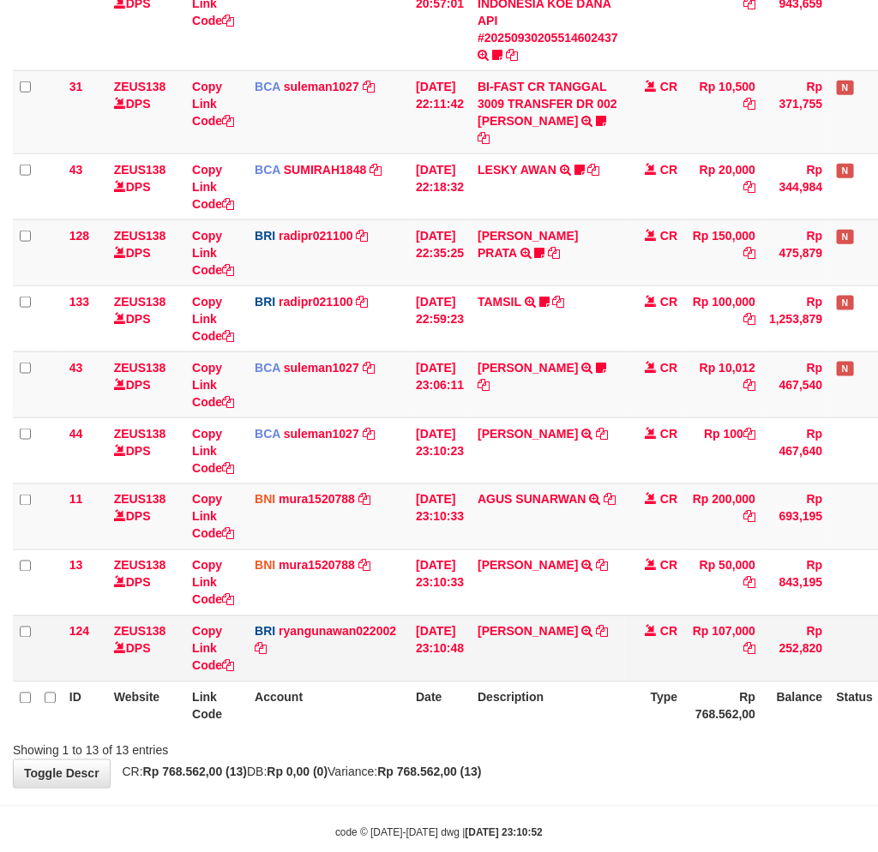
scroll to position [499, 0]
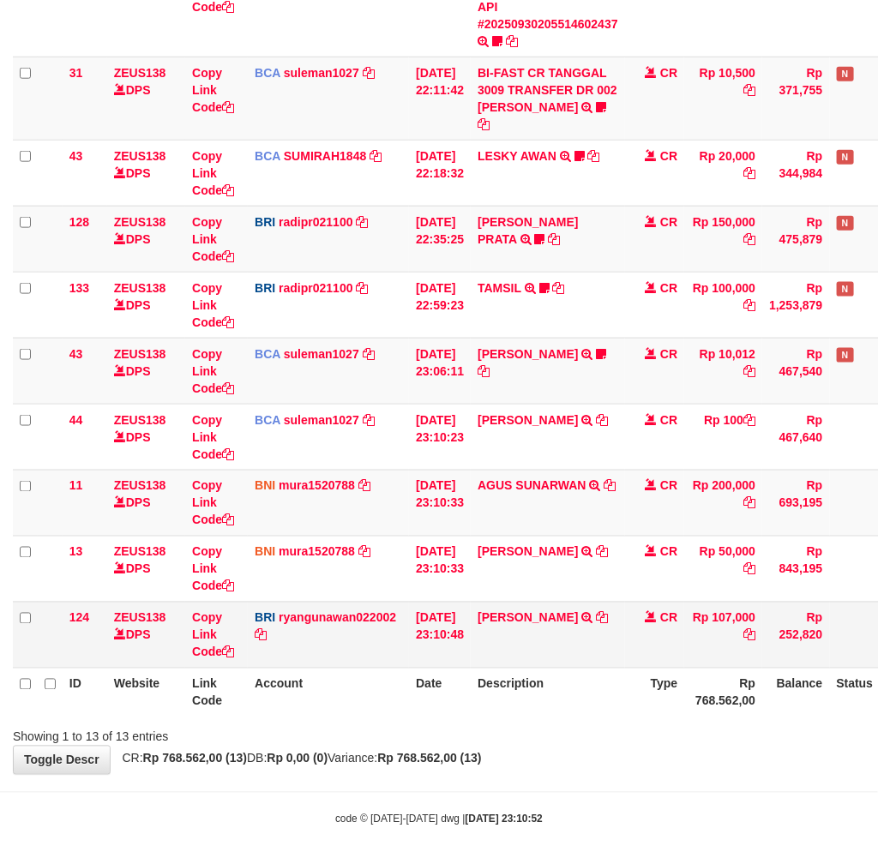
click at [592, 602] on td "RUDI WIBOWO TRANSFER NBMB RUDI WIBOWO TO RYAN GUNAWAN" at bounding box center [547, 635] width 154 height 66
click at [596, 612] on icon at bounding box center [602, 618] width 12 height 12
click at [640, 641] on td "CR" at bounding box center [655, 635] width 60 height 66
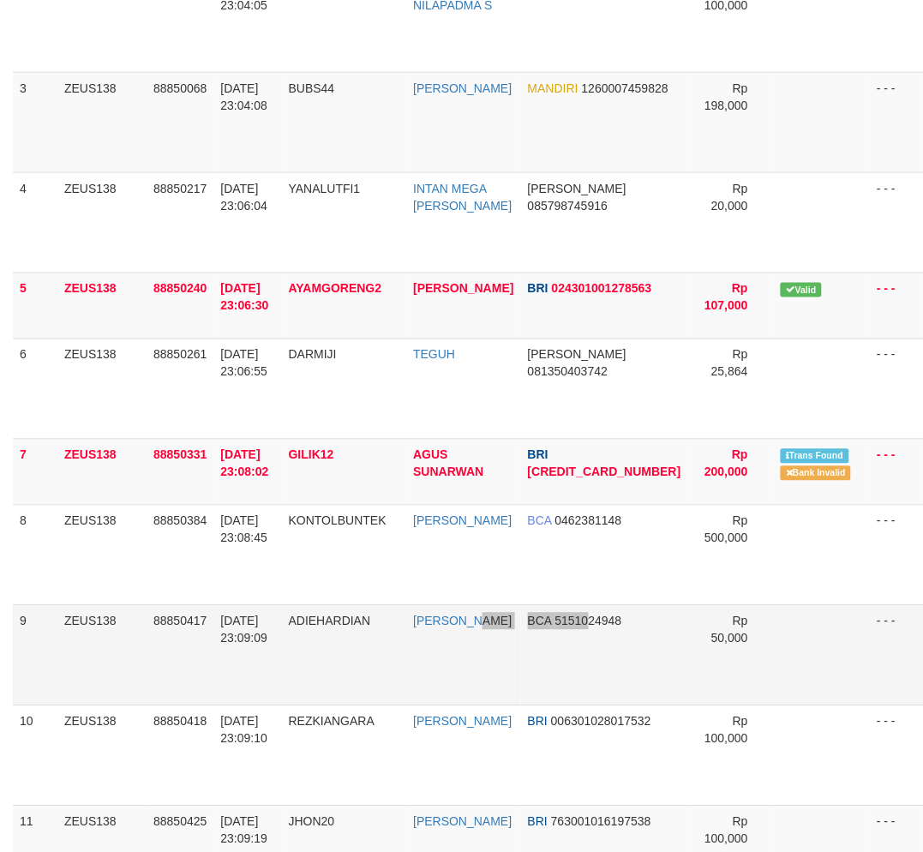
click at [588, 688] on tr "9 ZEUS138 88850417 30/09/2025 23:09:09 ADIEHARDIAN YADI HARDIYANSYAH BCA 515102…" at bounding box center [501, 655] width 976 height 100
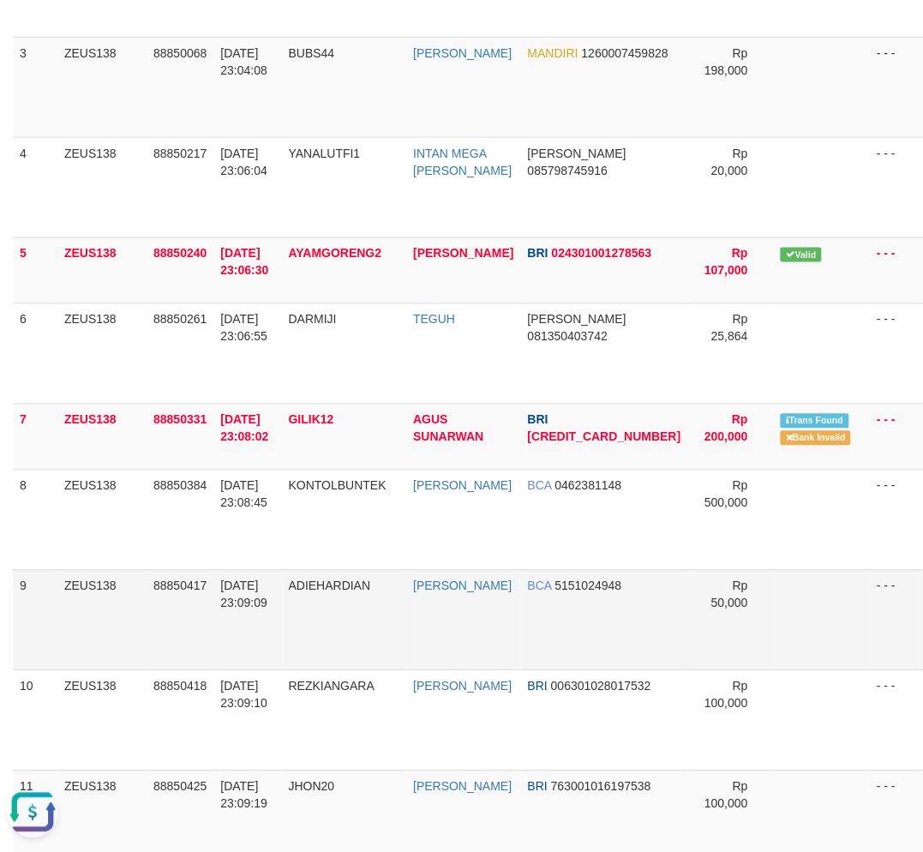
click at [347, 627] on td "ADIEHARDIAN" at bounding box center [344, 620] width 125 height 100
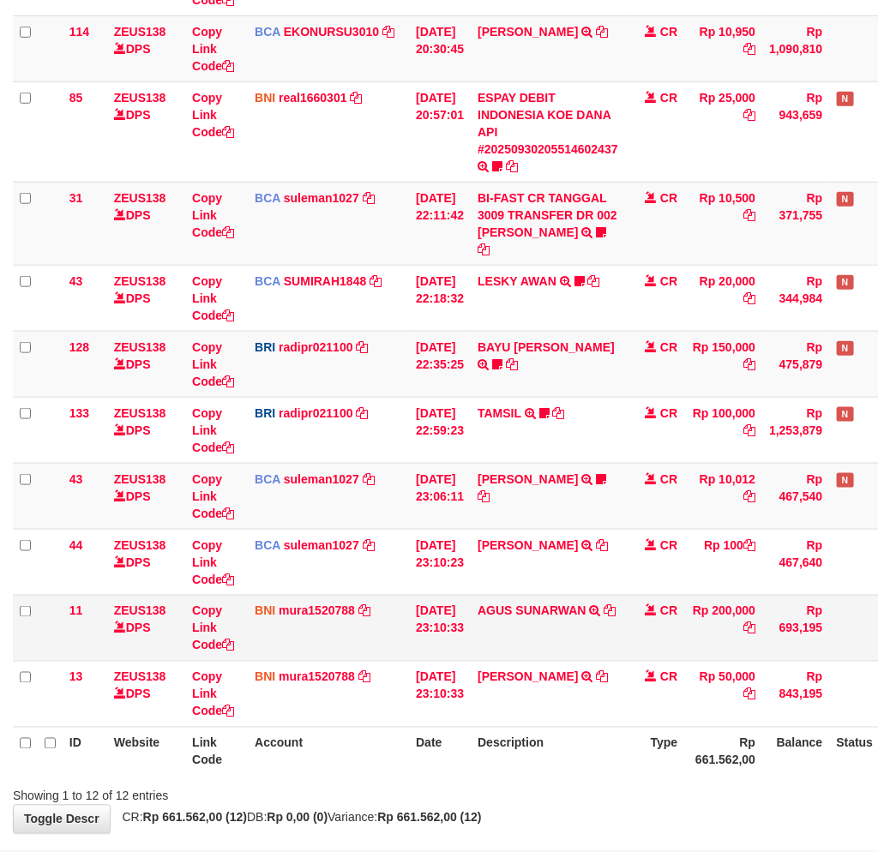
click at [512, 637] on td "AGUS SUNARWAN TRANSFER DARI BPK AGUS SUNARWAN" at bounding box center [547, 628] width 154 height 66
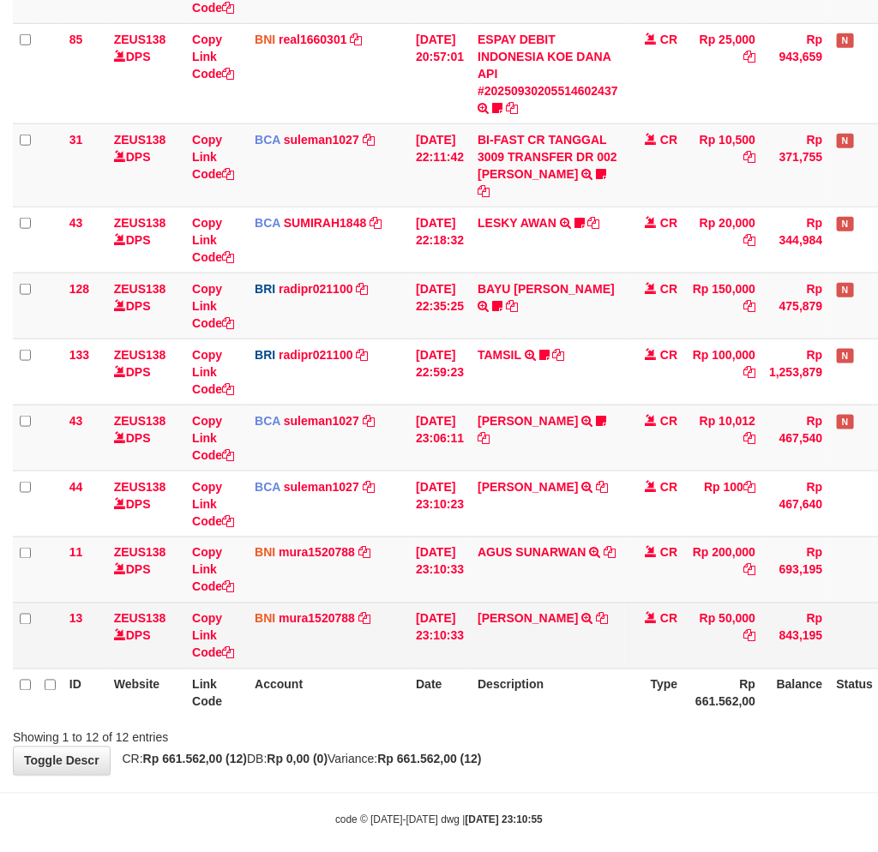
click at [590, 627] on td "[PERSON_NAME] TRF/PAY/TOP-UP ECHANNEL [PERSON_NAME]" at bounding box center [547, 635] width 154 height 66
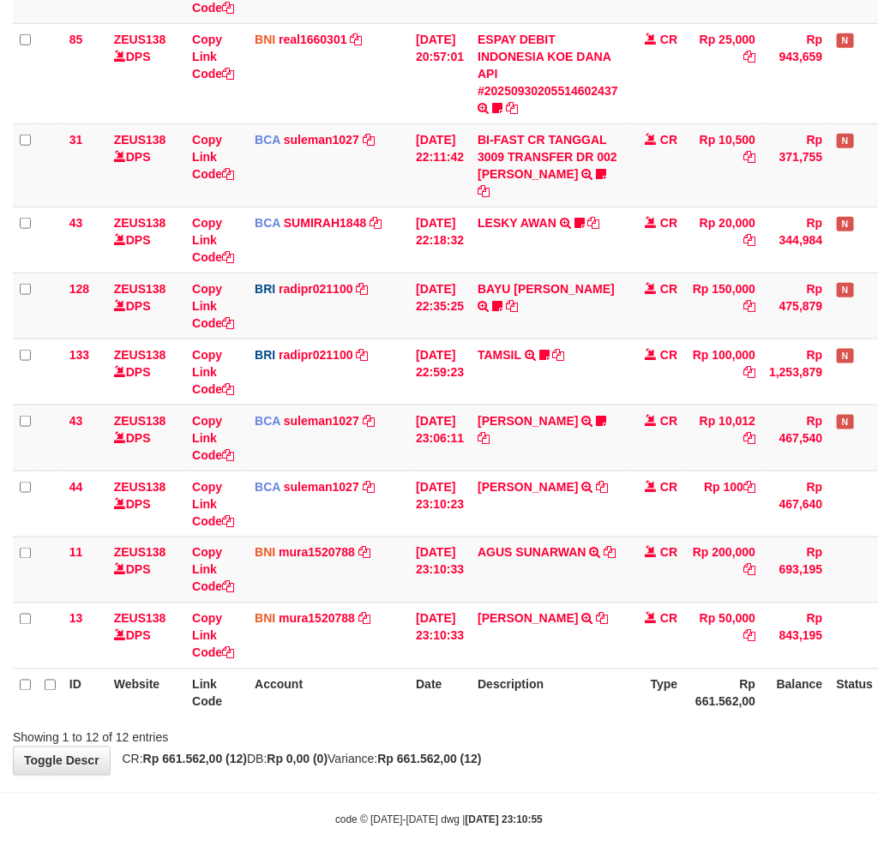
click at [664, 668] on th "Type" at bounding box center [655, 692] width 60 height 49
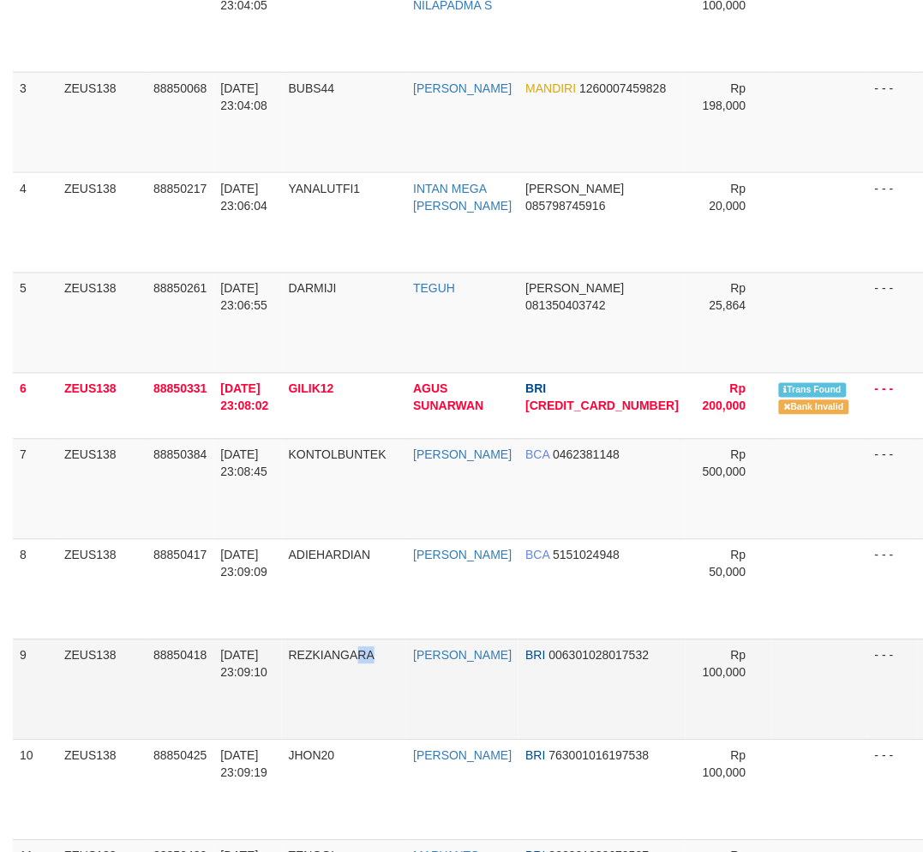
drag, startPoint x: 383, startPoint y: 662, endPoint x: 257, endPoint y: 651, distance: 126.5
click at [384, 662] on td "REZKIANGARA" at bounding box center [344, 689] width 125 height 100
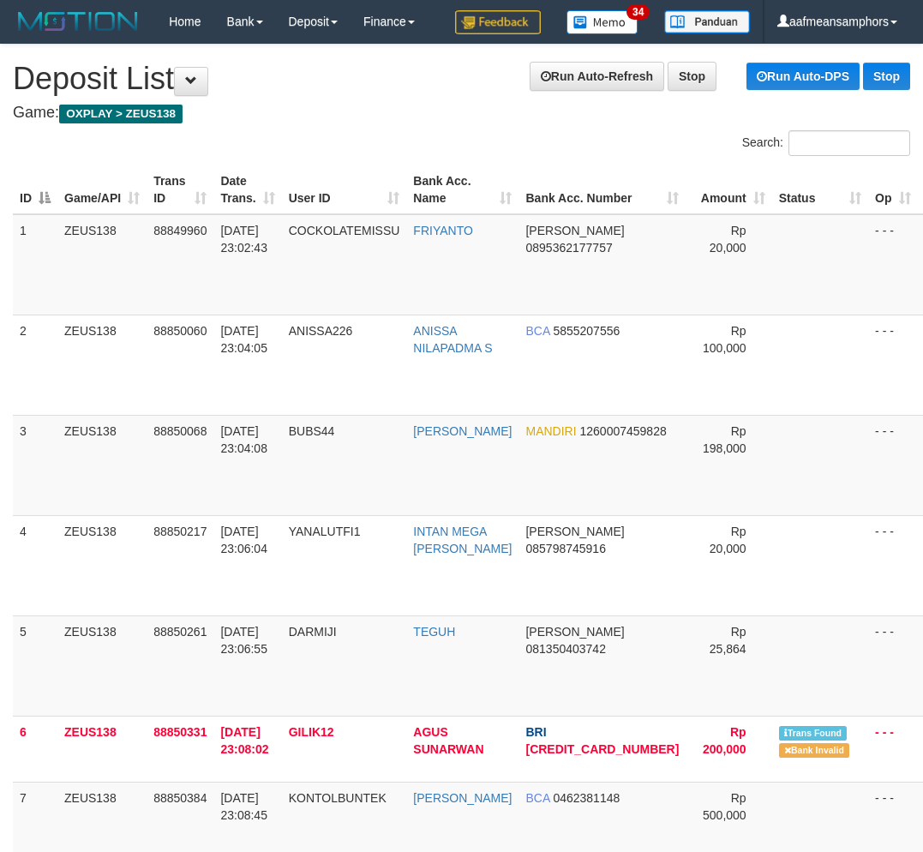
scroll to position [378, 0]
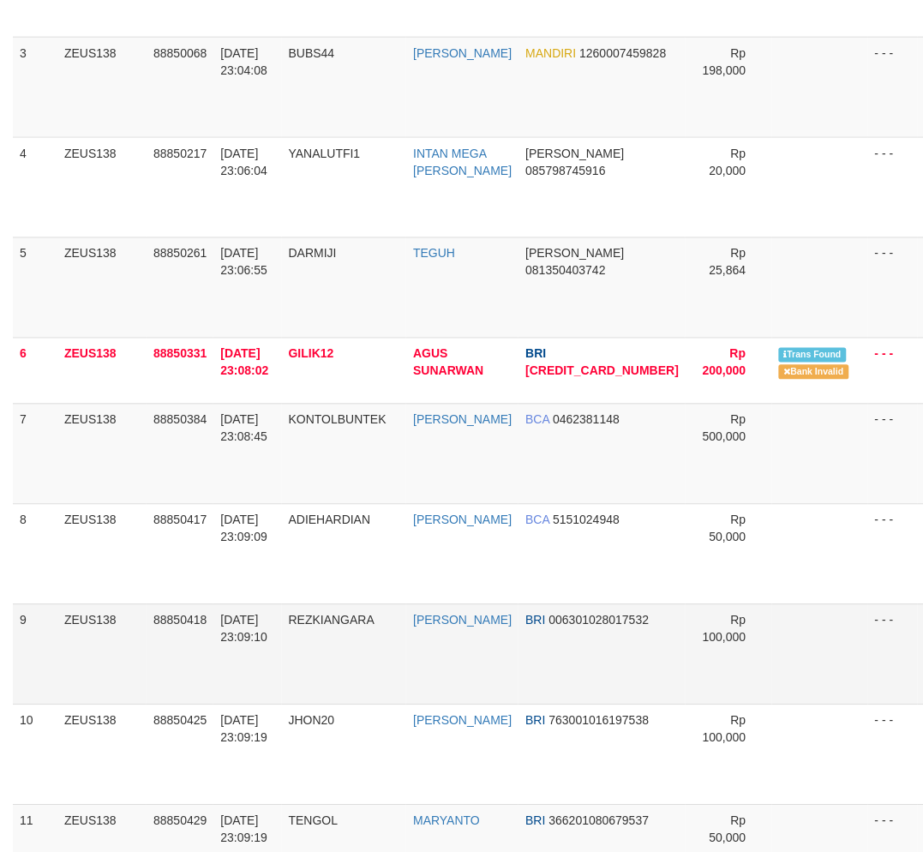
click at [425, 626] on td "[PERSON_NAME]" at bounding box center [462, 654] width 112 height 100
drag, startPoint x: 404, startPoint y: 691, endPoint x: 0, endPoint y: 705, distance: 404.8
click at [398, 689] on td "REZKIANGARA" at bounding box center [344, 654] width 125 height 100
click at [470, 681] on td "REZKI ANGARA" at bounding box center [462, 654] width 112 height 100
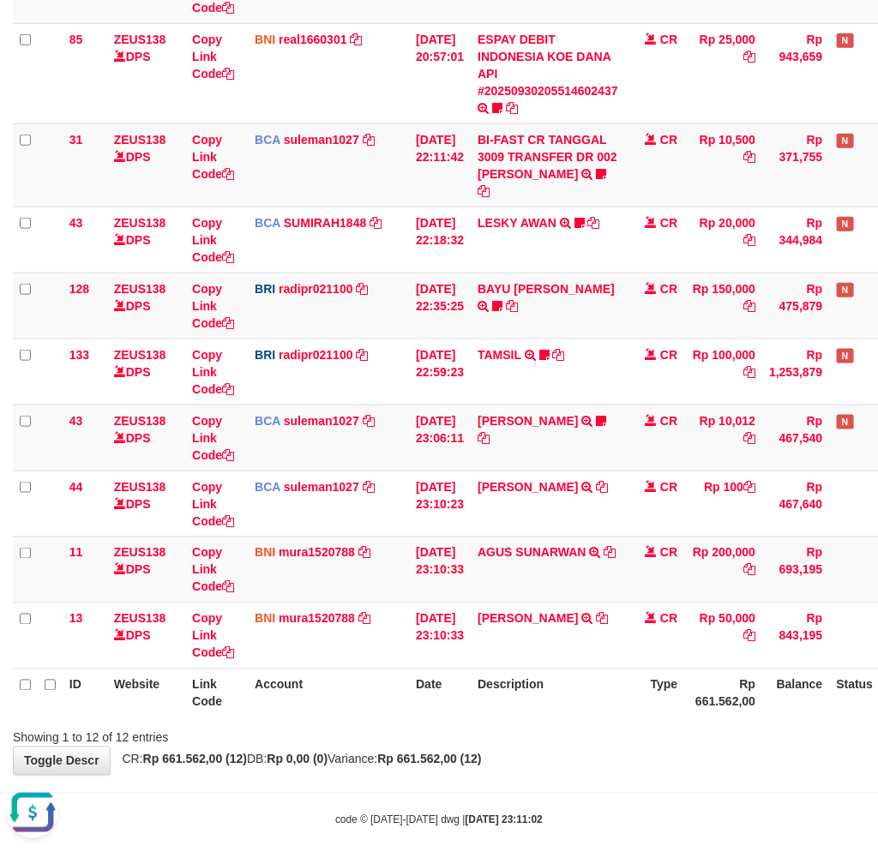
click at [471, 766] on body "Toggle navigation Home Bank Account List Load By Website Group [OXPLAY] ZEUS138…" at bounding box center [439, 219] width 878 height 1303
click at [474, 765] on body "Toggle navigation Home Bank Account List Load By Website Group [OXPLAY] ZEUS138…" at bounding box center [439, 219] width 878 height 1303
click at [474, 764] on body "Toggle navigation Home Bank Account List Load By Website Group [OXPLAY] ZEUS138…" at bounding box center [439, 219] width 878 height 1303
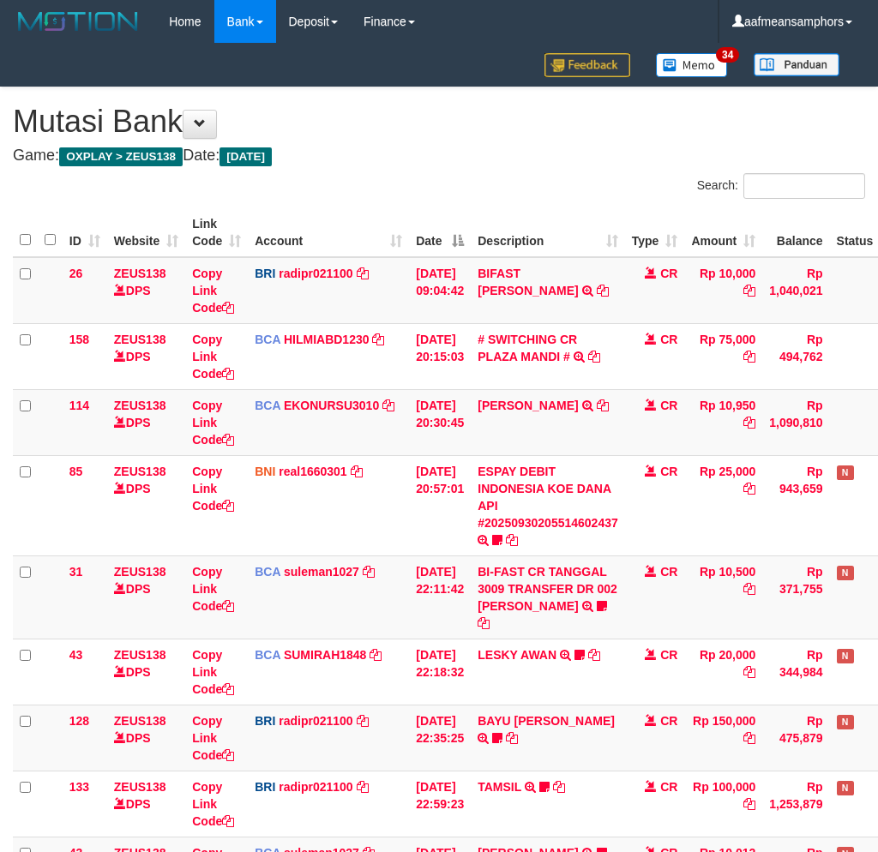
click at [559, 735] on div "**********" at bounding box center [439, 646] width 878 height 1119
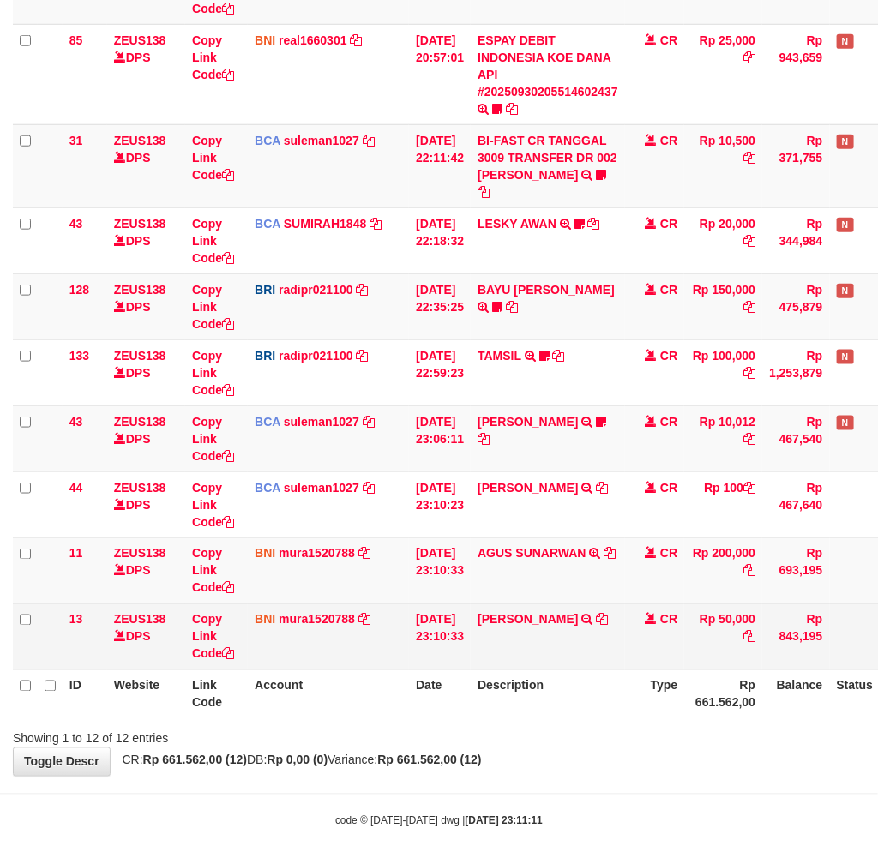
scroll to position [432, 0]
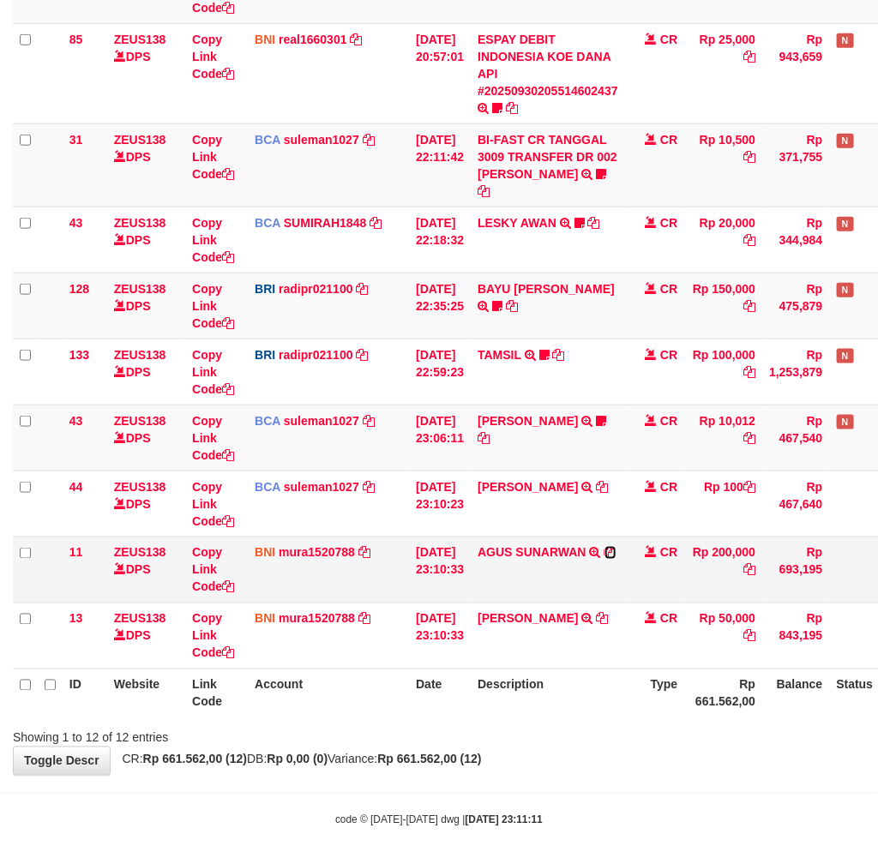
click at [616, 547] on icon at bounding box center [610, 553] width 12 height 12
click at [606, 724] on div "Showing 1 to 12 of 12 entries" at bounding box center [439, 734] width 878 height 24
click at [635, 722] on div "Showing 1 to 12 of 12 entries" at bounding box center [439, 734] width 878 height 24
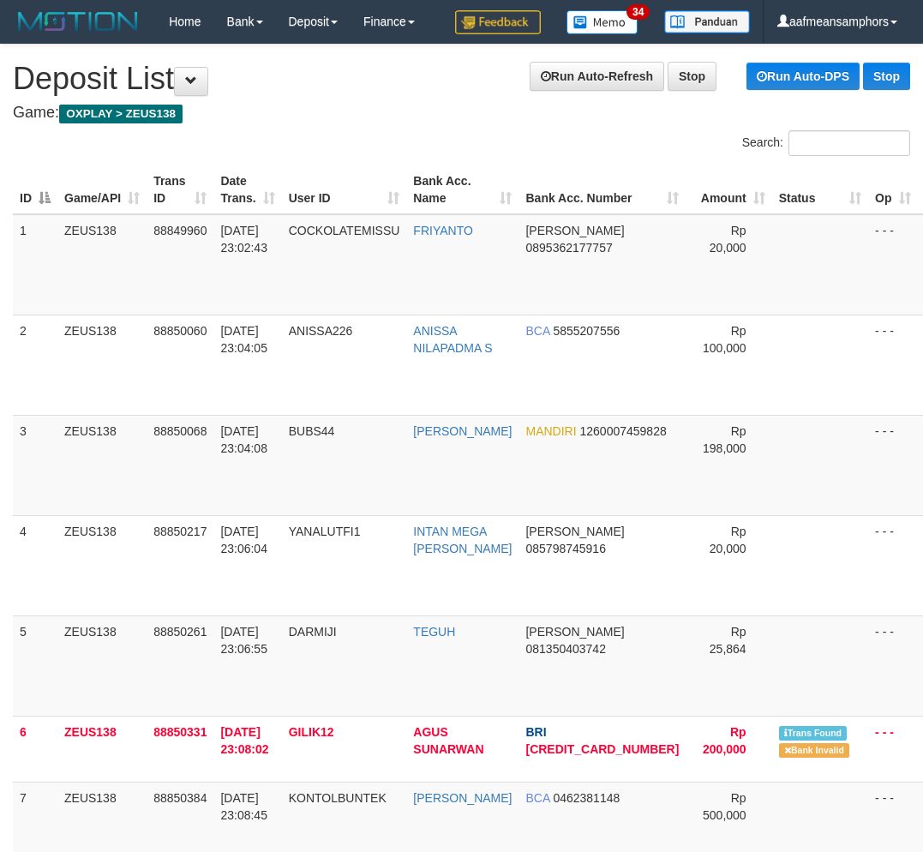
scroll to position [378, 0]
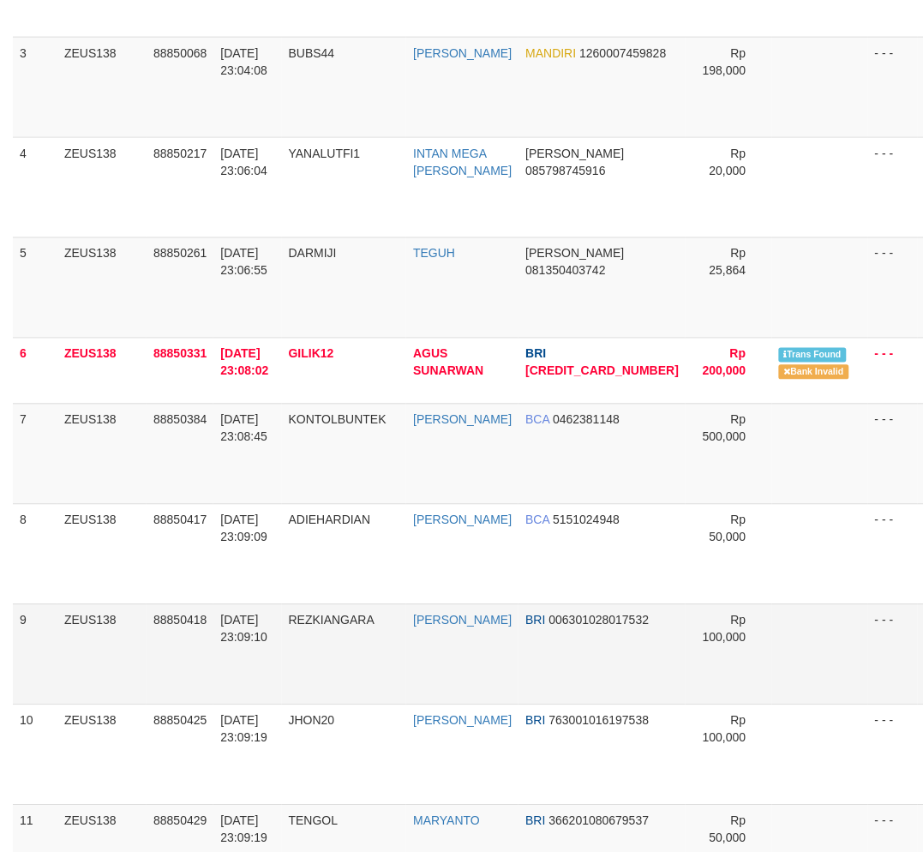
click at [417, 638] on tr "9 ZEUS138 88850418 30/09/2025 23:09:10 REZKIANGARA REZKI ANGARA BRI 00630102801…" at bounding box center [500, 654] width 974 height 100
click at [398, 699] on td "REZKIANGARA" at bounding box center [344, 654] width 125 height 100
click at [398, 698] on td "REZKIANGARA" at bounding box center [344, 654] width 125 height 100
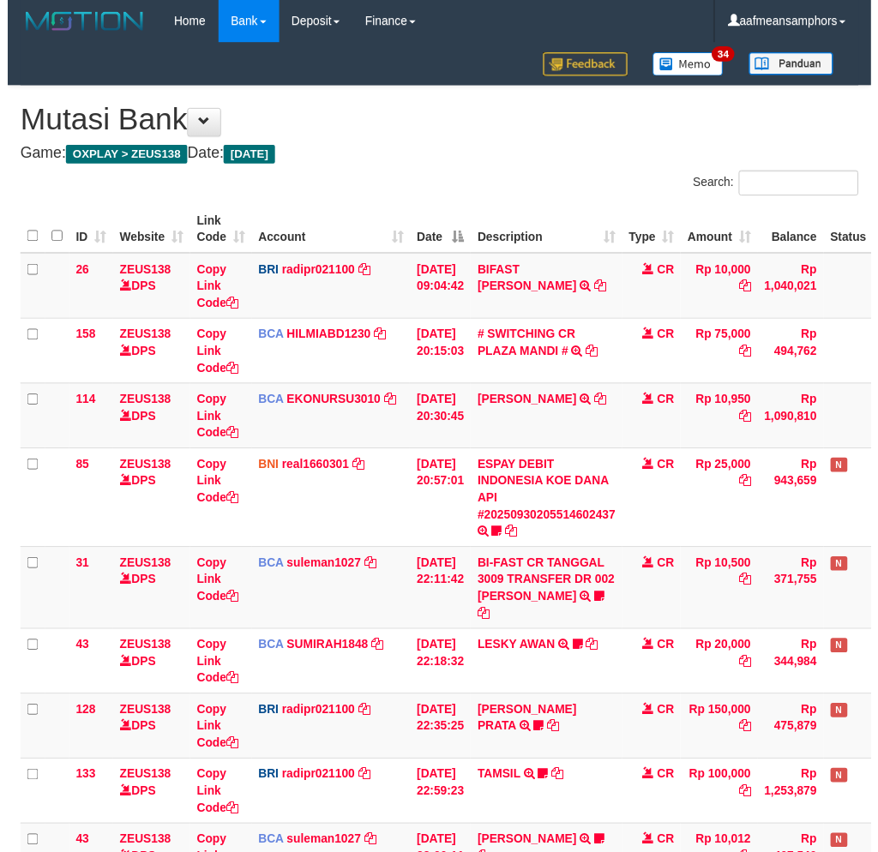
scroll to position [431, 0]
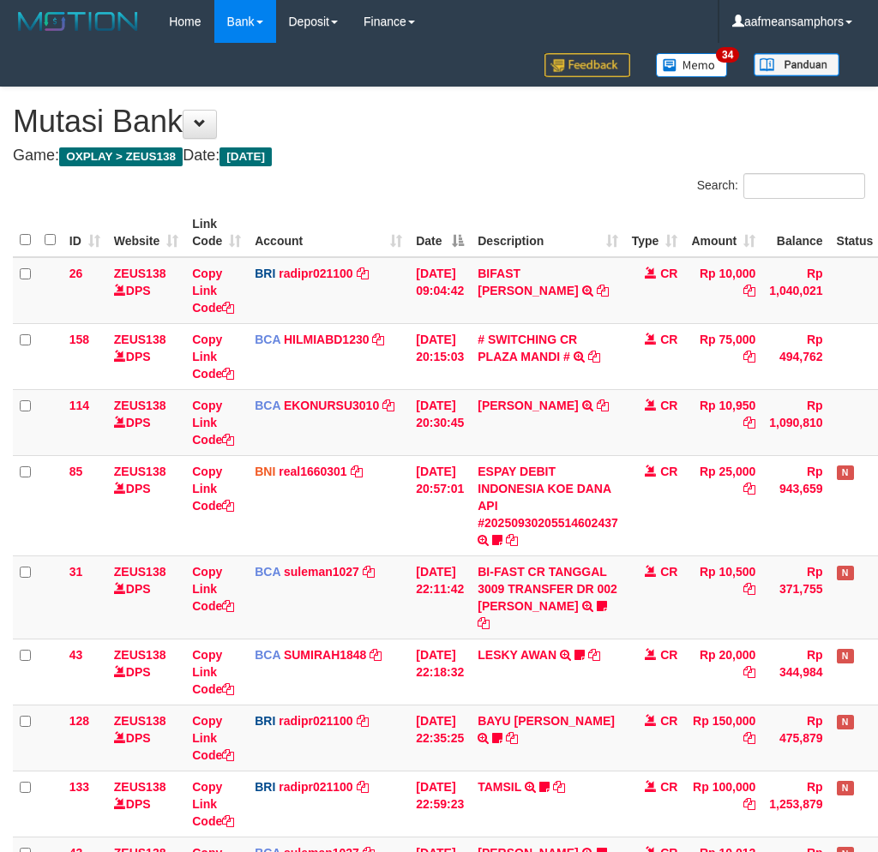
scroll to position [431, 0]
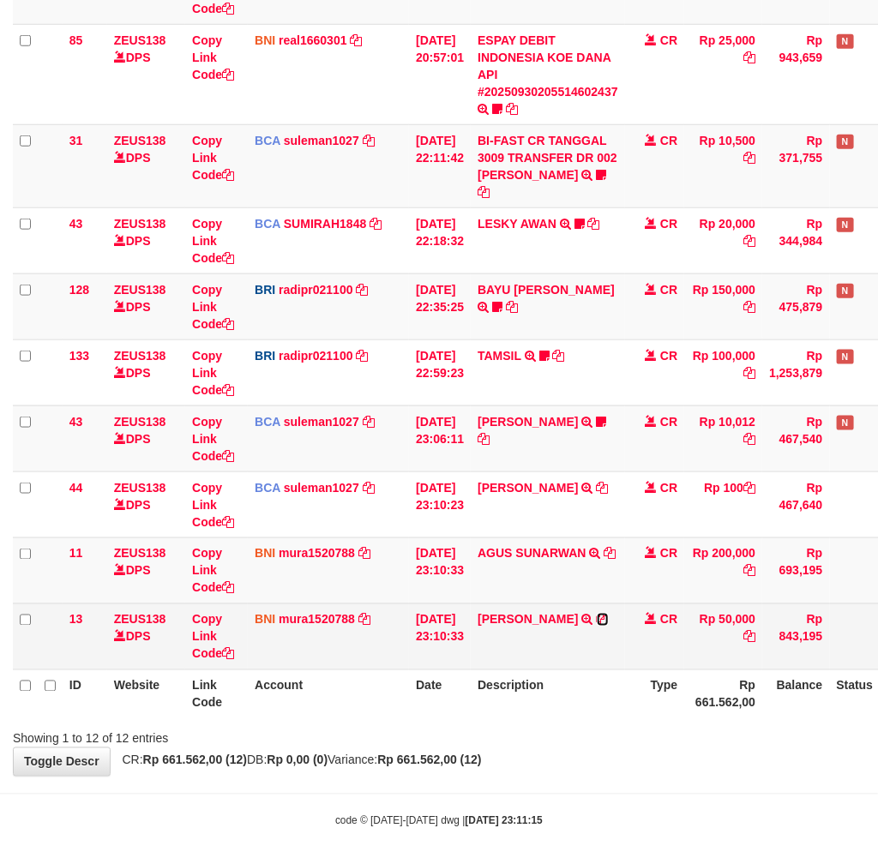
click at [596, 618] on icon at bounding box center [602, 620] width 12 height 12
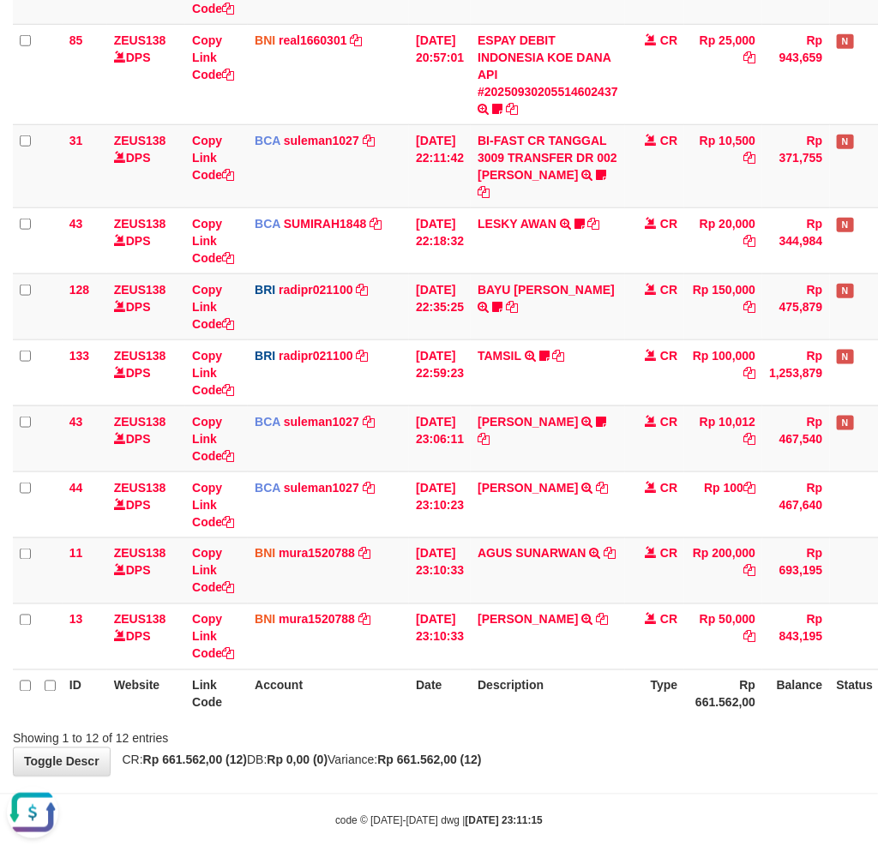
scroll to position [0, 0]
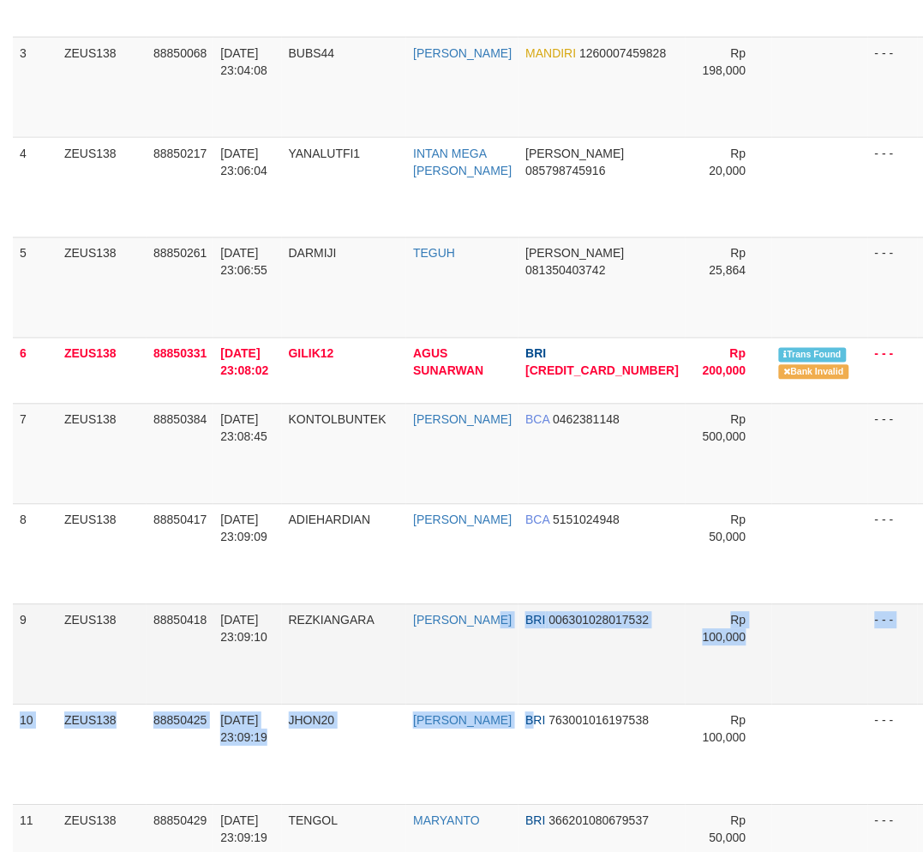
click at [536, 710] on tbody "1 ZEUS138 88849960 30/09/2025 23:02:43 COCKOLATEMISSU FRIYANTO DANA 08953621777…" at bounding box center [500, 772] width 974 height 1872
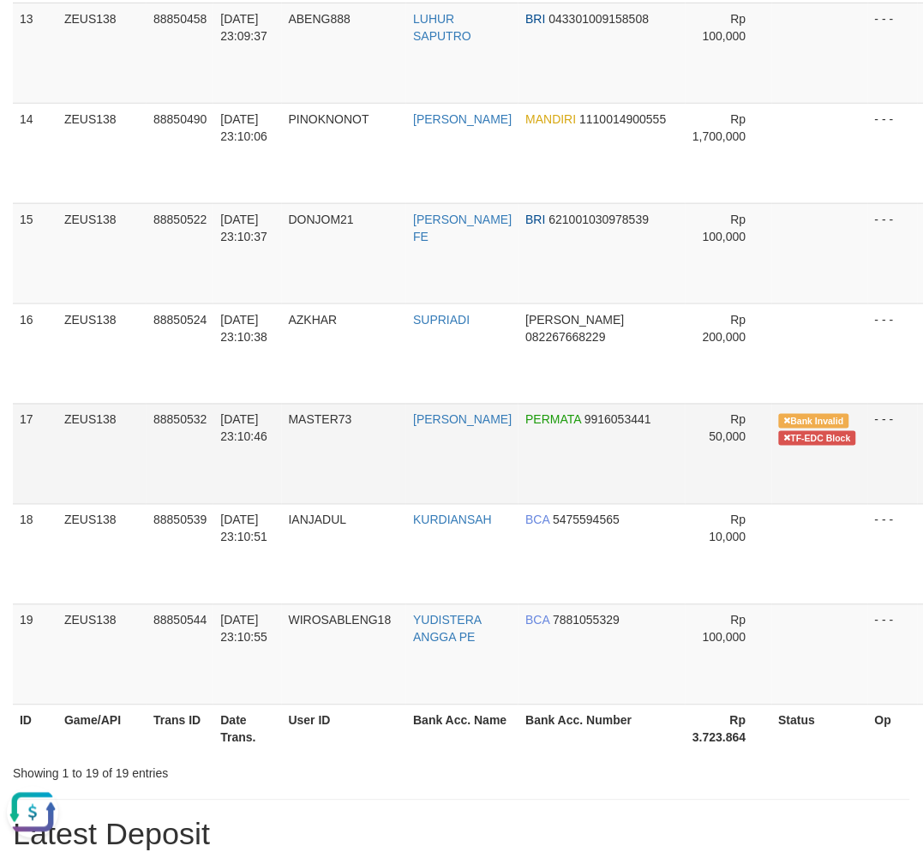
click at [319, 417] on span "MASTER73" at bounding box center [320, 420] width 63 height 14
copy span "MASTER73"
click at [387, 744] on th "User ID" at bounding box center [344, 728] width 125 height 49
drag, startPoint x: 253, startPoint y: 712, endPoint x: 84, endPoint y: 709, distance: 168.9
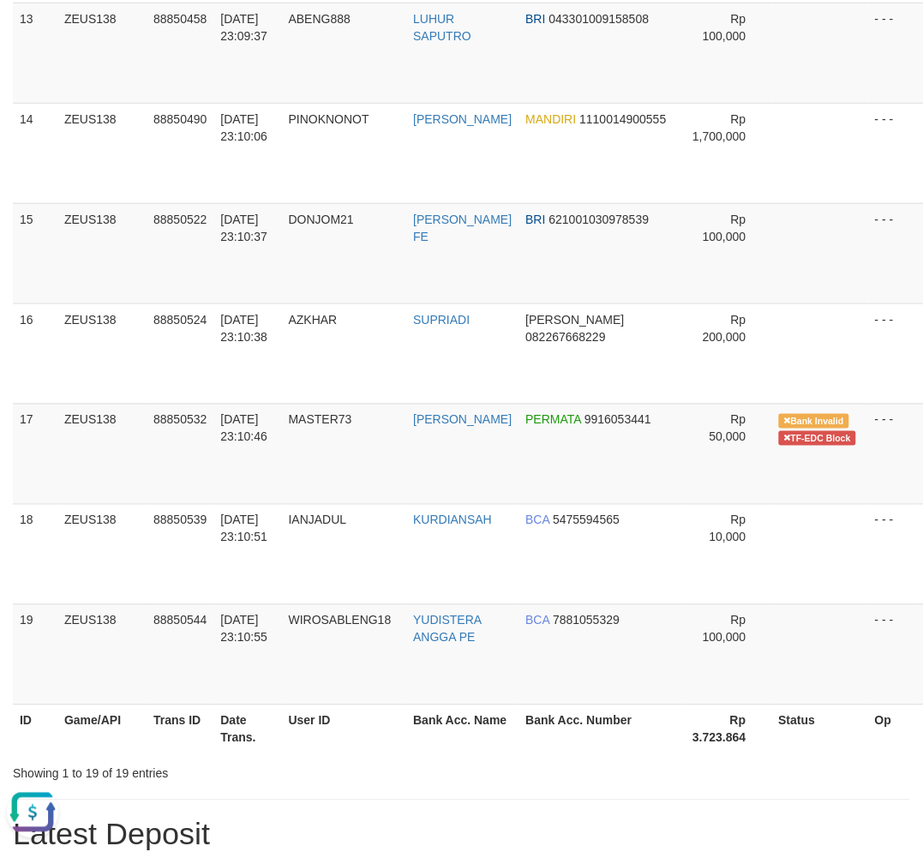
click at [251, 709] on th "Date Trans." at bounding box center [247, 728] width 68 height 49
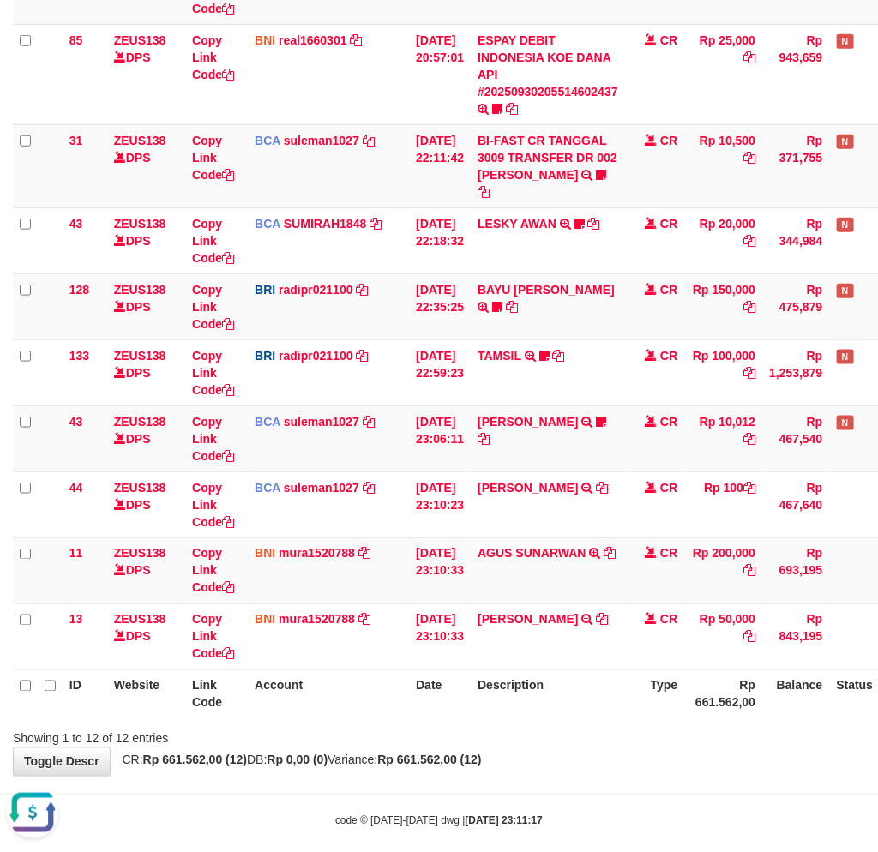
click at [602, 723] on div "Showing 1 to 12 of 12 entries" at bounding box center [439, 735] width 878 height 24
click at [609, 723] on div "Showing 1 to 12 of 12 entries" at bounding box center [439, 735] width 878 height 24
click at [432, 757] on div "**********" at bounding box center [439, 215] width 878 height 1119
drag, startPoint x: 429, startPoint y: 749, endPoint x: 412, endPoint y: 748, distance: 17.2
click at [442, 753] on strong "Rp 661.562,00 (12)" at bounding box center [429, 760] width 104 height 14
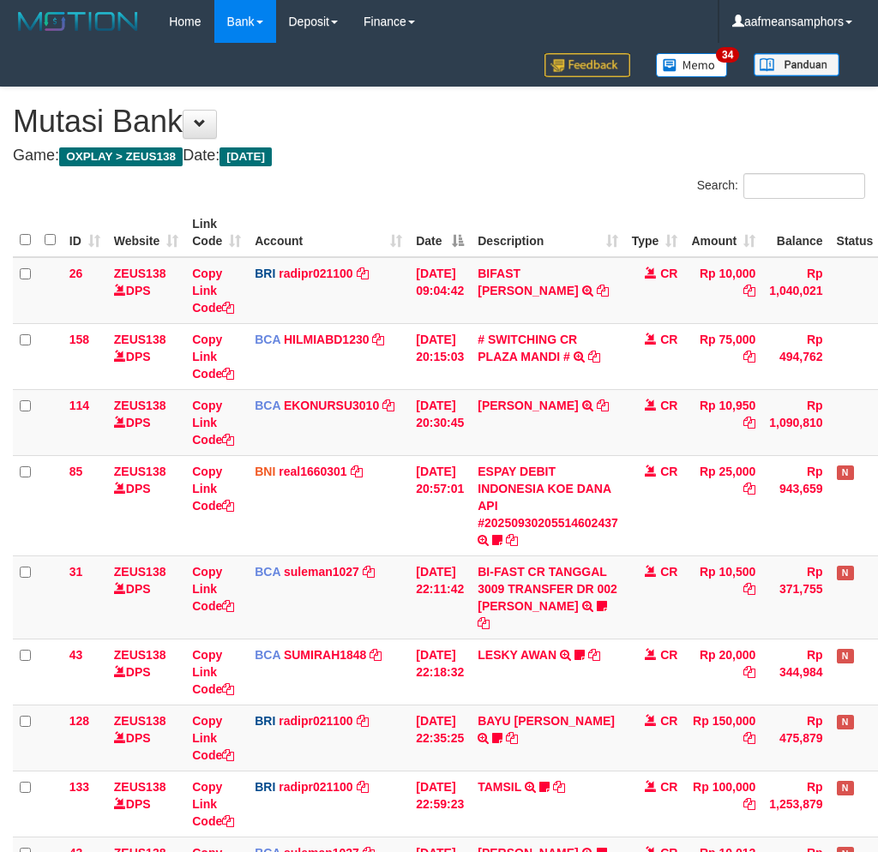
scroll to position [430, 0]
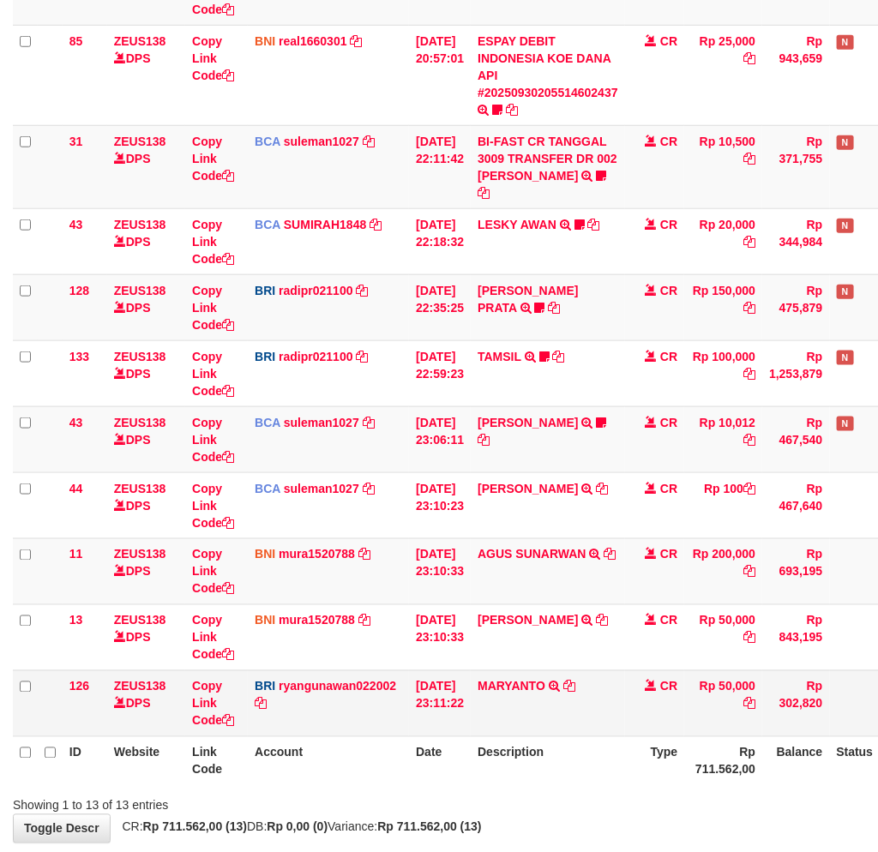
click at [495, 709] on td "MARYANTO TRANSFER NBMB MARYANTO TO RYAN GUNAWAN" at bounding box center [547, 703] width 154 height 66
click at [557, 759] on th "Description" at bounding box center [547, 760] width 154 height 49
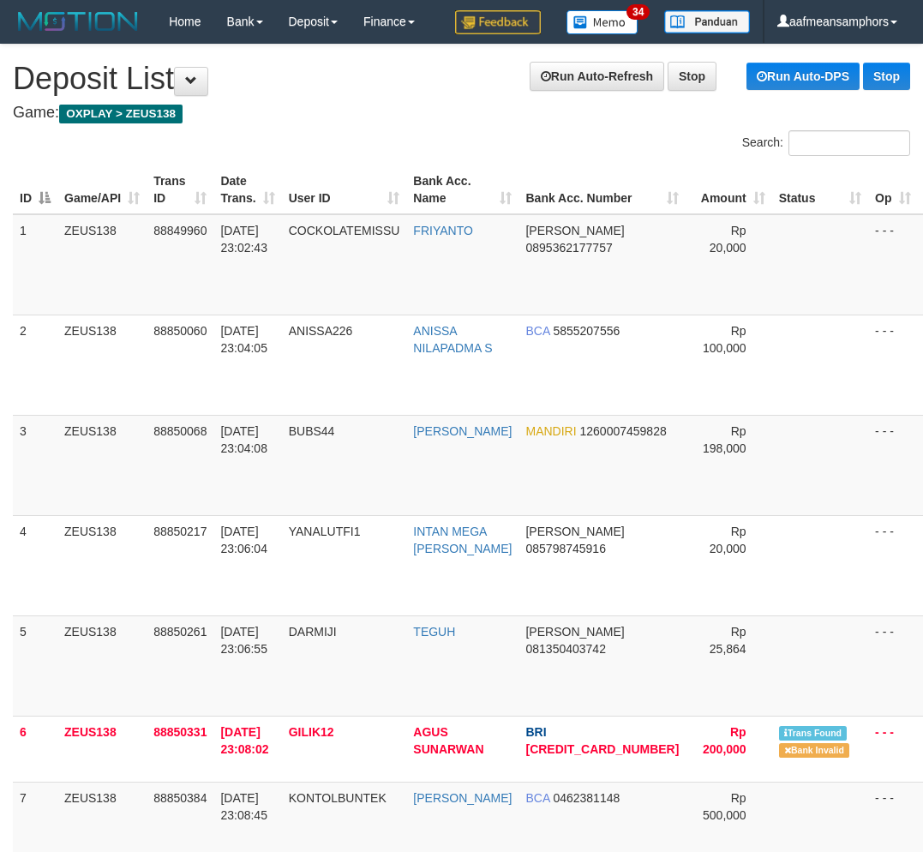
scroll to position [1375, 0]
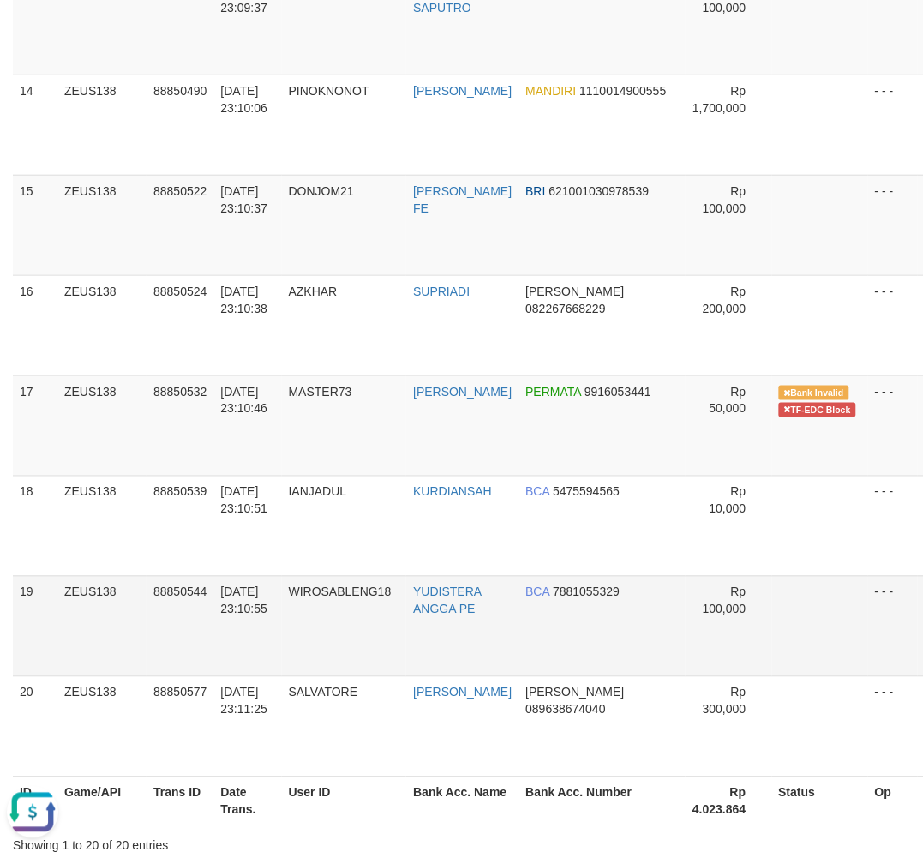
click at [309, 585] on span "WIROSABLENG18" at bounding box center [340, 592] width 103 height 14
click at [315, 589] on span "WIROSABLENG18" at bounding box center [340, 592] width 103 height 14
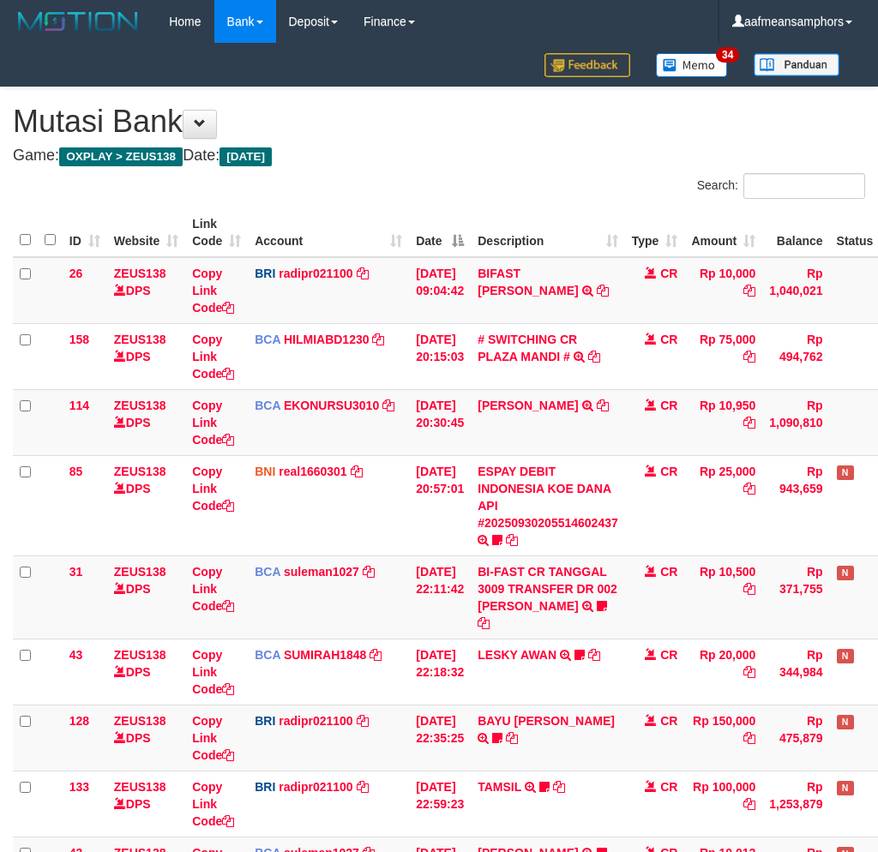
scroll to position [430, 0]
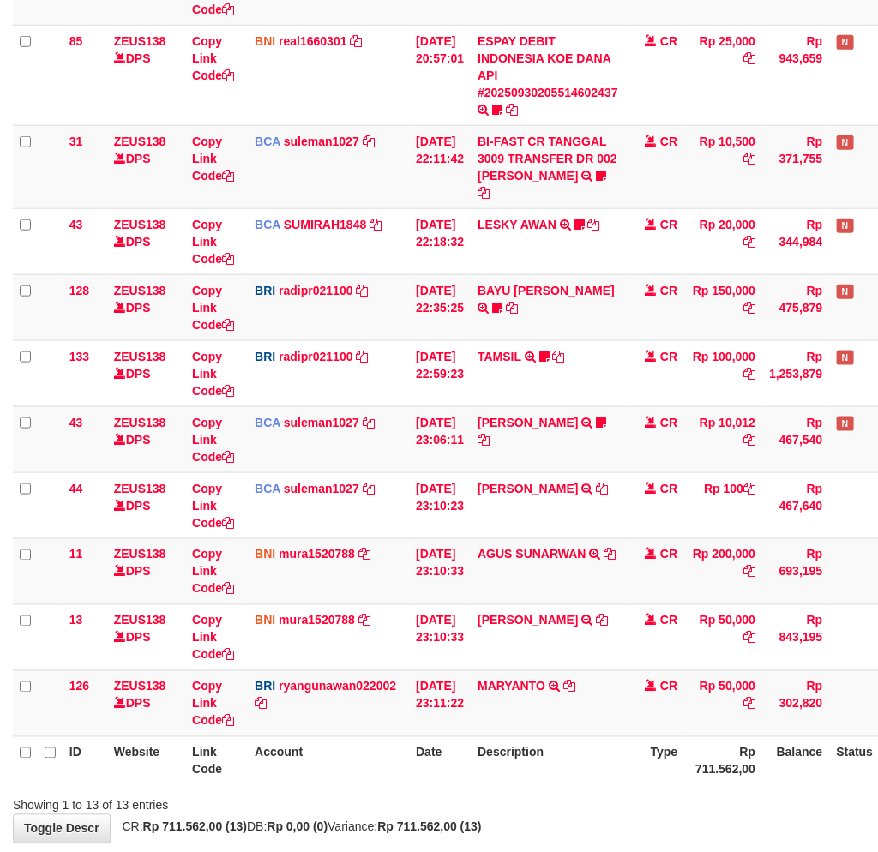
click at [557, 747] on th "Description" at bounding box center [547, 760] width 154 height 49
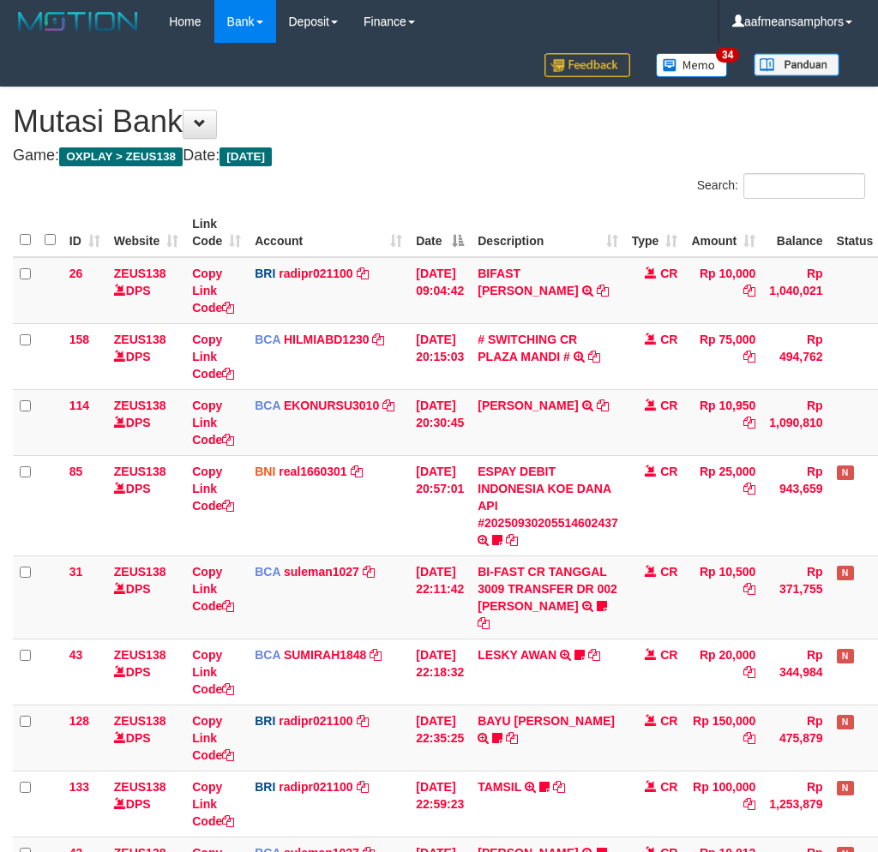
scroll to position [430, 0]
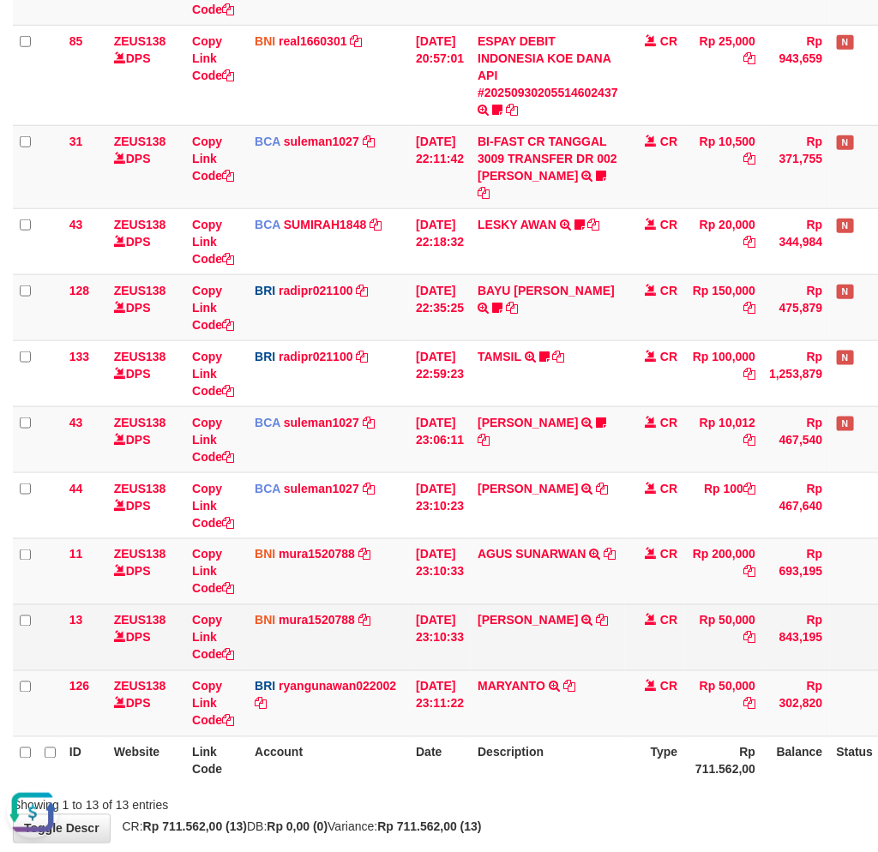
drag, startPoint x: 578, startPoint y: 653, endPoint x: 596, endPoint y: 645, distance: 19.6
click at [578, 670] on td "MARYANTO TRANSFER NBMB MARYANTO TO RYAN GUNAWAN" at bounding box center [547, 703] width 154 height 66
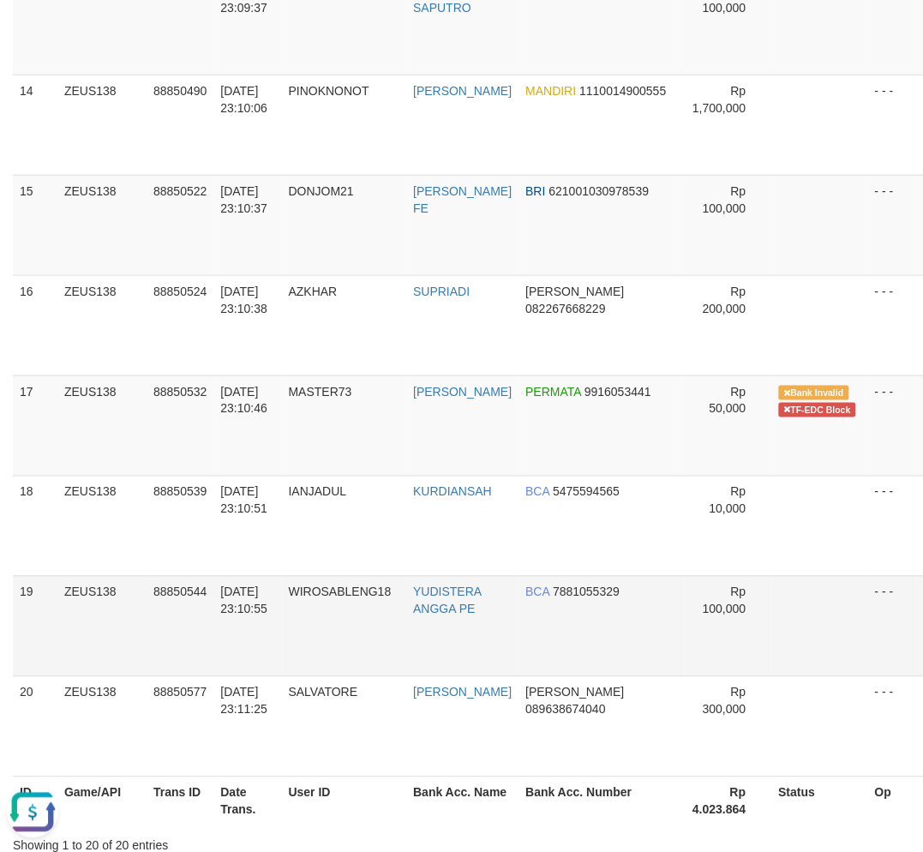
click at [257, 631] on td "30/09/2025 23:10:55" at bounding box center [247, 626] width 68 height 100
drag, startPoint x: 290, startPoint y: 632, endPoint x: 1, endPoint y: 665, distance: 290.7
click at [288, 632] on td "WIROSABLENG18" at bounding box center [344, 626] width 125 height 100
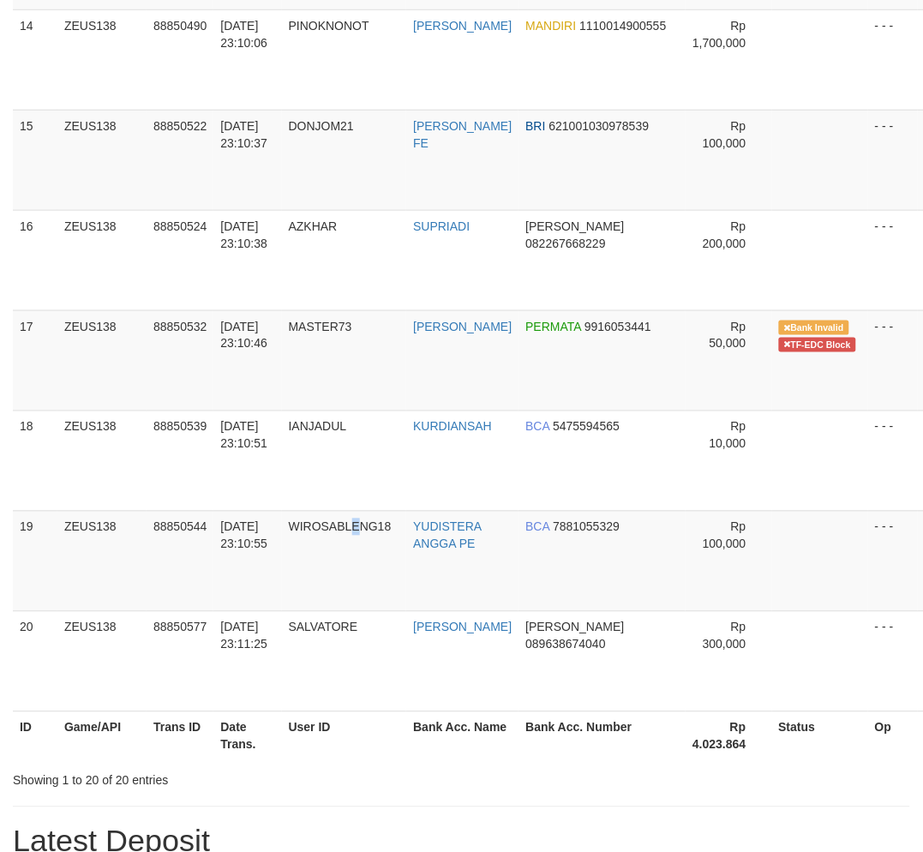
scroll to position [1375, 0]
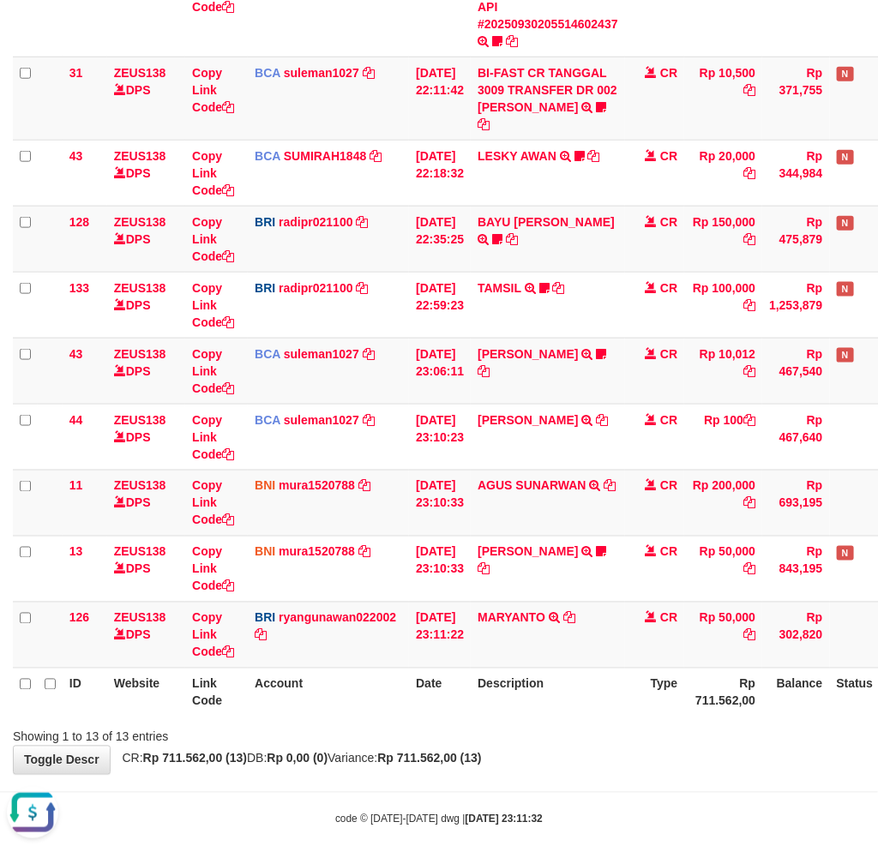
click at [562, 724] on div "Showing 1 to 13 of 13 entries" at bounding box center [439, 734] width 878 height 24
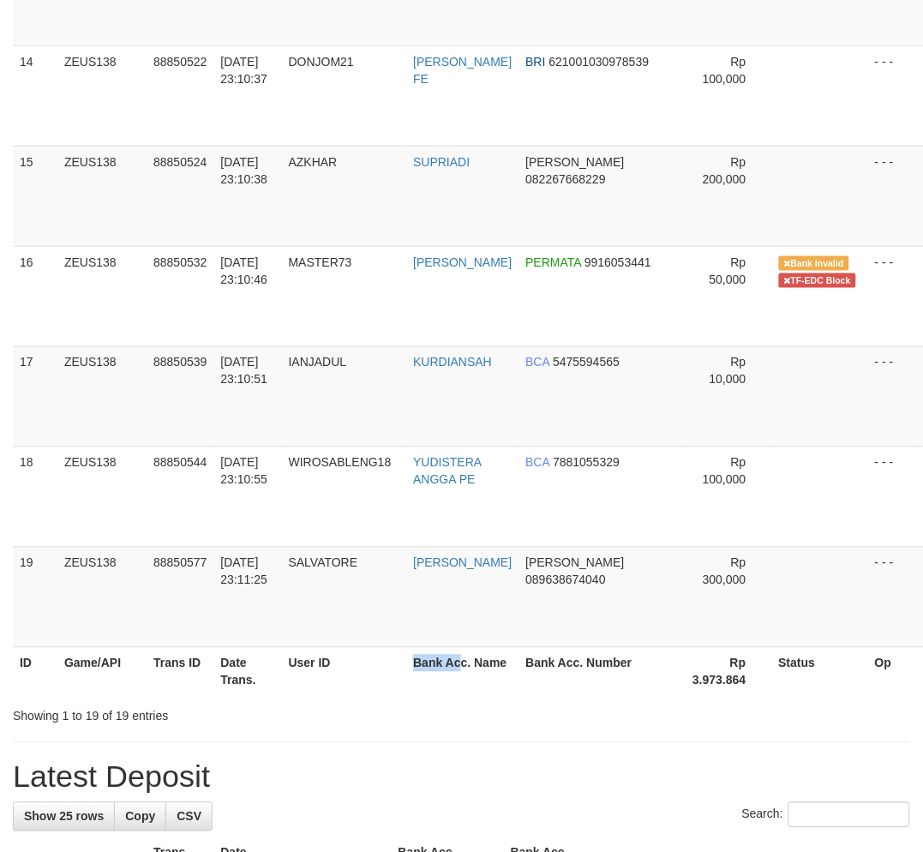
click at [467, 649] on tr "ID Game/API Trans ID Date Trans. User ID Bank Acc. Name Bank Acc. Number Rp 3.9…" at bounding box center [500, 671] width 974 height 49
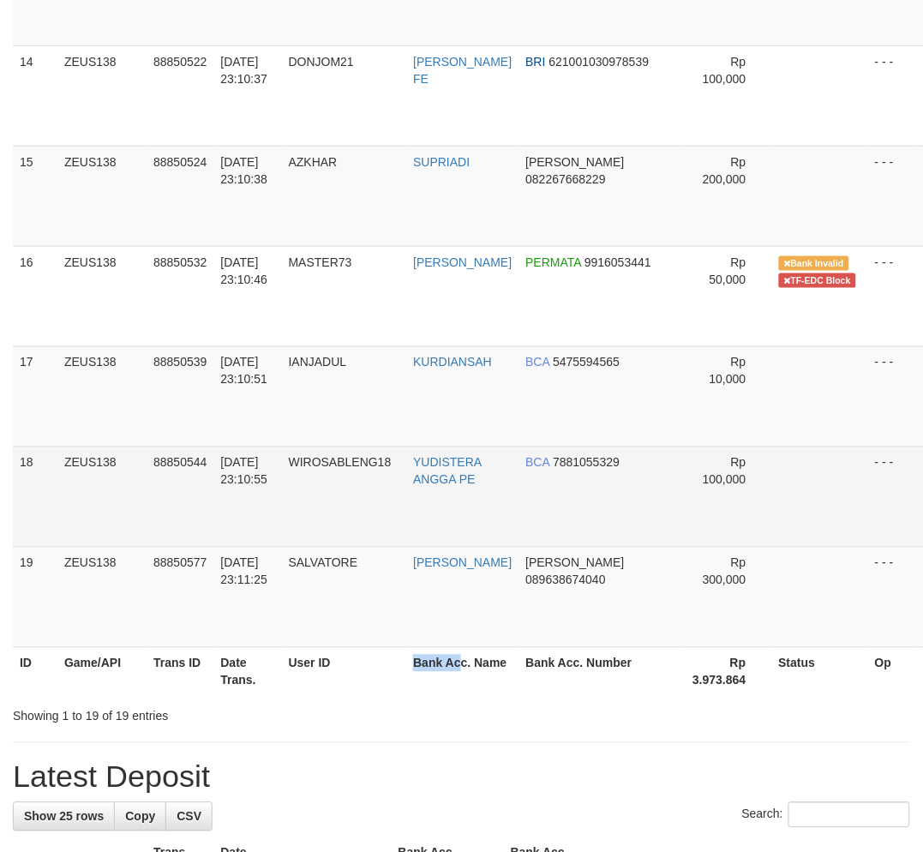
scroll to position [1375, 0]
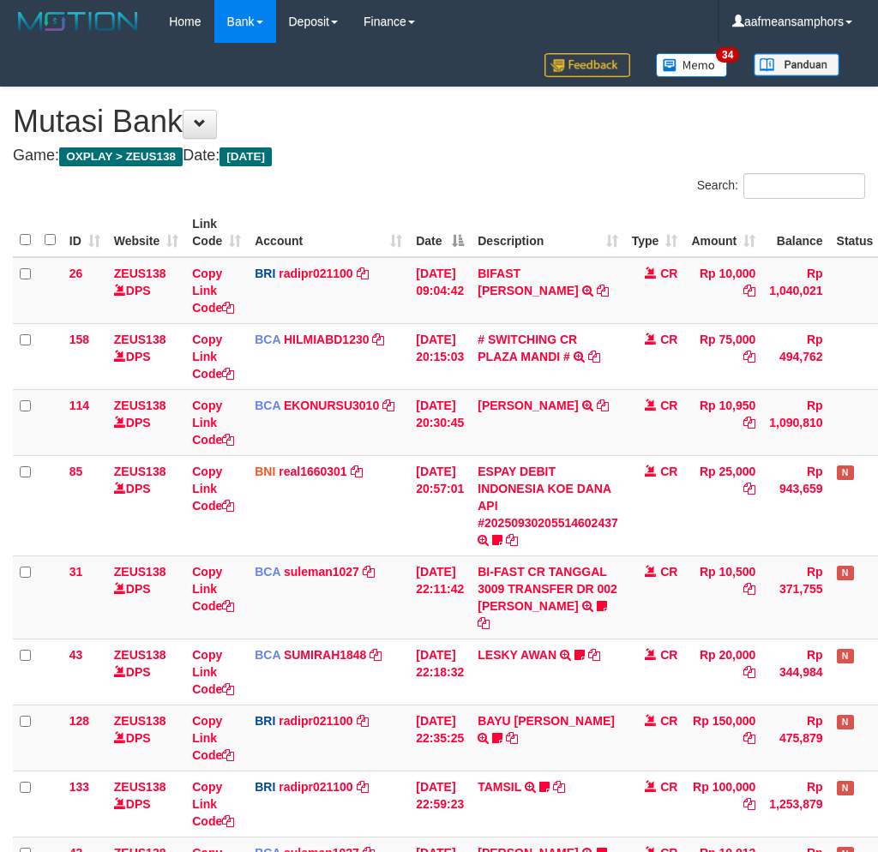
scroll to position [374, 0]
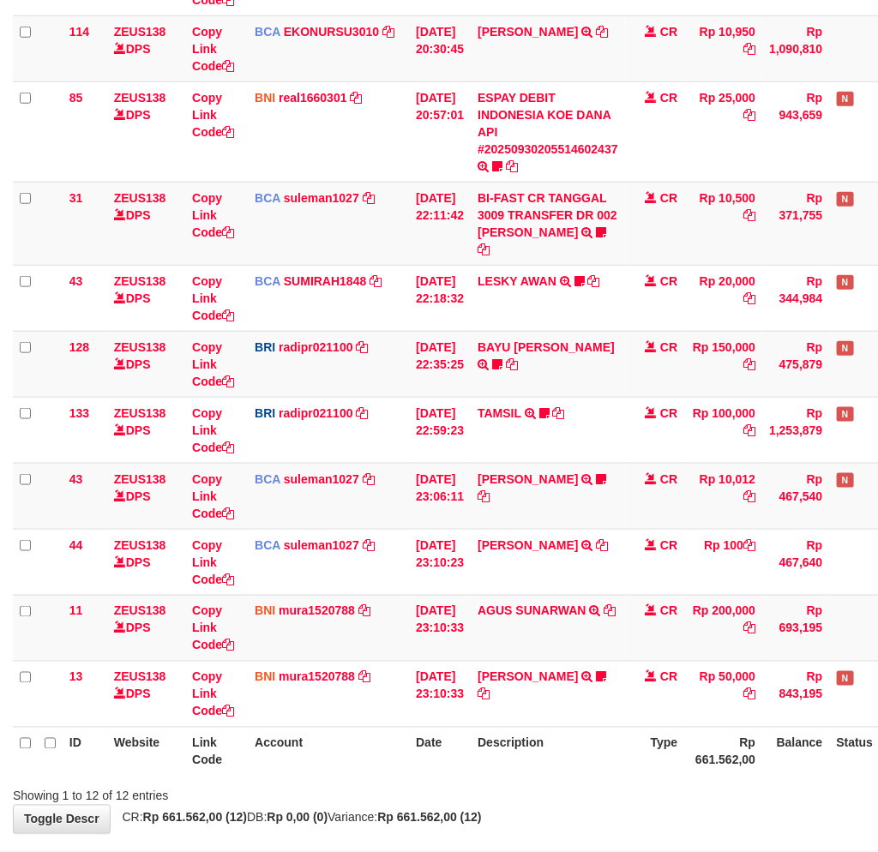
click at [644, 781] on div "Showing 1 to 12 of 12 entries" at bounding box center [439, 793] width 878 height 24
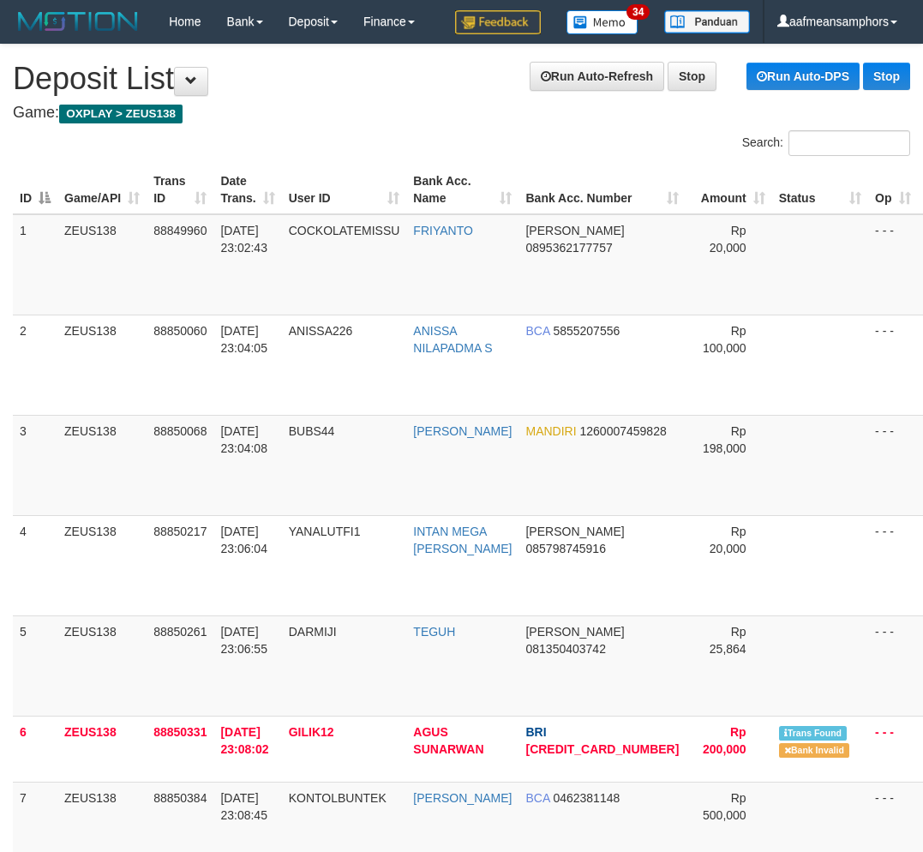
scroll to position [1375, 0]
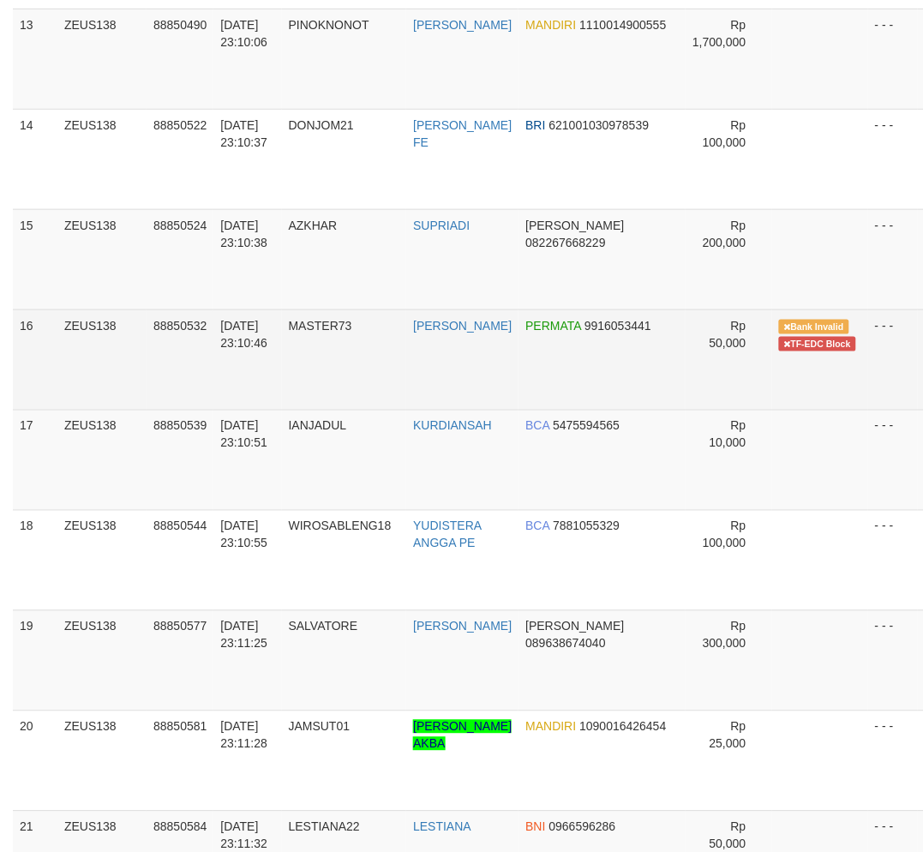
click at [329, 323] on span "MASTER73" at bounding box center [320, 326] width 63 height 14
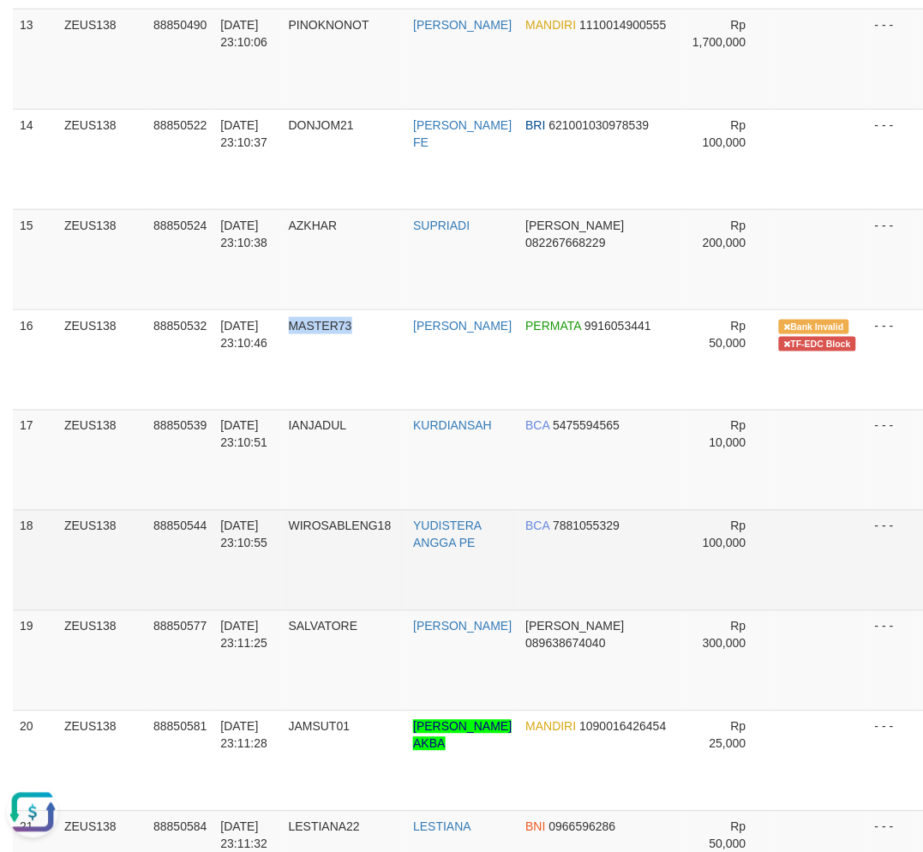
scroll to position [0, 0]
copy span "MASTER73"
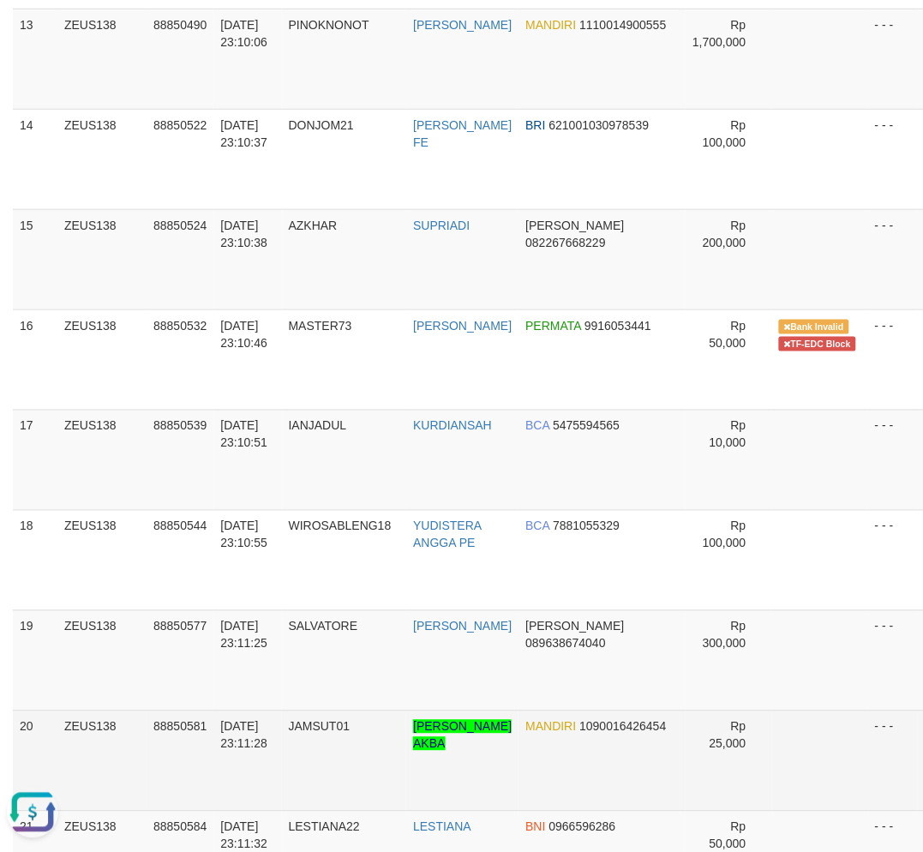
click at [245, 783] on td "30/09/2025 23:11:28" at bounding box center [247, 760] width 68 height 100
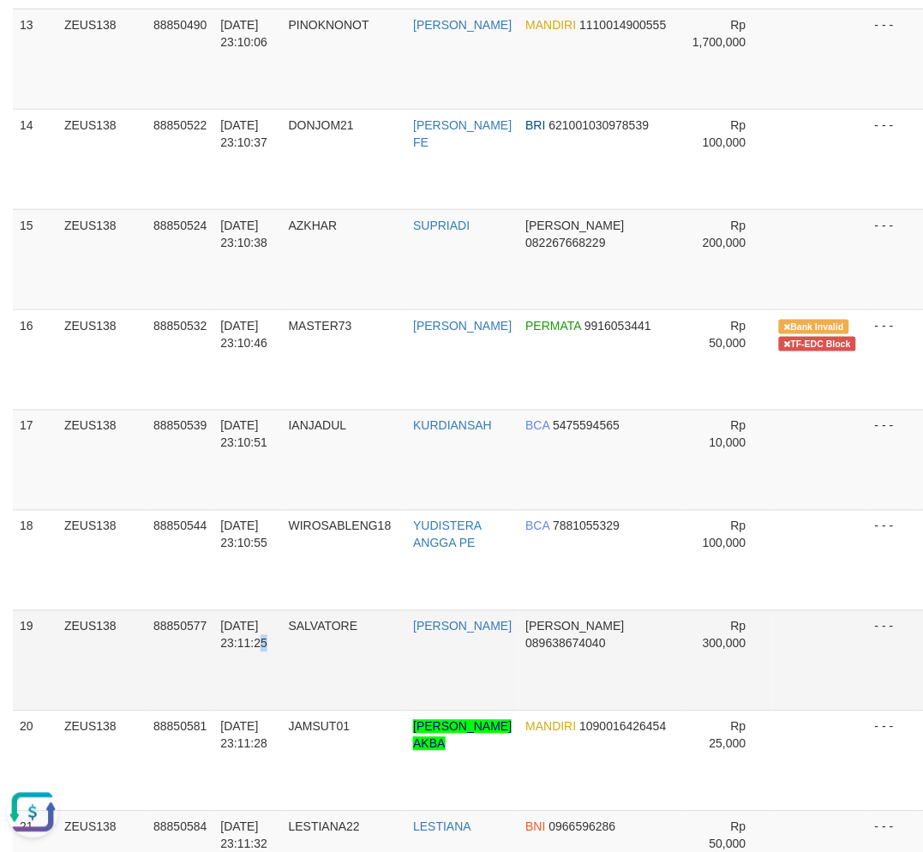
click at [243, 697] on td "30/09/2025 23:11:25" at bounding box center [247, 660] width 68 height 100
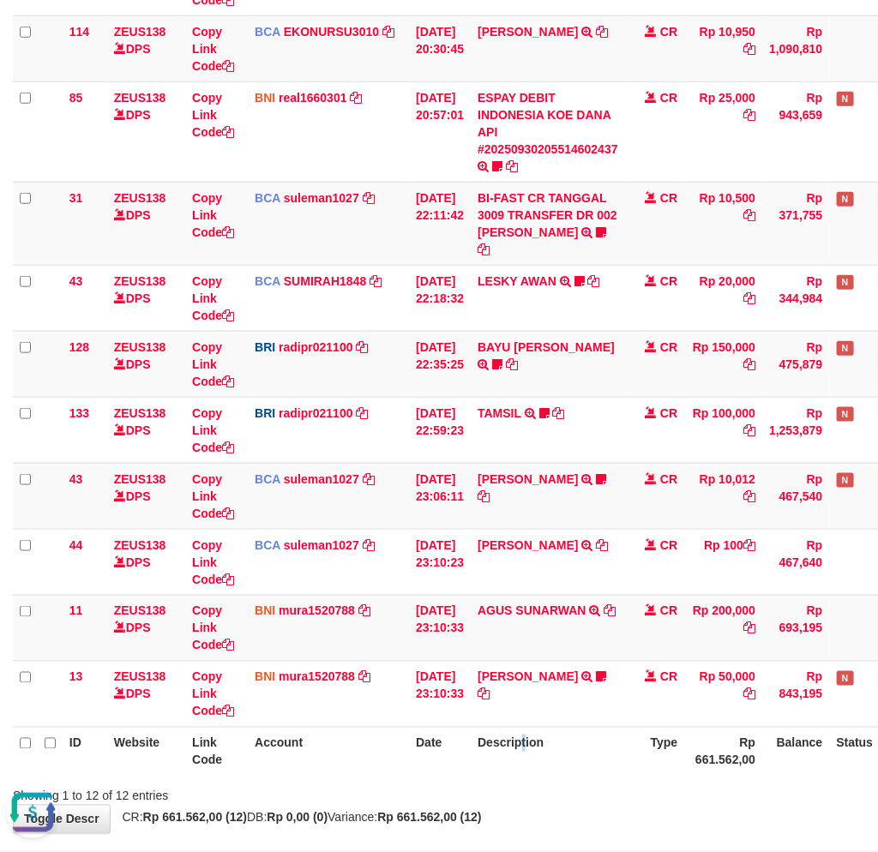
click at [531, 729] on th "Description" at bounding box center [547, 751] width 154 height 49
click at [533, 729] on th "Description" at bounding box center [547, 751] width 154 height 49
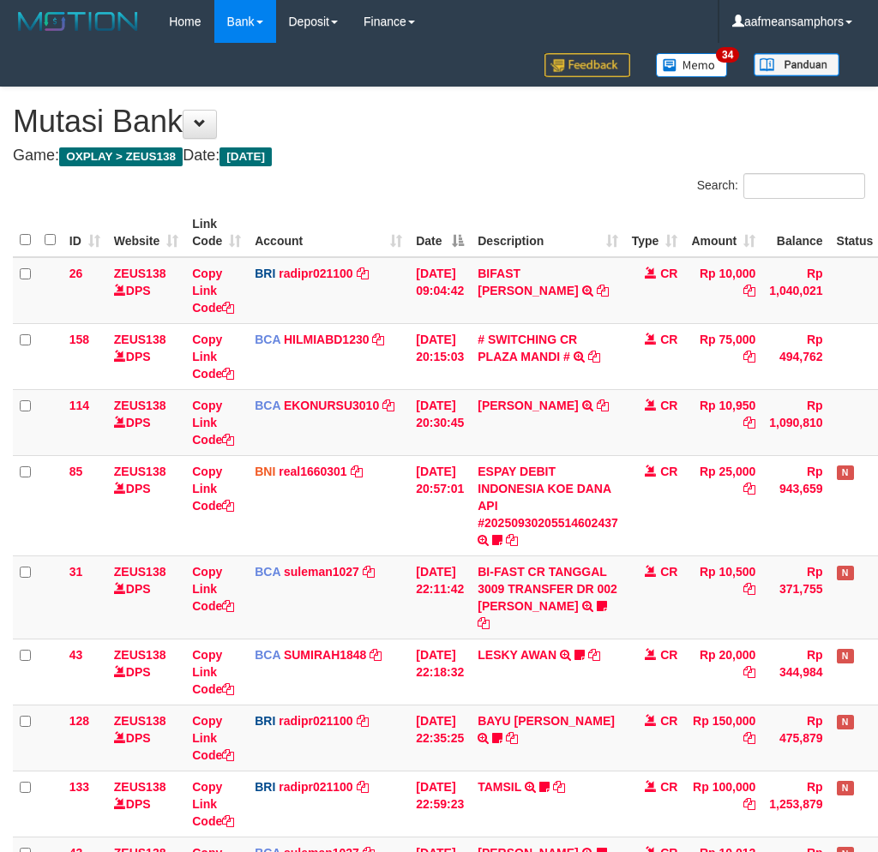
scroll to position [374, 0]
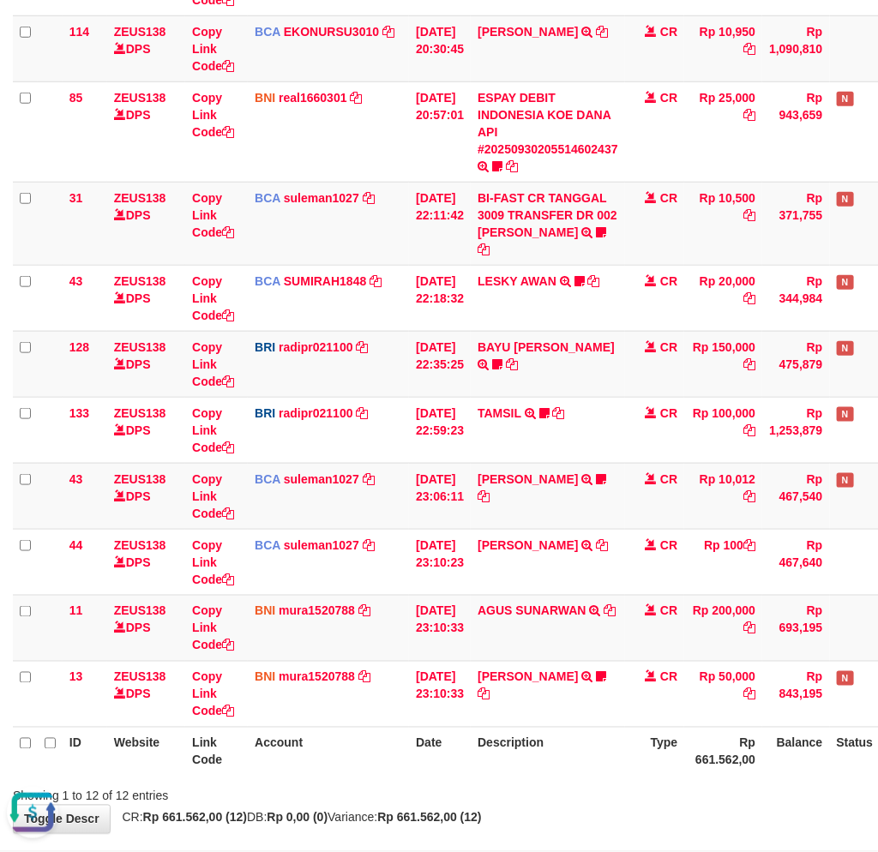
drag, startPoint x: 435, startPoint y: 782, endPoint x: 474, endPoint y: 768, distance: 41.2
click at [434, 782] on div "Showing 1 to 12 of 12 entries" at bounding box center [439, 793] width 878 height 24
drag, startPoint x: 532, startPoint y: 754, endPoint x: 579, endPoint y: 740, distance: 49.3
click at [533, 754] on th "Description" at bounding box center [547, 751] width 154 height 49
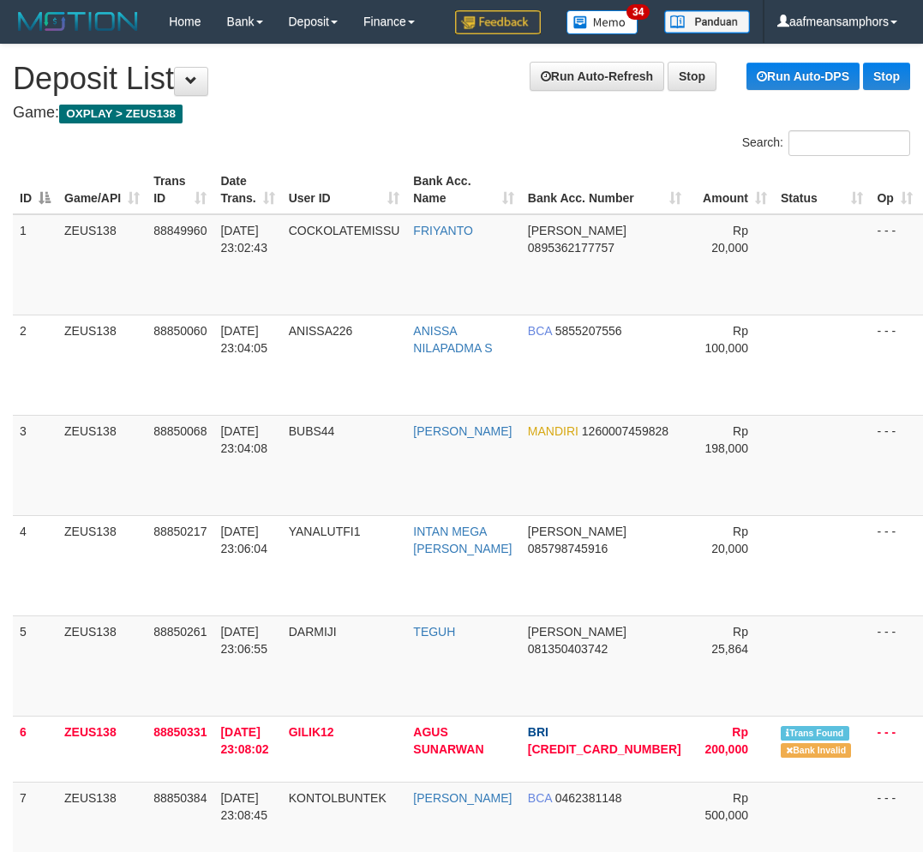
scroll to position [1375, 0]
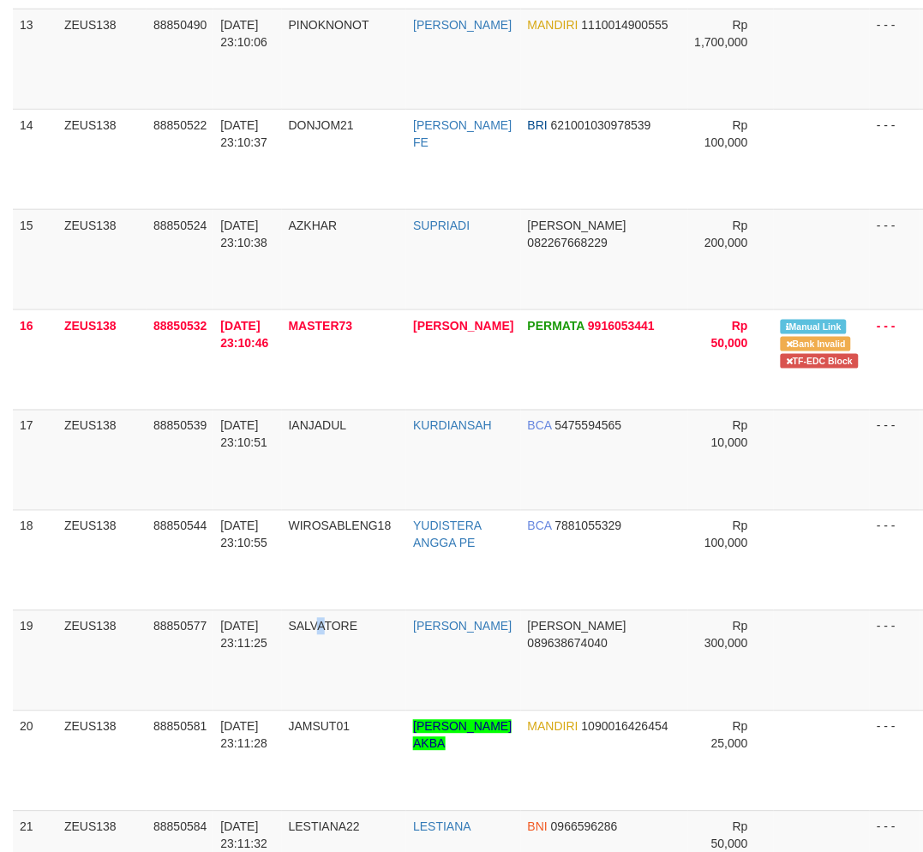
drag, startPoint x: 321, startPoint y: 698, endPoint x: 3, endPoint y: 728, distance: 320.3
click at [305, 700] on td "SALVATORE" at bounding box center [344, 660] width 125 height 100
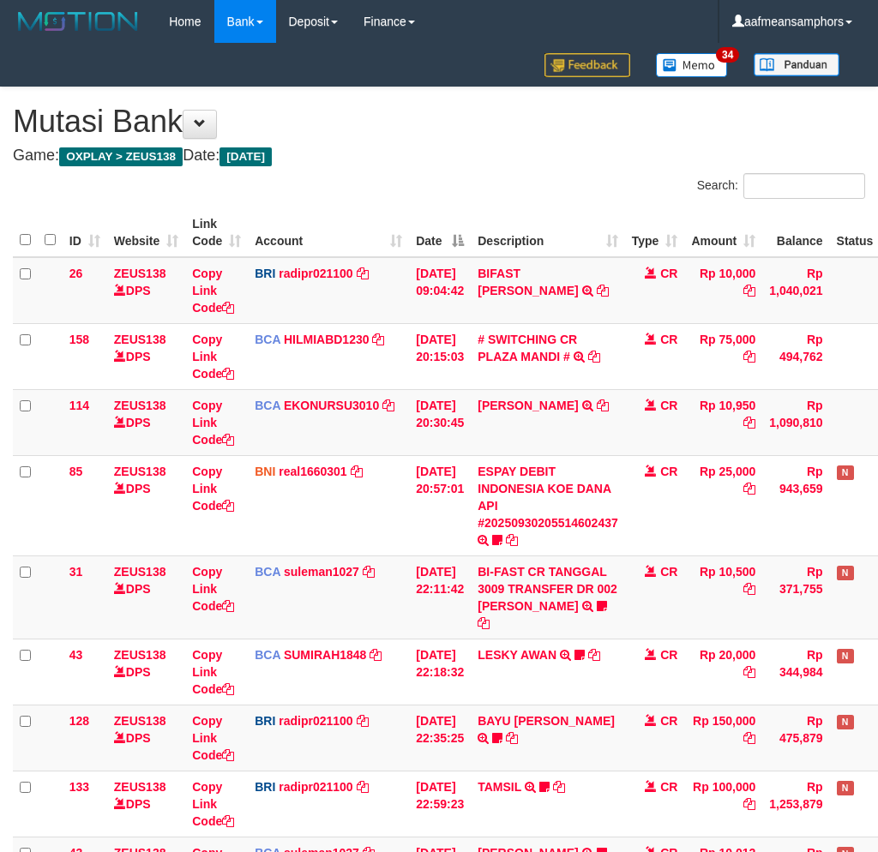
scroll to position [374, 0]
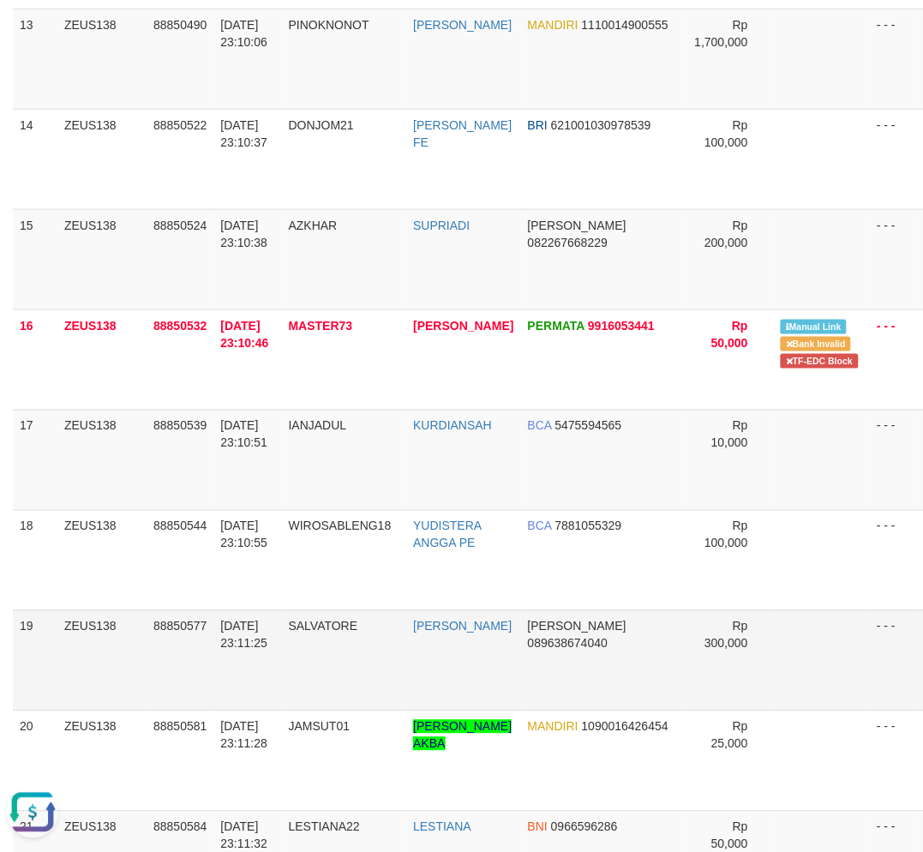
drag, startPoint x: 409, startPoint y: 703, endPoint x: 375, endPoint y: 700, distance: 33.5
click at [406, 703] on td "SALVATORE" at bounding box center [344, 660] width 125 height 100
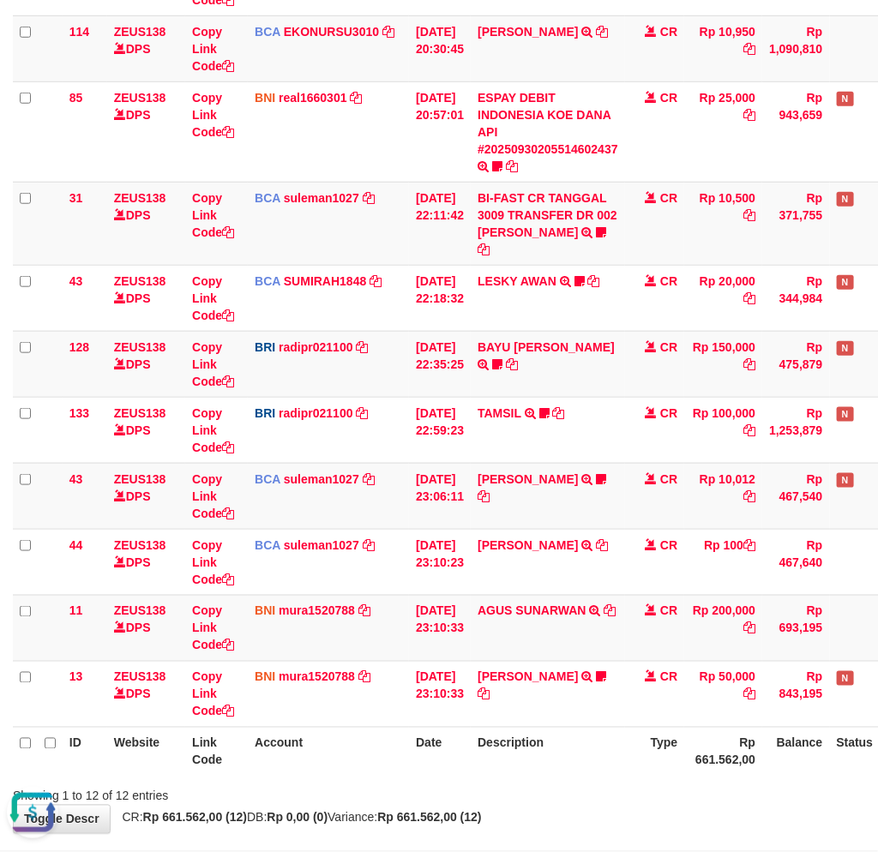
click at [618, 727] on th "Description" at bounding box center [547, 751] width 154 height 49
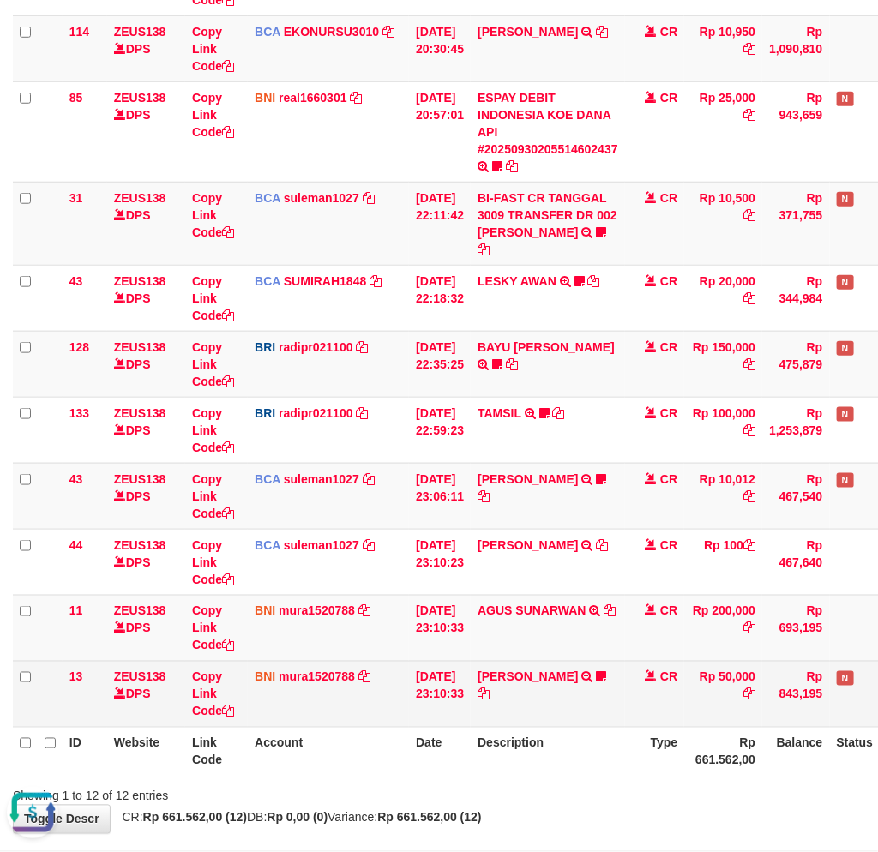
drag, startPoint x: 618, startPoint y: 710, endPoint x: 632, endPoint y: 706, distance: 14.1
click at [620, 727] on th "Description" at bounding box center [547, 751] width 154 height 49
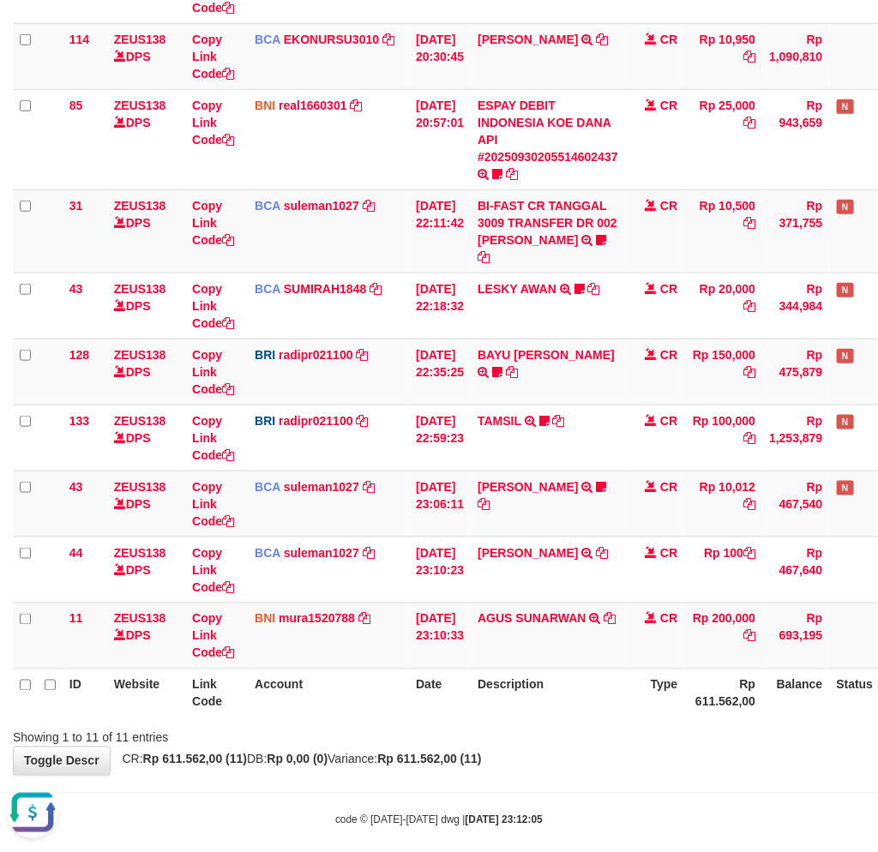
click at [358, 692] on th "Account" at bounding box center [328, 692] width 161 height 49
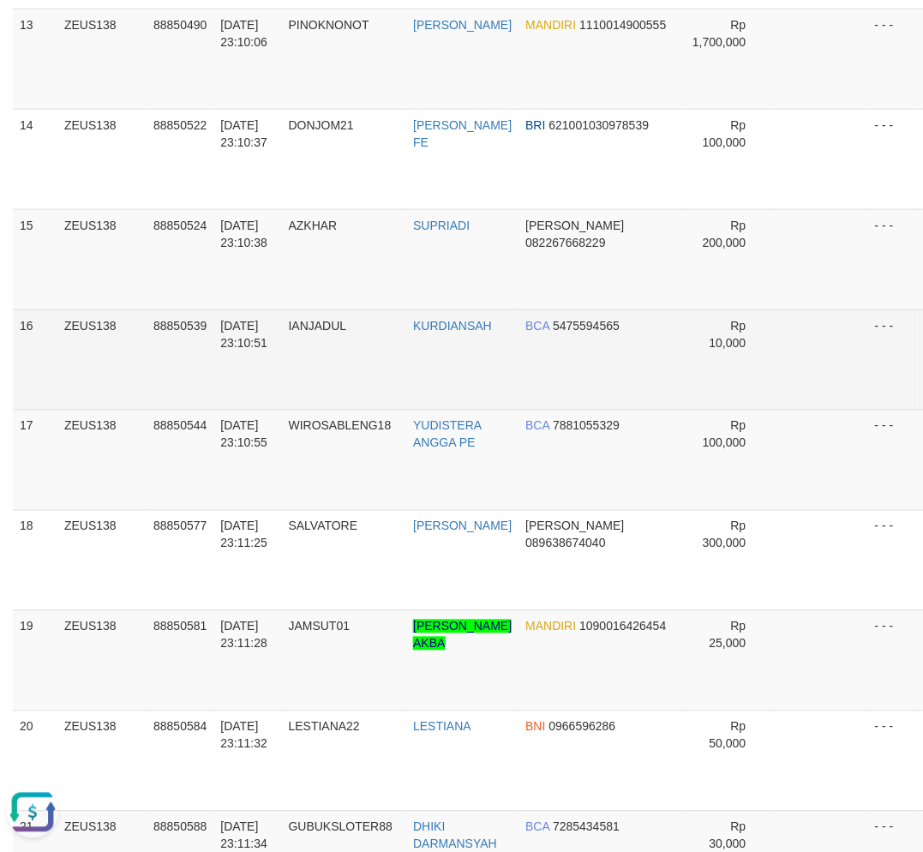
click at [220, 407] on td "30/09/2025 23:10:51" at bounding box center [247, 359] width 68 height 100
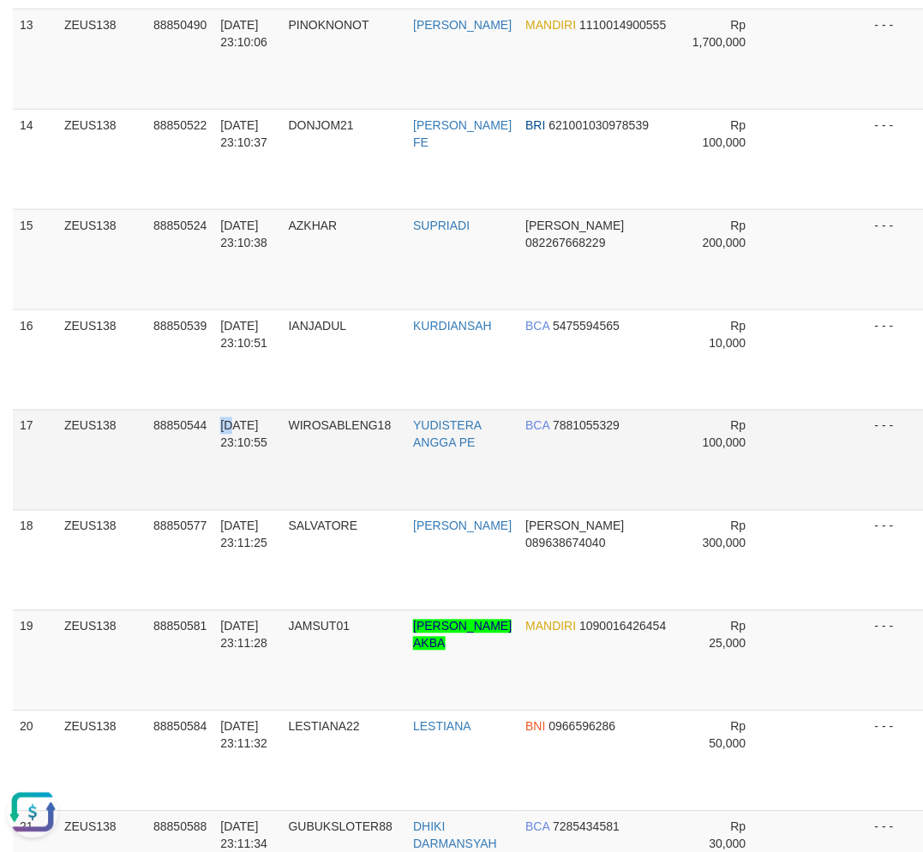
click at [223, 410] on td "30/09/2025 23:10:55" at bounding box center [247, 460] width 68 height 100
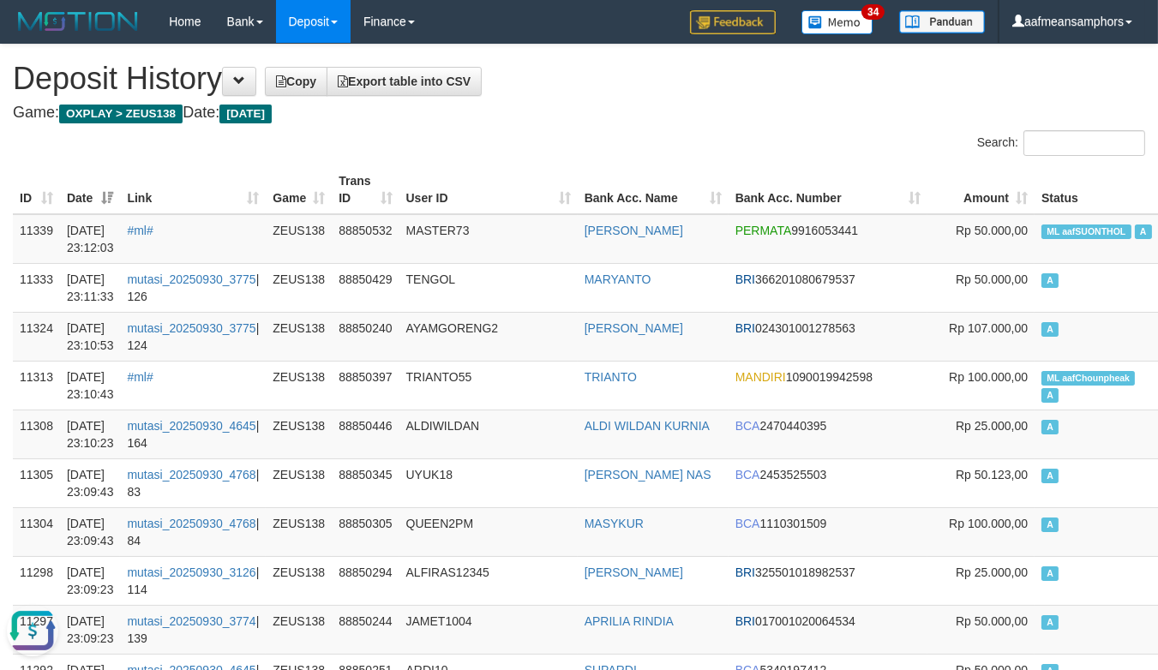
drag, startPoint x: 525, startPoint y: 73, endPoint x: 540, endPoint y: 64, distance: 16.9
click at [540, 71] on h1 "Deposit History Copy Export table into CSV" at bounding box center [579, 79] width 1132 height 34
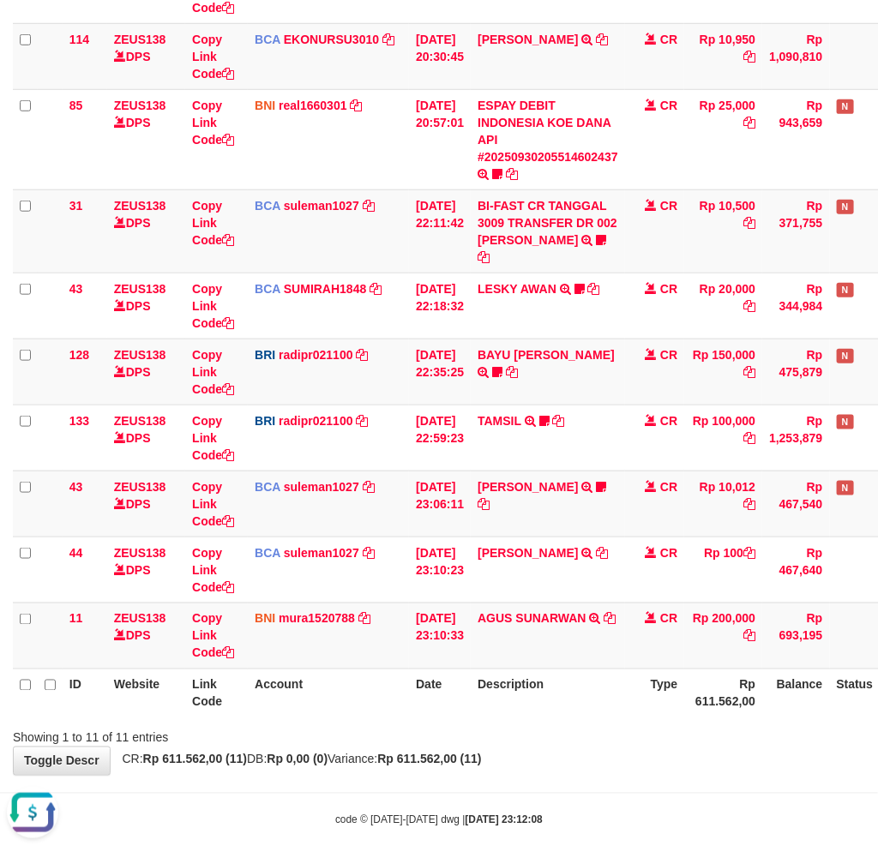
click at [458, 759] on body "Toggle navigation Home Bank Account List Load By Website Group [OXPLAY] ZEUS138…" at bounding box center [439, 252] width 878 height 1237
click at [460, 759] on body "Toggle navigation Home Bank Account List Load By Website Group [OXPLAY] ZEUS138…" at bounding box center [439, 252] width 878 height 1237
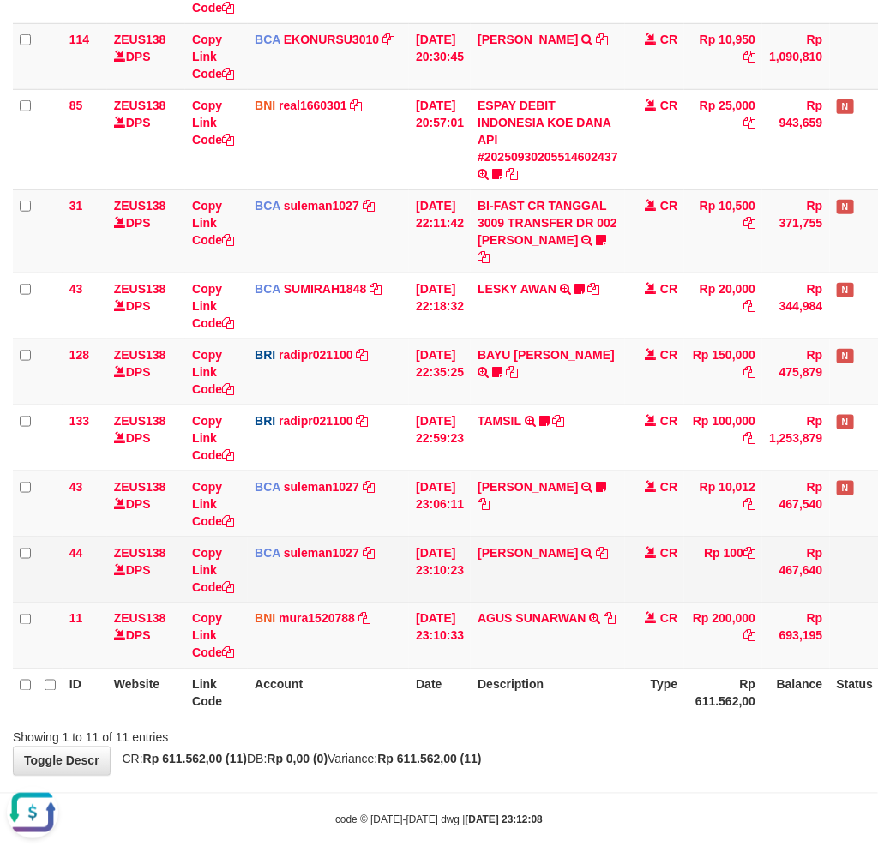
drag, startPoint x: 461, startPoint y: 759, endPoint x: 791, endPoint y: 527, distance: 403.5
click at [468, 755] on body "Toggle navigation Home Bank Account List Load By Website Group [OXPLAY] ZEUS138…" at bounding box center [439, 252] width 878 height 1237
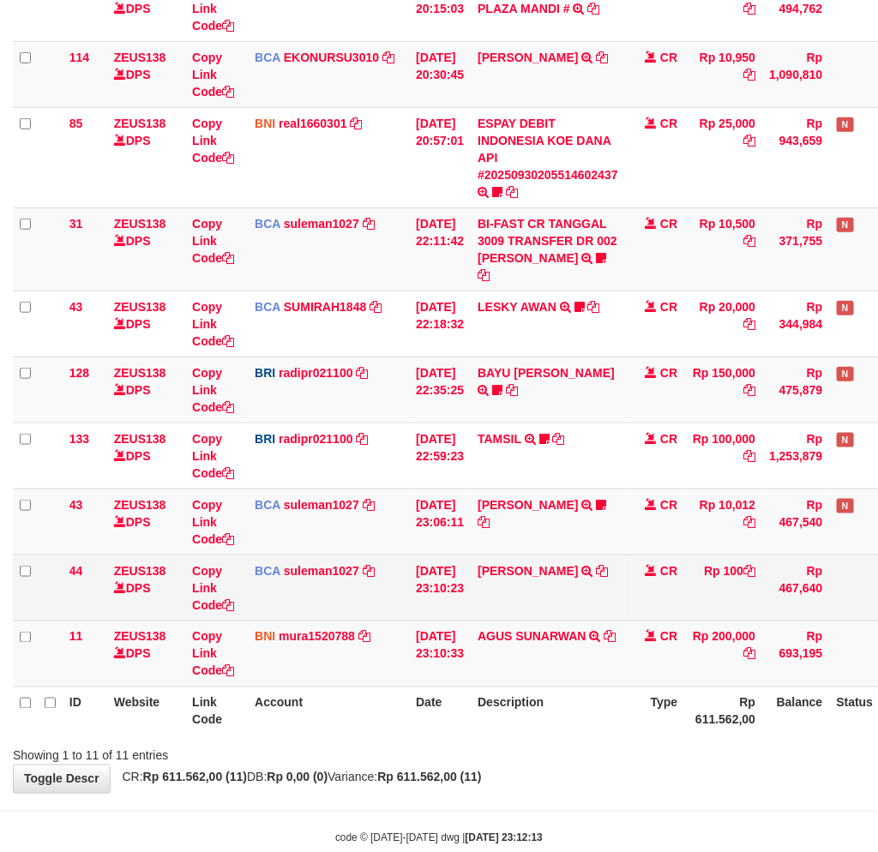
scroll to position [366, 0]
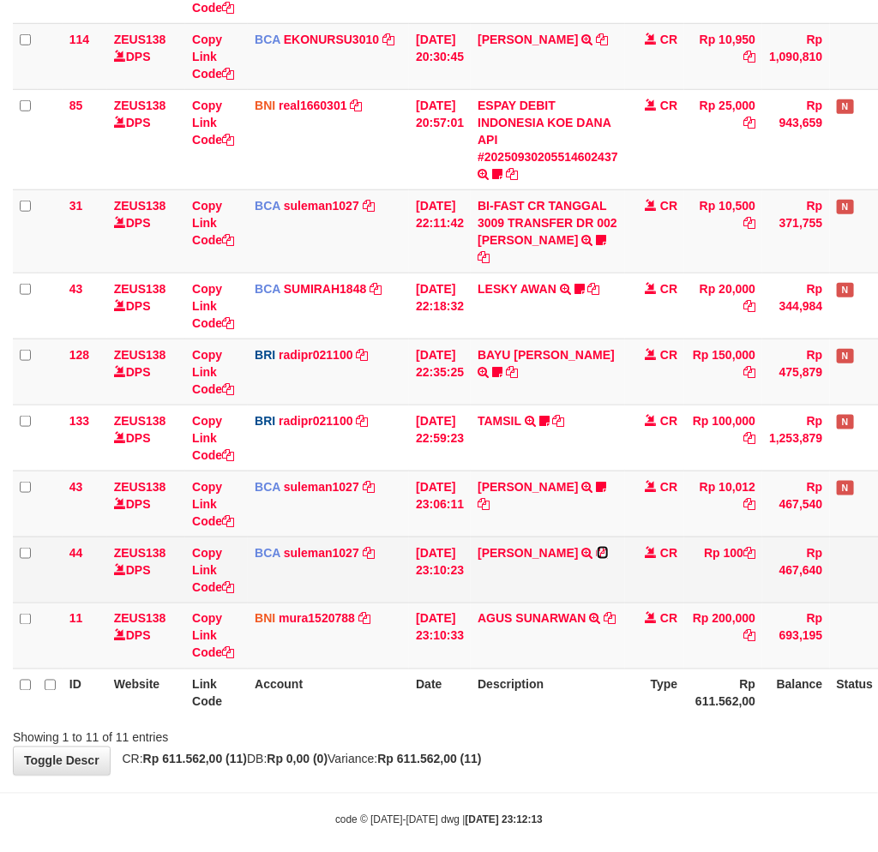
click at [596, 547] on icon at bounding box center [602, 553] width 12 height 12
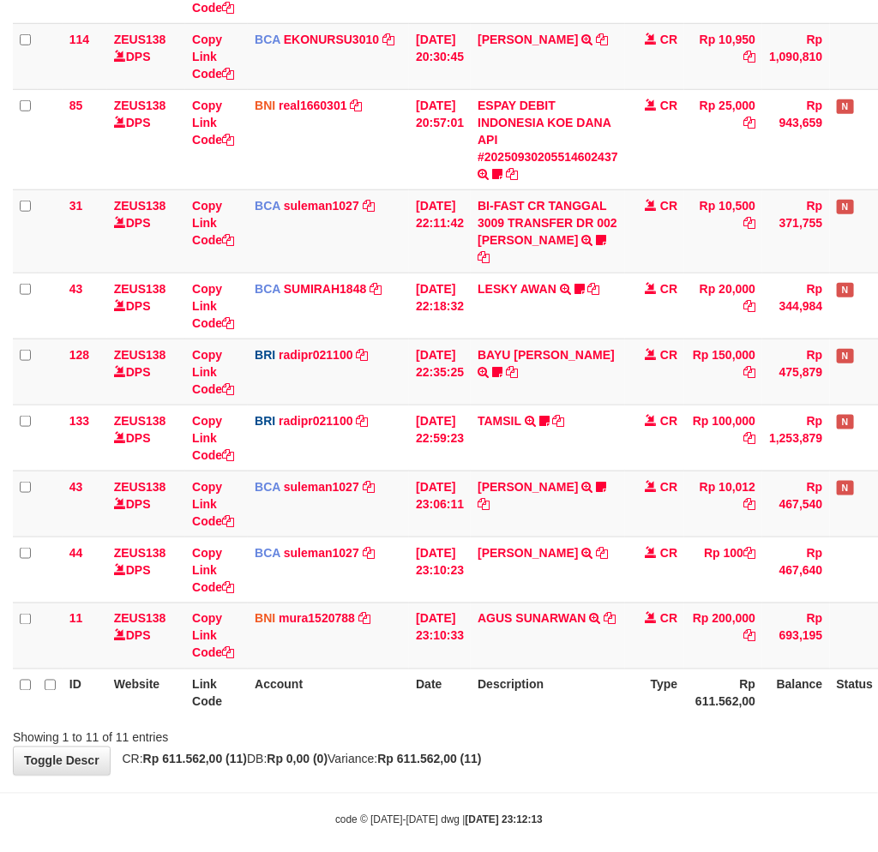
click at [515, 733] on div "**********" at bounding box center [439, 247] width 878 height 1053
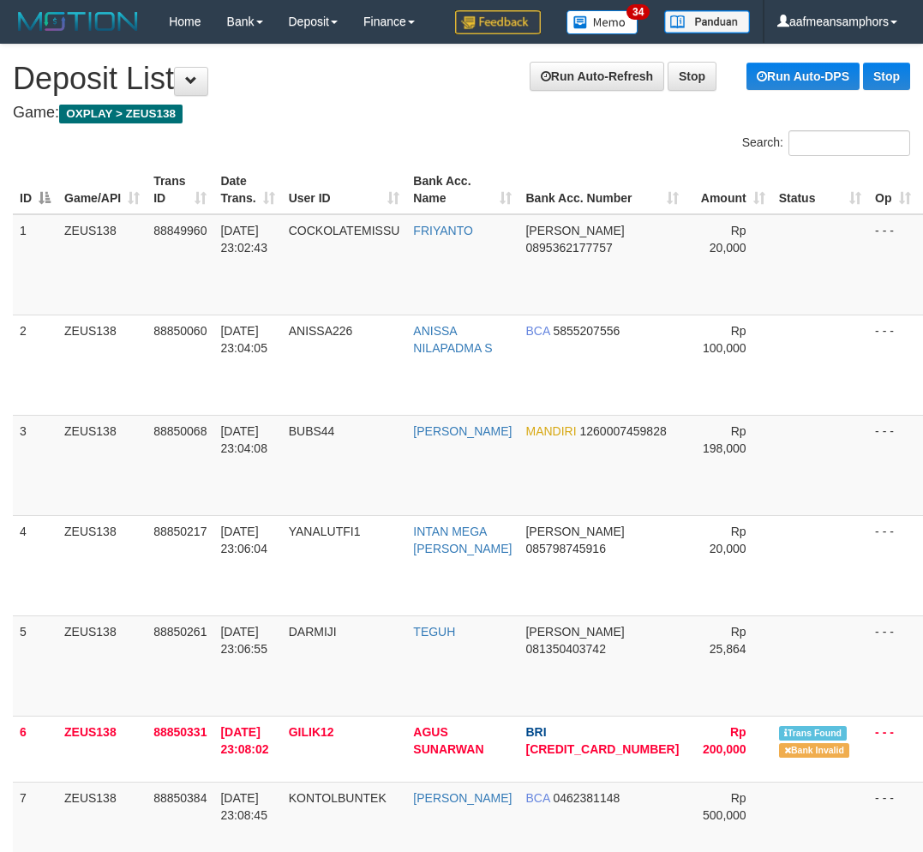
scroll to position [1375, 0]
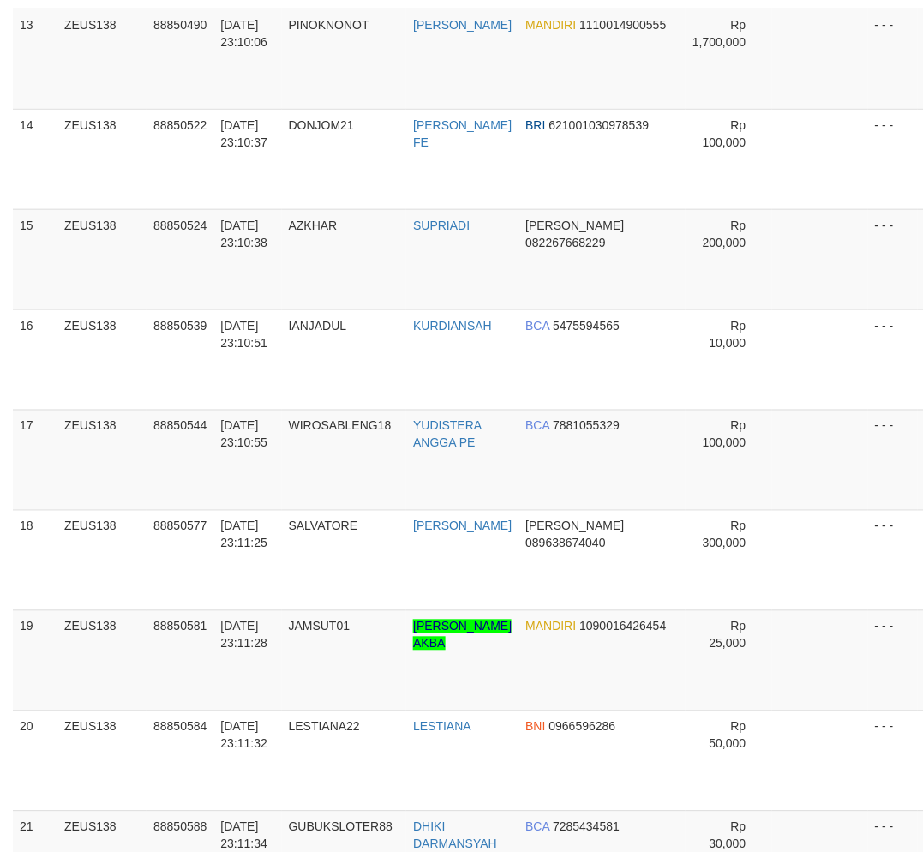
click at [258, 541] on span "[DATE] 23:11:25" at bounding box center [243, 534] width 47 height 31
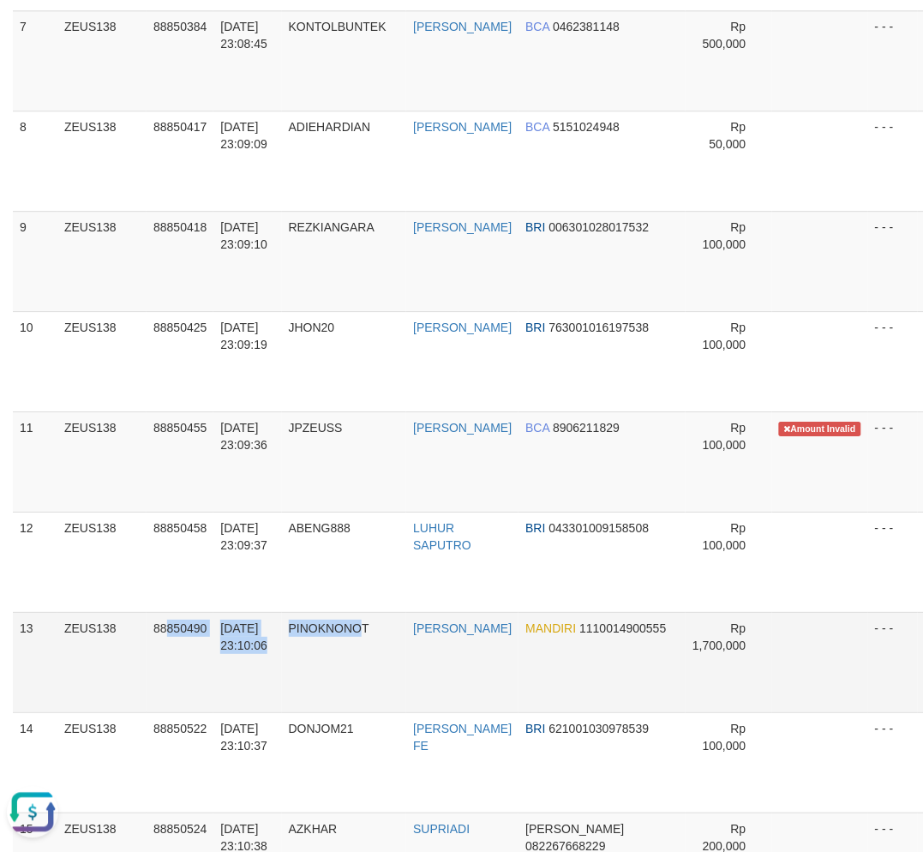
drag, startPoint x: 266, startPoint y: 704, endPoint x: 364, endPoint y: 709, distance: 98.6
click at [364, 710] on tr "13 ZEUS138 88850490 30/09/2025 23:10:06 PINOKNONOT REZA FAHLEVI MANDIRI 1110014…" at bounding box center [500, 662] width 974 height 100
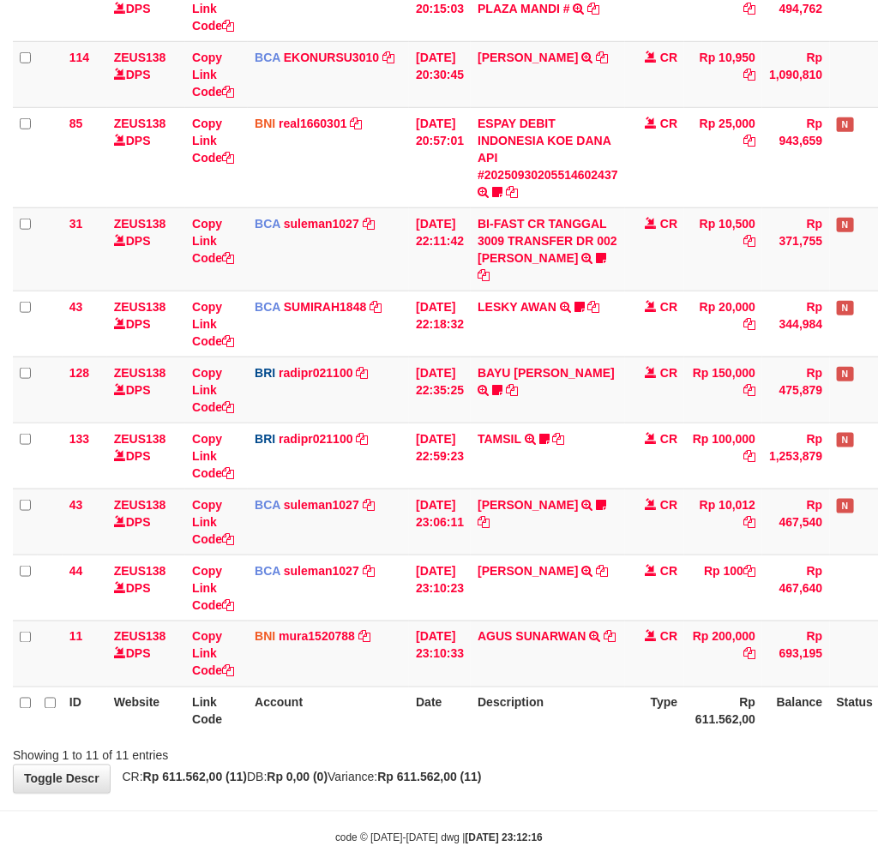
click at [576, 740] on div "Showing 1 to 11 of 11 entries" at bounding box center [439, 752] width 878 height 24
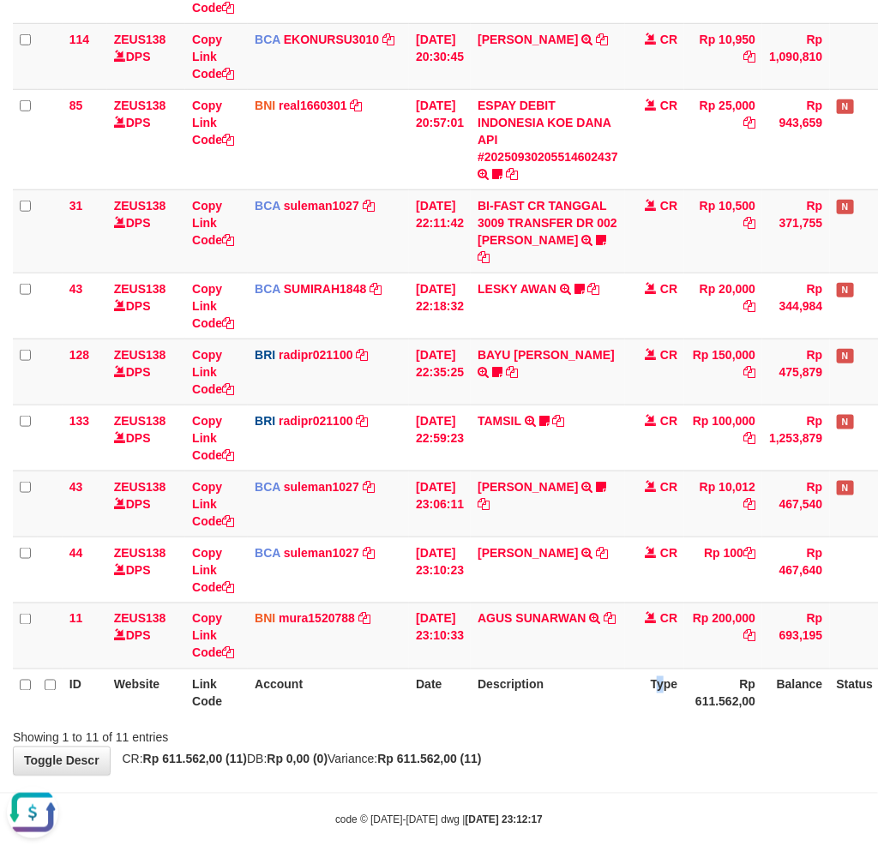
click at [671, 691] on th "Type" at bounding box center [655, 692] width 60 height 49
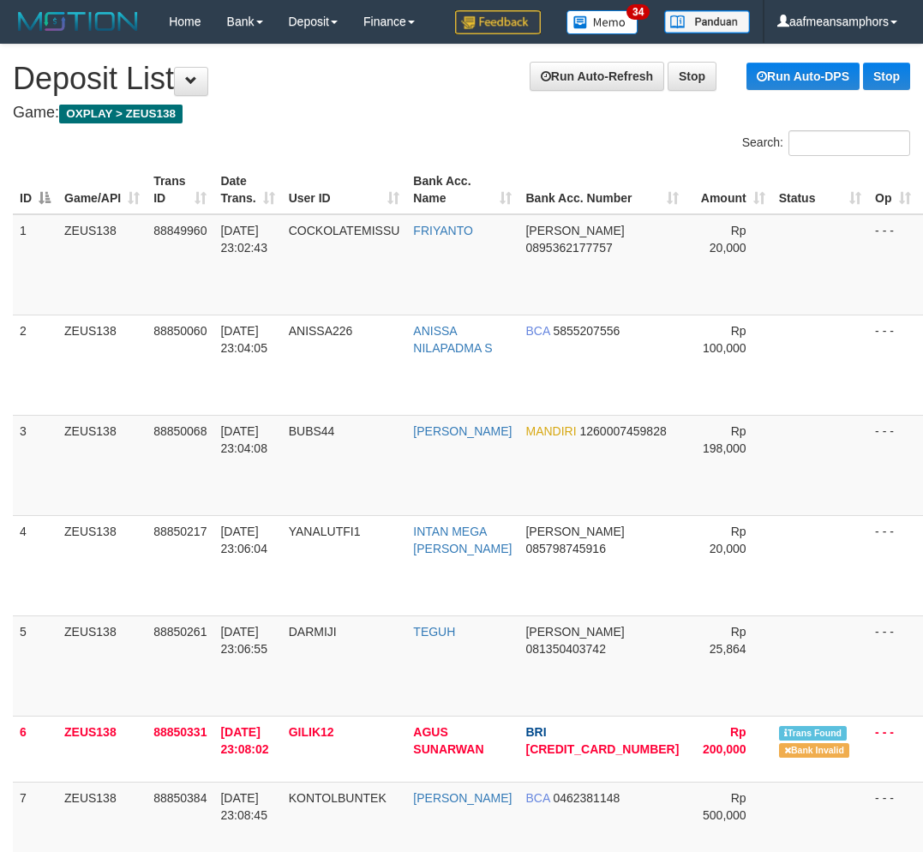
scroll to position [771, 0]
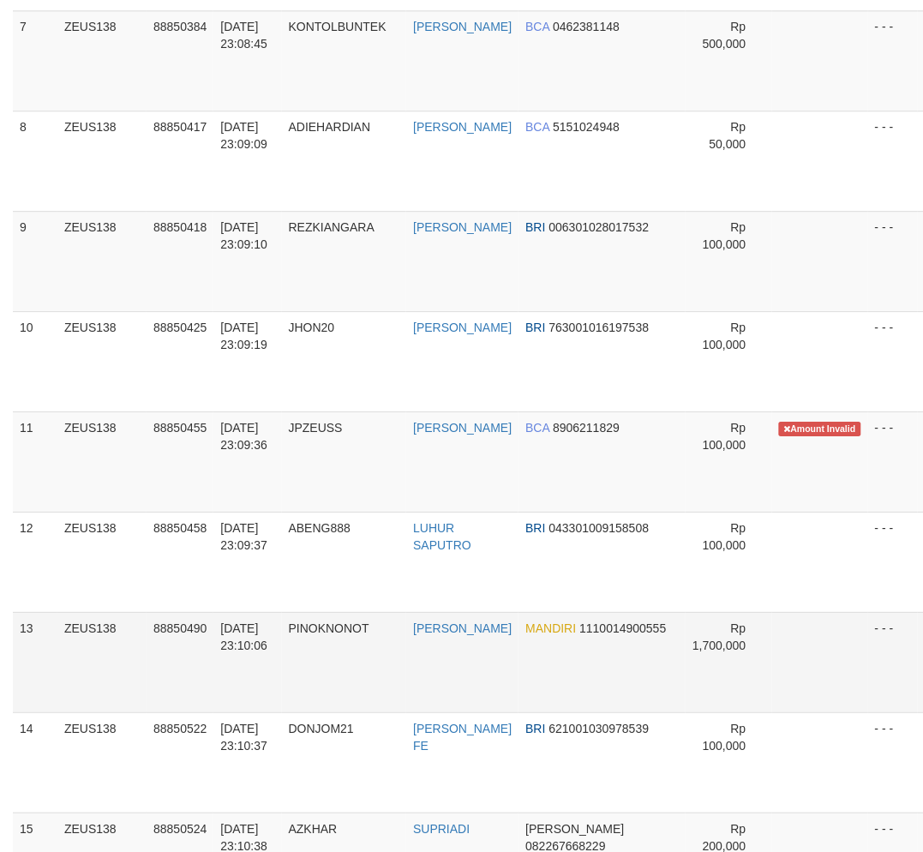
drag, startPoint x: 452, startPoint y: 677, endPoint x: 460, endPoint y: 674, distance: 9.2
click at [452, 677] on td "REZA FAHLEVI" at bounding box center [462, 662] width 112 height 100
drag, startPoint x: 487, startPoint y: 648, endPoint x: 0, endPoint y: 710, distance: 490.7
click at [482, 650] on td "REZA FAHLEVI" at bounding box center [462, 662] width 112 height 100
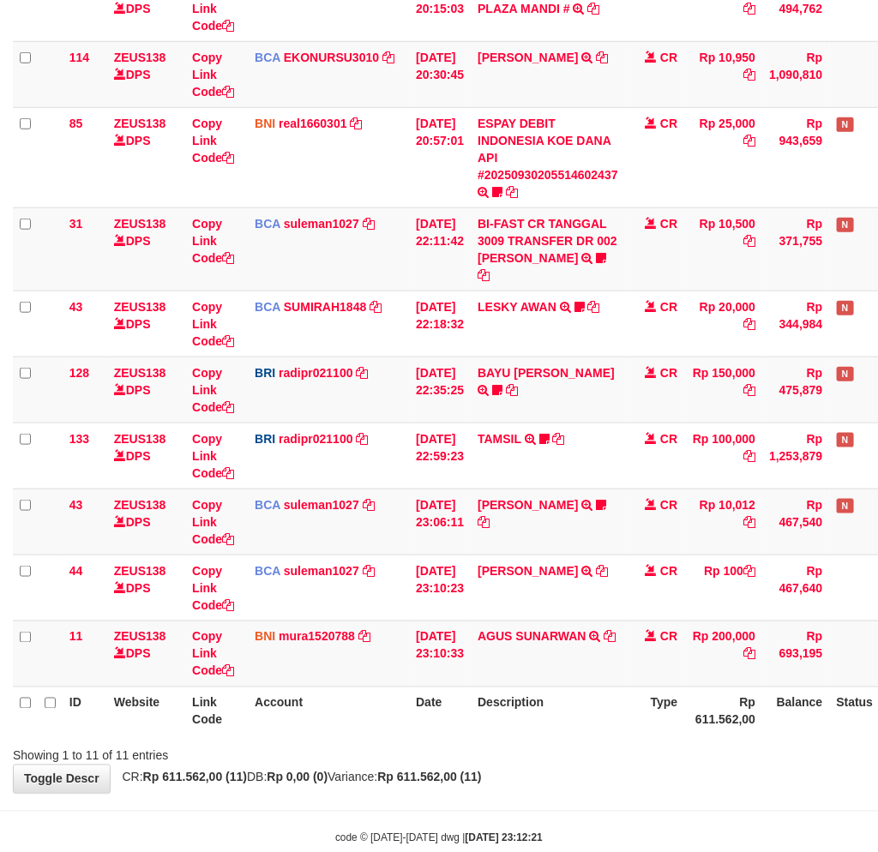
scroll to position [366, 0]
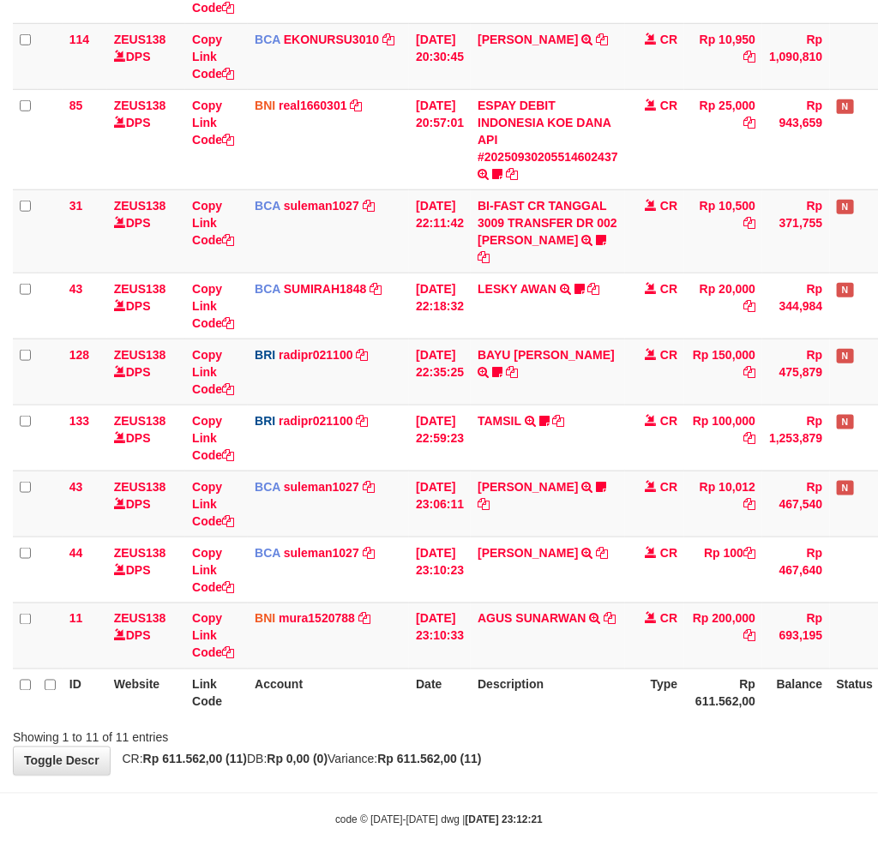
click at [494, 726] on div "Showing 1 to 11 of 11 entries" at bounding box center [439, 734] width 878 height 24
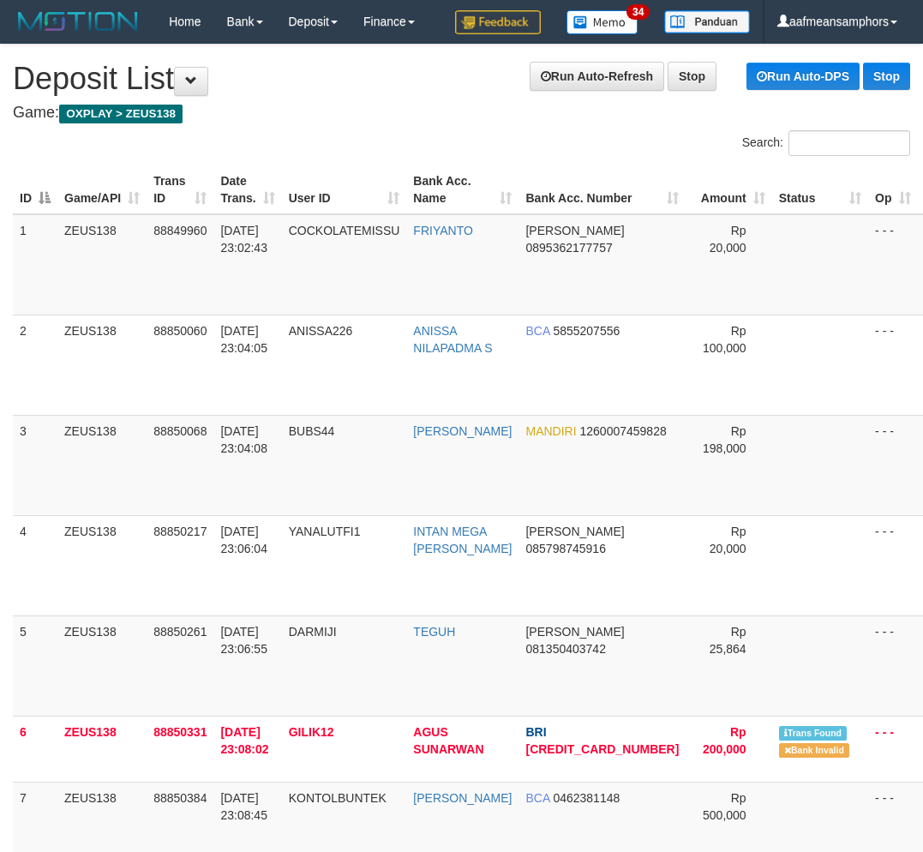
scroll to position [771, 0]
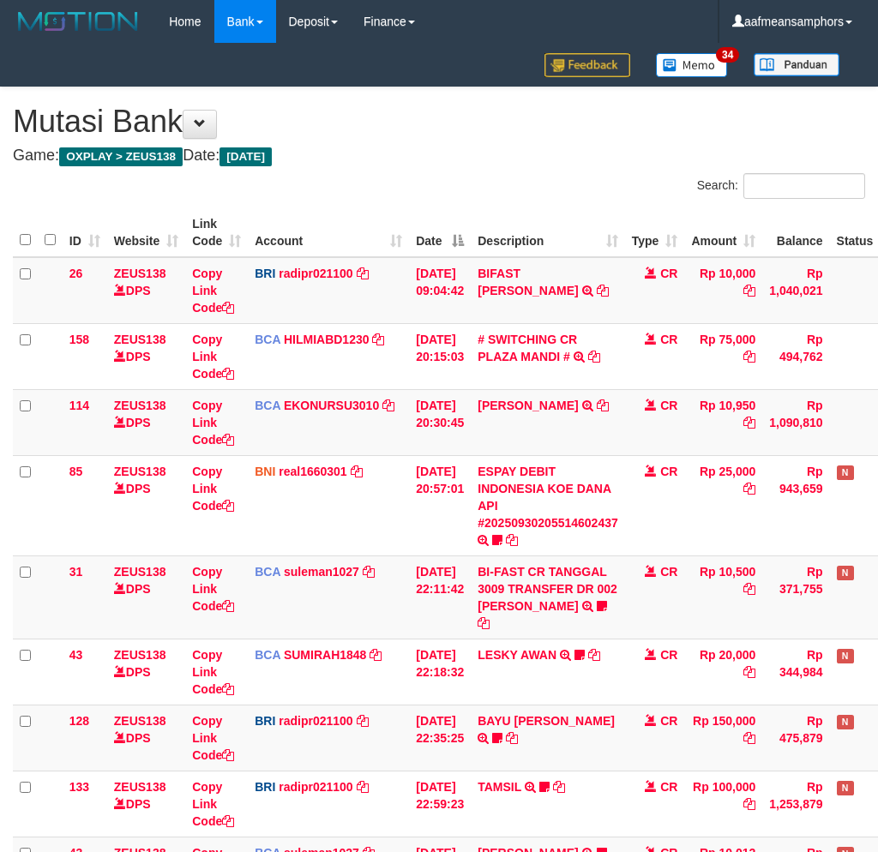
scroll to position [348, 0]
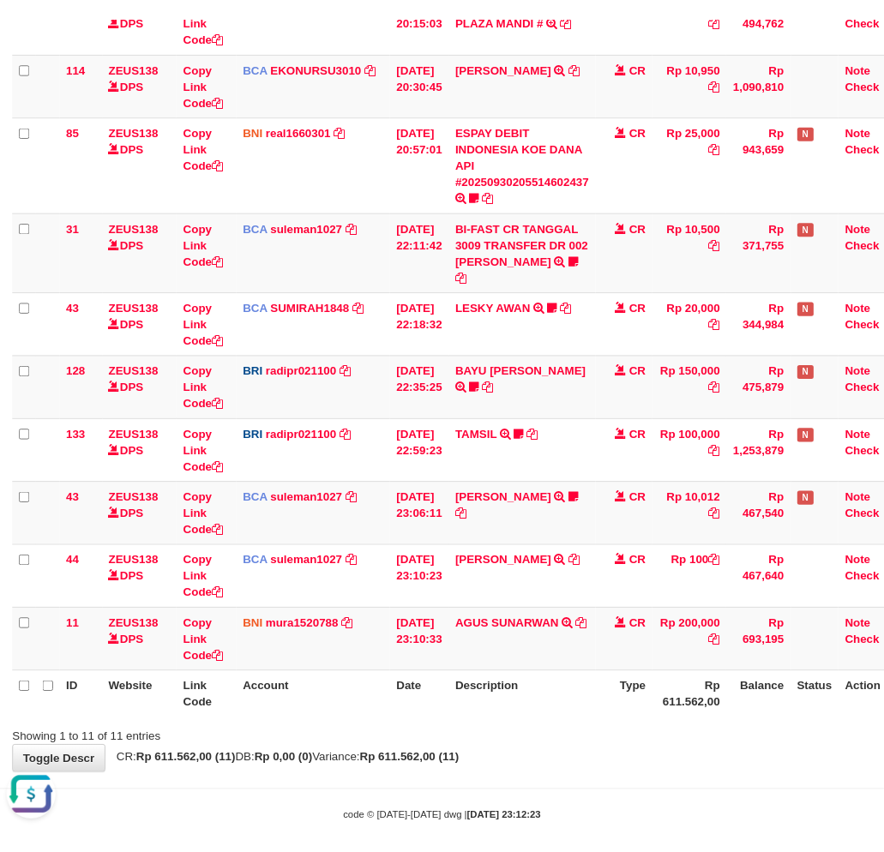
scroll to position [352, 0]
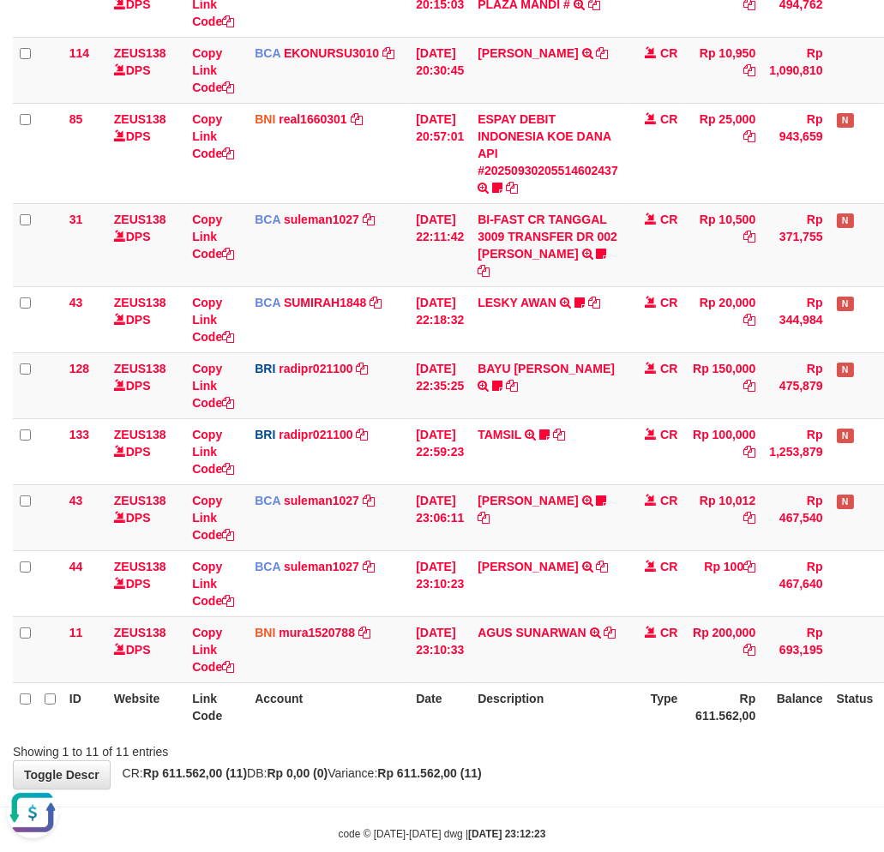
click at [644, 716] on div "ID Website Link Code Account Date Description Type Amount Balance Status Action…" at bounding box center [442, 293] width 884 height 885
click at [652, 690] on th "Type" at bounding box center [655, 706] width 60 height 49
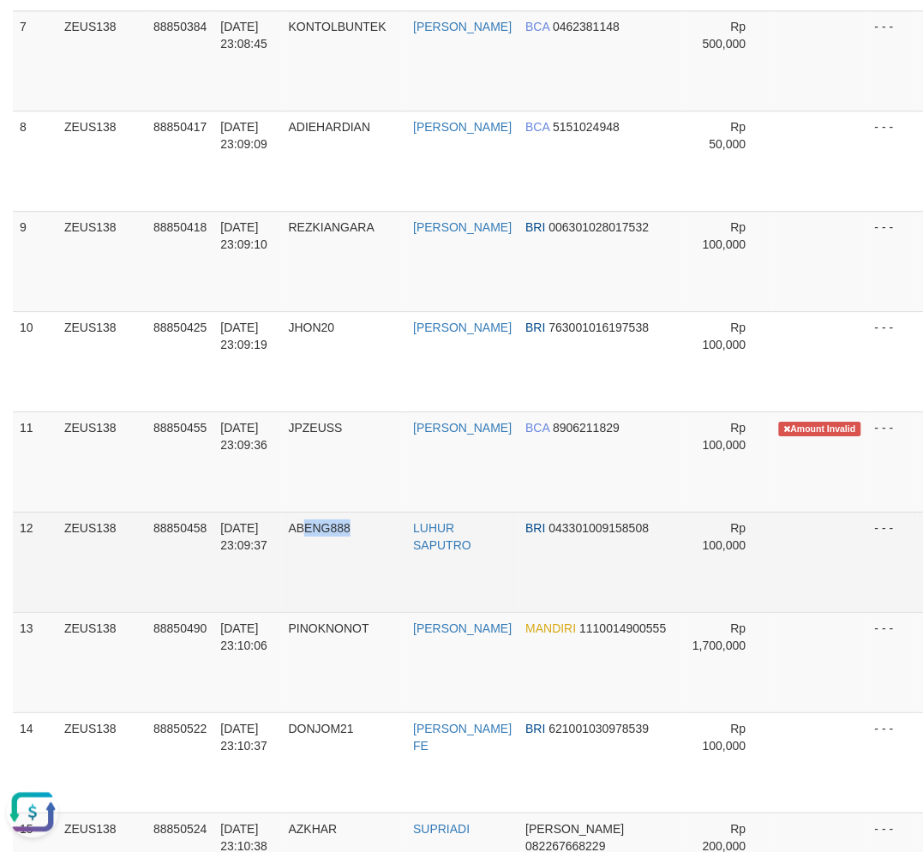
drag, startPoint x: 357, startPoint y: 597, endPoint x: 371, endPoint y: 601, distance: 14.1
click at [374, 600] on td "ABENG888" at bounding box center [344, 562] width 125 height 100
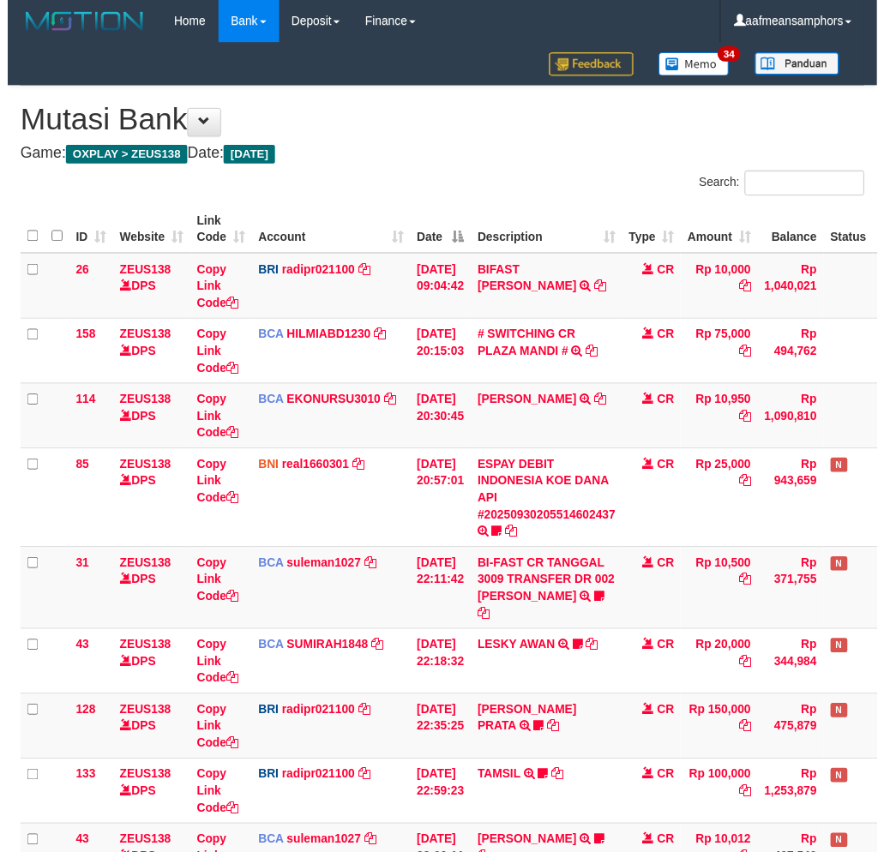
scroll to position [227, 0]
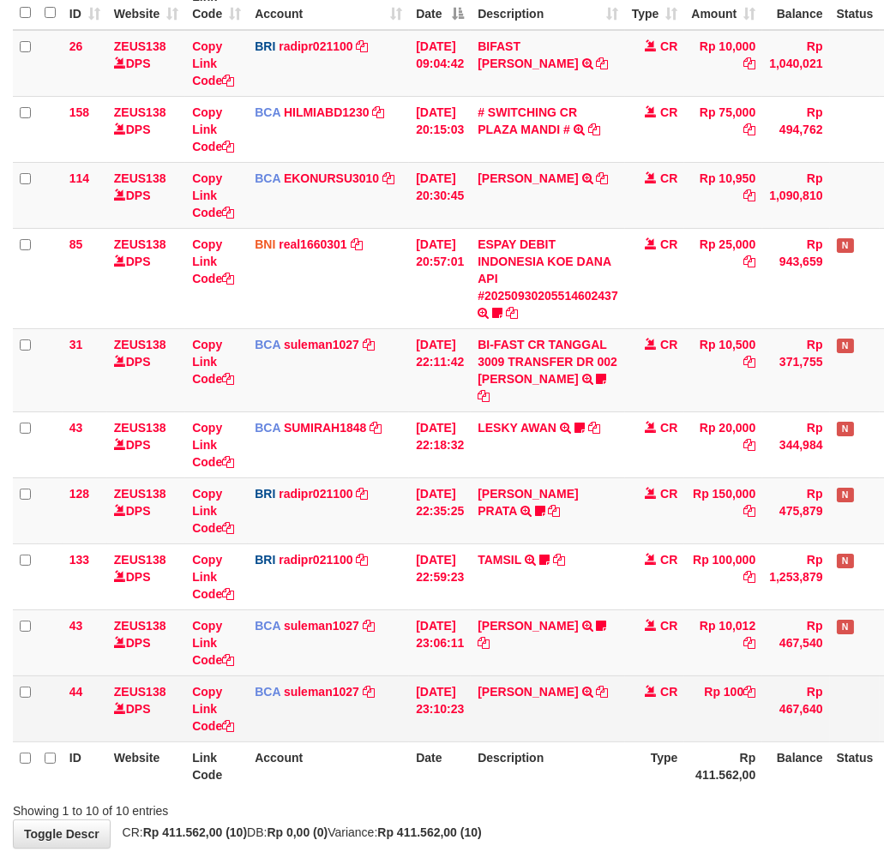
click at [581, 673] on table "ID Website Link Code Account Date Description Type Amount Balance Status Action…" at bounding box center [481, 385] width 937 height 809
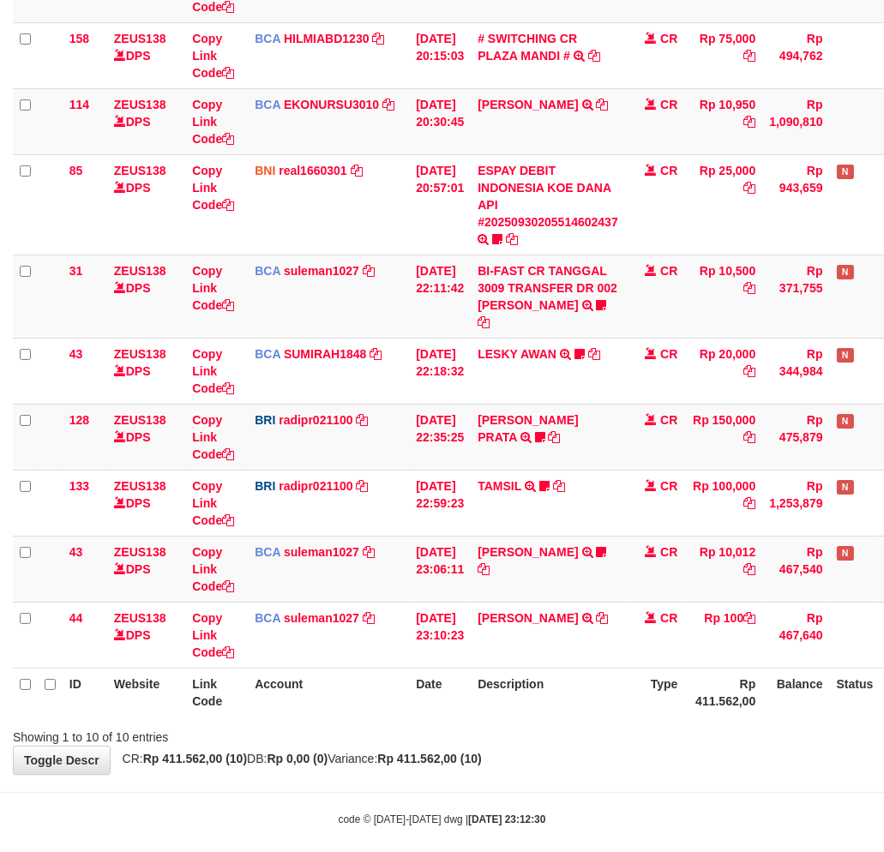
drag, startPoint x: 601, startPoint y: 671, endPoint x: 644, endPoint y: 664, distance: 43.4
click at [607, 672] on th "Description" at bounding box center [547, 692] width 154 height 49
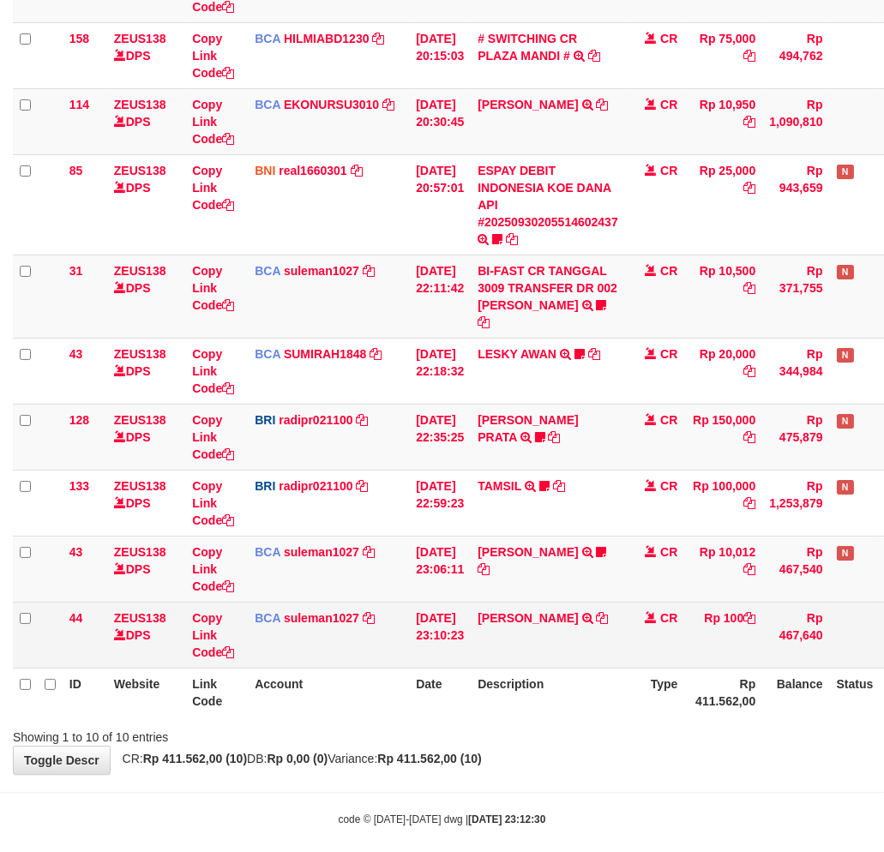
drag, startPoint x: 656, startPoint y: 654, endPoint x: 843, endPoint y: 626, distance: 188.8
click at [656, 668] on th "Type" at bounding box center [655, 692] width 60 height 49
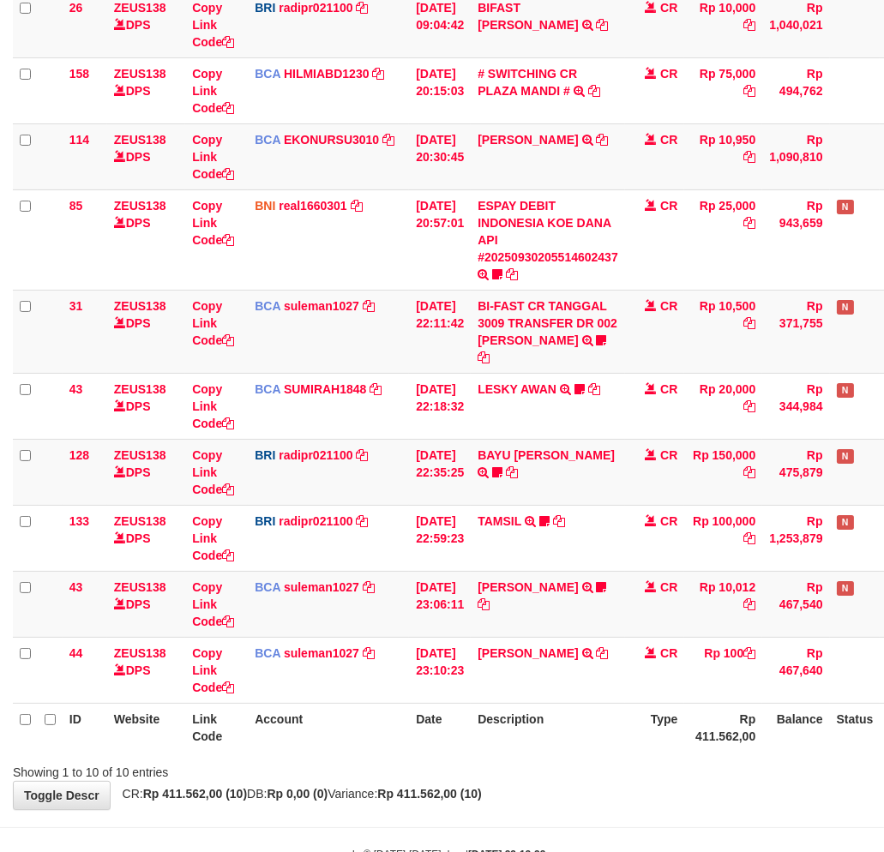
click at [587, 723] on th "Description" at bounding box center [547, 727] width 154 height 49
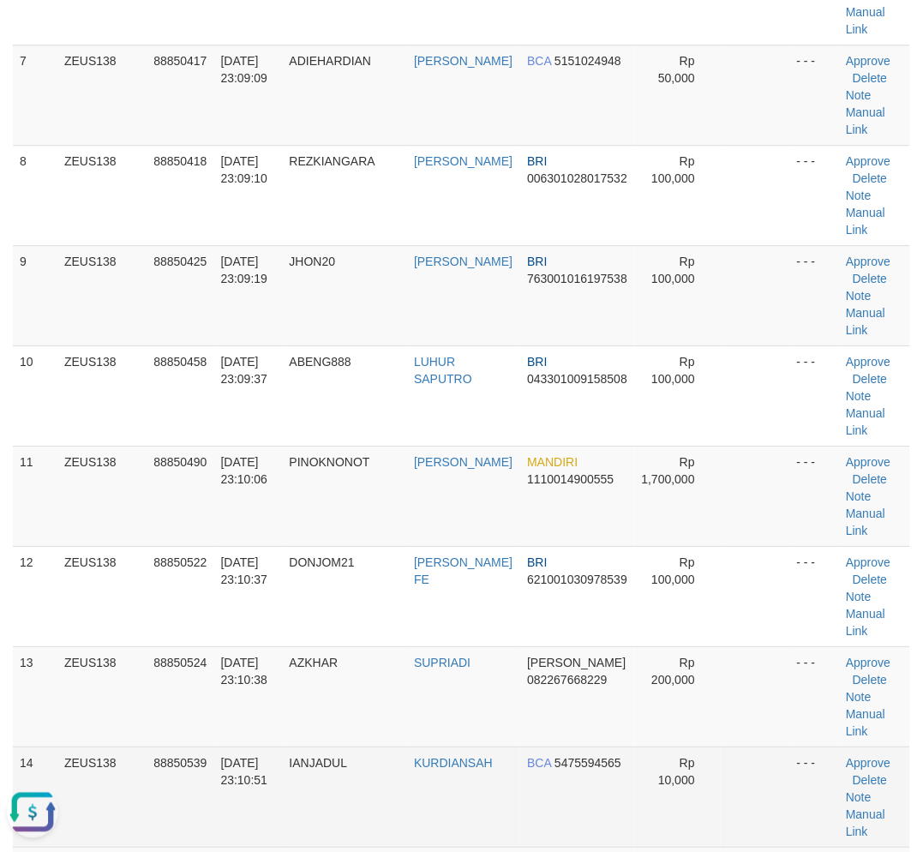
click at [390, 806] on td "IANJADUL" at bounding box center [345, 796] width 125 height 100
drag, startPoint x: 322, startPoint y: 788, endPoint x: 280, endPoint y: 765, distance: 47.9
click at [322, 788] on td "IANJADUL" at bounding box center [345, 796] width 125 height 100
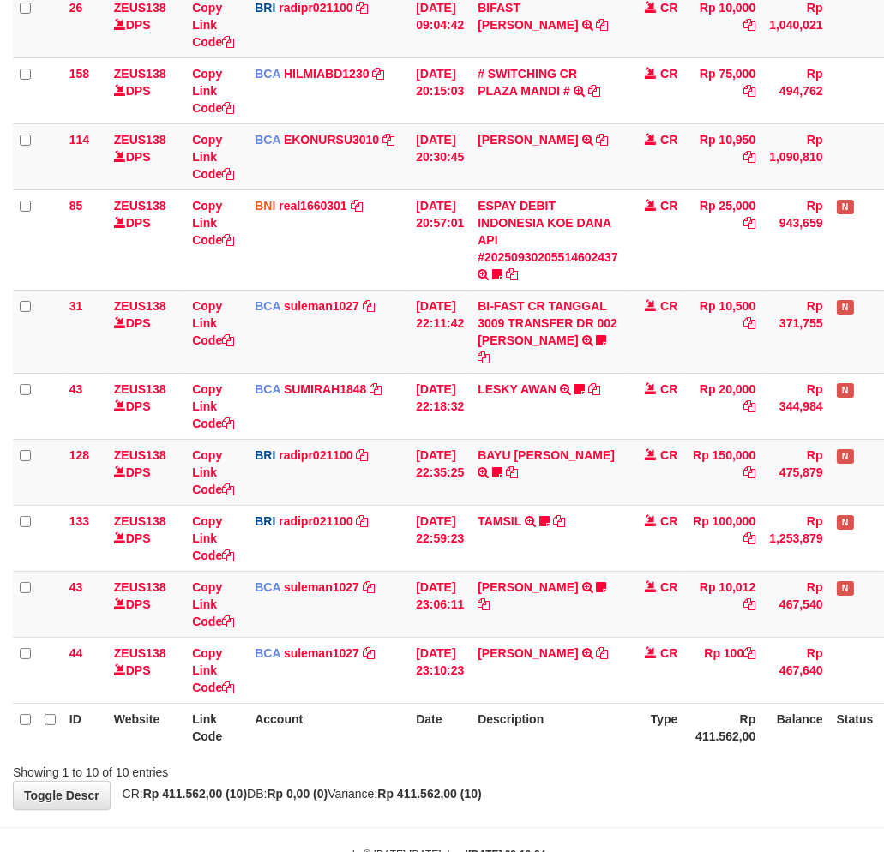
scroll to position [301, 0]
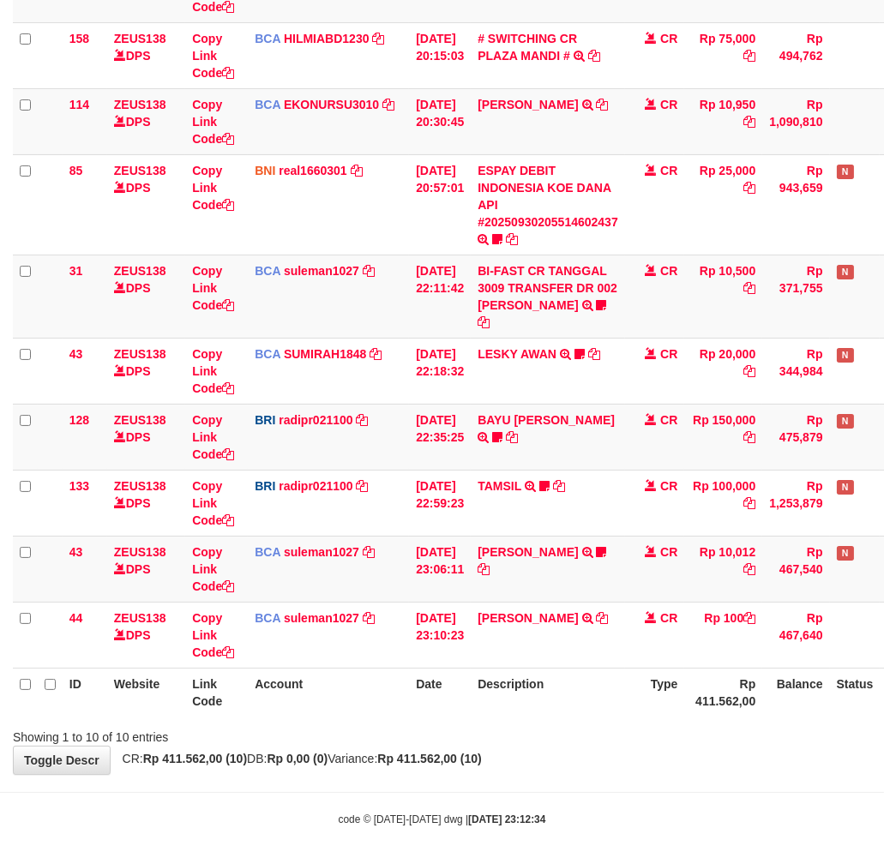
drag, startPoint x: 687, startPoint y: 723, endPoint x: 698, endPoint y: 715, distance: 14.1
click at [686, 723] on div "Showing 1 to 10 of 10 entries" at bounding box center [442, 734] width 884 height 24
click at [722, 683] on th "Rp 411.562,00" at bounding box center [723, 692] width 78 height 49
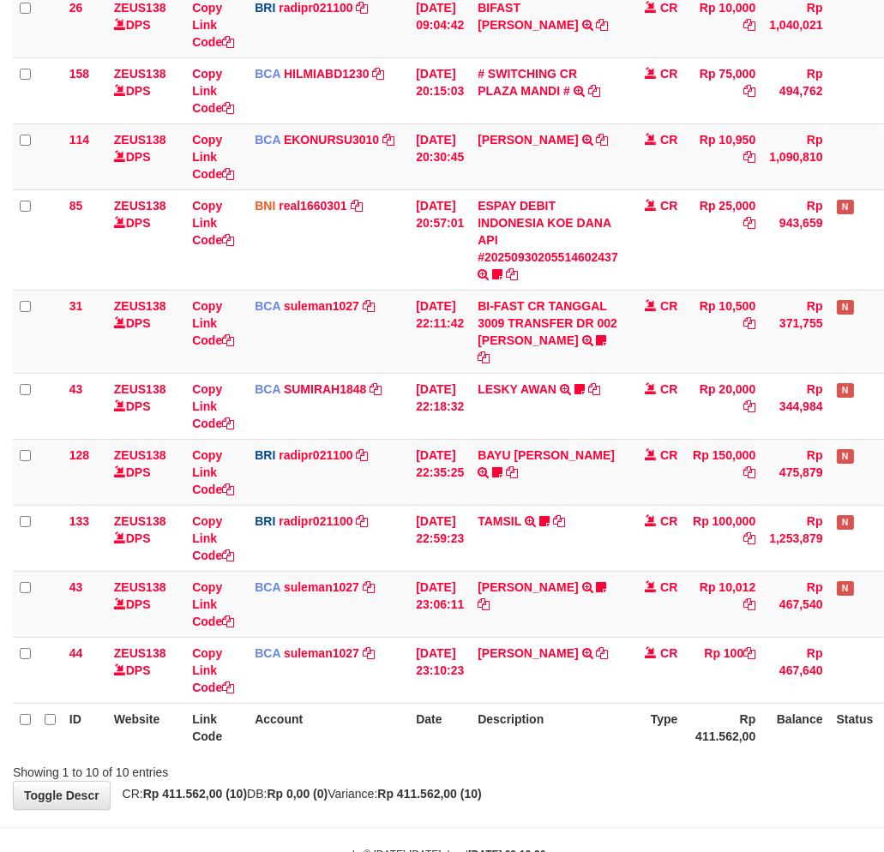
click at [738, 703] on th "Rp 411.562,00" at bounding box center [723, 727] width 78 height 49
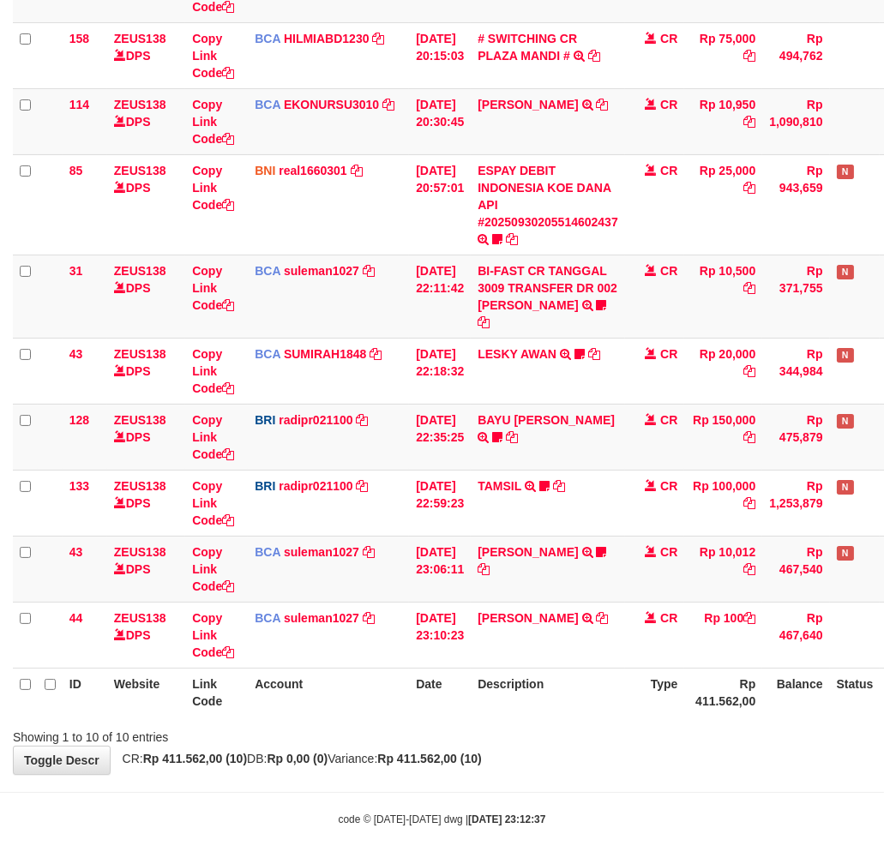
drag, startPoint x: 530, startPoint y: 708, endPoint x: 614, endPoint y: 680, distance: 88.6
click at [530, 722] on div "Showing 1 to 10 of 10 entries" at bounding box center [442, 734] width 884 height 24
click at [595, 672] on th "Description" at bounding box center [547, 692] width 154 height 49
click at [671, 810] on div "code © 2012-2018 dwg | 2025/09/30 23:13:02" at bounding box center [442, 818] width 884 height 17
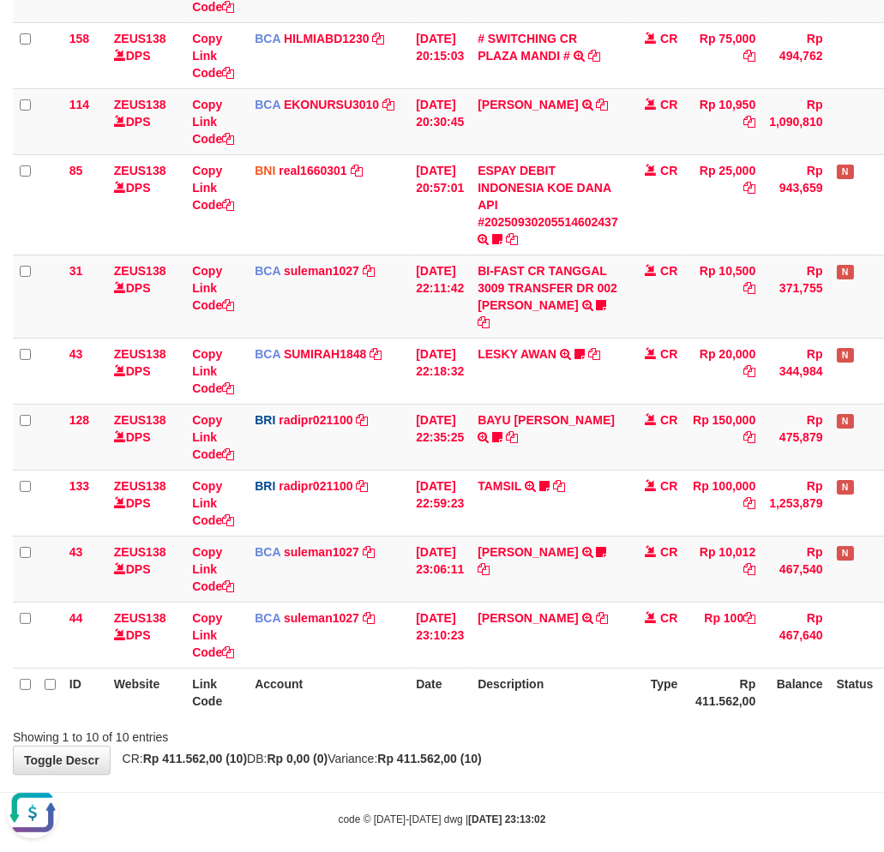
drag, startPoint x: 587, startPoint y: 752, endPoint x: 728, endPoint y: 715, distance: 146.1
click at [584, 751] on body "Toggle navigation Home Bank Account List Load By Website Group [OXPLAY] ZEUS138…" at bounding box center [442, 284] width 884 height 1171
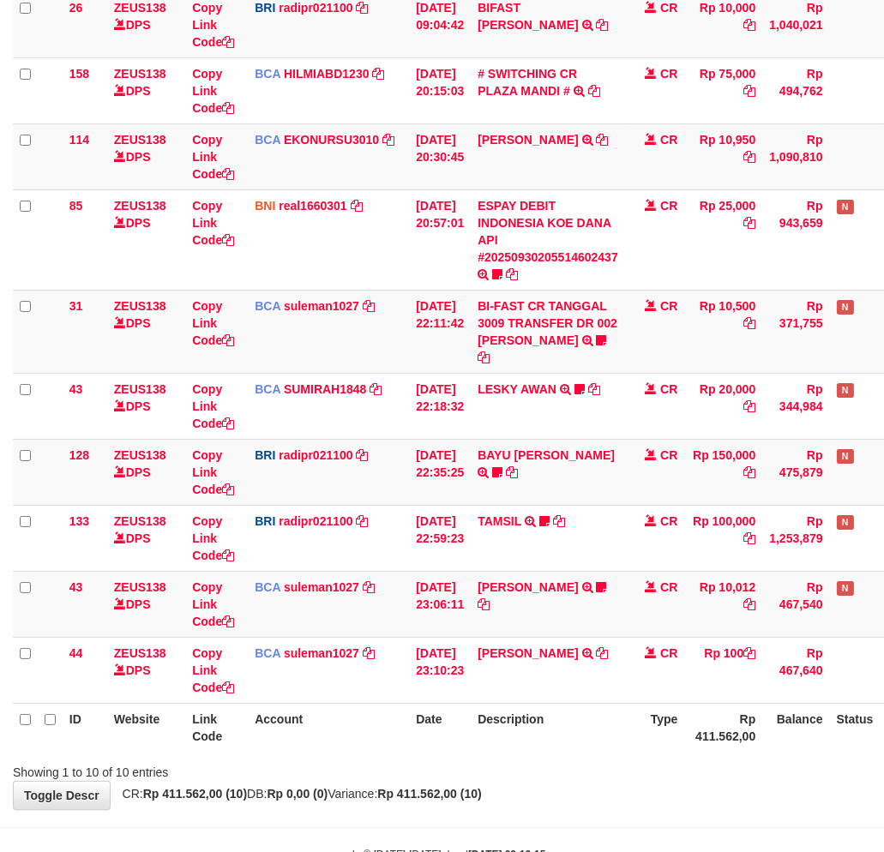
scroll to position [301, 0]
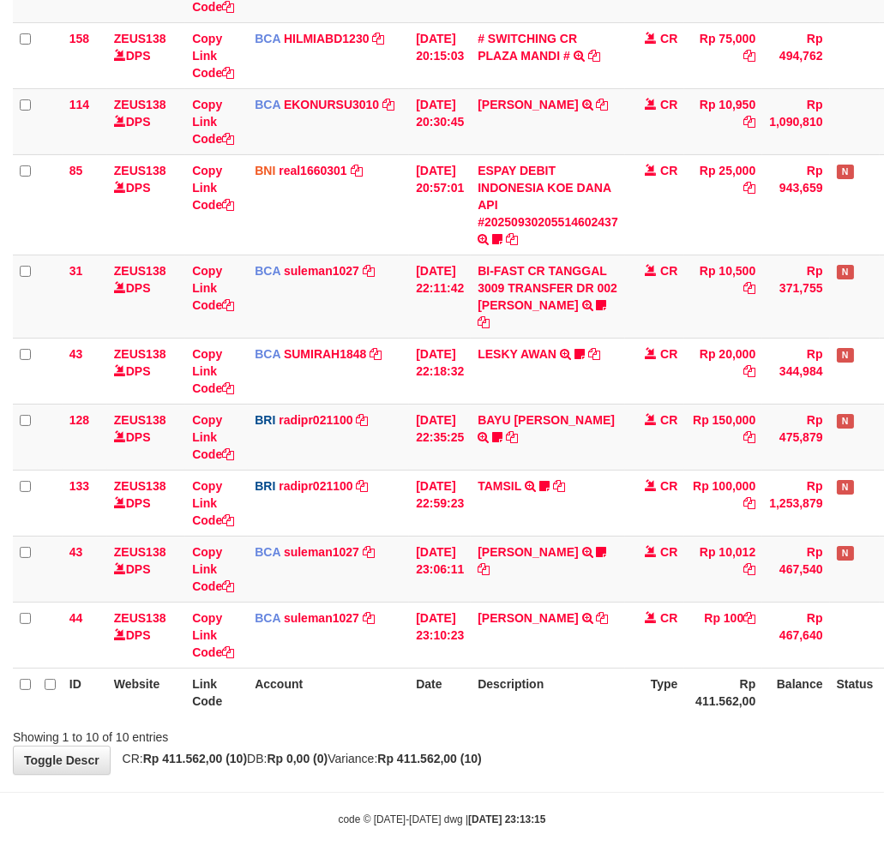
drag, startPoint x: 589, startPoint y: 684, endPoint x: 635, endPoint y: 688, distance: 46.5
click at [587, 684] on th "Description" at bounding box center [547, 692] width 154 height 49
click at [561, 692] on th "Description" at bounding box center [547, 692] width 154 height 49
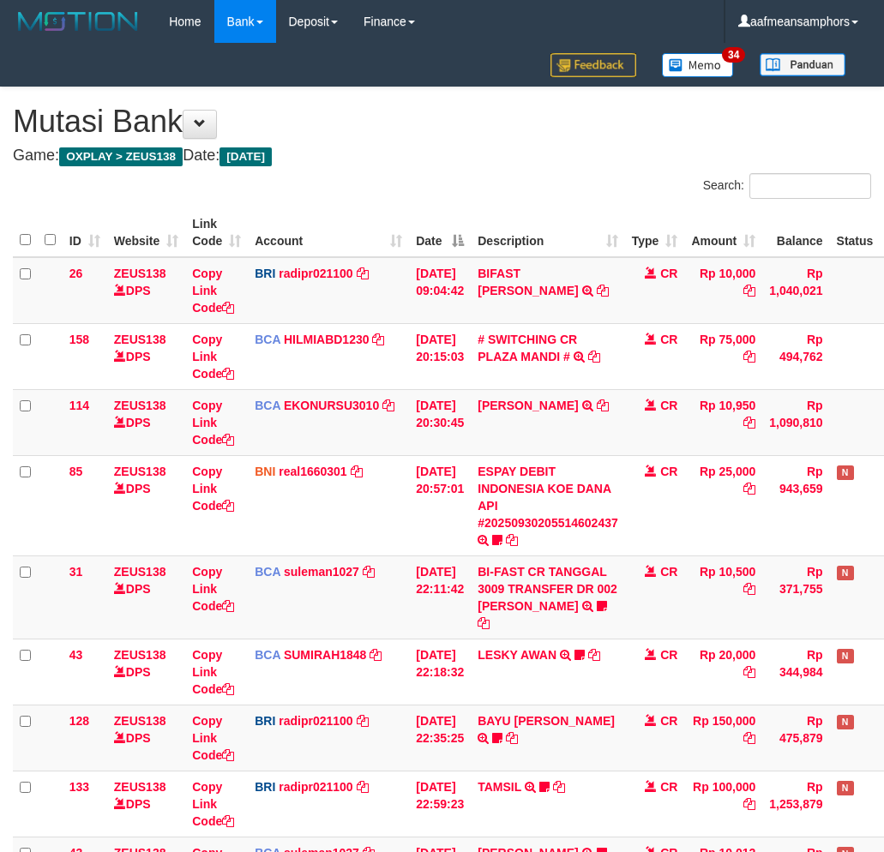
scroll to position [266, 0]
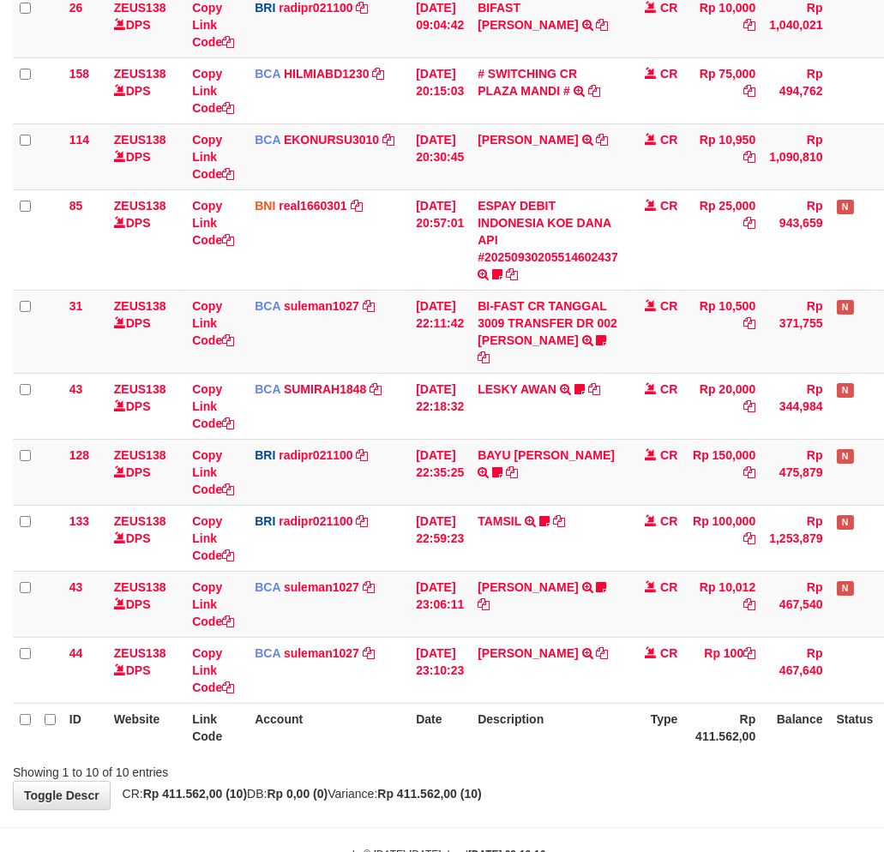
drag, startPoint x: 656, startPoint y: 750, endPoint x: 609, endPoint y: 728, distance: 51.8
click at [654, 757] on div "Showing 1 to 10 of 10 entries" at bounding box center [442, 769] width 884 height 24
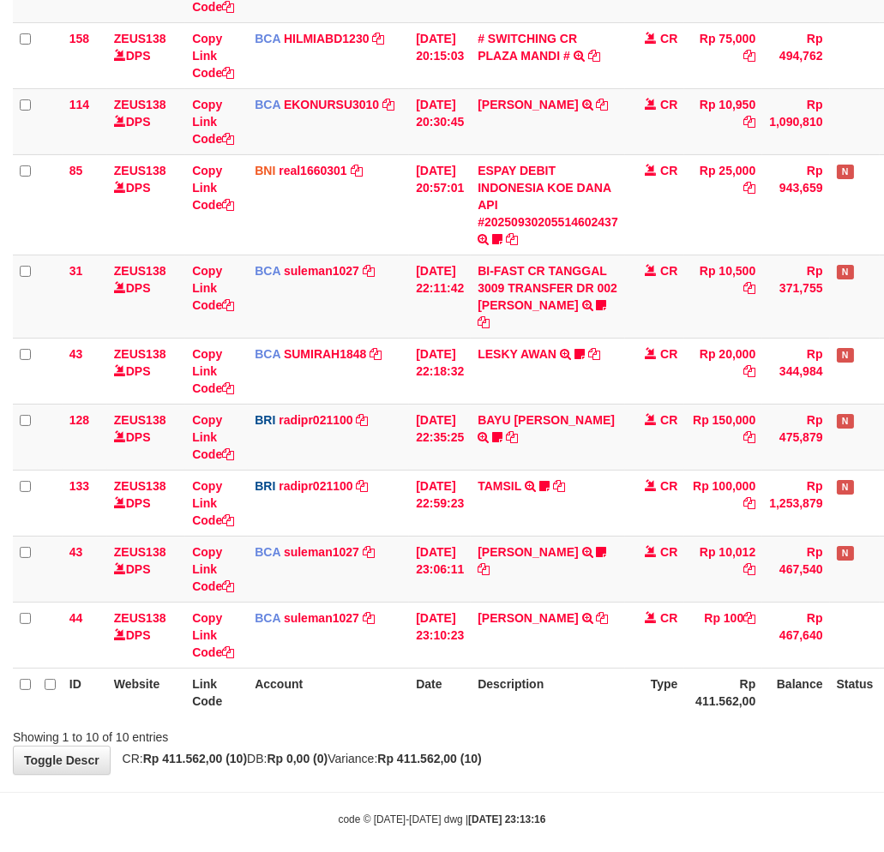
click at [591, 728] on div "**********" at bounding box center [442, 280] width 884 height 987
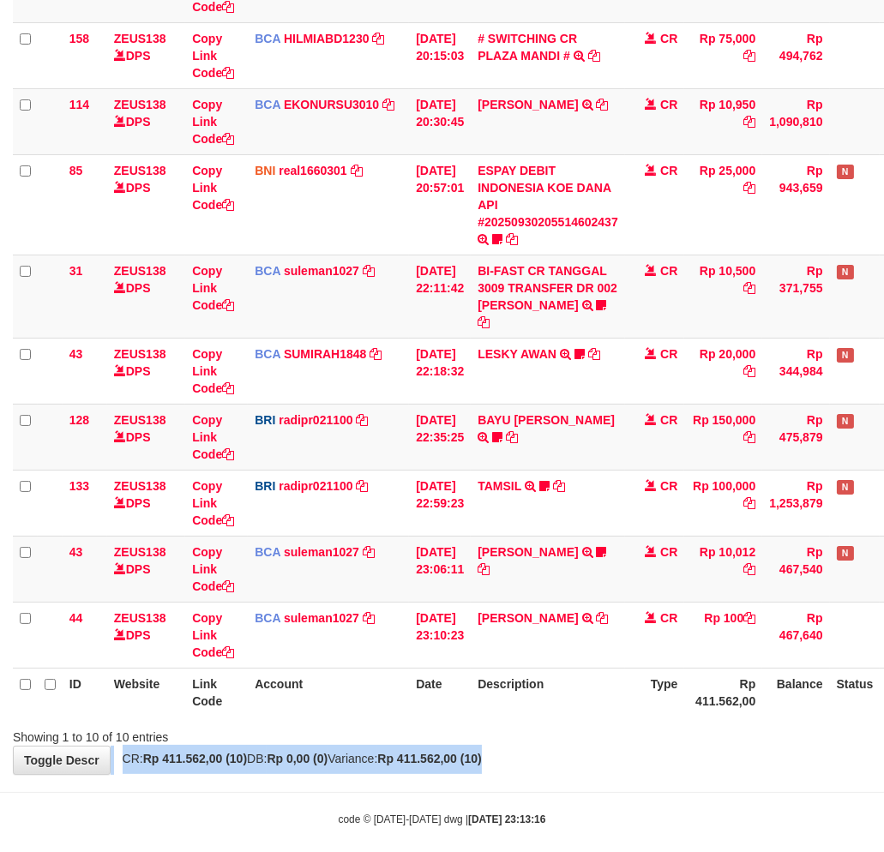
click at [578, 739] on div "**********" at bounding box center [442, 280] width 884 height 987
click at [562, 729] on div "**********" at bounding box center [442, 280] width 884 height 987
click at [567, 730] on div "**********" at bounding box center [442, 280] width 884 height 987
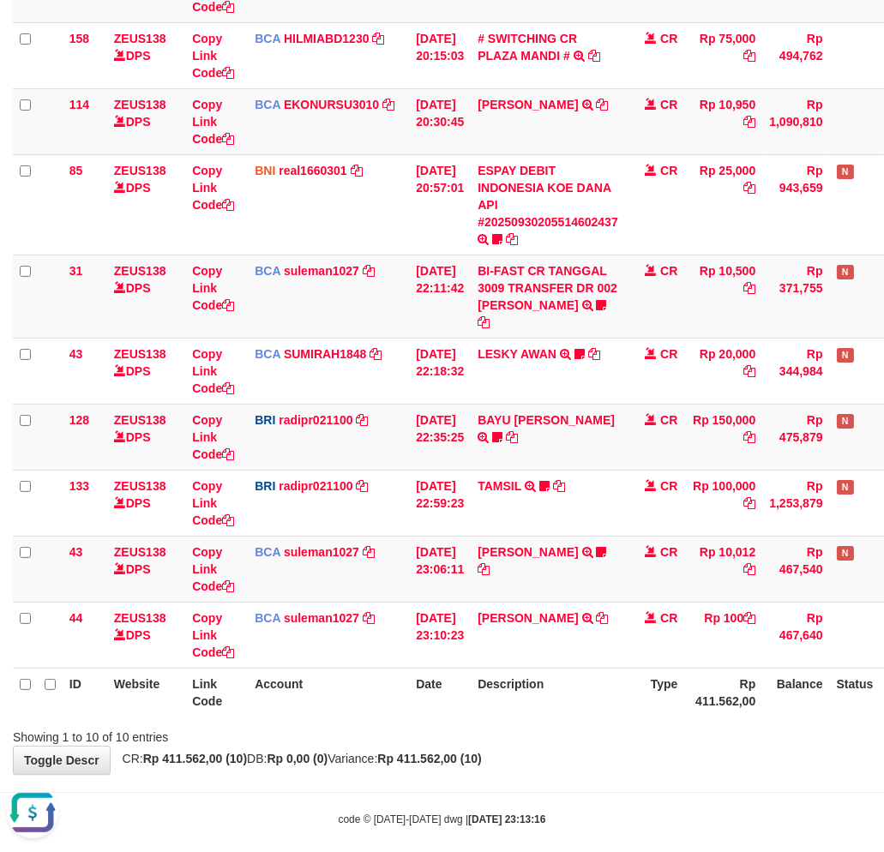
scroll to position [0, 0]
drag, startPoint x: 587, startPoint y: 718, endPoint x: 887, endPoint y: 743, distance: 301.0
click at [586, 722] on div "Showing 1 to 10 of 10 entries" at bounding box center [442, 734] width 884 height 24
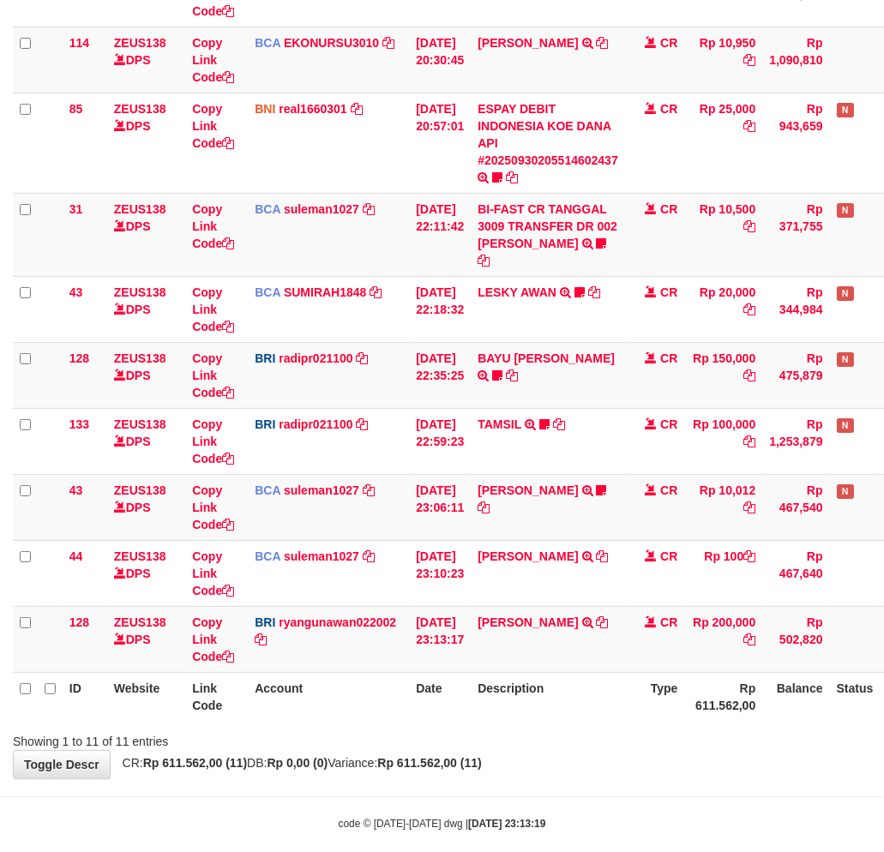
scroll to position [366, 0]
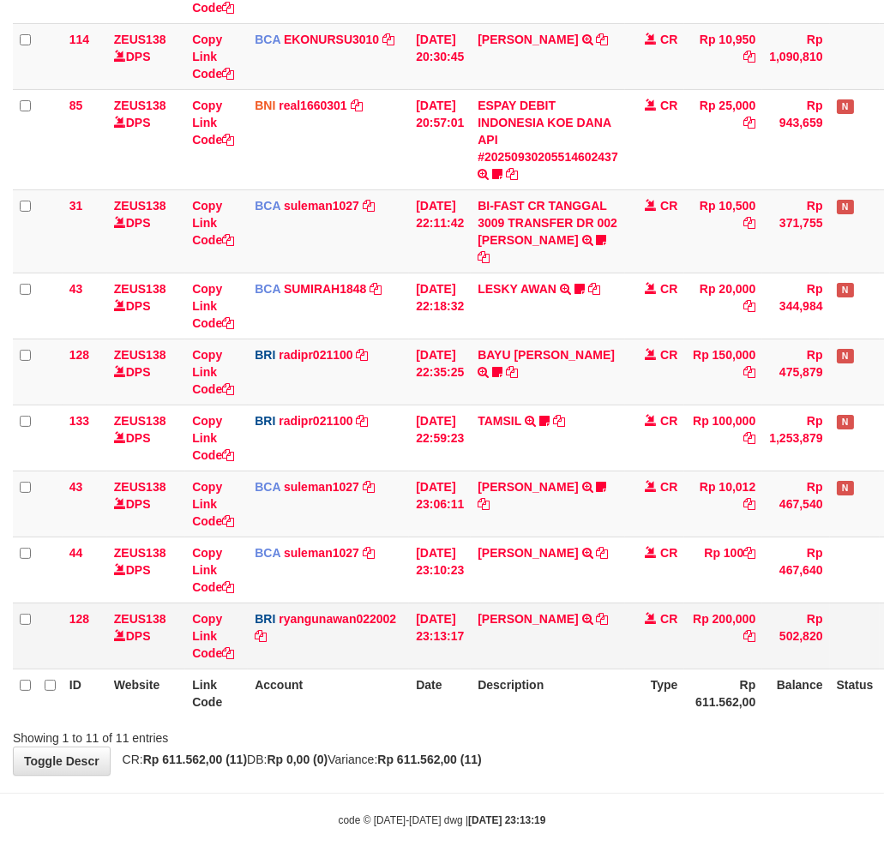
click at [555, 602] on td "DANA SUPRIADI TRANSFER NBMB DANA SUPRIADI TO RYAN GUNAWAN" at bounding box center [547, 635] width 154 height 66
copy td "SUPRIADI"
click at [212, 618] on link "Copy Link Code" at bounding box center [213, 636] width 42 height 48
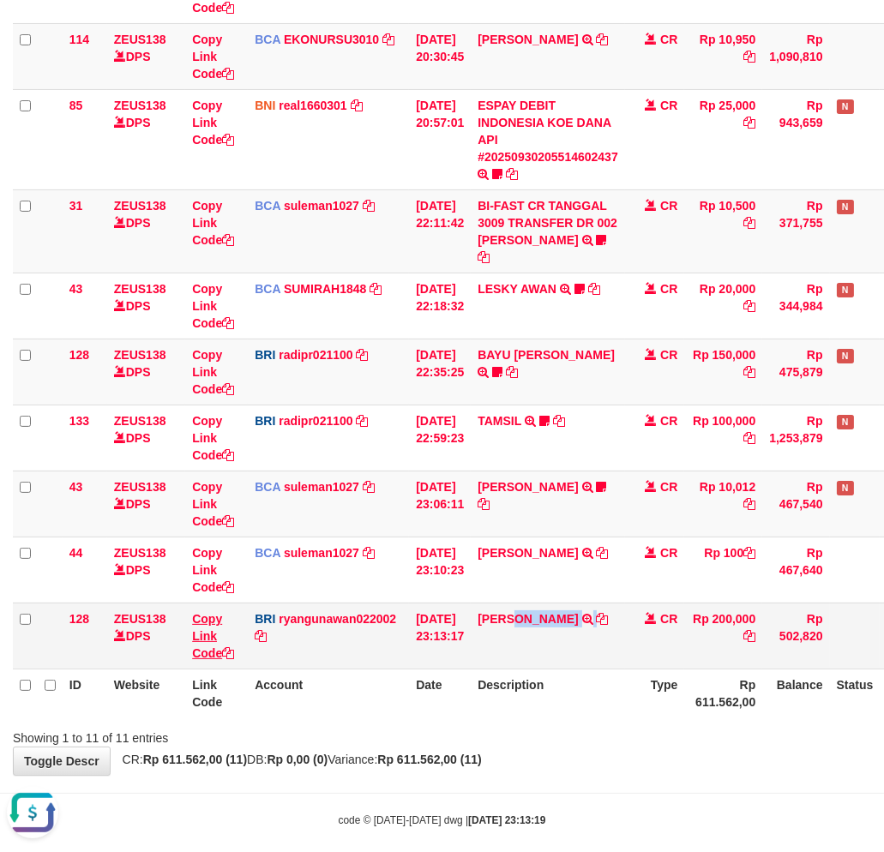
copy td "SUPRIADI"
click at [210, 617] on link "Copy Link Code" at bounding box center [213, 636] width 42 height 48
click at [572, 811] on div "code © 2012-2018 dwg | 2025/09/30 23:13:19" at bounding box center [442, 819] width 884 height 17
click at [581, 759] on body "Toggle navigation Home Bank Account List Load By Website Group [OXPLAY] ZEUS138…" at bounding box center [442, 252] width 884 height 1237
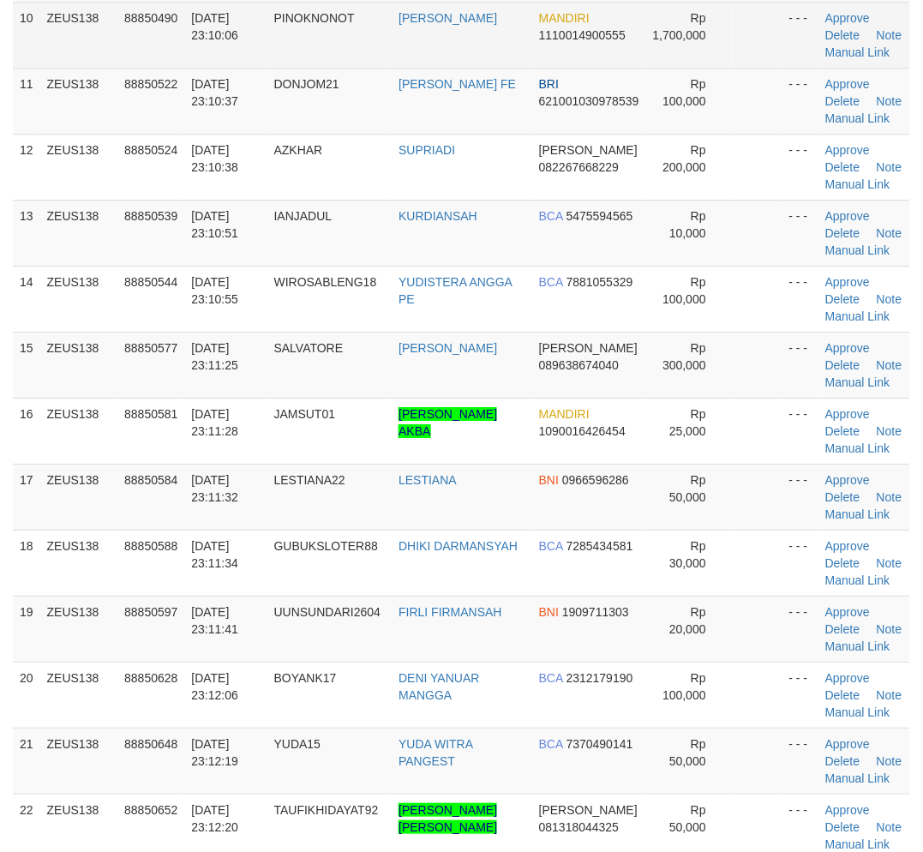
scroll to position [771, 0]
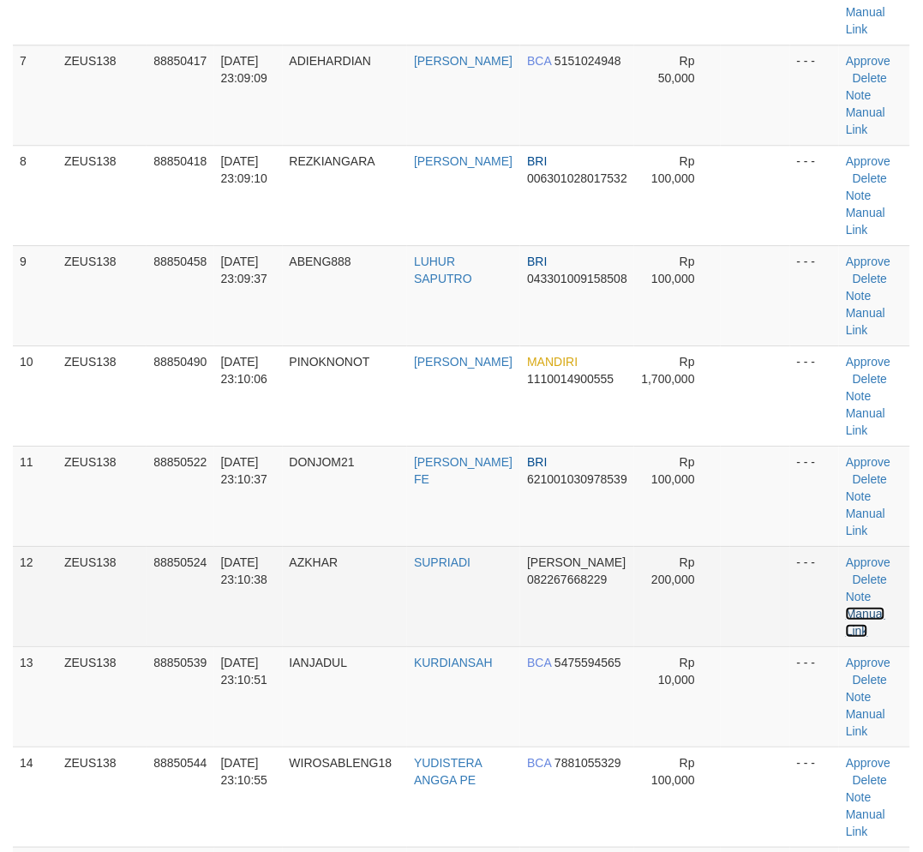
click at [857, 607] on link "Manual Link" at bounding box center [865, 622] width 39 height 31
click at [854, 607] on link "Manual Link" at bounding box center [865, 622] width 39 height 31
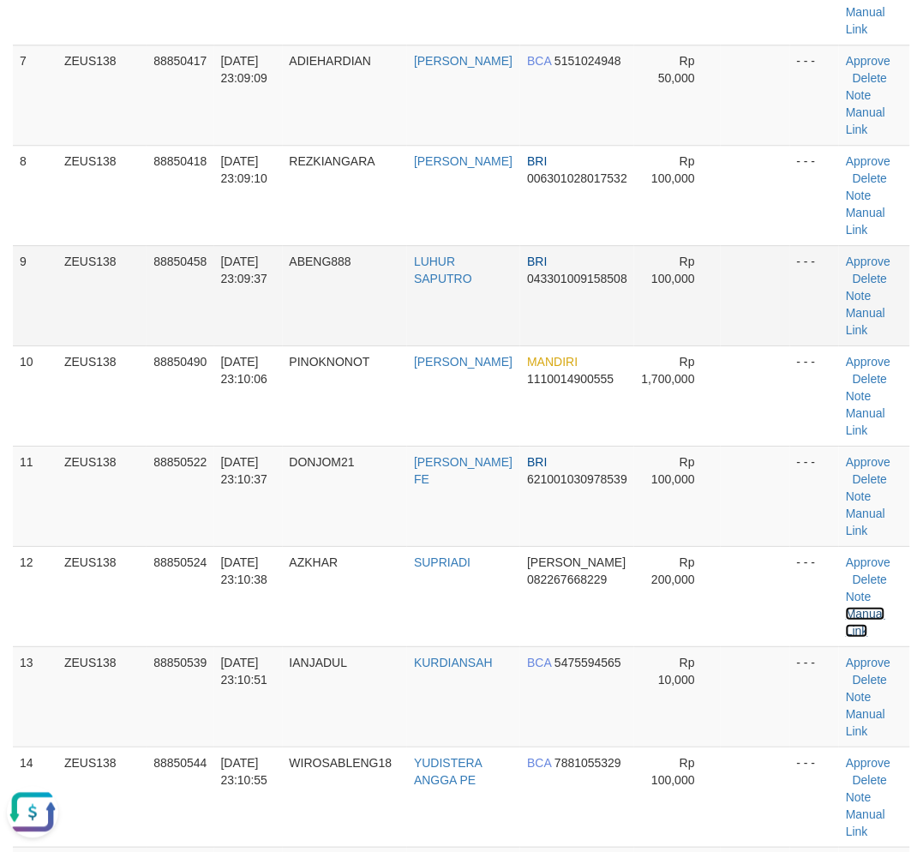
click at [846, 607] on link "Manual Link" at bounding box center [865, 622] width 39 height 31
drag, startPoint x: 194, startPoint y: 750, endPoint x: 3, endPoint y: 713, distance: 193.8
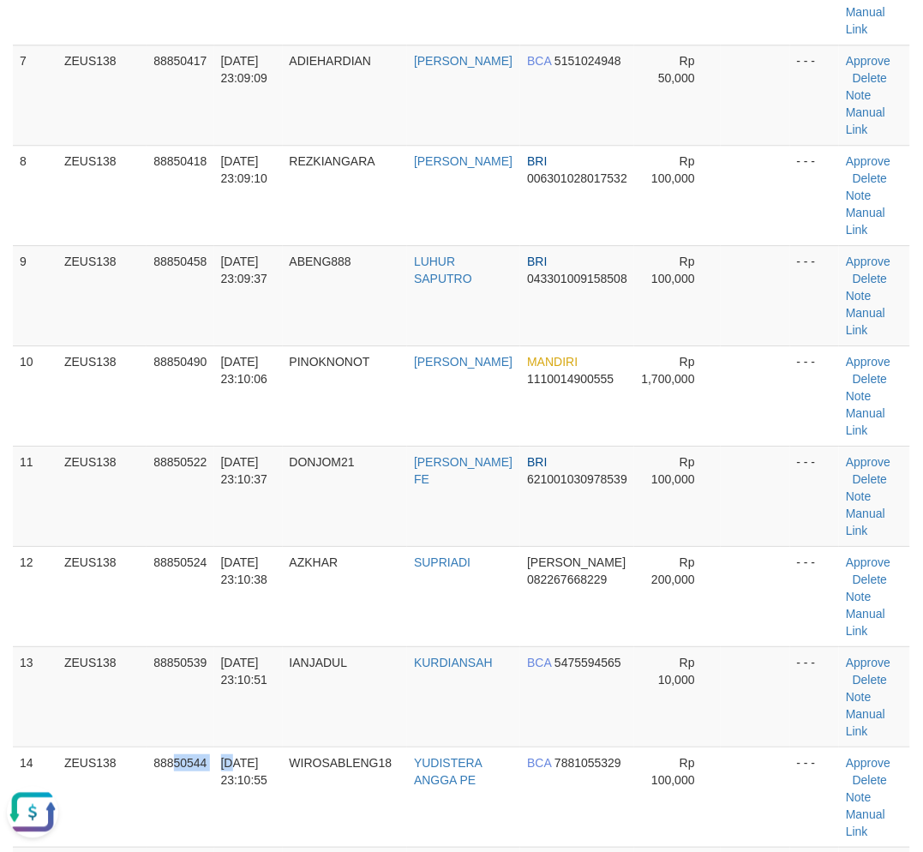
click at [224, 747] on tr "14 ZEUS138 88850544 [DATE] 23:10:55 WIROSABLENG18 YUDISTERA ANGGA PE BCA 788105…" at bounding box center [461, 796] width 897 height 100
